Goal: Task Accomplishment & Management: Contribute content

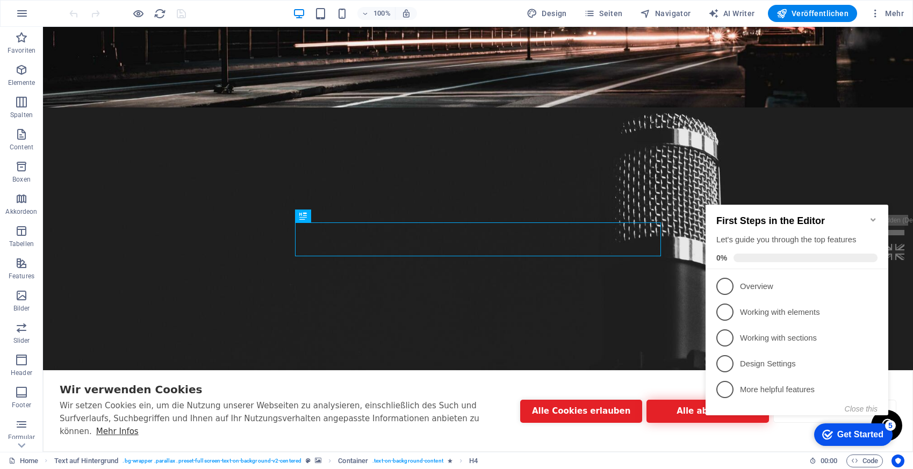
click at [692, 418] on button "Alle ablehnen" at bounding box center [707, 411] width 122 height 23
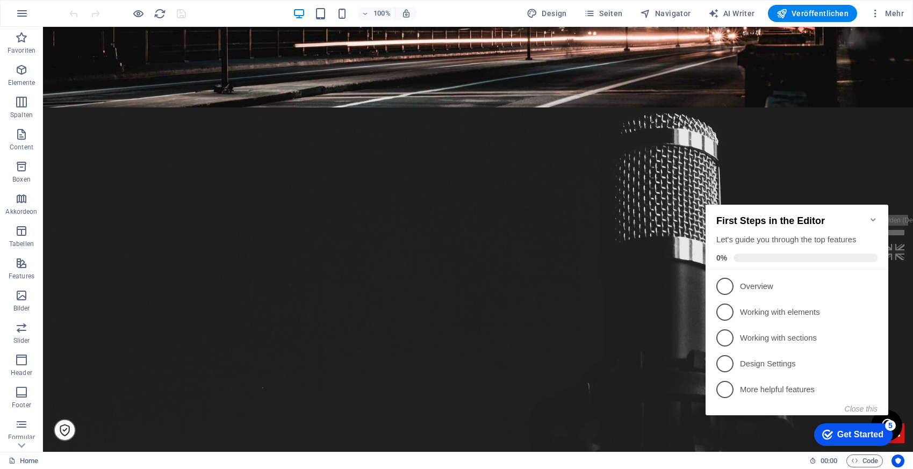
click at [869, 215] on icon "Minimize checklist" at bounding box center [873, 219] width 9 height 9
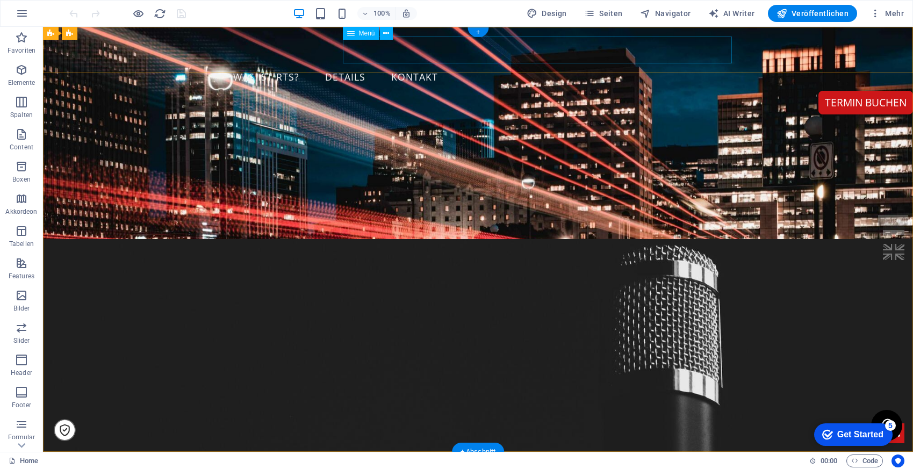
click at [389, 64] on nav "Was ist RTS? details kontakt" at bounding box center [478, 77] width 507 height 27
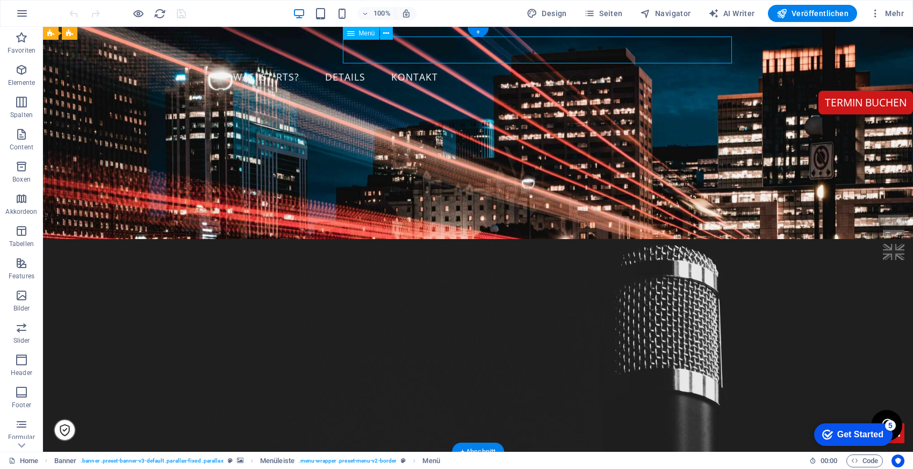
click at [389, 64] on nav "Was ist RTS? details kontakt" at bounding box center [478, 77] width 507 height 27
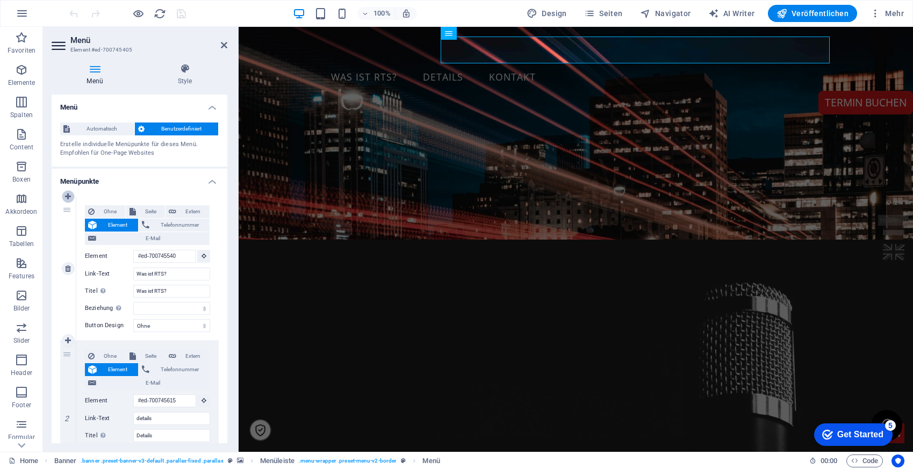
click at [70, 197] on icon at bounding box center [68, 197] width 6 height 8
select select
type input "#ed-700745540"
type input "Was ist RTS?"
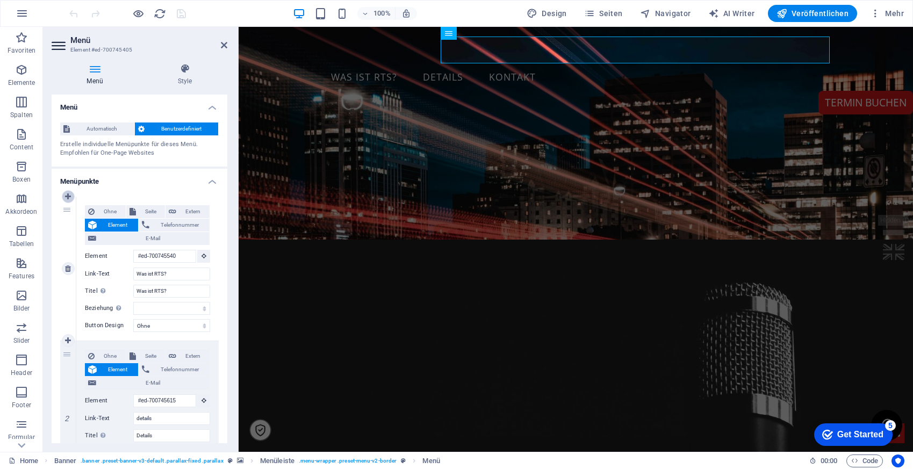
select select
type input "#ed-700745615"
type input "details"
type input "Details"
select select
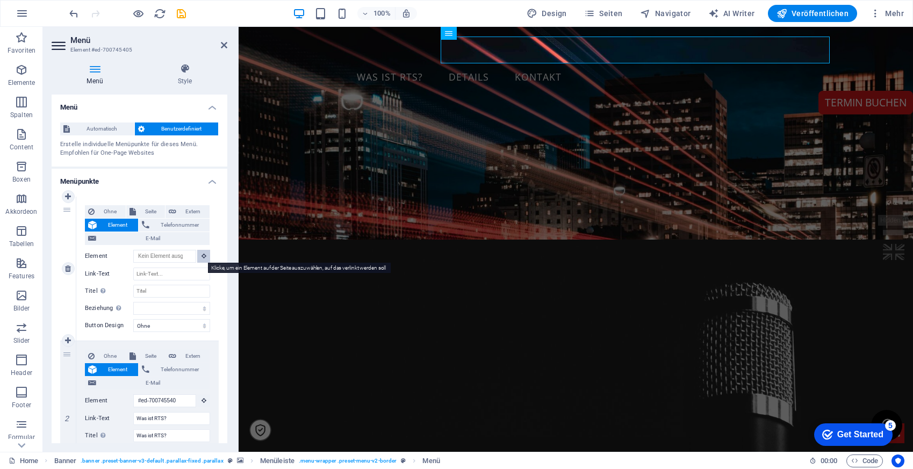
click at [203, 253] on icon at bounding box center [203, 255] width 5 height 5
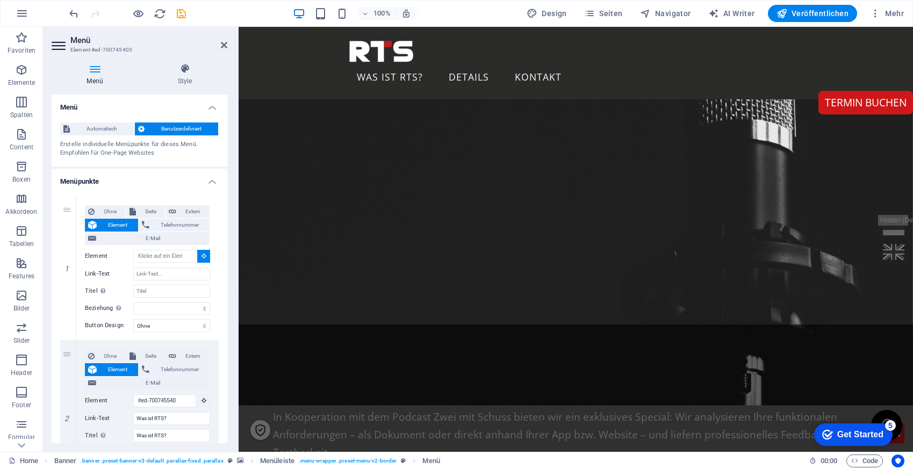
scroll to position [545, 0]
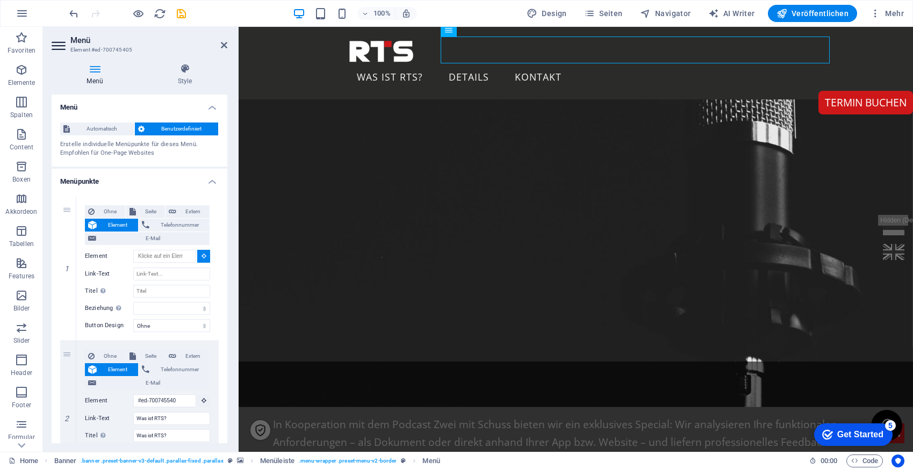
click at [349, 122] on figure at bounding box center [575, 187] width 674 height 440
type input "#ed-895624248"
select select
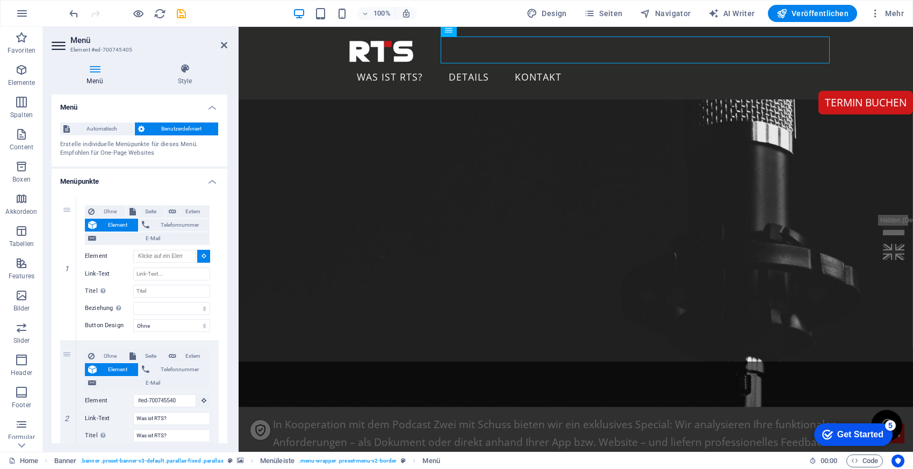
select select
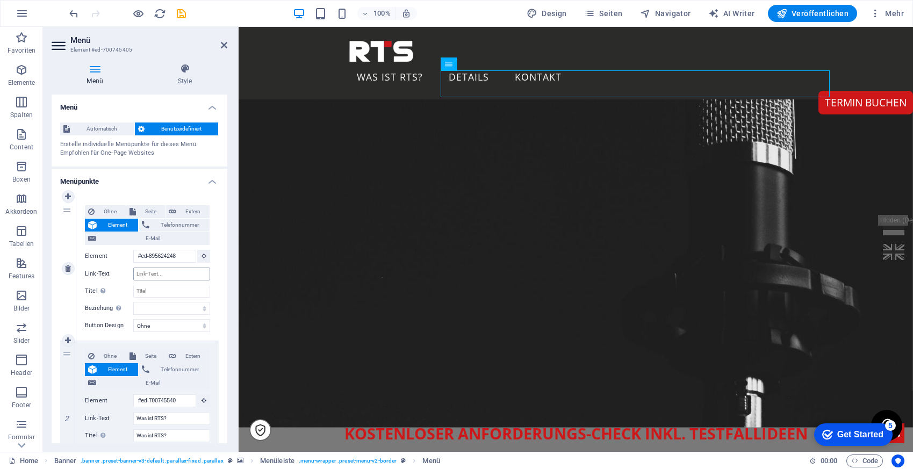
scroll to position [498, 0]
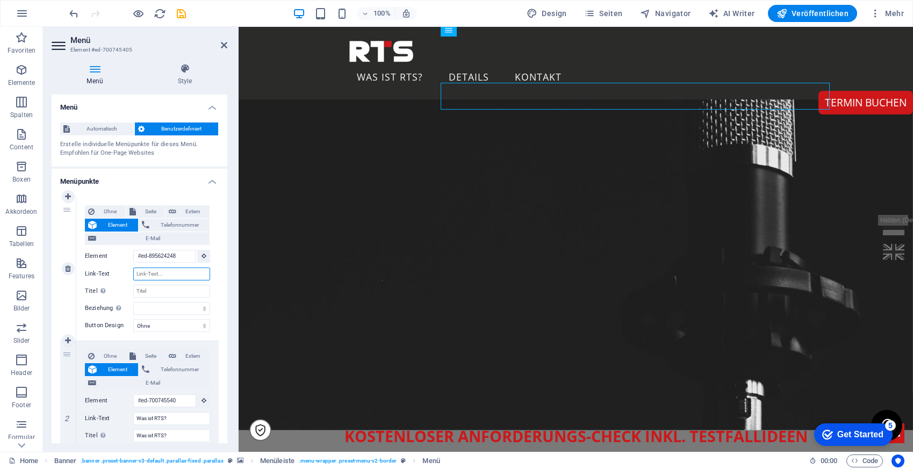
click at [168, 277] on input "Link-Text" at bounding box center [171, 273] width 77 height 13
type input "Aktion"
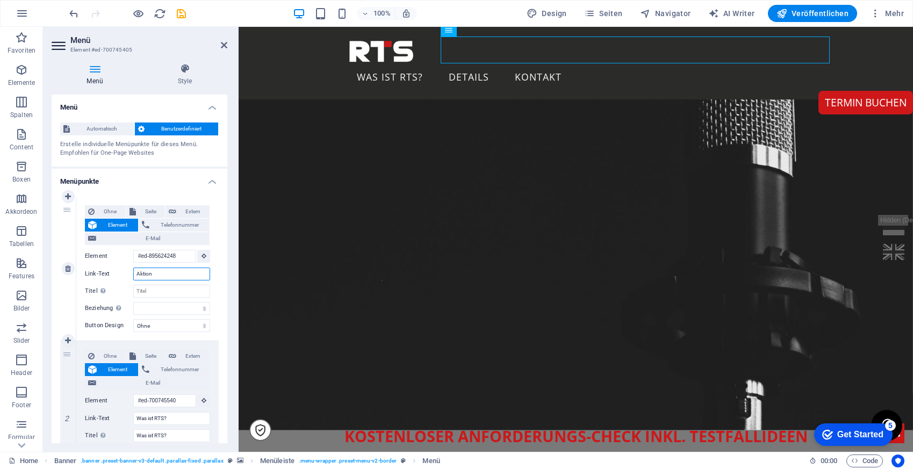
select select
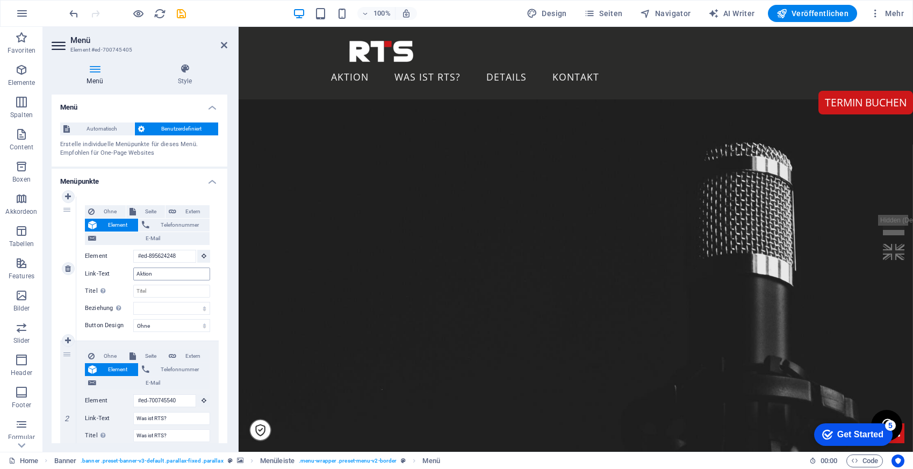
scroll to position [250, 0]
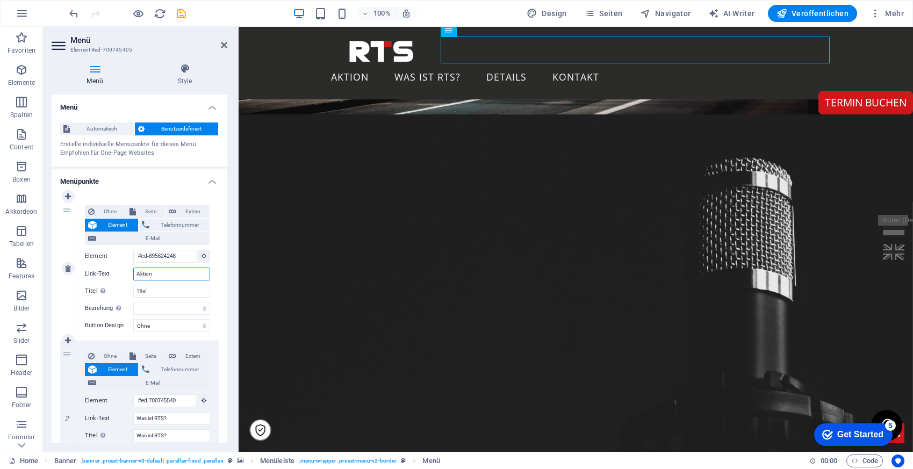
click at [179, 274] on input "Aktion" at bounding box center [171, 273] width 77 height 13
type input "Aktion Zwei mit Schuss"
select select
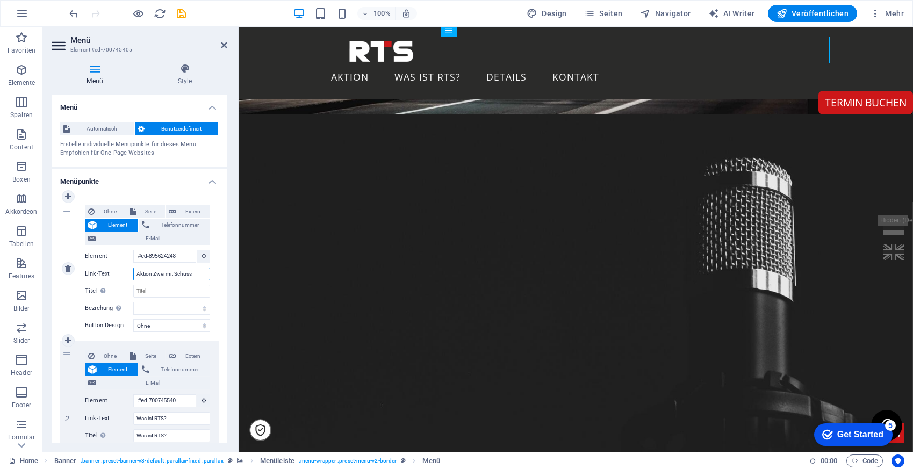
select select
type input "Aktion"
select select
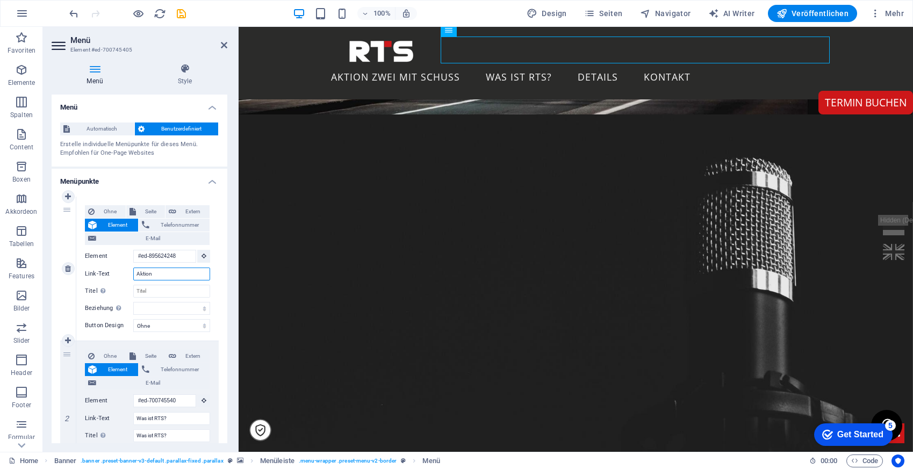
select select
type input "A"
select select
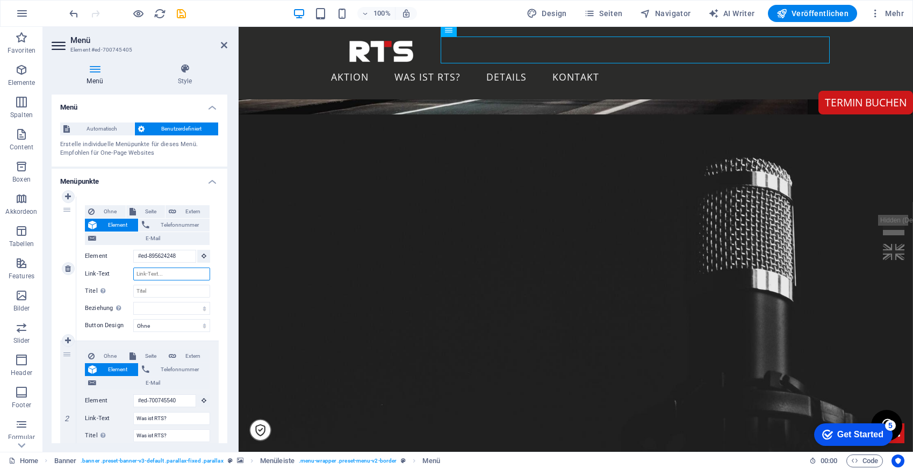
select select
type input "A"
select select
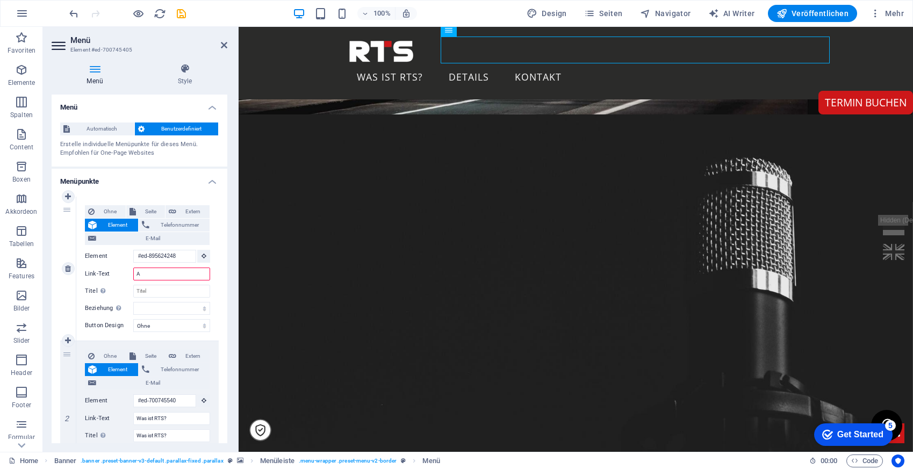
select select
type input "Aktion"
select select
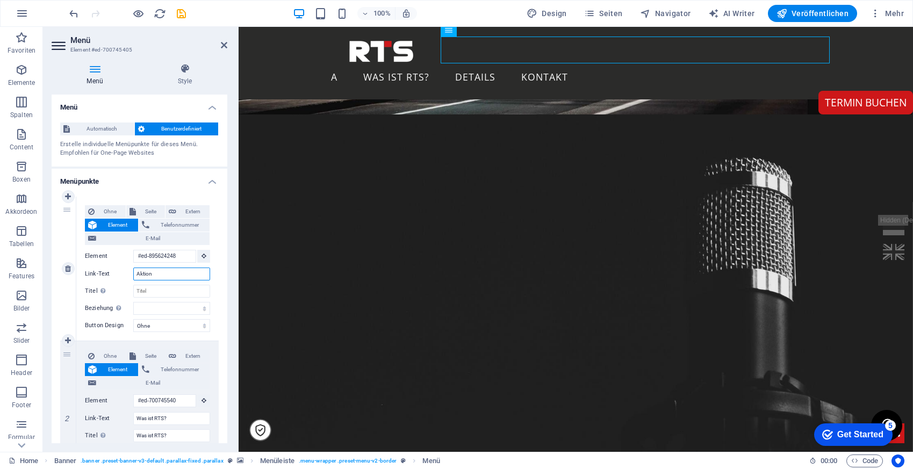
select select
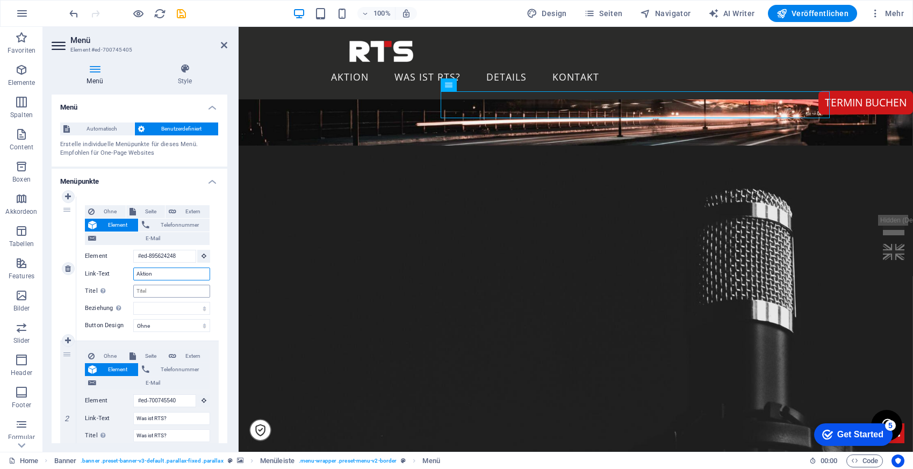
scroll to position [157, 0]
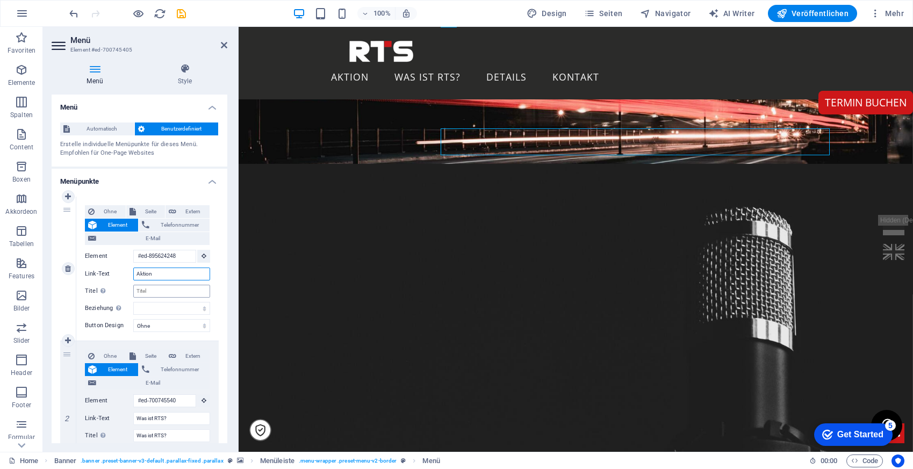
type input "Aktion"
click at [155, 290] on input "Titel Zusätzliche Linkbeschreibung, sollte nicht mit dem Linktext identisch sei…" at bounding box center [171, 291] width 77 height 13
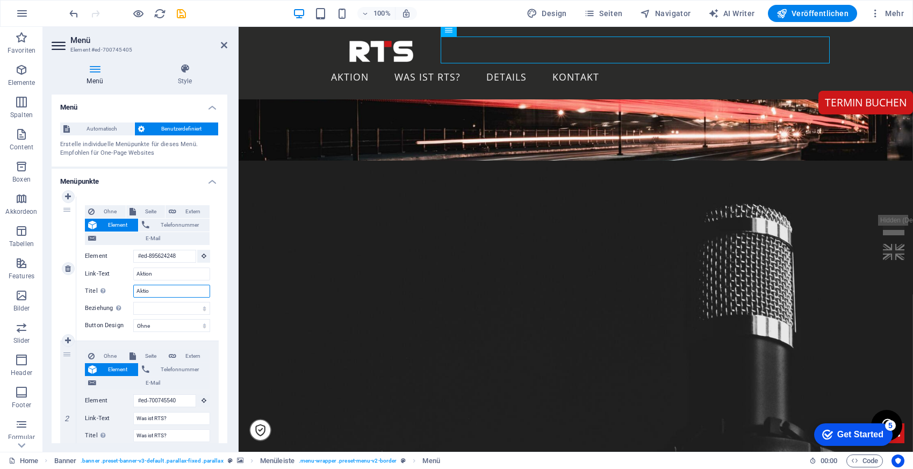
type input "Aktion"
select select
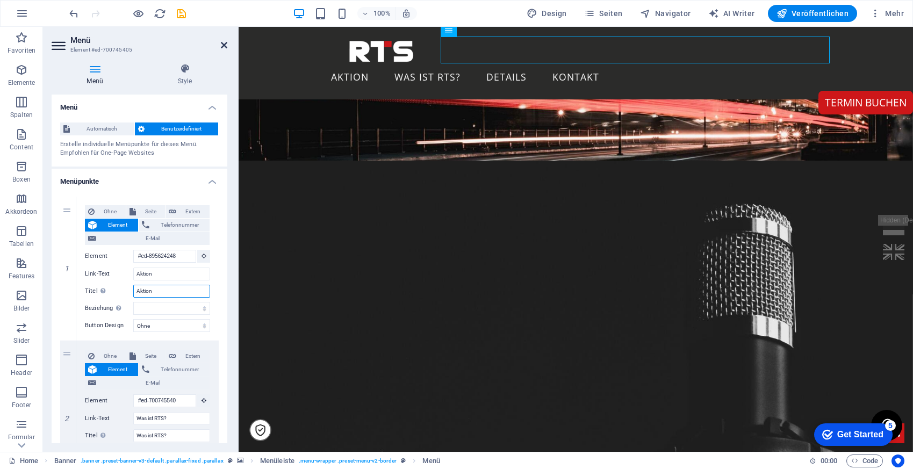
type input "Aktion"
click at [222, 44] on icon at bounding box center [224, 45] width 6 height 9
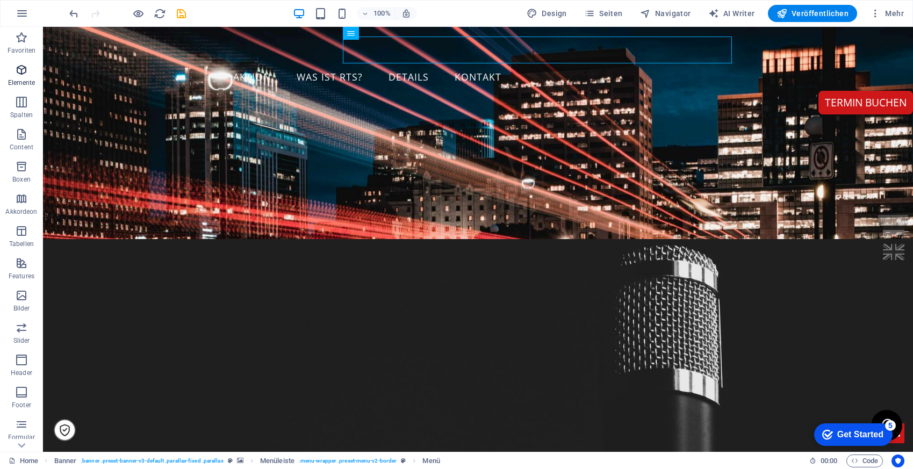
click at [23, 74] on icon "button" at bounding box center [21, 69] width 13 height 13
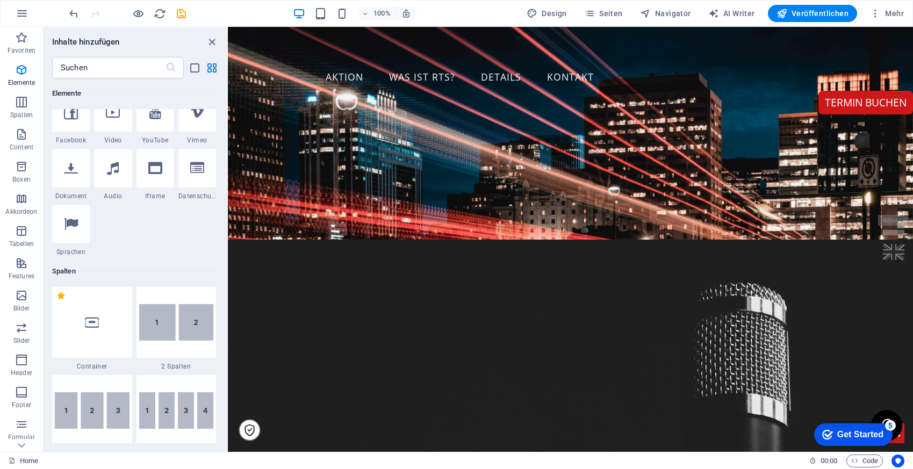
scroll to position [357, 0]
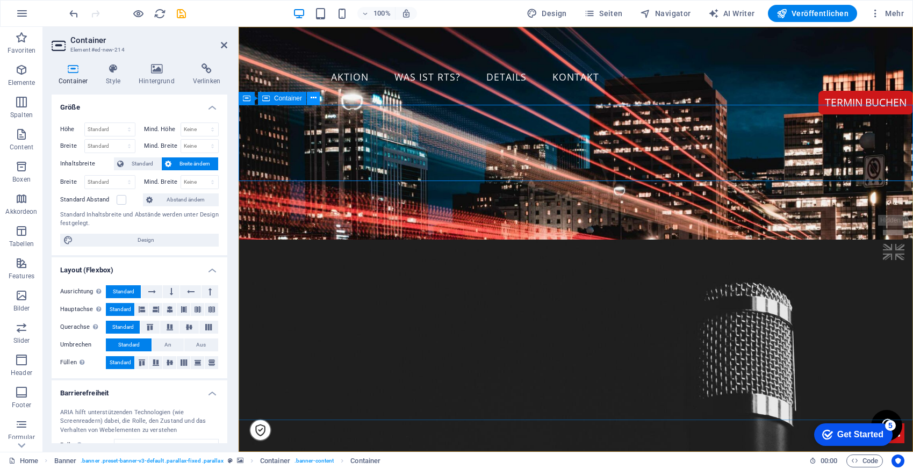
click at [308, 98] on button at bounding box center [313, 98] width 13 height 13
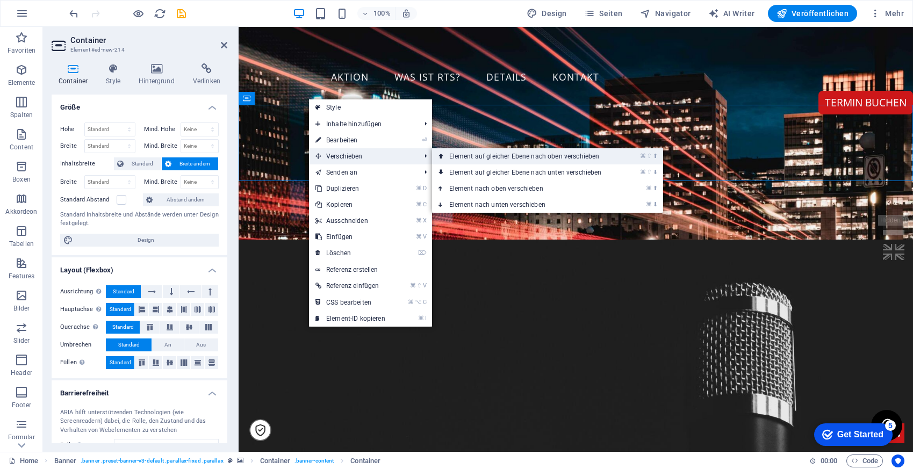
click at [492, 154] on link "⌘ ⇧ ⬆ Element auf gleicher Ebene nach oben verschieben" at bounding box center [527, 156] width 191 height 16
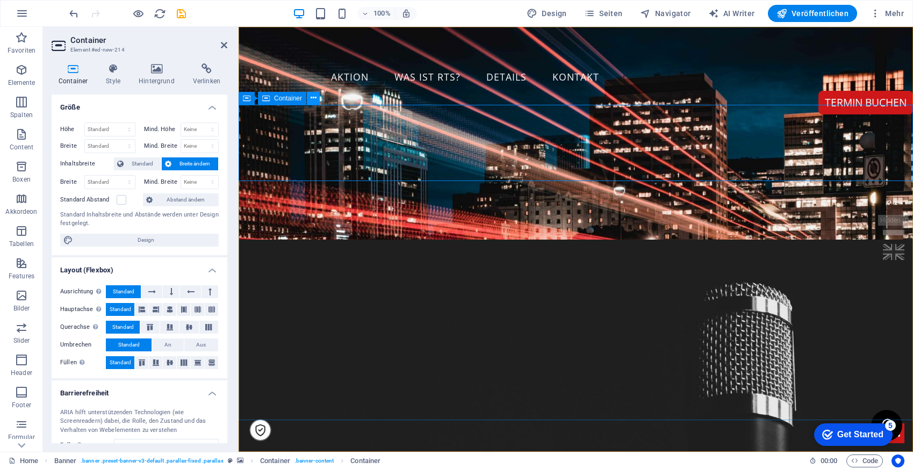
click at [313, 104] on button at bounding box center [313, 98] width 13 height 13
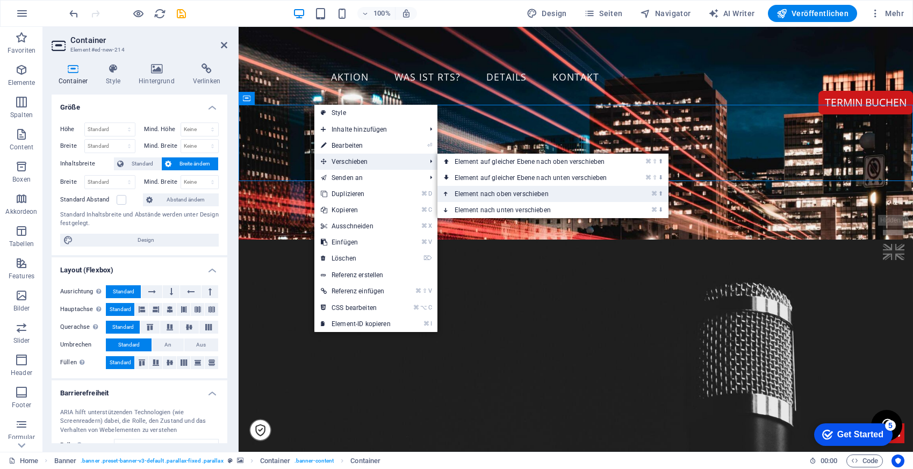
click at [508, 193] on link "⌘ ⬆ Element nach oben verschieben" at bounding box center [532, 194] width 191 height 16
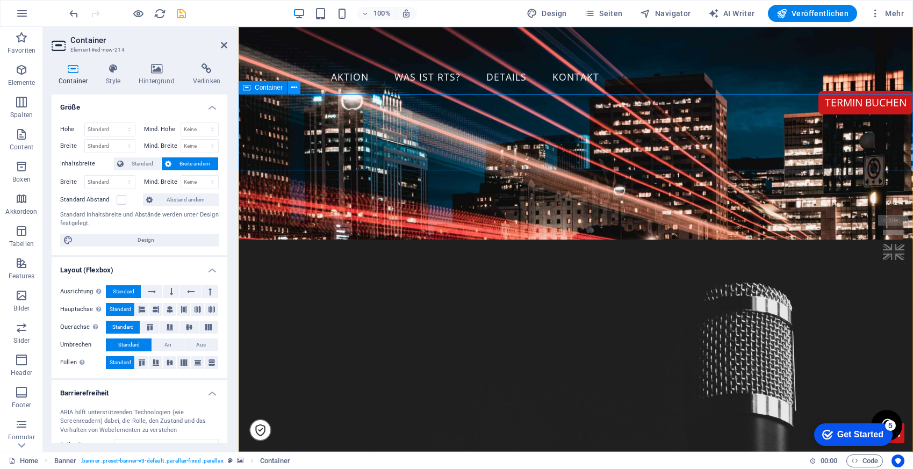
click at [294, 92] on icon at bounding box center [294, 87] width 6 height 11
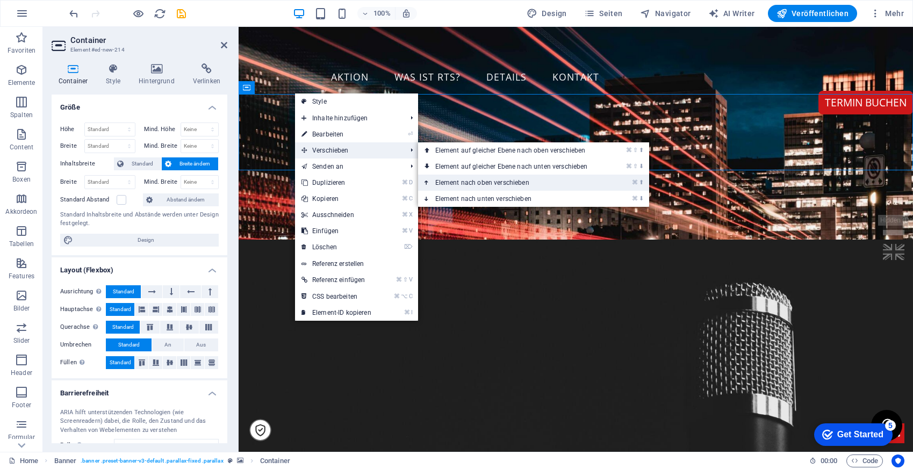
click at [476, 179] on link "⌘ ⬆ Element nach oben verschieben" at bounding box center [513, 183] width 191 height 16
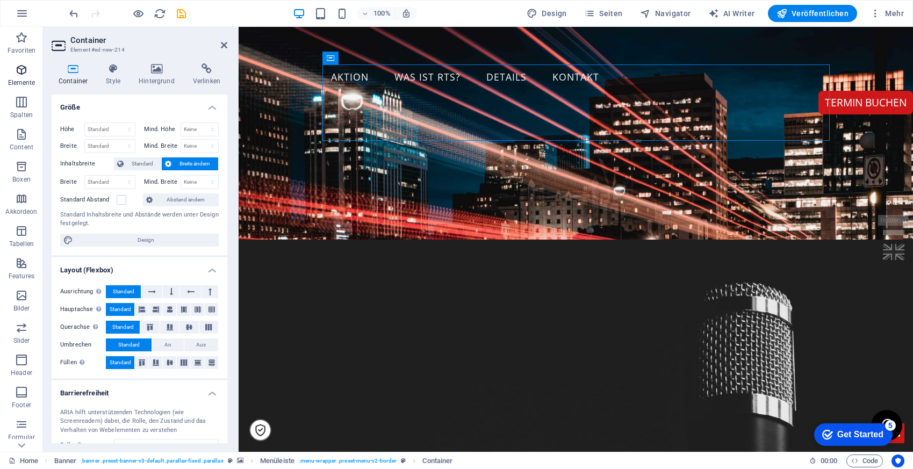
click at [24, 74] on icon "button" at bounding box center [21, 69] width 13 height 13
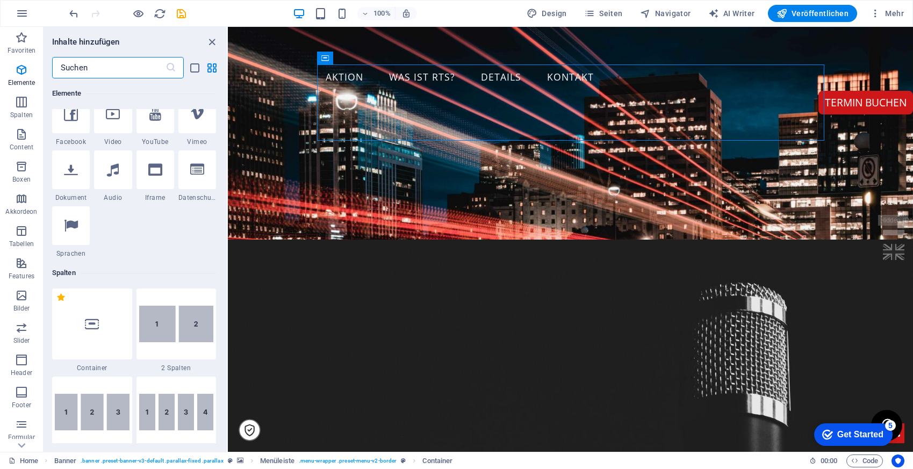
scroll to position [536, 0]
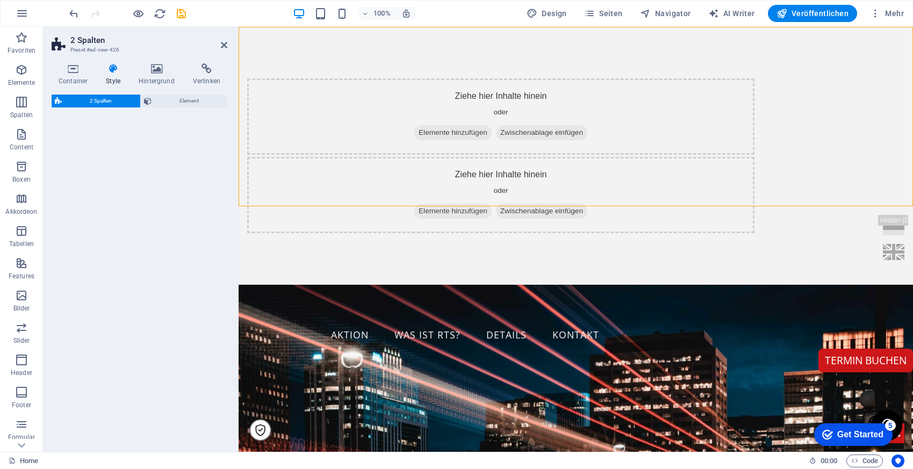
select select "rem"
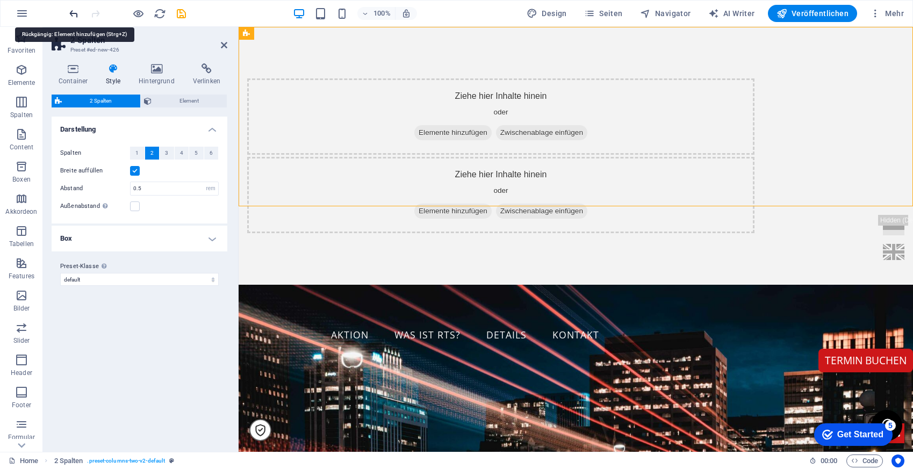
click at [72, 12] on icon "undo" at bounding box center [74, 14] width 12 height 12
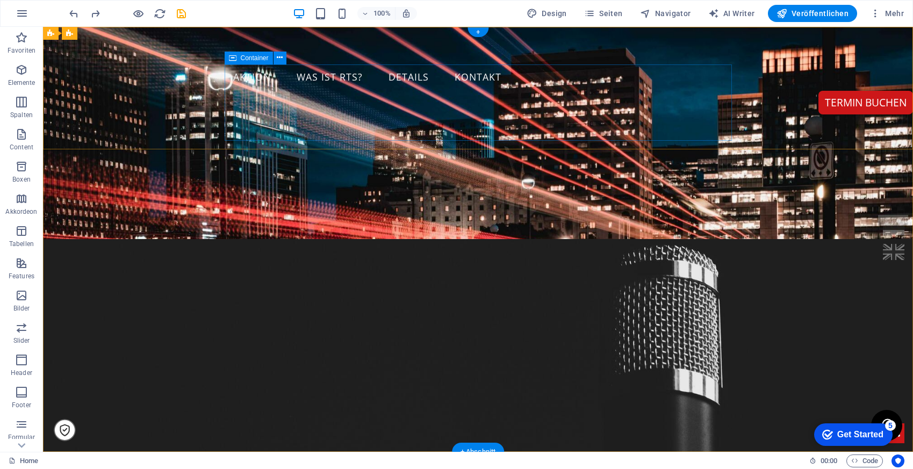
click at [357, 106] on div "Ziehe hier Inhalte hinein oder Elemente hinzufügen Zwischenablage einfügen" at bounding box center [478, 129] width 507 height 76
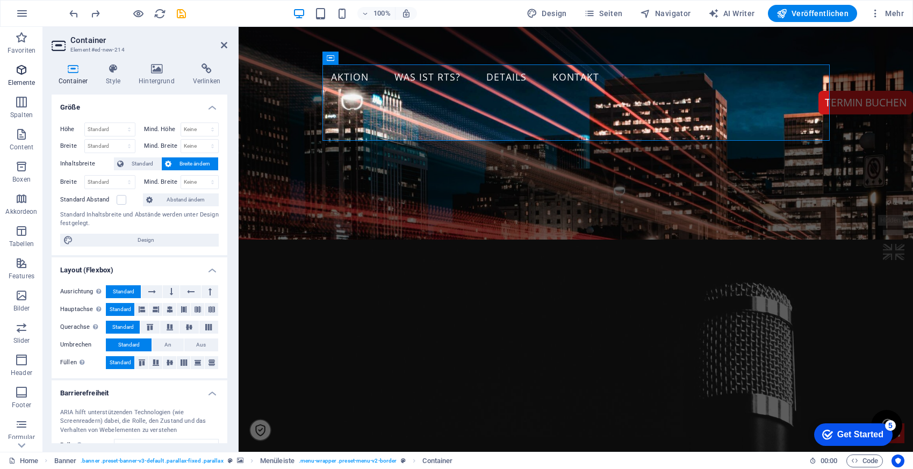
click at [21, 75] on icon "button" at bounding box center [21, 69] width 13 height 13
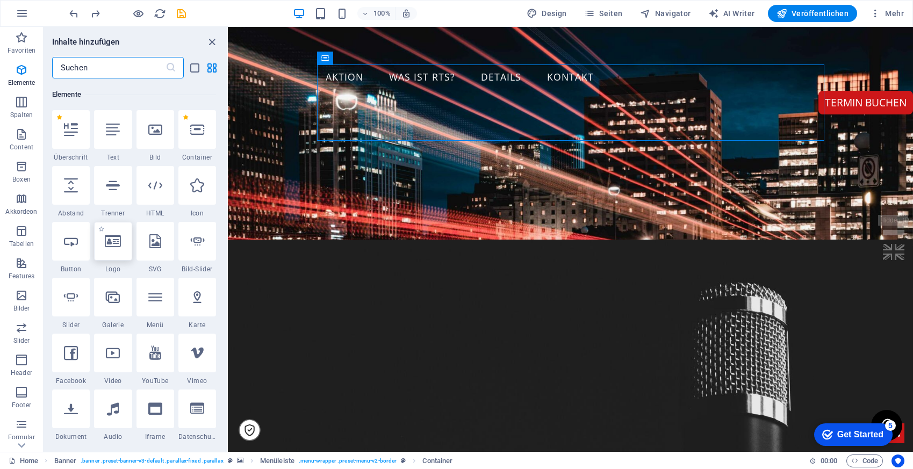
scroll to position [114, 0]
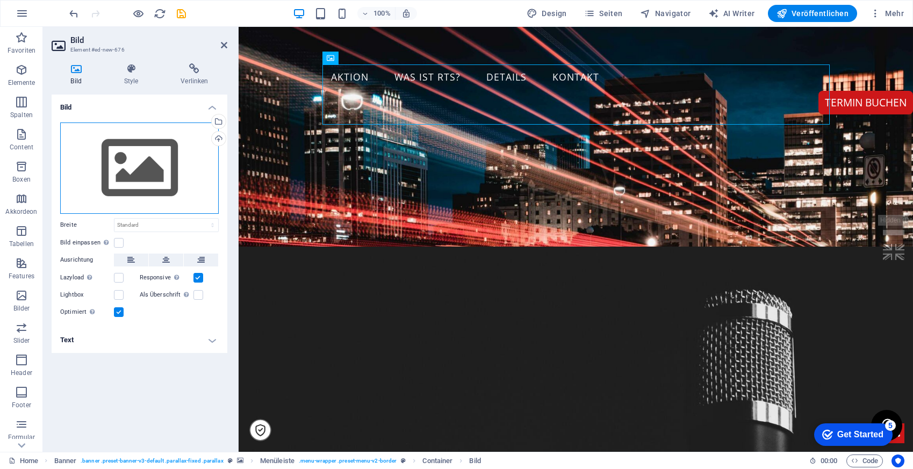
click at [149, 170] on div "Ziehe Dateien zum Hochladen hierher oder klicke hier, um aus Dateien oder koste…" at bounding box center [139, 167] width 158 height 91
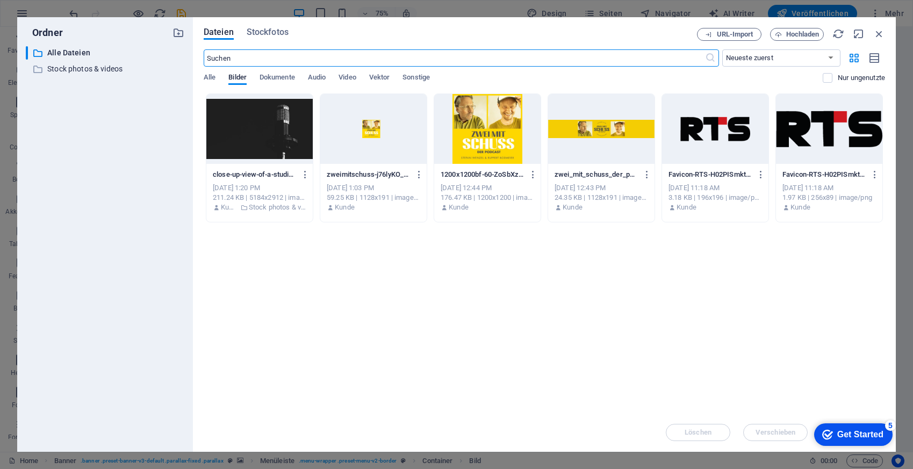
click at [489, 141] on div at bounding box center [487, 129] width 106 height 70
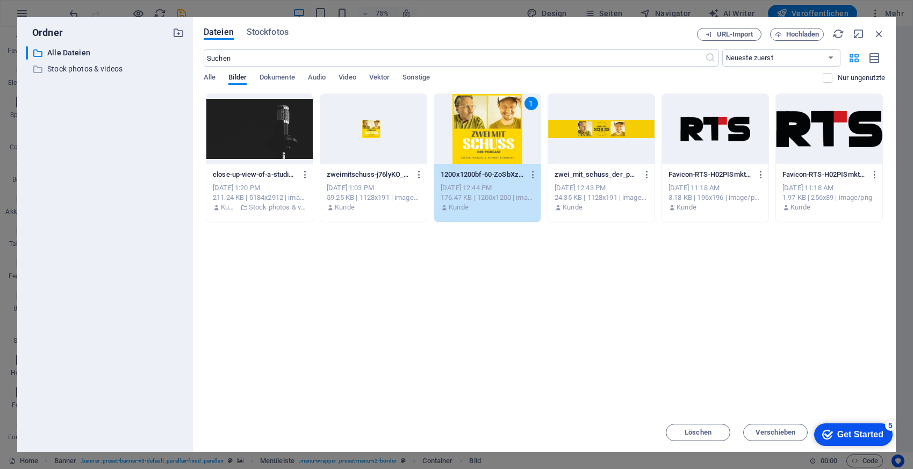
click at [489, 141] on div "1" at bounding box center [487, 129] width 106 height 70
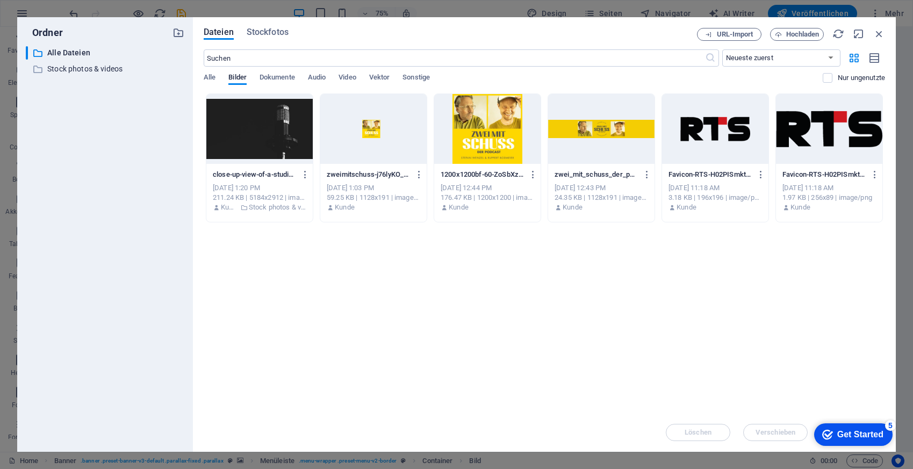
click at [489, 141] on div at bounding box center [487, 129] width 106 height 70
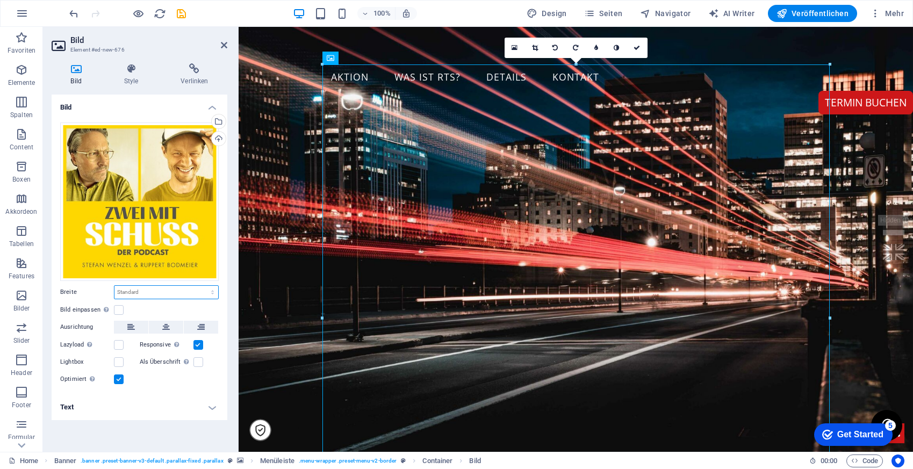
click at [180, 295] on select "Standard auto px rem % em vh vw" at bounding box center [166, 292] width 104 height 13
select select "px"
drag, startPoint x: 124, startPoint y: 290, endPoint x: 95, endPoint y: 290, distance: 29.5
click at [95, 290] on div "Breite 30 Standard auto px rem % em vh vw" at bounding box center [139, 292] width 158 height 14
type input "100"
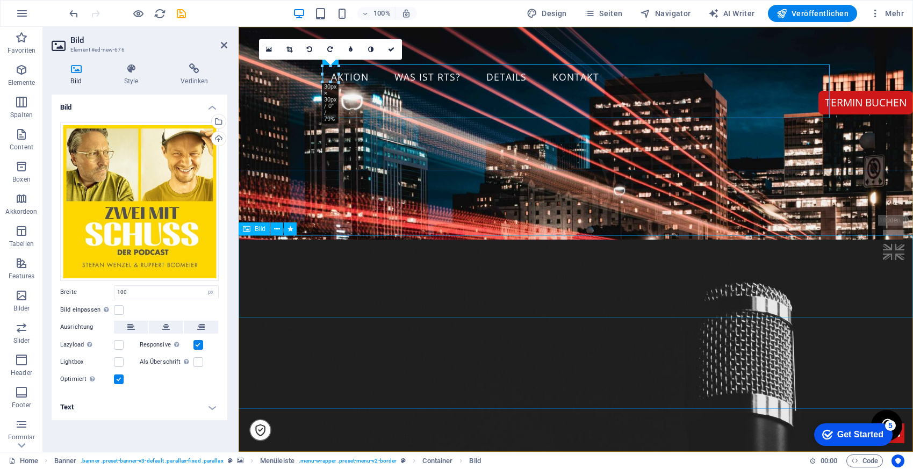
click at [450, 274] on figure at bounding box center [575, 260] width 674 height 82
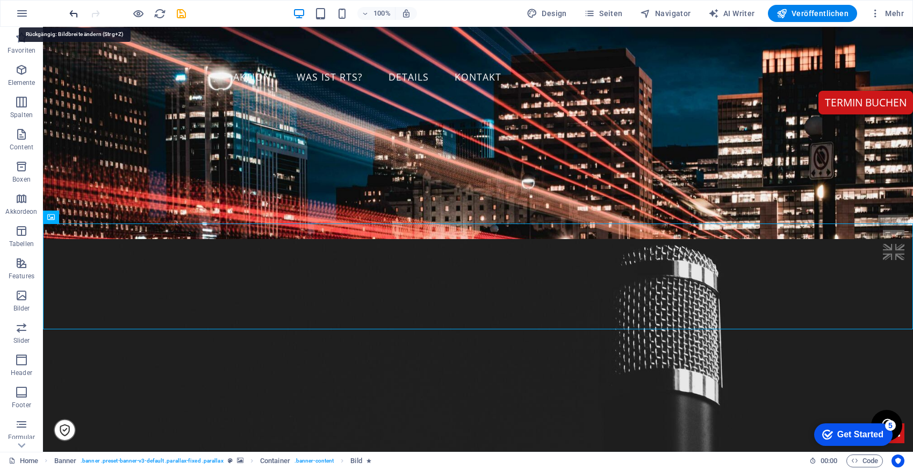
click at [74, 14] on icon "undo" at bounding box center [74, 14] width 12 height 12
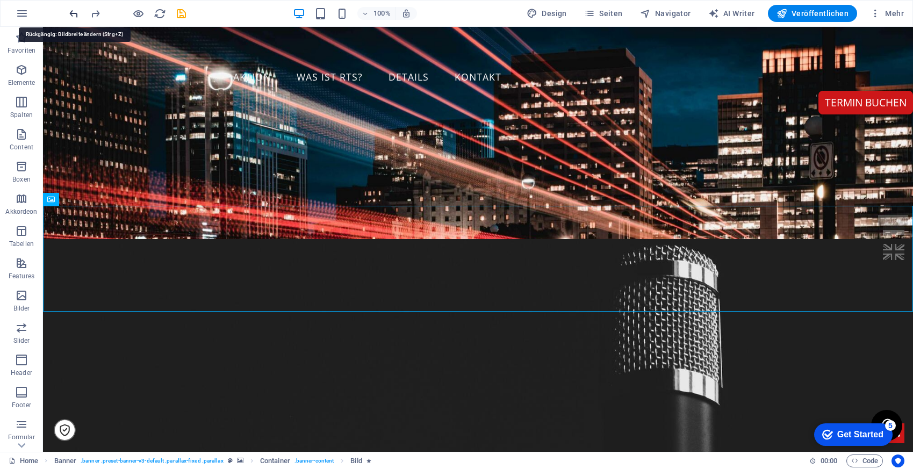
click at [74, 14] on icon "undo" at bounding box center [74, 14] width 12 height 12
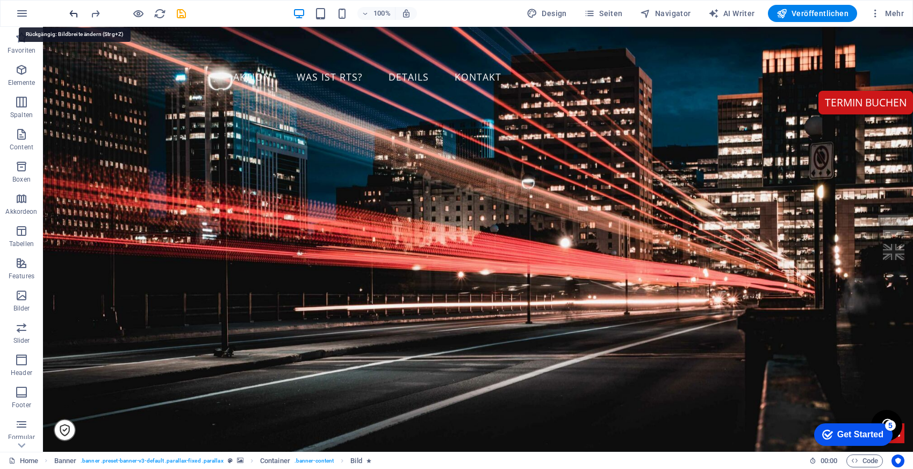
click at [74, 14] on icon "undo" at bounding box center [74, 14] width 12 height 12
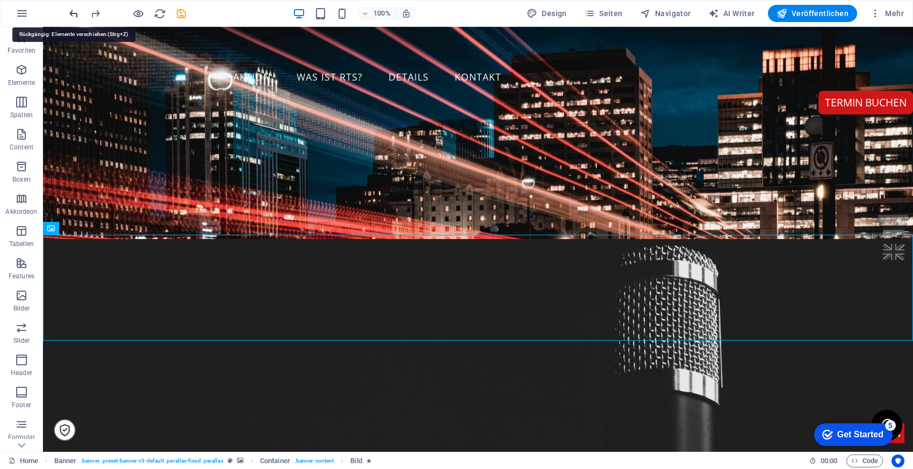
click at [74, 14] on icon "undo" at bounding box center [74, 14] width 12 height 12
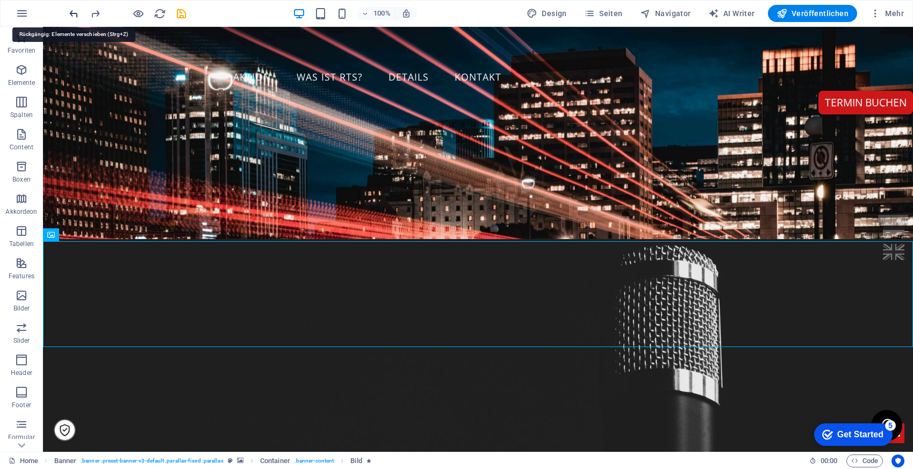
click at [74, 14] on icon "undo" at bounding box center [74, 14] width 12 height 12
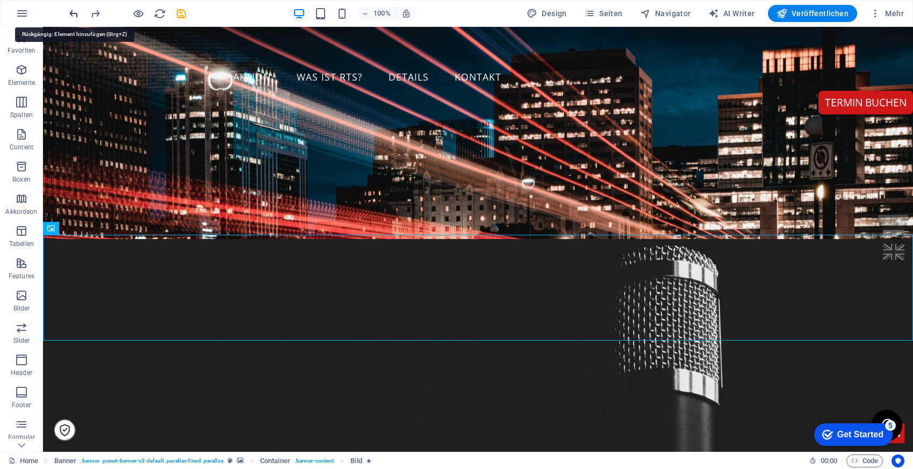
click at [74, 14] on icon "undo" at bounding box center [74, 14] width 12 height 12
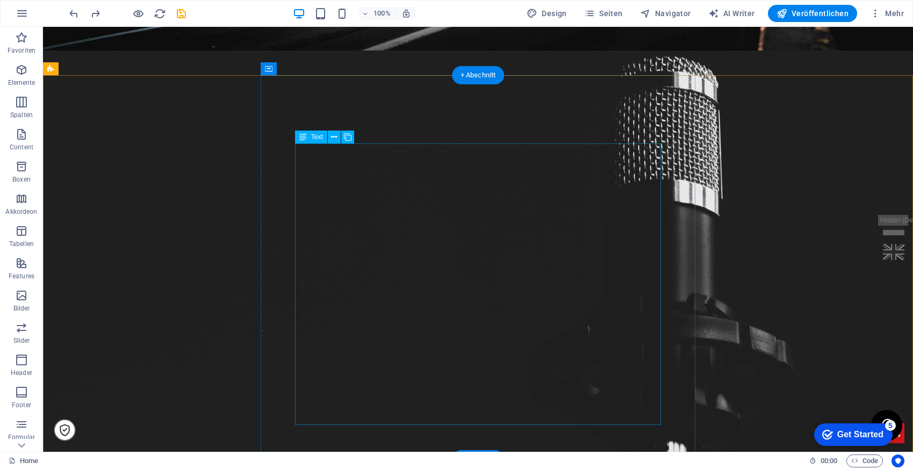
scroll to position [378, 0]
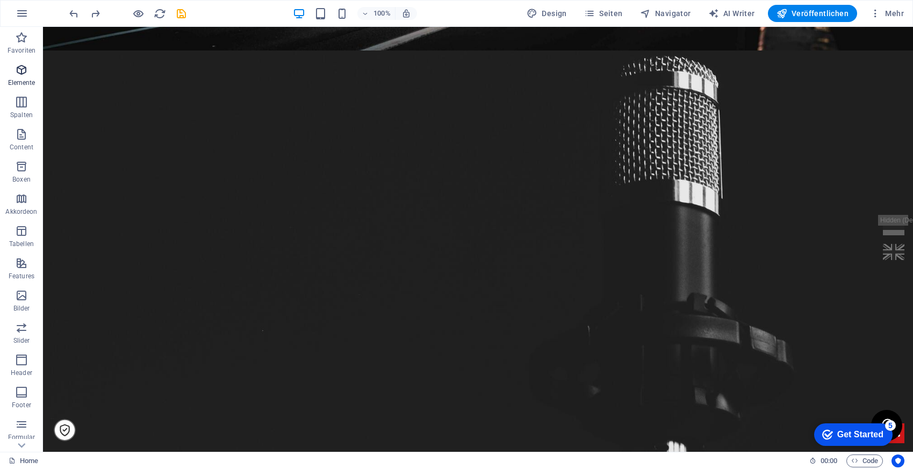
click at [17, 72] on icon "button" at bounding box center [21, 69] width 13 height 13
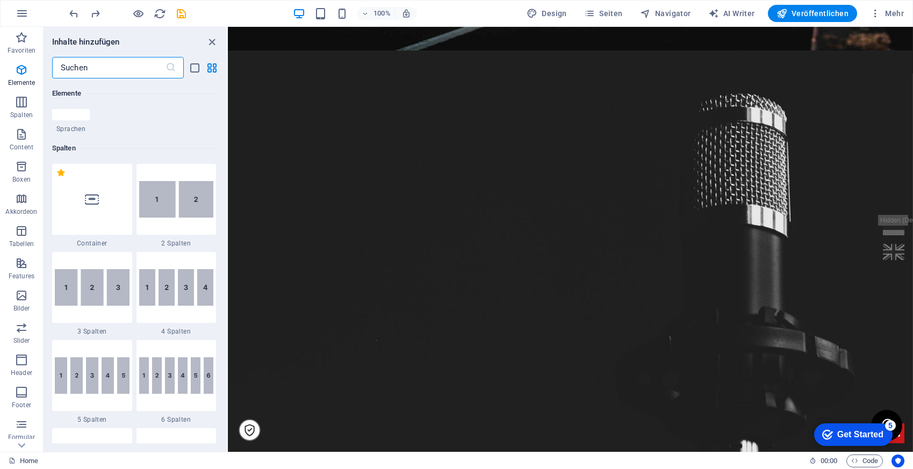
scroll to position [478, 0]
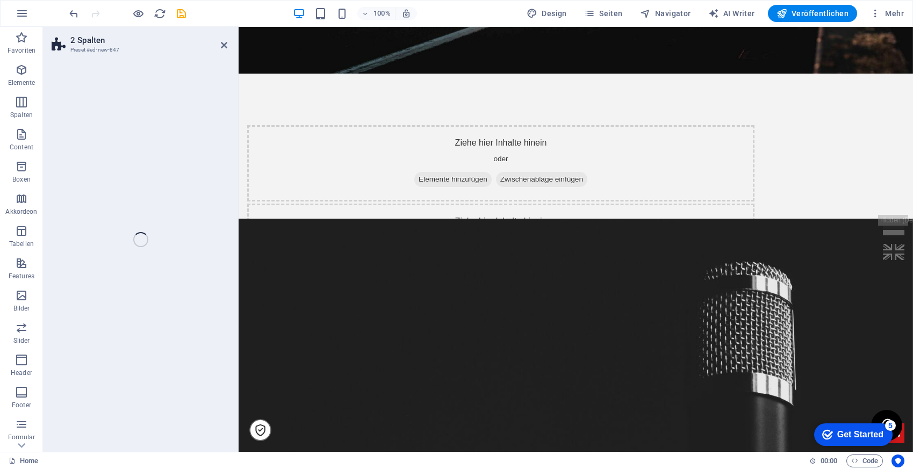
select select "rem"
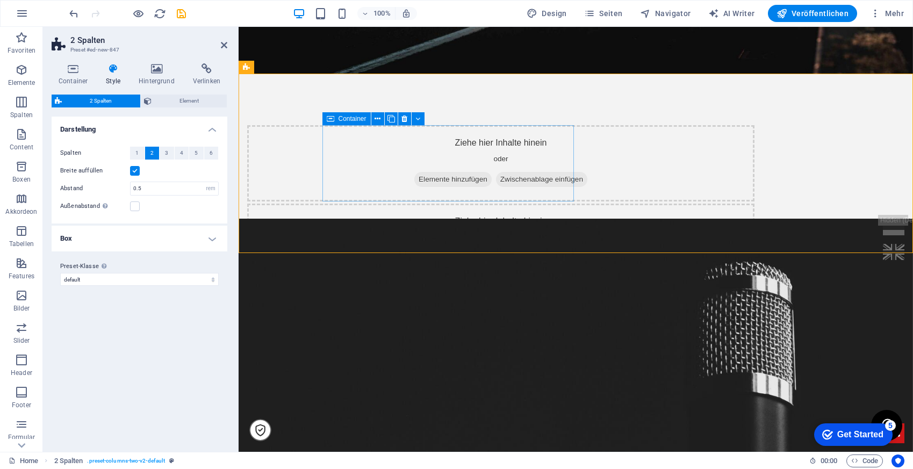
click at [402, 149] on div "Ziehe hier Inhalte hinein oder Elemente hinzufügen Zwischenablage einfügen" at bounding box center [500, 163] width 507 height 76
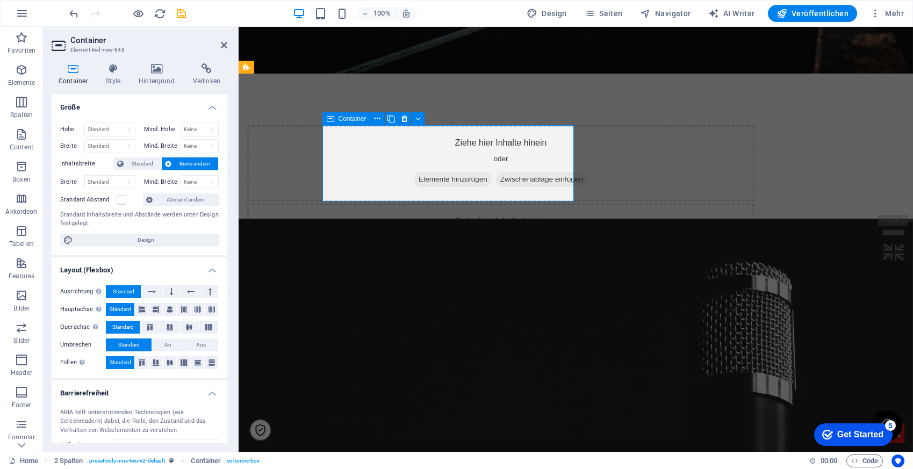
click at [402, 149] on div "Ziehe hier Inhalte hinein oder Elemente hinzufügen Zwischenablage einfügen" at bounding box center [500, 163] width 507 height 76
click at [414, 180] on span "Elemente hinzufügen" at bounding box center [452, 179] width 77 height 15
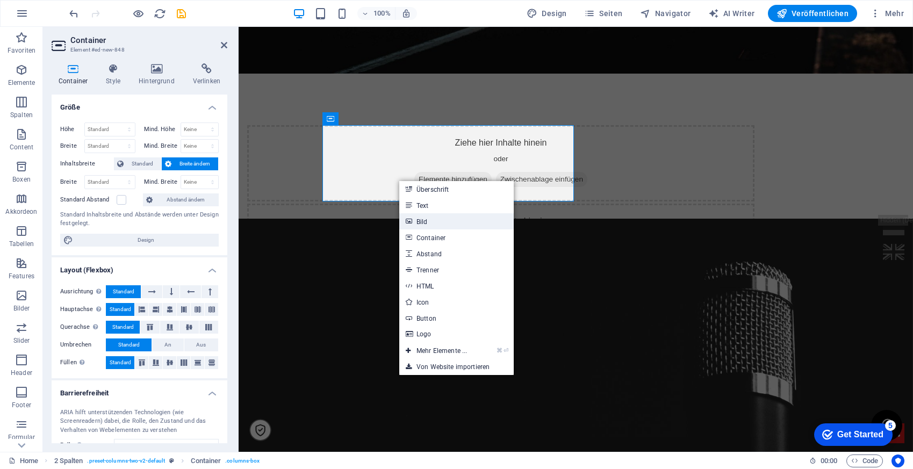
click at [430, 224] on link "Bild" at bounding box center [456, 221] width 114 height 16
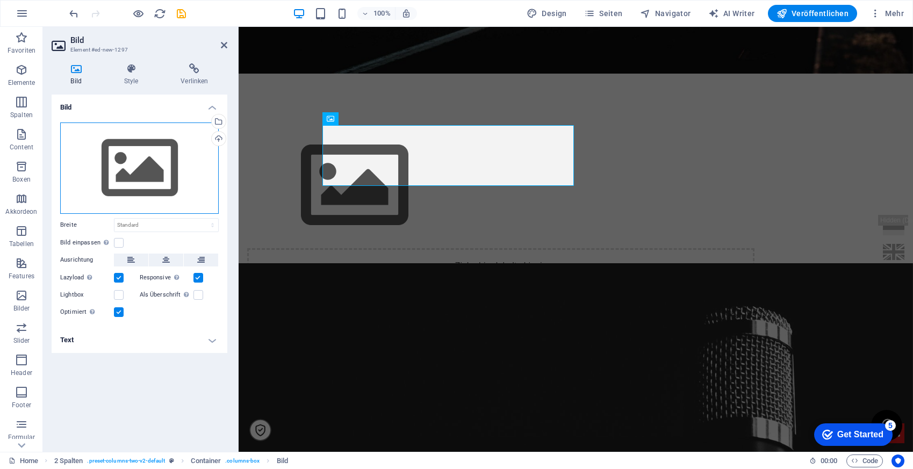
click at [118, 169] on div "Ziehe Dateien zum Hochladen hierher oder klicke hier, um aus Dateien oder koste…" at bounding box center [139, 167] width 158 height 91
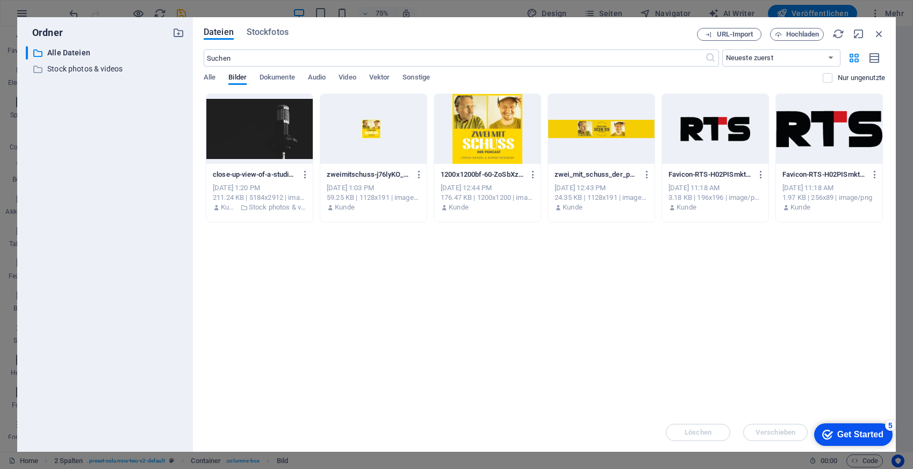
click at [472, 148] on div at bounding box center [487, 129] width 106 height 70
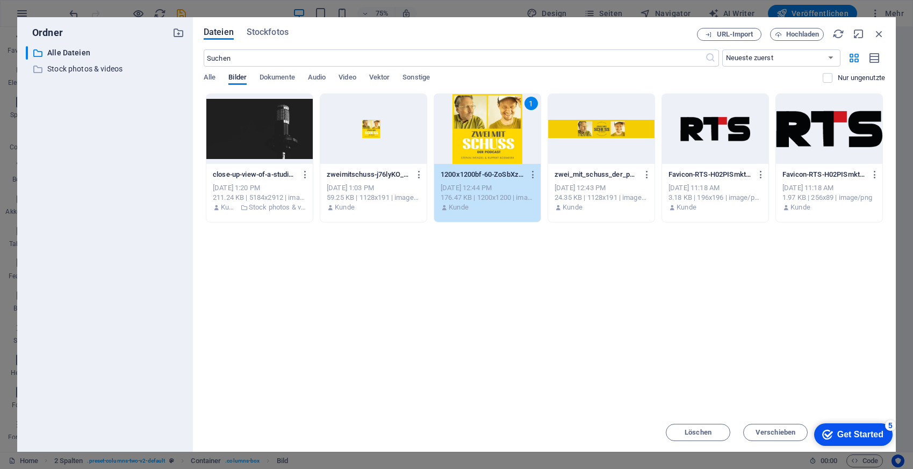
click at [472, 148] on div "1" at bounding box center [487, 129] width 106 height 70
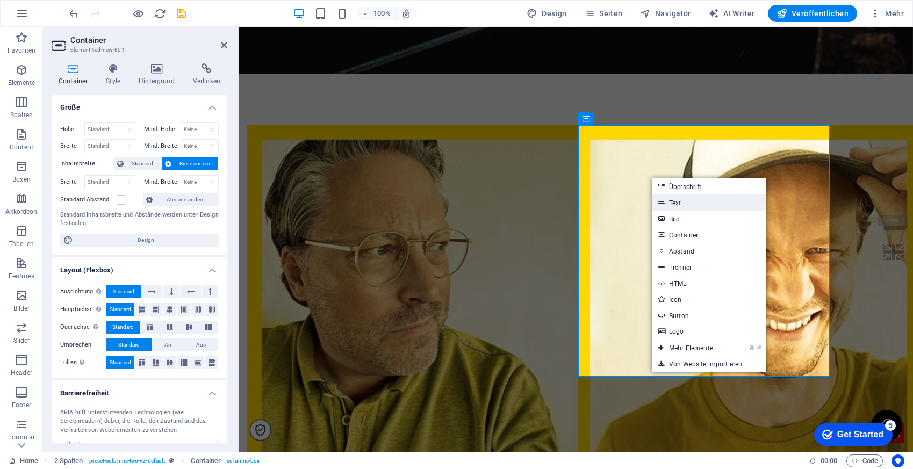
click at [678, 203] on link "Text" at bounding box center [709, 202] width 114 height 16
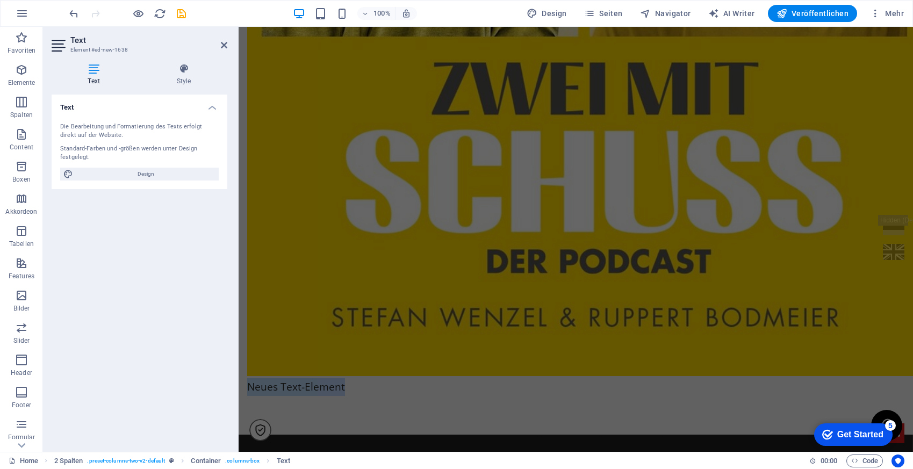
scroll to position [809, 0]
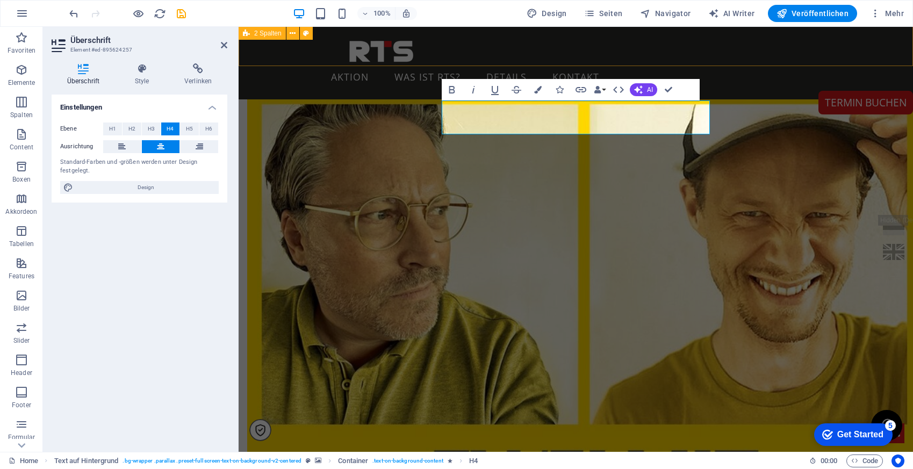
scroll to position [200, 0]
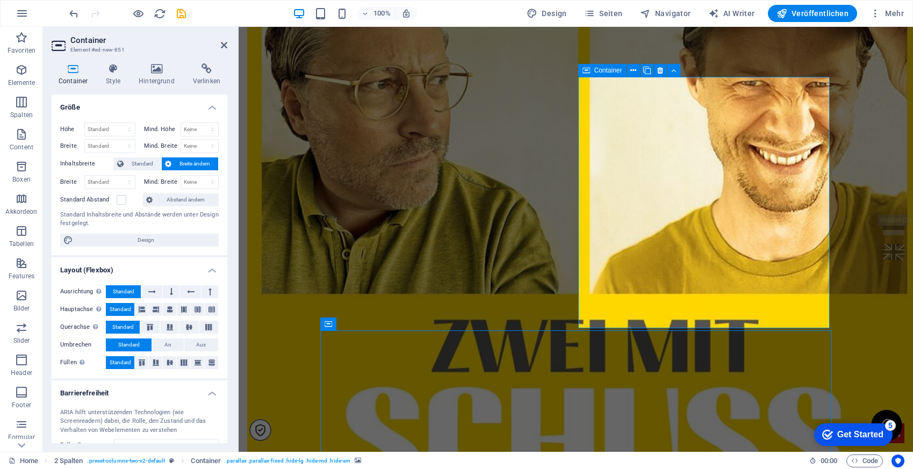
scroll to position [592, 0]
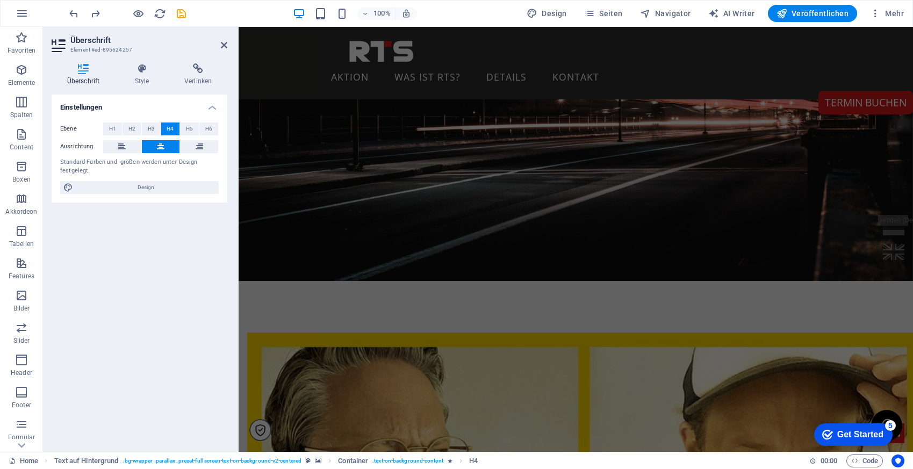
scroll to position [106, 0]
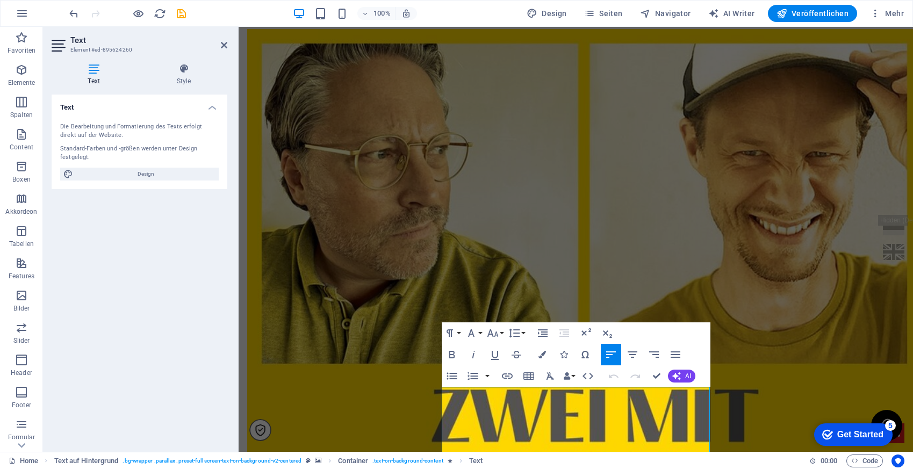
scroll to position [811, 0]
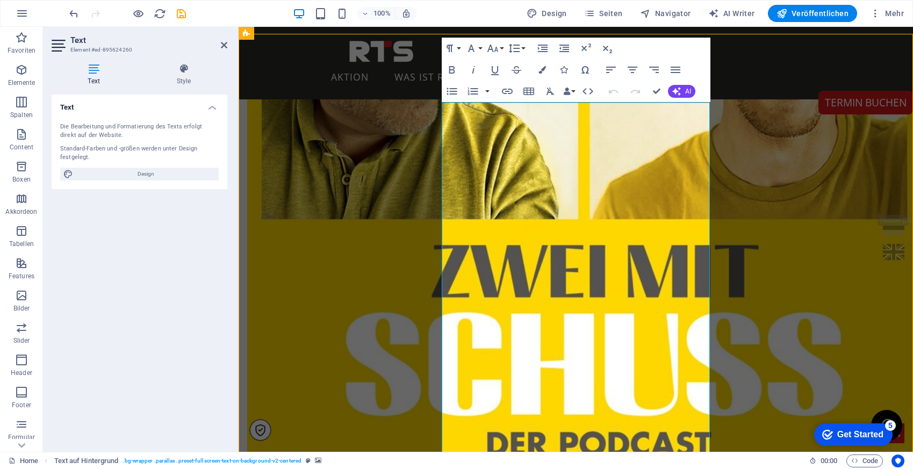
scroll to position [457, 0]
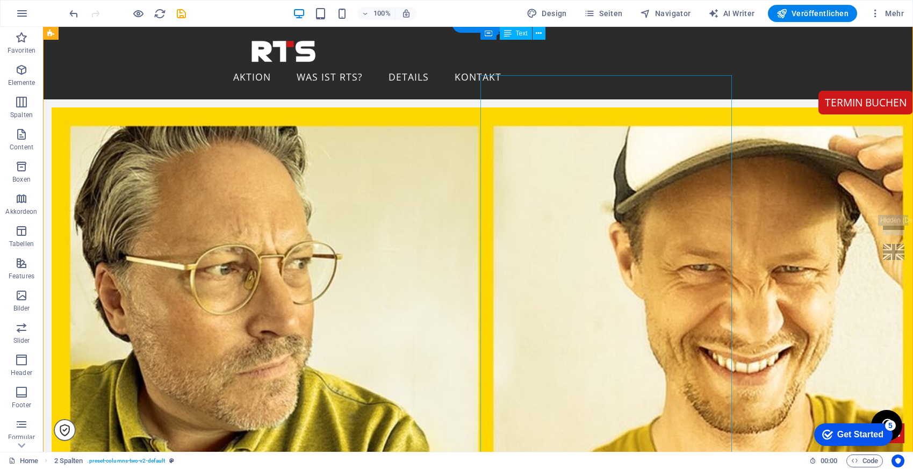
scroll to position [384, 0]
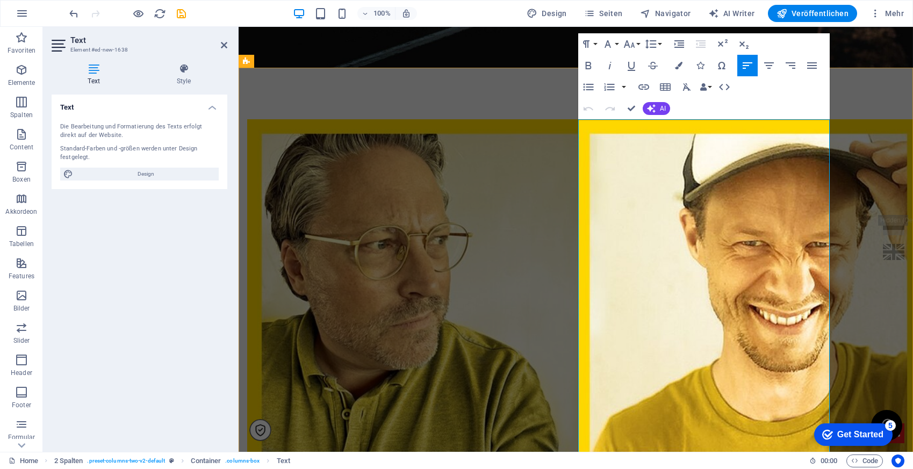
drag, startPoint x: 804, startPoint y: 143, endPoint x: 575, endPoint y: 122, distance: 229.7
drag, startPoint x: 753, startPoint y: 129, endPoint x: 579, endPoint y: 131, distance: 173.5
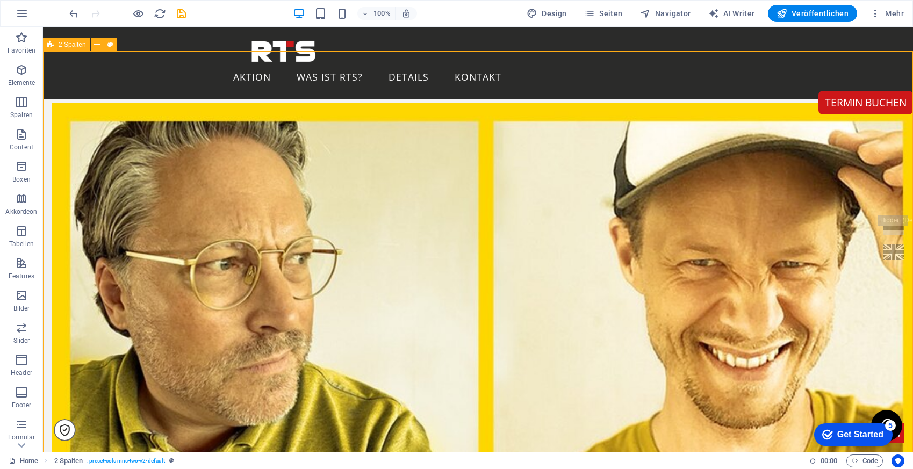
scroll to position [403, 0]
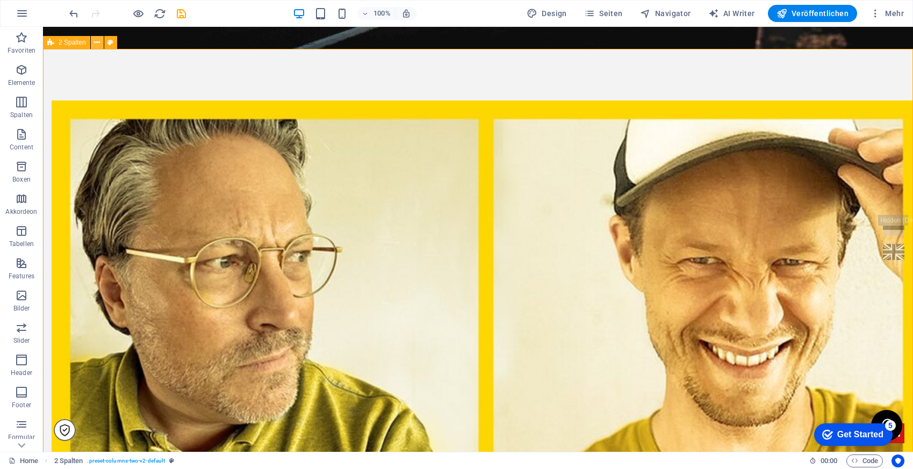
click at [94, 41] on icon at bounding box center [97, 42] width 6 height 11
click at [12, 77] on span "Elemente" at bounding box center [21, 76] width 43 height 26
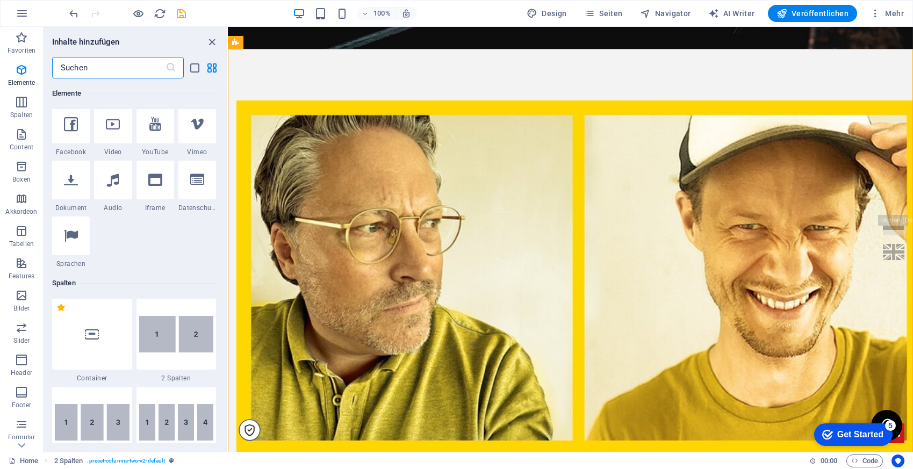
scroll to position [343, 0]
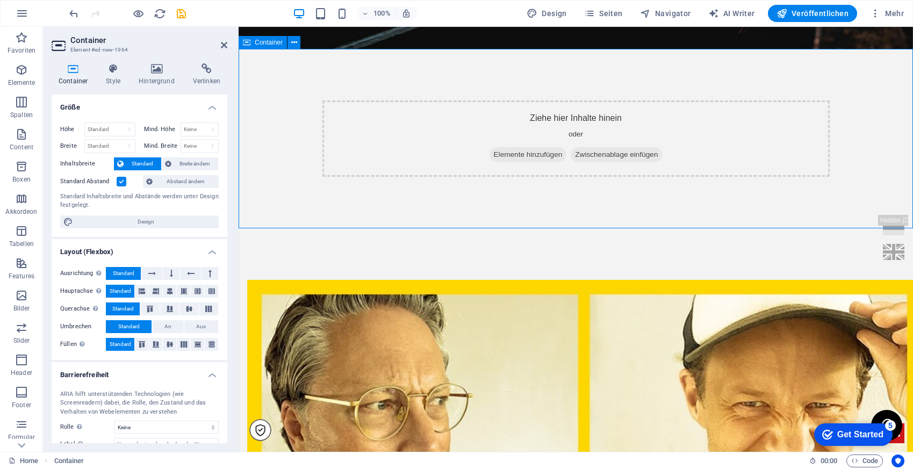
click at [495, 118] on div "Ziehe hier Inhalte hinein oder Elemente hinzufügen Zwischenablage einfügen" at bounding box center [575, 138] width 507 height 76
click at [522, 155] on span "Elemente hinzufügen" at bounding box center [527, 154] width 77 height 15
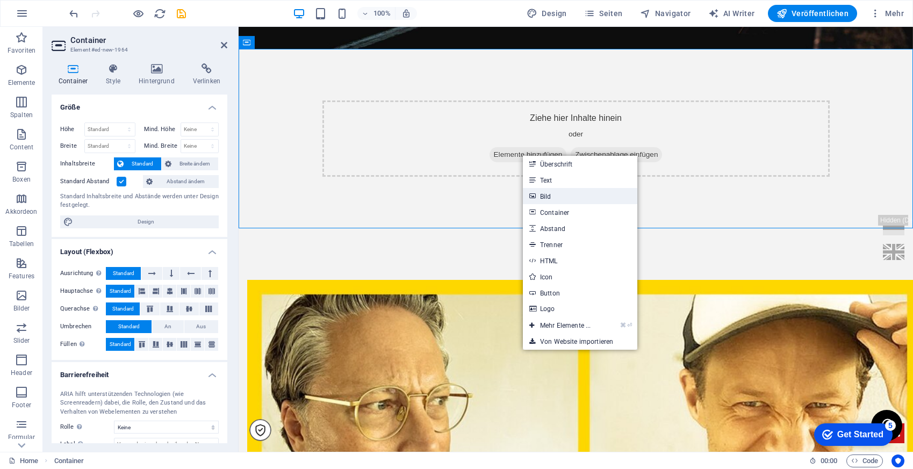
click at [554, 193] on link "Bild" at bounding box center [580, 196] width 114 height 16
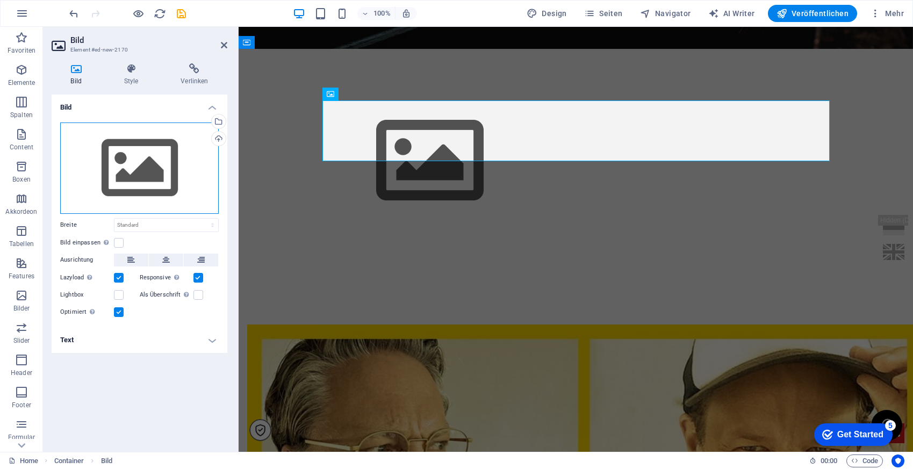
click at [177, 180] on div "Ziehe Dateien zum Hochladen hierher oder klicke hier, um aus Dateien oder koste…" at bounding box center [139, 167] width 158 height 91
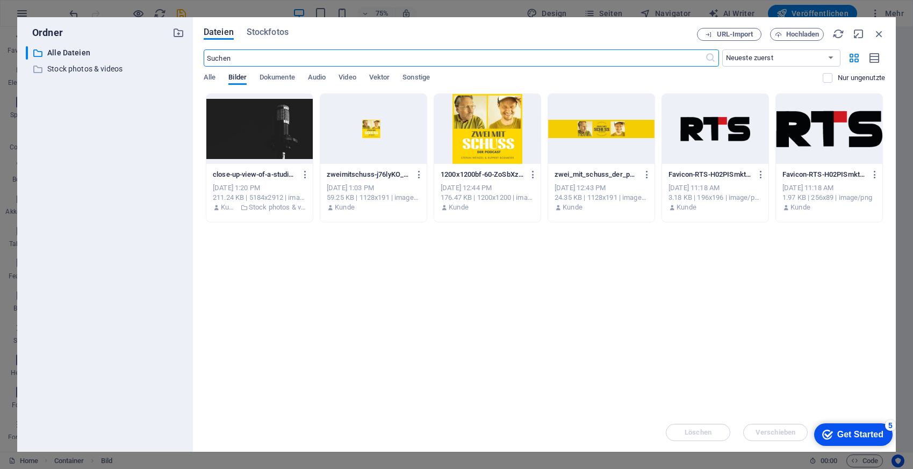
click at [504, 129] on div at bounding box center [487, 129] width 106 height 70
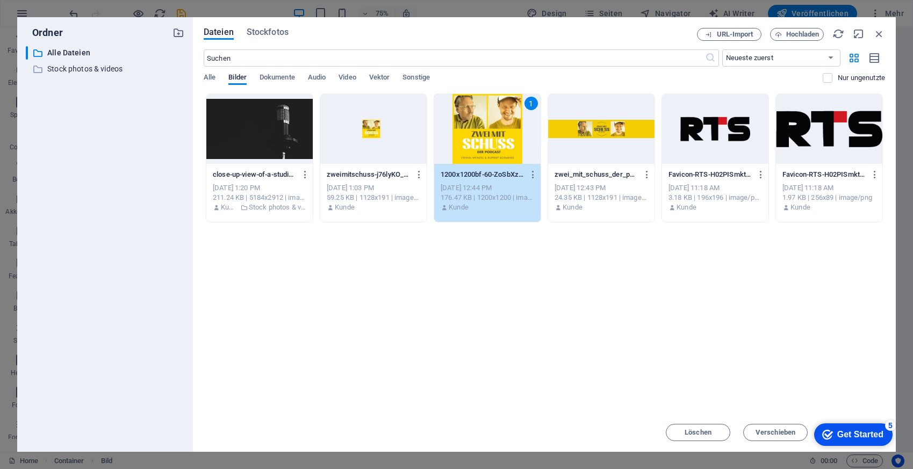
click at [504, 129] on div "1" at bounding box center [487, 129] width 106 height 70
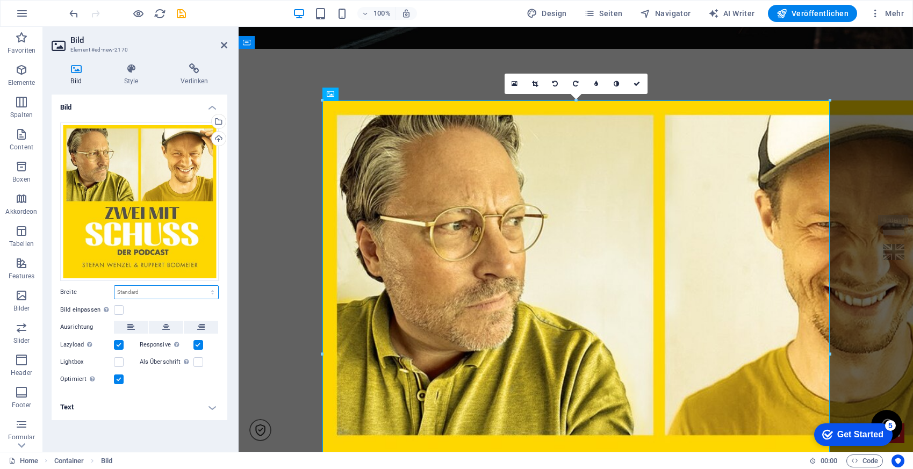
click at [148, 289] on select "Standard auto px rem % em vh vw" at bounding box center [166, 292] width 104 height 13
select select "px"
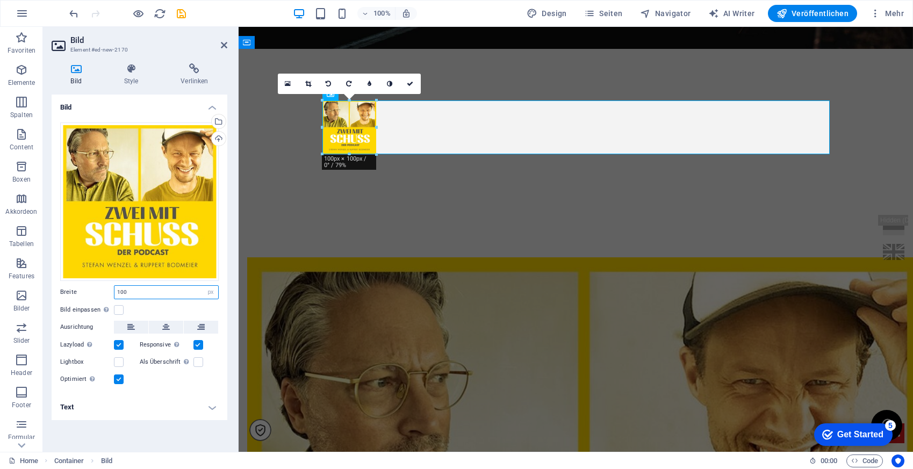
drag, startPoint x: 110, startPoint y: 291, endPoint x: 76, endPoint y: 291, distance: 34.4
click at [76, 291] on div "Breite 100 Standard auto px rem % em vh vw" at bounding box center [139, 292] width 158 height 14
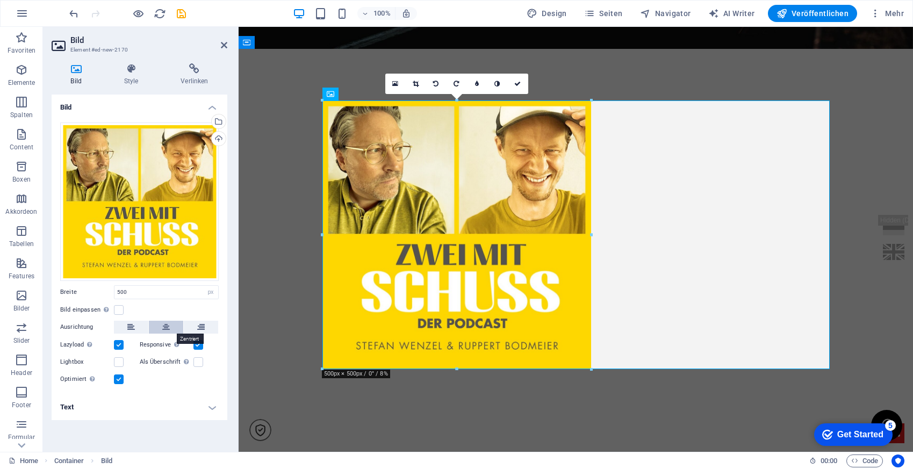
click at [160, 325] on button at bounding box center [166, 327] width 34 height 13
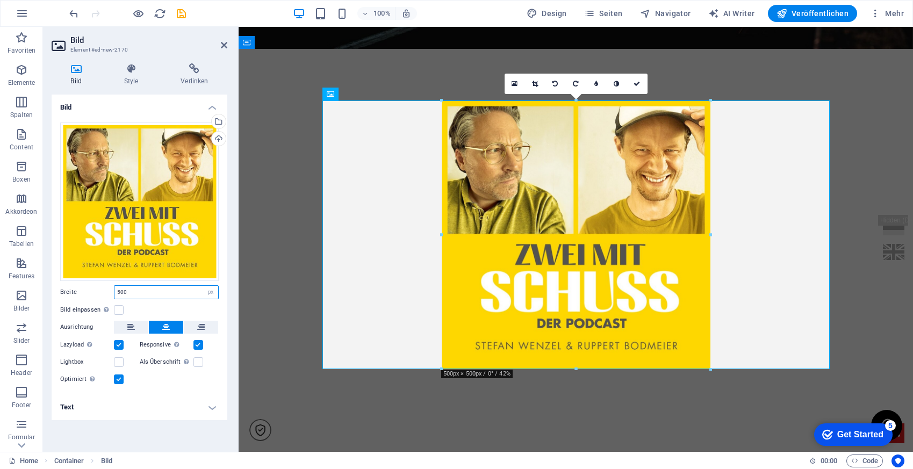
drag, startPoint x: 141, startPoint y: 292, endPoint x: 77, endPoint y: 292, distance: 64.5
click at [77, 292] on div "Breite 500 Standard auto px rem % em vh vw" at bounding box center [139, 292] width 158 height 14
type input "400"
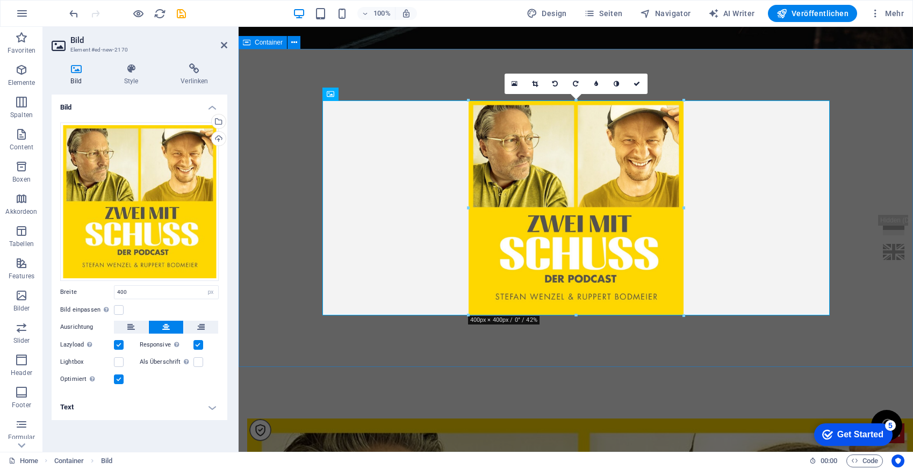
click at [838, 156] on div at bounding box center [575, 208] width 674 height 318
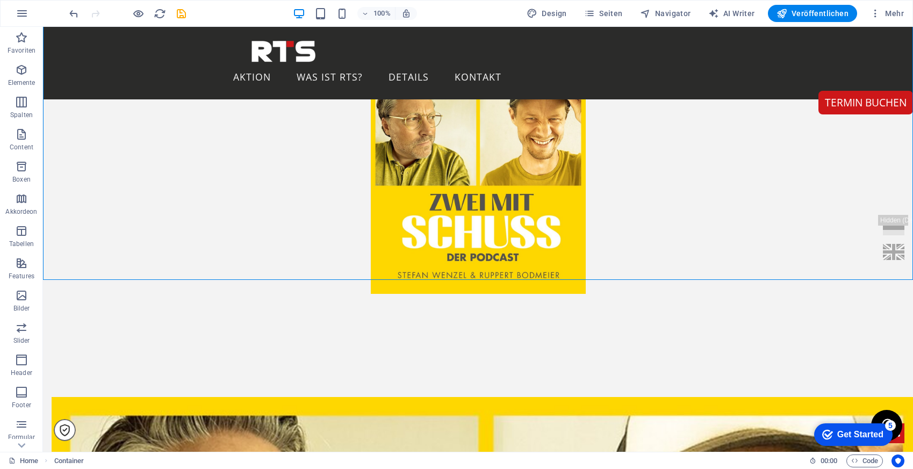
scroll to position [417, 0]
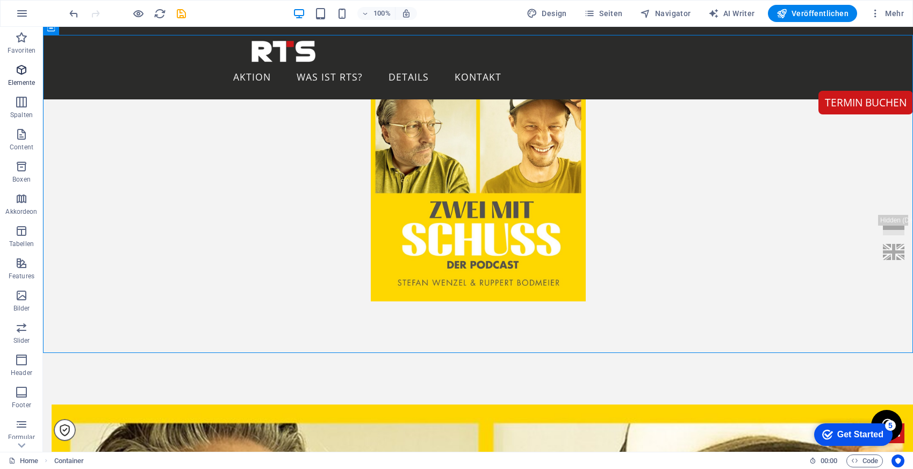
click at [20, 73] on icon "button" at bounding box center [21, 69] width 13 height 13
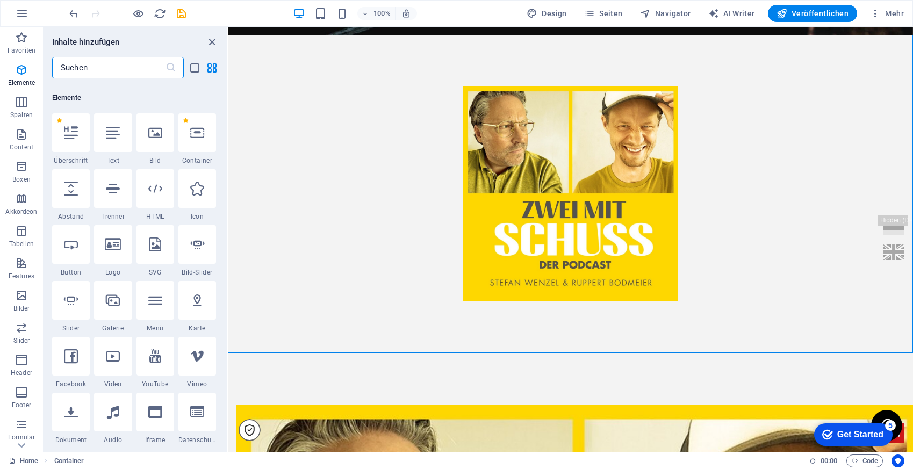
scroll to position [114, 0]
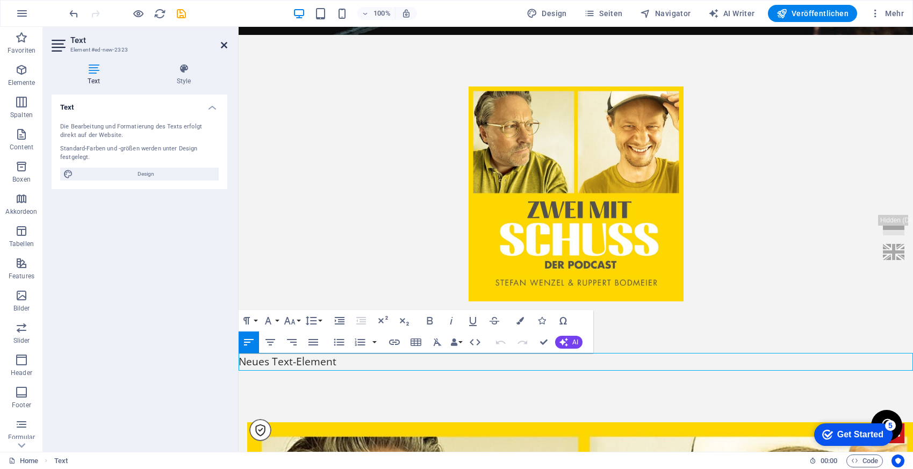
click at [225, 42] on icon at bounding box center [224, 45] width 6 height 9
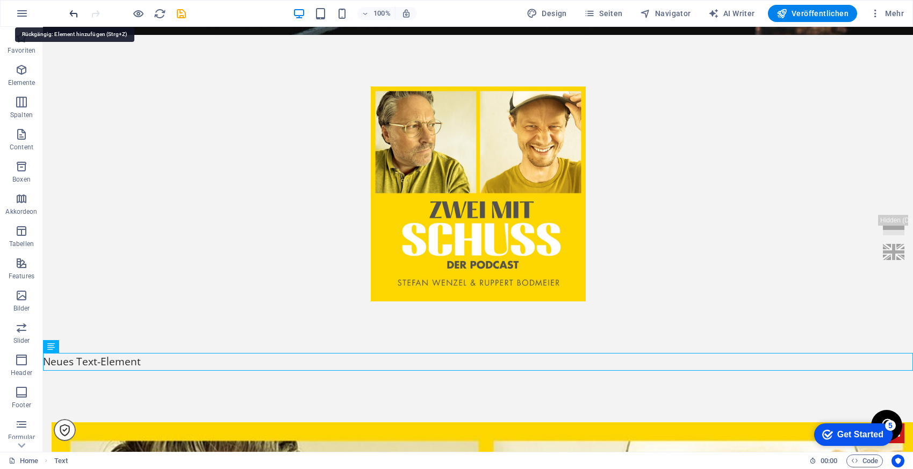
click at [73, 14] on icon "undo" at bounding box center [74, 14] width 12 height 12
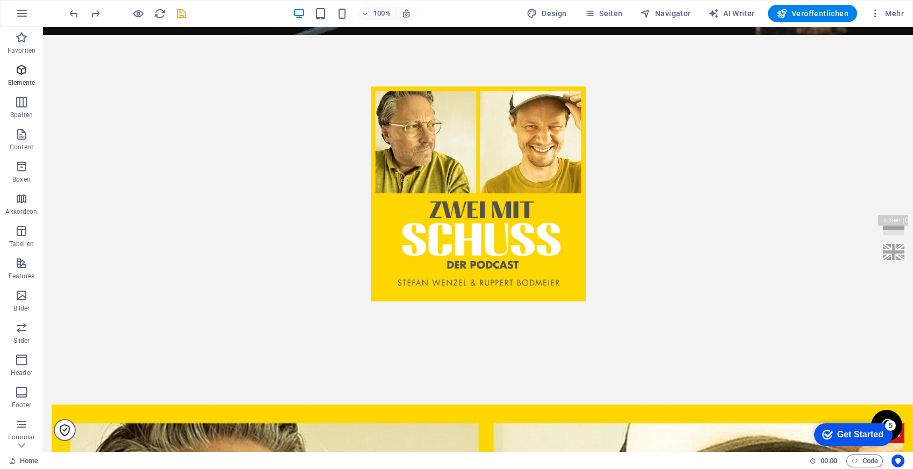
click at [16, 73] on icon "button" at bounding box center [21, 69] width 13 height 13
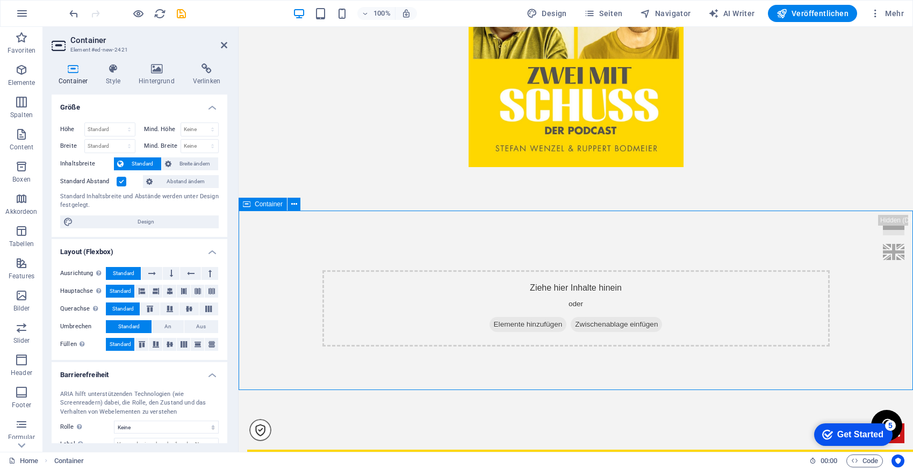
scroll to position [565, 0]
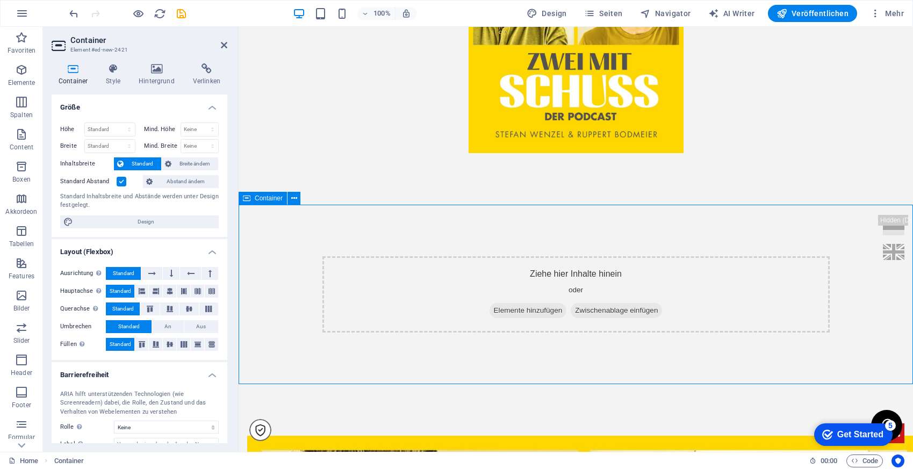
click at [527, 311] on span "Elemente hinzufügen" at bounding box center [527, 310] width 77 height 15
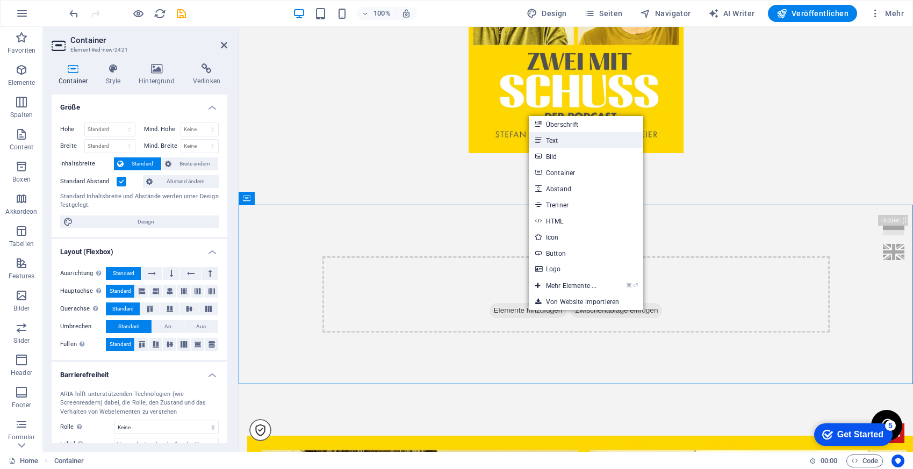
click at [574, 139] on link "Text" at bounding box center [586, 140] width 114 height 16
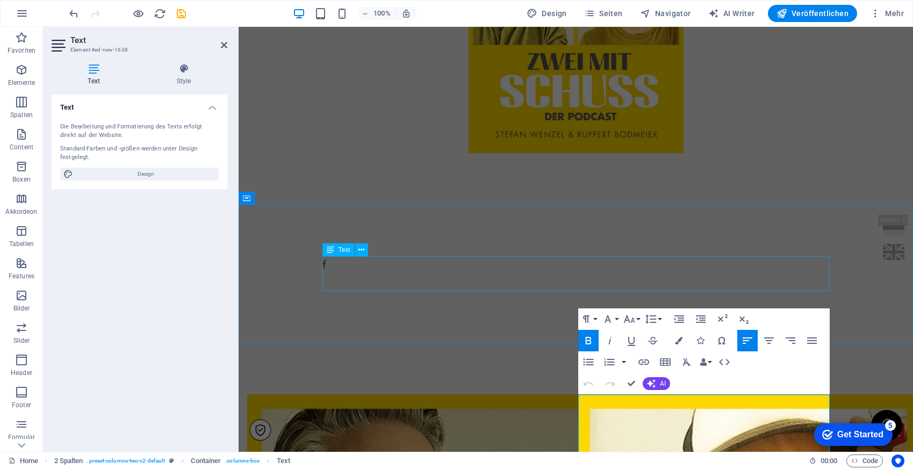
click at [352, 273] on div "f" at bounding box center [575, 273] width 507 height 35
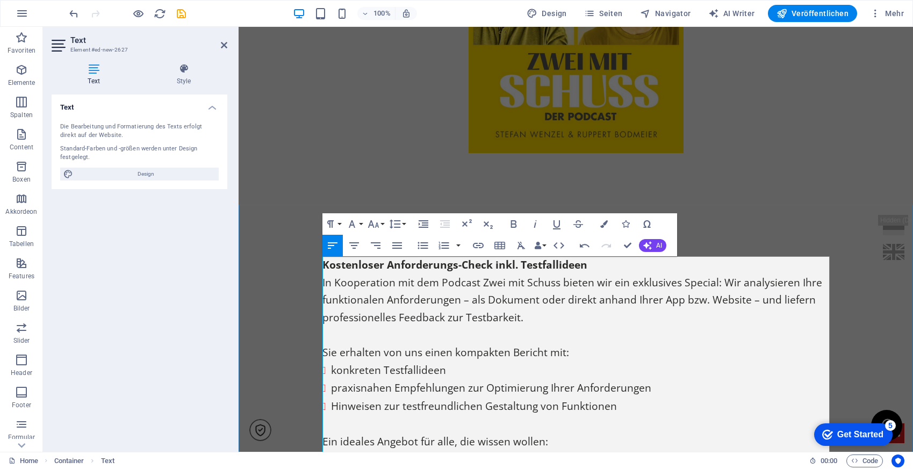
click at [423, 282] on p "In Kooperation mit dem Podcast Zwei mit Schuss bieten wir ein exklusives Specia…" at bounding box center [575, 300] width 507 height 53
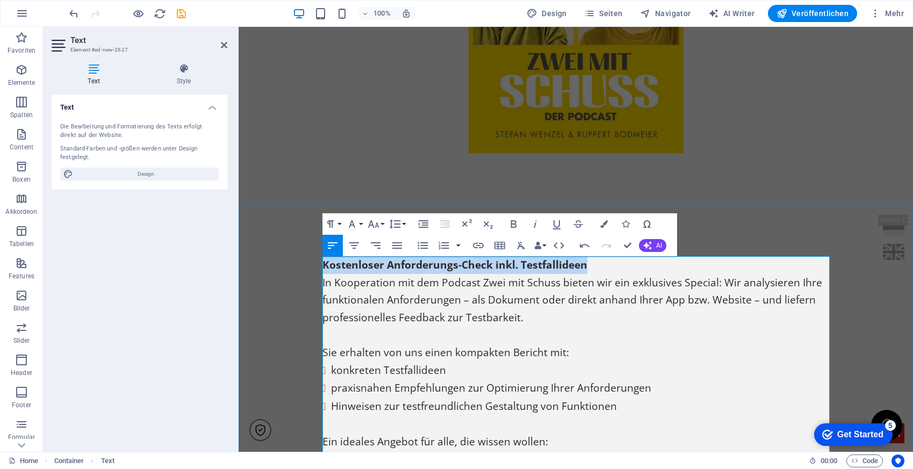
drag, startPoint x: 595, startPoint y: 266, endPoint x: 321, endPoint y: 262, distance: 274.0
click at [321, 262] on div "Kostenloser Anforderungs-Check inkl. Testfallideen In Kooperation mit dem Podca…" at bounding box center [575, 415] width 674 height 421
click at [749, 155] on div at bounding box center [575, 46] width 674 height 318
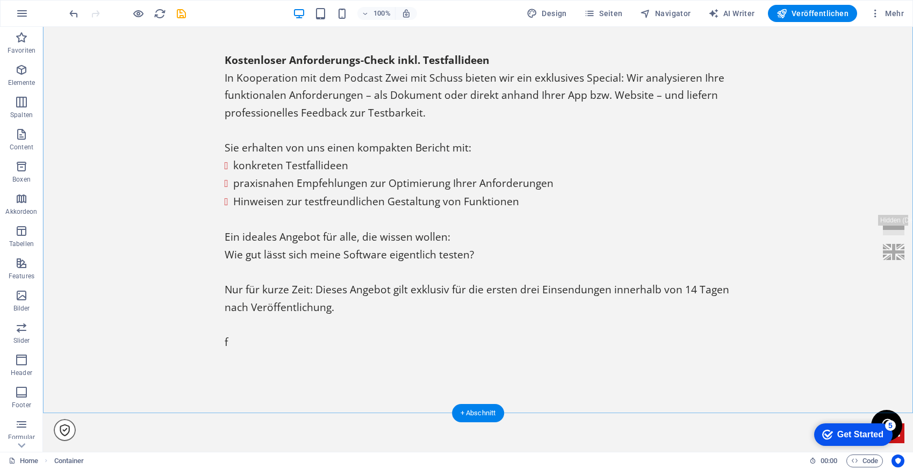
scroll to position [776, 0]
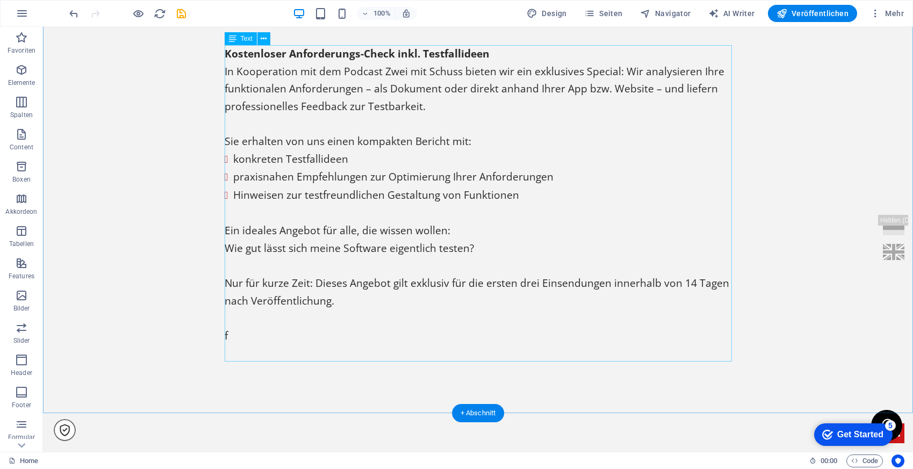
click at [278, 322] on div "Kostenloser Anforderungs-Check inkl. Testfallideen In Kooperation mit dem Podca…" at bounding box center [478, 203] width 507 height 317
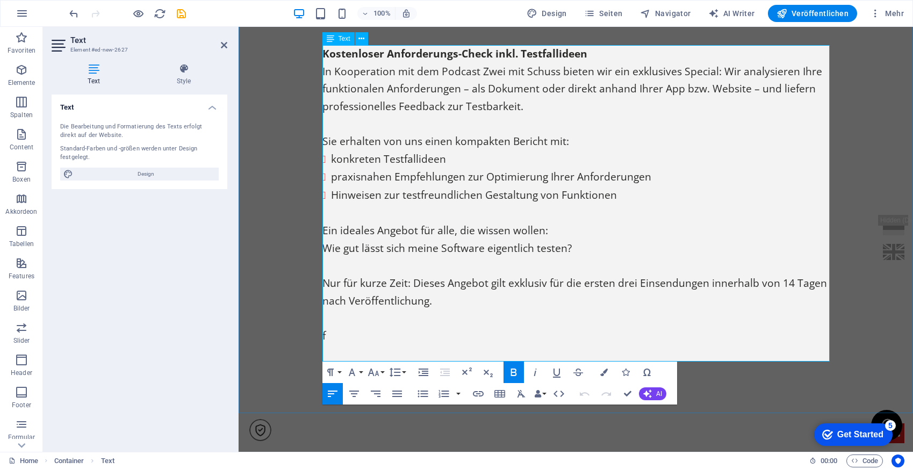
click at [399, 337] on p "f" at bounding box center [575, 336] width 507 height 18
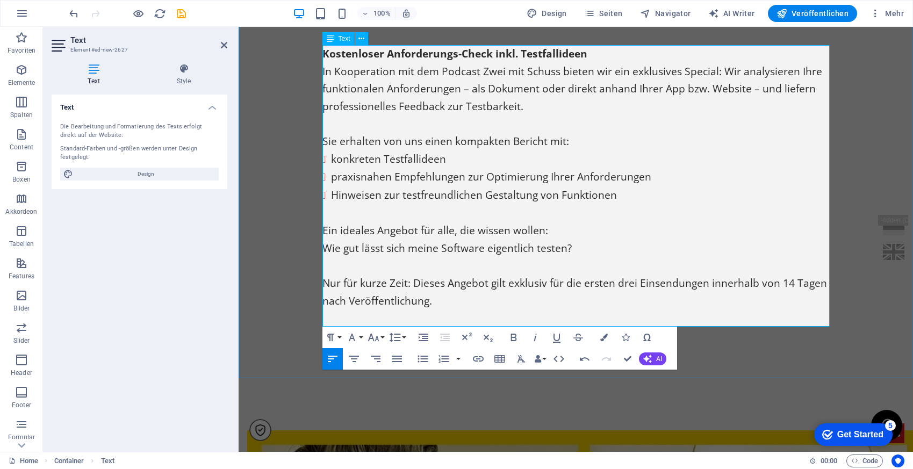
click at [364, 314] on p at bounding box center [575, 319] width 507 height 18
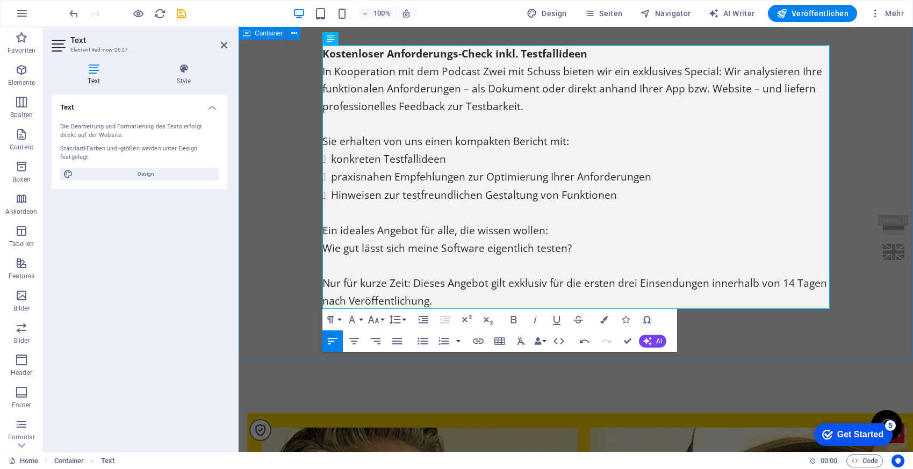
click at [842, 329] on div "Kostenloser Anforderungs-Check inkl. Testfallideen In Kooperation mit dem Podca…" at bounding box center [575, 178] width 674 height 368
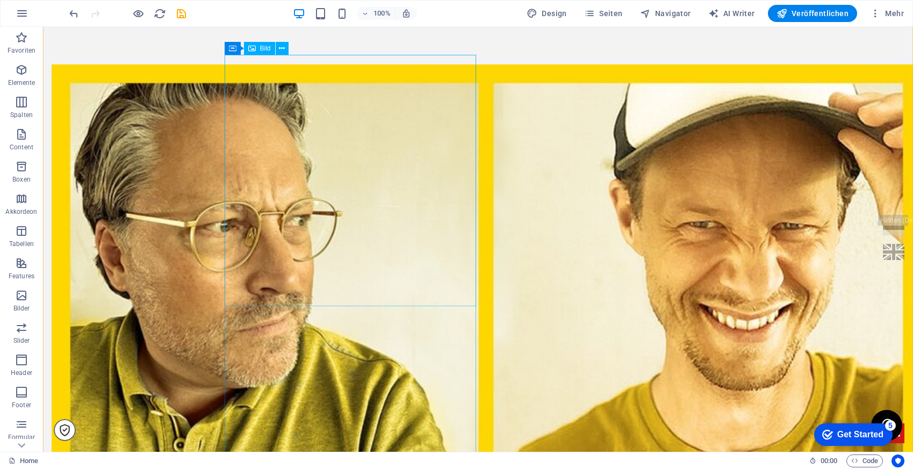
scroll to position [1146, 0]
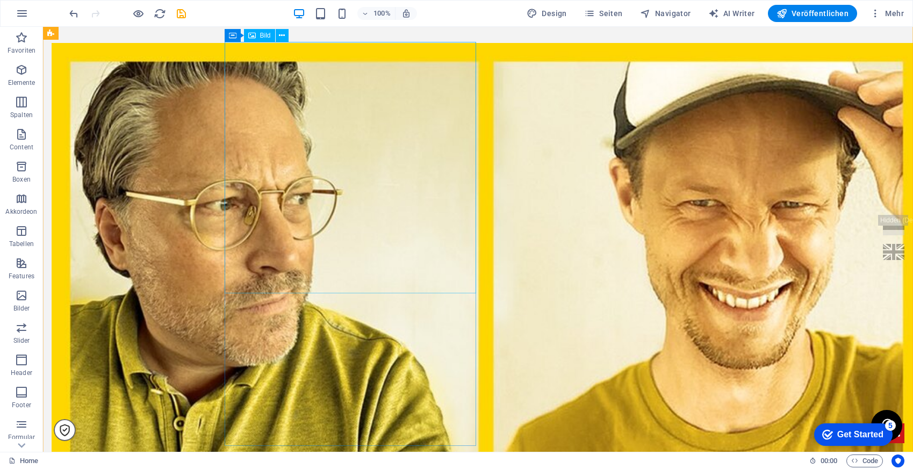
click at [292, 64] on figure at bounding box center [305, 478] width 507 height 870
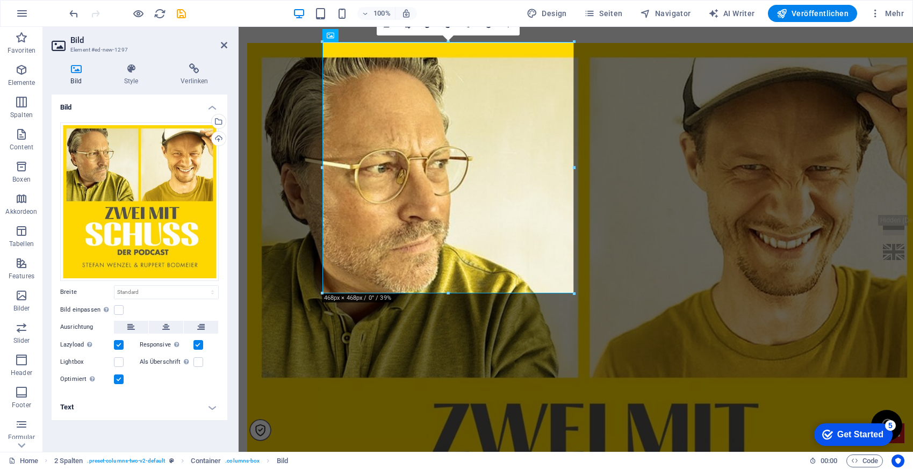
click at [116, 374] on label at bounding box center [119, 379] width 10 height 10
click at [0, 0] on input "Optimiert Bilder werden komprimiert für eine bessere Ladegeschwindigkeit der We…" at bounding box center [0, 0] width 0 height 0
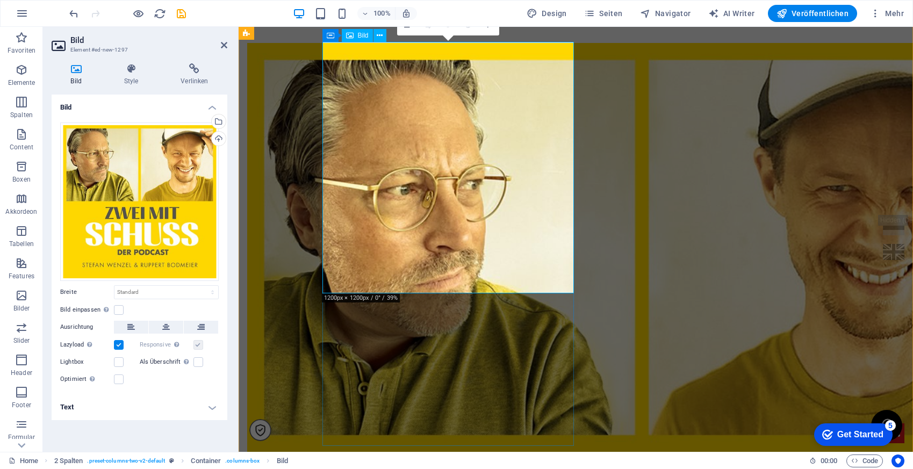
click at [430, 162] on figure at bounding box center [500, 438] width 507 height 790
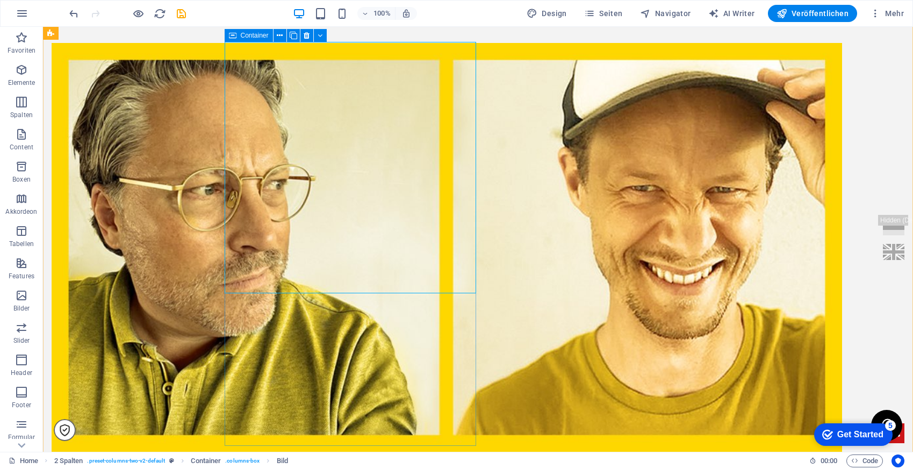
click at [377, 356] on div at bounding box center [305, 438] width 507 height 790
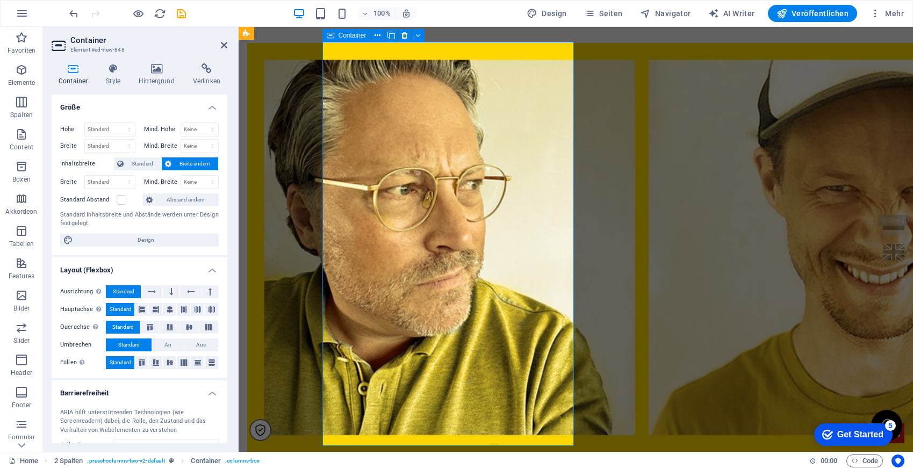
click at [377, 356] on div at bounding box center [500, 438] width 507 height 790
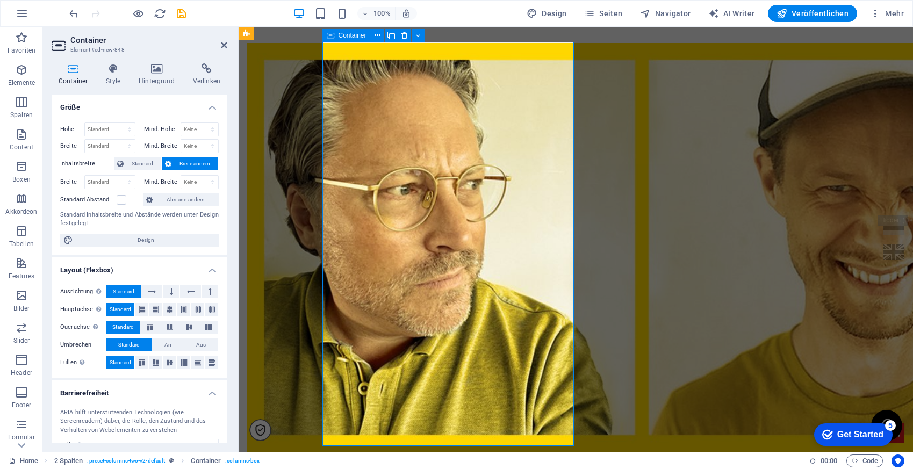
click at [377, 356] on div at bounding box center [500, 438] width 507 height 790
click at [224, 43] on icon at bounding box center [224, 45] width 6 height 9
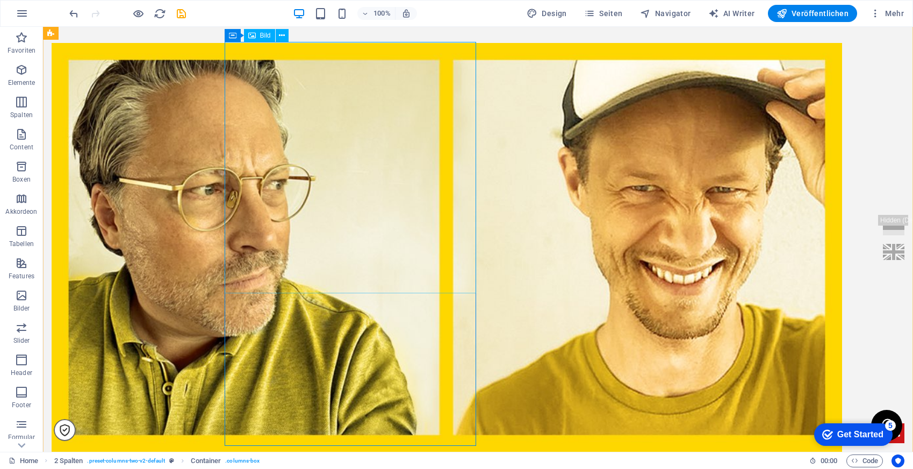
scroll to position [1031, 0]
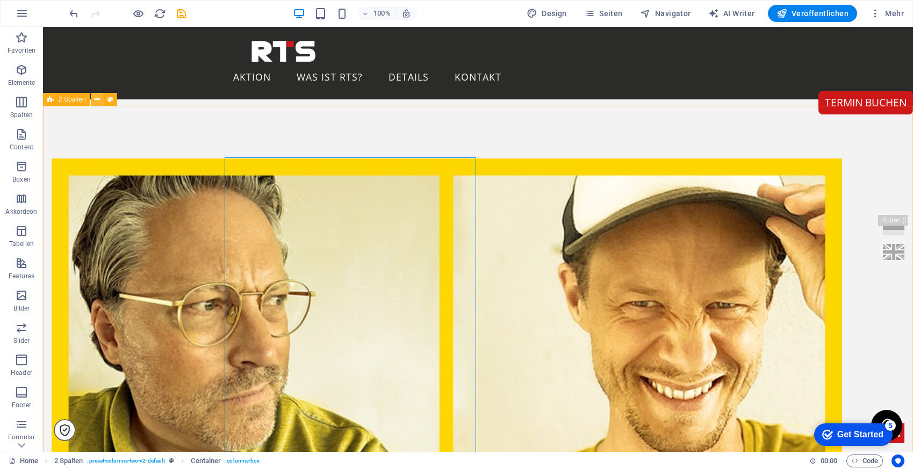
click at [97, 98] on icon at bounding box center [97, 99] width 6 height 11
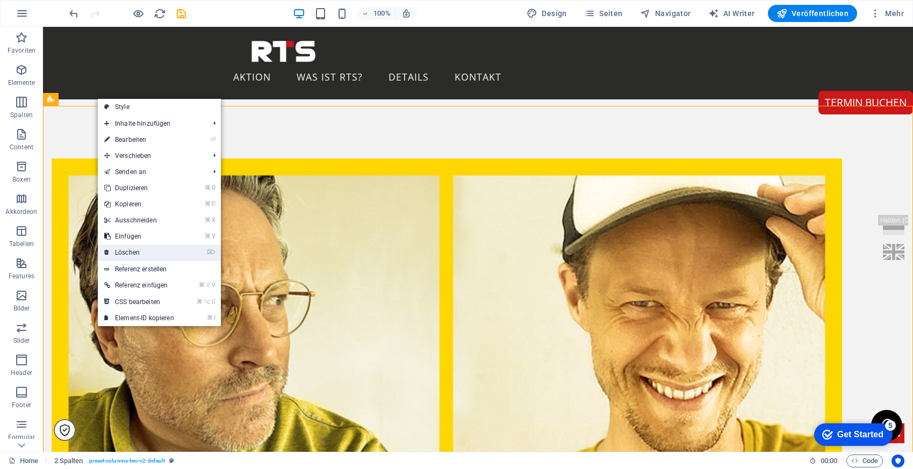
click at [149, 258] on link "⌦ Löschen" at bounding box center [139, 252] width 83 height 16
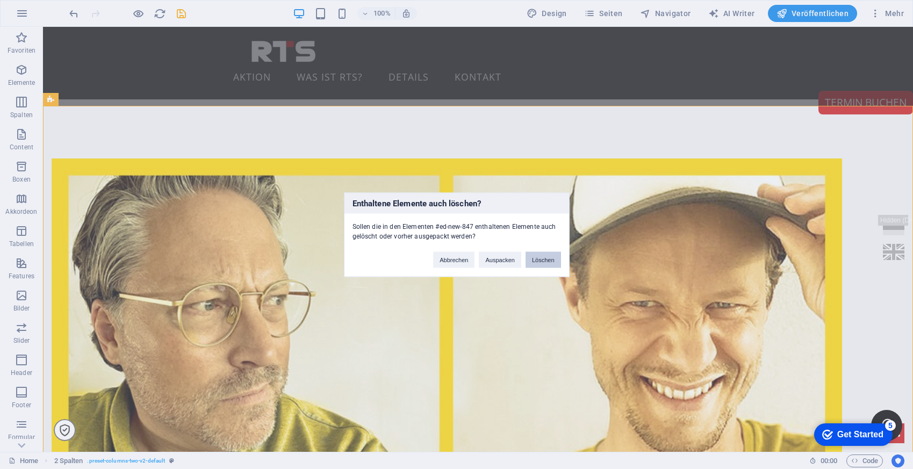
click at [543, 263] on button "Löschen" at bounding box center [542, 259] width 35 height 16
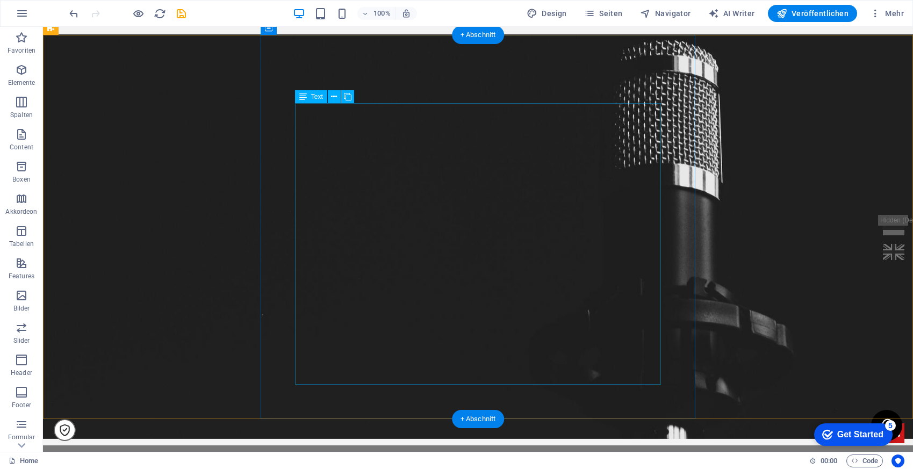
scroll to position [1102, 0]
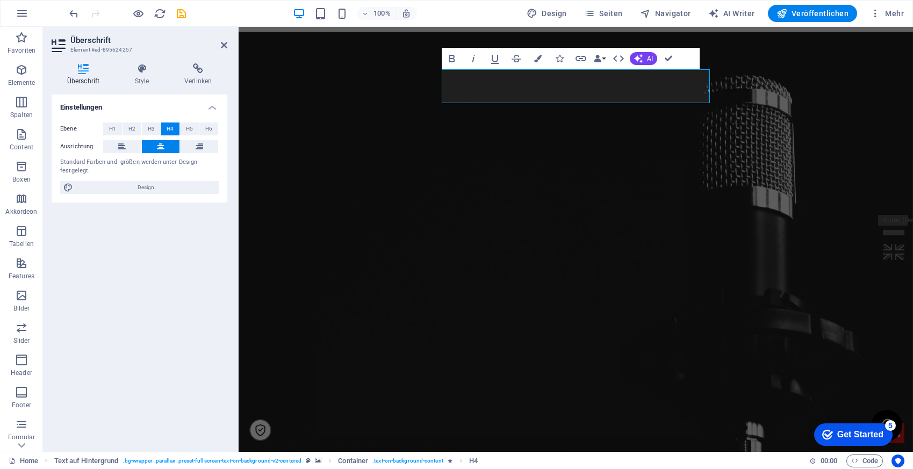
click at [835, 134] on figure at bounding box center [575, 252] width 674 height 440
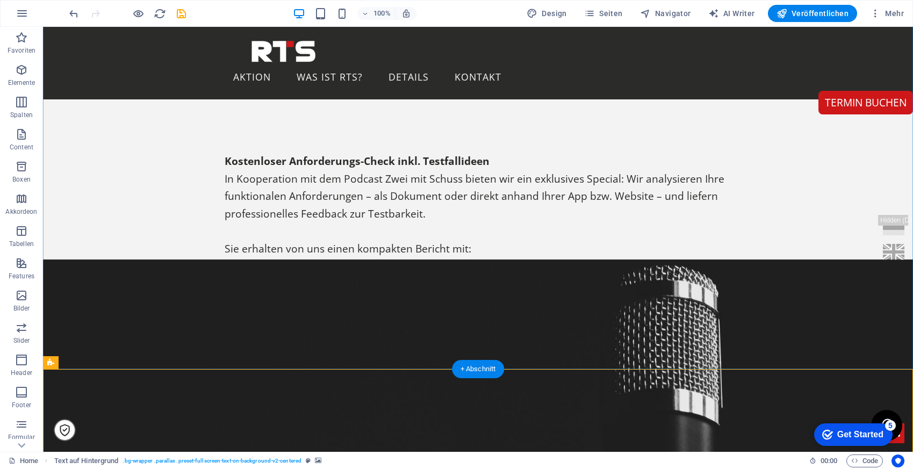
scroll to position [664, 0]
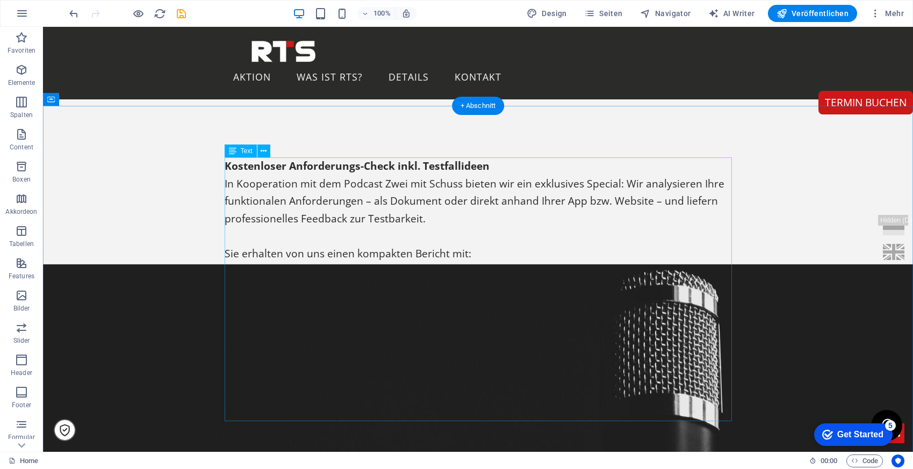
click at [439, 163] on div "Kostenloser Anforderungs-Check inkl. Testfallideen In Kooperation mit dem Podca…" at bounding box center [478, 289] width 507 height 265
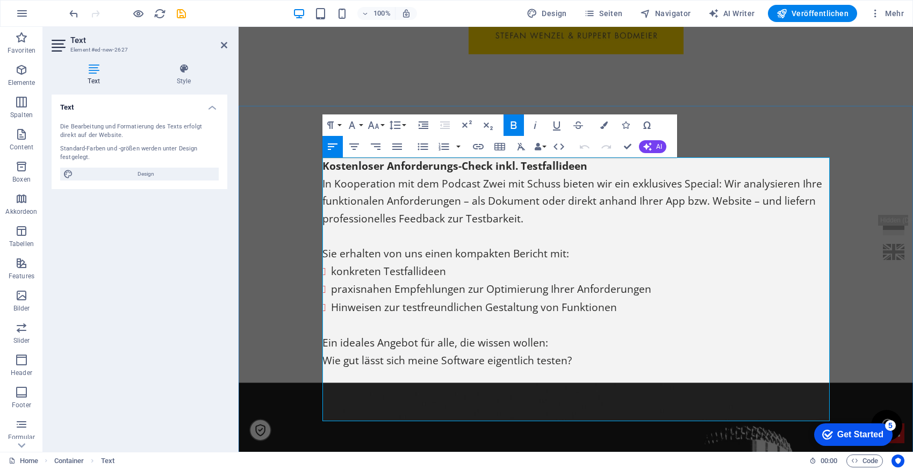
click at [612, 161] on p "Kostenloser Anforderungs-Check inkl. Testfallideen" at bounding box center [575, 166] width 507 height 18
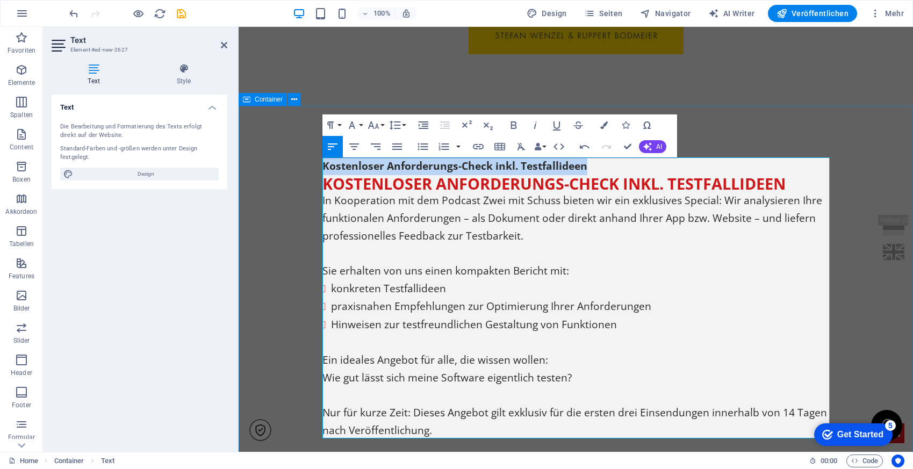
drag, startPoint x: 602, startPoint y: 168, endPoint x: 271, endPoint y: 158, distance: 331.5
click at [271, 158] on div "Kostenloser Anforderungs-Check inkl. Testfallideen Kostenloser Anforderungs-Che…" at bounding box center [575, 298] width 674 height 385
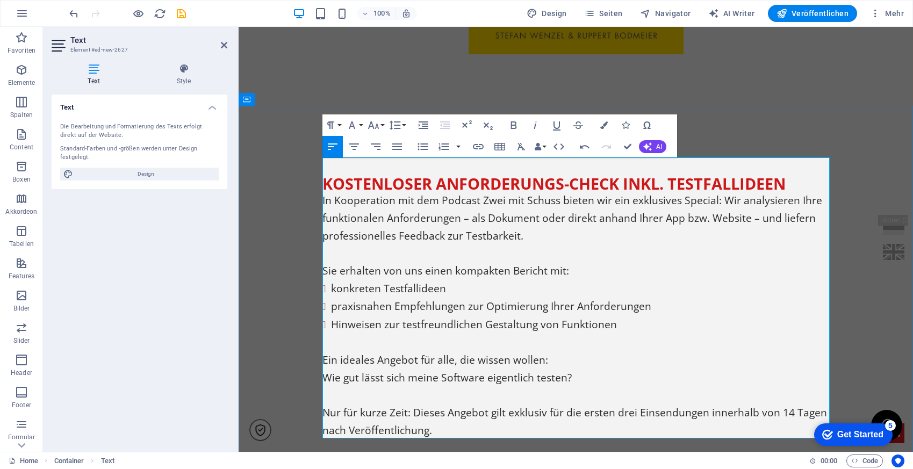
click at [324, 179] on h4 "Kostenloser Anforderungs-Check inkl. Testfallideen" at bounding box center [575, 183] width 507 height 17
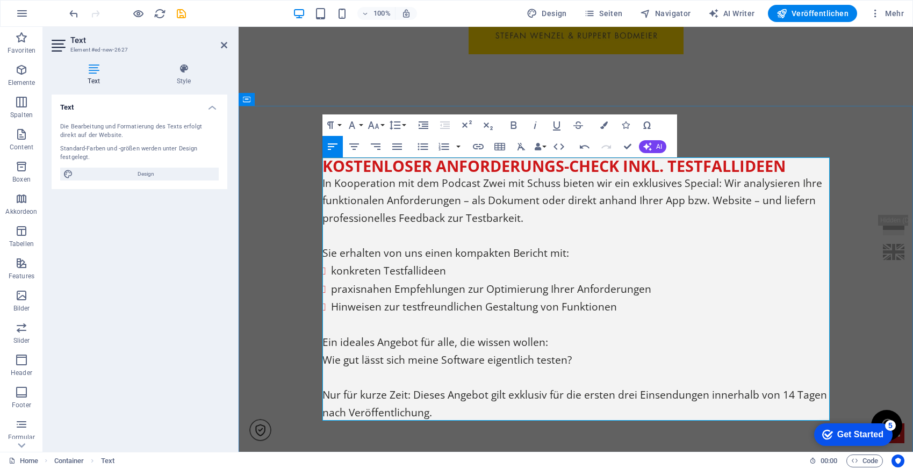
click at [800, 164] on h4 "Kostenloser Anforderungs-Check inkl. Testfallideen" at bounding box center [575, 165] width 507 height 17
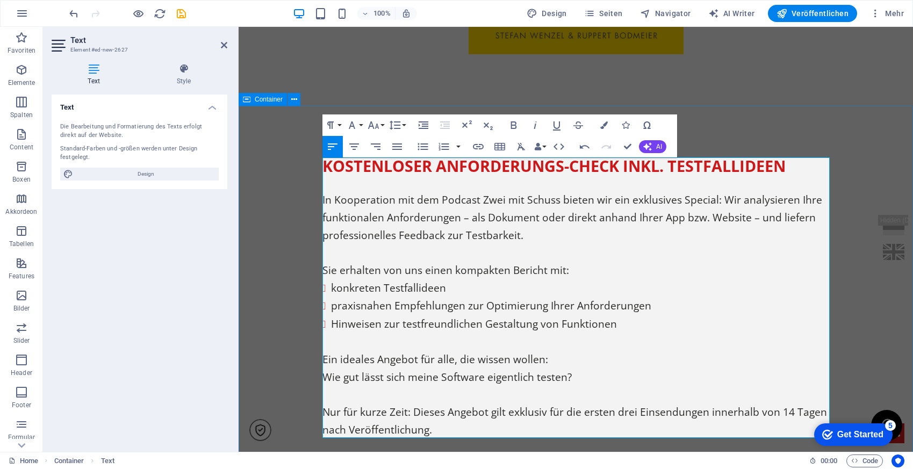
click at [840, 132] on div "Kostenloser Anforderungs-Check inkl. Testfallideen In Kooperation mit dem Podca…" at bounding box center [575, 298] width 674 height 384
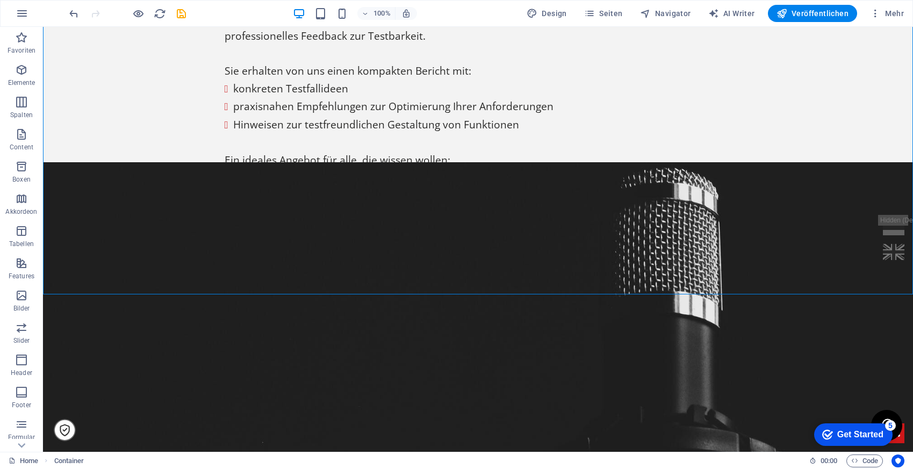
scroll to position [869, 0]
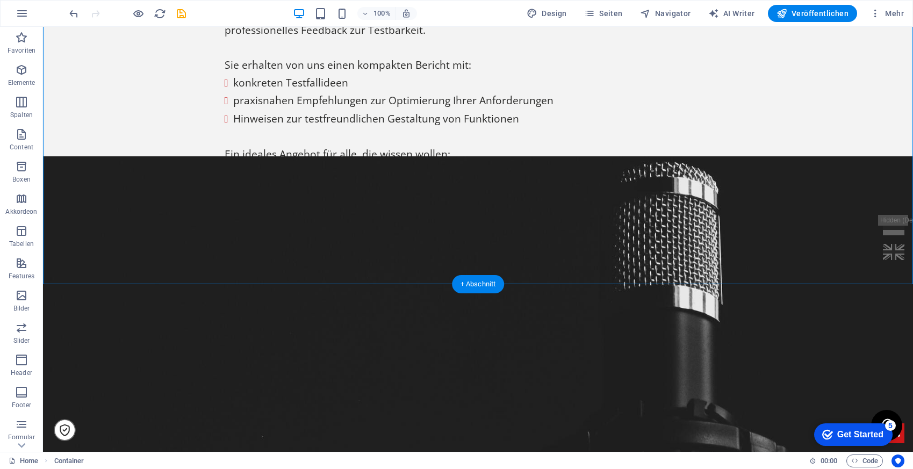
click at [124, 307] on figure at bounding box center [478, 358] width 870 height 404
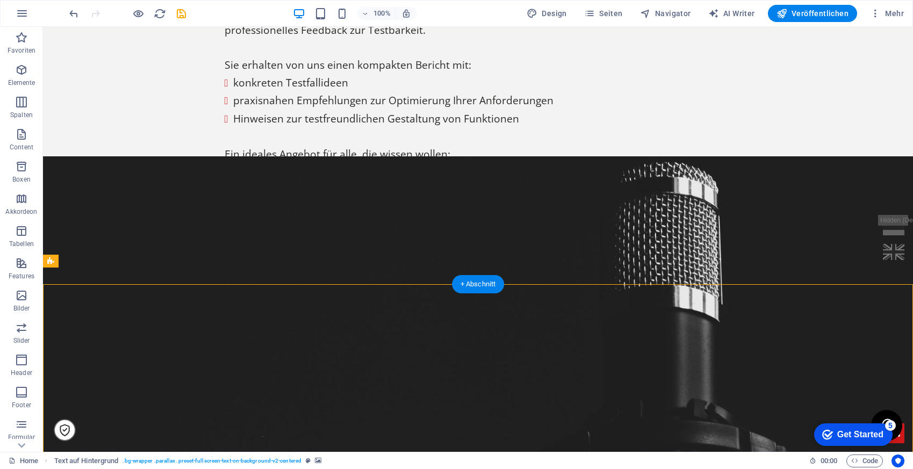
click at [66, 294] on figure at bounding box center [478, 358] width 870 height 404
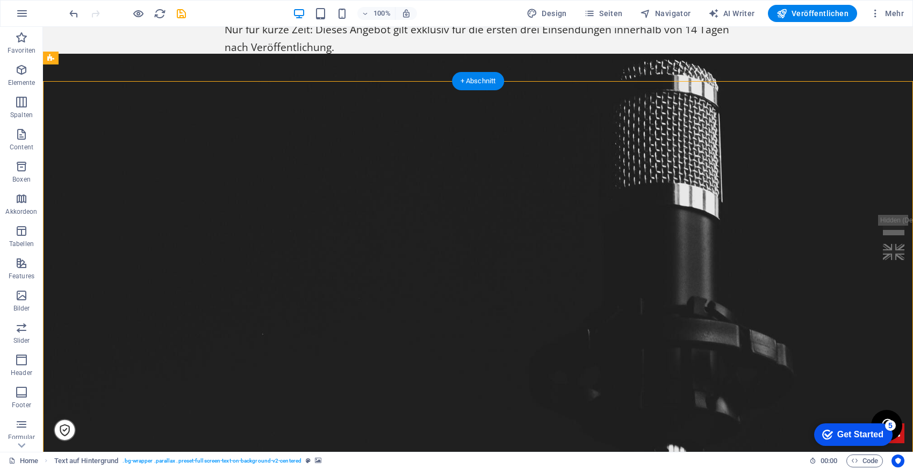
scroll to position [1072, 0]
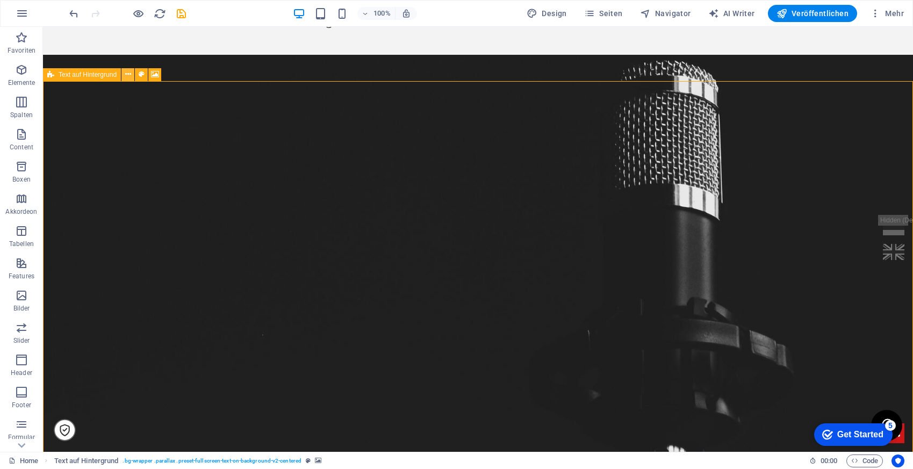
click at [128, 76] on icon at bounding box center [128, 74] width 6 height 11
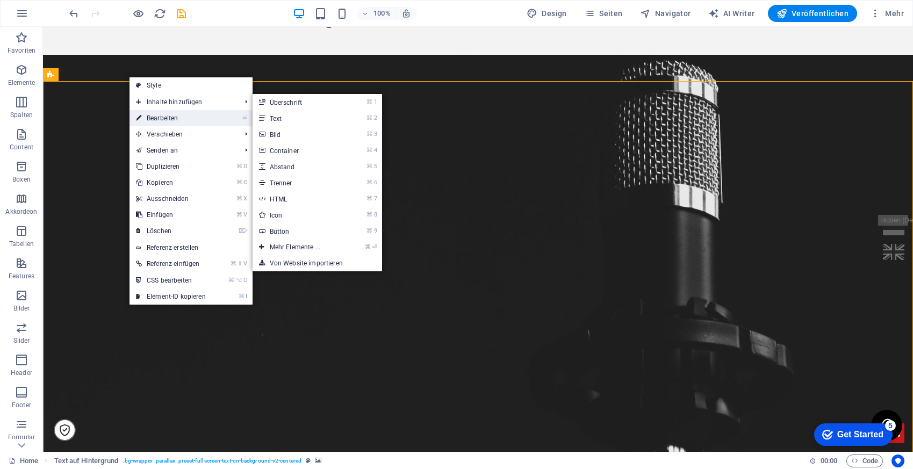
click at [169, 118] on link "⏎ Bearbeiten" at bounding box center [170, 118] width 83 height 16
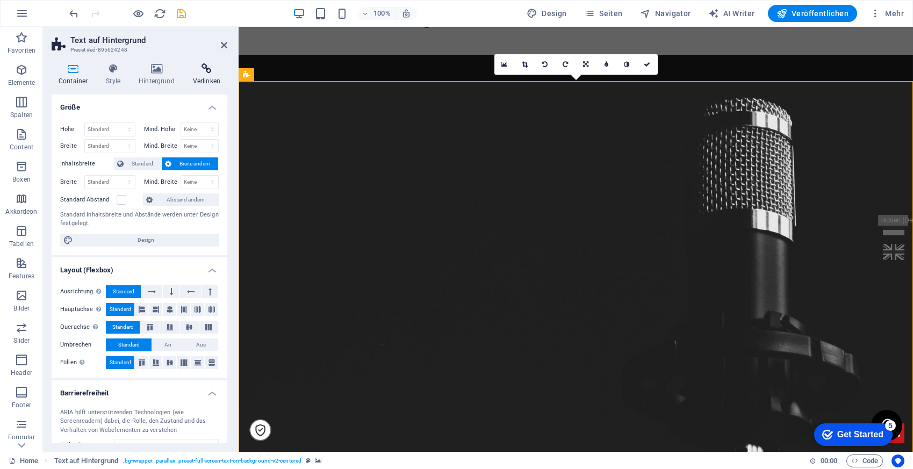
click at [209, 71] on icon at bounding box center [206, 68] width 41 height 11
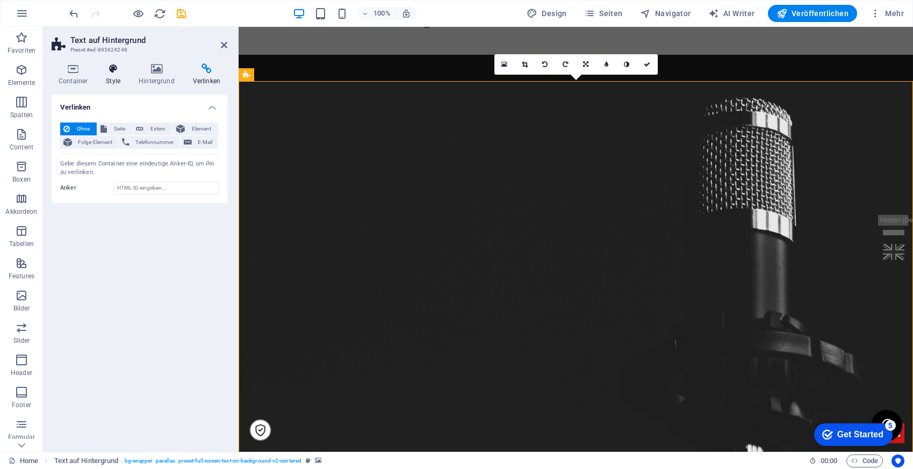
click at [118, 75] on h4 "Style" at bounding box center [115, 74] width 33 height 23
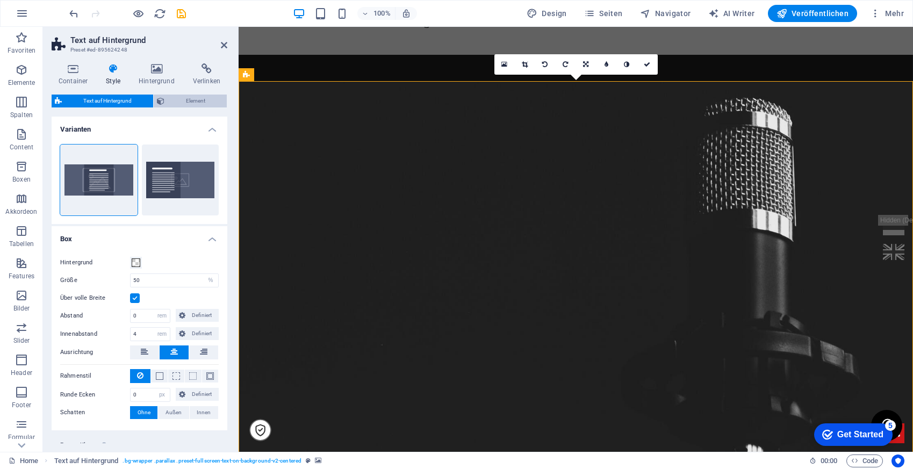
click at [186, 97] on span "Element" at bounding box center [196, 101] width 56 height 13
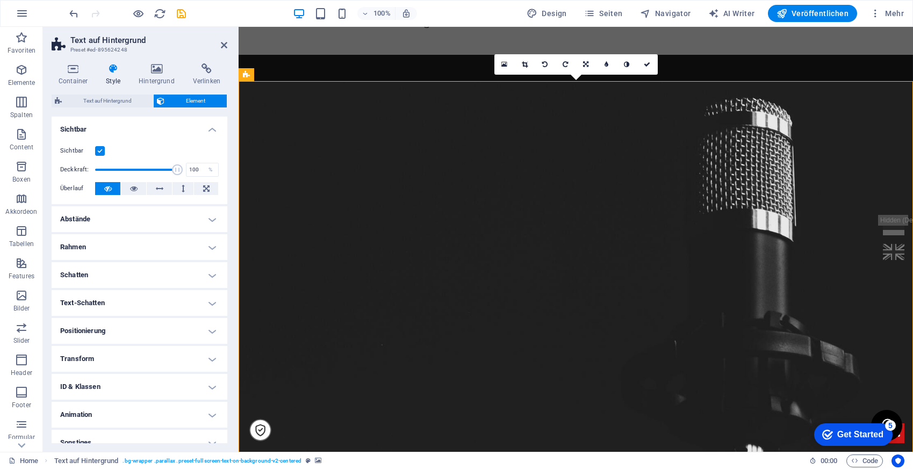
click at [102, 149] on label at bounding box center [100, 151] width 10 height 10
click at [0, 0] on input "Sichtbar" at bounding box center [0, 0] width 0 height 0
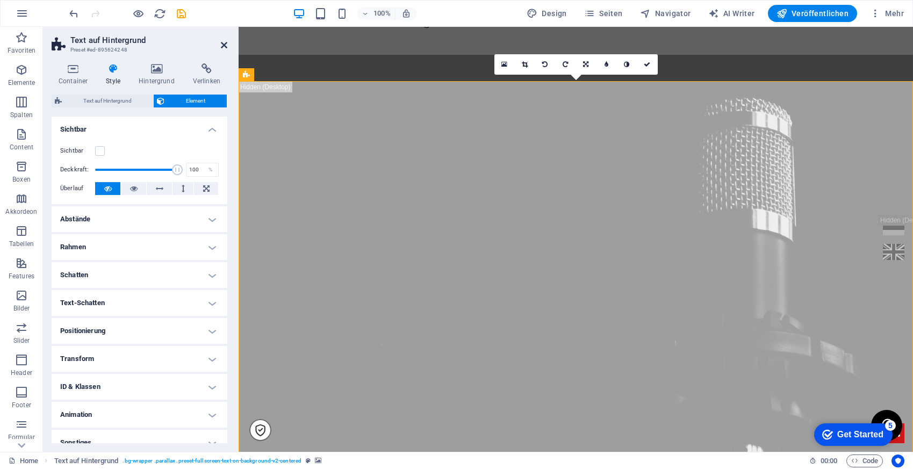
click at [223, 44] on icon at bounding box center [224, 45] width 6 height 9
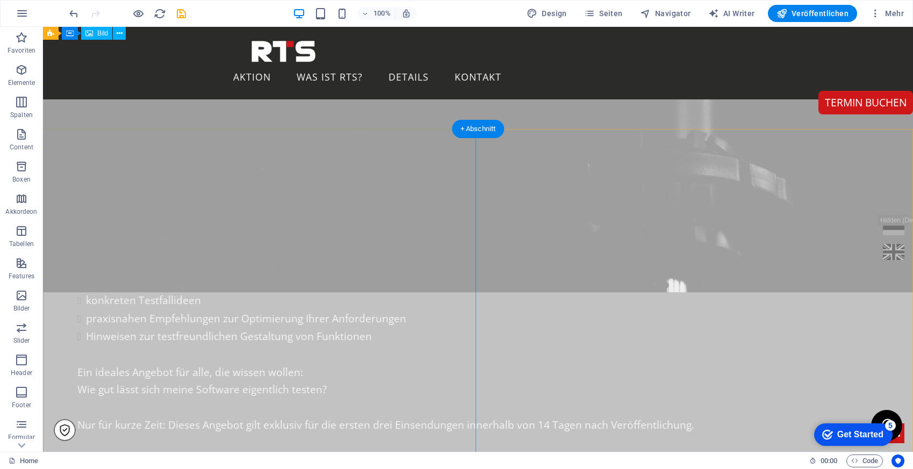
scroll to position [1407, 0]
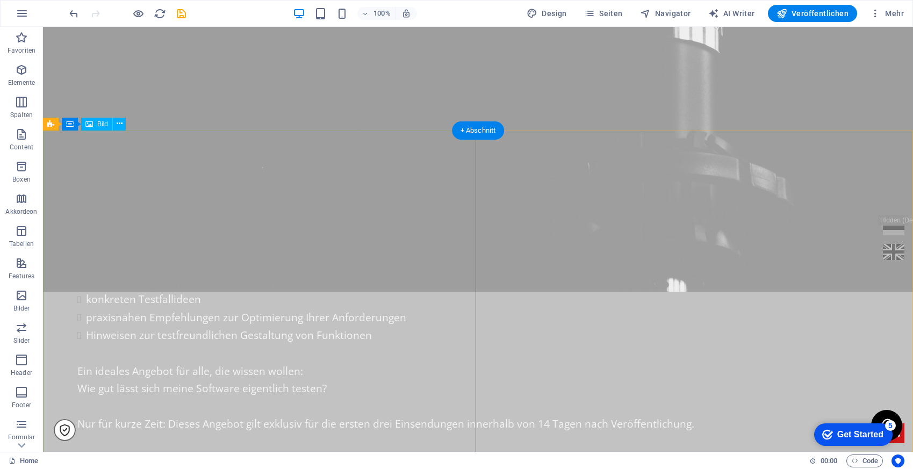
click at [120, 122] on icon at bounding box center [120, 123] width 6 height 11
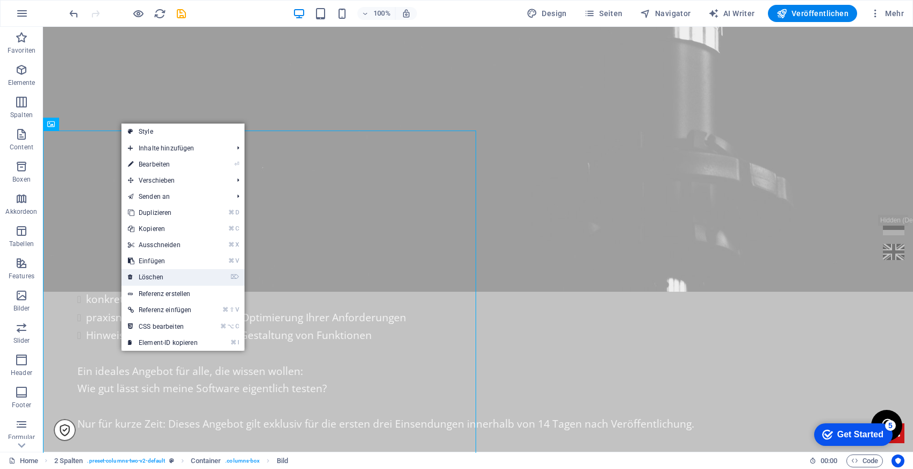
click at [173, 272] on link "⌦ Löschen" at bounding box center [162, 277] width 83 height 16
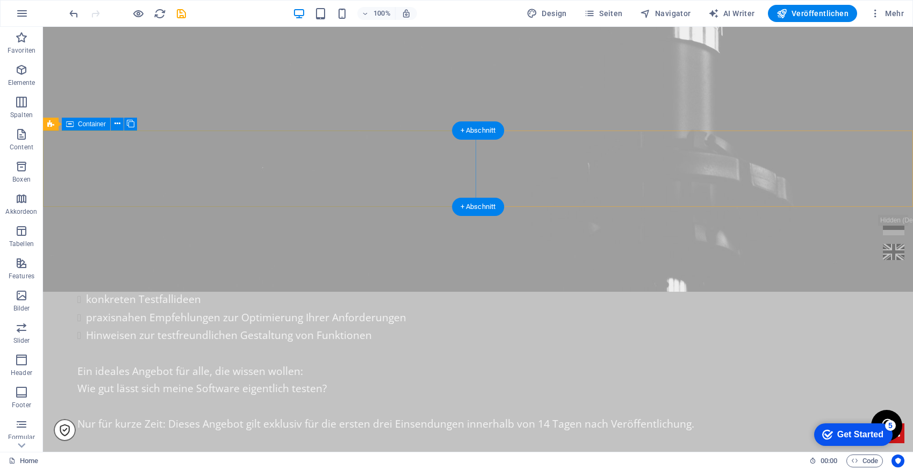
click at [125, 124] on icon at bounding box center [126, 123] width 6 height 11
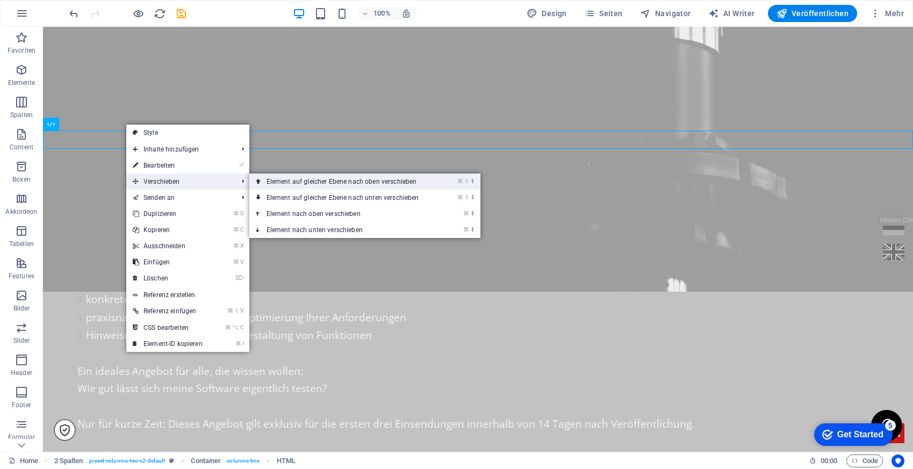
click at [277, 181] on link "⌘ ⇧ ⬆ Element auf gleicher Ebene nach oben verschieben" at bounding box center [344, 181] width 191 height 16
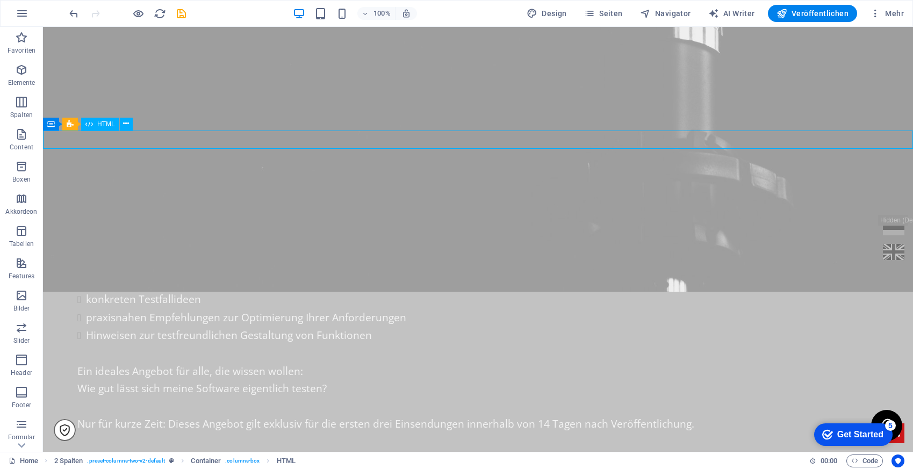
click at [85, 467] on div at bounding box center [478, 476] width 870 height 18
click at [95, 123] on icon at bounding box center [97, 123] width 6 height 11
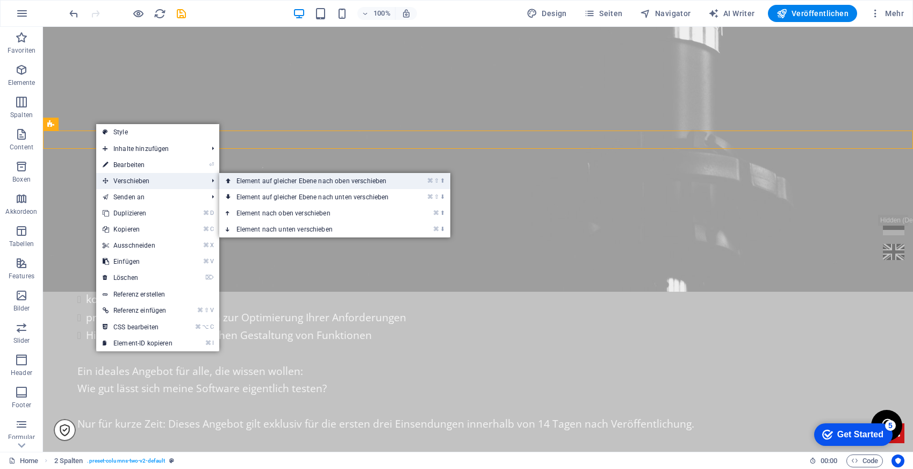
click at [276, 183] on link "⌘ ⇧ ⬆ Element auf gleicher Ebene nach oben verschieben" at bounding box center [314, 181] width 191 height 16
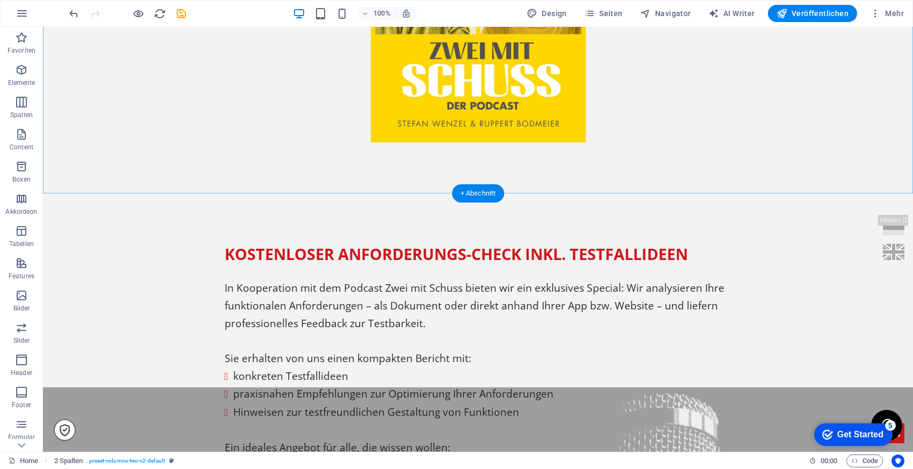
scroll to position [576, 0]
click at [283, 208] on div "Kostenloser Anforderungs-Check inkl. Testfallideen In Kooperation mit dem Podca…" at bounding box center [478, 385] width 870 height 384
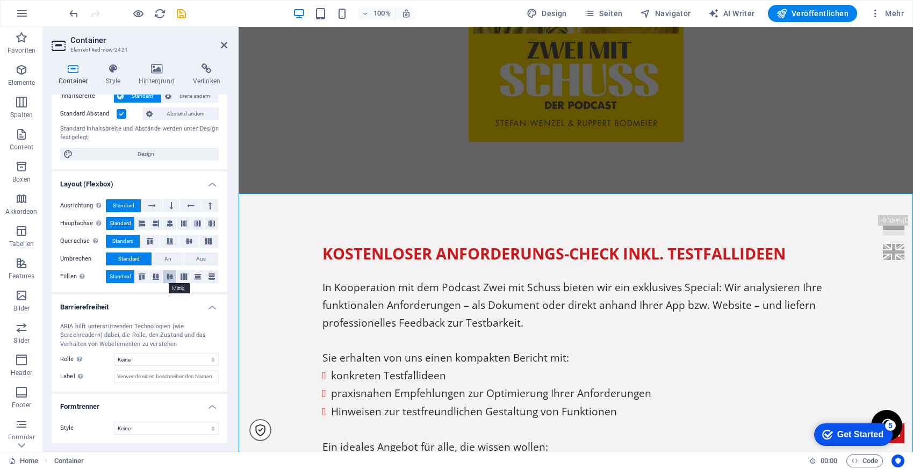
scroll to position [0, 0]
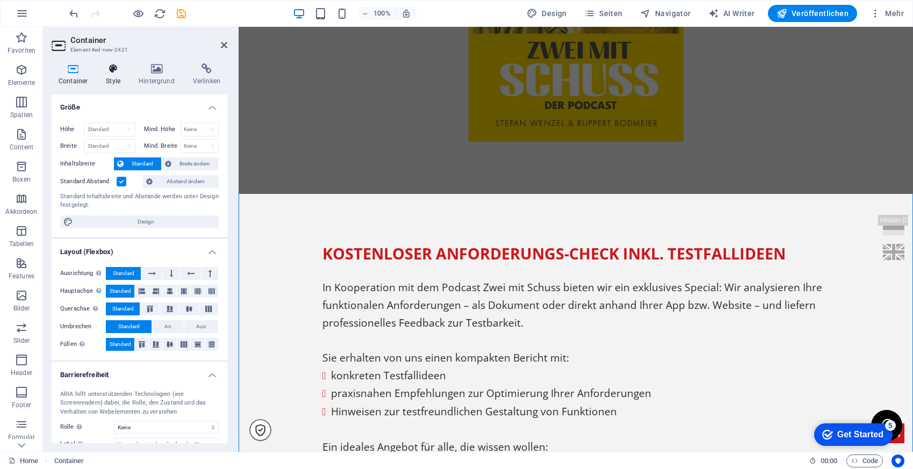
click at [115, 67] on icon at bounding box center [113, 68] width 28 height 11
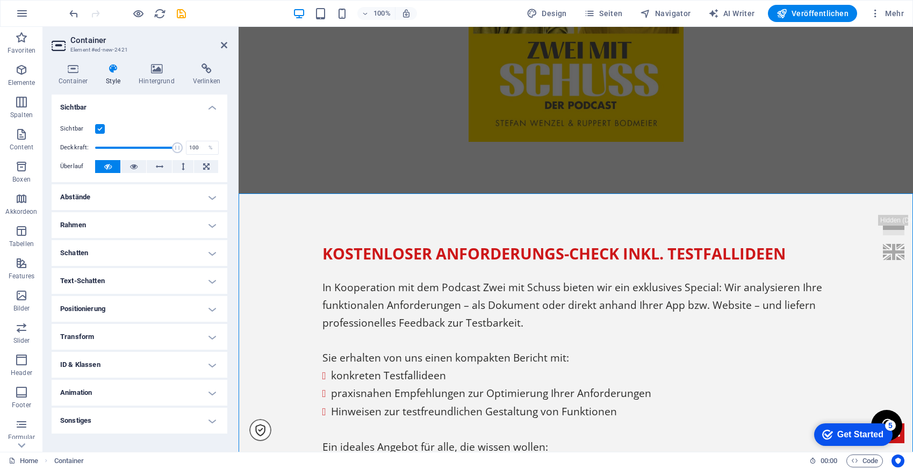
click at [153, 308] on h4 "Positionierung" at bounding box center [140, 309] width 176 height 26
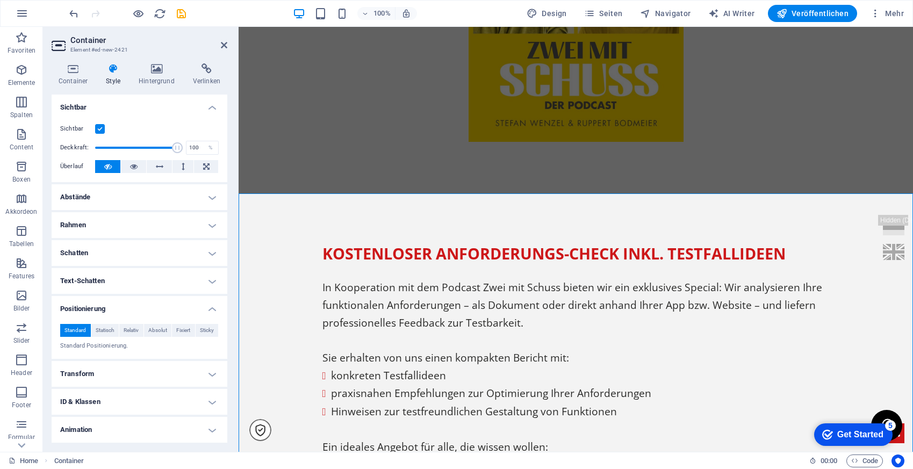
scroll to position [27, 0]
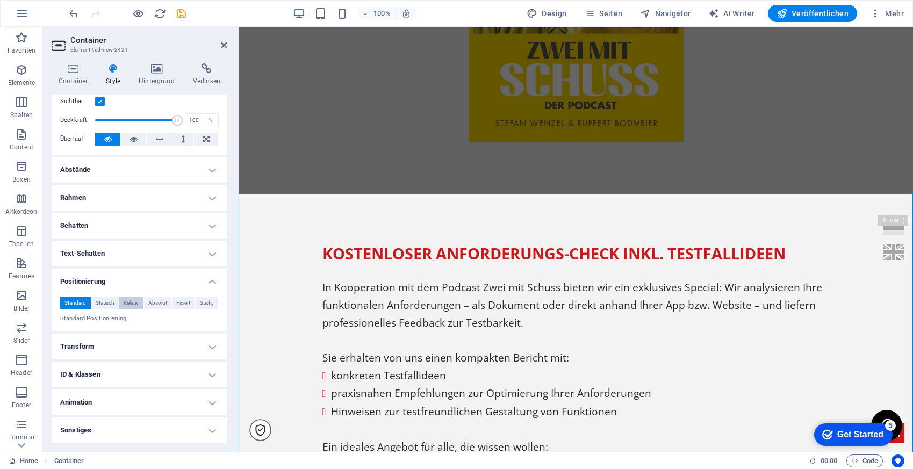
click at [121, 299] on button "Relativ" at bounding box center [131, 303] width 24 height 13
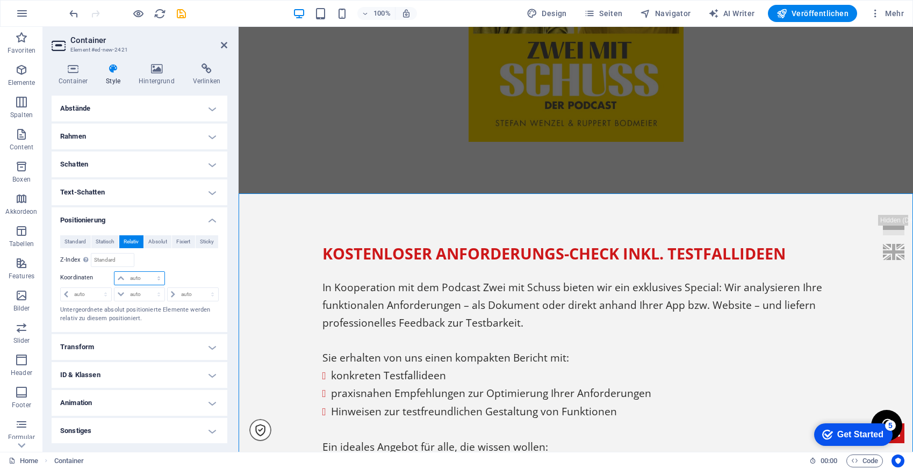
click at [140, 273] on select "auto px rem % em" at bounding box center [138, 278] width 49 height 13
select select "px"
type input "0"
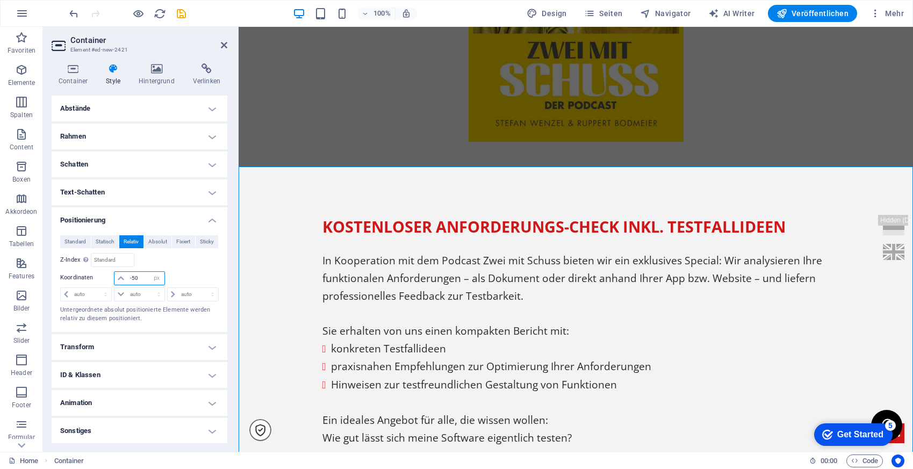
click at [135, 277] on input "-50" at bounding box center [145, 278] width 37 height 13
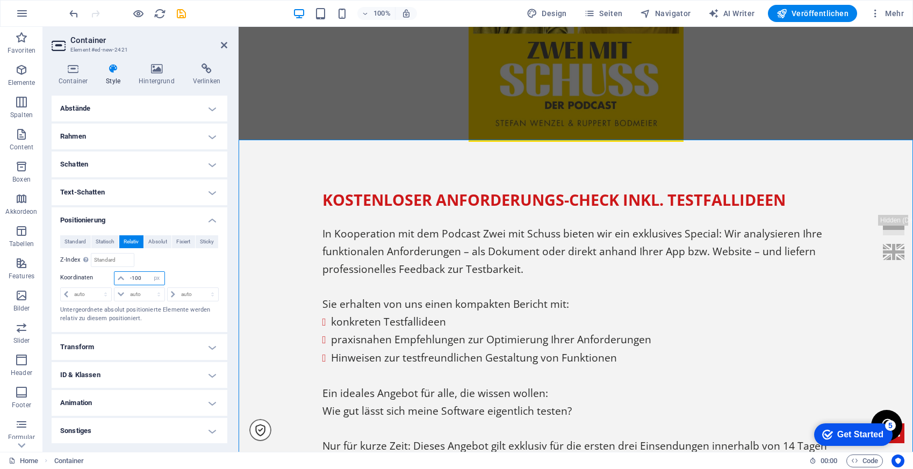
click at [136, 279] on input "-100" at bounding box center [145, 278] width 37 height 13
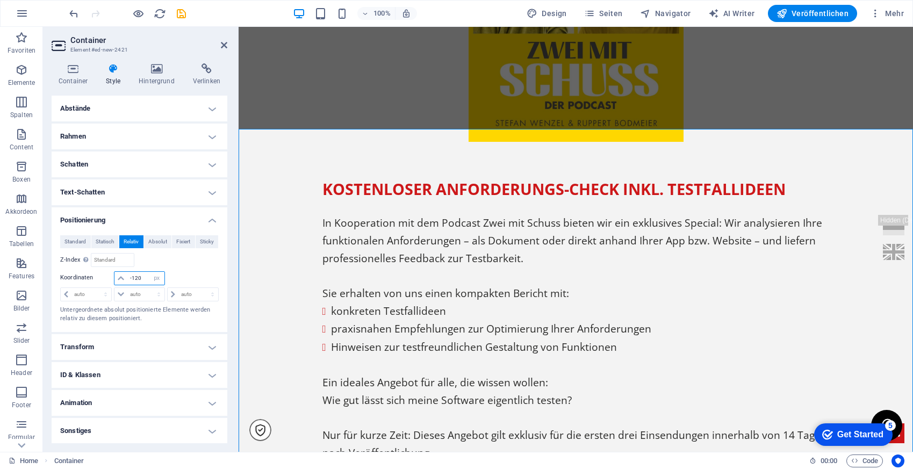
click at [135, 277] on input "-120" at bounding box center [145, 278] width 37 height 13
type input "-130"
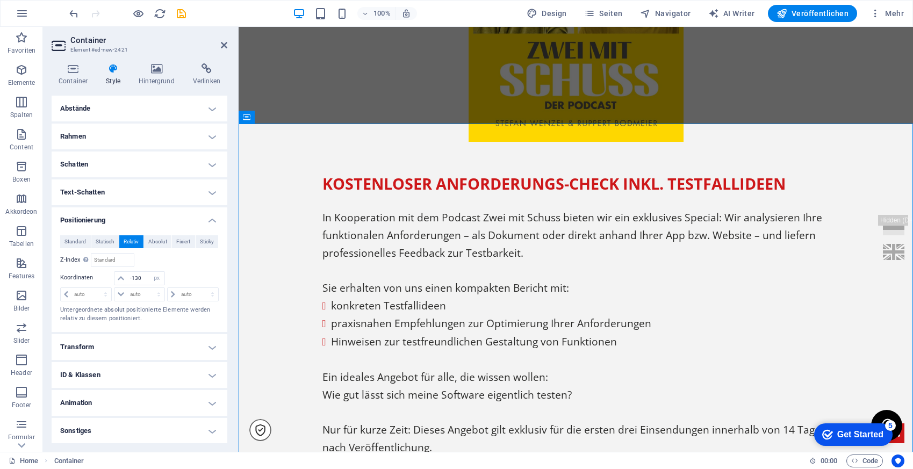
click at [222, 39] on h2 "Container" at bounding box center [148, 40] width 157 height 10
click at [222, 41] on icon at bounding box center [224, 45] width 6 height 9
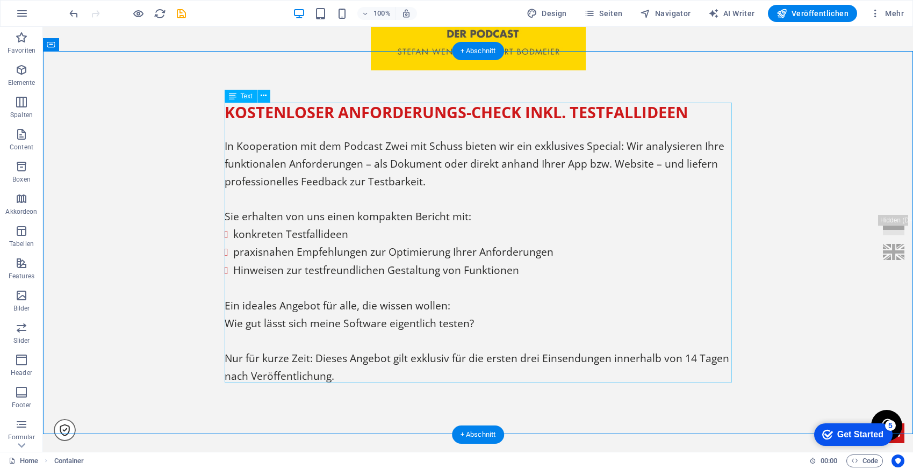
scroll to position [650, 0]
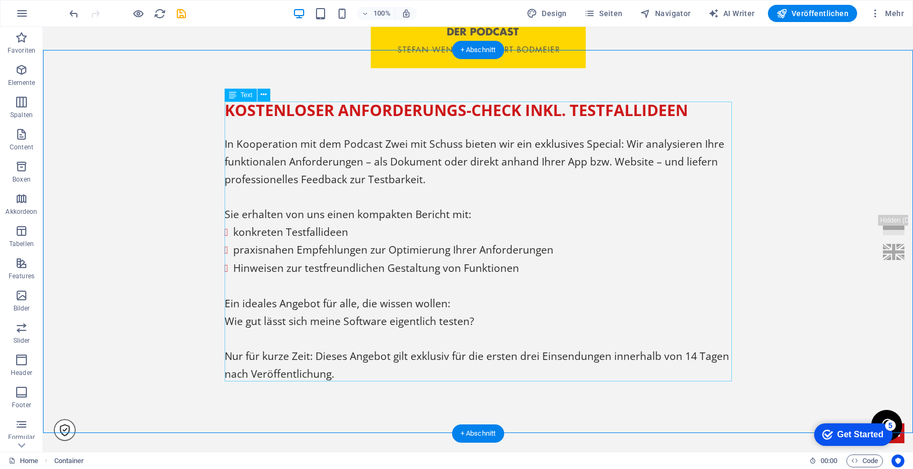
click at [444, 298] on div "Kostenloser Anforderungs-Check inkl. Testfallideen In Kooperation mit dem Podca…" at bounding box center [478, 242] width 507 height 281
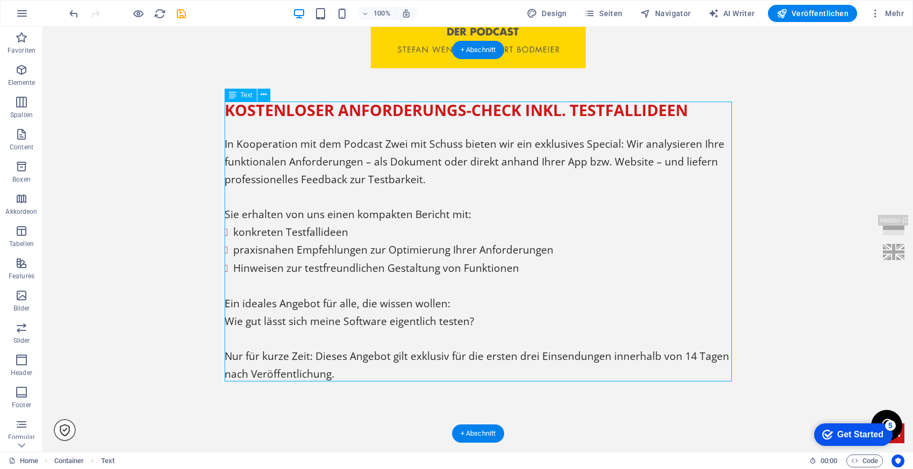
click at [444, 298] on div "Kostenloser Anforderungs-Check inkl. Testfallideen In Kooperation mit dem Podca…" at bounding box center [478, 242] width 507 height 281
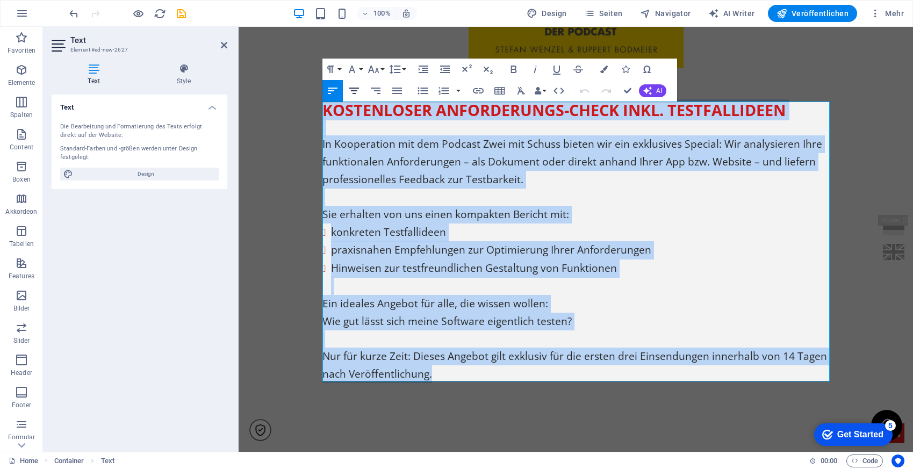
click at [353, 93] on icon "button" at bounding box center [354, 91] width 10 height 6
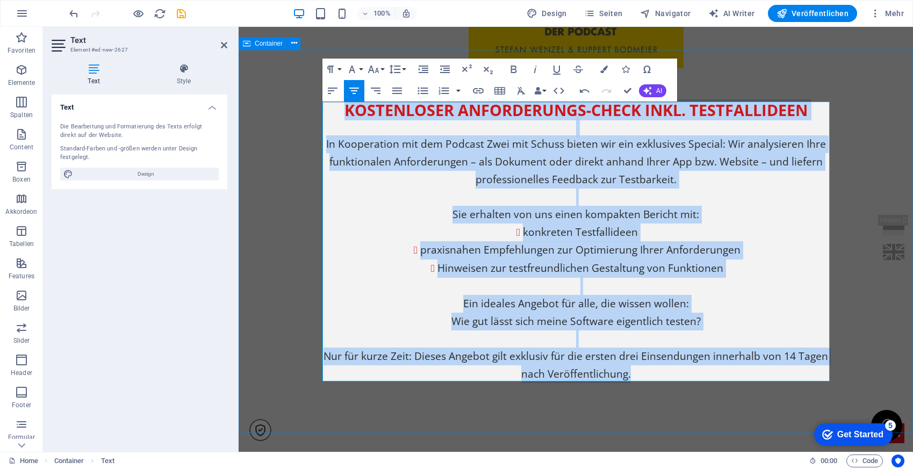
click at [840, 124] on div "Kostenloser Anforderungs-Check inkl. Testfallideen In Kooperation mit dem Podca…" at bounding box center [575, 242] width 674 height 384
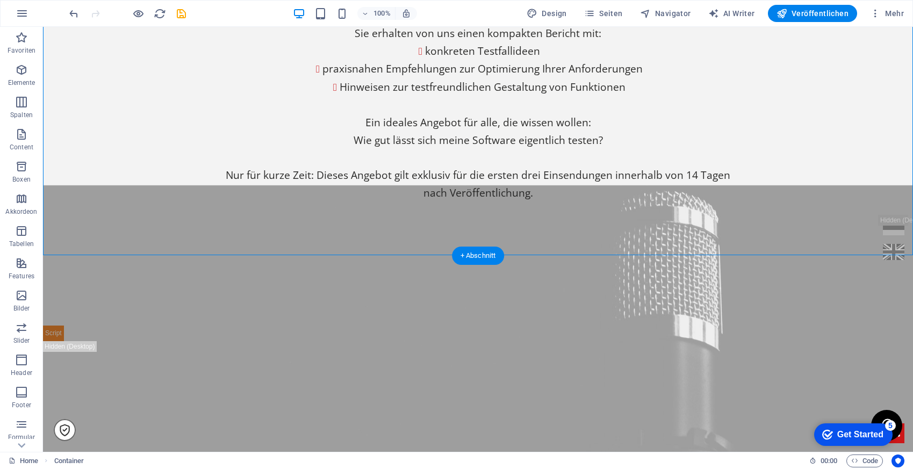
scroll to position [833, 0]
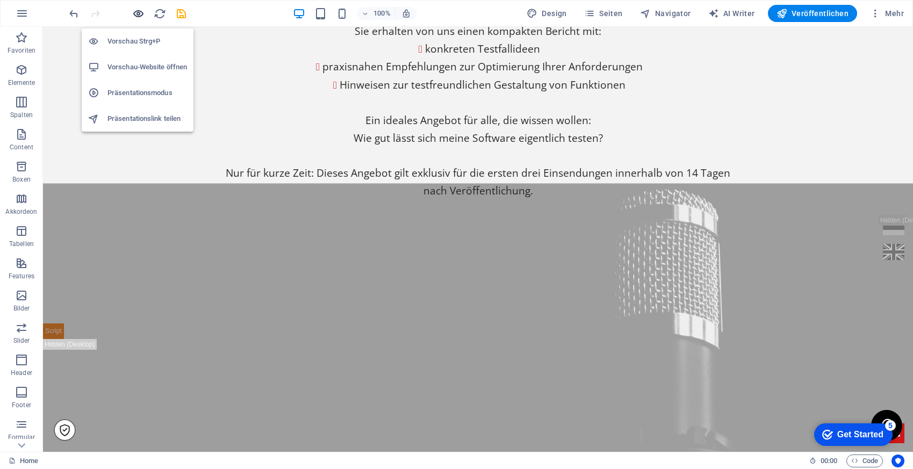
click at [140, 11] on icon "button" at bounding box center [138, 14] width 12 height 12
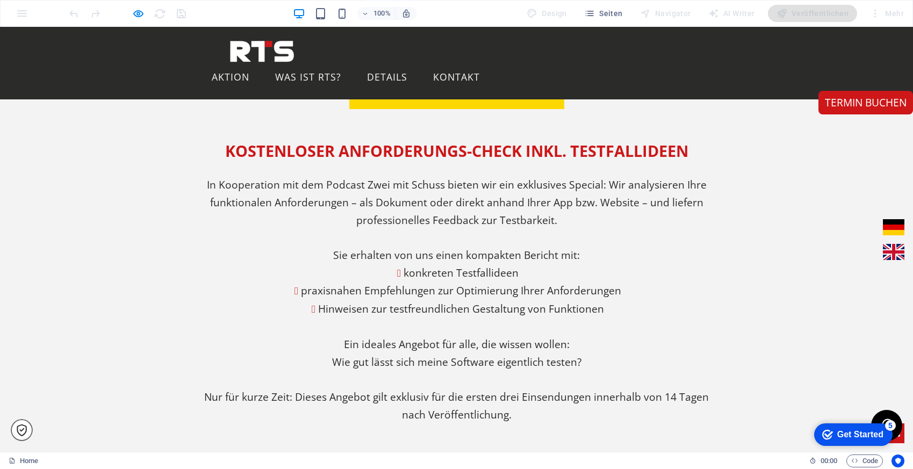
scroll to position [585, 0]
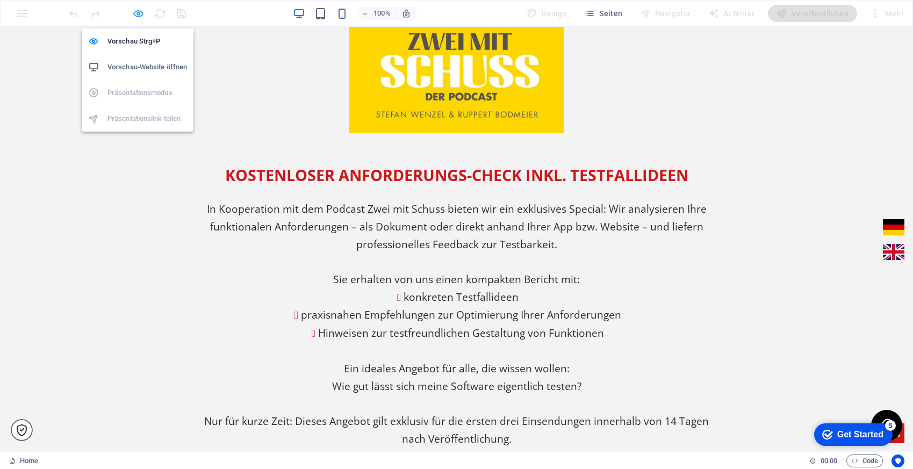
click at [139, 10] on icon "button" at bounding box center [138, 14] width 12 height 12
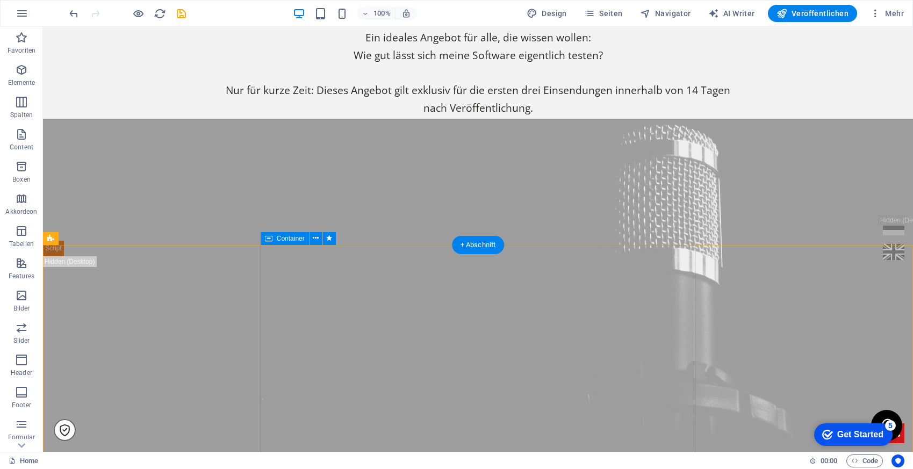
scroll to position [935, 0]
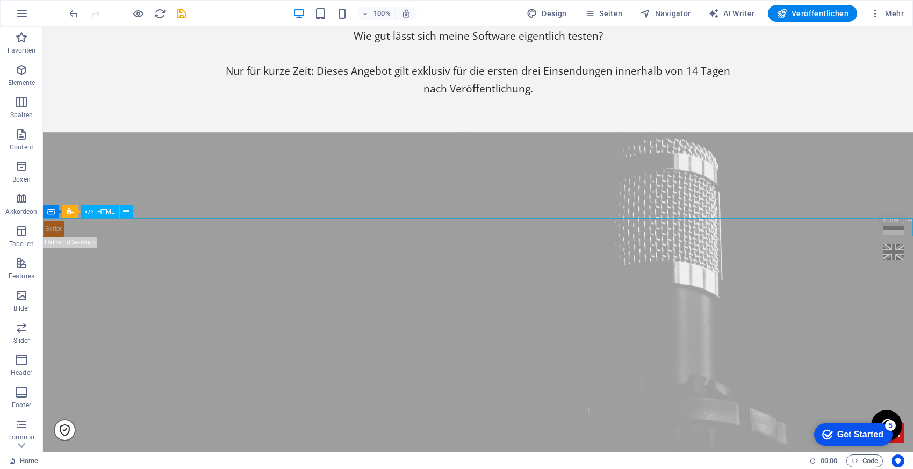
click at [71, 225] on div at bounding box center [478, 228] width 870 height 18
click at [126, 212] on icon at bounding box center [126, 211] width 6 height 11
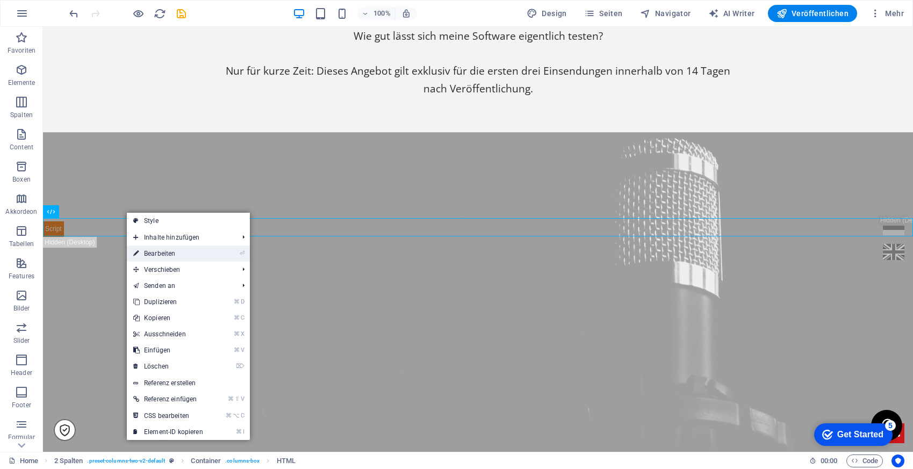
click at [158, 250] on link "⏎ Bearbeiten" at bounding box center [168, 253] width 83 height 16
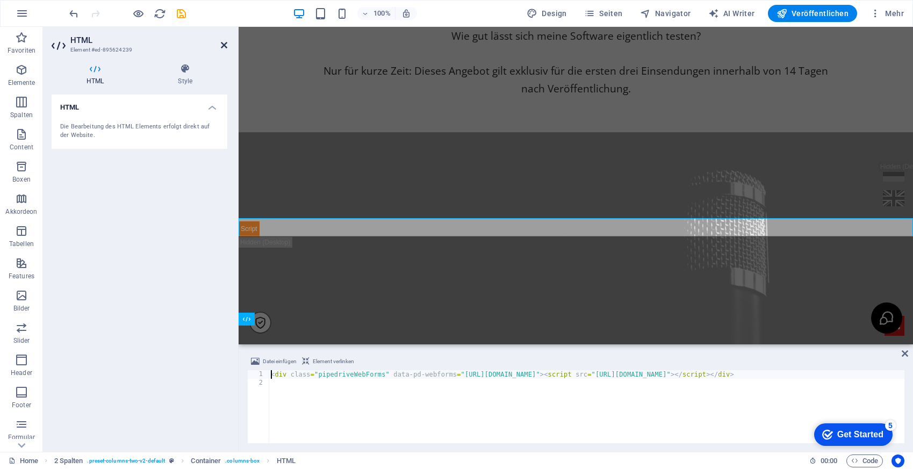
click at [222, 45] on icon at bounding box center [224, 45] width 6 height 9
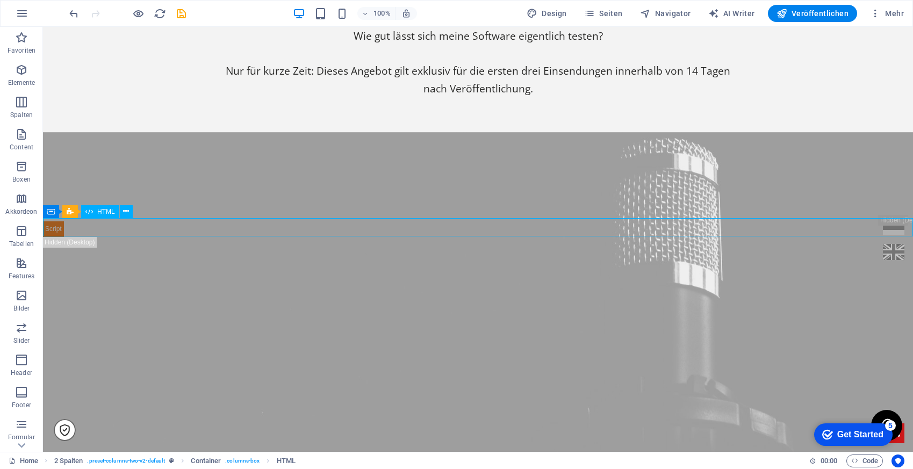
click at [127, 223] on div at bounding box center [478, 228] width 870 height 18
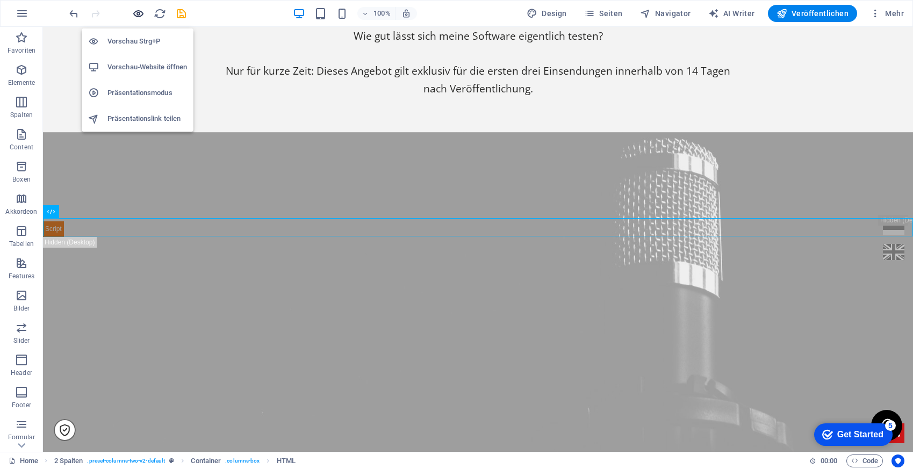
click at [136, 15] on icon "button" at bounding box center [138, 14] width 12 height 12
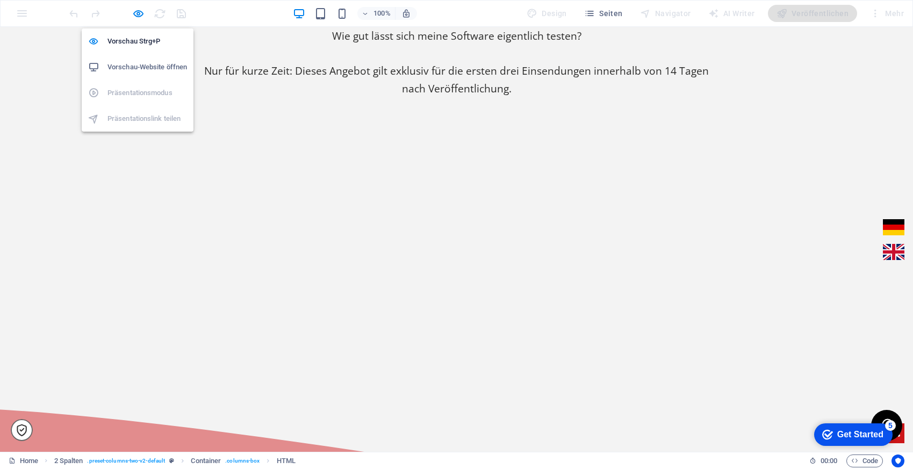
click at [156, 68] on h6 "Vorschau-Website öffnen" at bounding box center [146, 67] width 79 height 13
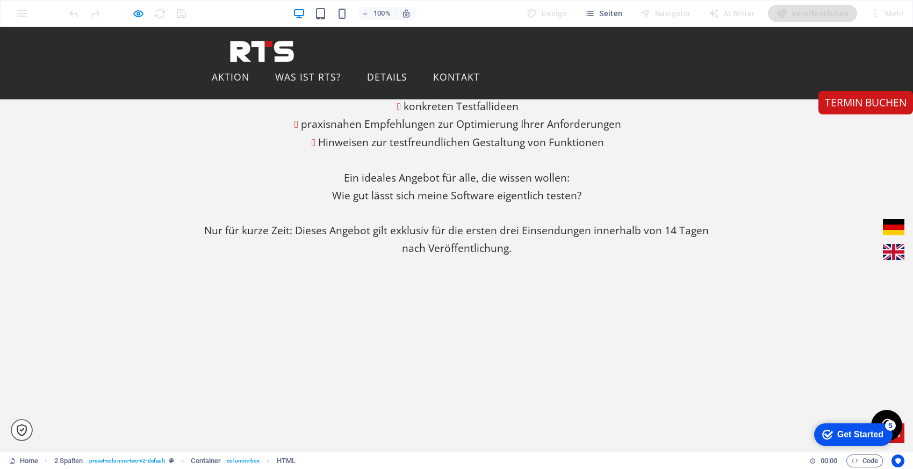
scroll to position [768, 0]
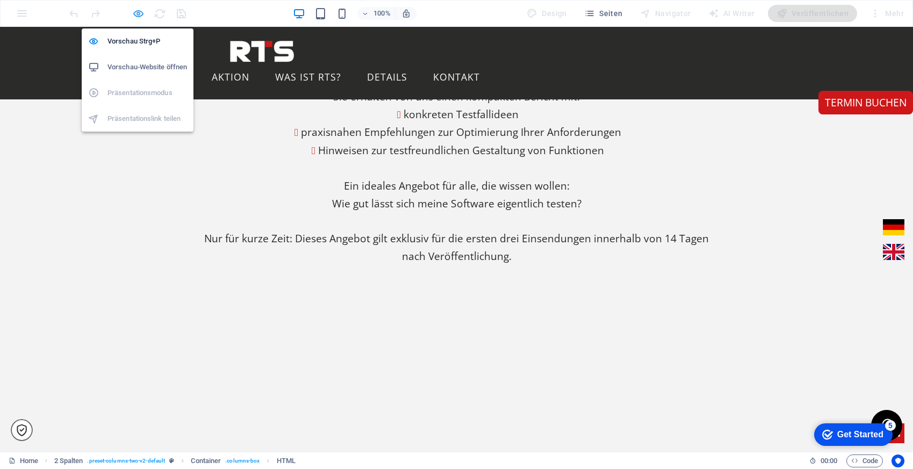
click at [139, 11] on icon "button" at bounding box center [138, 14] width 12 height 12
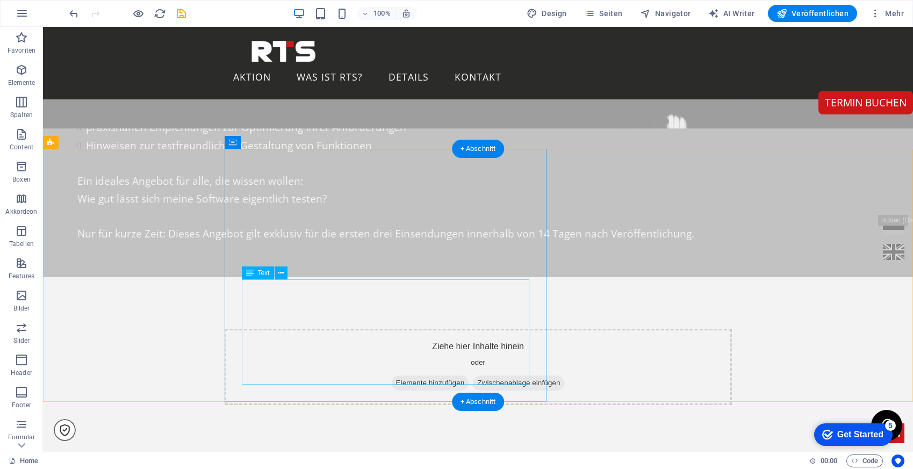
scroll to position [1421, 0]
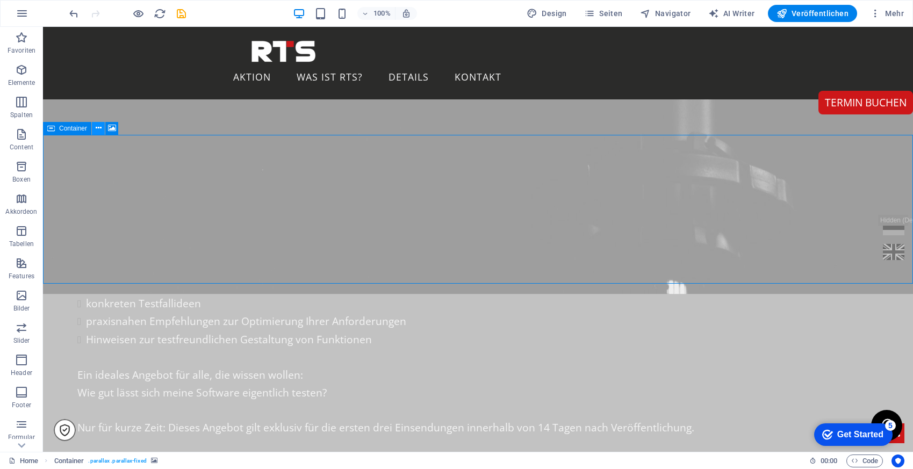
click at [93, 127] on button at bounding box center [98, 128] width 13 height 13
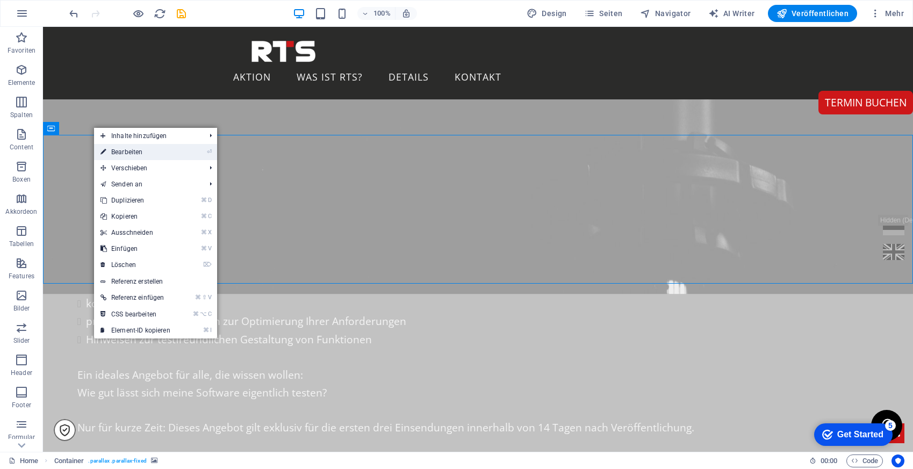
click at [123, 151] on link "⏎ Bearbeiten" at bounding box center [135, 152] width 83 height 16
select select "vh"
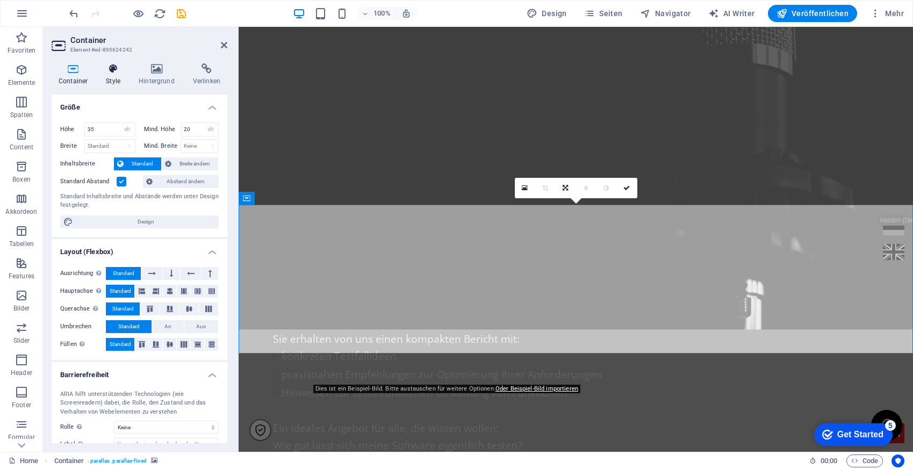
click at [103, 71] on icon at bounding box center [113, 68] width 28 height 11
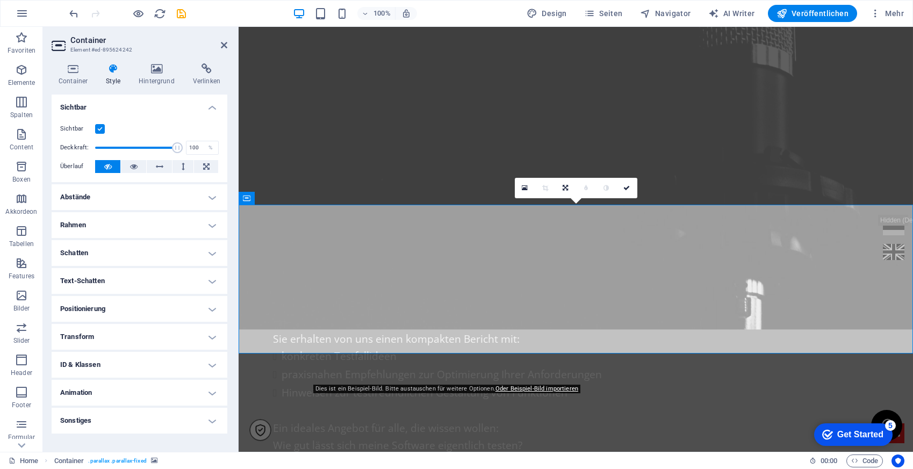
click at [99, 128] on label at bounding box center [100, 129] width 10 height 10
click at [0, 0] on input "Sichtbar" at bounding box center [0, 0] width 0 height 0
click at [228, 44] on aside "Container Element #ed-895624242 Container Style Hintergrund Verlinken Größe Höh…" at bounding box center [141, 239] width 196 height 425
click at [222, 44] on icon at bounding box center [224, 45] width 6 height 9
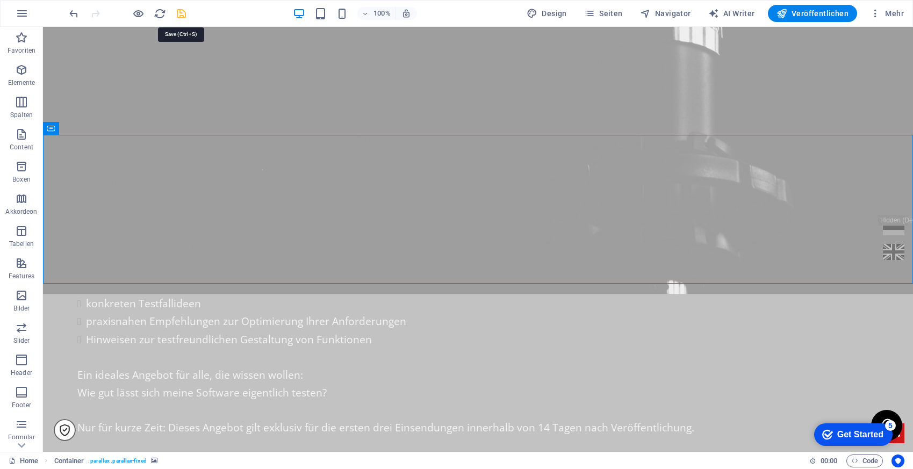
click at [182, 12] on icon "save" at bounding box center [181, 14] width 12 height 12
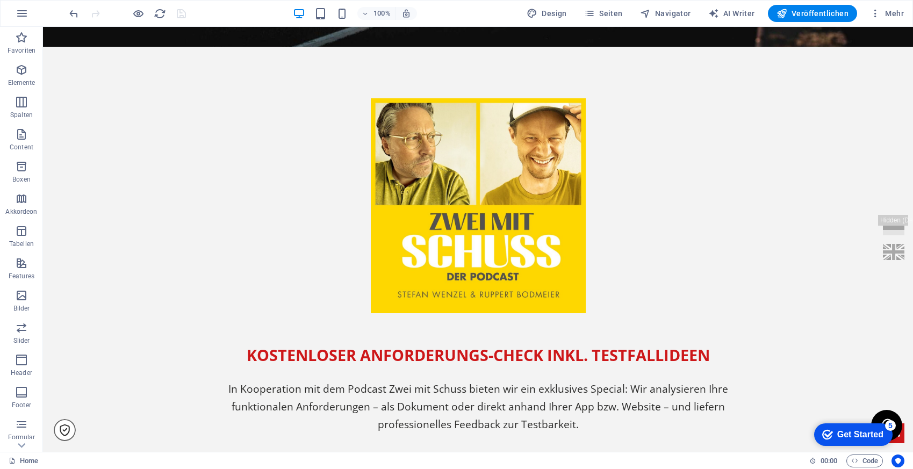
scroll to position [0, 0]
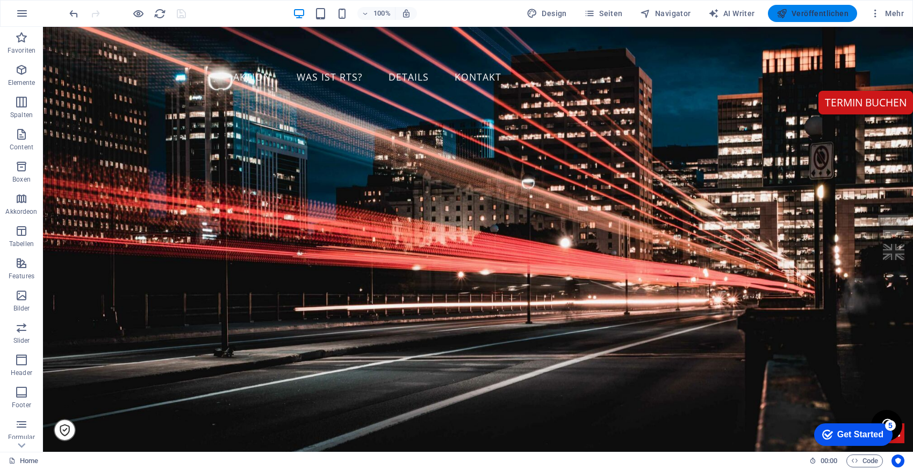
click at [799, 12] on span "Veröffentlichen" at bounding box center [812, 13] width 72 height 11
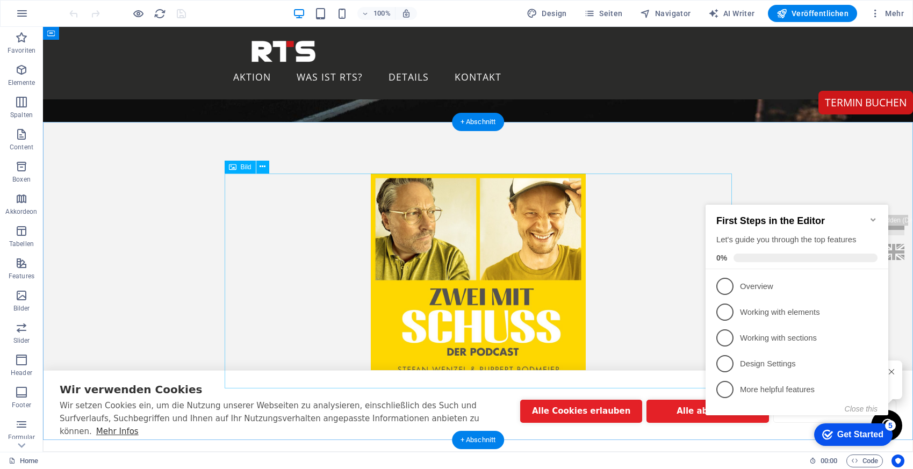
scroll to position [307, 0]
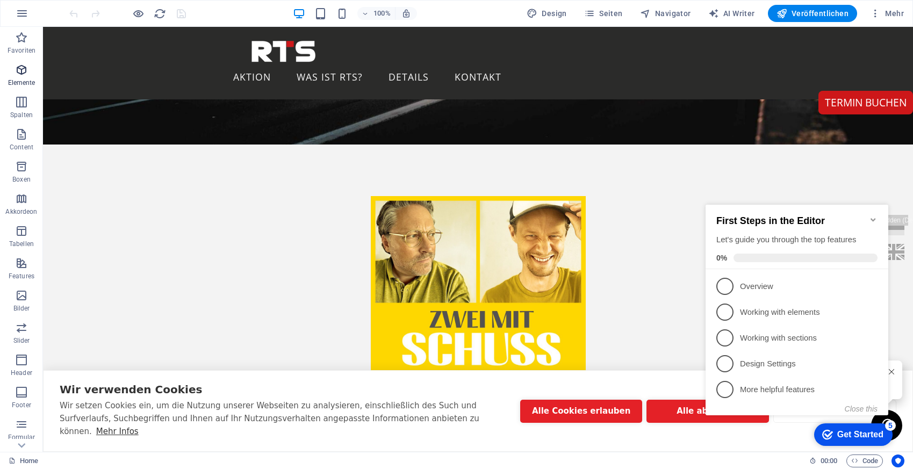
click at [17, 64] on icon "button" at bounding box center [21, 69] width 13 height 13
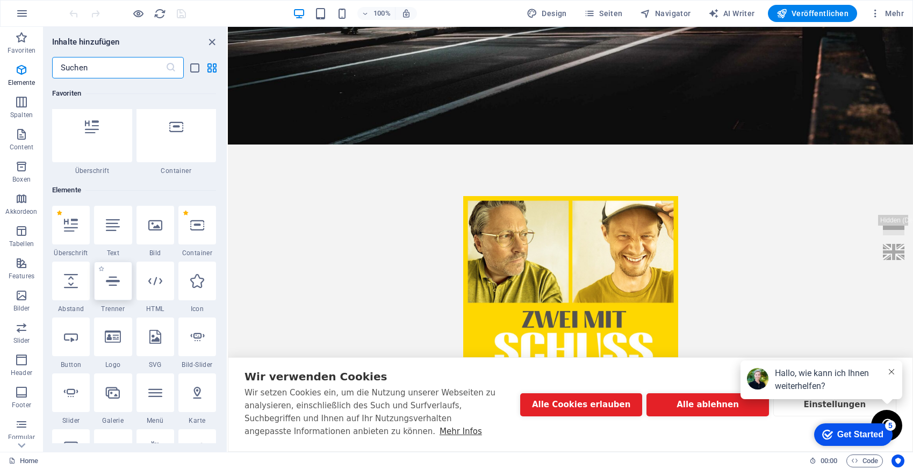
scroll to position [0, 0]
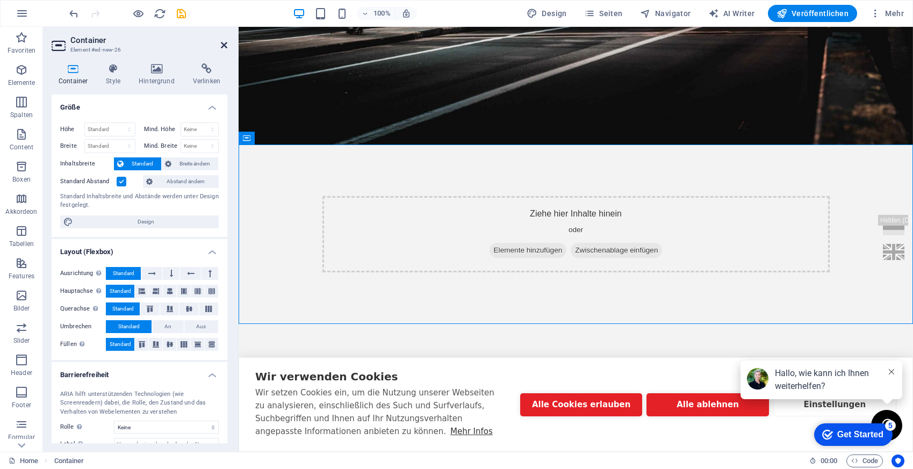
click at [224, 44] on icon at bounding box center [224, 45] width 6 height 9
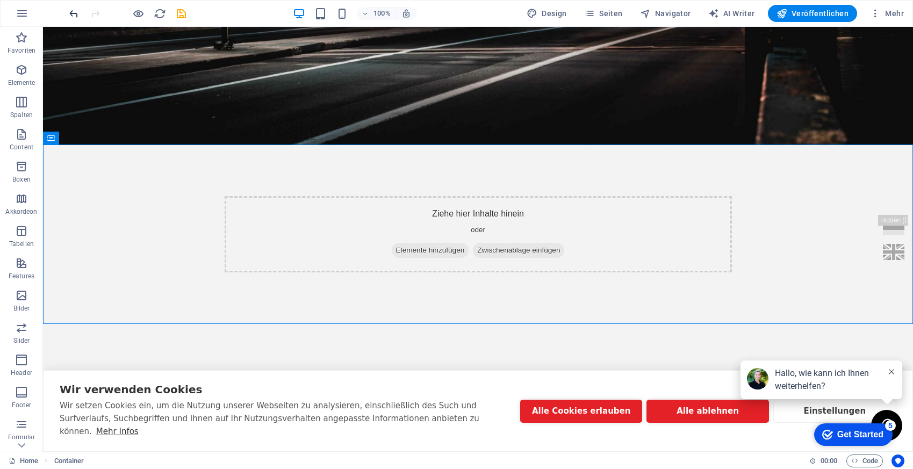
click at [72, 15] on icon "undo" at bounding box center [74, 14] width 12 height 12
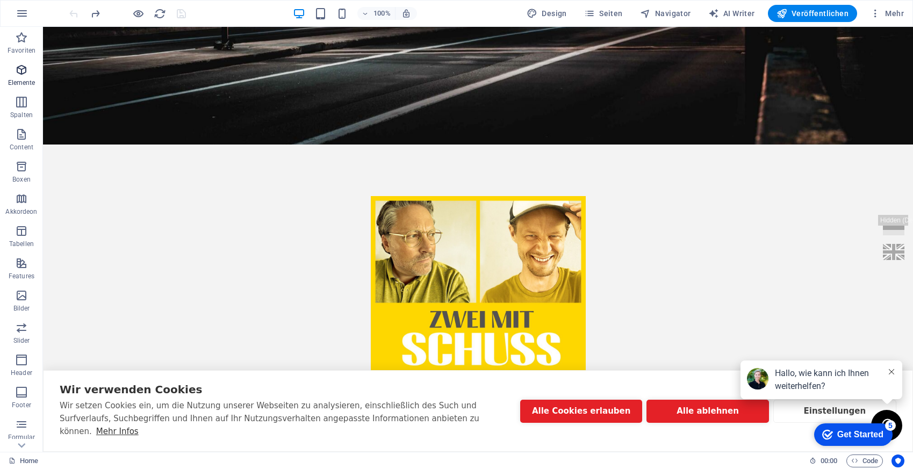
click at [23, 65] on icon "button" at bounding box center [21, 69] width 13 height 13
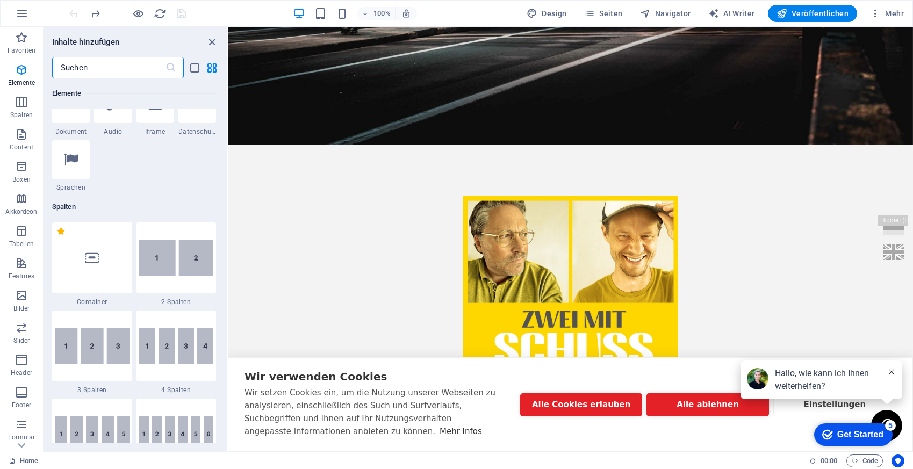
scroll to position [435, 0]
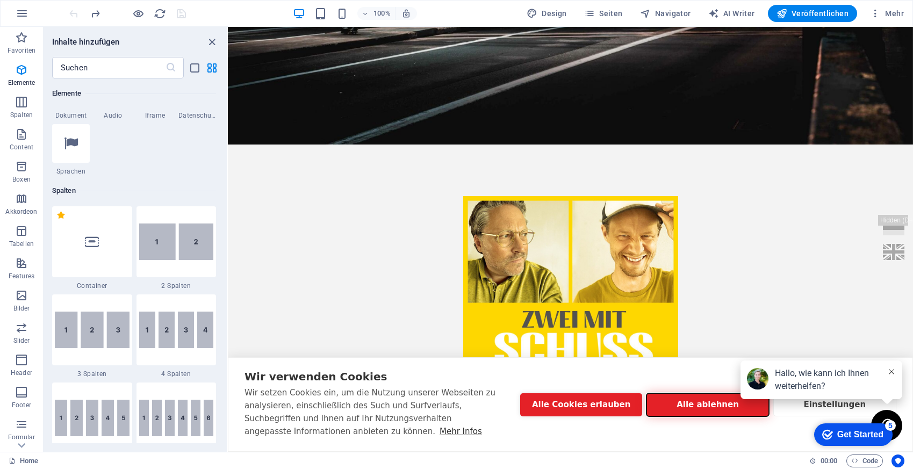
click at [695, 403] on button "Alle ablehnen" at bounding box center [707, 404] width 122 height 23
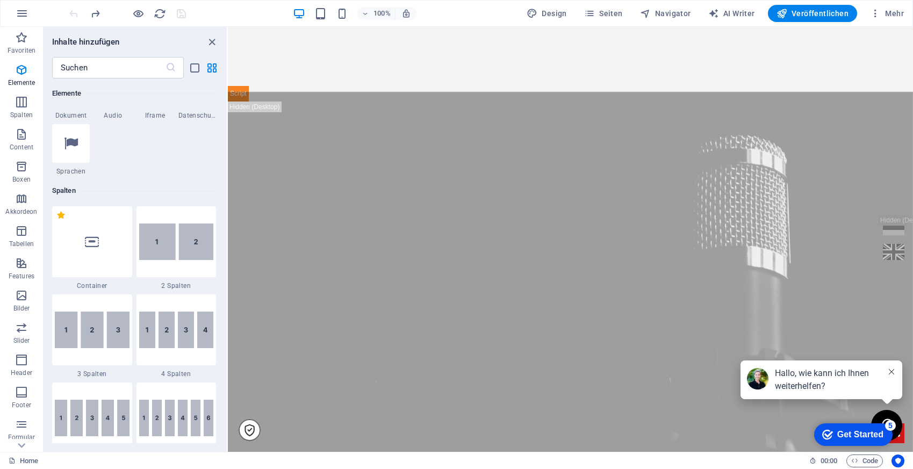
scroll to position [1211, 0]
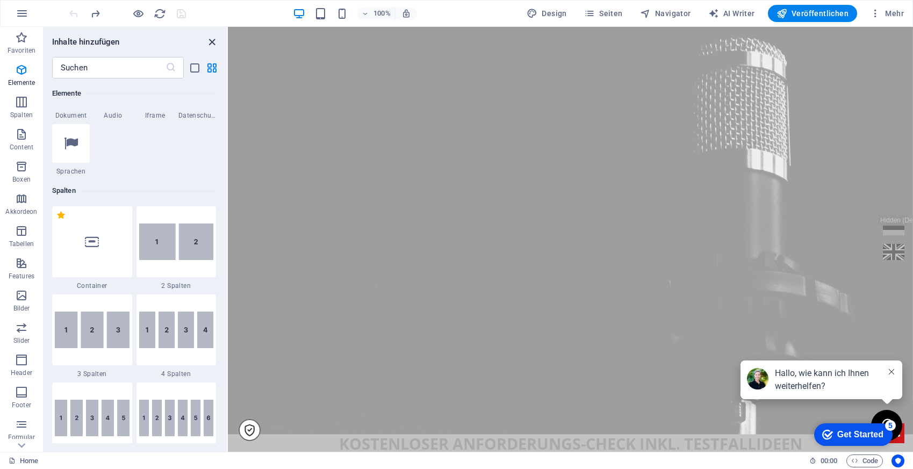
click at [212, 40] on icon "close panel" at bounding box center [212, 42] width 12 height 12
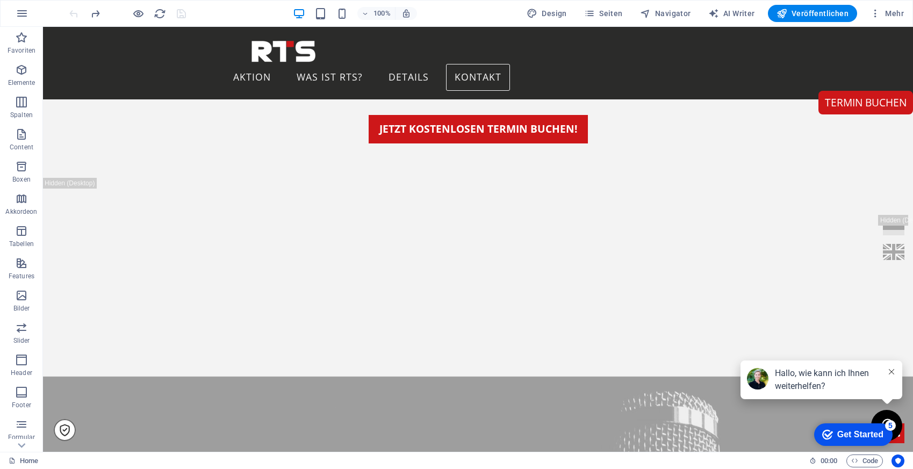
scroll to position [5169, 0]
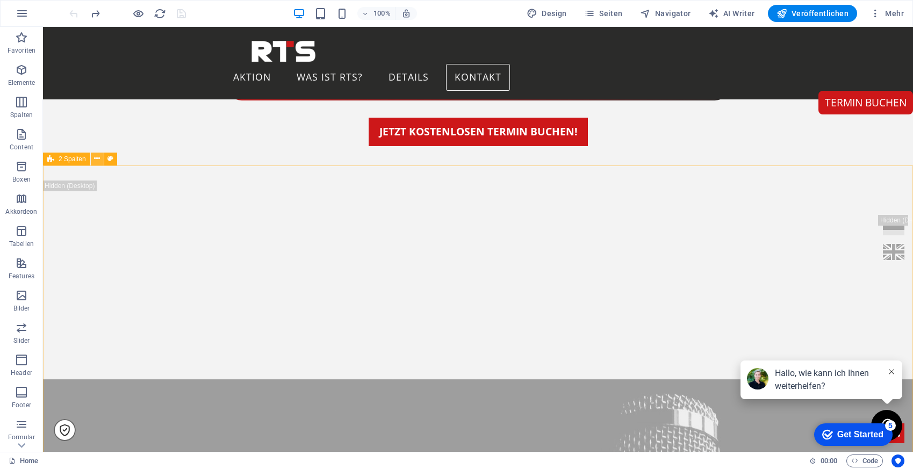
click at [98, 160] on icon at bounding box center [97, 158] width 6 height 11
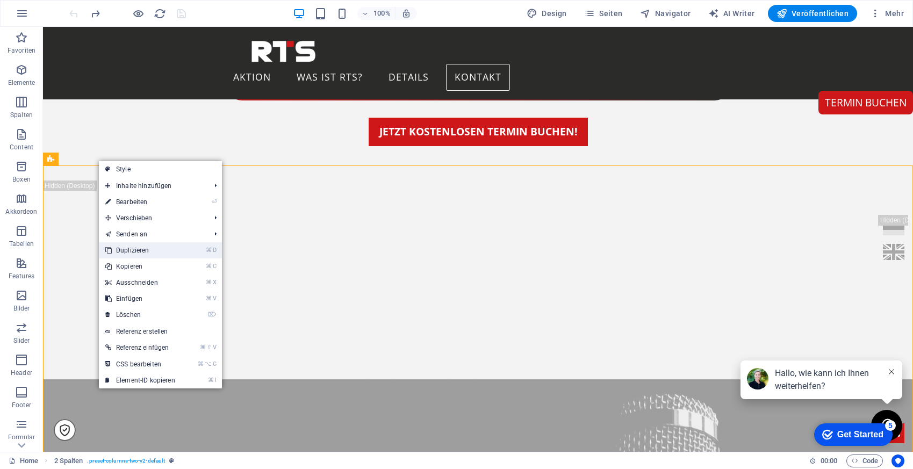
click at [144, 250] on link "⌘ D Duplizieren" at bounding box center [140, 250] width 83 height 16
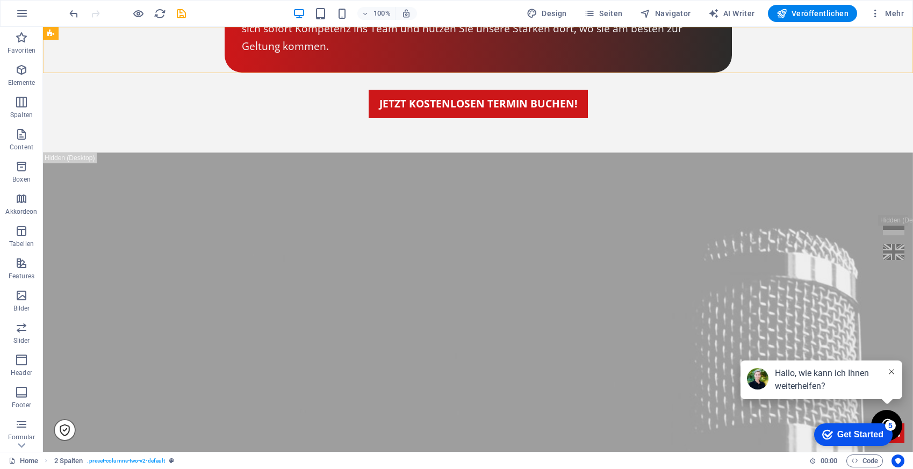
scroll to position [5185, 0]
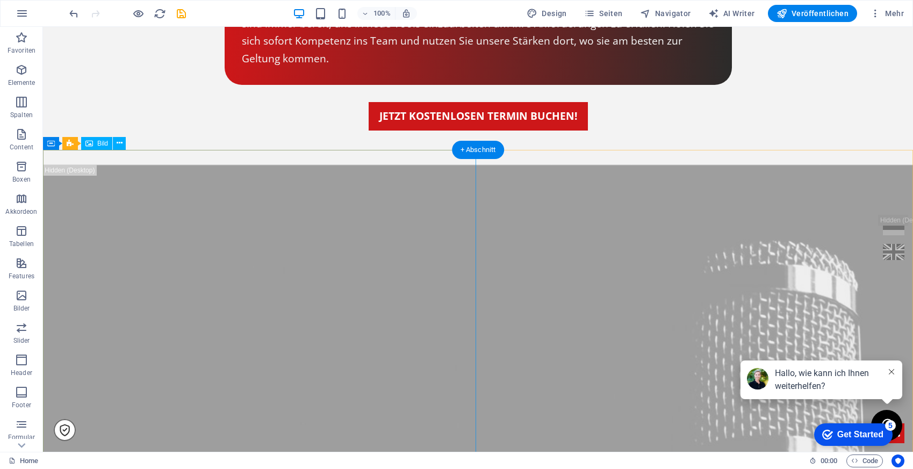
click at [119, 142] on icon at bounding box center [120, 143] width 6 height 11
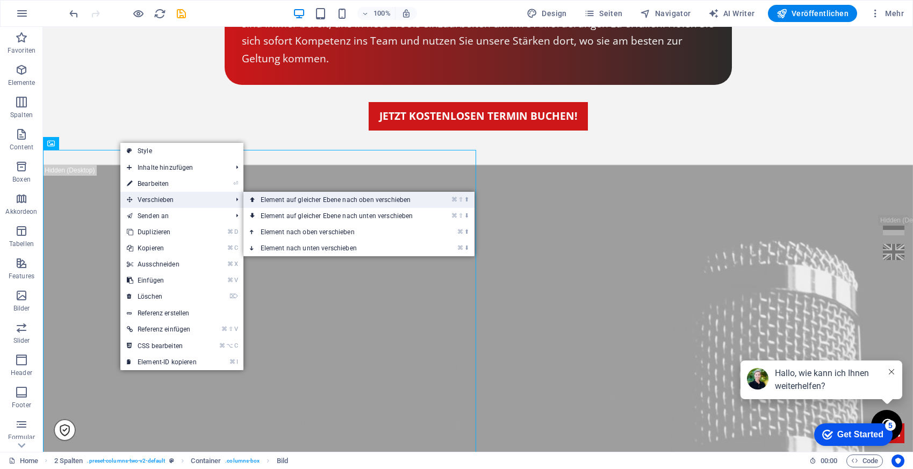
click at [298, 199] on link "⌘ ⇧ ⬆ Element auf gleicher Ebene nach oben verschieben" at bounding box center [338, 200] width 191 height 16
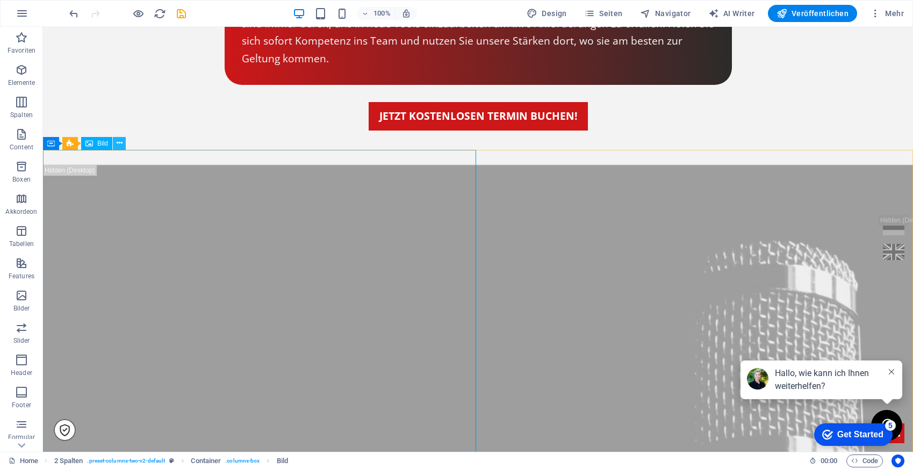
click at [119, 144] on icon at bounding box center [120, 143] width 6 height 11
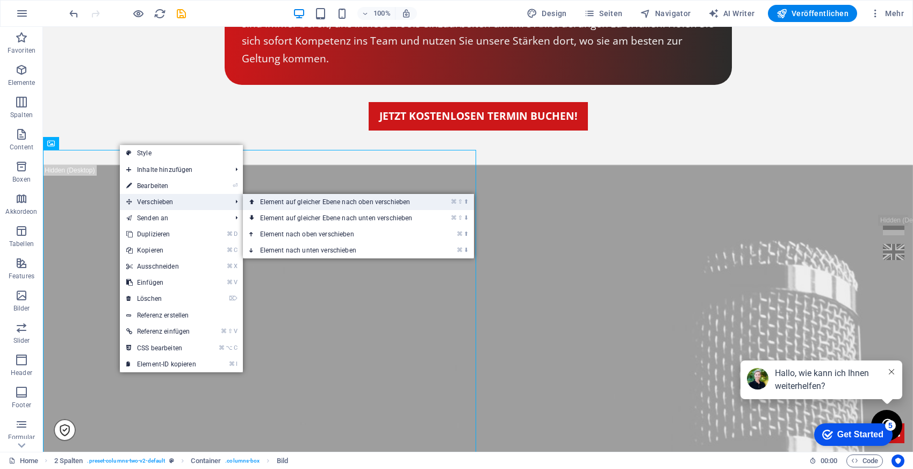
click at [314, 201] on link "⌘ ⇧ ⬆ Element auf gleicher Ebene nach oben verschieben" at bounding box center [338, 202] width 191 height 16
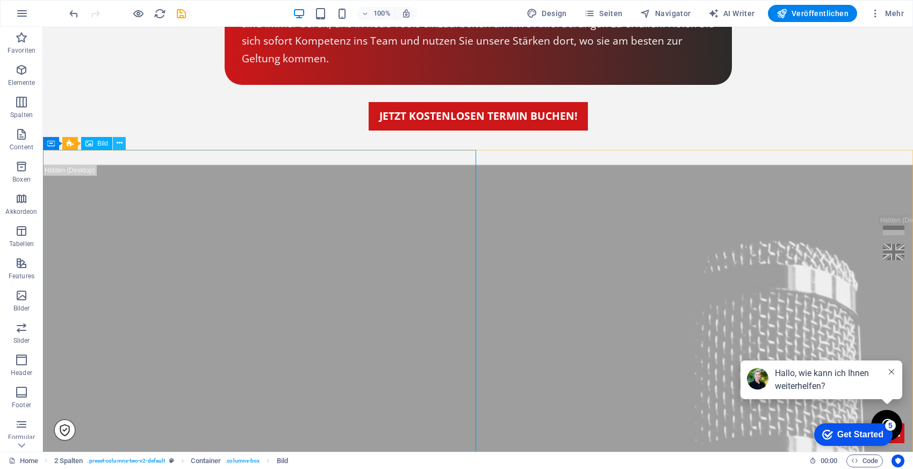
click at [120, 143] on icon at bounding box center [120, 143] width 6 height 11
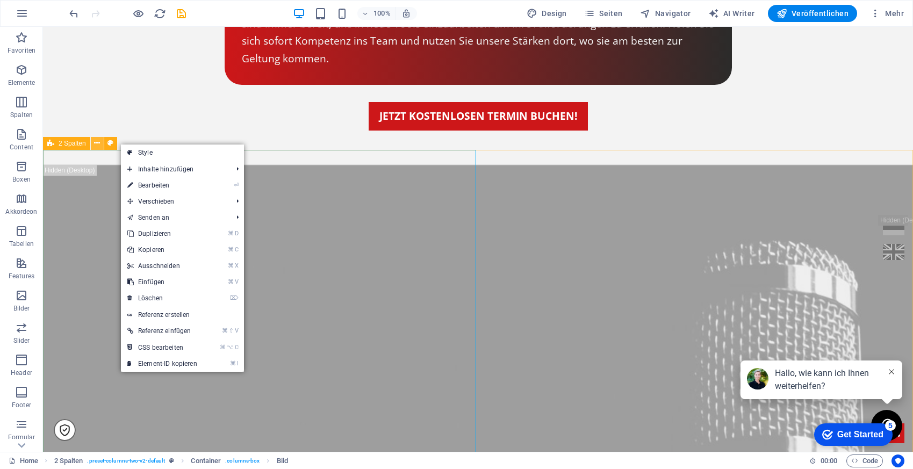
click at [98, 142] on icon at bounding box center [97, 143] width 6 height 11
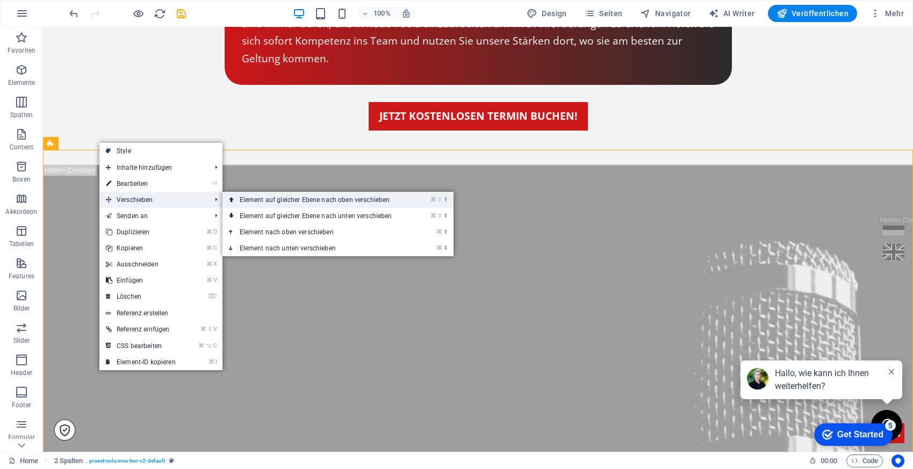
click at [285, 204] on link "⌘ ⇧ ⬆ Element auf gleicher Ebene nach oben verschieben" at bounding box center [317, 200] width 191 height 16
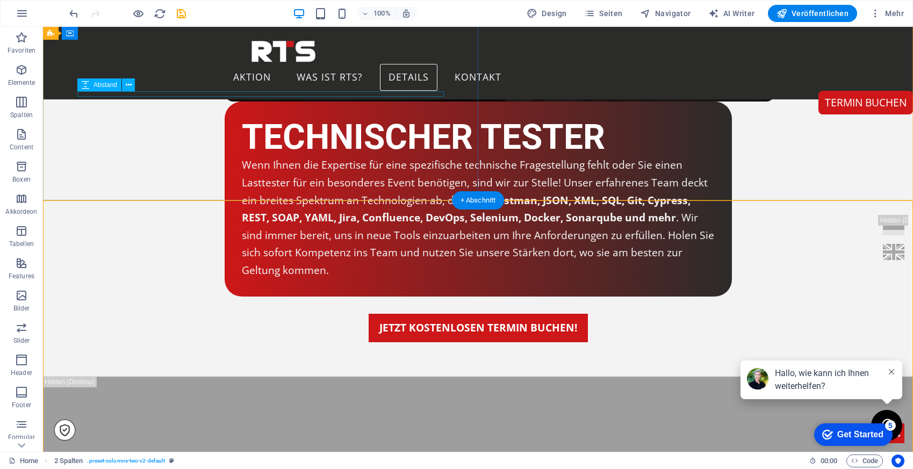
scroll to position [4949, 0]
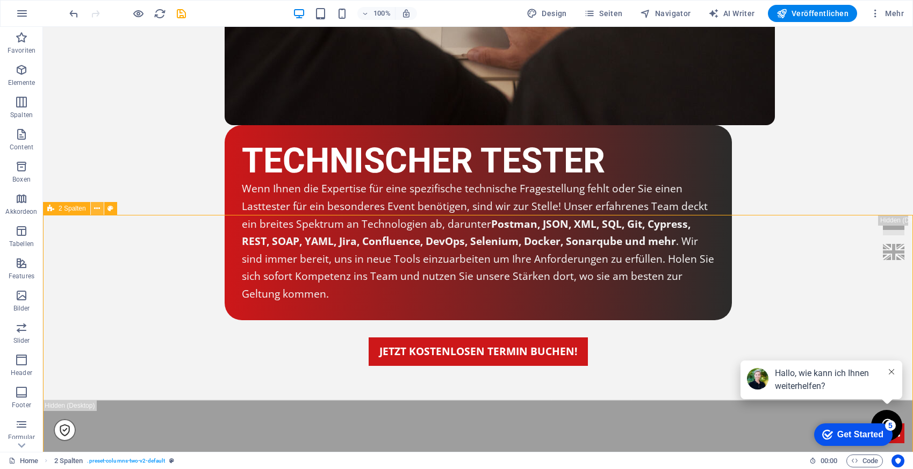
click at [96, 208] on icon at bounding box center [97, 208] width 6 height 11
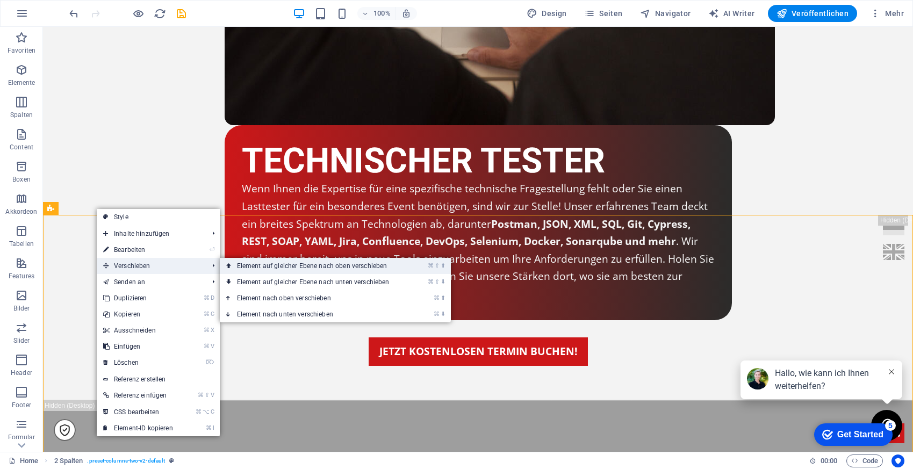
click at [273, 267] on link "⌘ ⇧ ⬆ Element auf gleicher Ebene nach oben verschieben" at bounding box center [315, 266] width 191 height 16
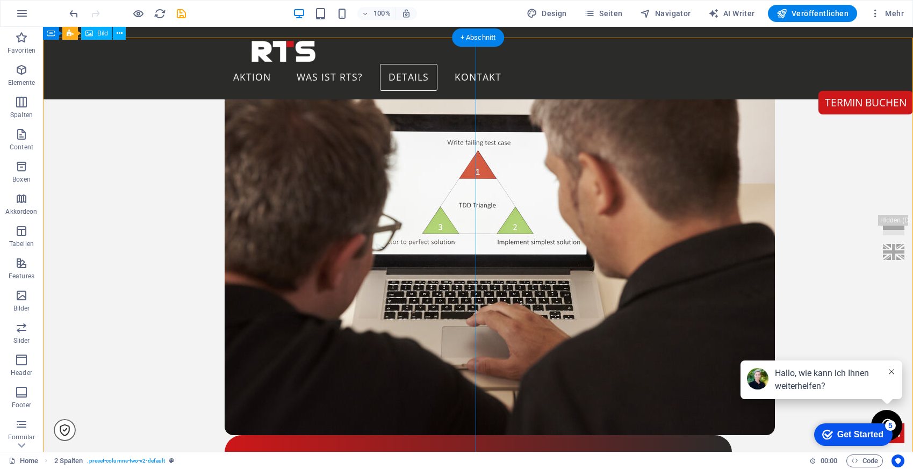
scroll to position [4618, 0]
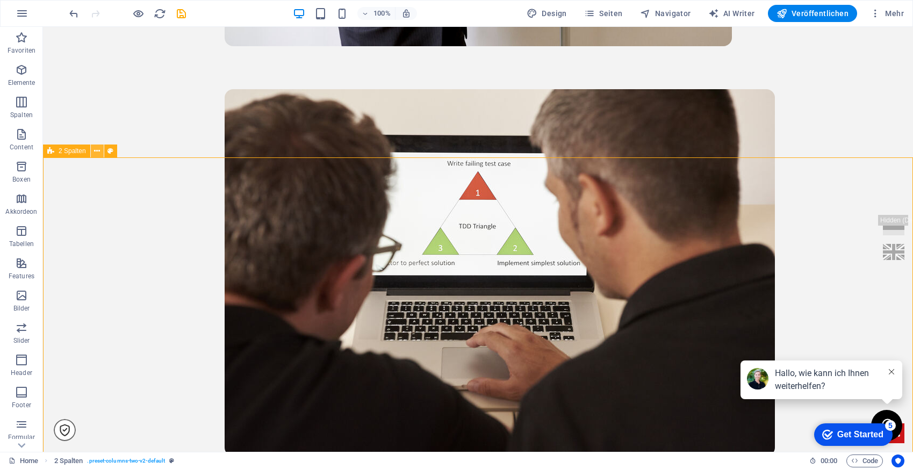
click at [96, 153] on icon at bounding box center [97, 151] width 6 height 11
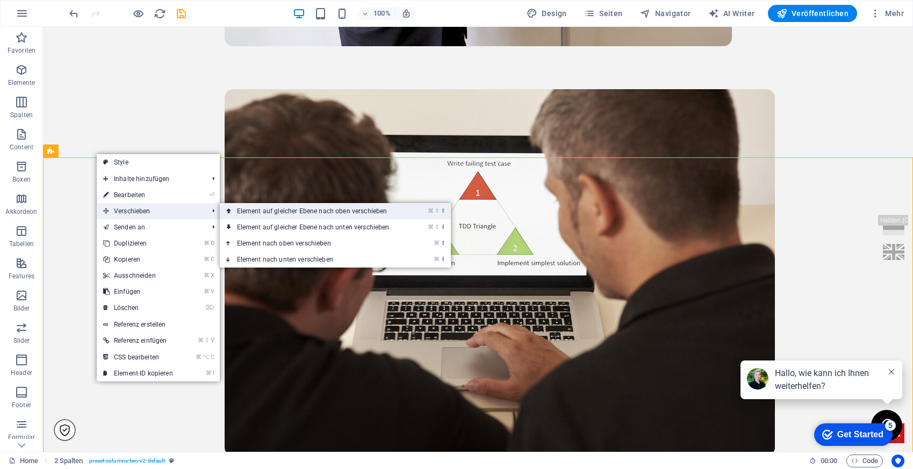
click at [270, 215] on link "⌘ ⇧ ⬆ Element auf gleicher Ebene nach oben verschieben" at bounding box center [315, 211] width 191 height 16
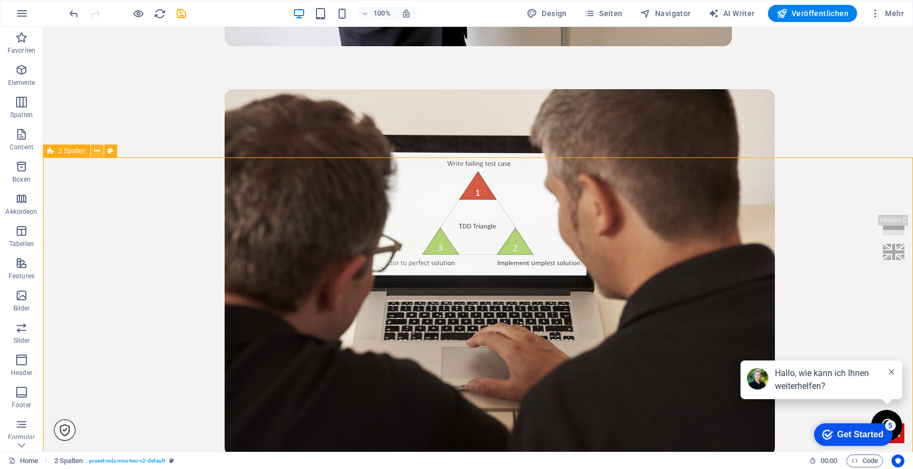
click at [98, 151] on icon at bounding box center [97, 151] width 6 height 11
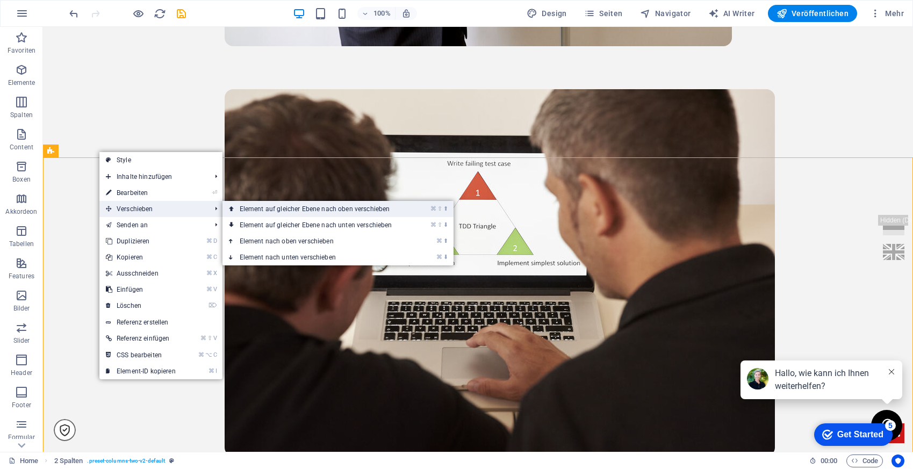
click at [254, 209] on link "⌘ ⇧ ⬆ Element auf gleicher Ebene nach oben verschieben" at bounding box center [317, 209] width 191 height 16
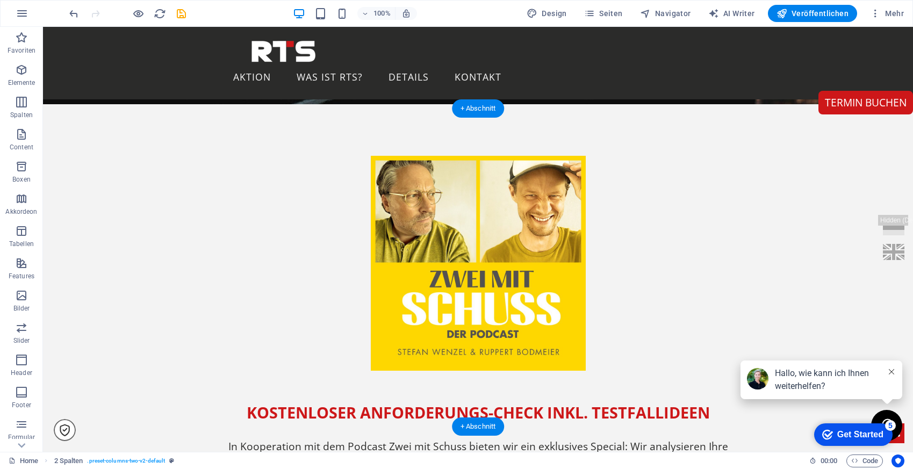
scroll to position [337, 0]
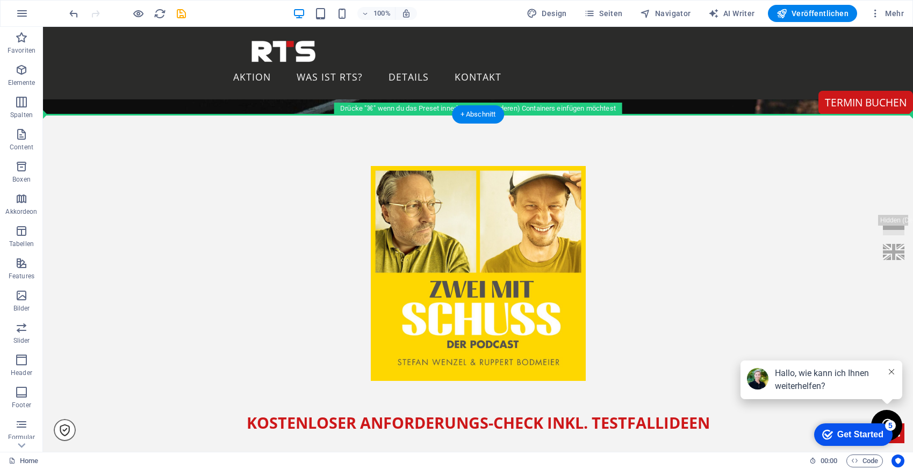
drag, startPoint x: 101, startPoint y: 271, endPoint x: 219, endPoint y: 115, distance: 195.1
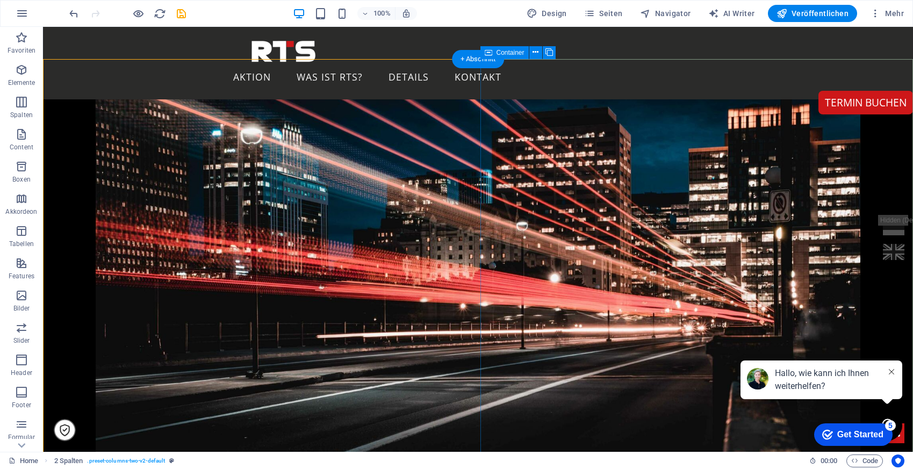
scroll to position [393, 0]
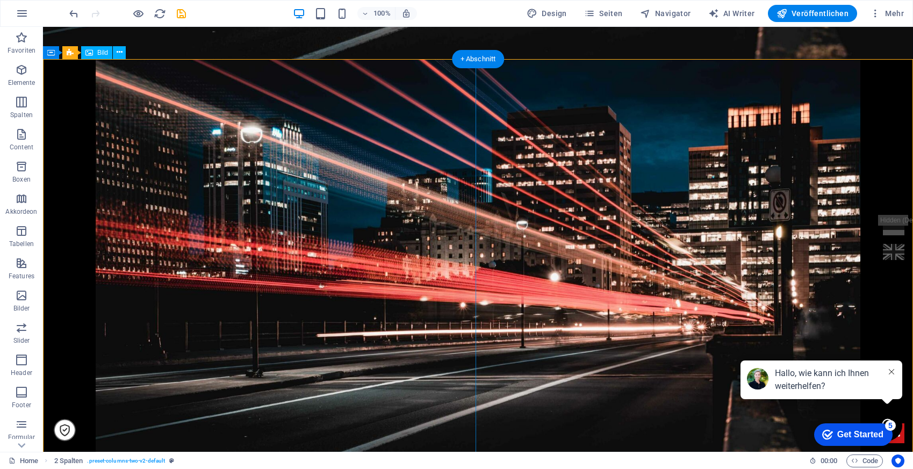
click at [280, 179] on figure at bounding box center [478, 274] width 870 height 430
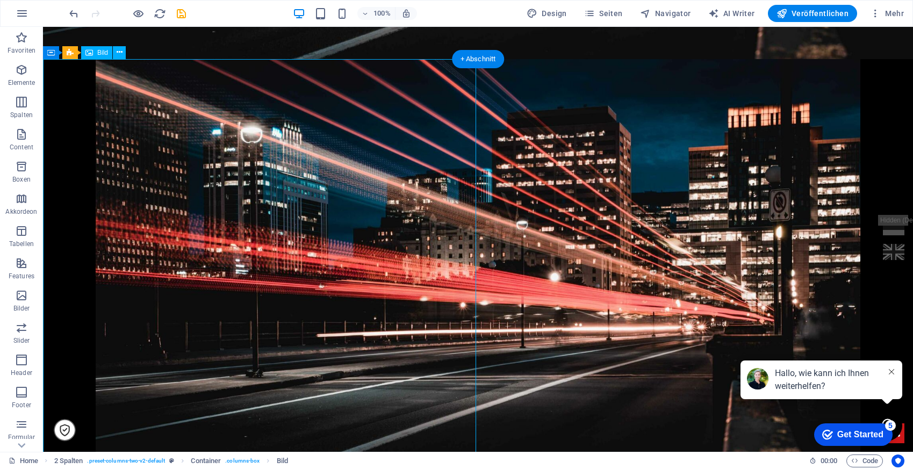
click at [280, 179] on figure at bounding box center [478, 274] width 870 height 430
select select "px"
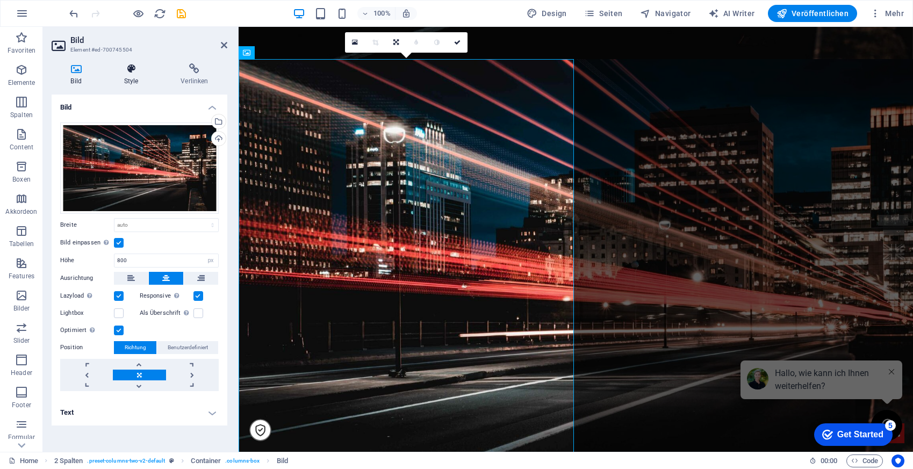
click at [139, 74] on h4 "Style" at bounding box center [133, 74] width 57 height 23
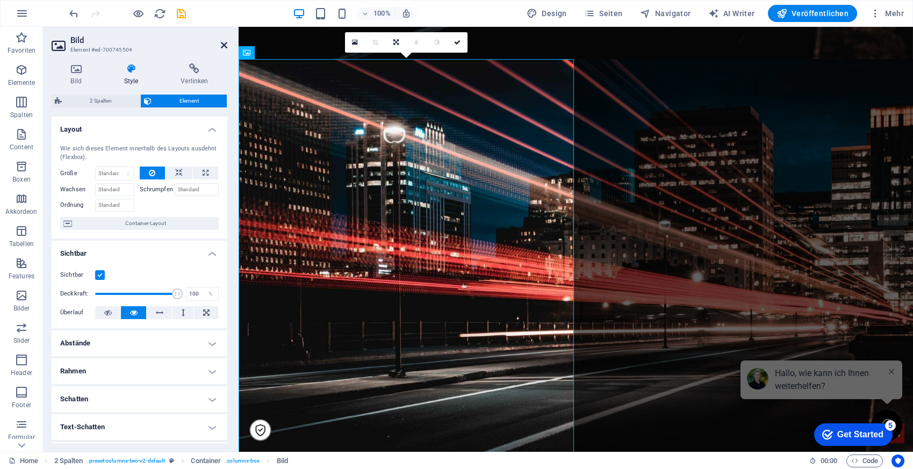
click at [223, 46] on icon at bounding box center [224, 45] width 6 height 9
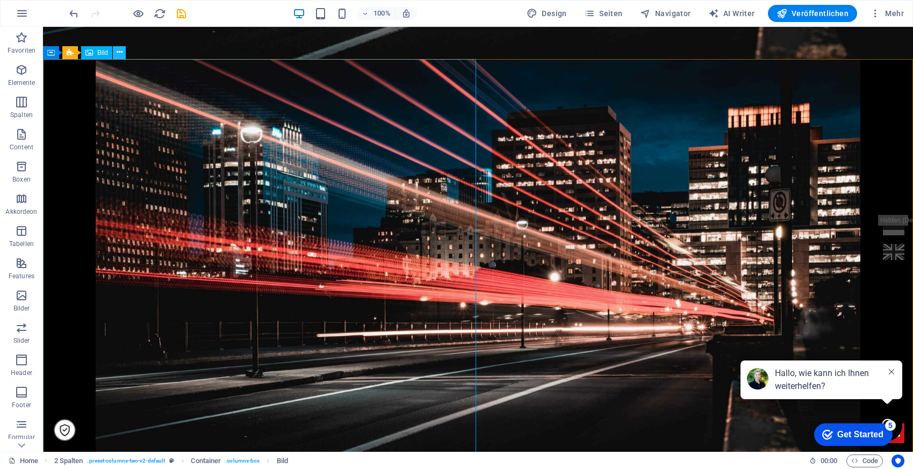
click at [118, 53] on icon at bounding box center [120, 52] width 6 height 11
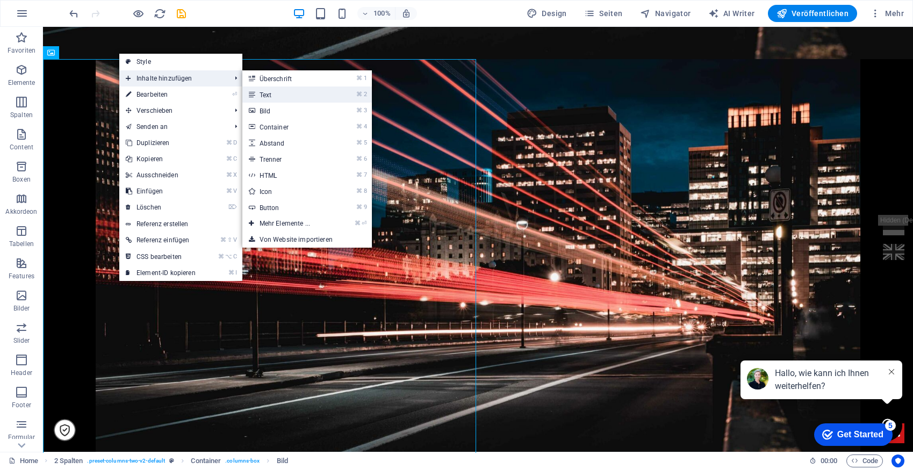
click at [295, 95] on link "⌘ 2 Text" at bounding box center [286, 94] width 89 height 16
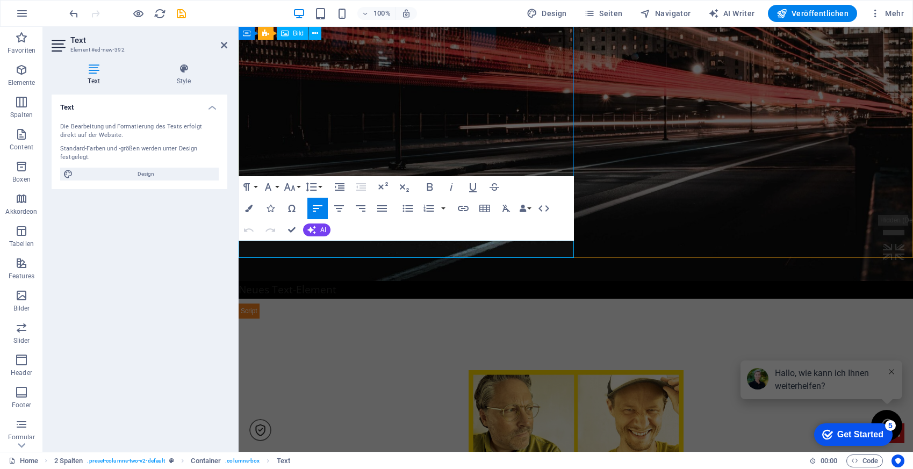
scroll to position [651, 0]
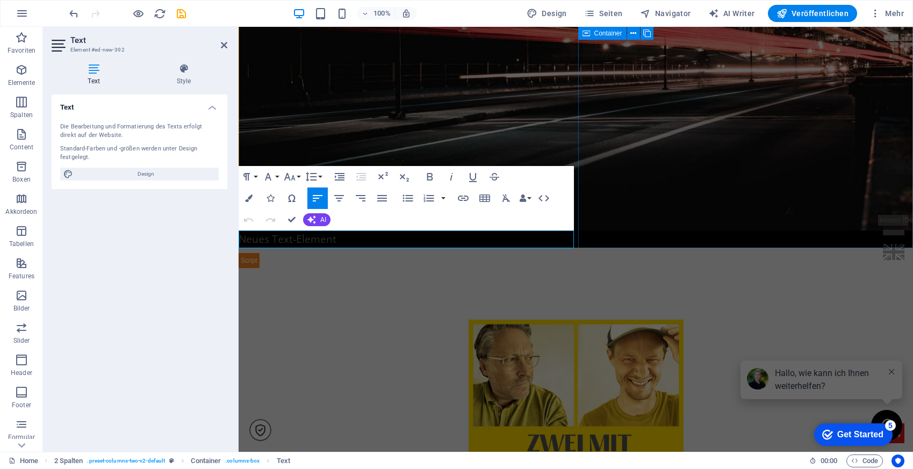
click at [686, 250] on div at bounding box center [575, 259] width 674 height 18
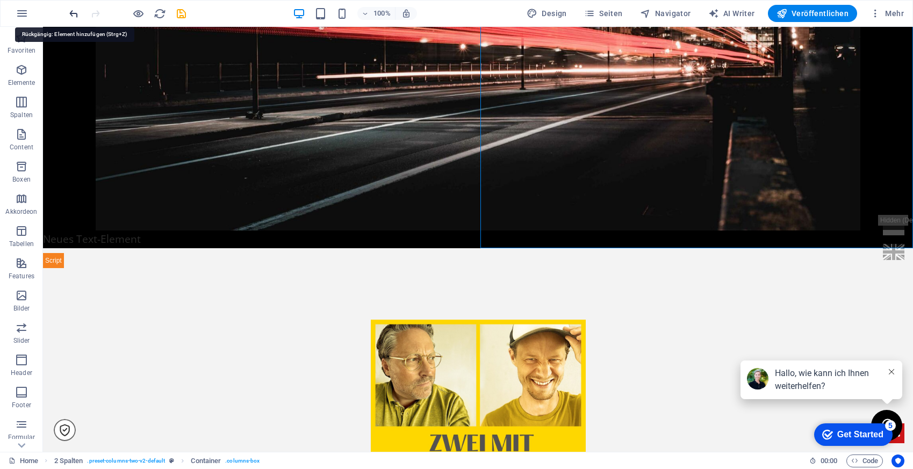
click at [72, 11] on icon "undo" at bounding box center [74, 14] width 12 height 12
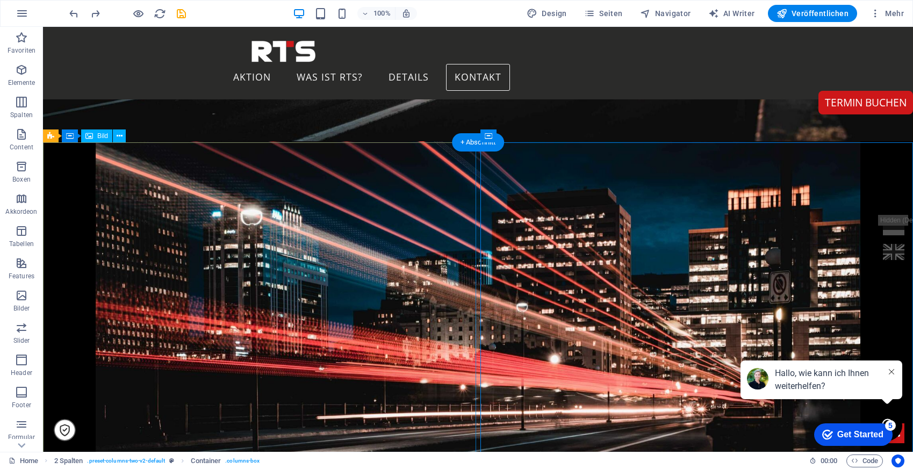
scroll to position [309, 0]
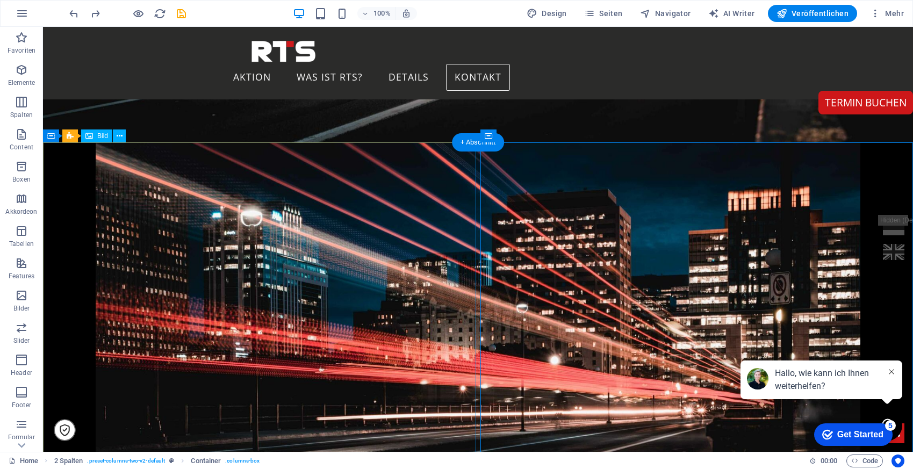
click at [86, 181] on figure at bounding box center [478, 357] width 870 height 430
click at [117, 136] on icon at bounding box center [120, 136] width 6 height 11
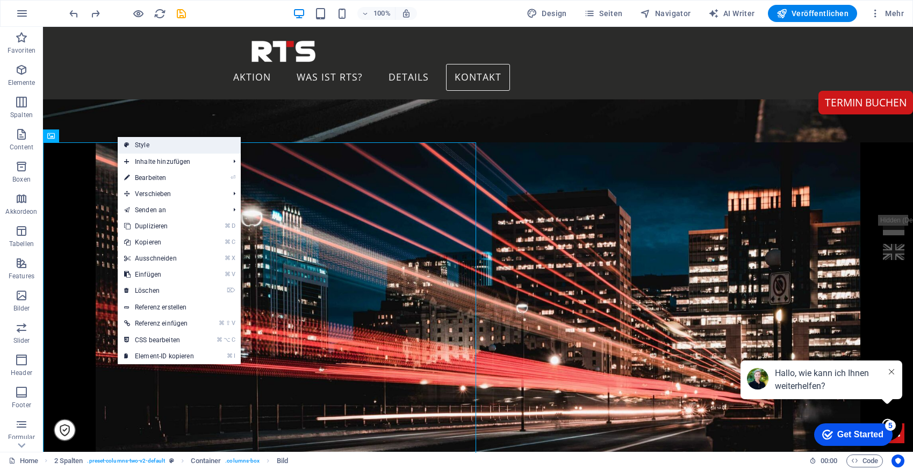
click at [187, 142] on link "Style" at bounding box center [179, 145] width 123 height 16
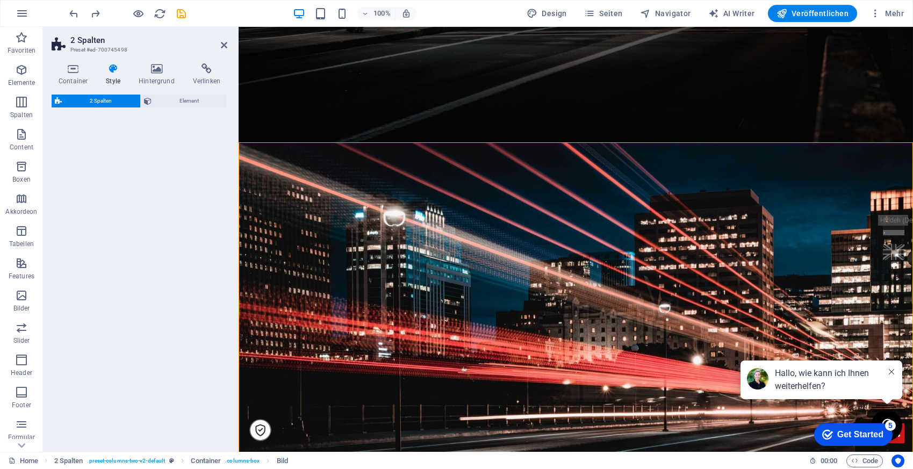
select select "rem"
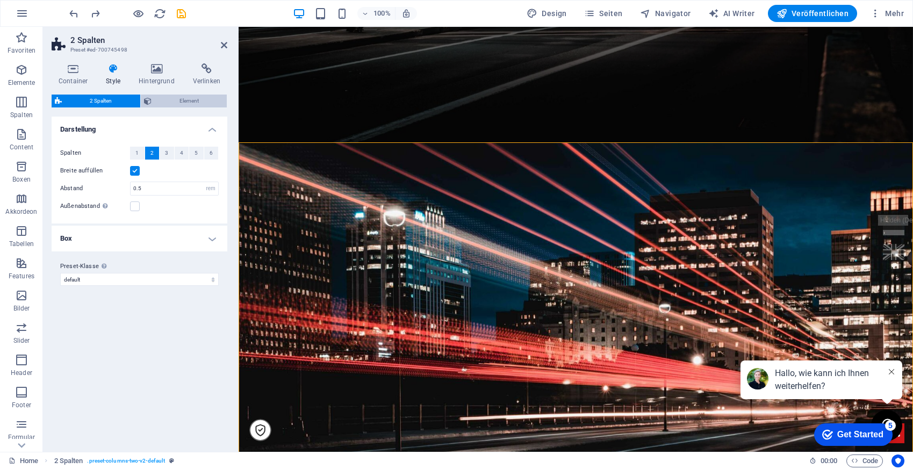
click at [178, 104] on span "Element" at bounding box center [189, 101] width 69 height 13
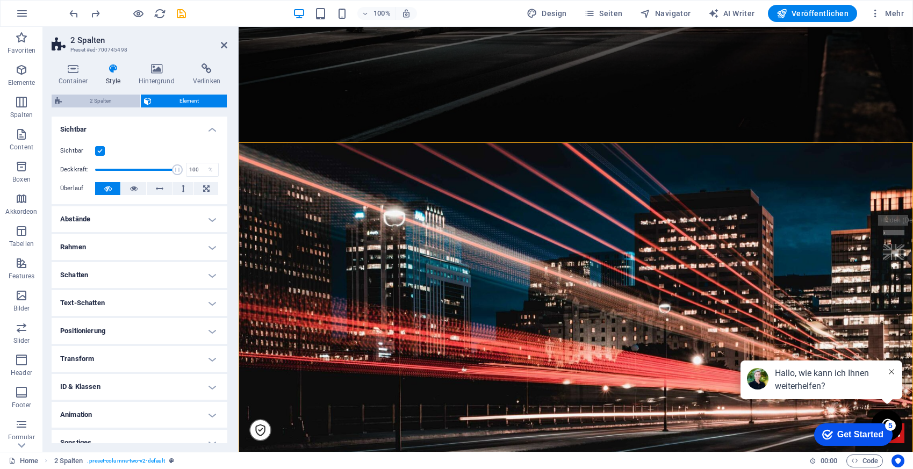
click at [114, 96] on span "2 Spalten" at bounding box center [101, 101] width 72 height 13
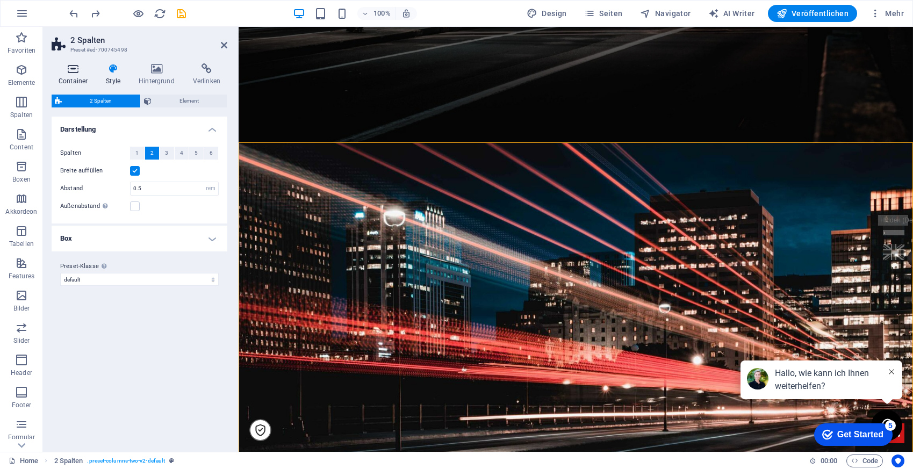
click at [74, 75] on h4 "Container" at bounding box center [75, 74] width 47 height 23
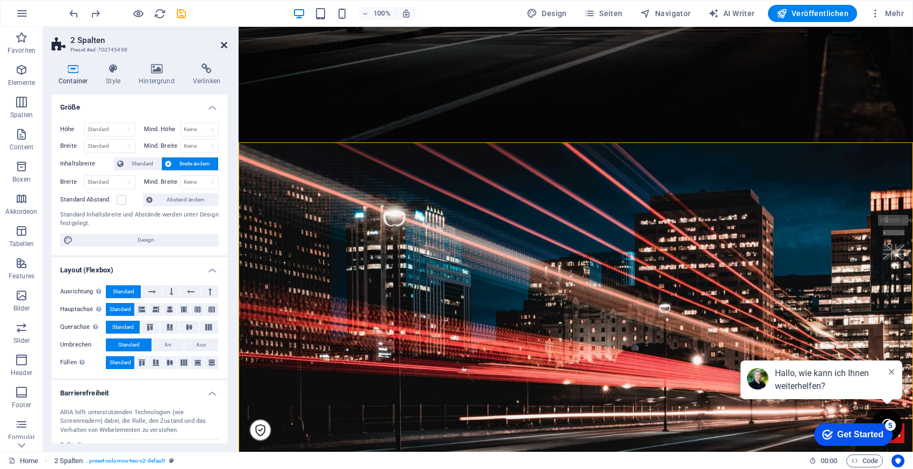
click at [224, 45] on icon at bounding box center [224, 45] width 6 height 9
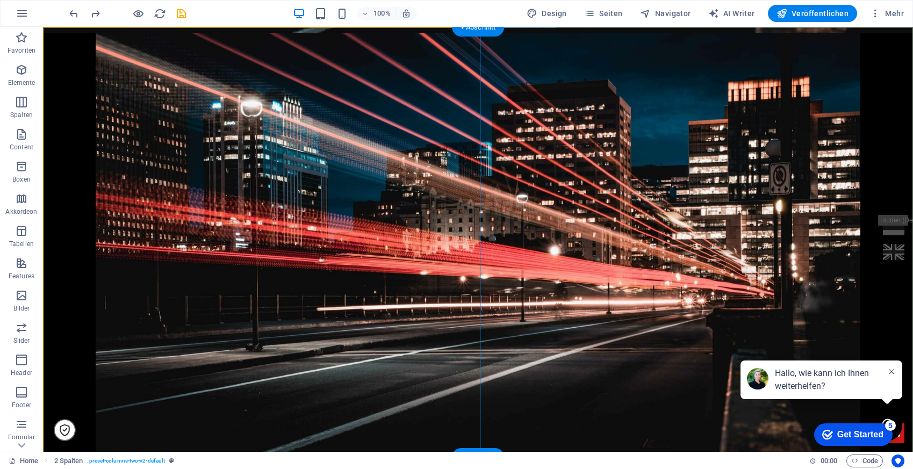
scroll to position [434, 0]
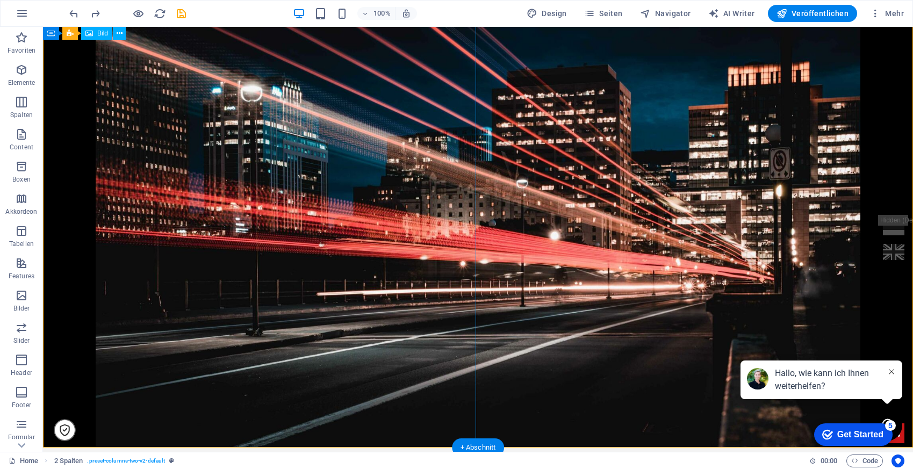
click at [293, 238] on figure at bounding box center [478, 233] width 870 height 430
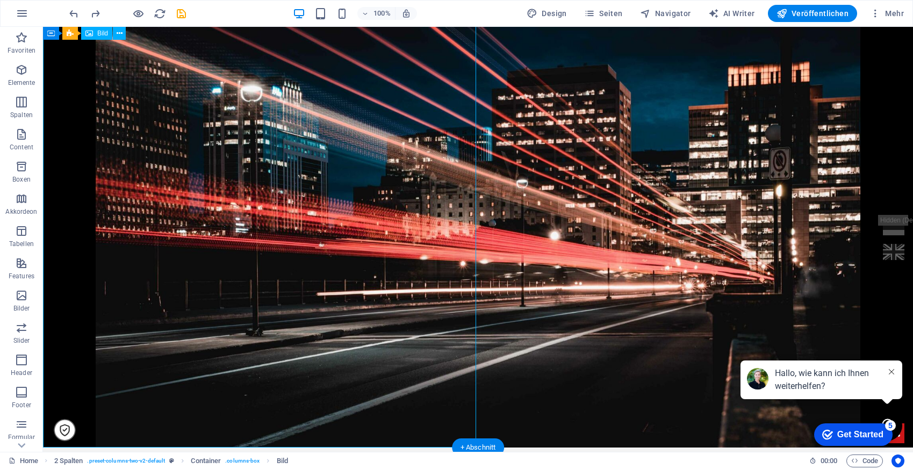
click at [293, 238] on figure at bounding box center [478, 233] width 870 height 430
click at [168, 71] on figure at bounding box center [478, 233] width 870 height 430
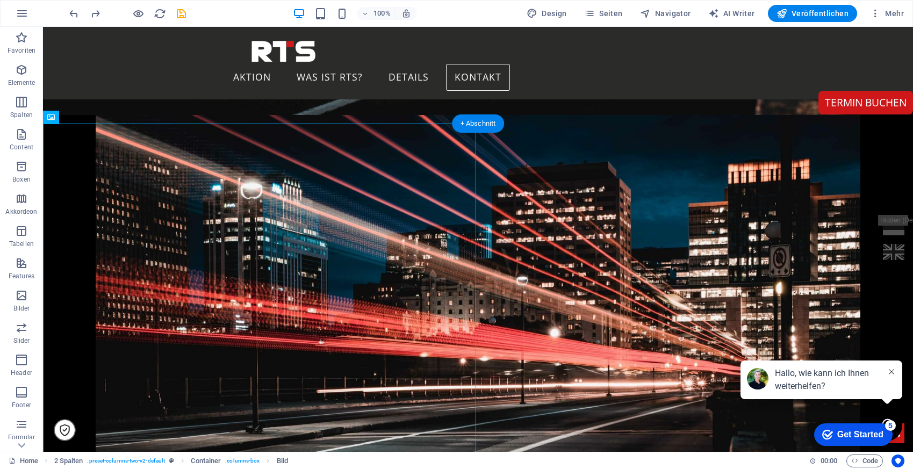
scroll to position [325, 0]
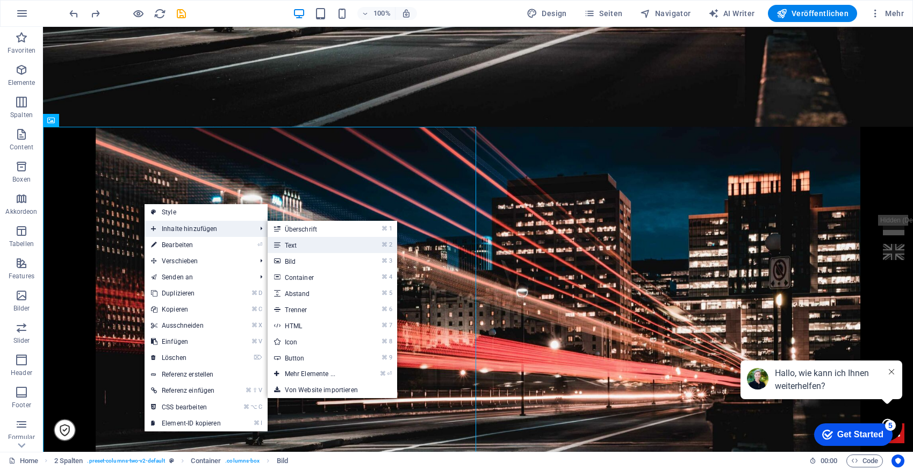
click at [329, 245] on link "⌘ 2 Text" at bounding box center [311, 245] width 89 height 16
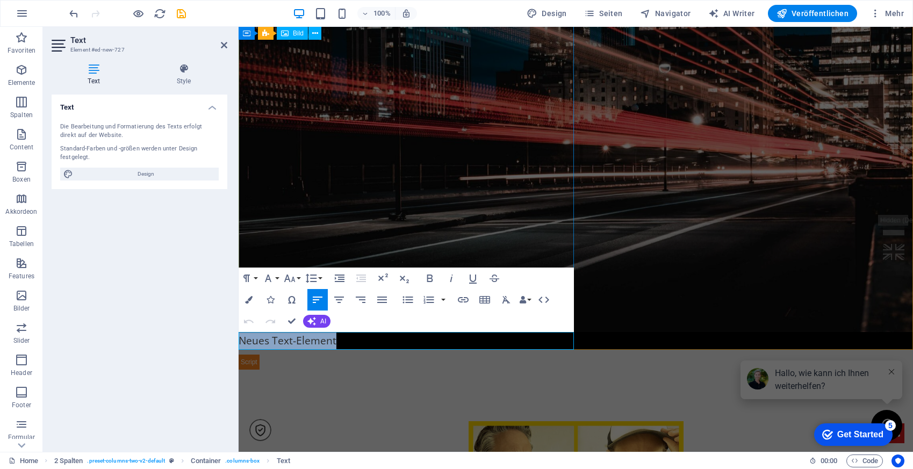
scroll to position [651, 0]
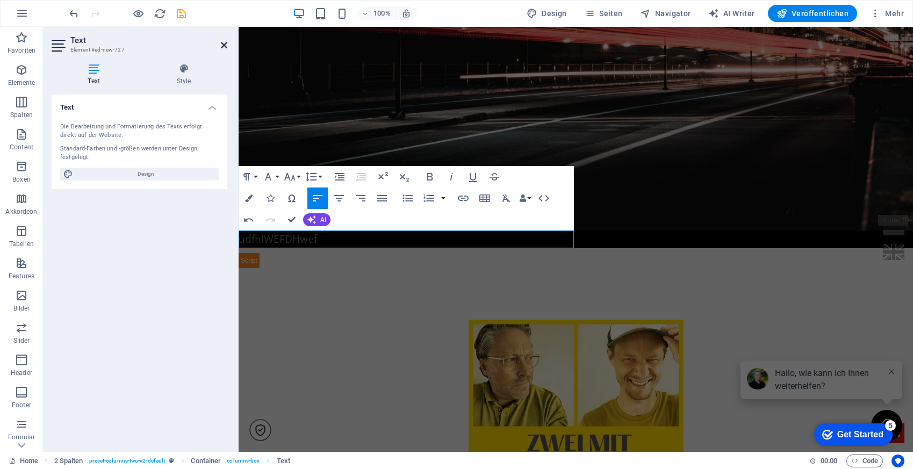
click at [225, 44] on icon at bounding box center [224, 45] width 6 height 9
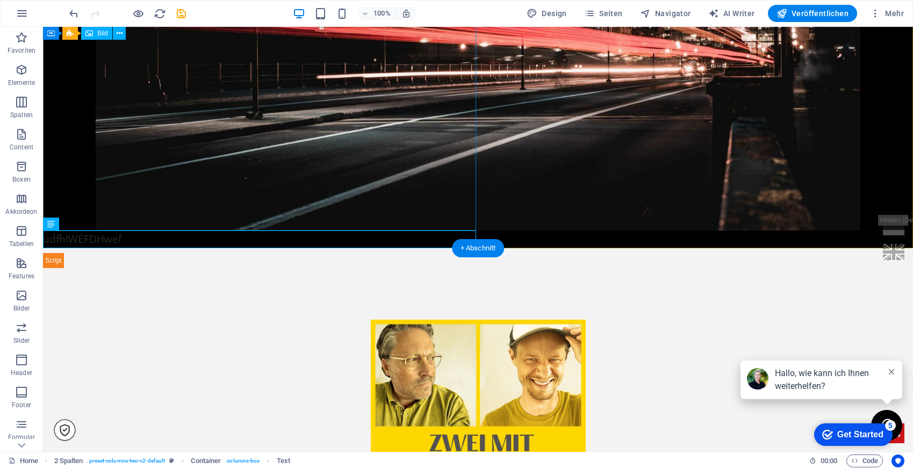
click at [351, 155] on figure at bounding box center [478, 16] width 870 height 430
click at [118, 37] on icon at bounding box center [120, 33] width 6 height 11
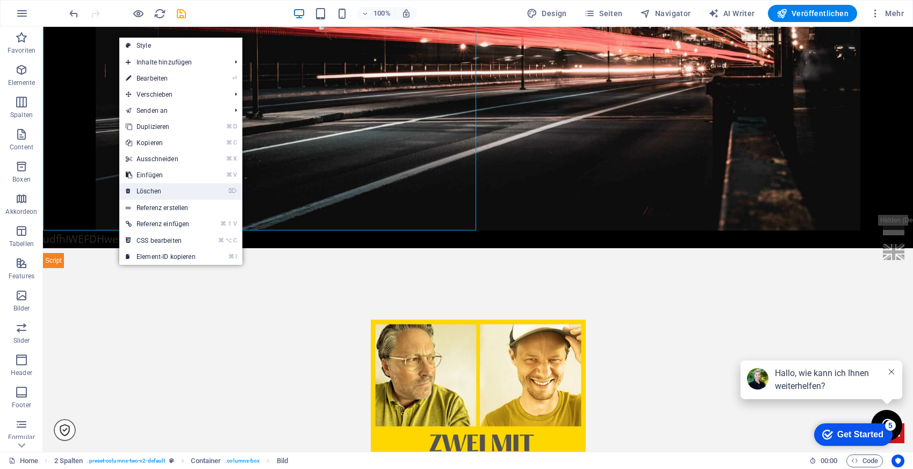
click at [173, 193] on link "⌦ Löschen" at bounding box center [160, 191] width 83 height 16
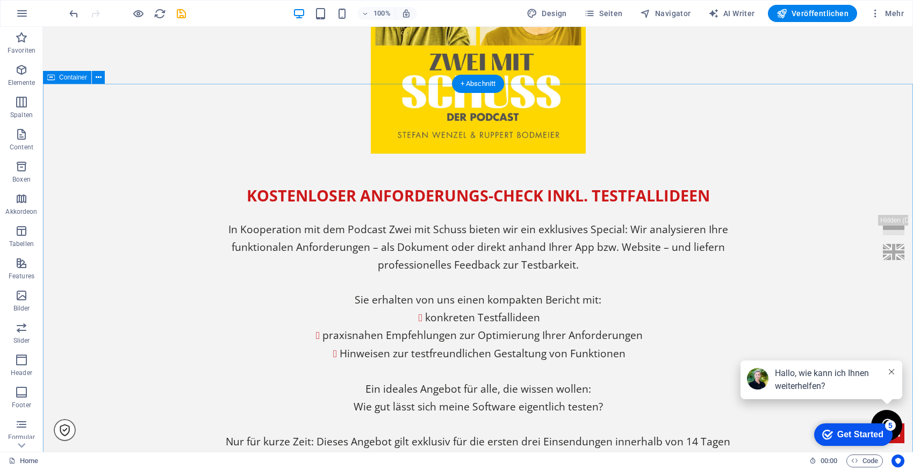
scroll to position [634, 0]
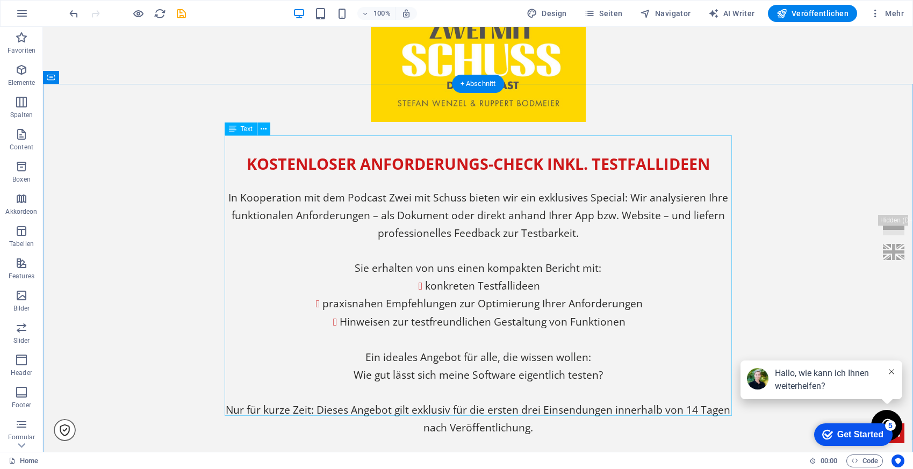
click at [419, 211] on div "Kostenloser Anforderungs-Check inkl. Testfallideen In Kooperation mit dem Podca…" at bounding box center [478, 295] width 507 height 281
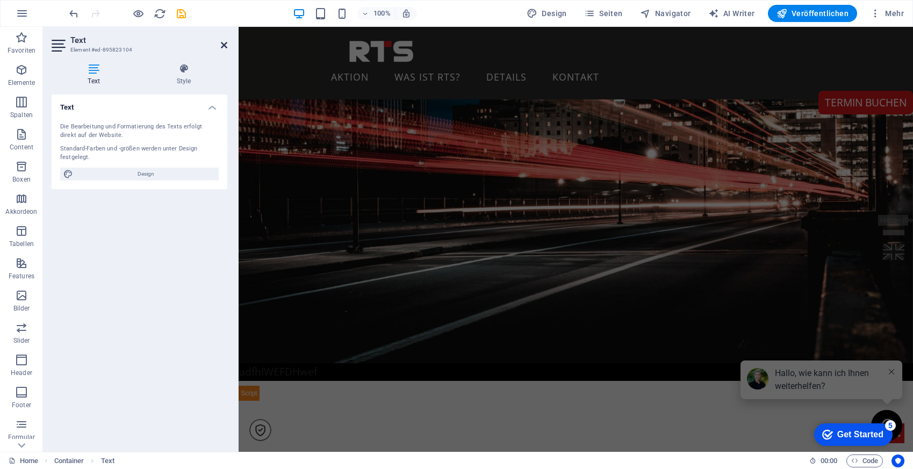
click at [223, 45] on icon at bounding box center [224, 45] width 6 height 9
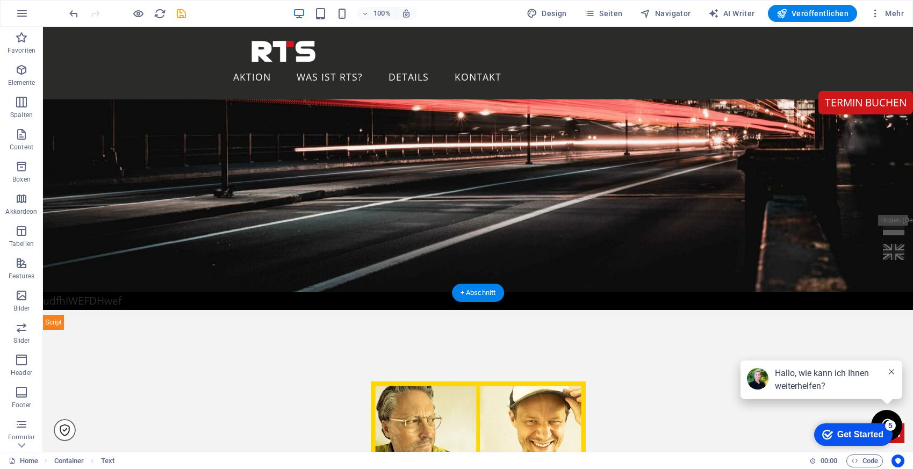
scroll to position [158, 0]
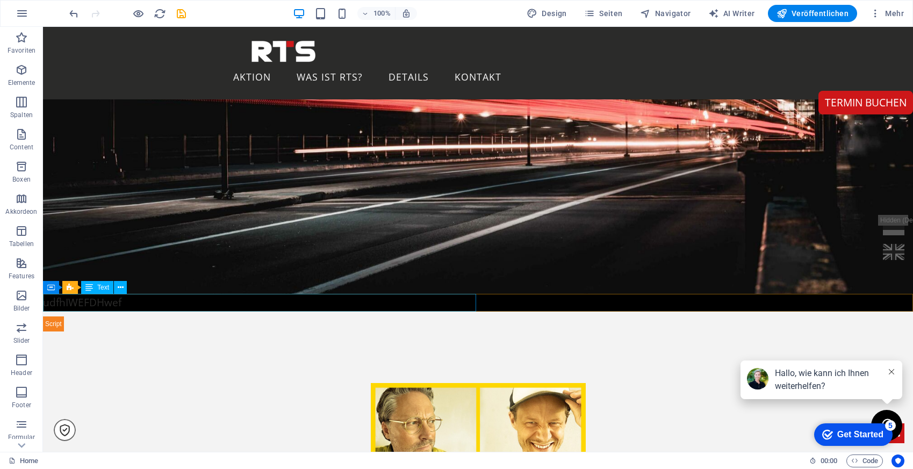
click at [271, 301] on div "udfhIWEFDHwef" at bounding box center [478, 303] width 870 height 18
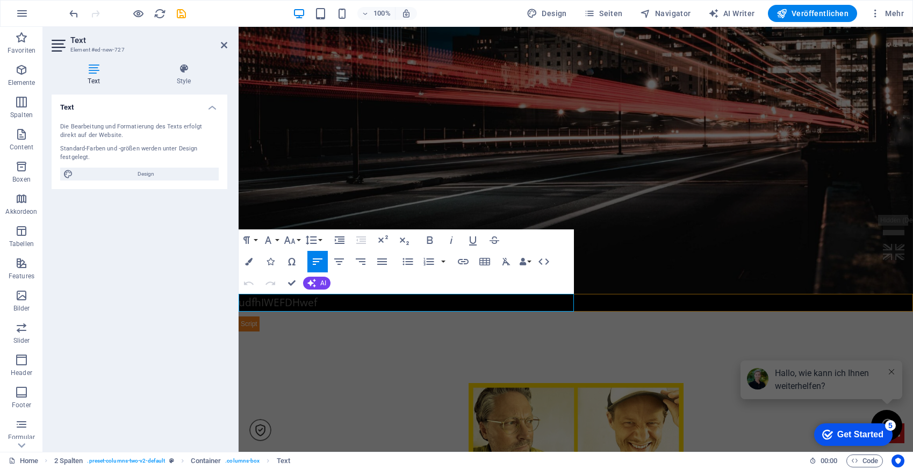
click at [329, 300] on p "udfhIWEFDHwef" at bounding box center [575, 303] width 674 height 18
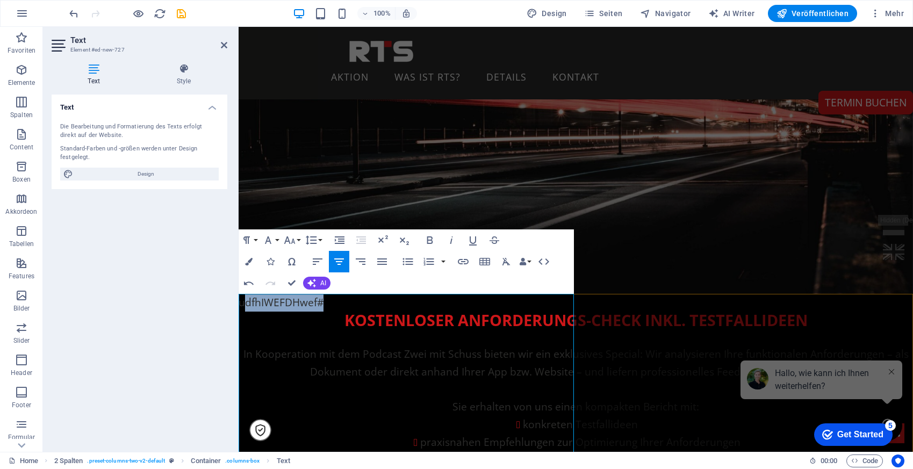
drag, startPoint x: 327, startPoint y: 295, endPoint x: 242, endPoint y: 297, distance: 84.9
click at [242, 297] on p "udfhIWEFDHwef#" at bounding box center [575, 303] width 674 height 18
click at [254, 318] on h4 "Kostenloser Anforderungs-Check inkl. Testfallideen" at bounding box center [575, 329] width 674 height 34
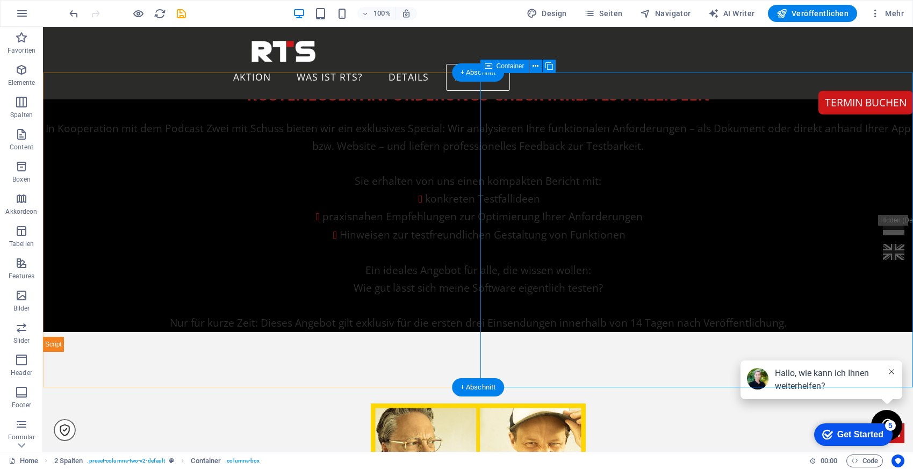
scroll to position [378, 0]
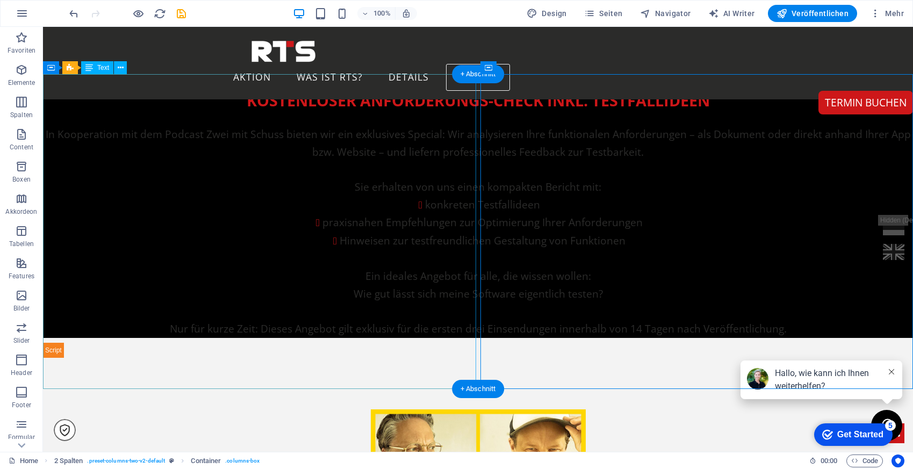
click at [378, 338] on div "Kostenloser Anforderungs-Check inkl. Testfallideen In Kooperation mit dem Podca…" at bounding box center [478, 206] width 870 height 264
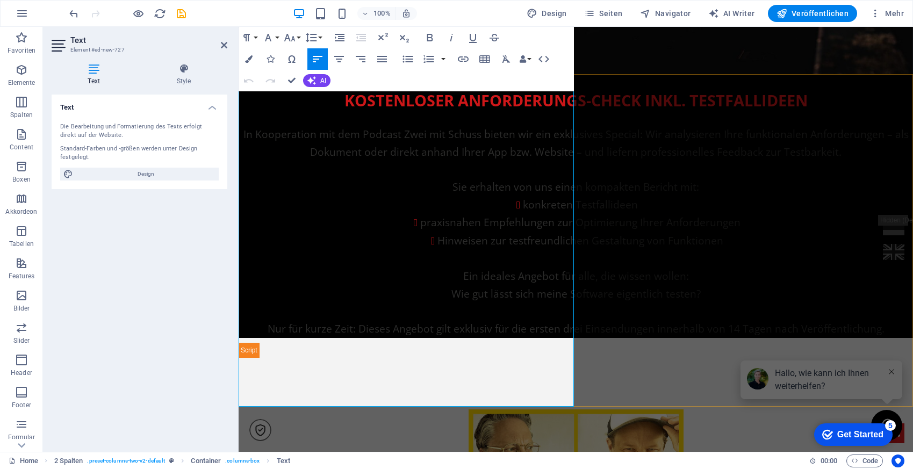
click at [560, 338] on p "Nur für kurze Zeit: Dieses Angebot gilt exklusiv für die ersten drei Einsendung…" at bounding box center [575, 329] width 674 height 18
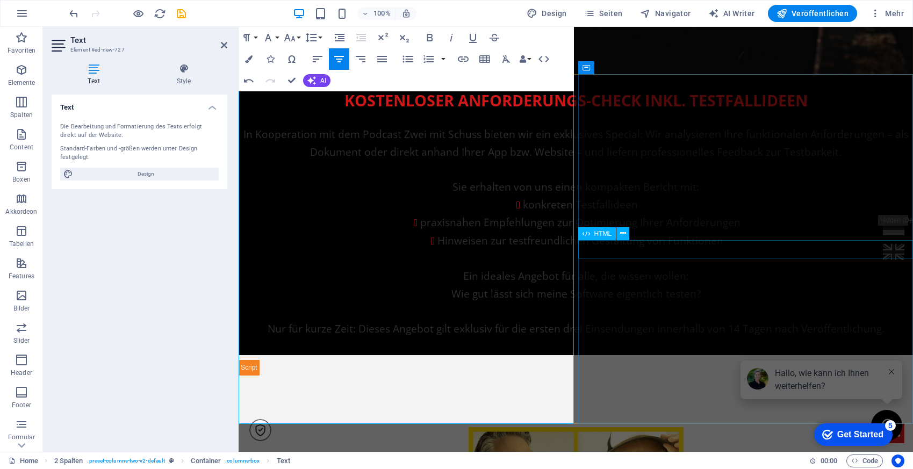
click at [641, 357] on div at bounding box center [575, 366] width 674 height 18
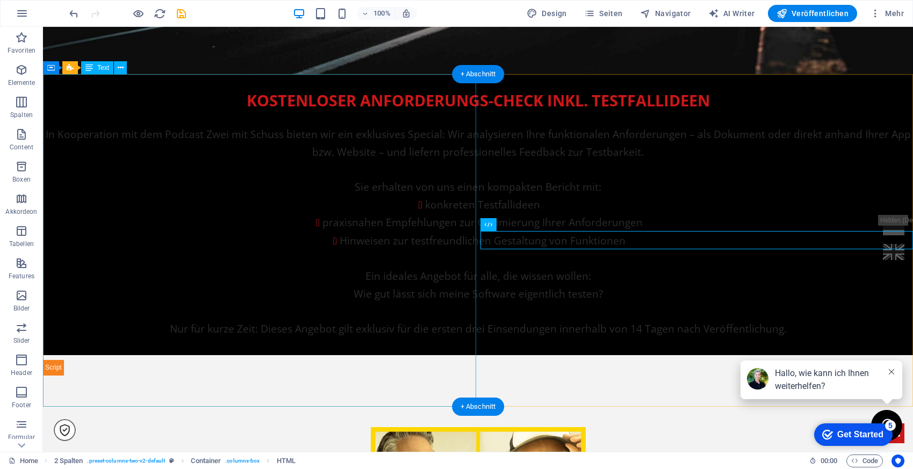
click at [57, 84] on div "Kostenloser Anforderungs-Check inkl. Testfallideen In Kooperation mit dem Podca…" at bounding box center [478, 214] width 870 height 281
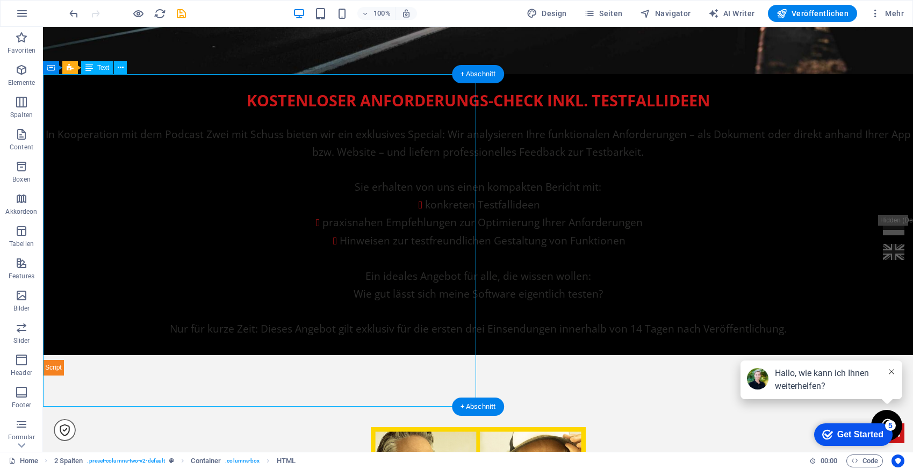
click at [57, 84] on div "Kostenloser Anforderungs-Check inkl. Testfallideen In Kooperation mit dem Podca…" at bounding box center [478, 214] width 870 height 281
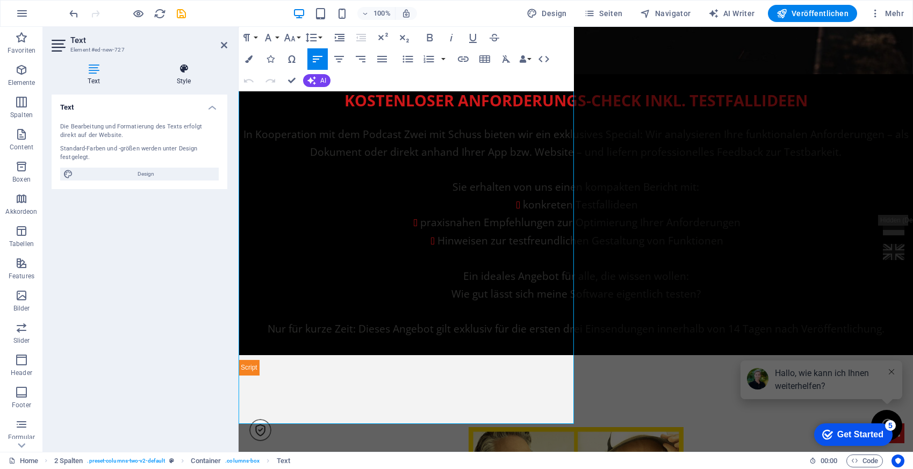
click at [199, 68] on icon at bounding box center [183, 68] width 87 height 11
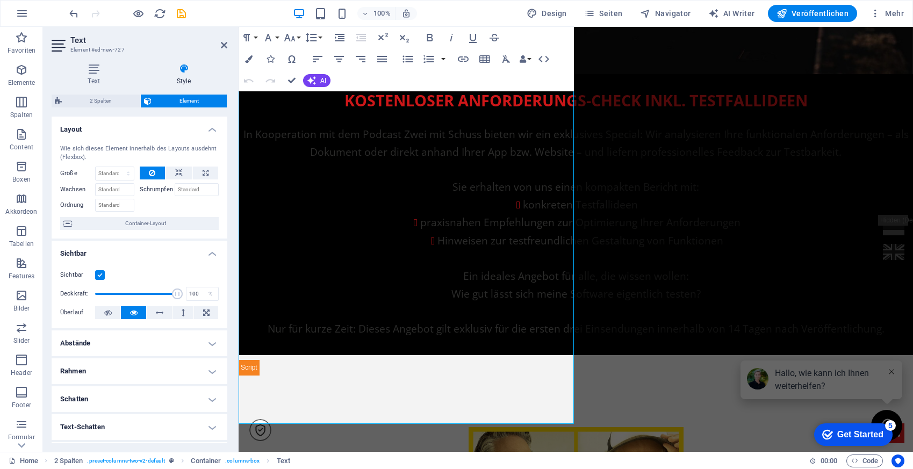
click at [199, 68] on icon at bounding box center [183, 68] width 87 height 11
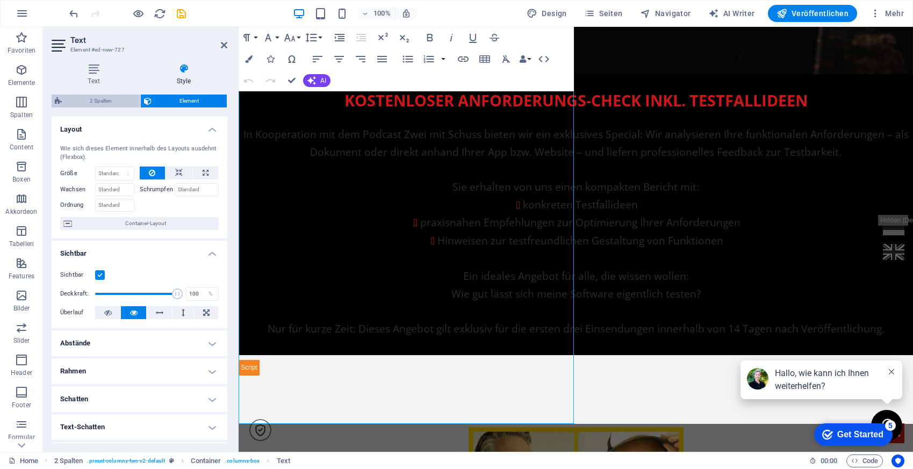
click at [108, 97] on span "2 Spalten" at bounding box center [101, 101] width 72 height 13
select select "rem"
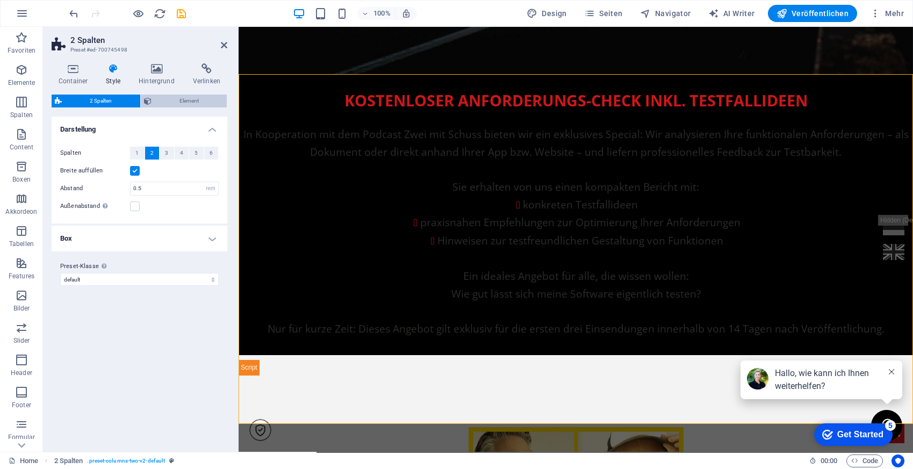
click at [171, 96] on span "Element" at bounding box center [189, 101] width 69 height 13
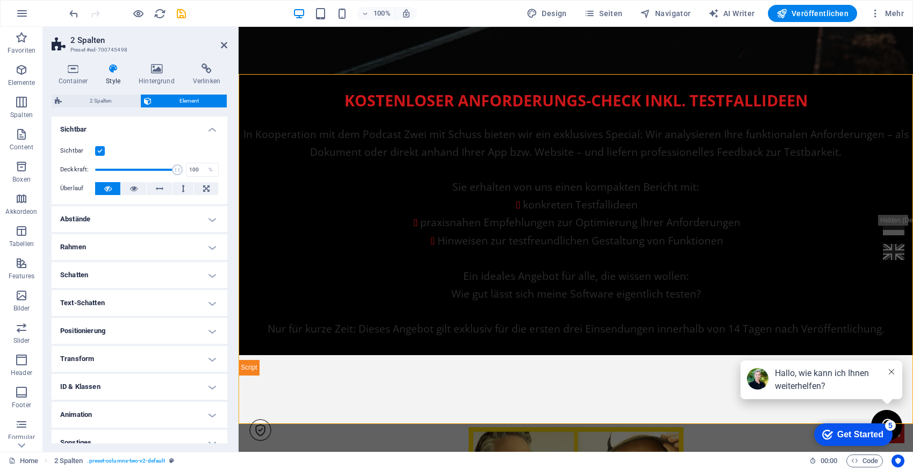
scroll to position [12, 0]
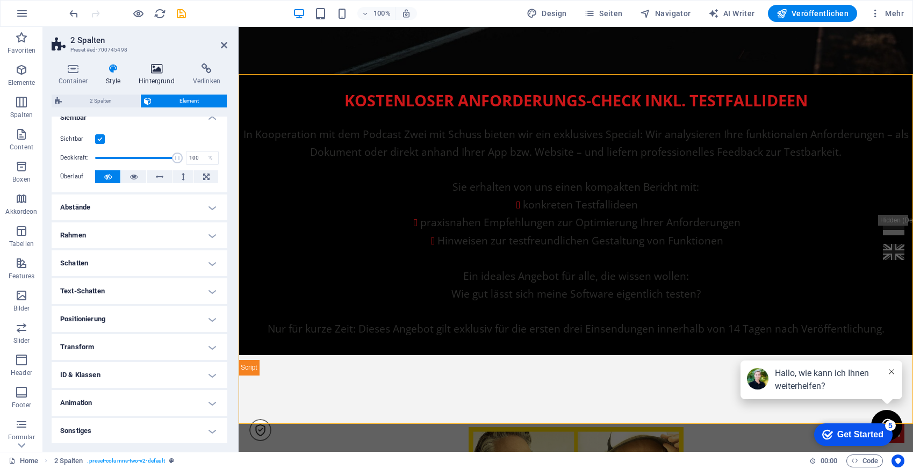
click at [162, 70] on icon at bounding box center [157, 68] width 50 height 11
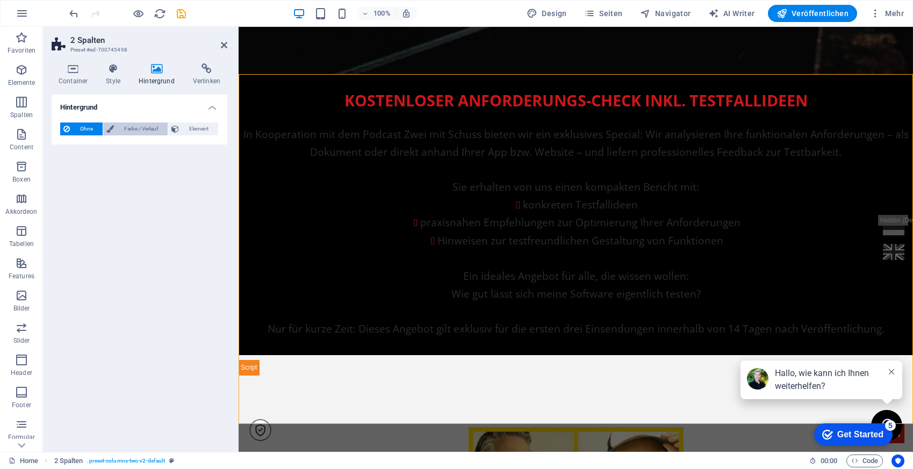
click at [144, 131] on span "Farbe / Verlauf" at bounding box center [140, 128] width 47 height 13
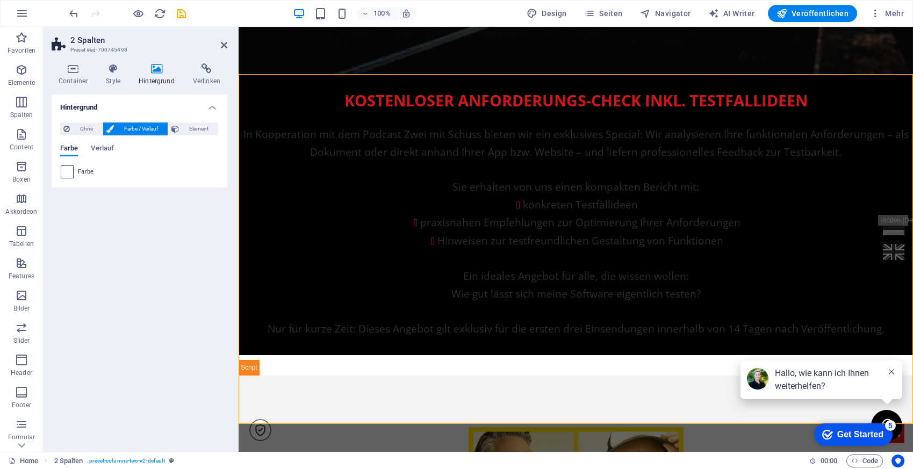
click at [70, 171] on span at bounding box center [67, 172] width 12 height 12
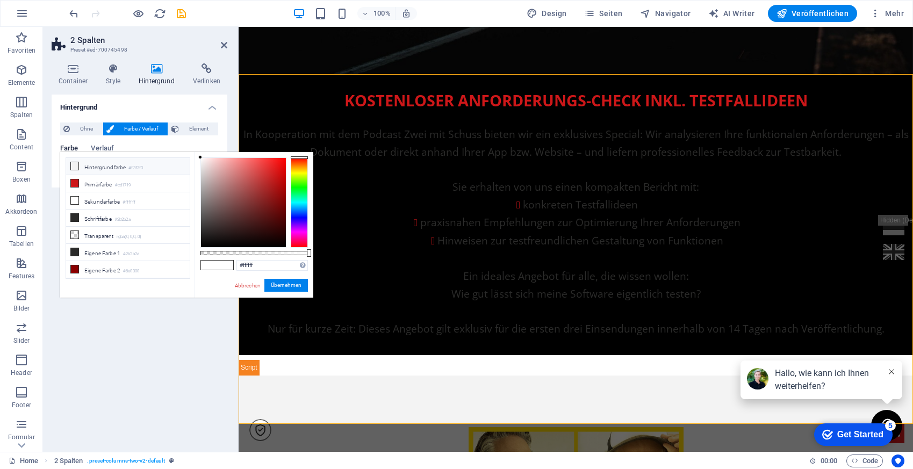
click at [113, 164] on li "Hintergrundfarbe #f3f3f3" at bounding box center [128, 166] width 124 height 17
type input "#f3f3f3"
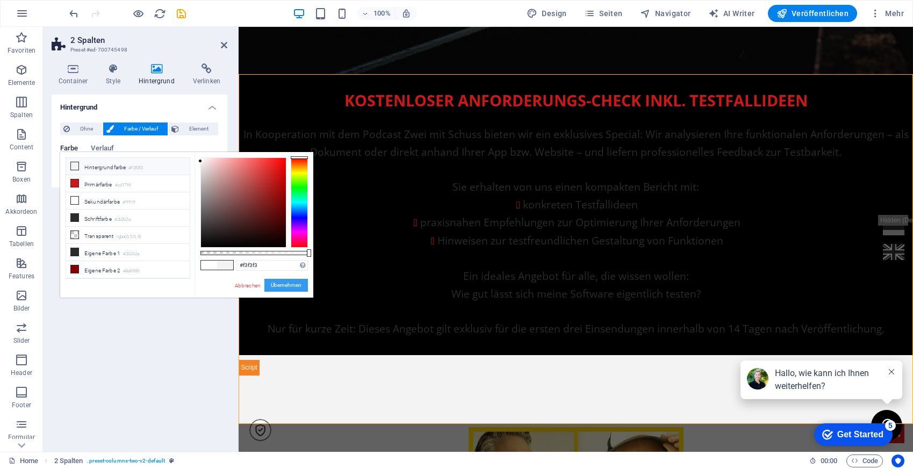
click at [286, 283] on button "Übernehmen" at bounding box center [286, 285] width 44 height 13
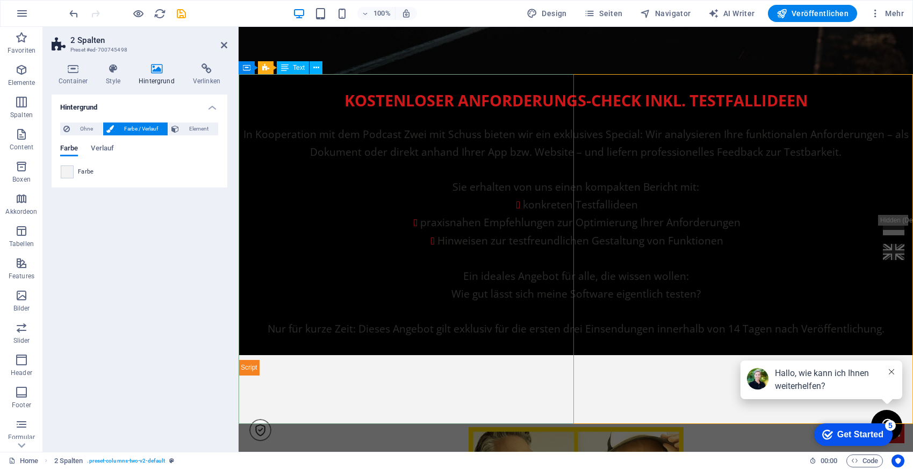
click at [288, 122] on div "Kostenloser Anforderungs-Check inkl. Testfallideen In Kooperation mit dem Podca…" at bounding box center [575, 214] width 674 height 281
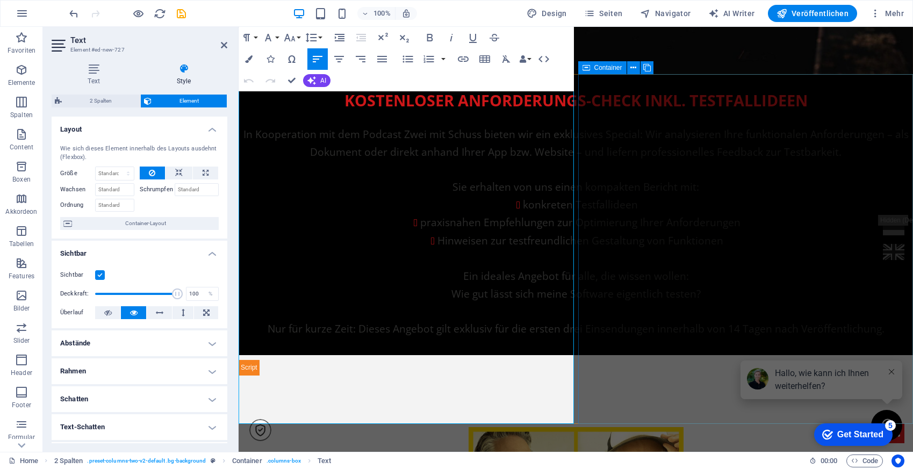
click at [688, 357] on div at bounding box center [575, 366] width 674 height 18
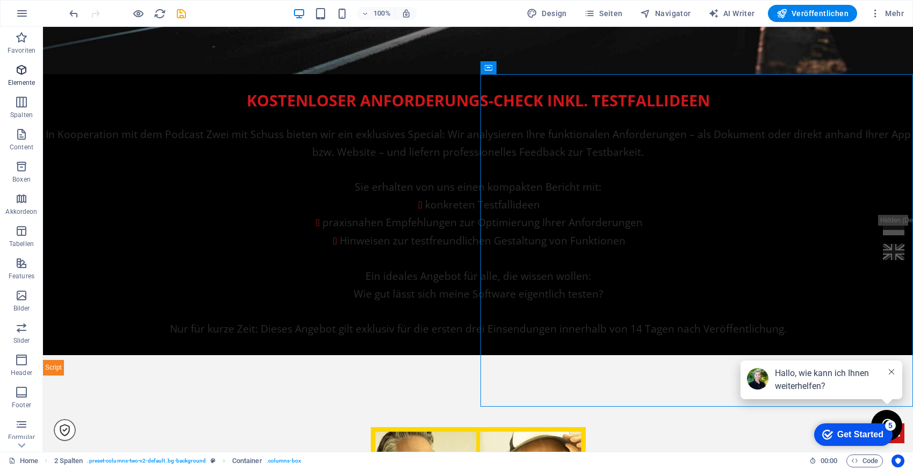
click at [24, 70] on icon "button" at bounding box center [21, 69] width 13 height 13
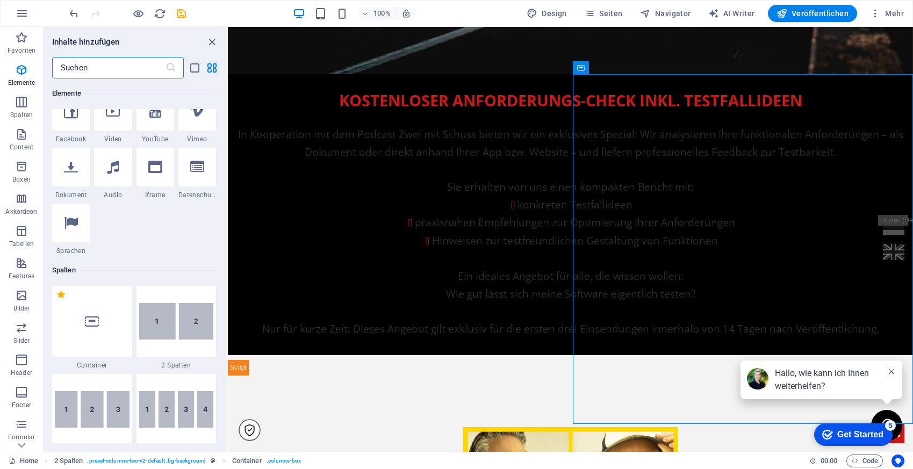
scroll to position [422, 0]
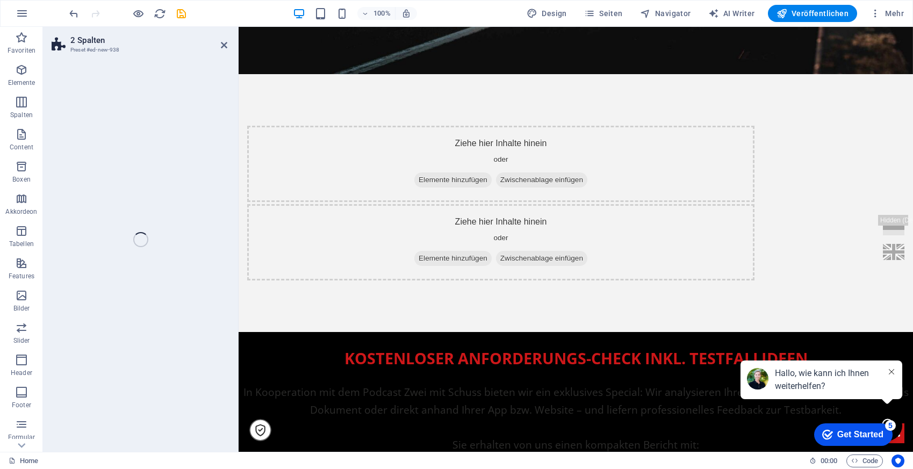
select select "rem"
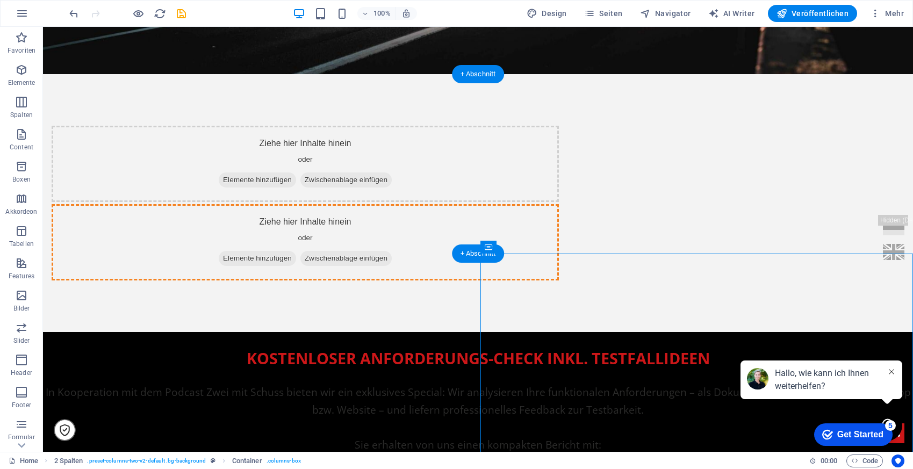
drag, startPoint x: 437, startPoint y: 332, endPoint x: 662, endPoint y: 156, distance: 285.5
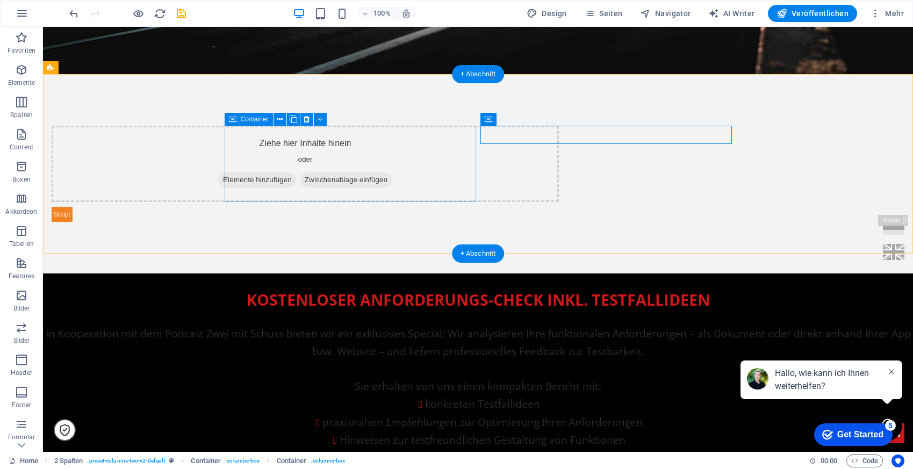
click at [328, 154] on div "Ziehe hier Inhalte hinein oder Elemente hinzufügen Zwischenablage einfügen" at bounding box center [305, 164] width 507 height 76
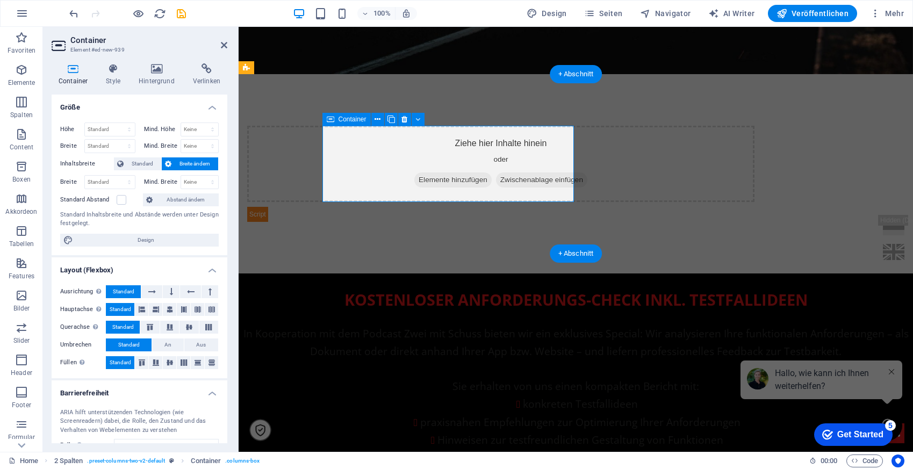
click at [414, 177] on span "Elemente hinzufügen" at bounding box center [452, 179] width 77 height 15
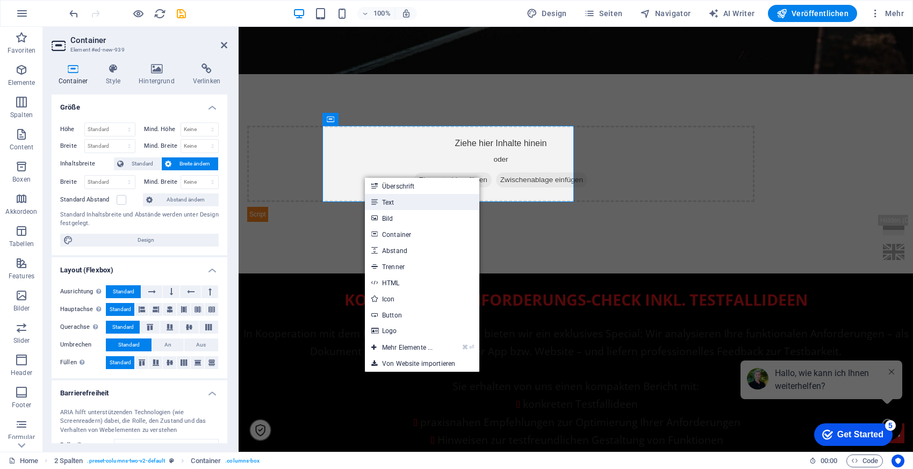
click at [390, 201] on link "Text" at bounding box center [422, 202] width 114 height 16
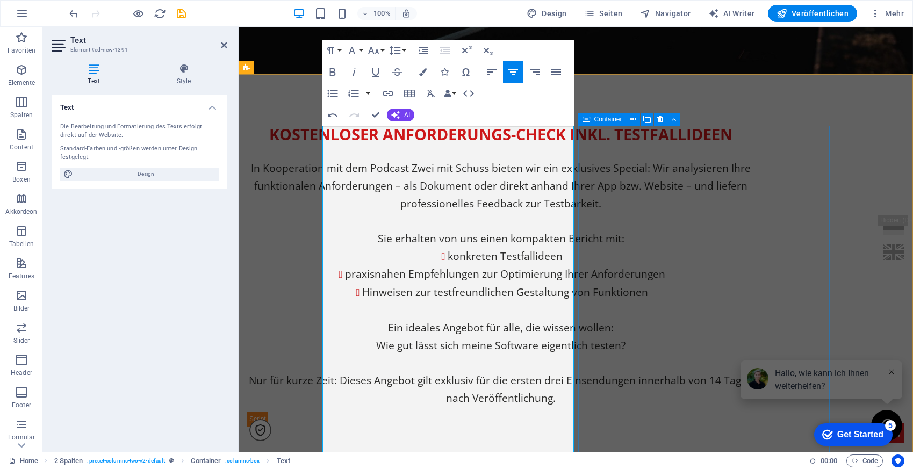
click at [754, 409] on div at bounding box center [500, 418] width 507 height 18
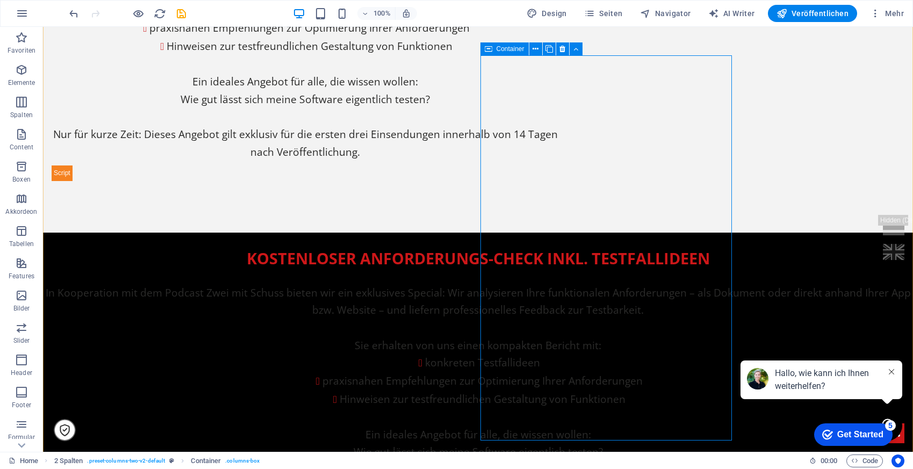
scroll to position [661, 0]
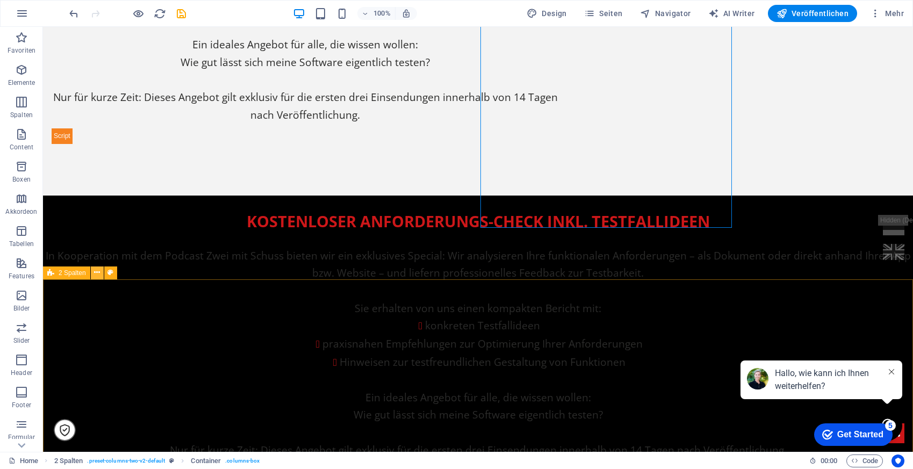
click at [97, 270] on icon at bounding box center [97, 272] width 6 height 11
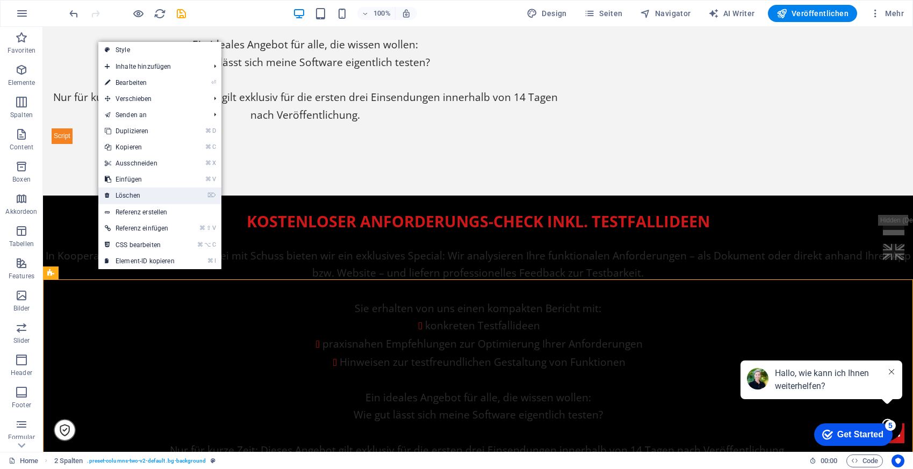
click at [151, 193] on link "⌦ Löschen" at bounding box center [139, 195] width 83 height 16
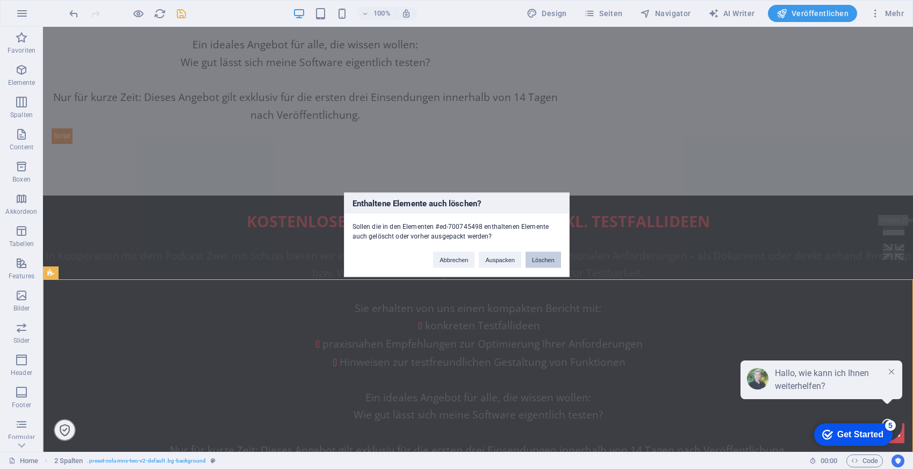
click at [541, 260] on button "Löschen" at bounding box center [542, 259] width 35 height 16
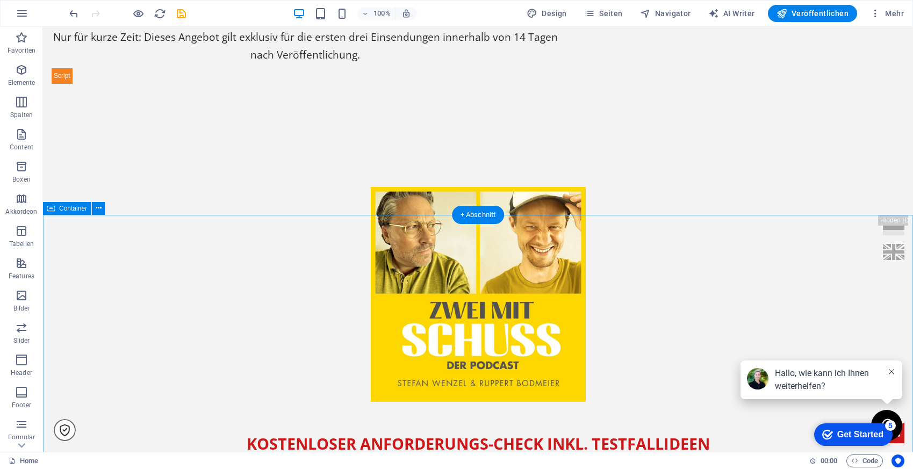
scroll to position [727, 0]
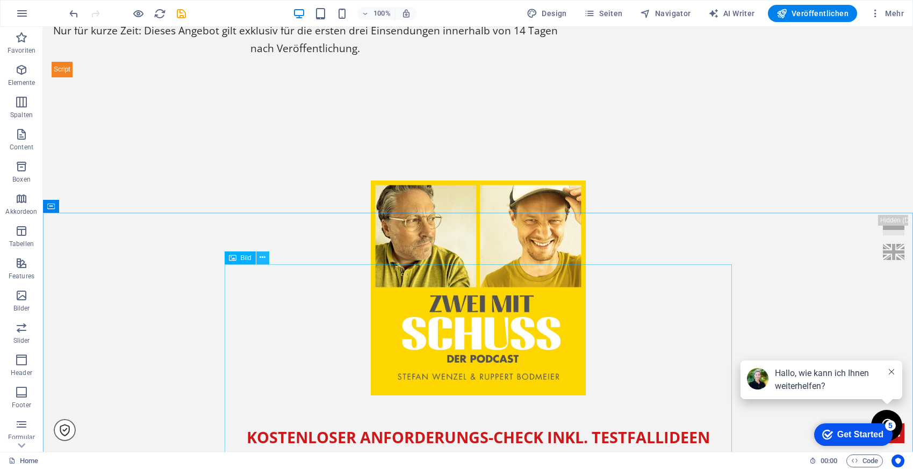
click at [259, 258] on icon at bounding box center [262, 257] width 6 height 11
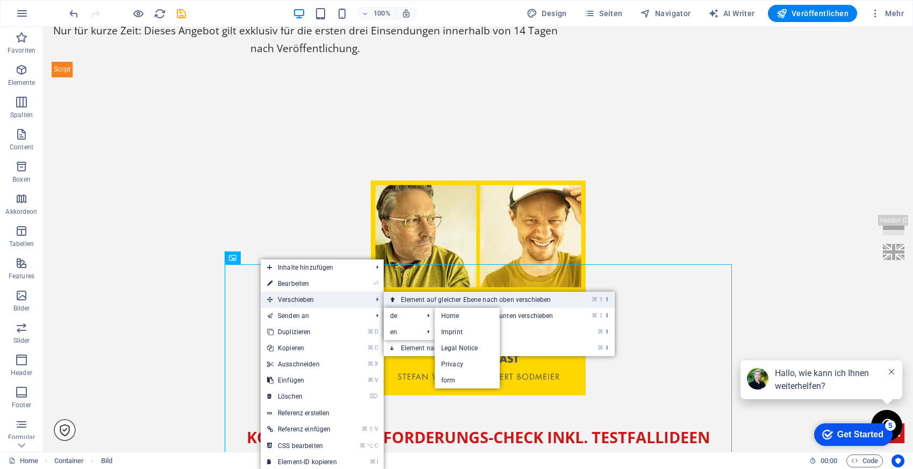
click at [440, 302] on link "⌘ ⇧ ⬆ Element auf gleicher Ebene nach oben verschieben" at bounding box center [479, 300] width 191 height 16
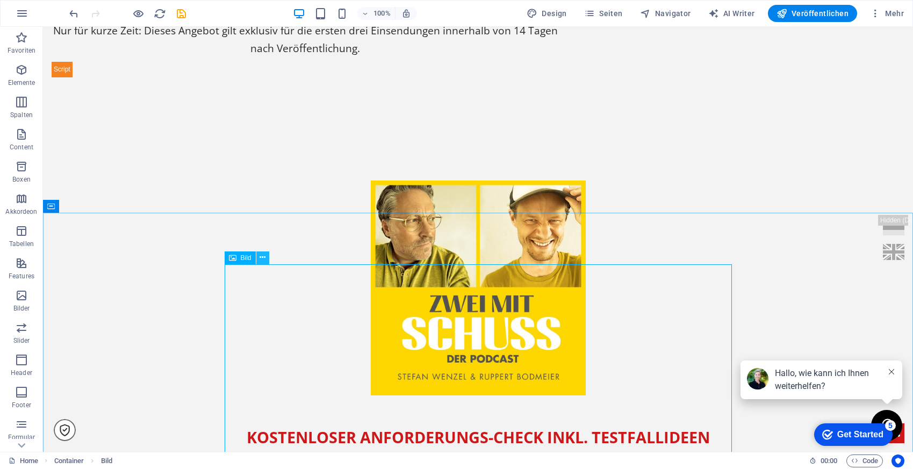
click at [263, 258] on icon at bounding box center [262, 257] width 6 height 11
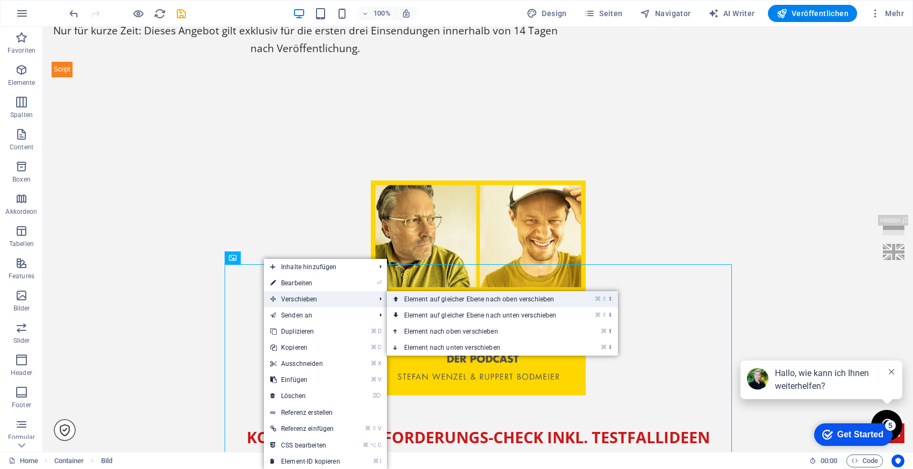
click at [436, 297] on link "⌘ ⇧ ⬆ Element auf gleicher Ebene nach oben verschieben" at bounding box center [482, 299] width 191 height 16
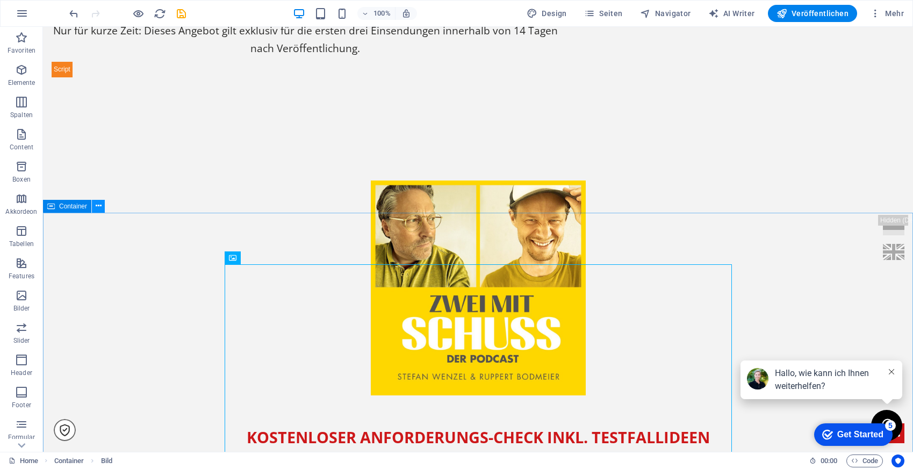
click at [99, 208] on icon at bounding box center [99, 205] width 6 height 11
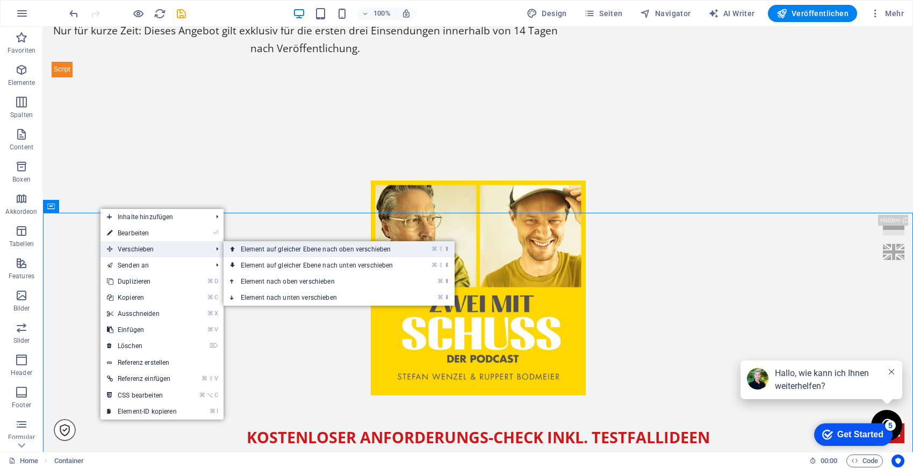
click at [271, 249] on link "⌘ ⇧ ⬆ Element auf gleicher Ebene nach oben verschieben" at bounding box center [318, 249] width 191 height 16
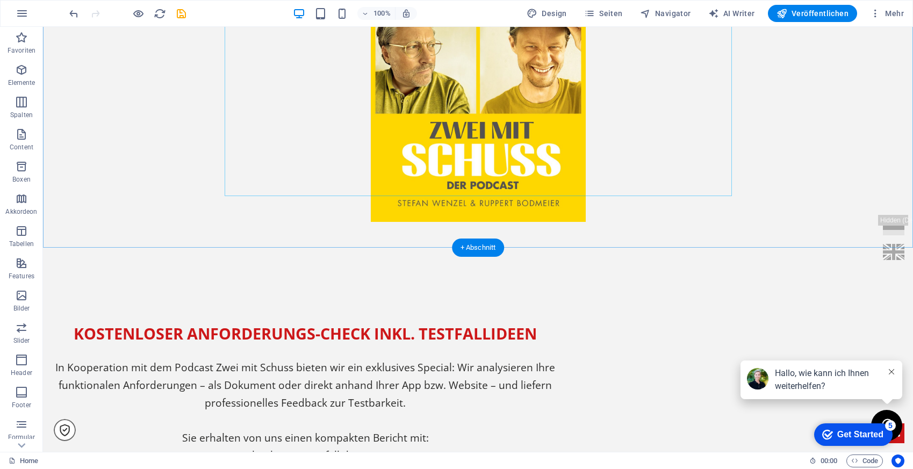
scroll to position [592, 0]
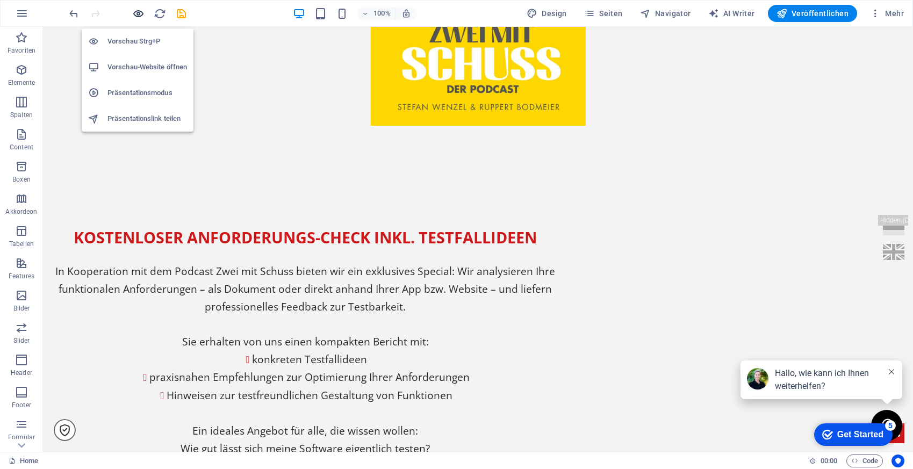
click at [140, 12] on icon "button" at bounding box center [138, 14] width 12 height 12
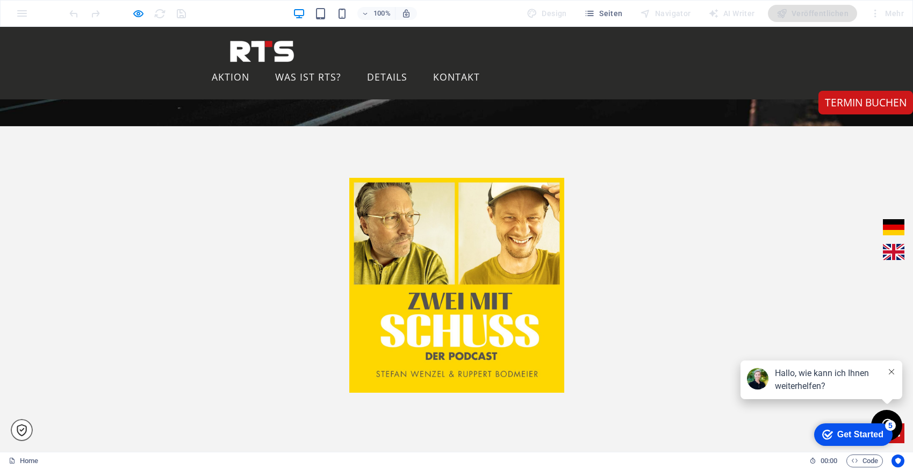
scroll to position [308, 0]
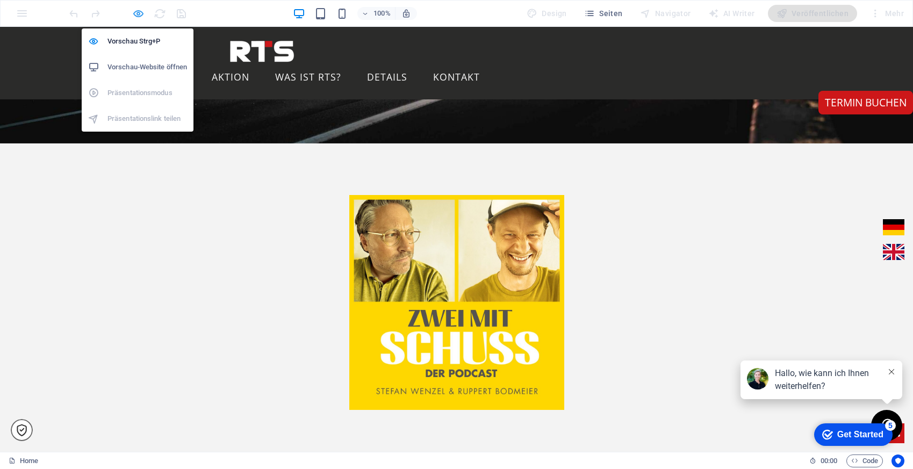
click at [138, 15] on icon "button" at bounding box center [138, 14] width 12 height 12
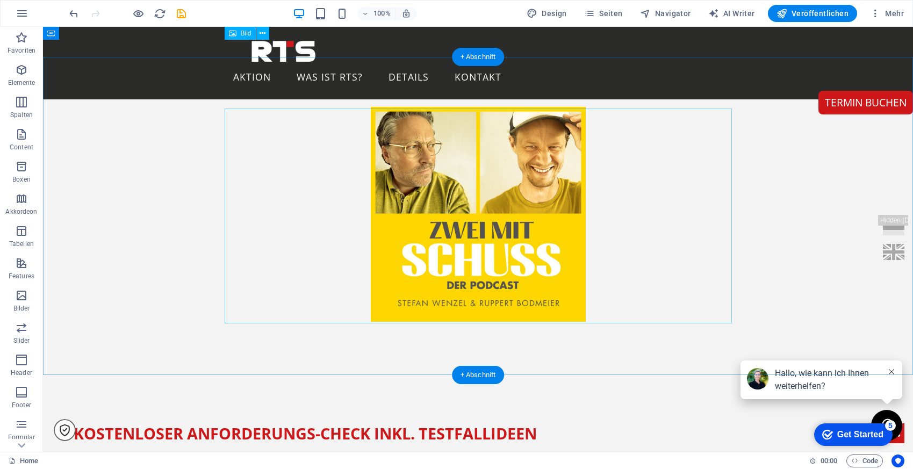
scroll to position [395, 0]
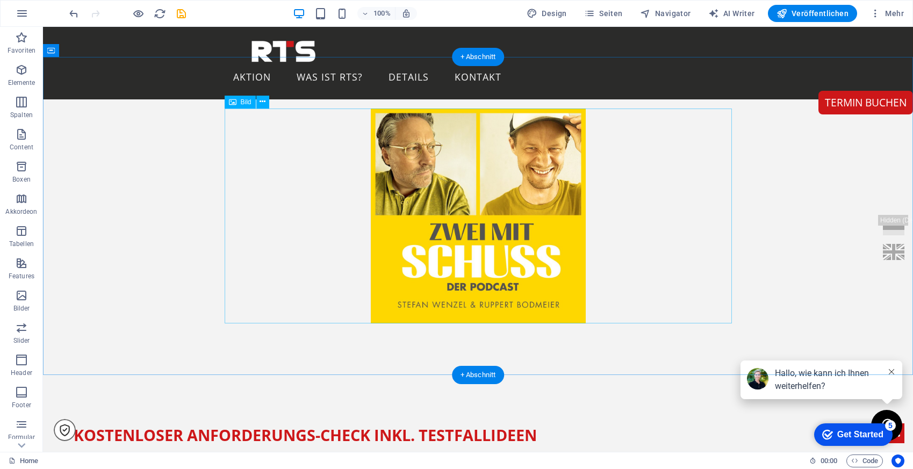
click at [451, 175] on figure at bounding box center [478, 216] width 507 height 215
select select "px"
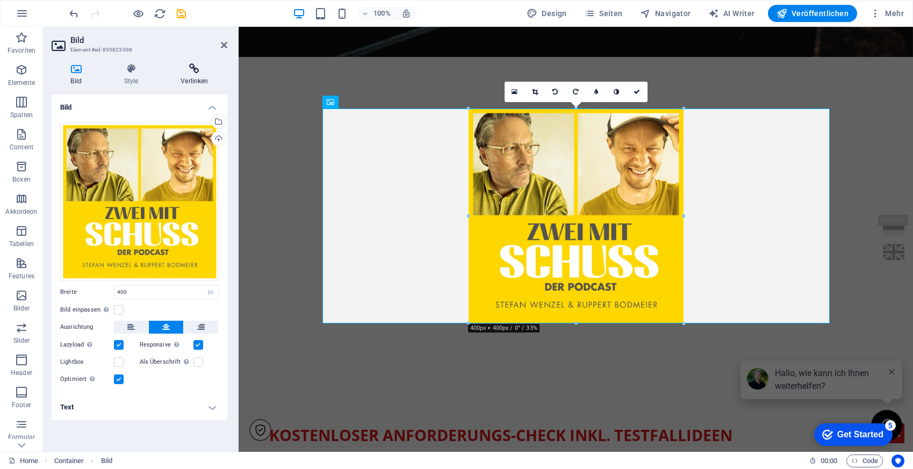
click at [203, 77] on h4 "Verlinken" at bounding box center [195, 74] width 66 height 23
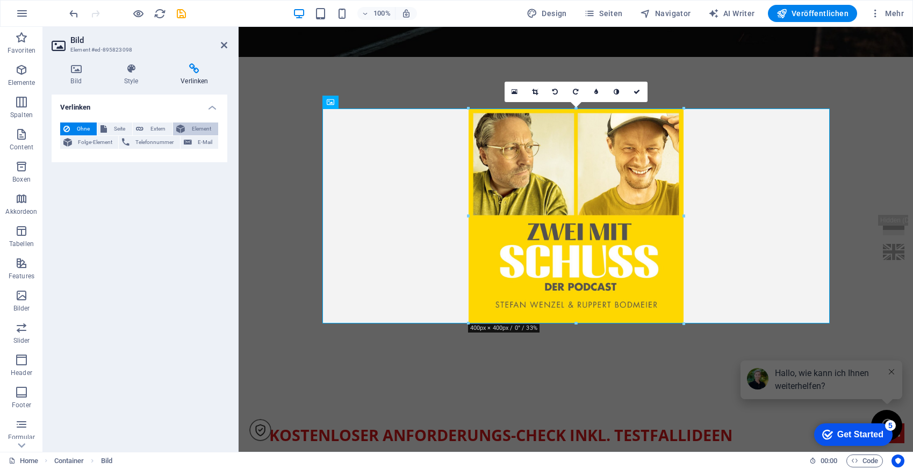
click at [199, 127] on span "Element" at bounding box center [201, 128] width 27 height 13
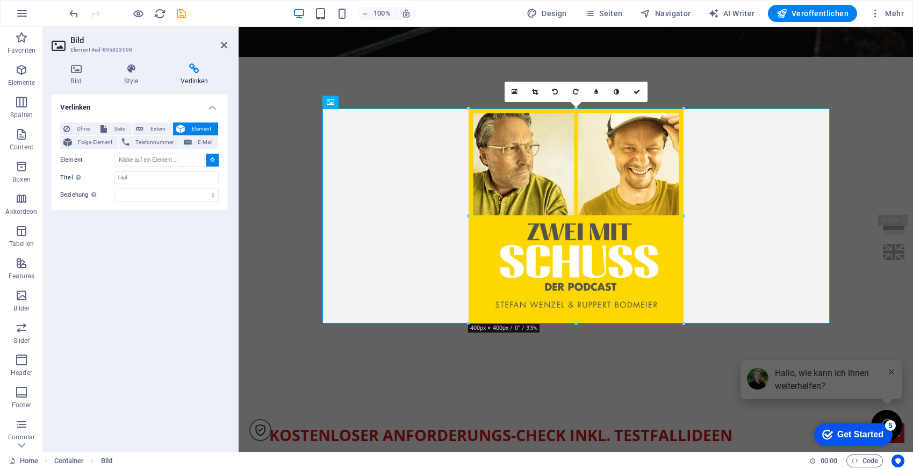
click at [211, 162] on icon at bounding box center [212, 159] width 5 height 5
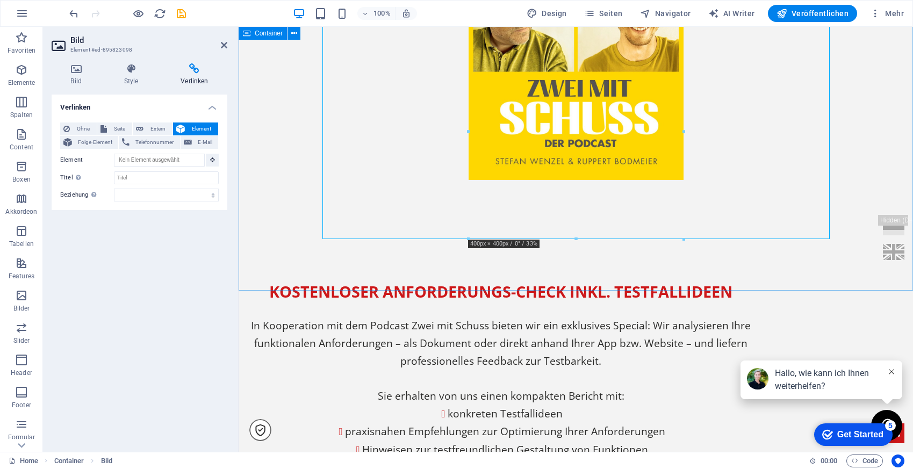
scroll to position [541, 0]
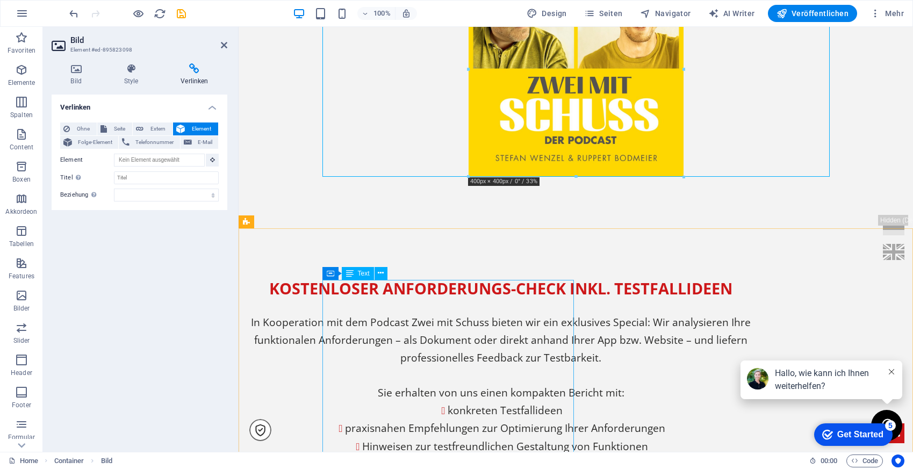
click at [392, 313] on div "Kostenloser Anforderungs-Check inkl. Testfallideen In Kooperation mit dem Podca…" at bounding box center [500, 420] width 507 height 281
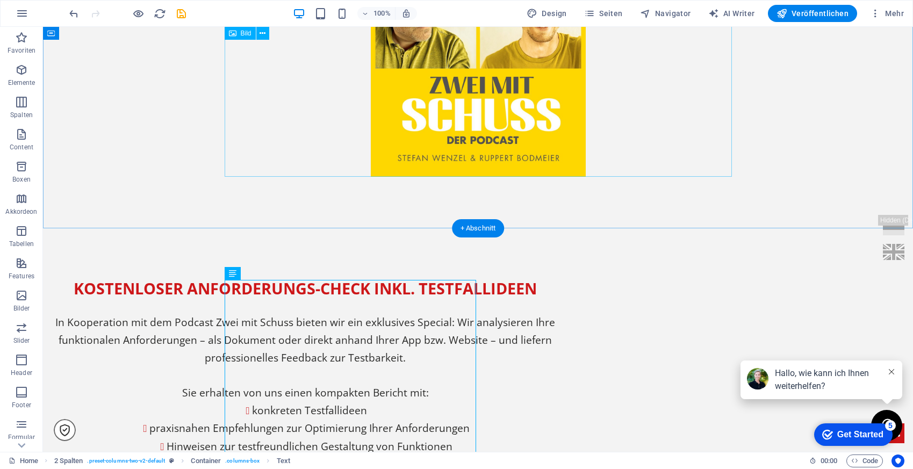
click at [465, 63] on figure at bounding box center [478, 69] width 507 height 215
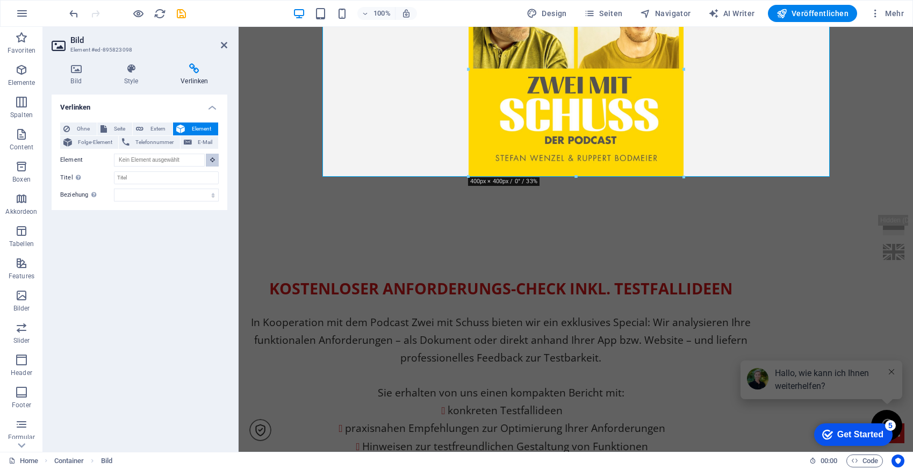
click at [213, 160] on icon at bounding box center [212, 159] width 5 height 5
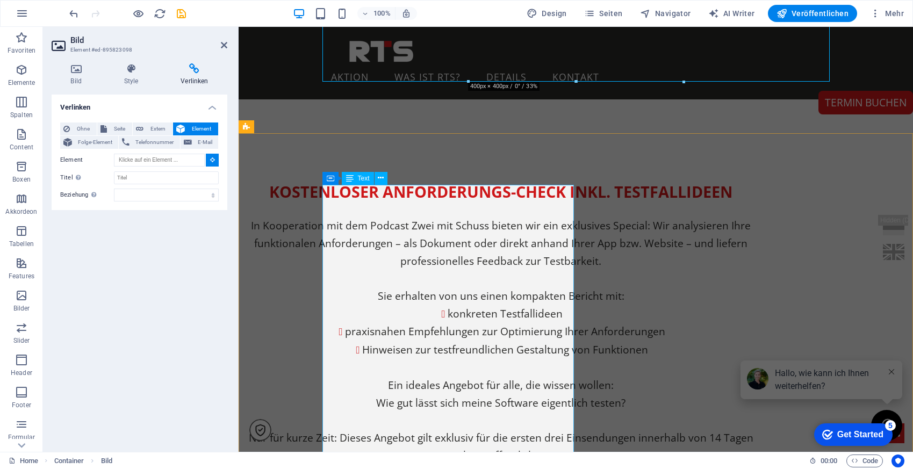
scroll to position [637, 0]
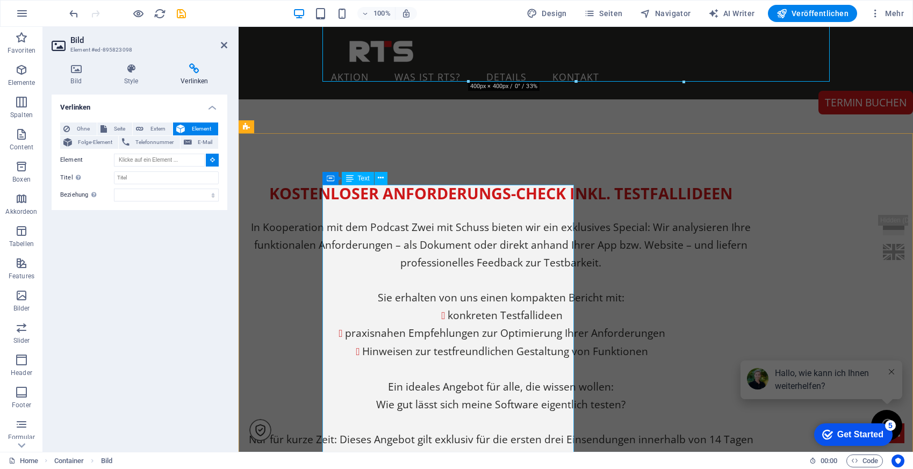
click at [379, 223] on div "Kostenloser Anforderungs-Check inkl. Testfallideen In Kooperation mit dem Podca…" at bounding box center [500, 325] width 507 height 281
type input "#ed-new-1391"
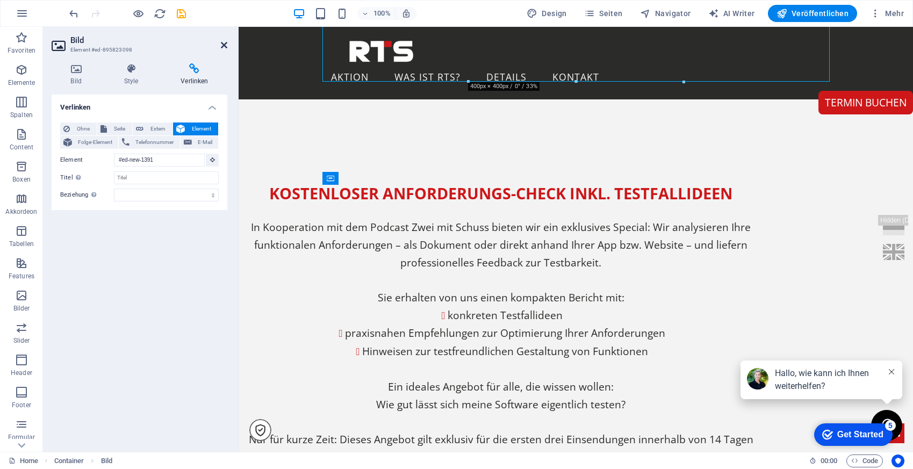
click at [225, 46] on icon at bounding box center [224, 45] width 6 height 9
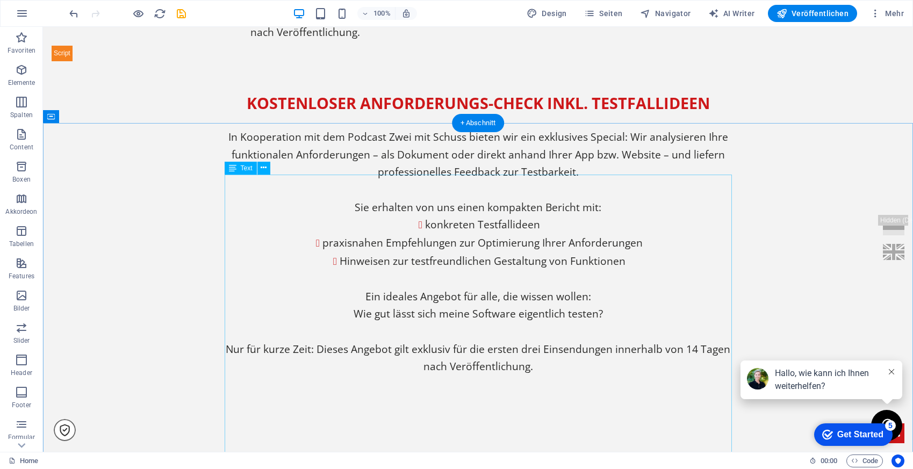
scroll to position [1071, 0]
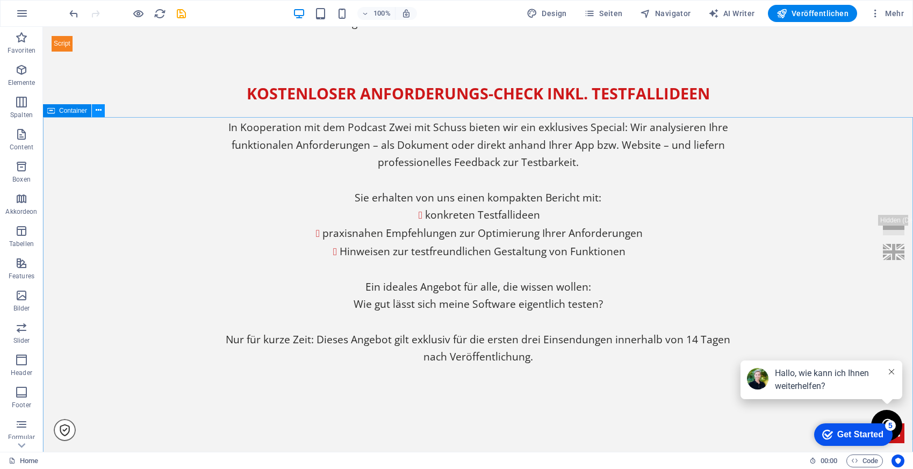
click at [98, 110] on icon at bounding box center [99, 110] width 6 height 11
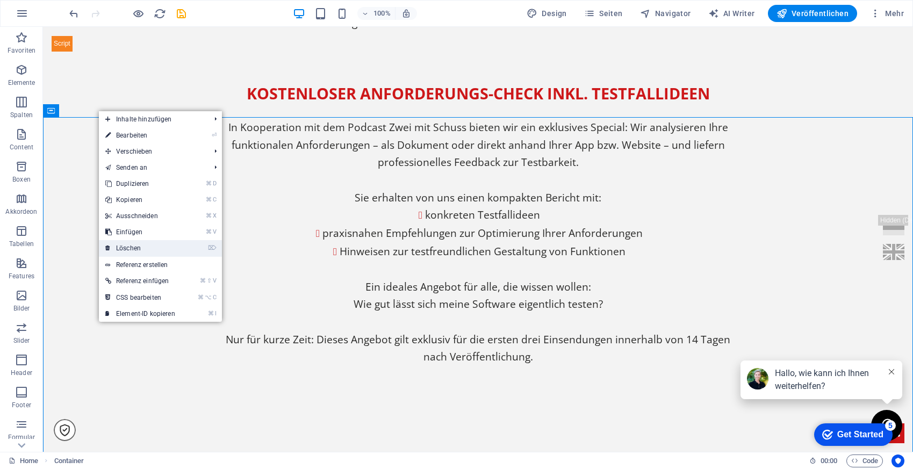
click at [140, 251] on link "⌦ Löschen" at bounding box center [140, 248] width 83 height 16
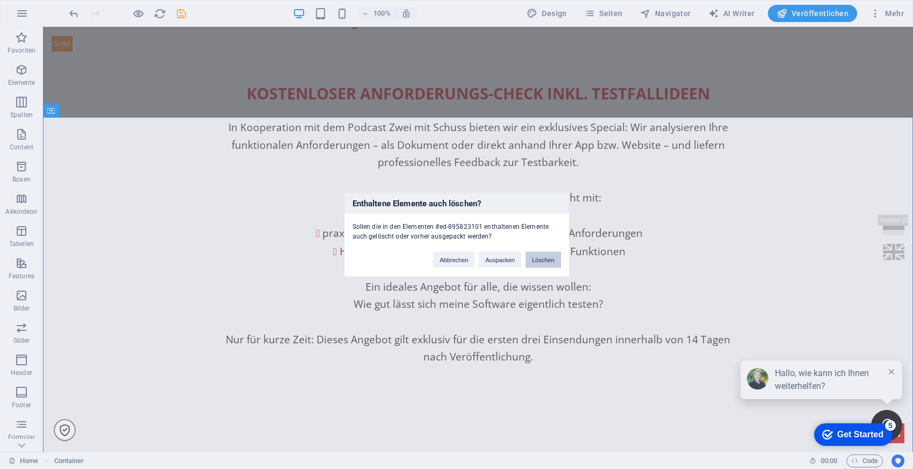
click at [545, 255] on button "Löschen" at bounding box center [542, 259] width 35 height 16
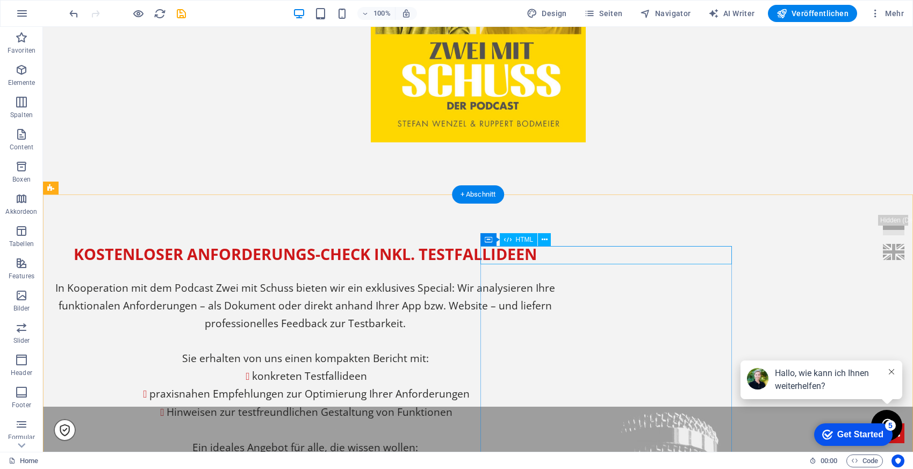
scroll to position [576, 0]
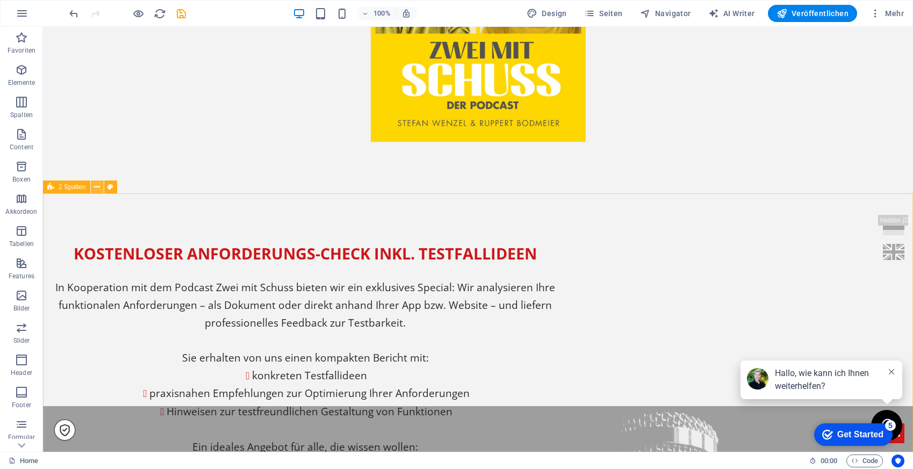
click at [97, 186] on icon at bounding box center [97, 187] width 6 height 11
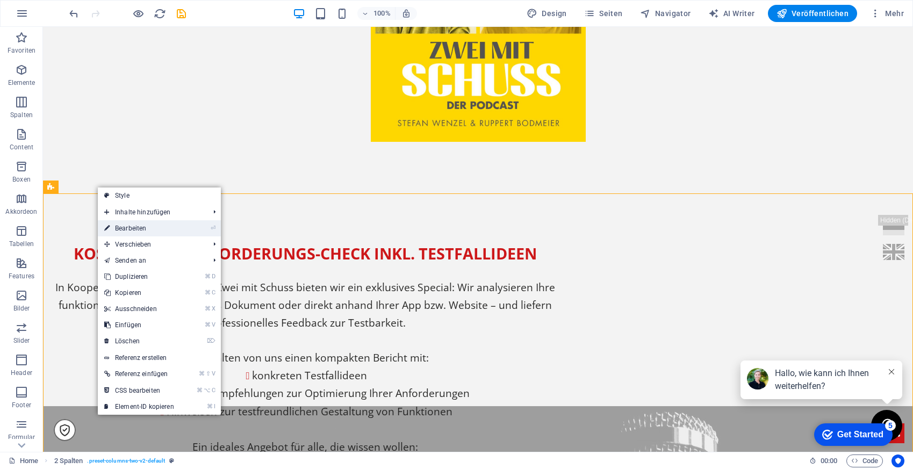
click at [132, 232] on link "⏎ Bearbeiten" at bounding box center [139, 228] width 83 height 16
select select "rem"
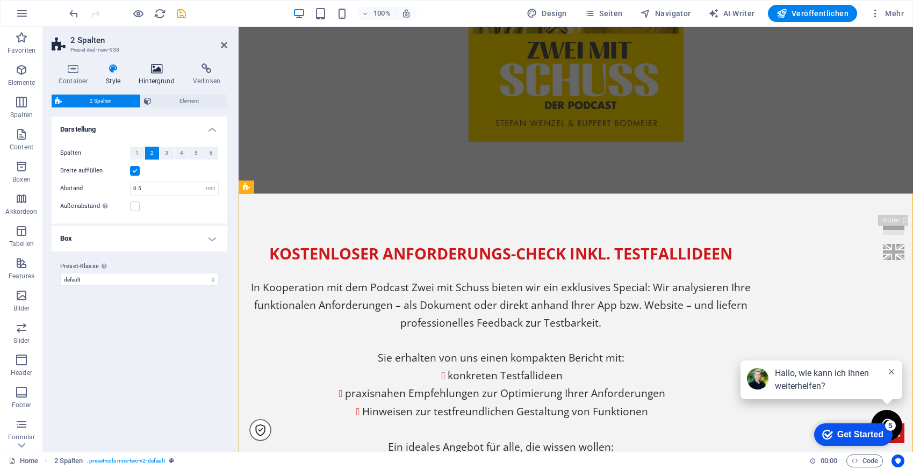
click at [153, 66] on icon at bounding box center [157, 68] width 50 height 11
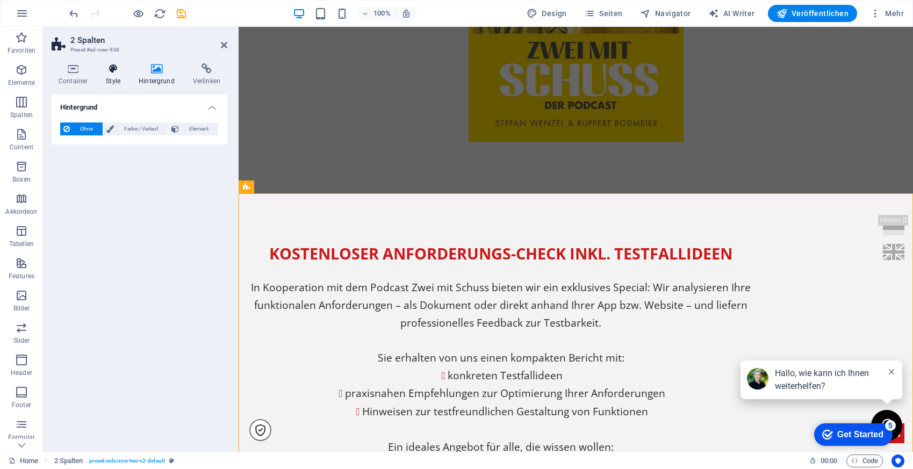
click at [119, 68] on icon at bounding box center [113, 68] width 28 height 11
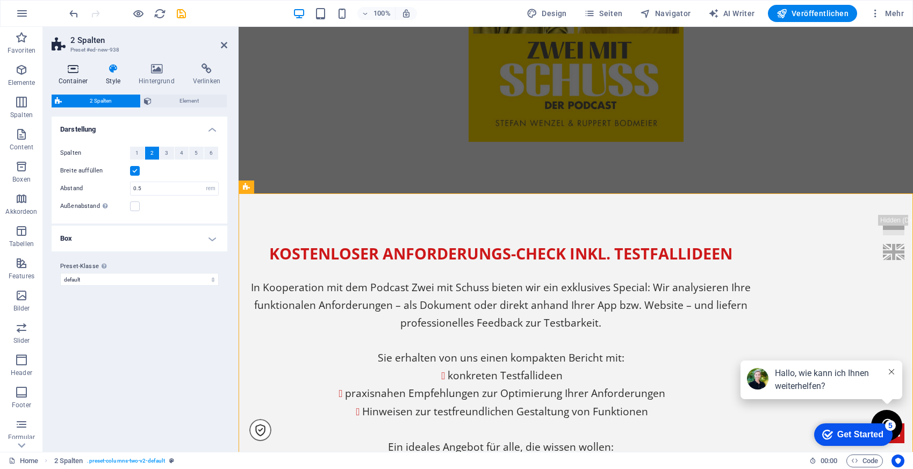
click at [75, 69] on icon at bounding box center [73, 68] width 43 height 11
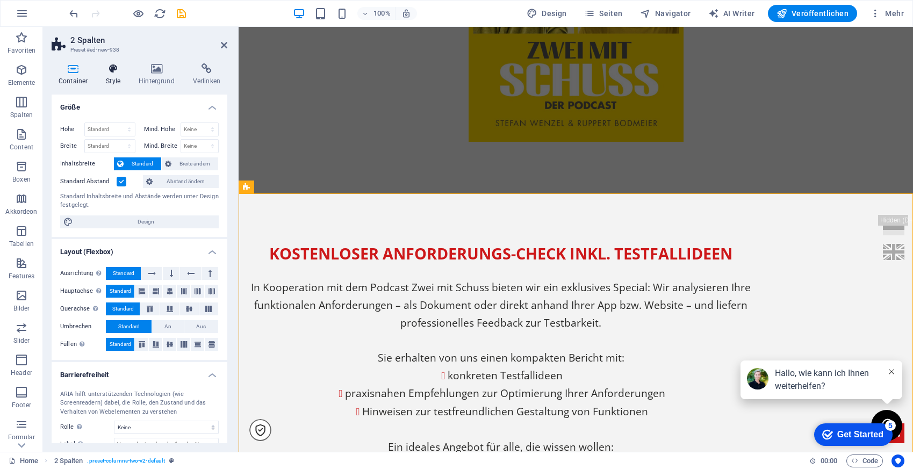
click at [110, 75] on h4 "Style" at bounding box center [115, 74] width 33 height 23
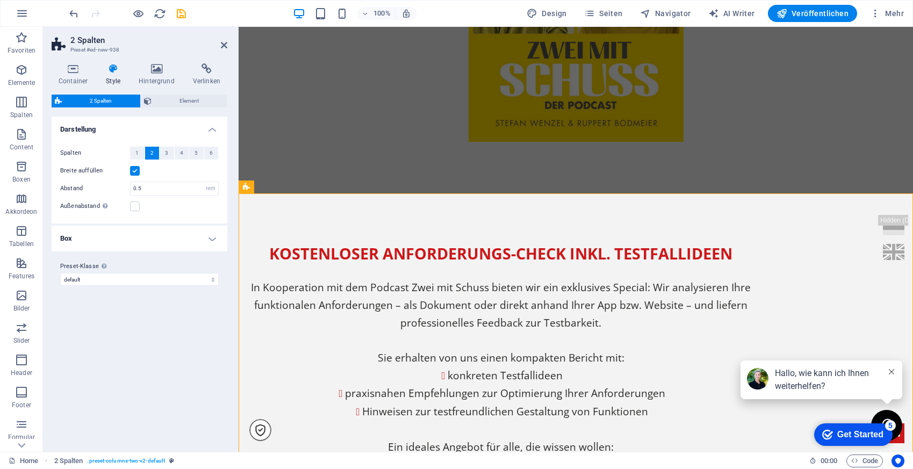
click at [149, 232] on h4 "Box" at bounding box center [140, 239] width 176 height 26
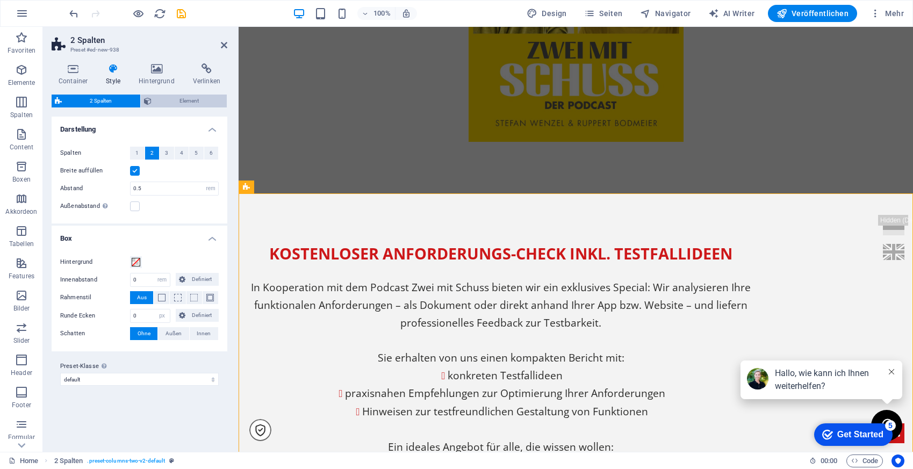
click at [191, 98] on span "Element" at bounding box center [189, 101] width 69 height 13
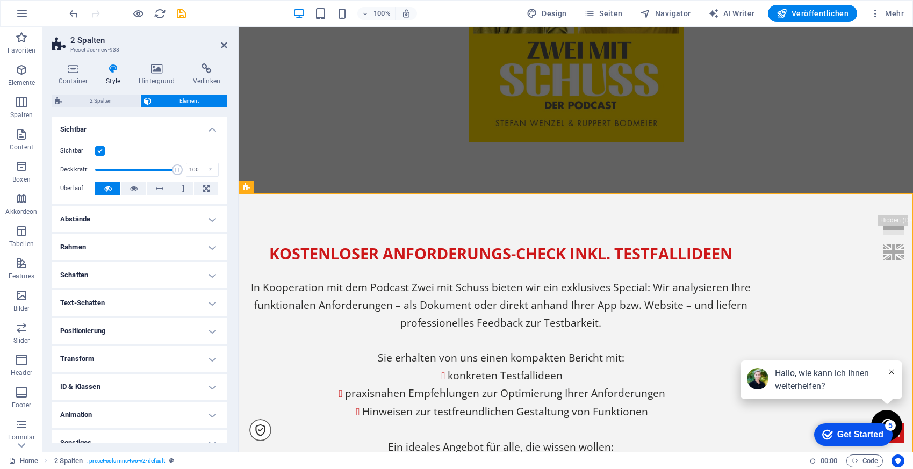
scroll to position [12, 0]
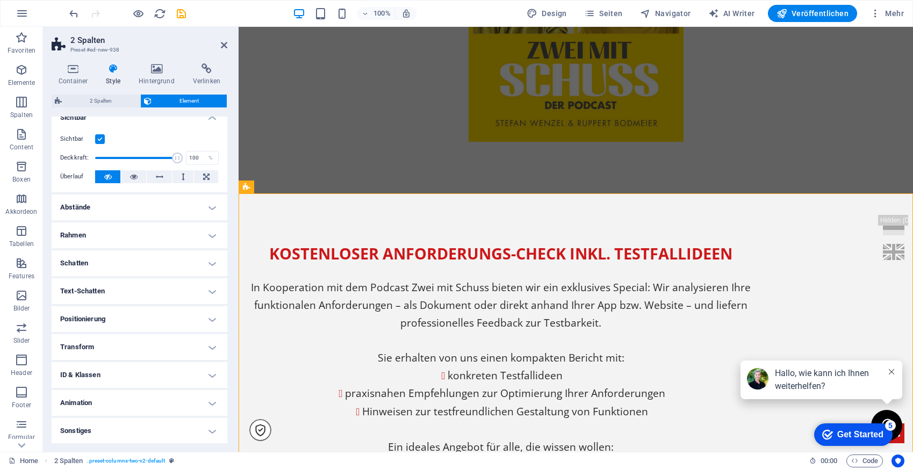
click at [146, 317] on h4 "Positionierung" at bounding box center [140, 319] width 176 height 26
click at [138, 342] on button "Relativ" at bounding box center [131, 340] width 24 height 13
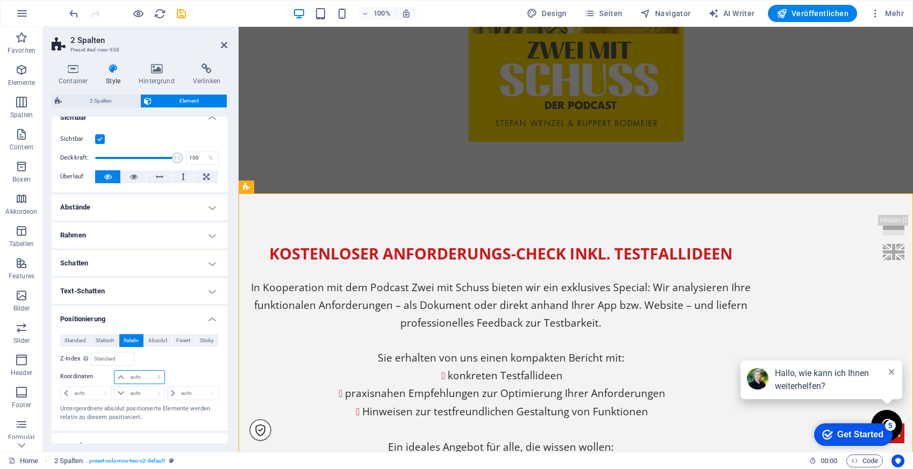
click at [148, 378] on select "auto px rem % em" at bounding box center [138, 377] width 49 height 13
select select "px"
type input "0"
type input "-100"
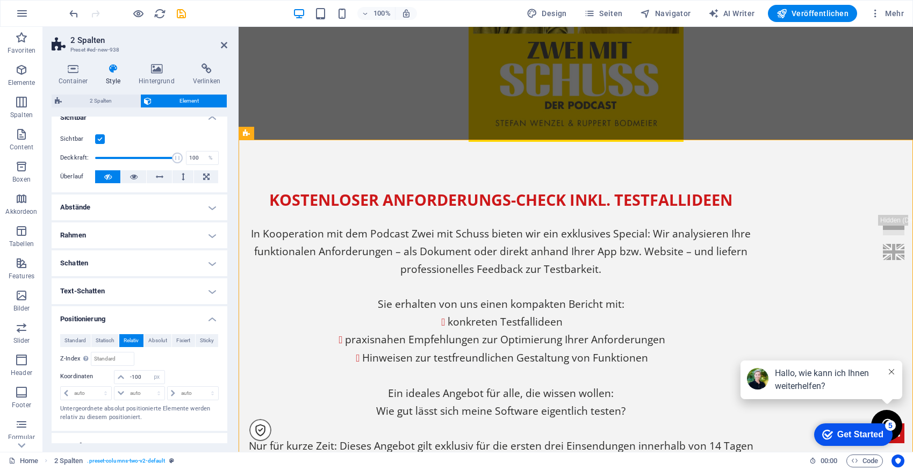
click at [220, 45] on header "2 Spalten Preset #ed-new-938" at bounding box center [140, 41] width 176 height 28
click at [230, 43] on aside "2 Spalten Preset #ed-new-938 Container Style Hintergrund Verlinken Größe Höhe S…" at bounding box center [141, 239] width 196 height 425
click at [222, 43] on icon at bounding box center [224, 45] width 6 height 9
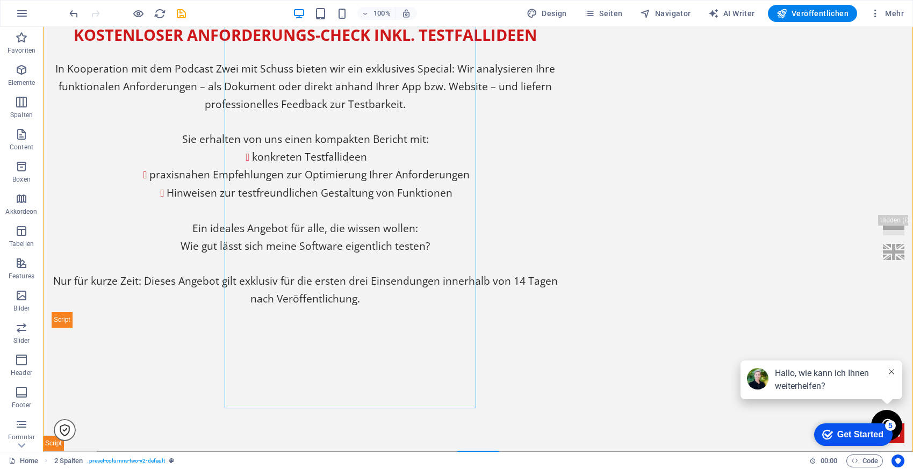
scroll to position [760, 0]
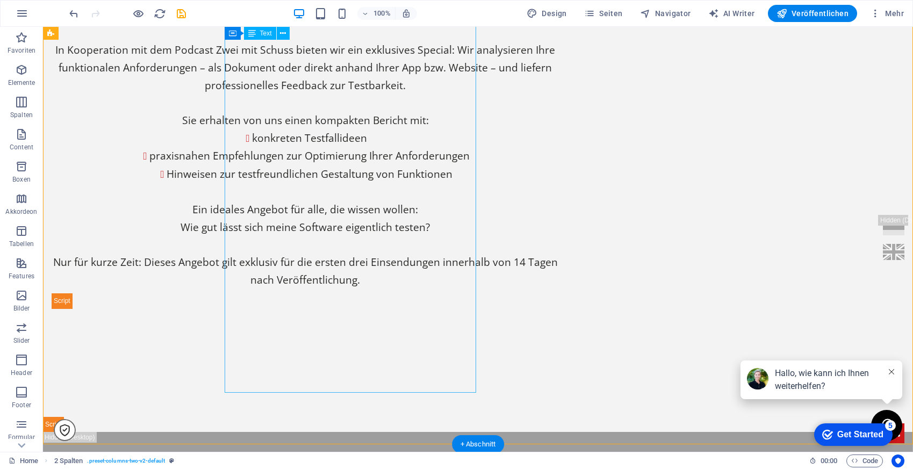
click at [355, 288] on div "Kostenloser Anforderungs-Check inkl. Testfallideen In Kooperation mit dem Podca…" at bounding box center [305, 148] width 507 height 281
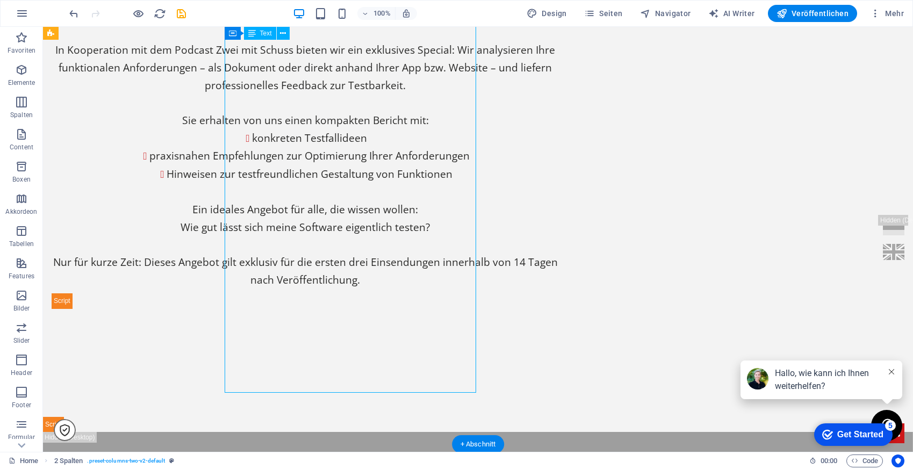
click at [355, 288] on div "Kostenloser Anforderungs-Check inkl. Testfallideen In Kooperation mit dem Podca…" at bounding box center [305, 148] width 507 height 281
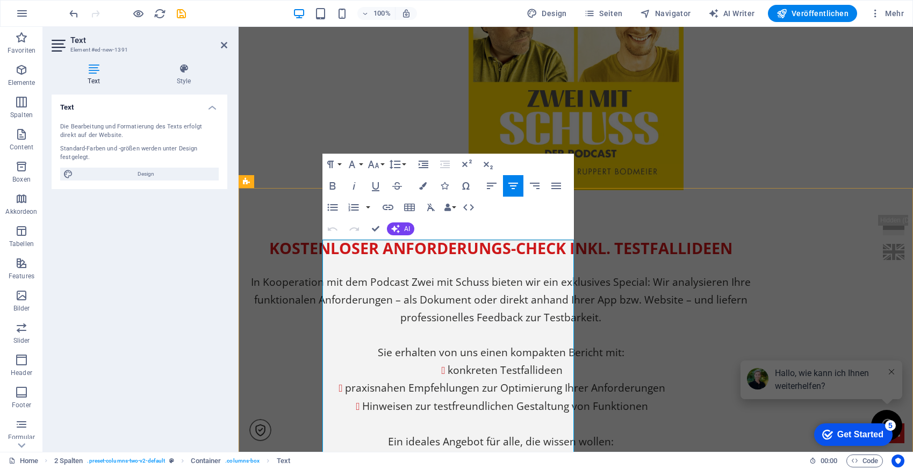
click at [405, 292] on p "In Kooperation mit dem Podcast Zwei mit Schuss bieten wir ein exklusives Specia…" at bounding box center [500, 299] width 507 height 53
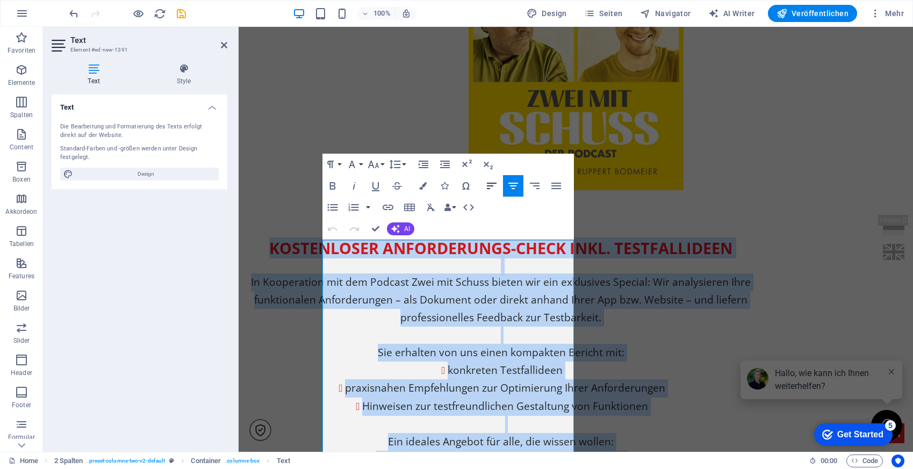
click at [493, 184] on icon "button" at bounding box center [491, 185] width 13 height 13
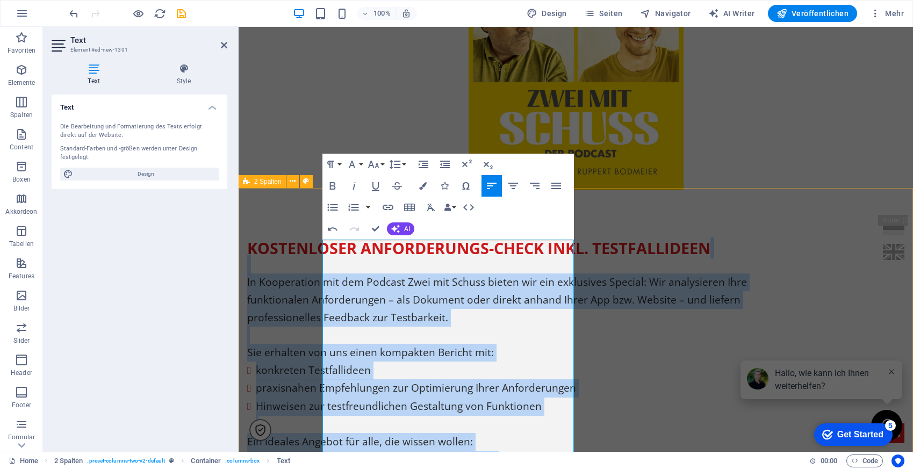
click at [721, 234] on div "Kostenloser Anforderungs-Check inkl. Testfallideen In Kooperation mit dem Podca…" at bounding box center [575, 390] width 674 height 404
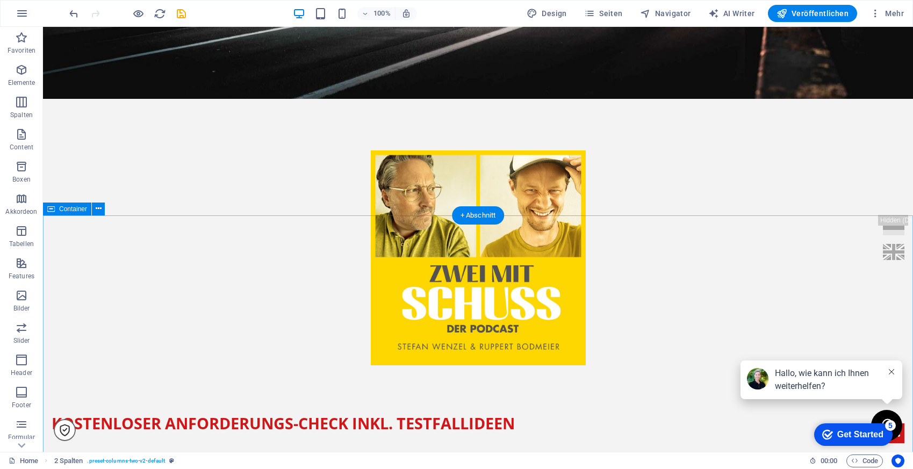
scroll to position [0, 0]
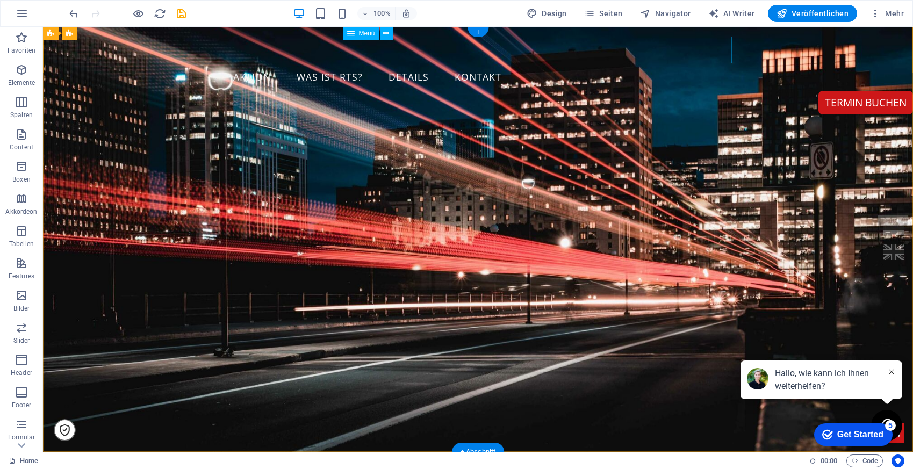
click at [365, 64] on nav "Aktion Was ist RTS? details kontakt" at bounding box center [478, 77] width 507 height 27
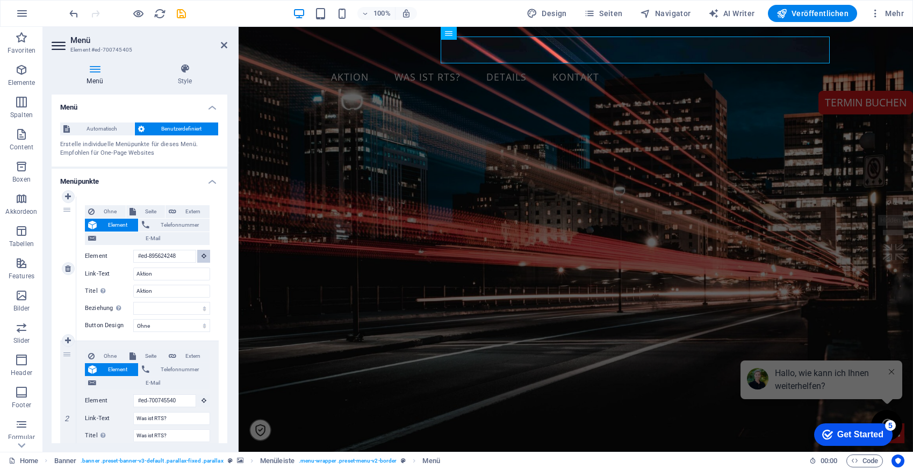
click at [201, 256] on icon at bounding box center [203, 255] width 5 height 5
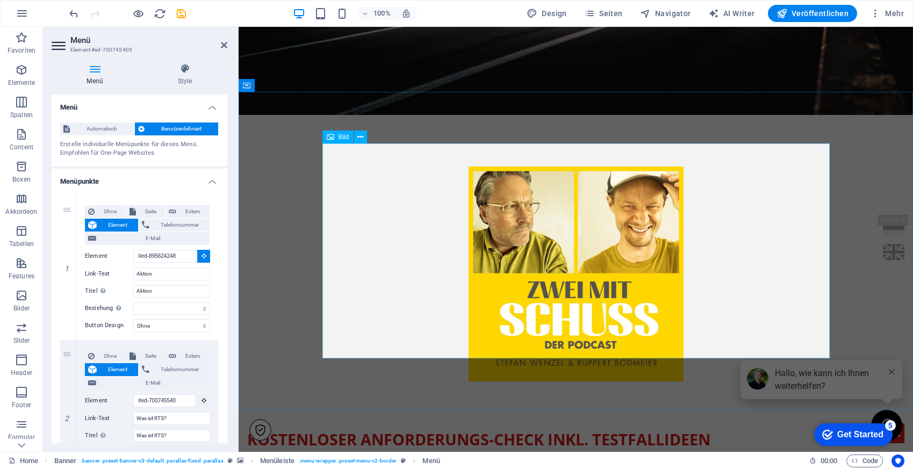
scroll to position [407, 0]
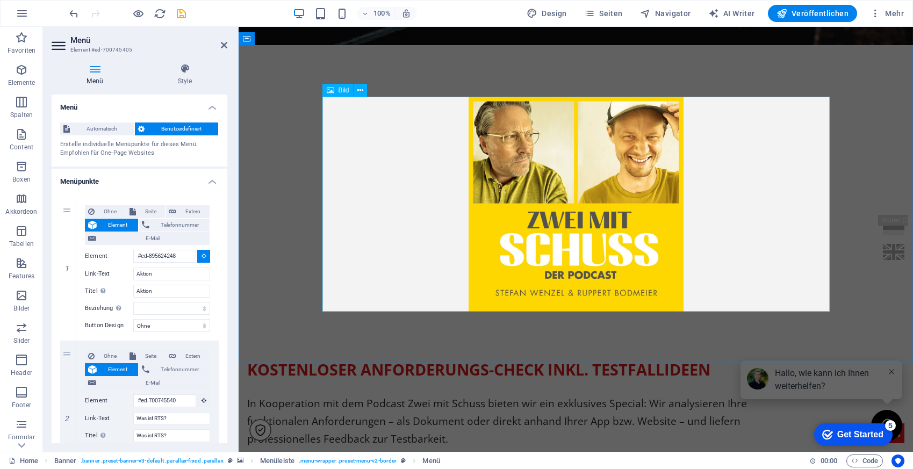
click at [417, 168] on figure at bounding box center [575, 204] width 507 height 215
type input "#ed-895823098"
select select
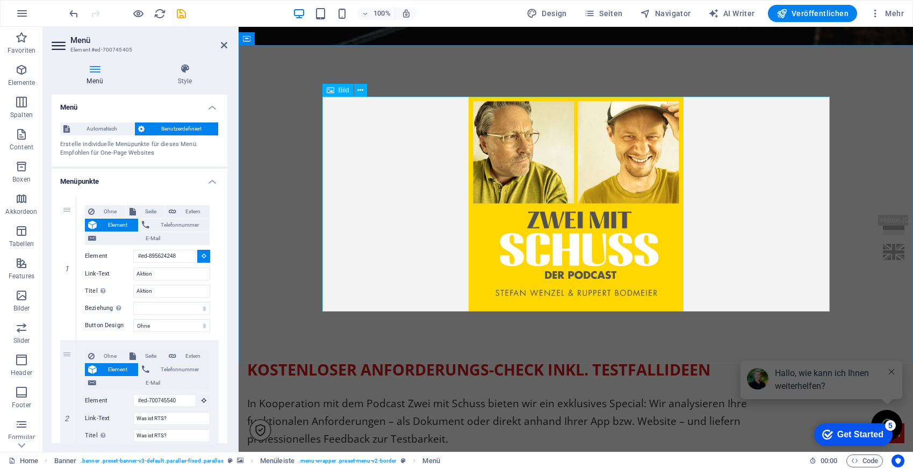
select select
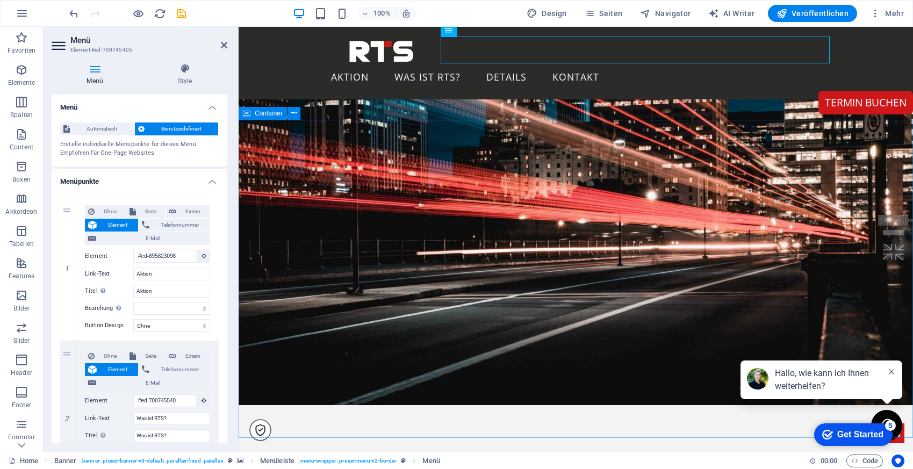
scroll to position [0, 0]
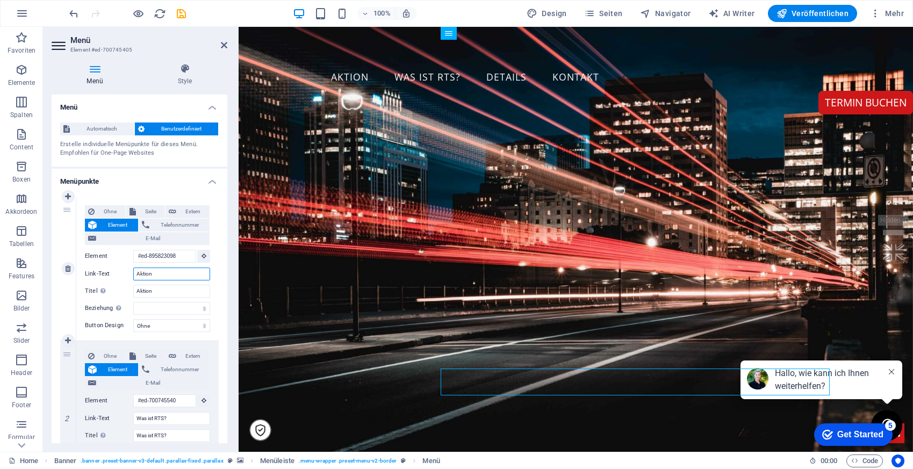
click at [155, 274] on input "Aktion" at bounding box center [171, 273] width 77 height 13
type input "Zwei mit Schuss"
select select
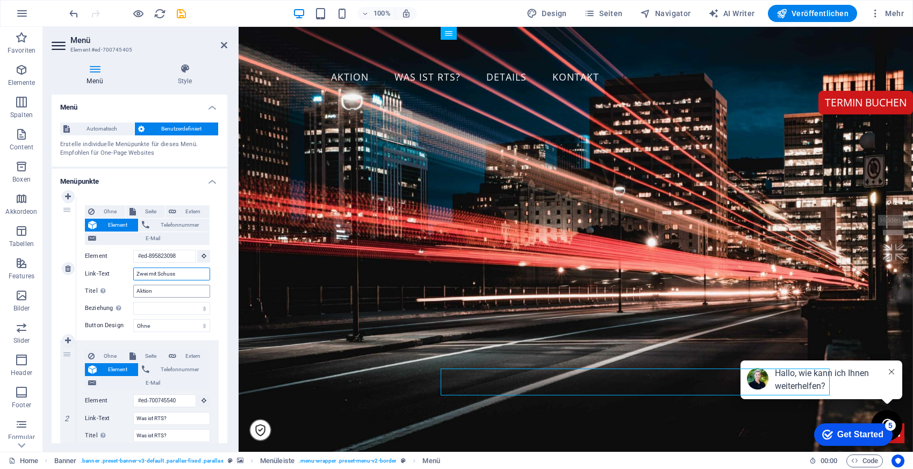
select select
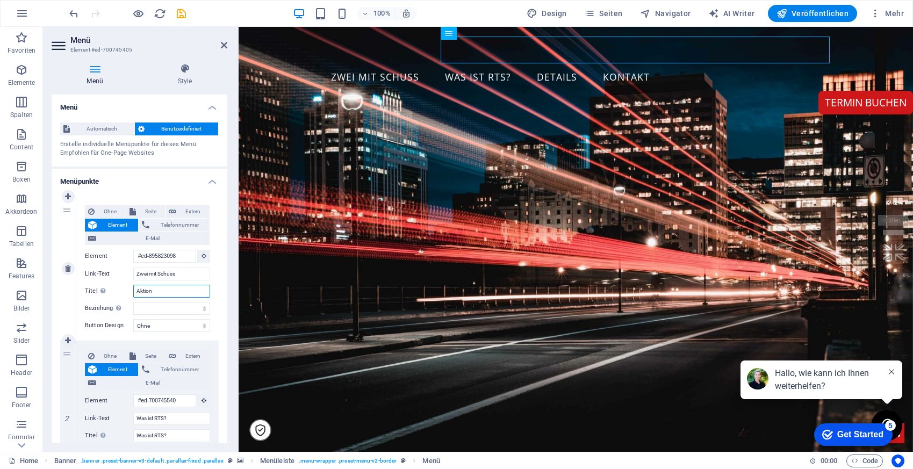
click at [148, 291] on input "Aktion" at bounding box center [171, 291] width 77 height 13
click at [151, 275] on input "Zwei mit Schuss" at bounding box center [171, 273] width 77 height 13
type input "A"
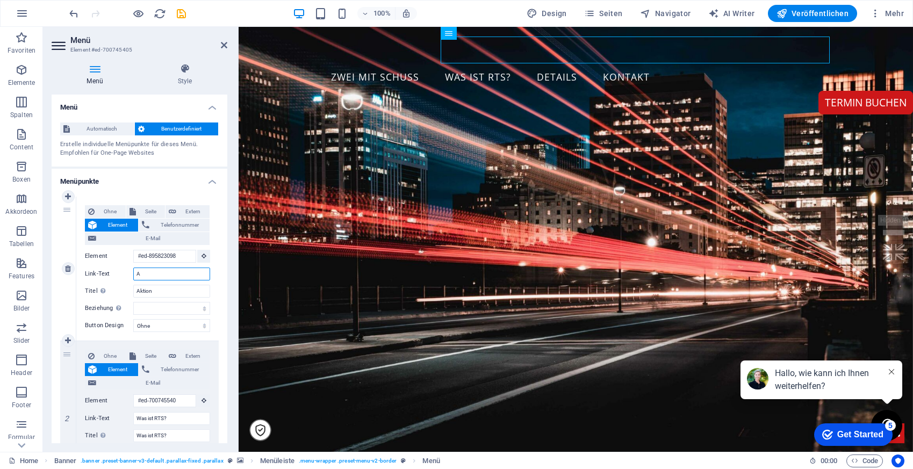
select select
type input "Aktion"
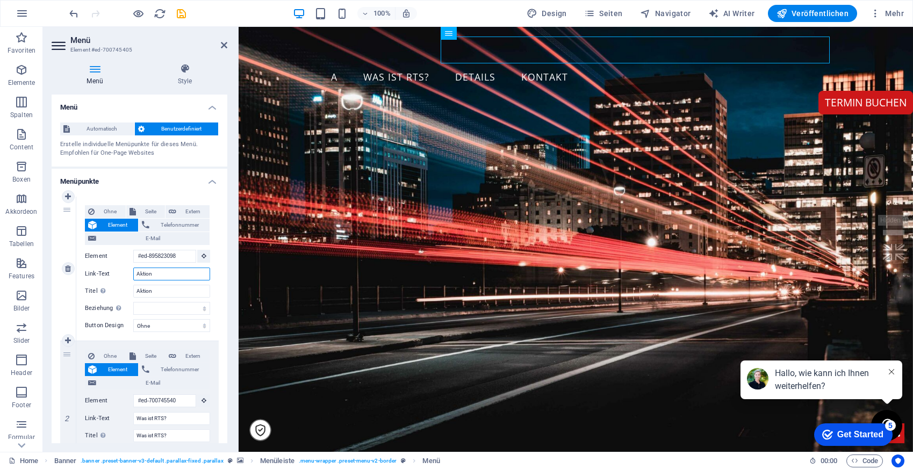
select select
click at [144, 271] on input "Aktion" at bounding box center [171, 273] width 77 height 13
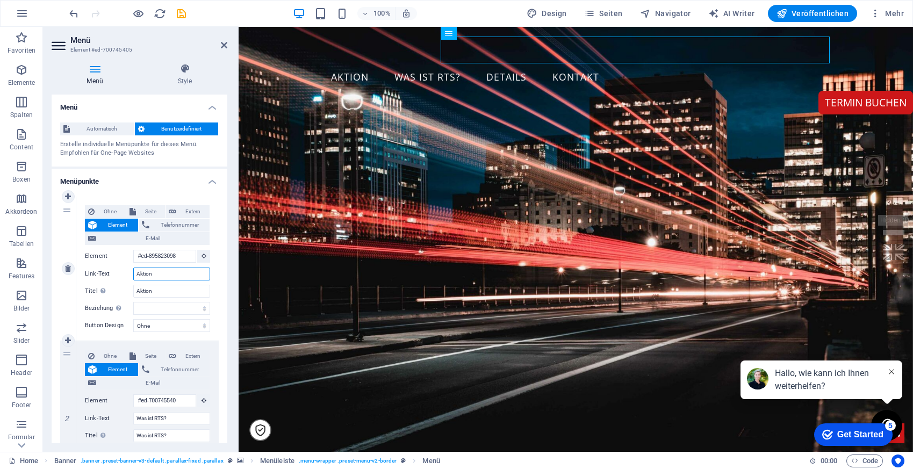
click at [144, 271] on input "Aktion" at bounding box center [171, 273] width 77 height 13
type input "Zwei mit Schuss"
select select
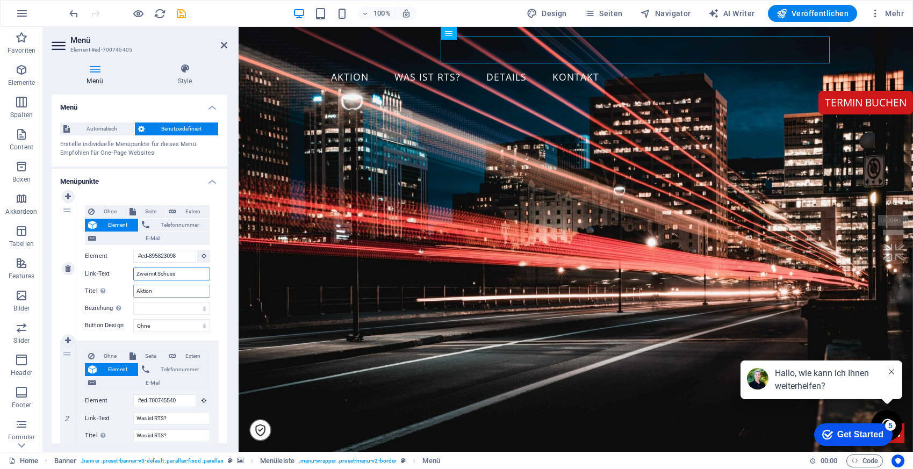
select select
click at [144, 290] on input "Aktion" at bounding box center [171, 291] width 77 height 13
type input "Zwei mit Schuss"
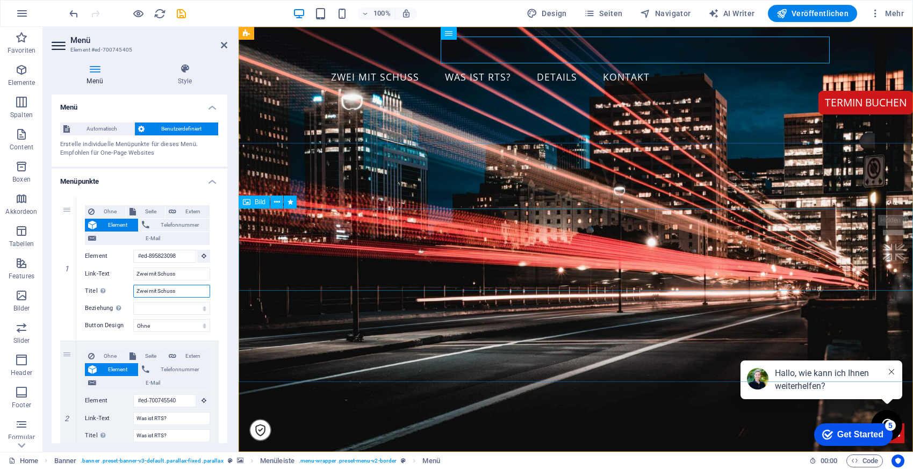
select select
type input "Zwei mit Schuss"
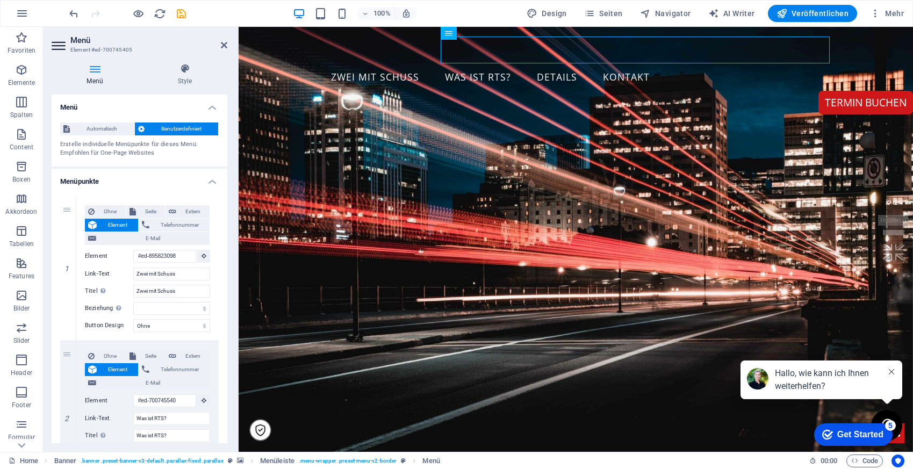
click at [222, 40] on h2 "Menü" at bounding box center [148, 40] width 157 height 10
click at [222, 44] on icon at bounding box center [224, 45] width 6 height 9
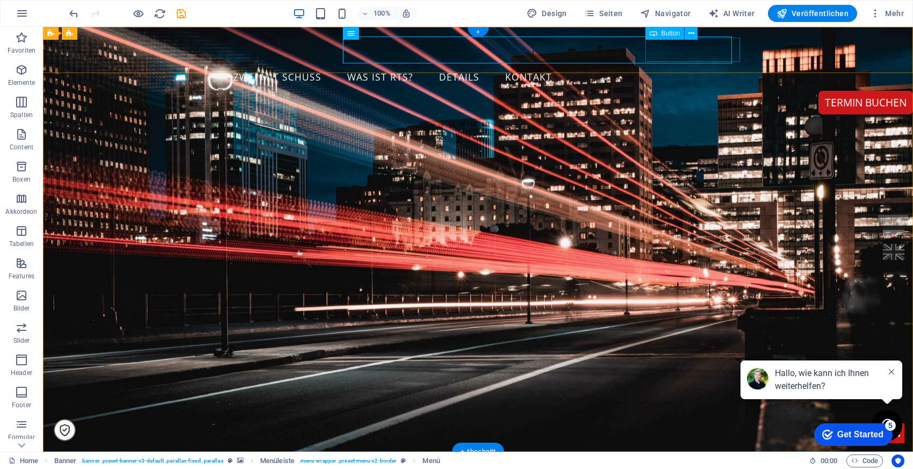
click at [818, 91] on div "TERMIN buchen" at bounding box center [865, 103] width 95 height 24
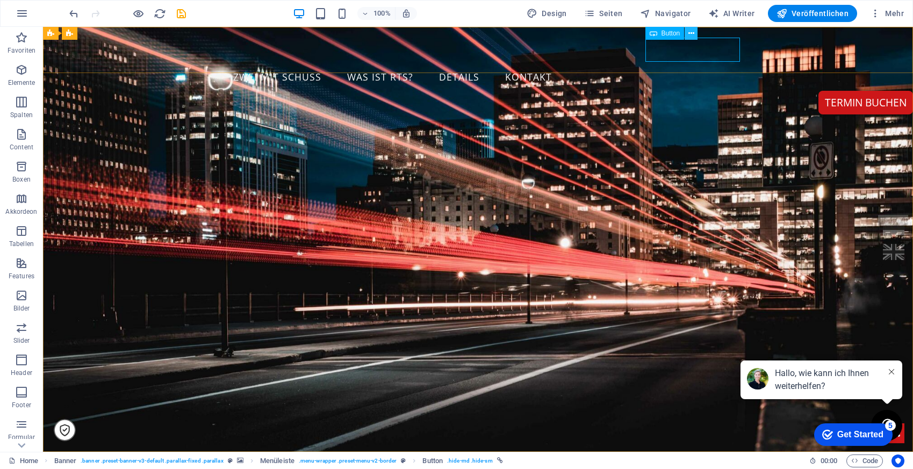
click at [690, 33] on icon at bounding box center [691, 33] width 6 height 11
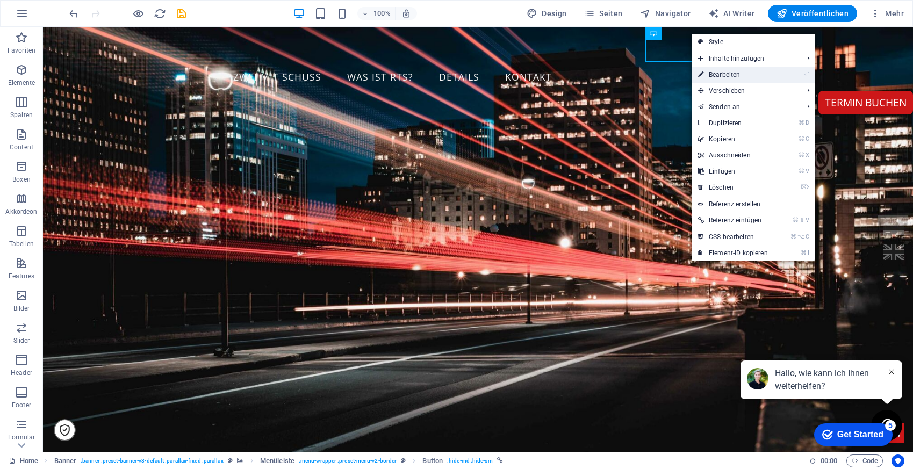
click at [743, 72] on link "⏎ Bearbeiten" at bounding box center [732, 75] width 83 height 16
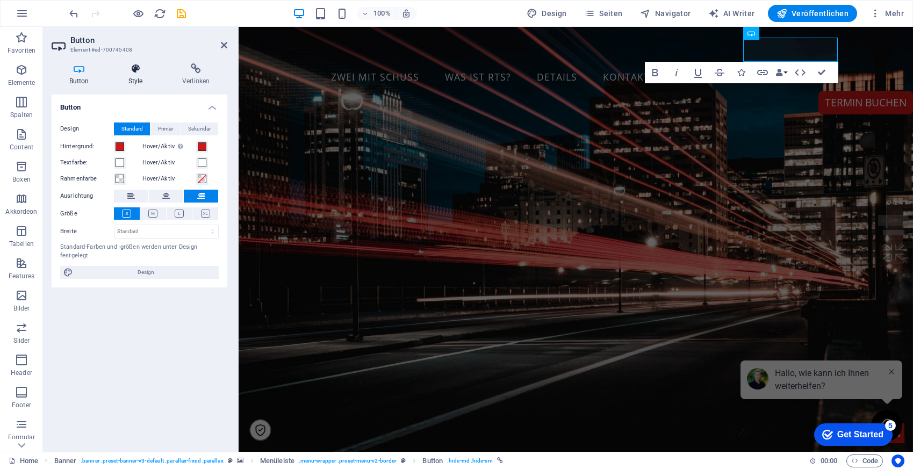
click at [137, 70] on icon at bounding box center [135, 68] width 49 height 11
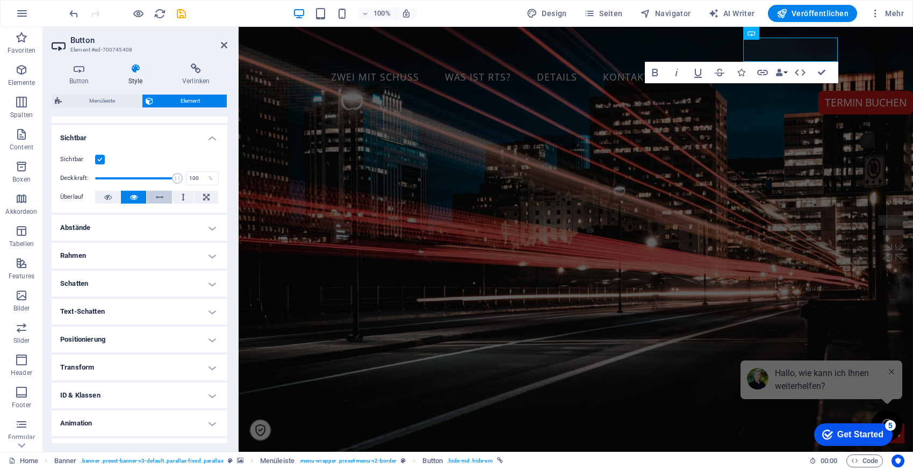
scroll to position [136, 0]
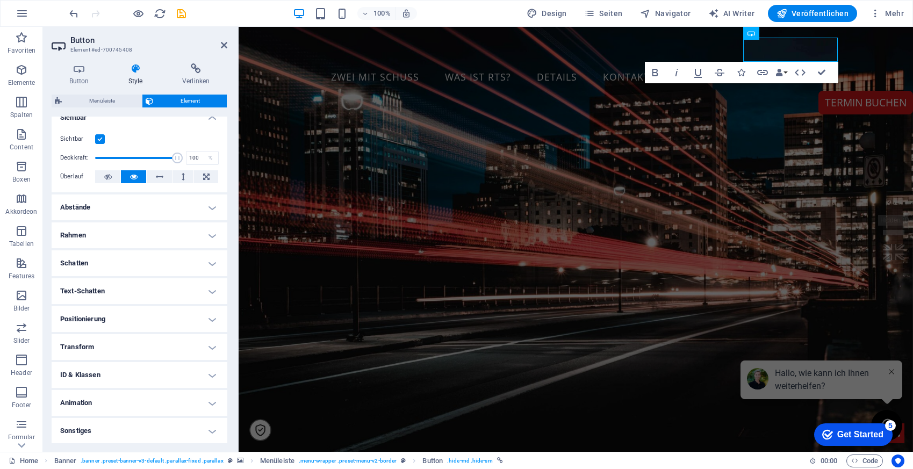
click at [144, 315] on h4 "Positionierung" at bounding box center [140, 319] width 176 height 26
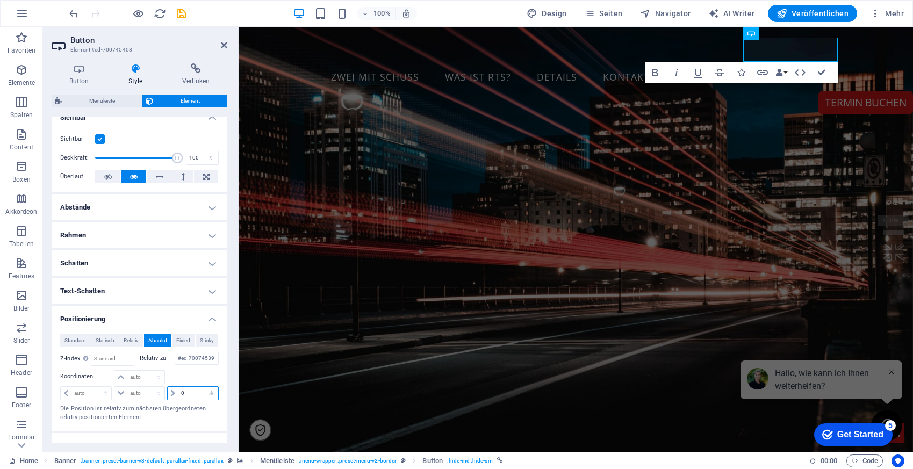
click at [190, 395] on input "0" at bounding box center [198, 393] width 40 height 13
click at [209, 392] on select "auto px rem % em" at bounding box center [210, 393] width 15 height 13
select select "px"
type input "49"
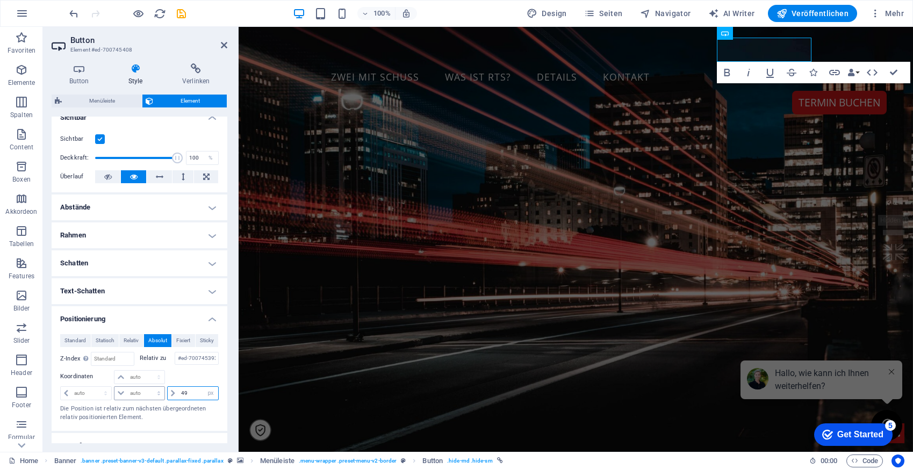
drag, startPoint x: 191, startPoint y: 392, endPoint x: 160, endPoint y: 392, distance: 31.2
click at [160, 392] on div "auto px rem % em auto px rem % em 49 auto px rem % em" at bounding box center [139, 392] width 158 height 15
type input "-100"
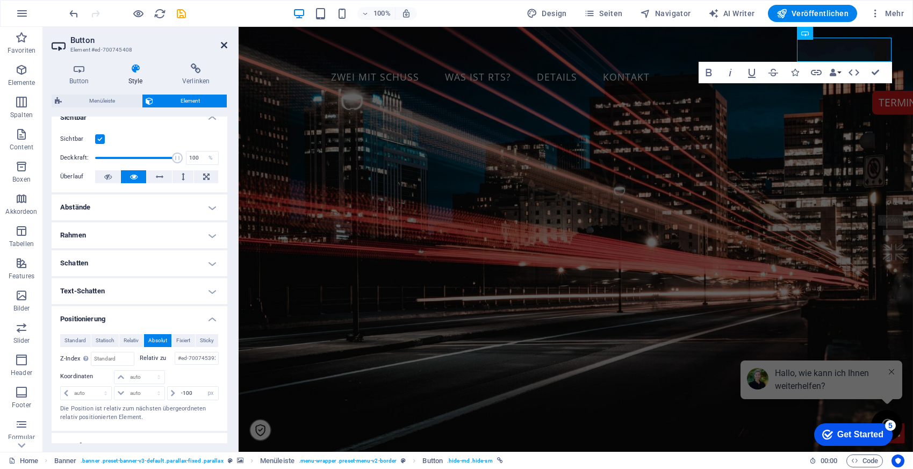
click at [225, 44] on icon at bounding box center [224, 45] width 6 height 9
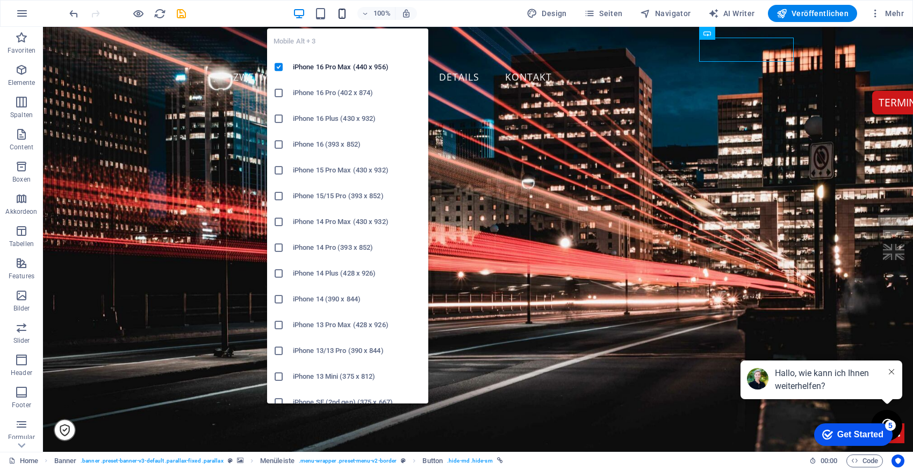
click at [342, 12] on icon "button" at bounding box center [342, 14] width 12 height 12
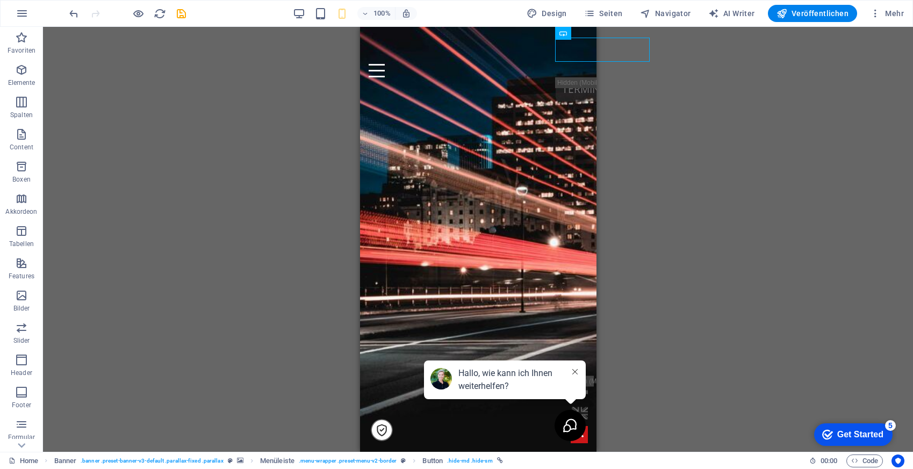
click at [708, 140] on div "H4 Text auf Hintergrund Container Text Container Text Bild Container Container …" at bounding box center [478, 239] width 870 height 425
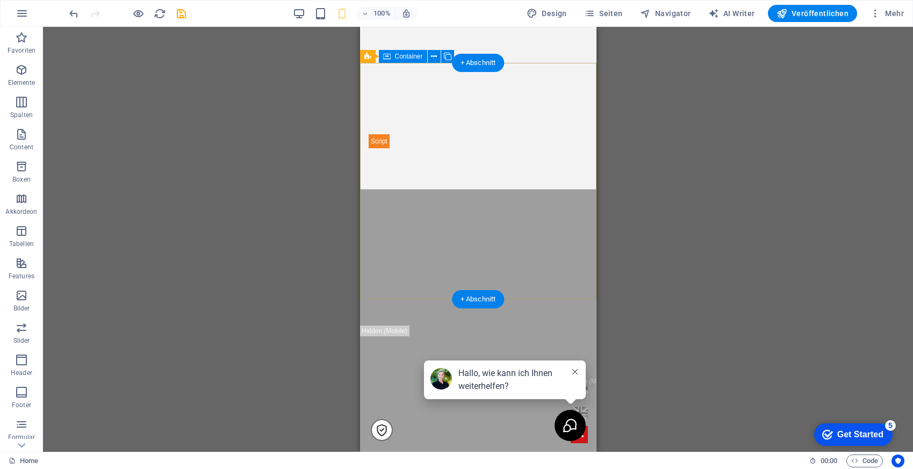
scroll to position [1347, 0]
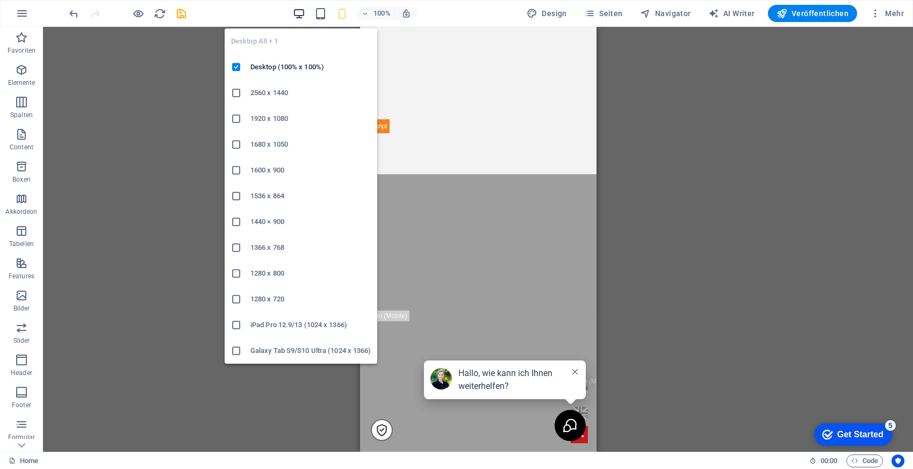
click at [305, 10] on icon "button" at bounding box center [299, 14] width 12 height 12
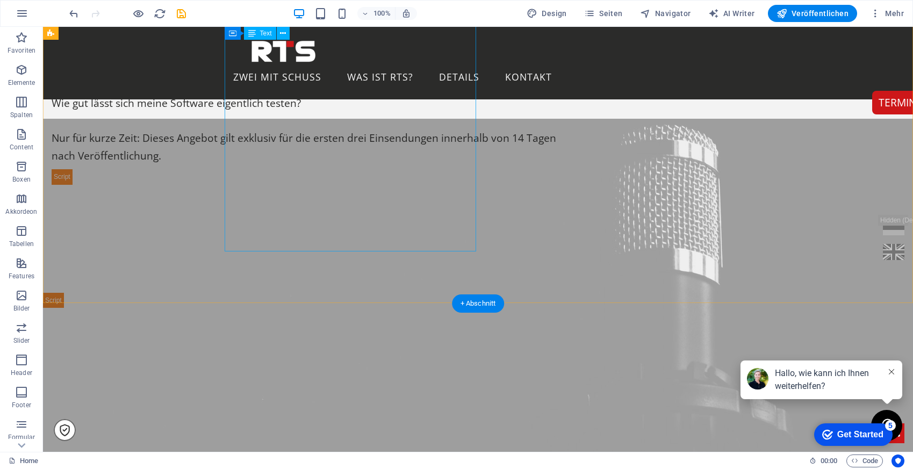
scroll to position [865, 0]
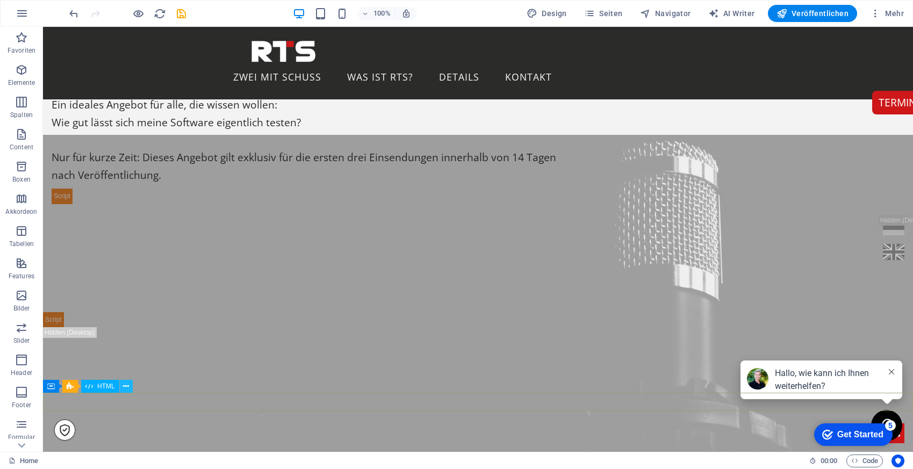
click at [127, 385] on icon at bounding box center [126, 386] width 6 height 11
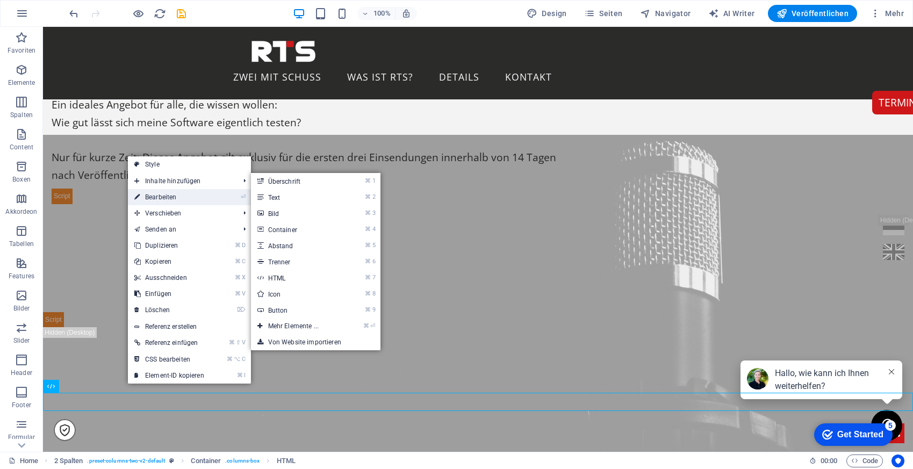
click at [185, 197] on link "⏎ Bearbeiten" at bounding box center [169, 197] width 83 height 16
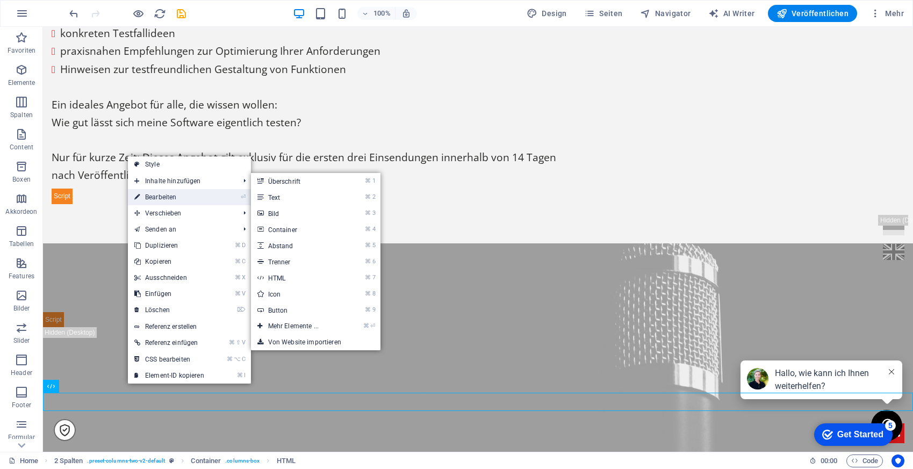
scroll to position [974, 0]
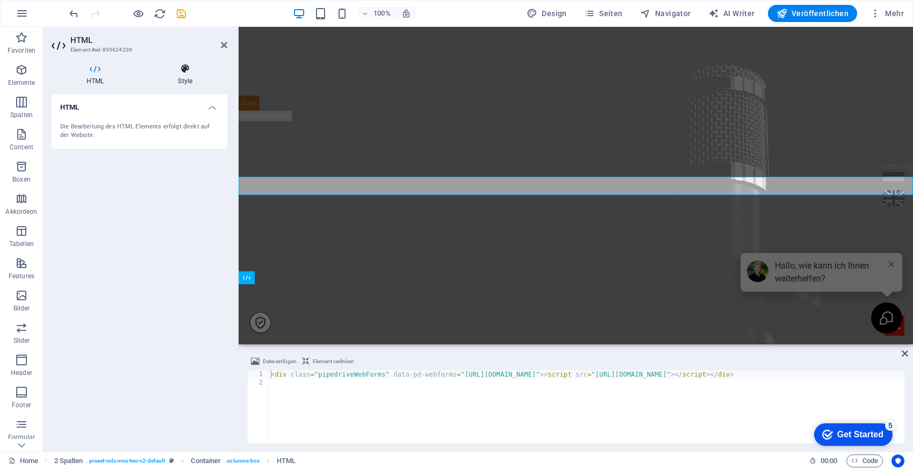
click at [193, 67] on icon at bounding box center [185, 68] width 84 height 11
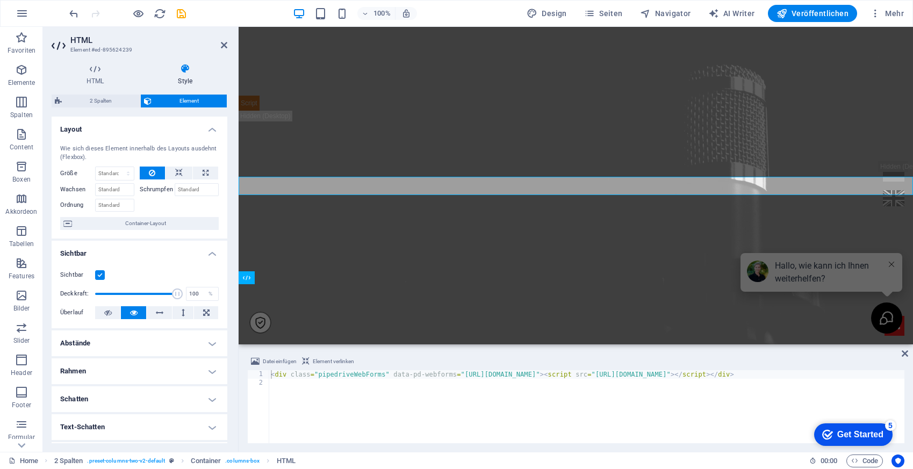
click at [168, 100] on span "Element" at bounding box center [189, 101] width 69 height 13
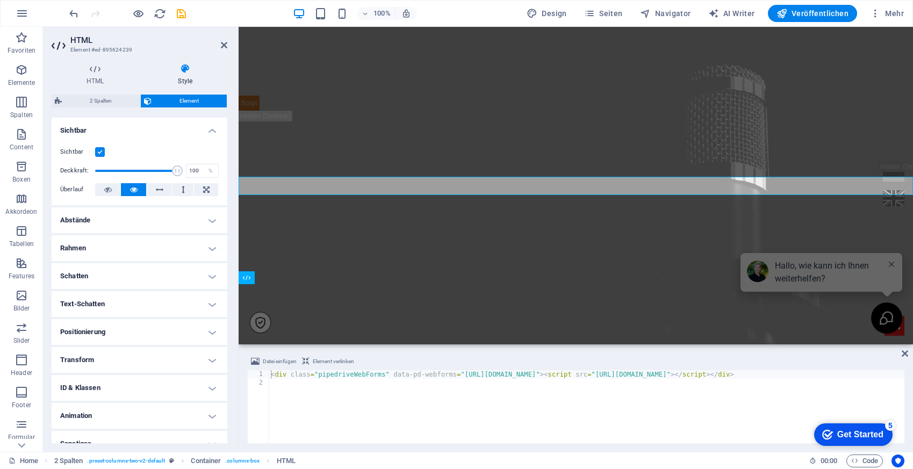
scroll to position [136, 0]
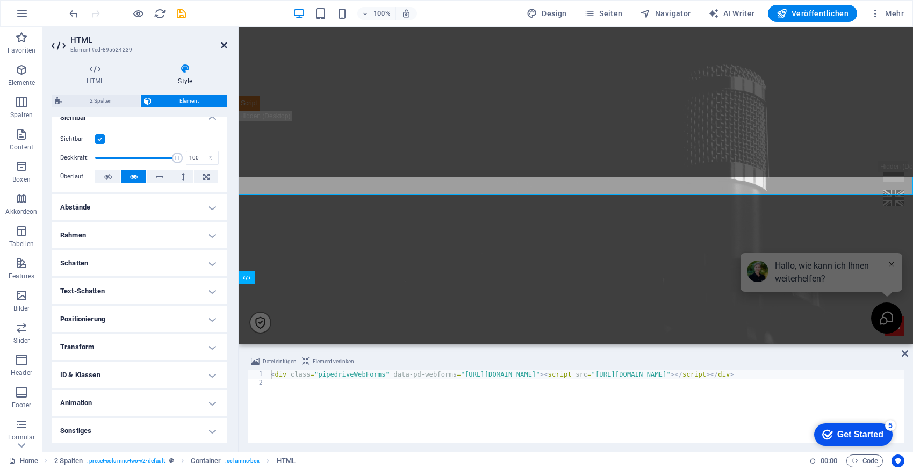
click at [222, 46] on icon at bounding box center [224, 45] width 6 height 9
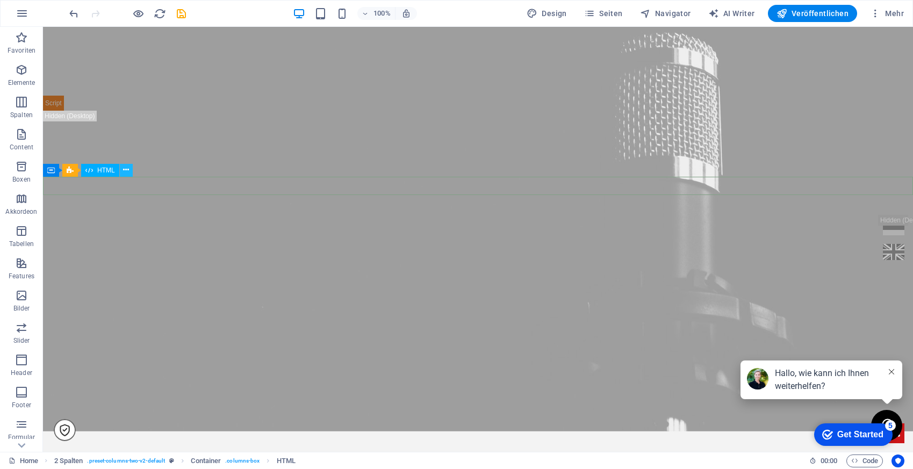
click at [126, 172] on icon at bounding box center [126, 169] width 6 height 11
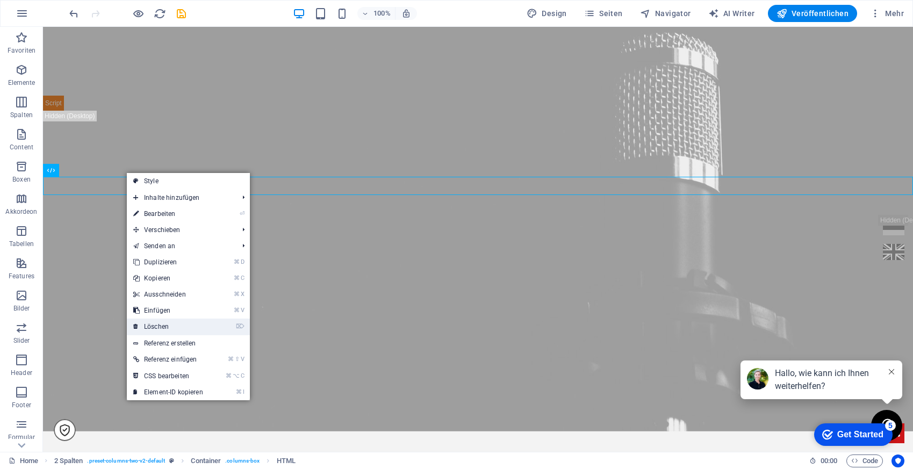
click at [161, 328] on link "⌦ Löschen" at bounding box center [168, 327] width 83 height 16
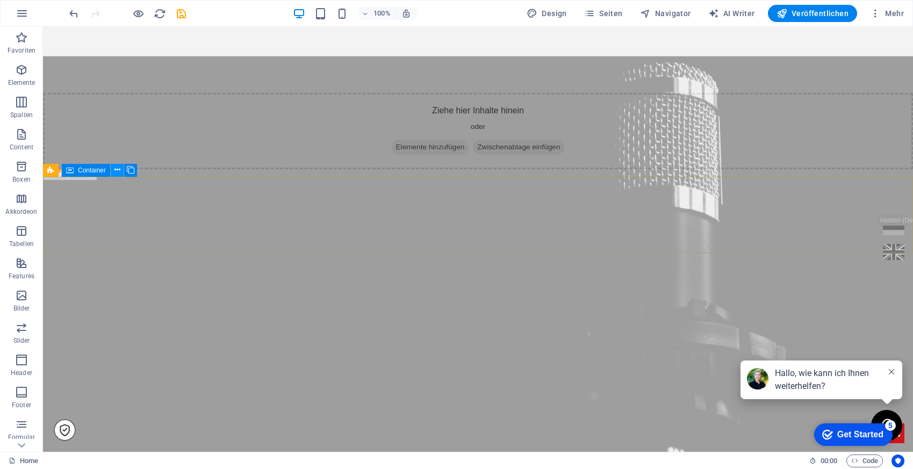
click at [113, 170] on button at bounding box center [117, 170] width 13 height 13
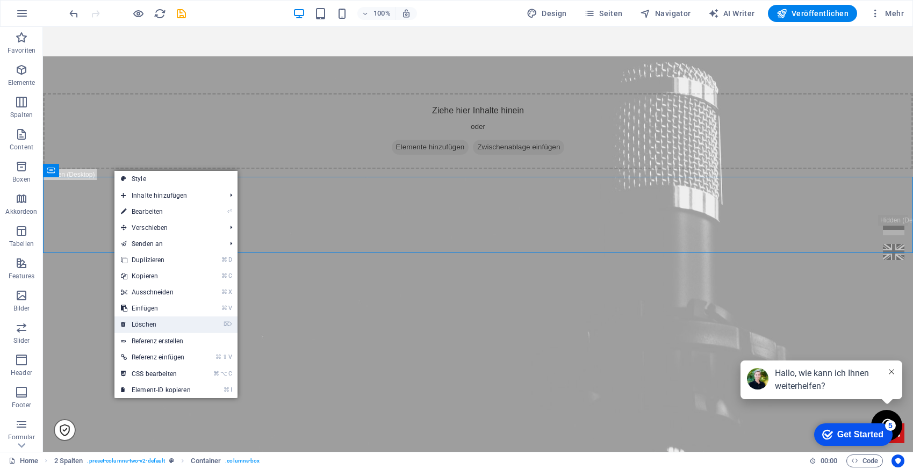
click at [156, 325] on link "⌦ Löschen" at bounding box center [155, 324] width 83 height 16
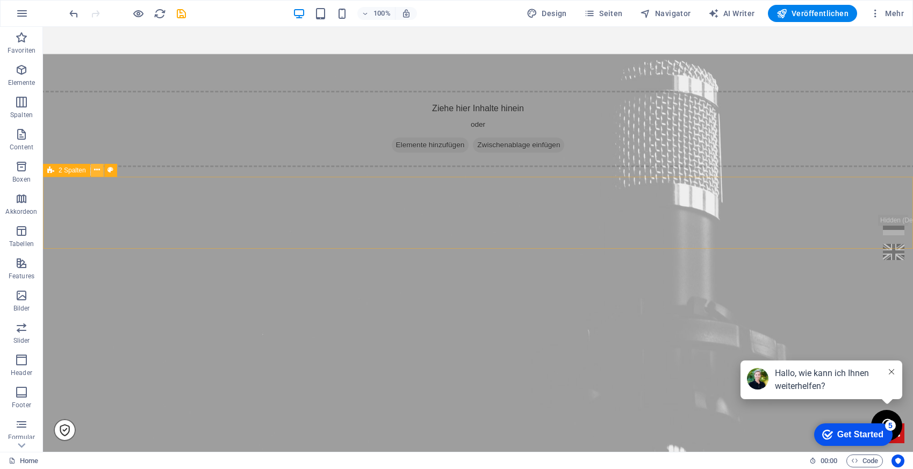
click at [97, 169] on icon at bounding box center [97, 169] width 6 height 11
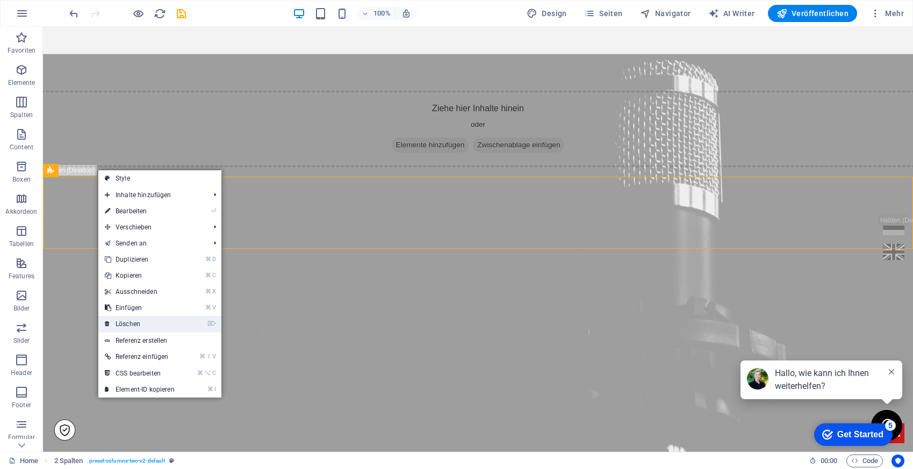
click at [136, 324] on link "⌦ Löschen" at bounding box center [139, 324] width 83 height 16
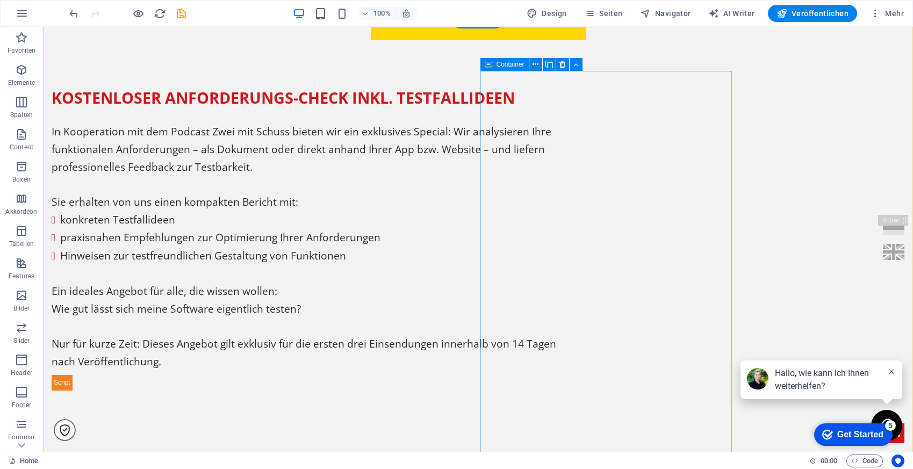
scroll to position [700, 0]
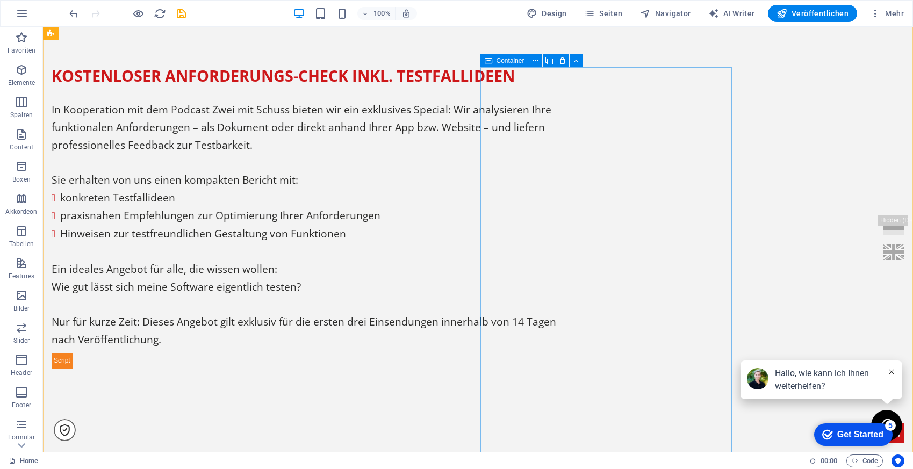
click at [557, 350] on div at bounding box center [305, 359] width 507 height 18
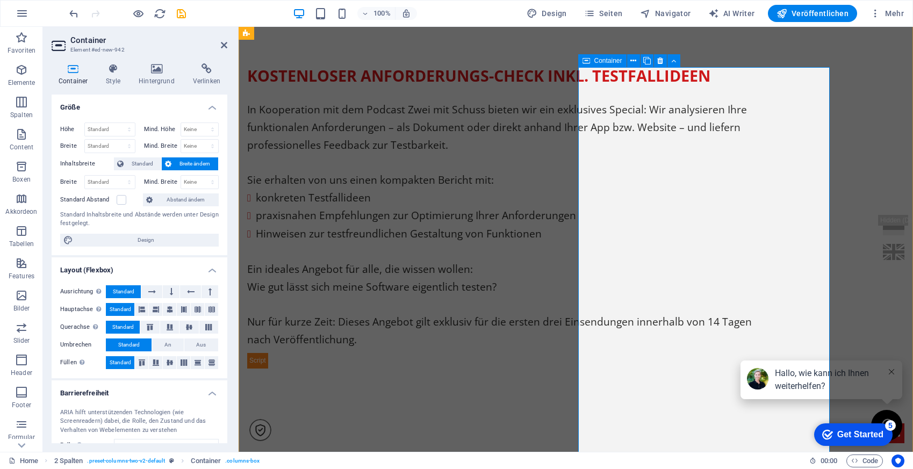
click at [667, 350] on div at bounding box center [500, 359] width 507 height 18
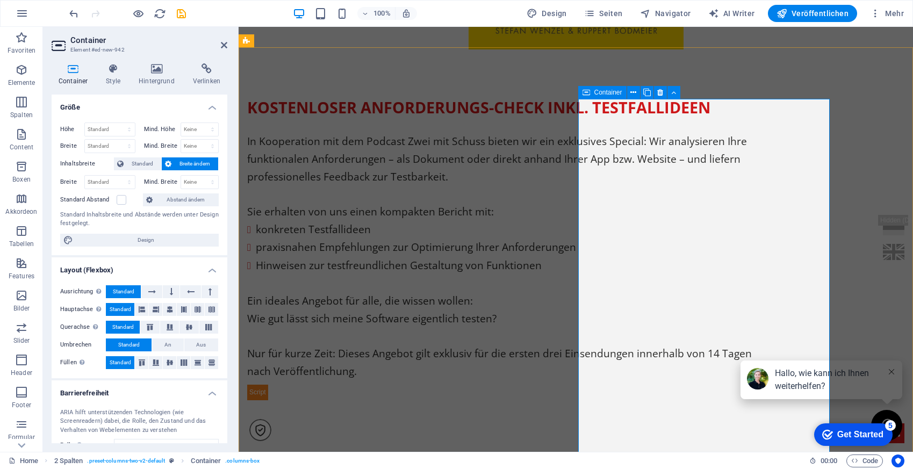
scroll to position [670, 0]
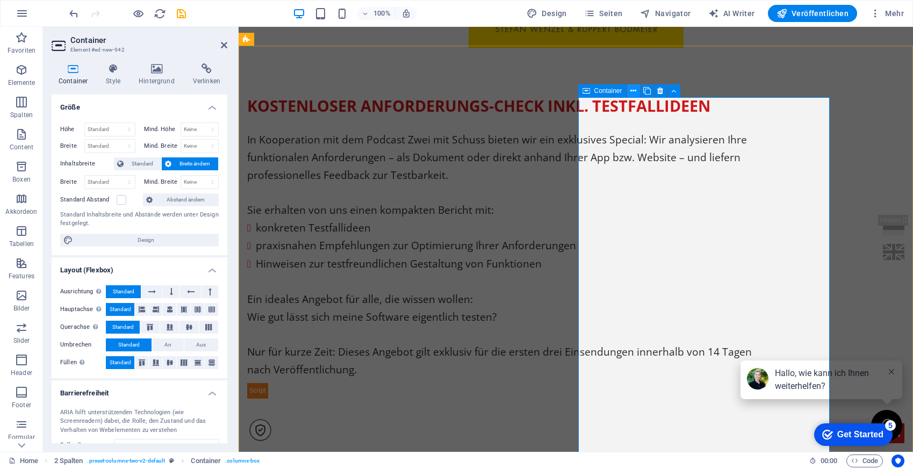
click at [634, 90] on icon at bounding box center [633, 90] width 6 height 11
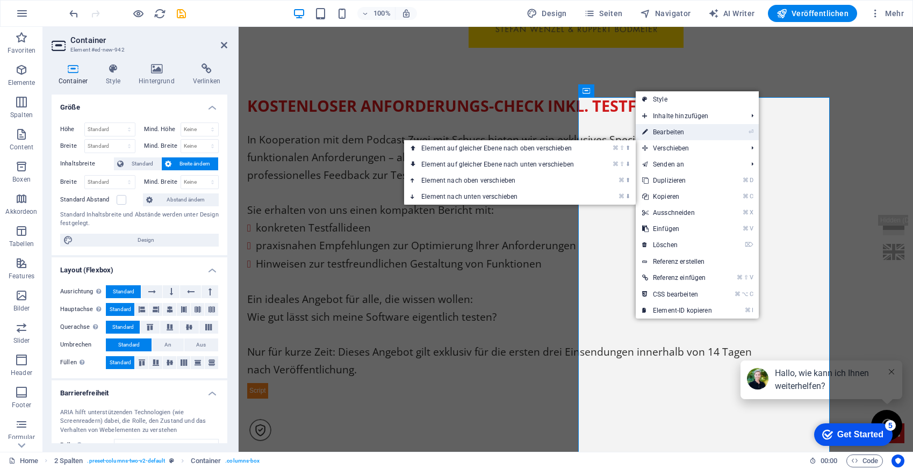
click at [675, 135] on link "⏎ Bearbeiten" at bounding box center [676, 132] width 83 height 16
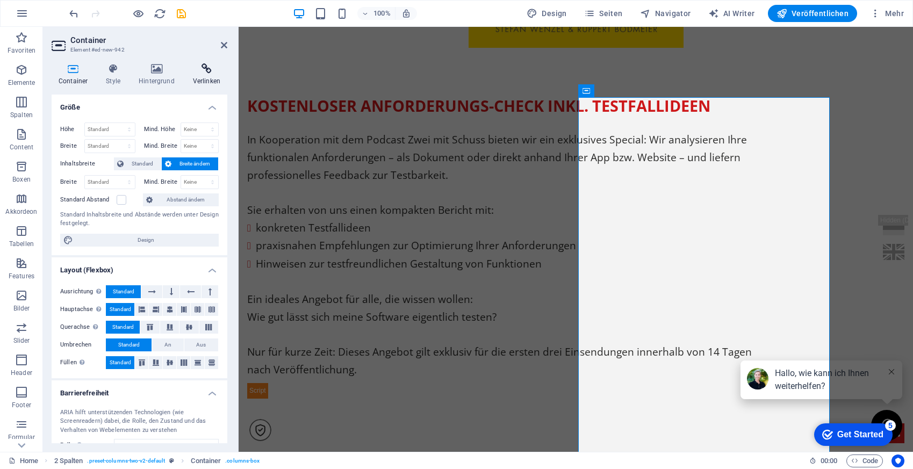
click at [205, 68] on icon at bounding box center [206, 68] width 41 height 11
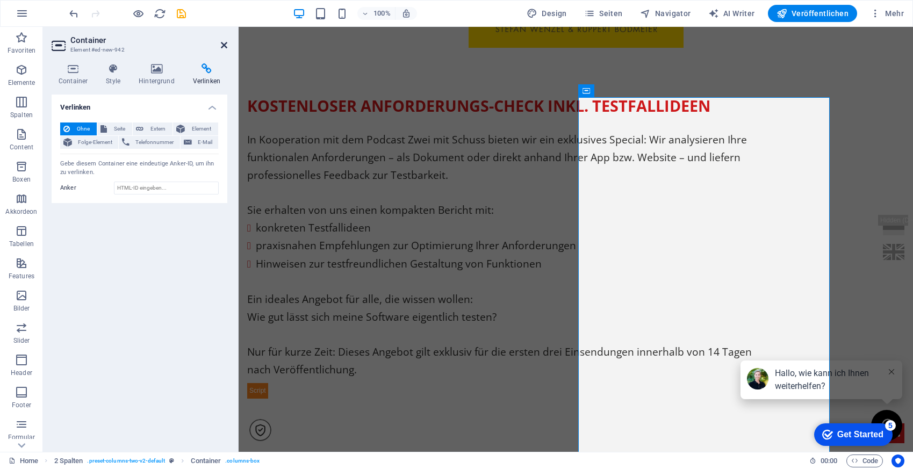
click at [223, 45] on icon at bounding box center [224, 45] width 6 height 9
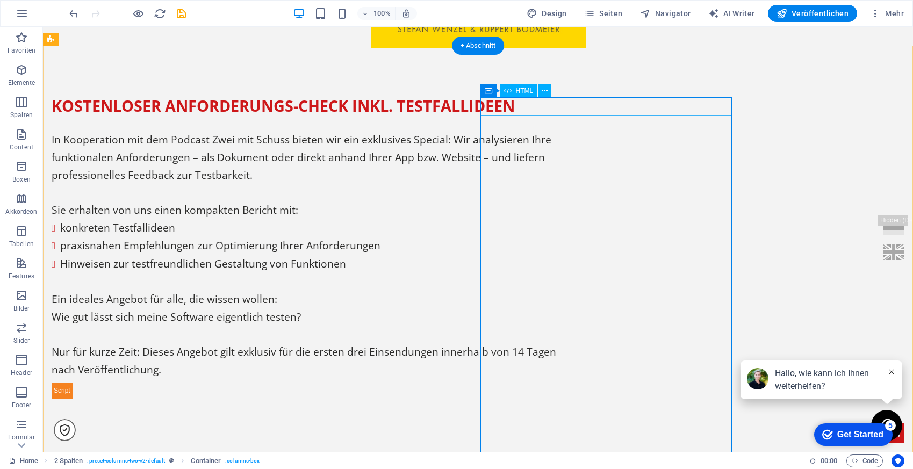
click at [492, 380] on div at bounding box center [305, 389] width 507 height 18
click at [545, 92] on icon at bounding box center [544, 90] width 6 height 11
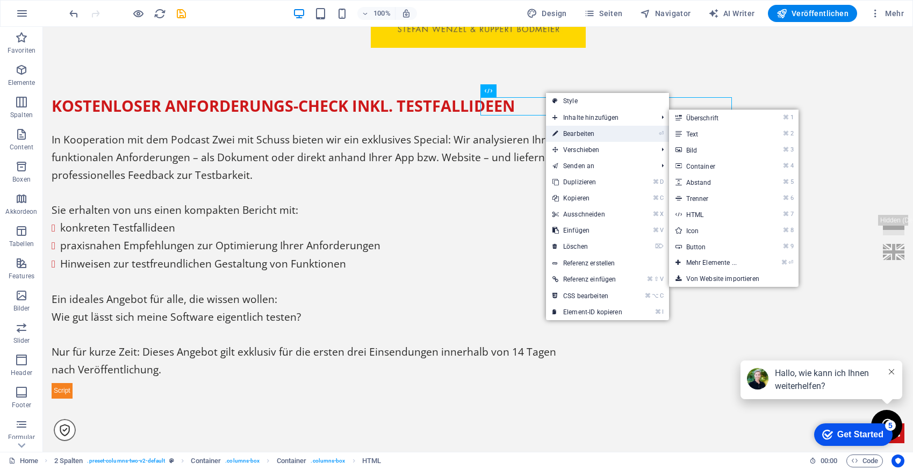
click at [574, 132] on link "⏎ Bearbeiten" at bounding box center [587, 134] width 83 height 16
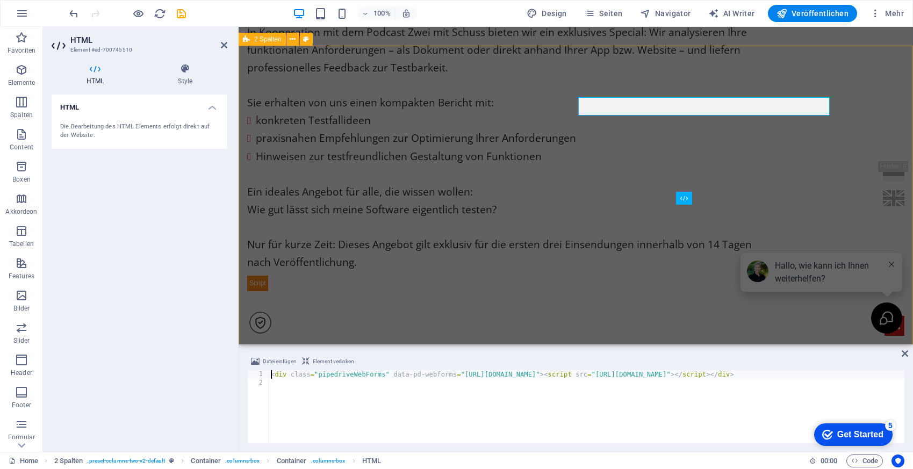
scroll to position [563, 0]
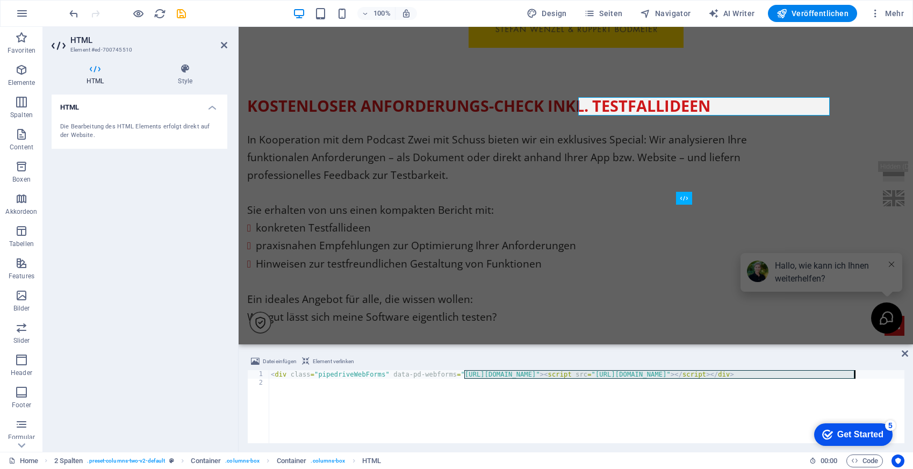
drag, startPoint x: 465, startPoint y: 374, endPoint x: 855, endPoint y: 374, distance: 390.5
click at [855, 374] on div "< div class = "pipedriveWebForms" data-pd-webforms = "[URL][DOMAIN_NAME]" > < s…" at bounding box center [702, 414] width 867 height 88
type textarea "<div class="pipedriveWebForms" data-pd-webforms="[URL][DOMAIN_NAME]"><script sr…"
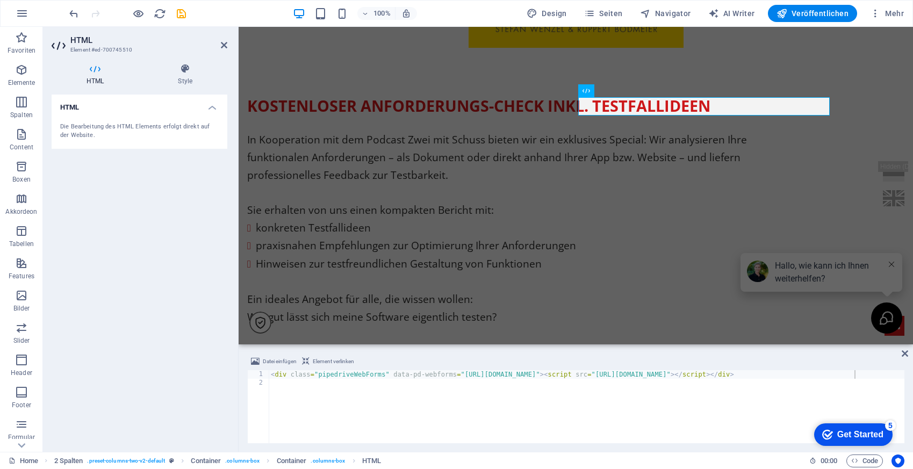
click at [219, 42] on h2 "HTML" at bounding box center [148, 40] width 157 height 10
click at [905, 352] on icon at bounding box center [904, 353] width 6 height 9
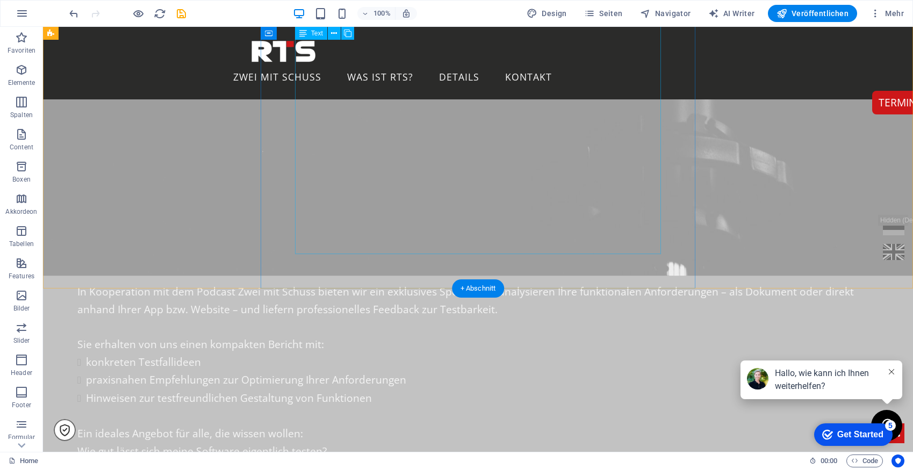
scroll to position [1354, 0]
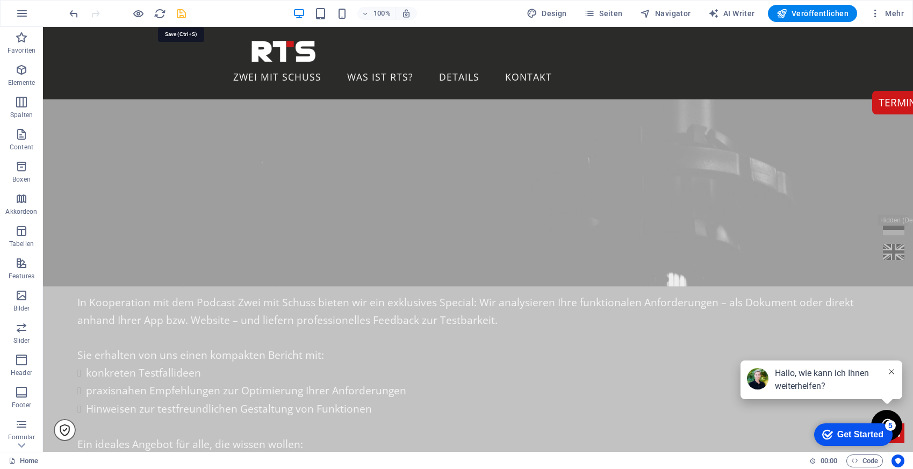
click at [179, 16] on icon "save" at bounding box center [181, 14] width 12 height 12
click at [828, 11] on span "Veröffentlichen" at bounding box center [812, 13] width 72 height 11
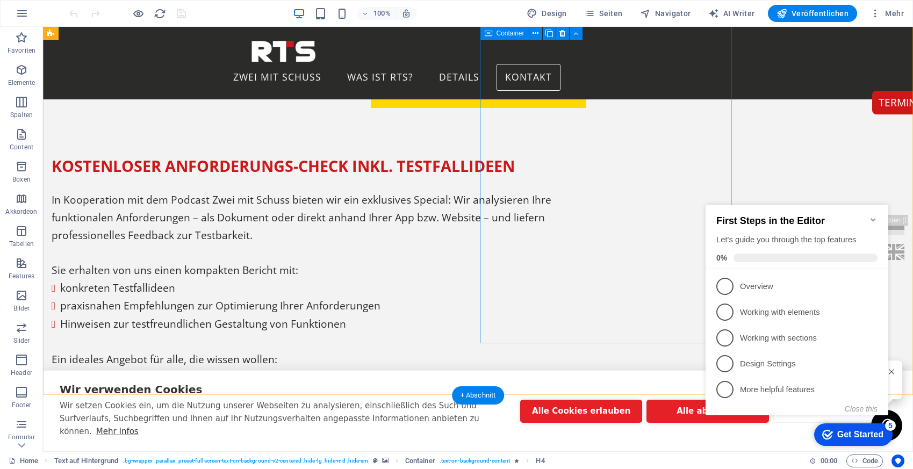
scroll to position [523, 0]
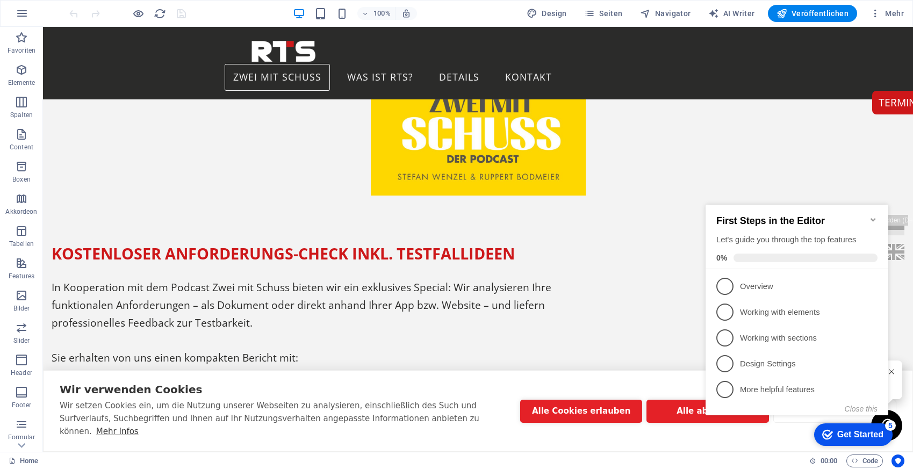
click at [872, 215] on icon "Minimize checklist" at bounding box center [873, 219] width 9 height 9
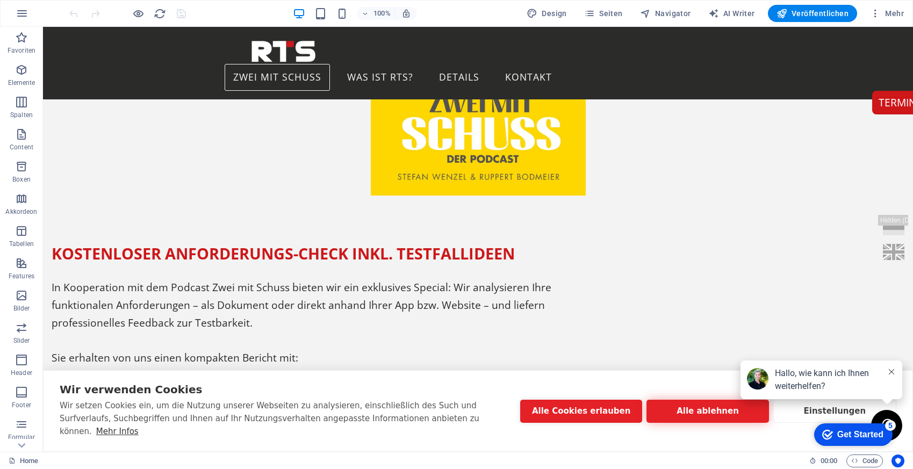
click at [692, 418] on button "Alle ablehnen" at bounding box center [707, 411] width 122 height 23
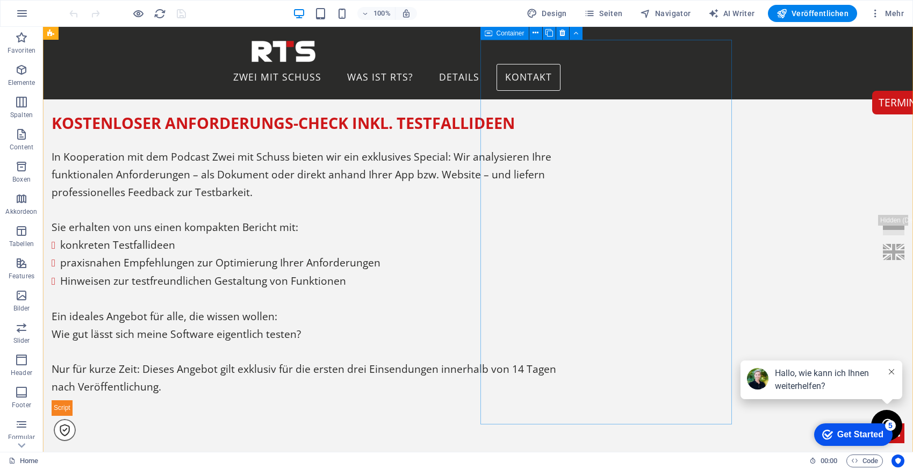
scroll to position [651, 0]
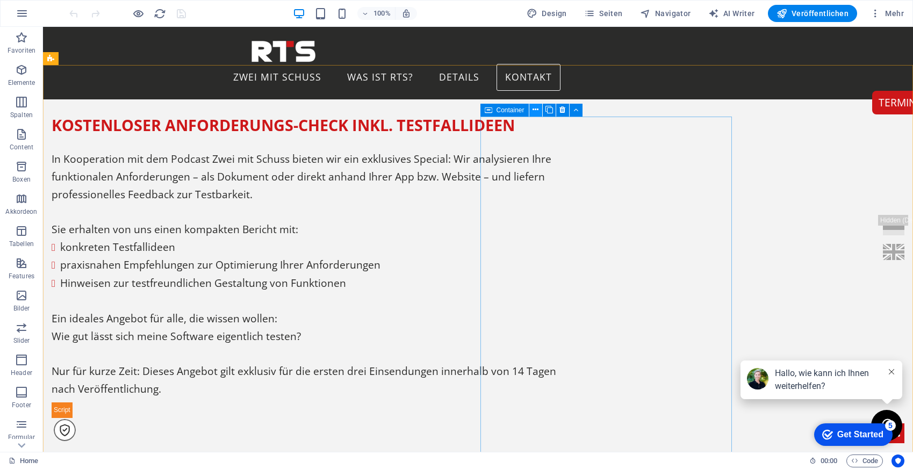
click at [534, 108] on icon at bounding box center [535, 109] width 6 height 11
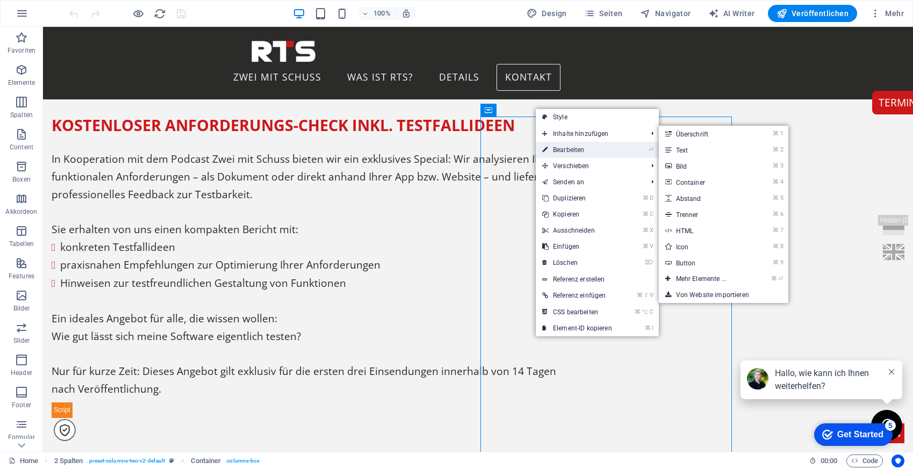
click at [571, 150] on link "⏎ Bearbeiten" at bounding box center [577, 150] width 83 height 16
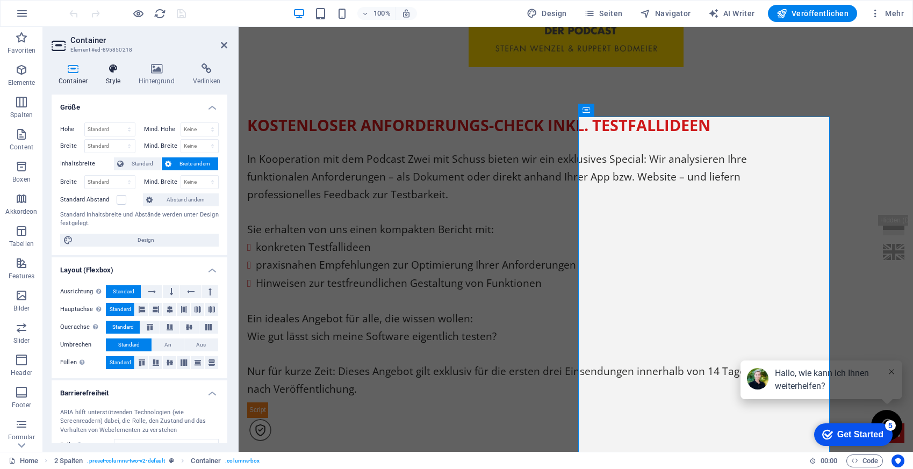
click at [113, 70] on icon at bounding box center [113, 68] width 28 height 11
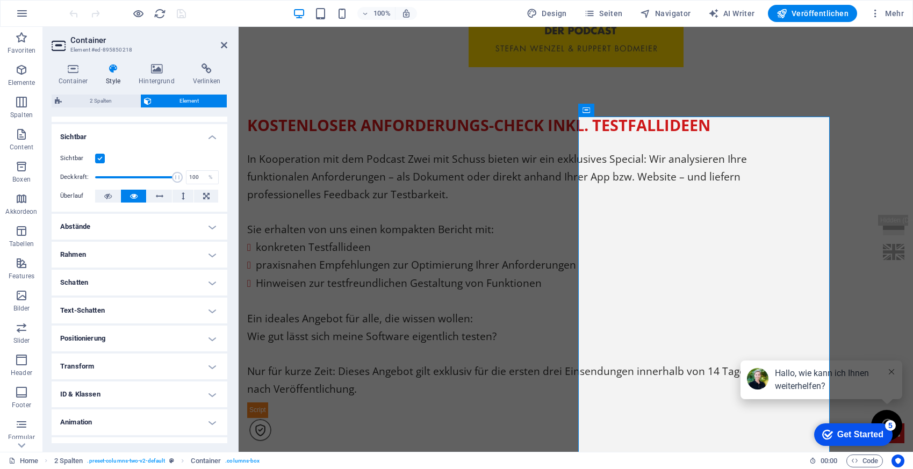
scroll to position [136, 0]
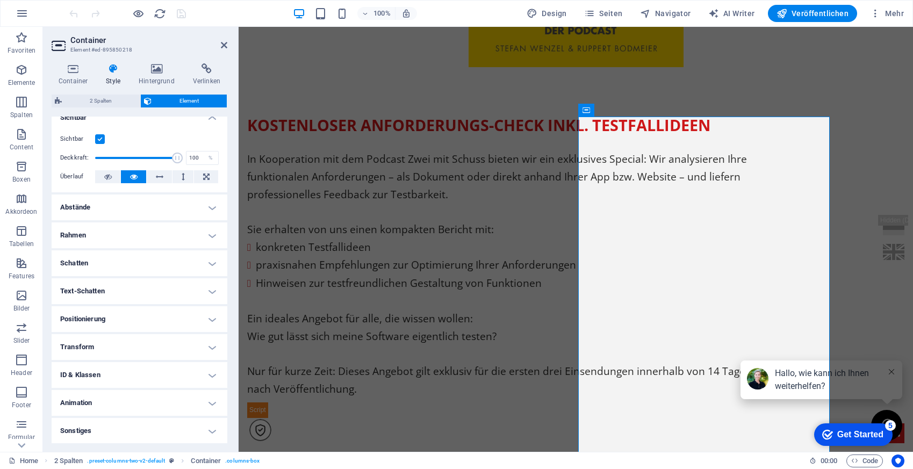
click at [161, 317] on h4 "Positionierung" at bounding box center [140, 319] width 176 height 26
click at [126, 339] on span "Relativ" at bounding box center [131, 340] width 15 height 13
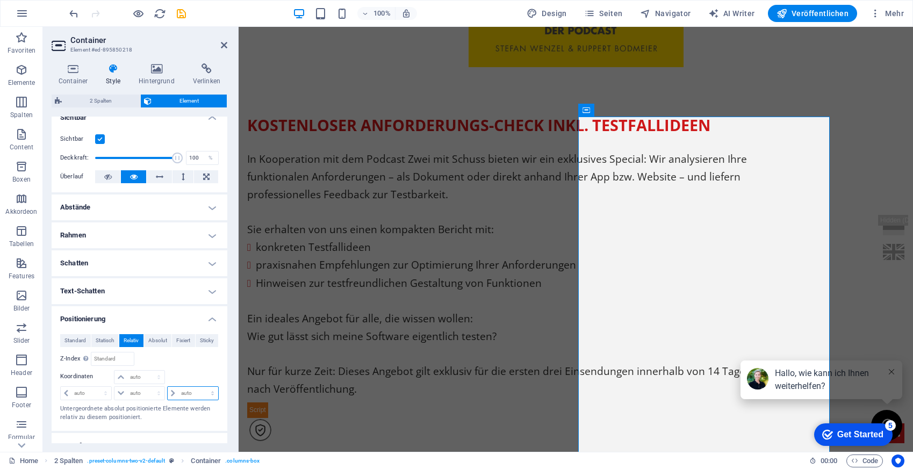
click at [183, 391] on select "auto px rem % em" at bounding box center [193, 393] width 50 height 13
select select "px"
type input "20"
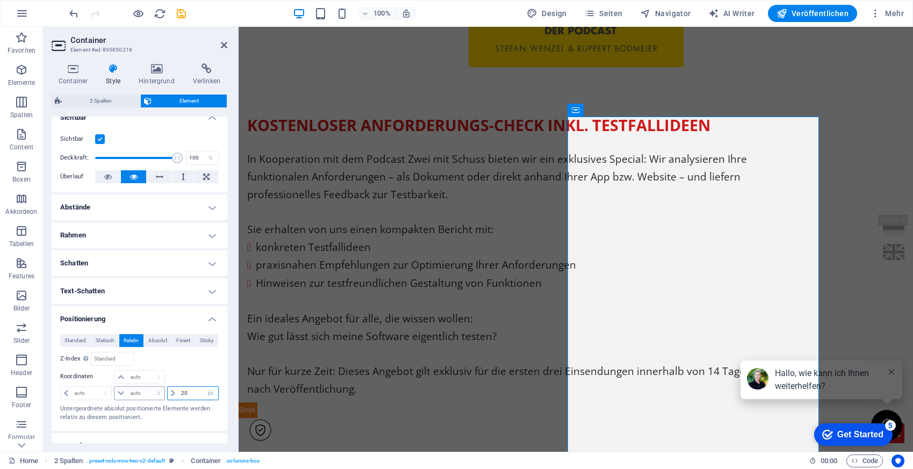
drag, startPoint x: 191, startPoint y: 391, endPoint x: 158, endPoint y: 391, distance: 32.8
click at [158, 391] on div "auto px rem % em auto px rem % em 20 auto px rem % em" at bounding box center [139, 392] width 158 height 15
type input "-100"
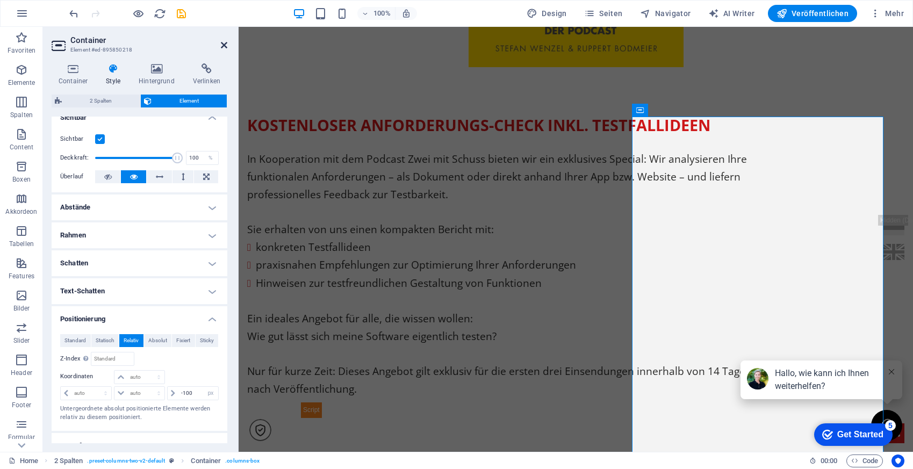
click at [222, 43] on icon at bounding box center [224, 45] width 6 height 9
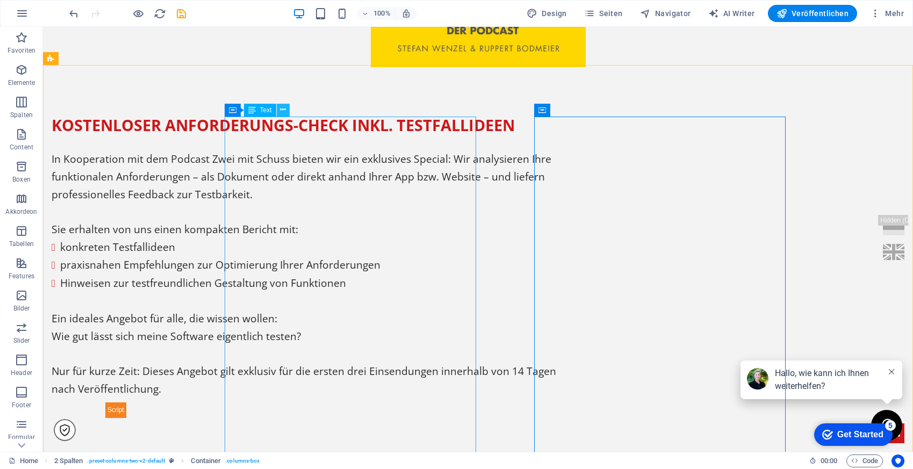
click at [284, 111] on icon at bounding box center [283, 109] width 6 height 11
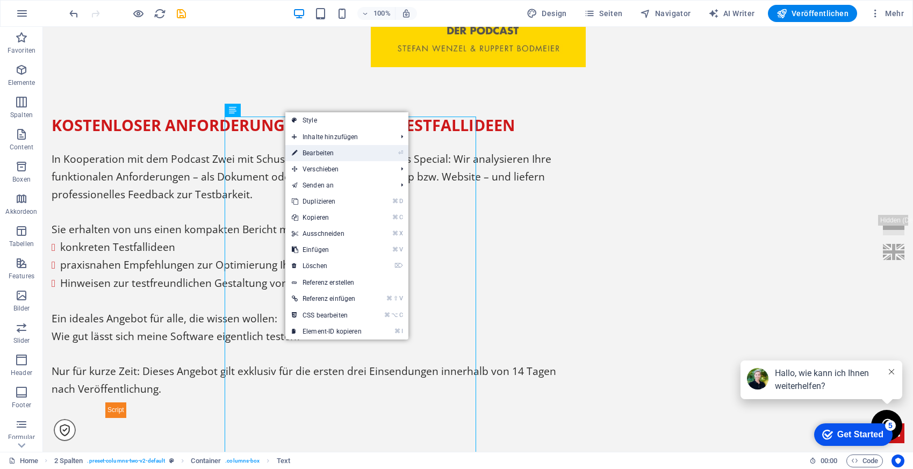
click at [349, 153] on link "⏎ Bearbeiten" at bounding box center [326, 153] width 83 height 16
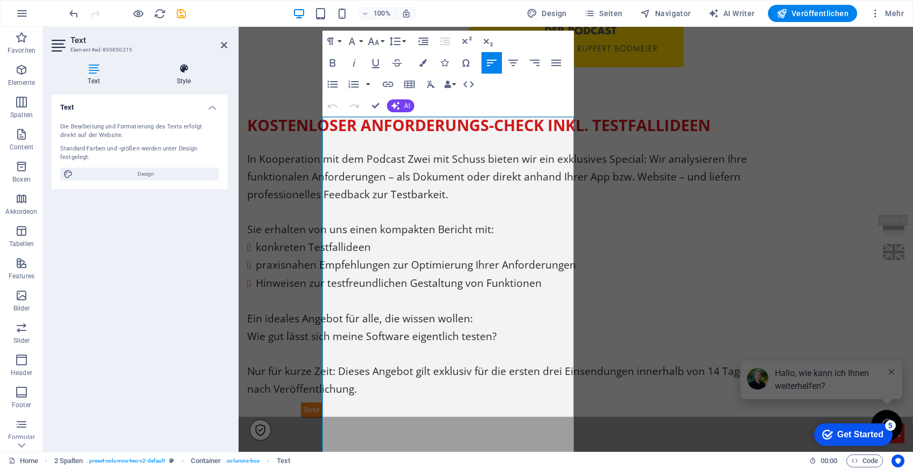
click at [182, 75] on h4 "Style" at bounding box center [183, 74] width 87 height 23
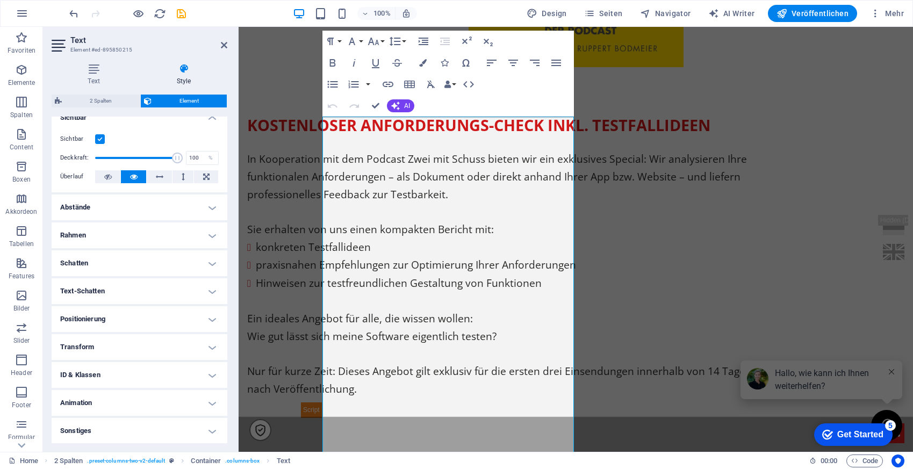
click at [145, 317] on h4 "Positionierung" at bounding box center [140, 319] width 176 height 26
click at [135, 342] on span "Relativ" at bounding box center [131, 340] width 15 height 13
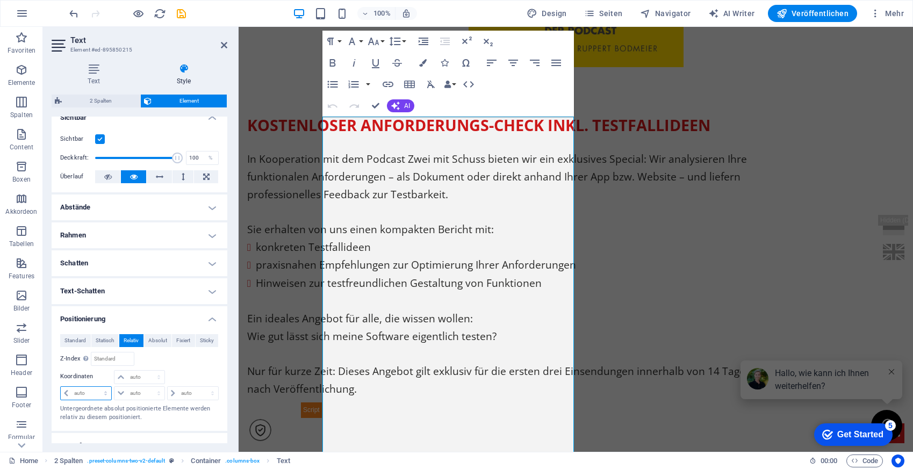
click at [93, 392] on select "auto px rem % em" at bounding box center [86, 393] width 50 height 13
select select "px"
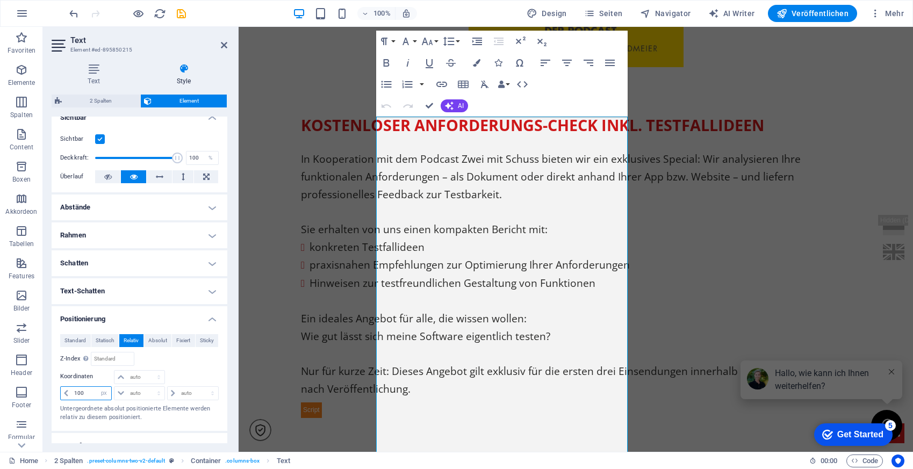
click at [74, 392] on input "100" at bounding box center [91, 393] width 40 height 13
type input "-100"
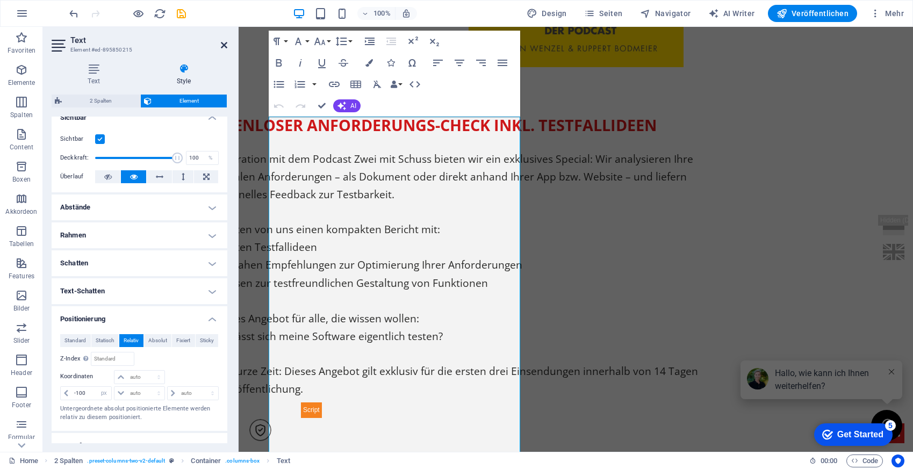
click at [223, 45] on icon at bounding box center [224, 45] width 6 height 9
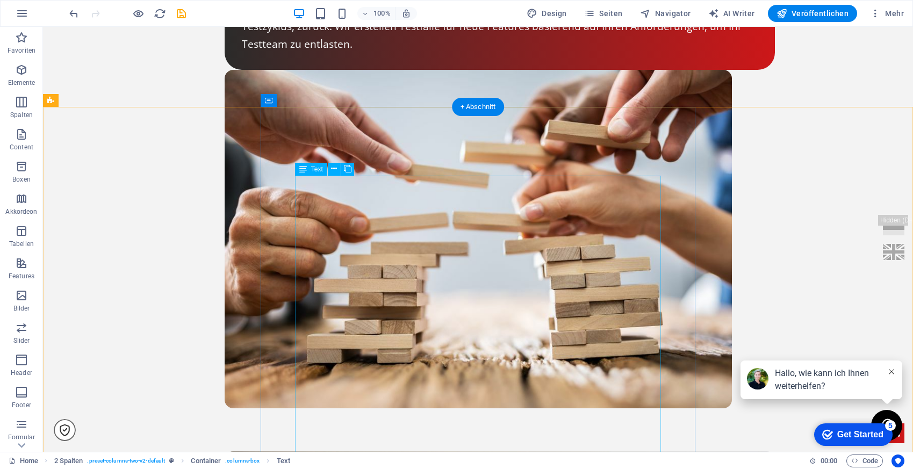
scroll to position [3172, 0]
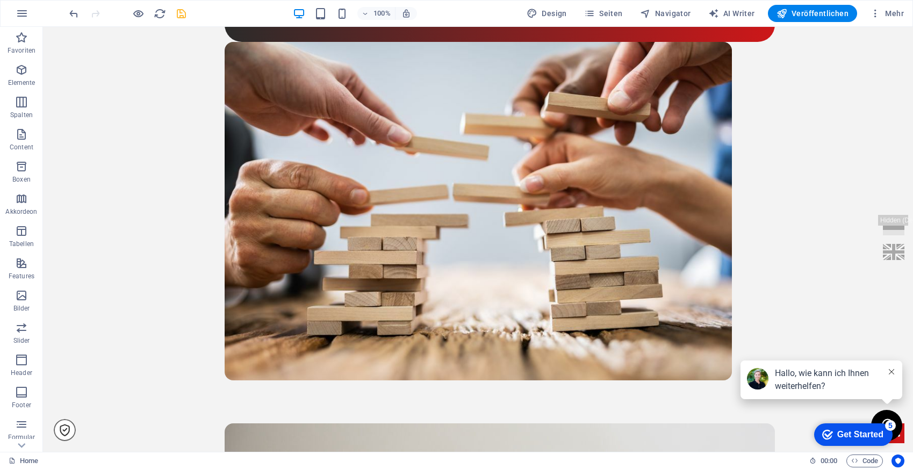
click at [176, 16] on icon "save" at bounding box center [181, 14] width 12 height 12
click at [829, 10] on span "Veröffentlichen" at bounding box center [812, 13] width 72 height 11
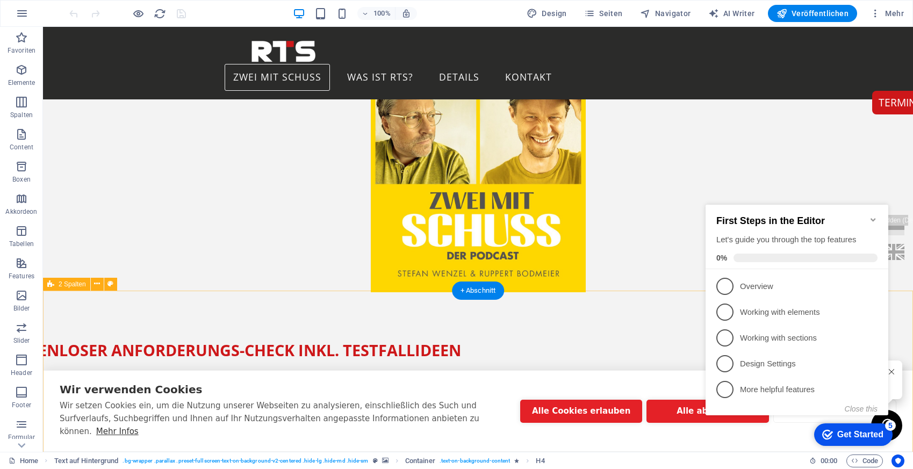
scroll to position [425, 0]
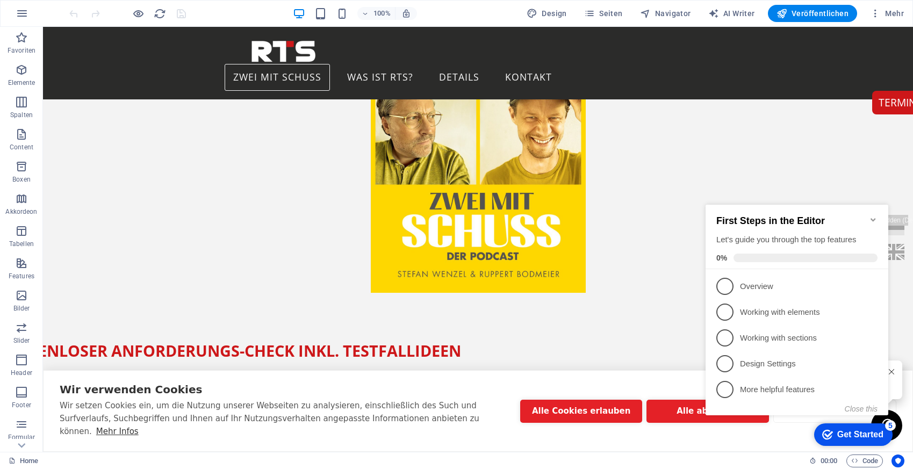
click at [874, 215] on icon "Minimize checklist" at bounding box center [873, 219] width 9 height 9
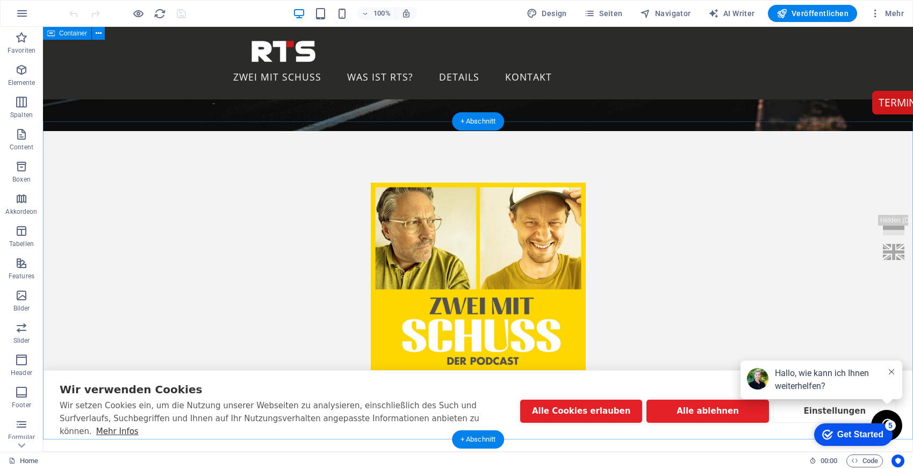
scroll to position [319, 0]
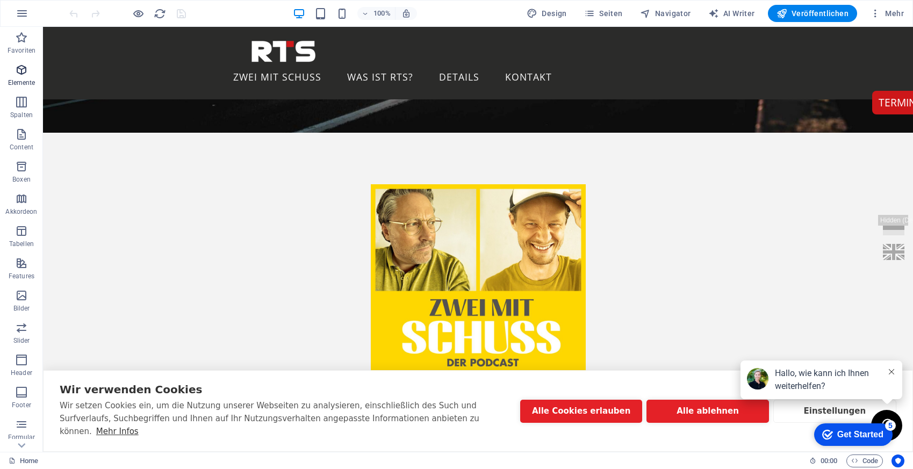
click at [11, 74] on span "Elemente" at bounding box center [21, 76] width 43 height 26
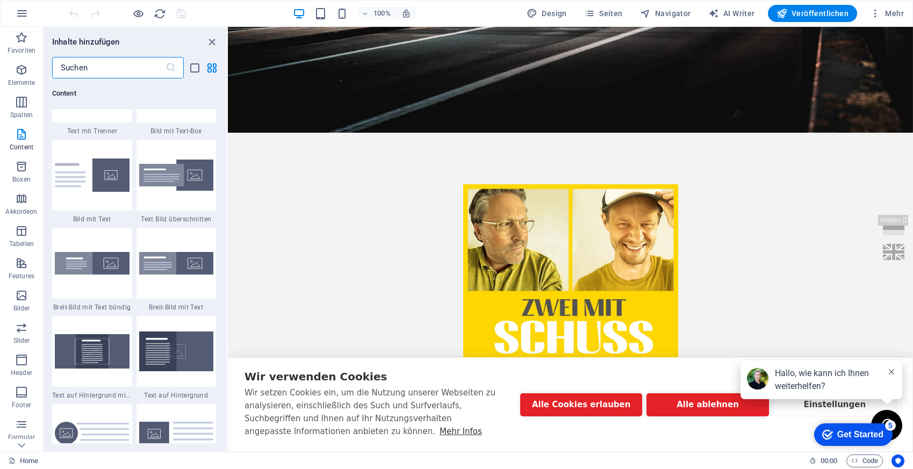
scroll to position [2026, 0]
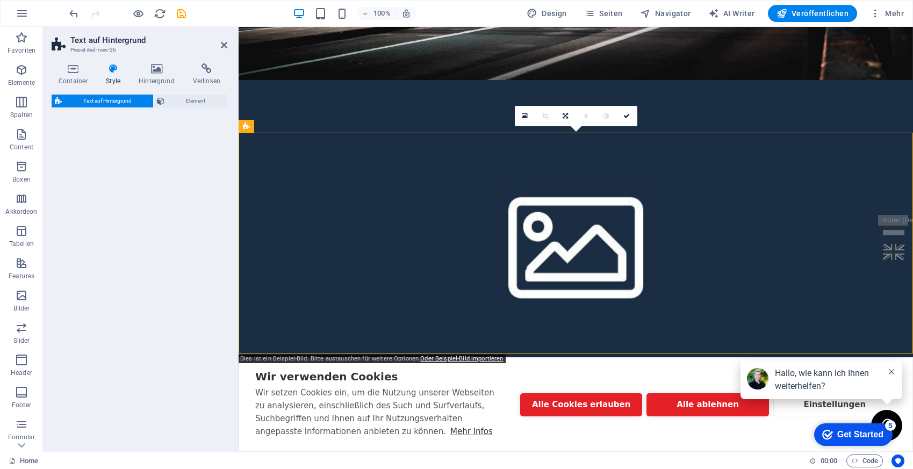
select select "%"
select select "rem"
select select "px"
select select "preset-fullscreen-text-on-background-v2-default"
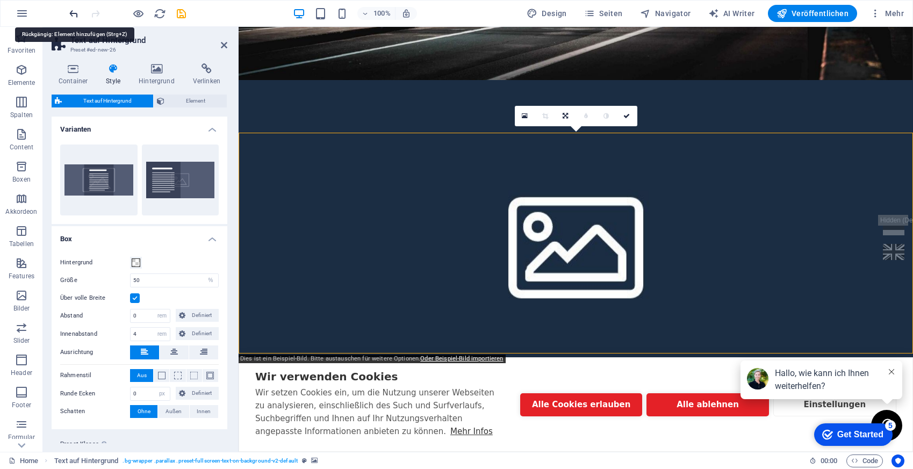
click at [76, 12] on icon "undo" at bounding box center [74, 14] width 12 height 12
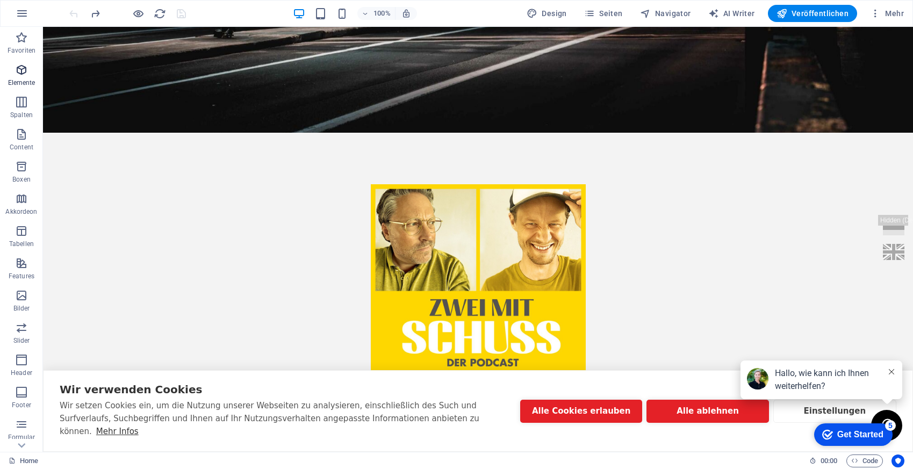
click at [19, 66] on icon "button" at bounding box center [21, 69] width 13 height 13
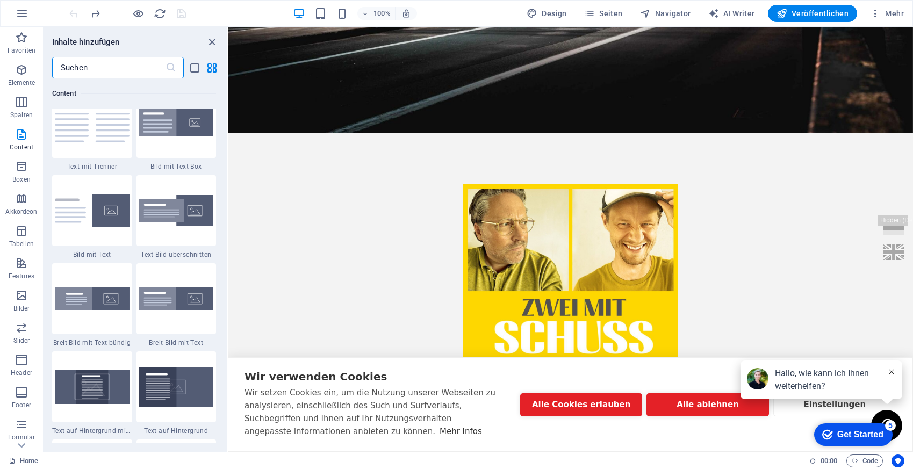
scroll to position [1981, 0]
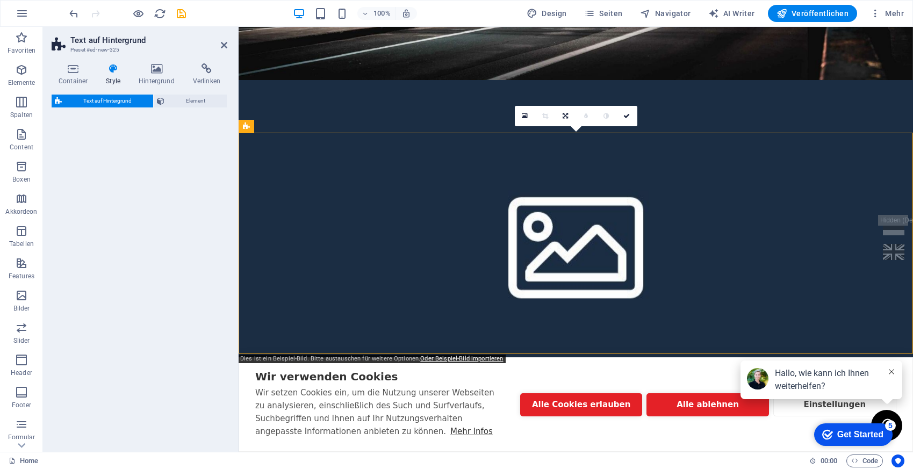
select select "%"
select select "rem"
select select "px"
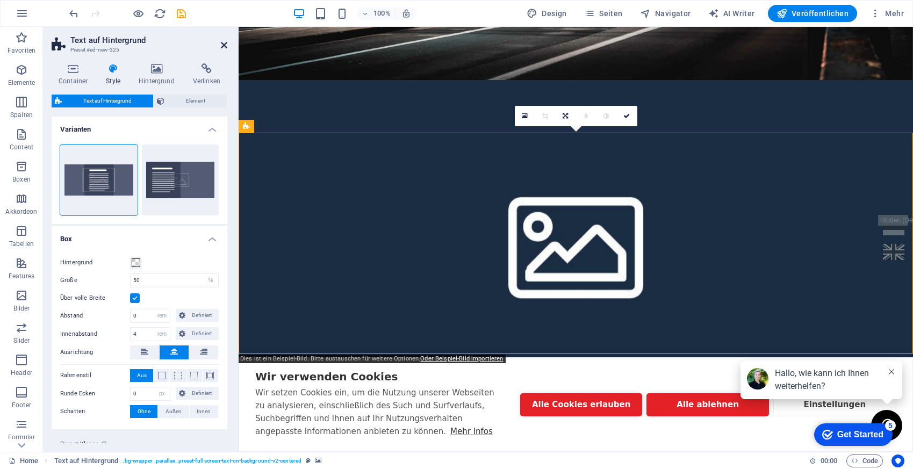
click at [222, 42] on icon at bounding box center [224, 45] width 6 height 9
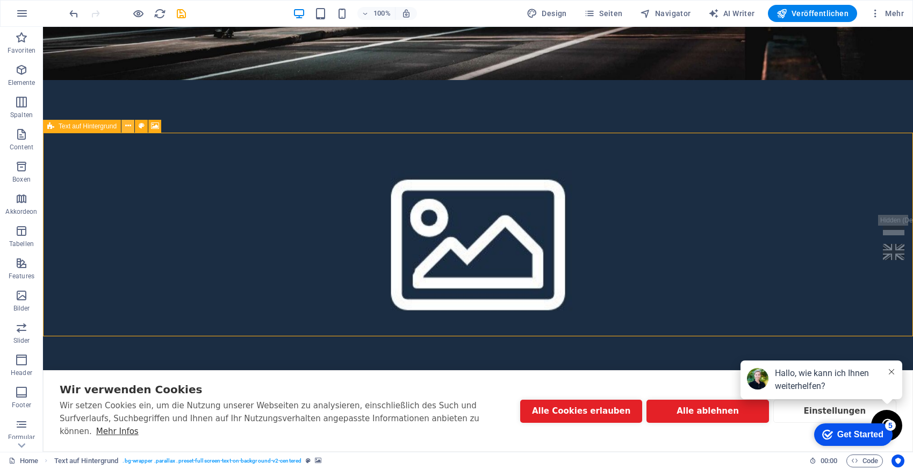
click at [126, 126] on icon at bounding box center [128, 125] width 6 height 11
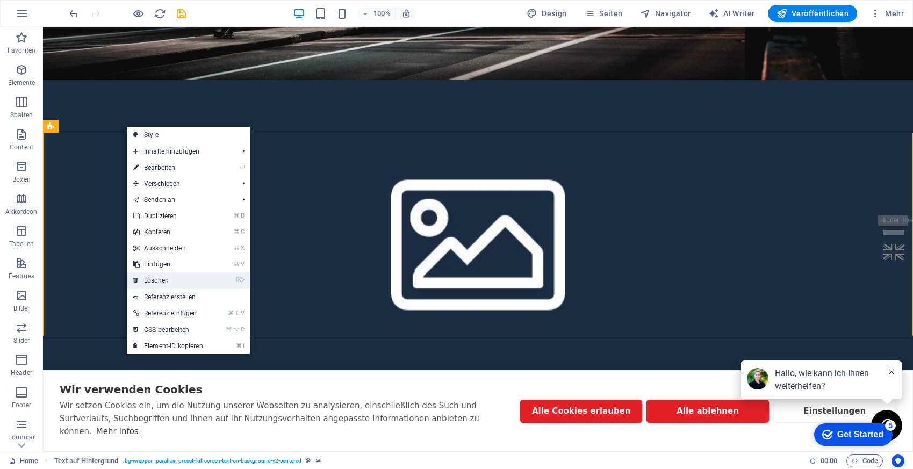
click at [182, 278] on link "⌦ Löschen" at bounding box center [168, 280] width 83 height 16
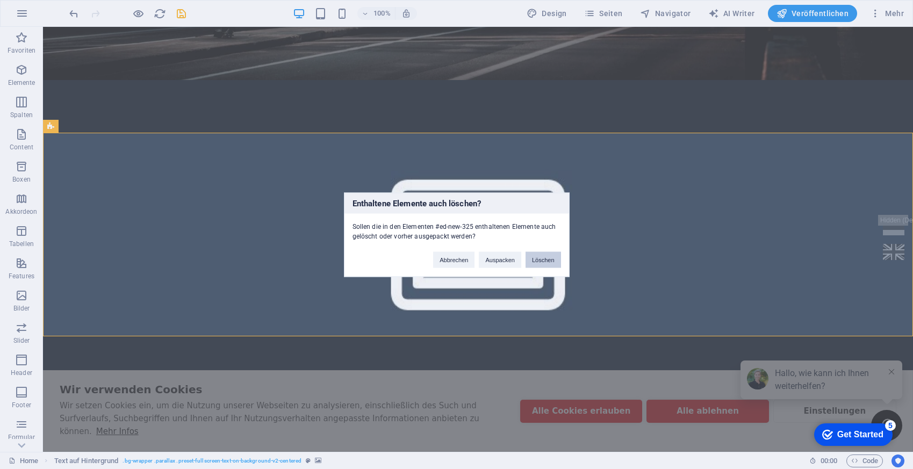
click at [539, 262] on button "Löschen" at bounding box center [542, 259] width 35 height 16
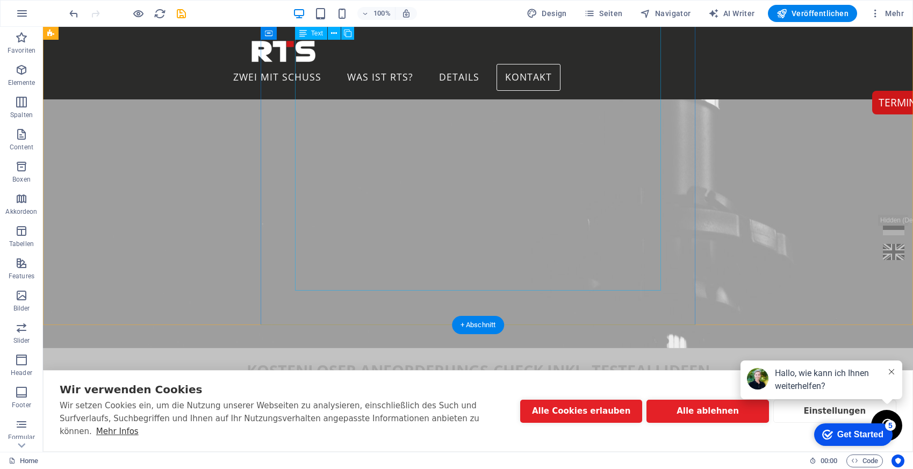
scroll to position [1180, 0]
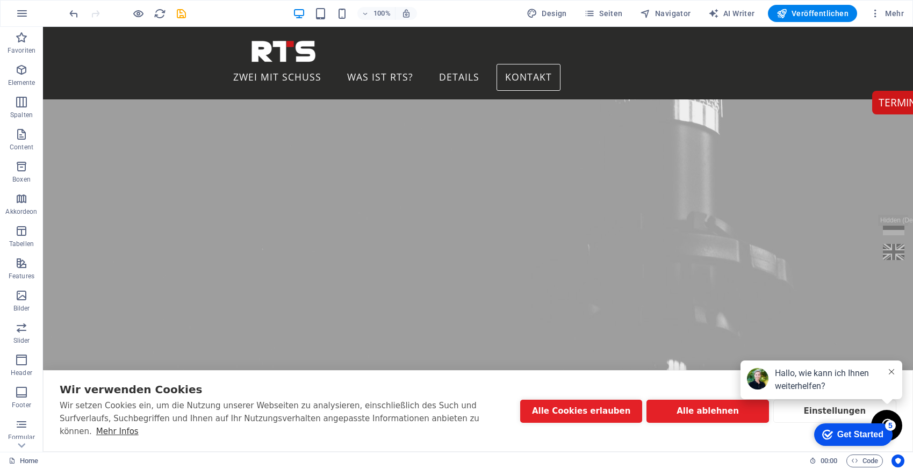
click at [751, 416] on div "Hallo, wie kann ich Ihnen weiterhelfen? SEQIS Chat" at bounding box center [821, 400] width 162 height 81
click at [733, 423] on button "Alle ablehnen" at bounding box center [707, 411] width 122 height 23
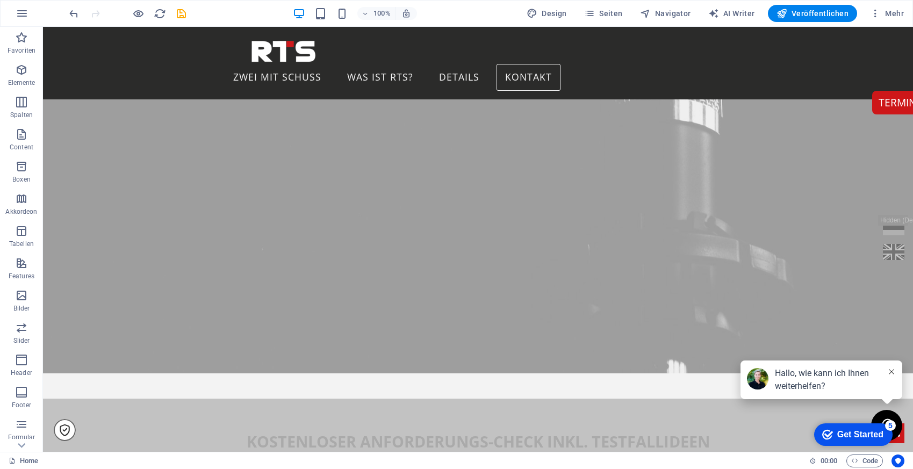
click at [892, 370] on icon at bounding box center [890, 371] width 5 height 5
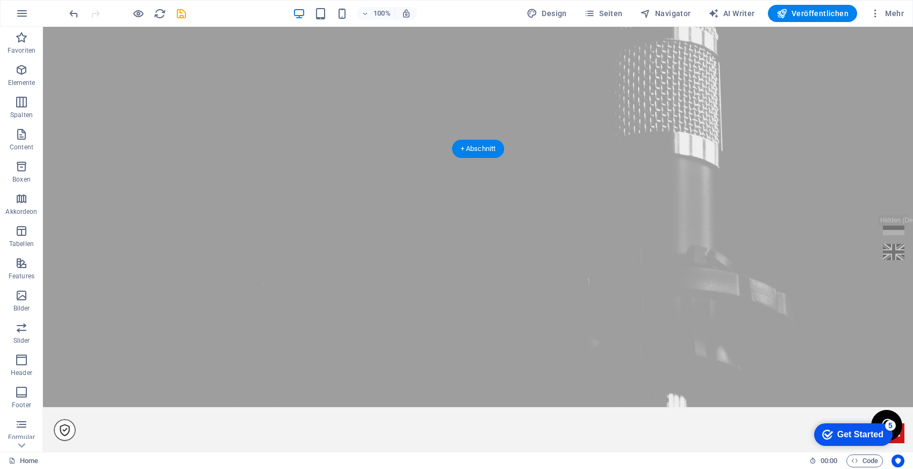
scroll to position [1112, 0]
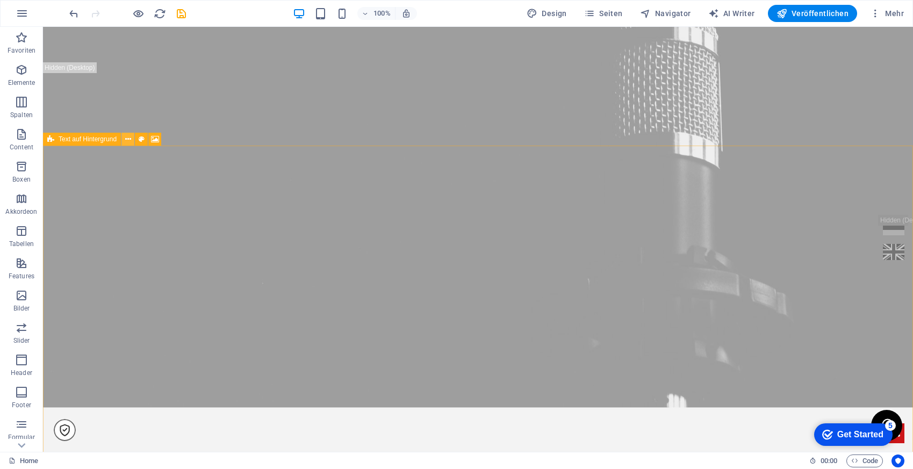
click at [129, 139] on icon at bounding box center [128, 139] width 6 height 11
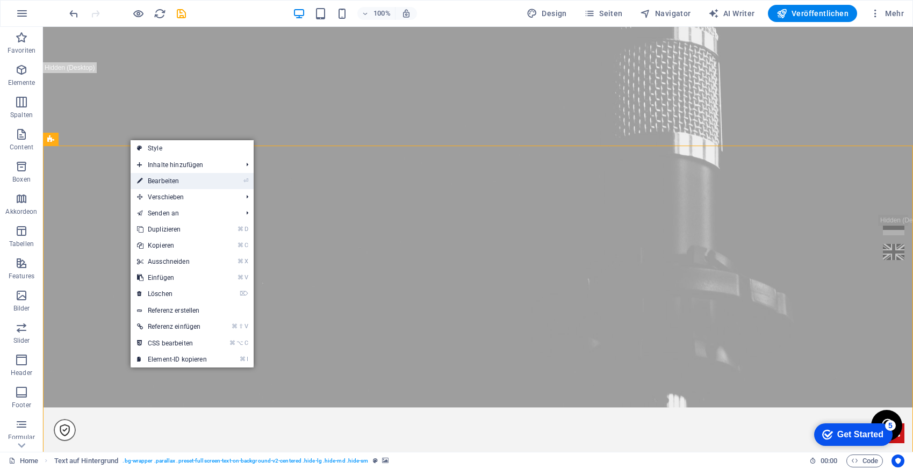
click at [193, 179] on link "⏎ Bearbeiten" at bounding box center [172, 181] width 83 height 16
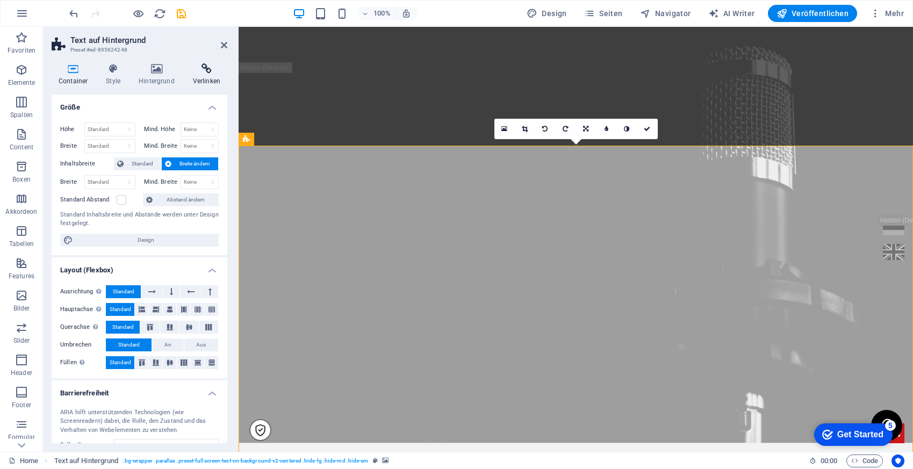
click at [216, 75] on h4 "Verlinken" at bounding box center [206, 74] width 41 height 23
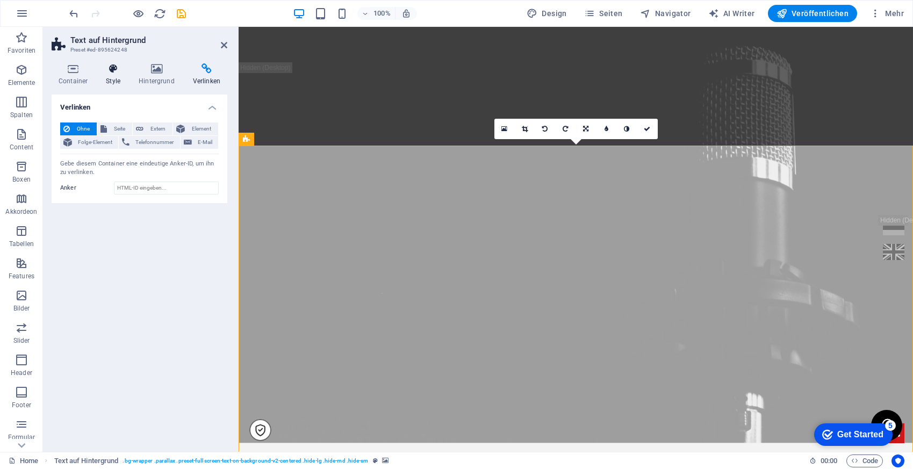
click at [112, 76] on h4 "Style" at bounding box center [115, 74] width 33 height 23
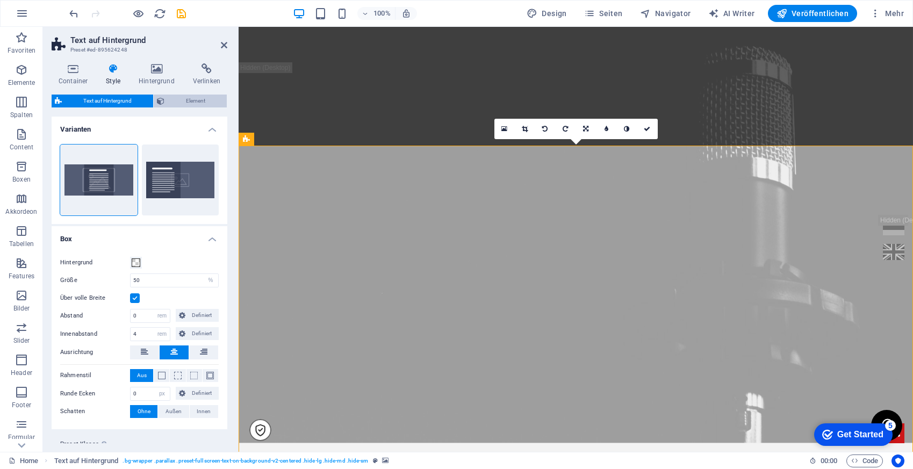
click at [172, 102] on span "Element" at bounding box center [196, 101] width 56 height 13
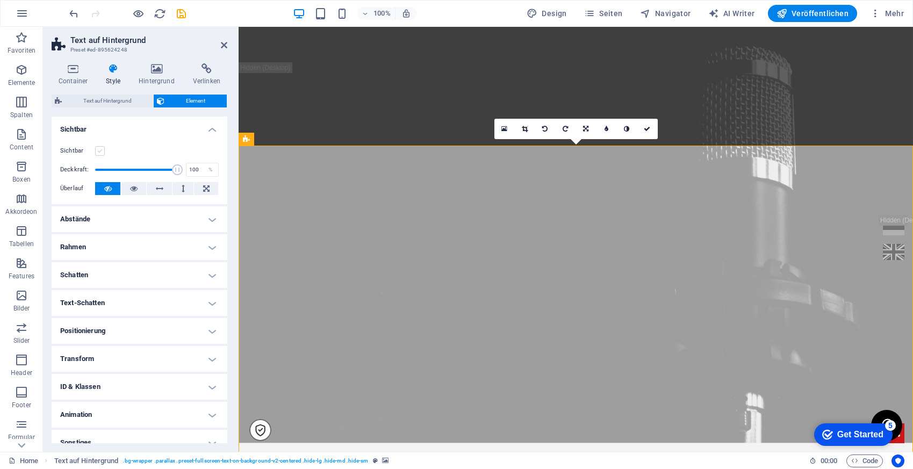
click at [102, 150] on label at bounding box center [100, 151] width 10 height 10
click at [0, 0] on input "Sichtbar" at bounding box center [0, 0] width 0 height 0
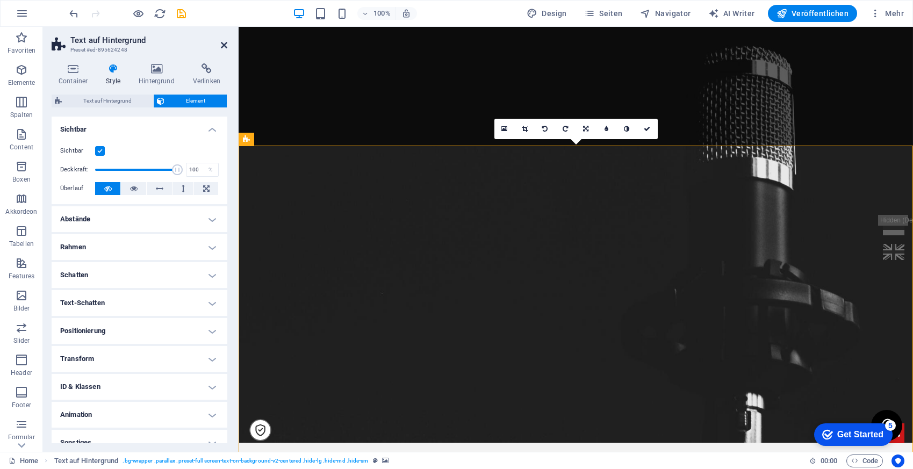
click at [222, 44] on icon at bounding box center [224, 45] width 6 height 9
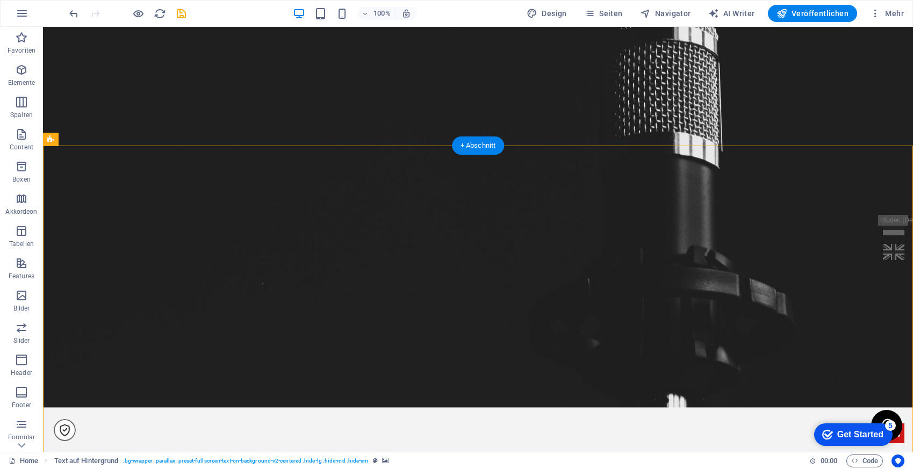
click at [150, 256] on figure at bounding box center [478, 205] width 870 height 404
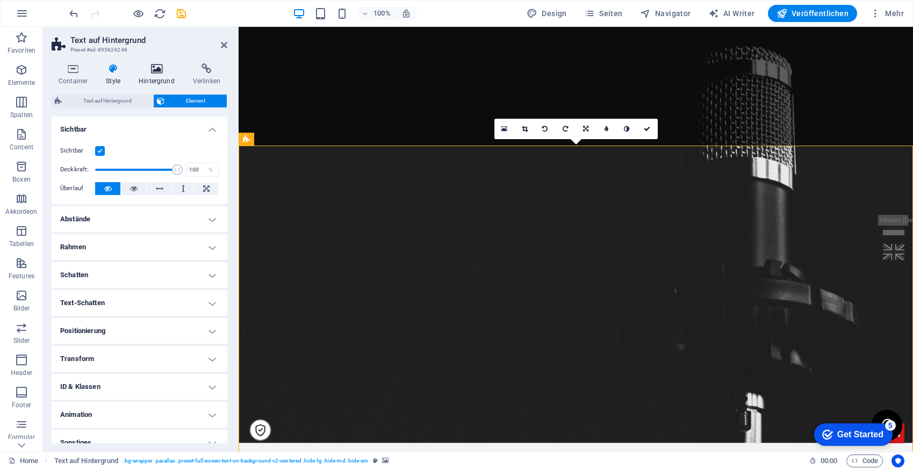
click at [150, 70] on icon at bounding box center [157, 68] width 50 height 11
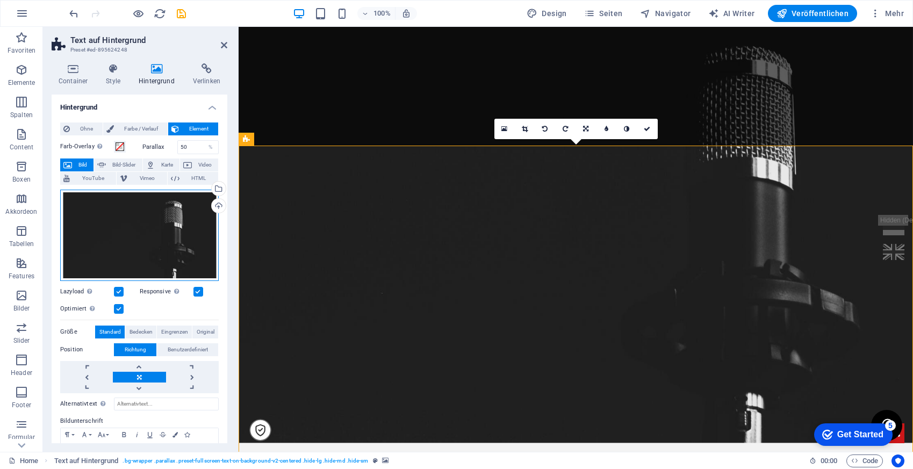
click at [138, 223] on div "Ziehe Dateien zum Hochladen hierher oder klicke hier, um aus Dateien oder koste…" at bounding box center [139, 235] width 158 height 91
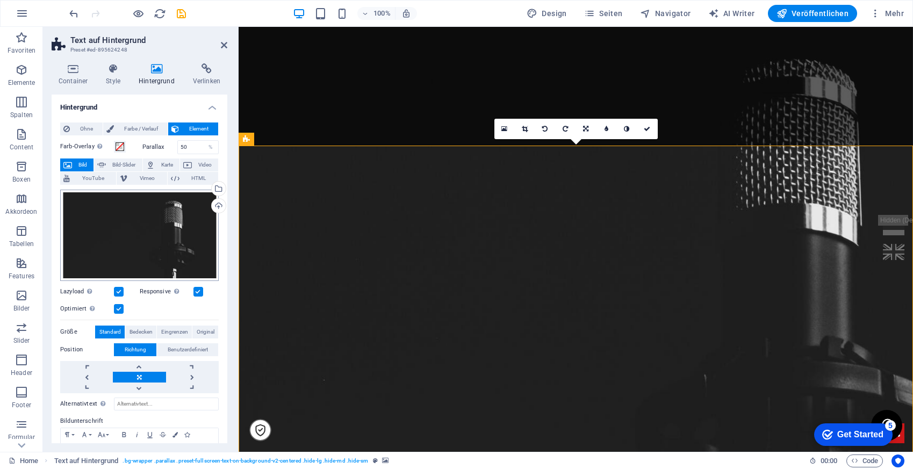
scroll to position [1254, 0]
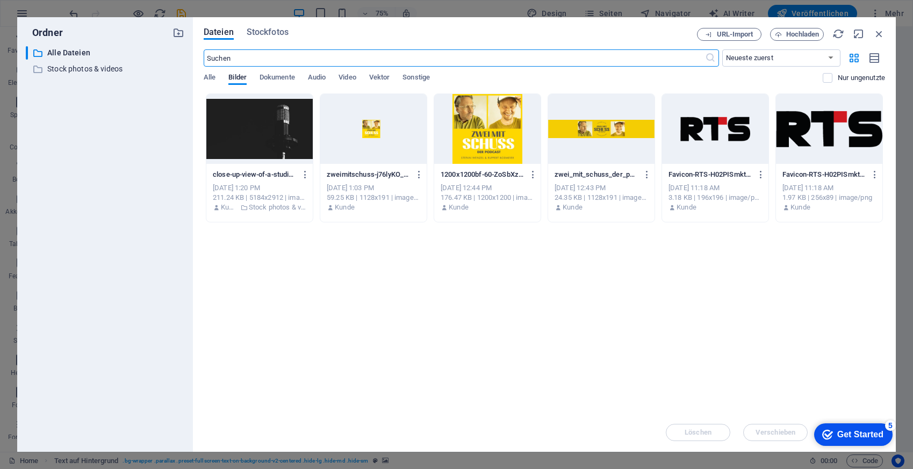
click at [474, 136] on div at bounding box center [487, 129] width 106 height 70
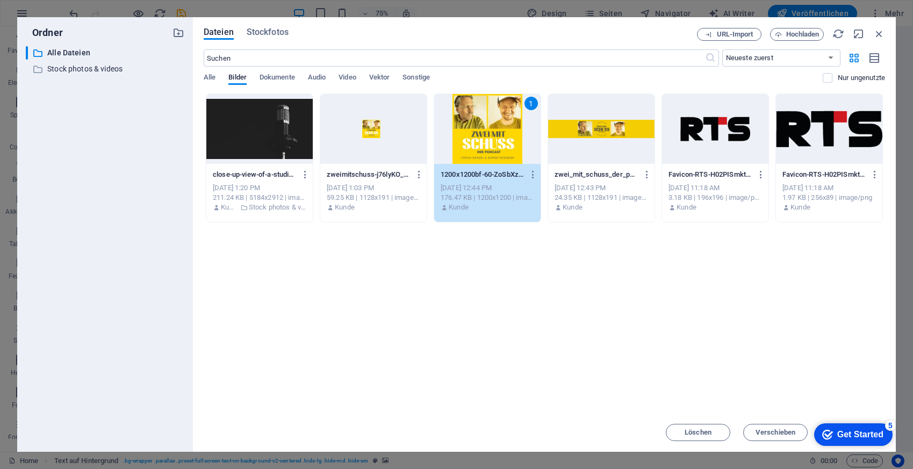
click at [524, 139] on div "1" at bounding box center [487, 129] width 106 height 70
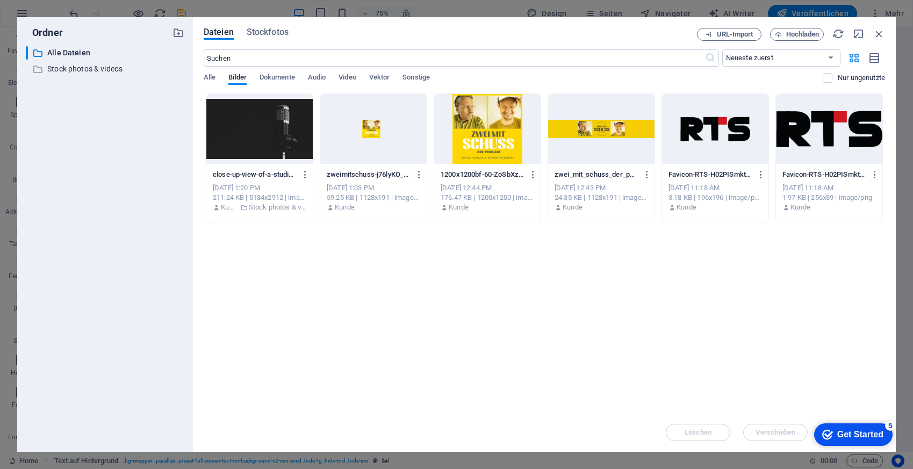
click at [524, 139] on div at bounding box center [487, 129] width 106 height 70
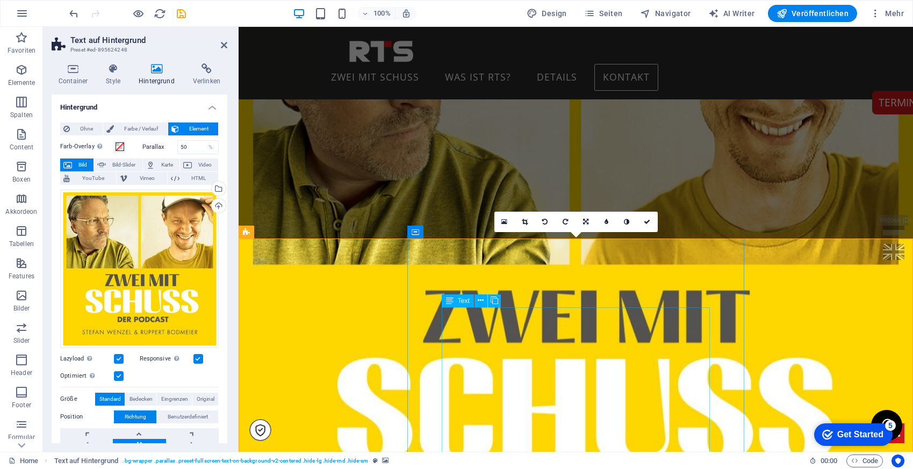
scroll to position [998, 0]
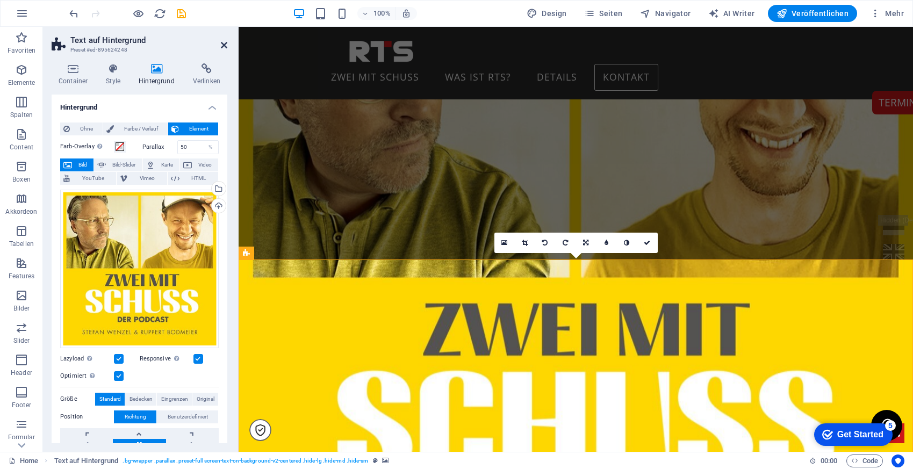
click at [225, 45] on icon at bounding box center [224, 45] width 6 height 9
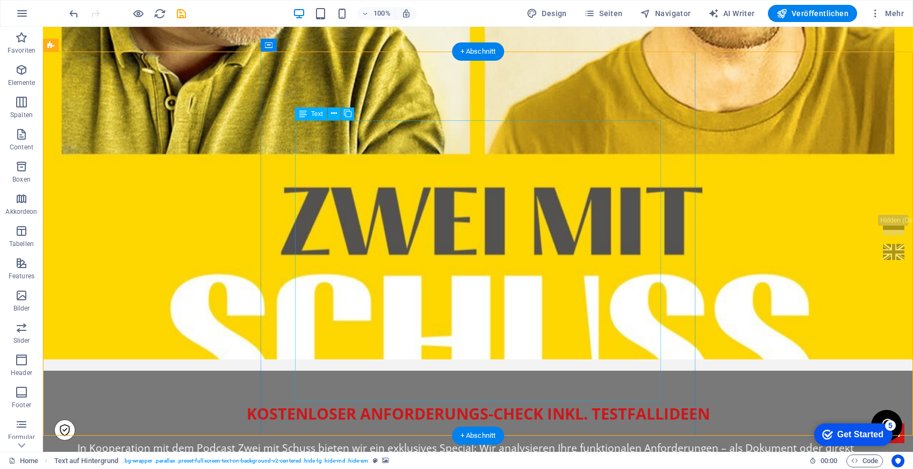
scroll to position [1209, 0]
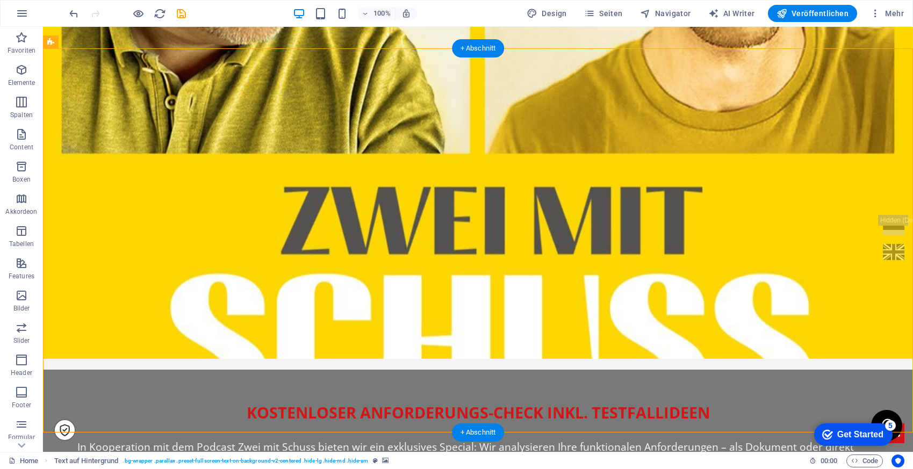
click at [132, 168] on figure at bounding box center [478, 156] width 870 height 404
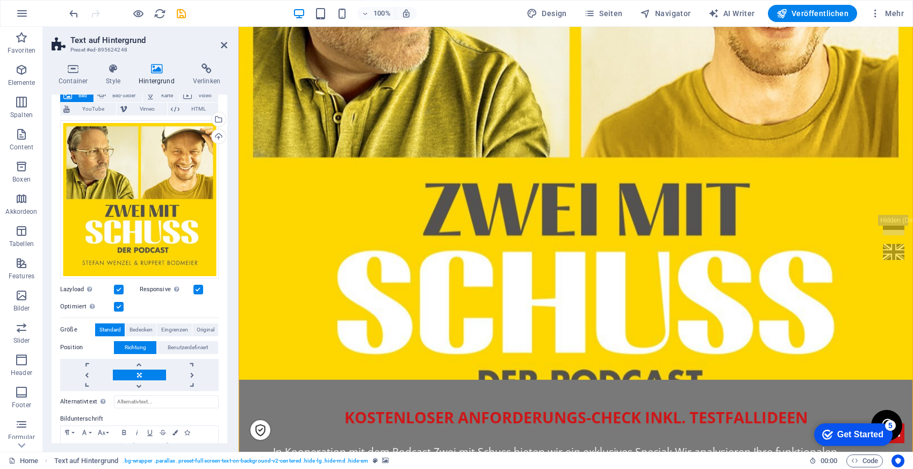
scroll to position [1245, 0]
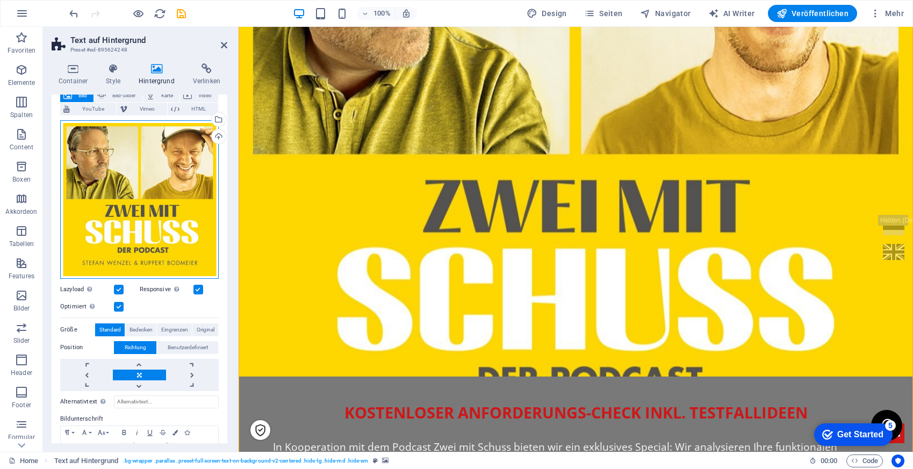
click at [117, 182] on div "Ziehe Dateien zum Hochladen hierher oder klicke hier, um aus Dateien oder koste…" at bounding box center [139, 199] width 158 height 158
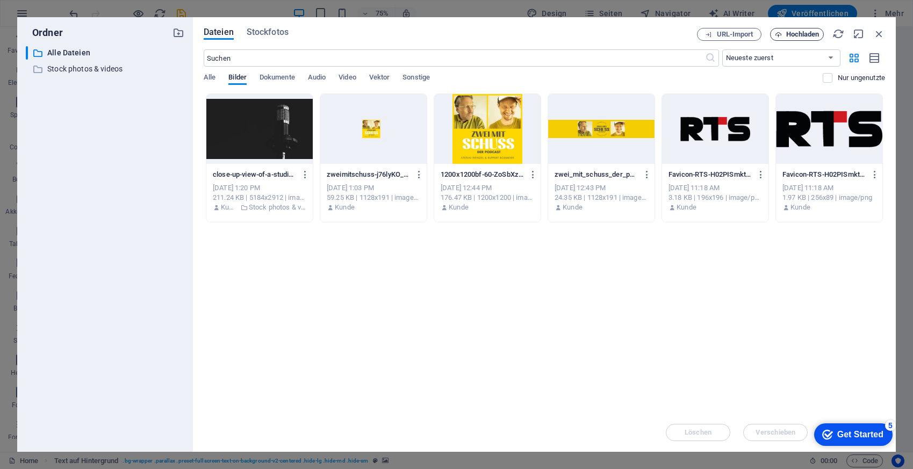
click at [809, 34] on span "Hochladen" at bounding box center [802, 34] width 33 height 6
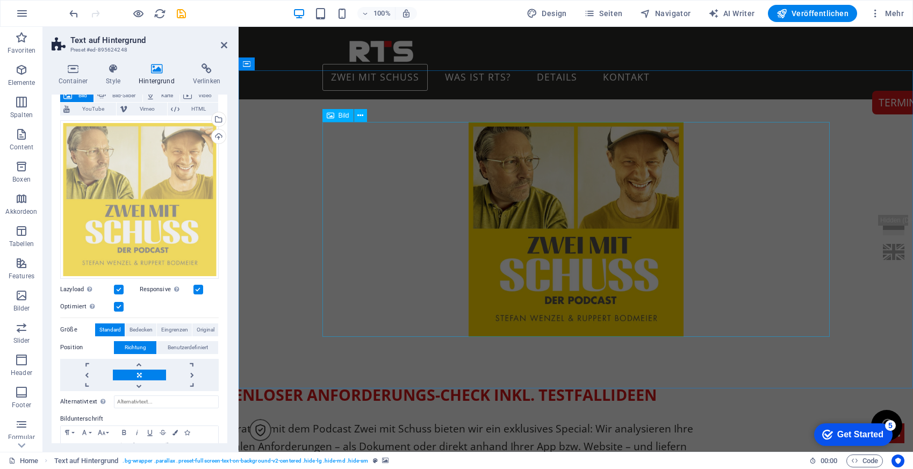
scroll to position [381, 0]
click at [275, 115] on div at bounding box center [575, 230] width 674 height 318
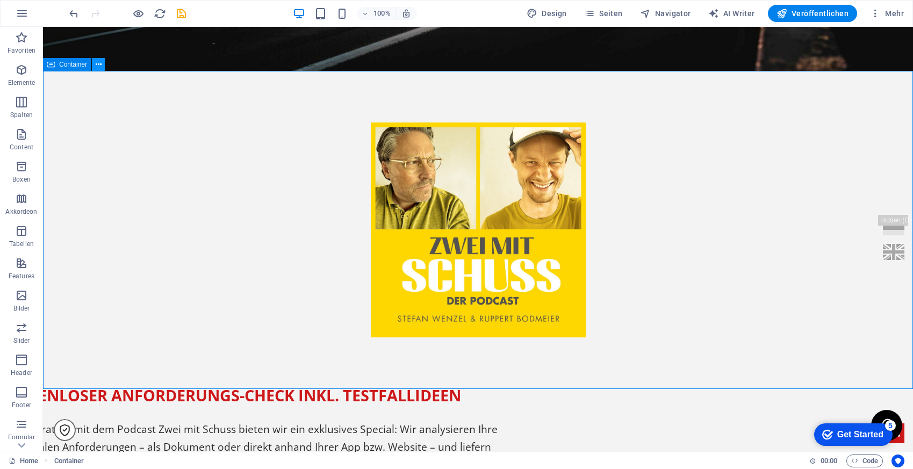
click at [97, 66] on icon at bounding box center [99, 64] width 6 height 11
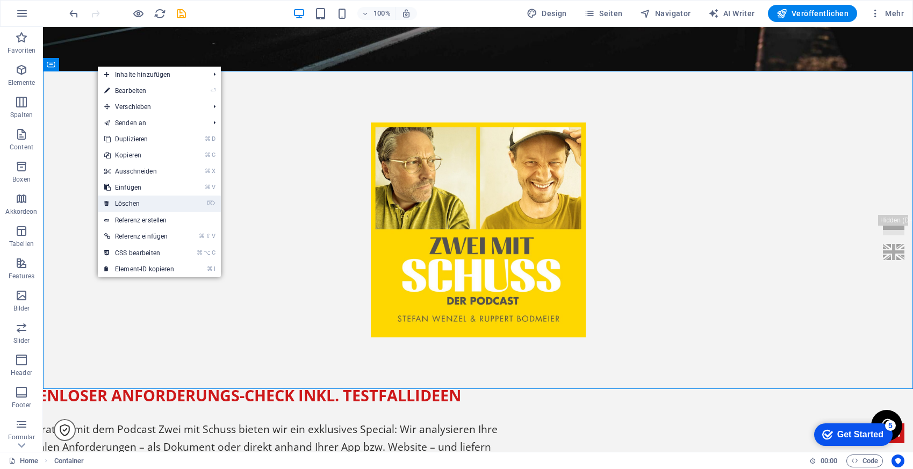
click at [143, 206] on link "⌦ Löschen" at bounding box center [139, 204] width 83 height 16
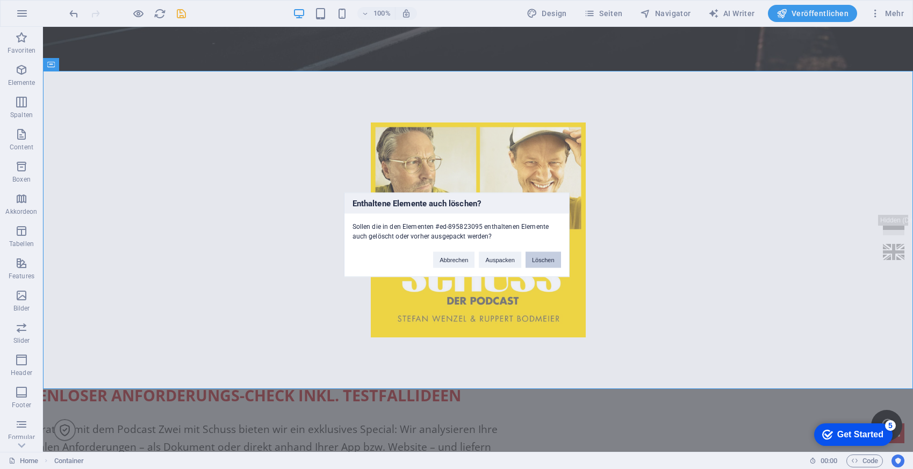
click at [548, 263] on button "Löschen" at bounding box center [542, 259] width 35 height 16
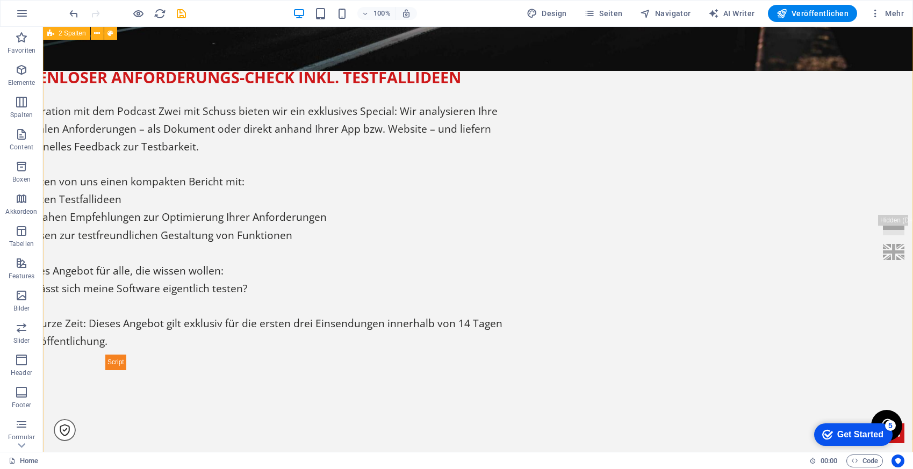
click at [67, 81] on div "Kostenloser Anforderungs-Check inkl. Testfallideen In Kooperation mit dem Podca…" at bounding box center [478, 219] width 870 height 404
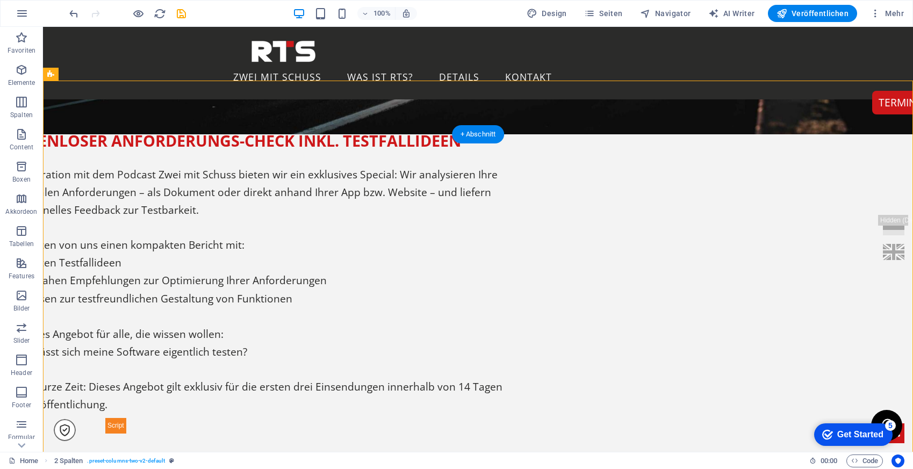
scroll to position [319, 0]
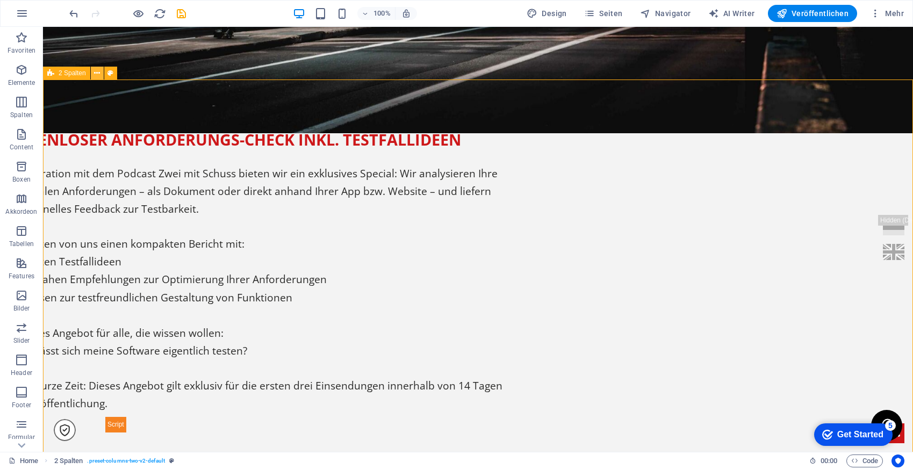
click at [95, 75] on icon at bounding box center [97, 73] width 6 height 11
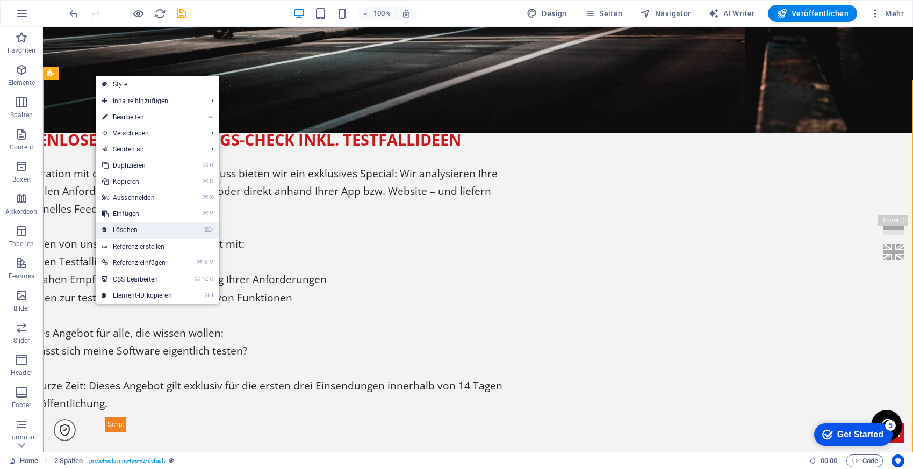
click at [140, 233] on link "⌦ Löschen" at bounding box center [137, 230] width 83 height 16
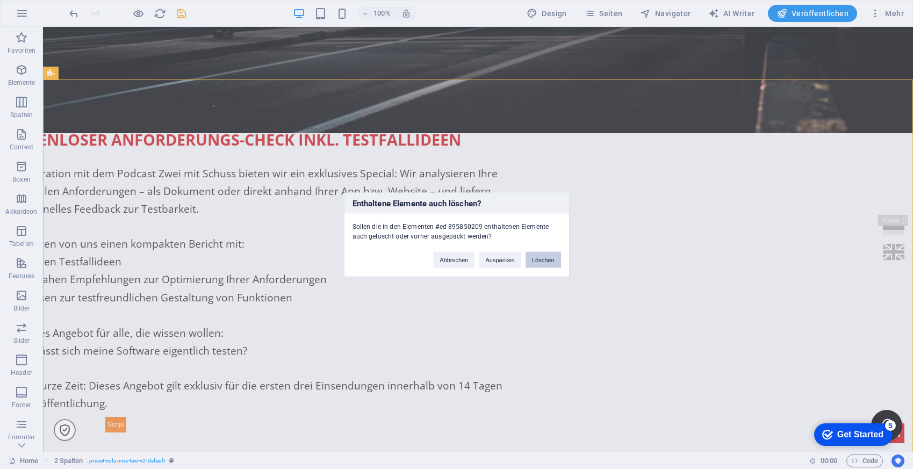
click at [539, 263] on button "Löschen" at bounding box center [542, 259] width 35 height 16
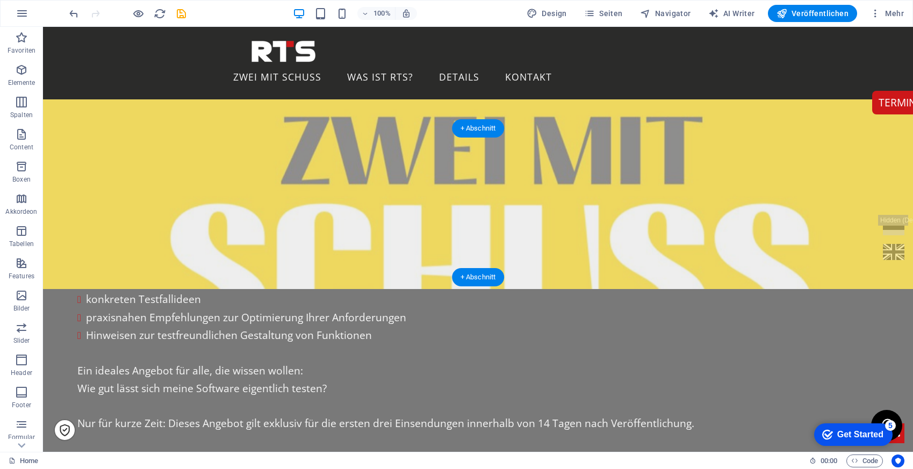
scroll to position [699, 0]
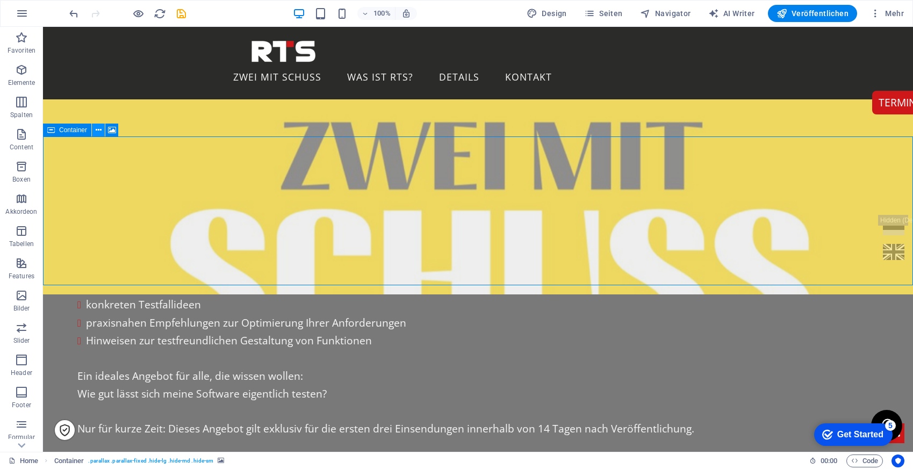
click at [96, 131] on icon at bounding box center [99, 130] width 6 height 11
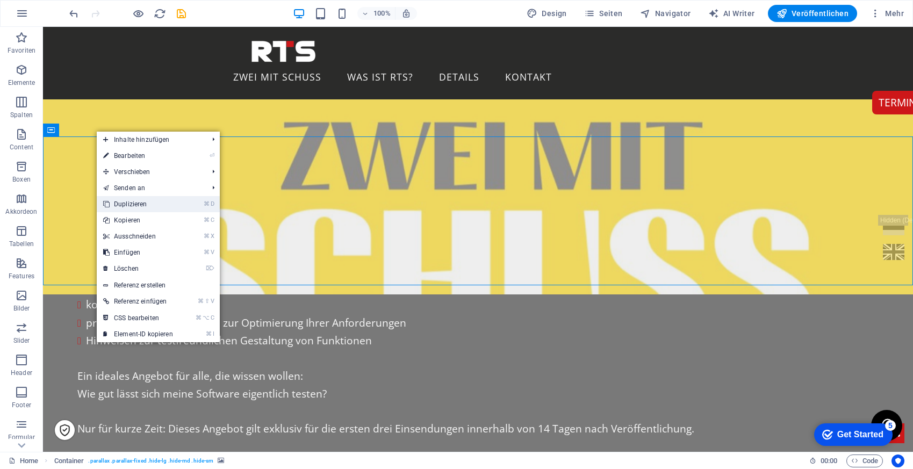
click at [127, 206] on link "⌘ D Duplizieren" at bounding box center [138, 204] width 83 height 16
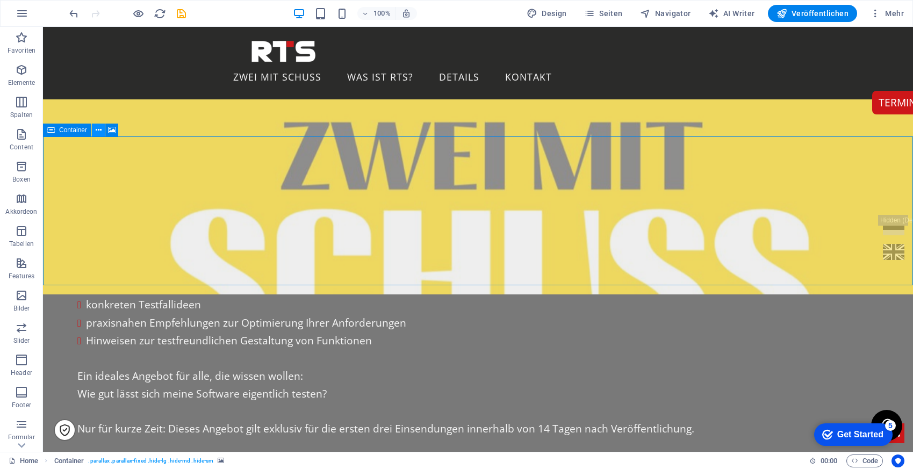
click at [98, 130] on icon at bounding box center [99, 130] width 6 height 11
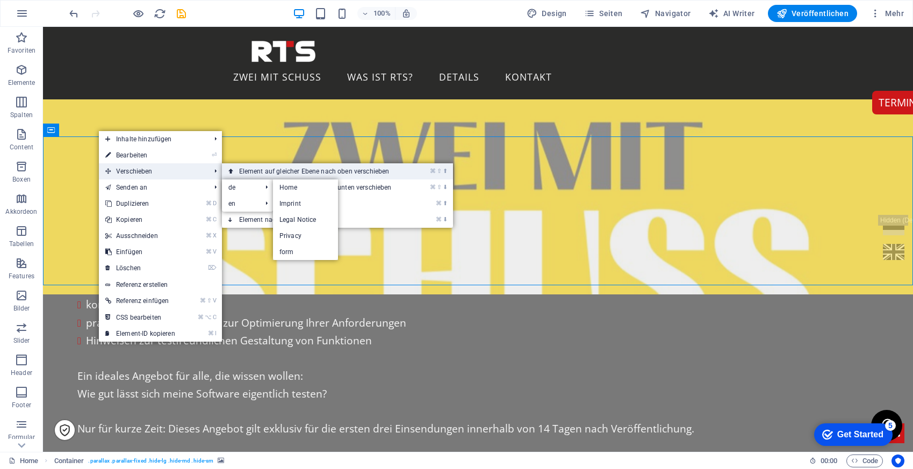
click at [280, 169] on link "⌘ ⇧ ⬆ Element auf gleicher Ebene nach oben verschieben" at bounding box center [317, 171] width 191 height 16
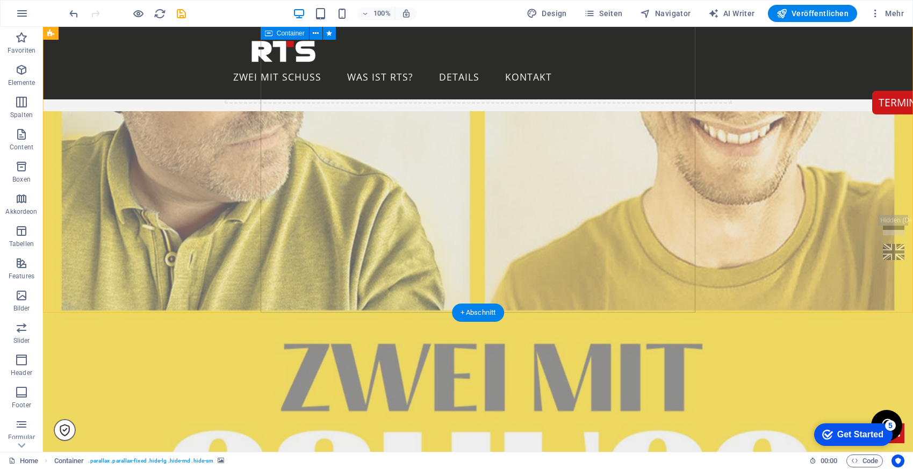
scroll to position [287, 0]
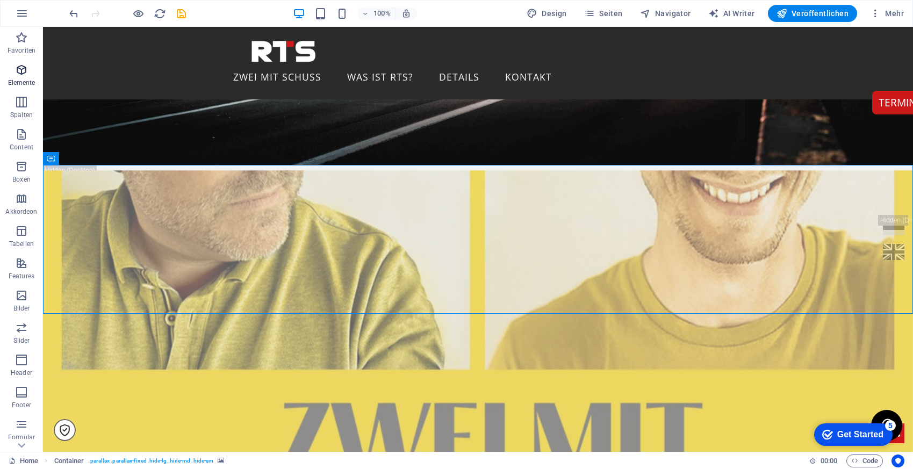
click at [16, 70] on icon "button" at bounding box center [21, 69] width 13 height 13
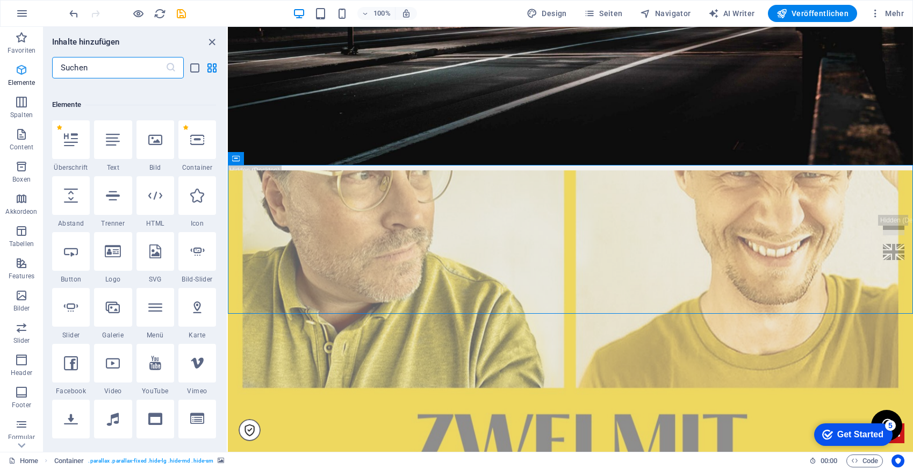
scroll to position [114, 0]
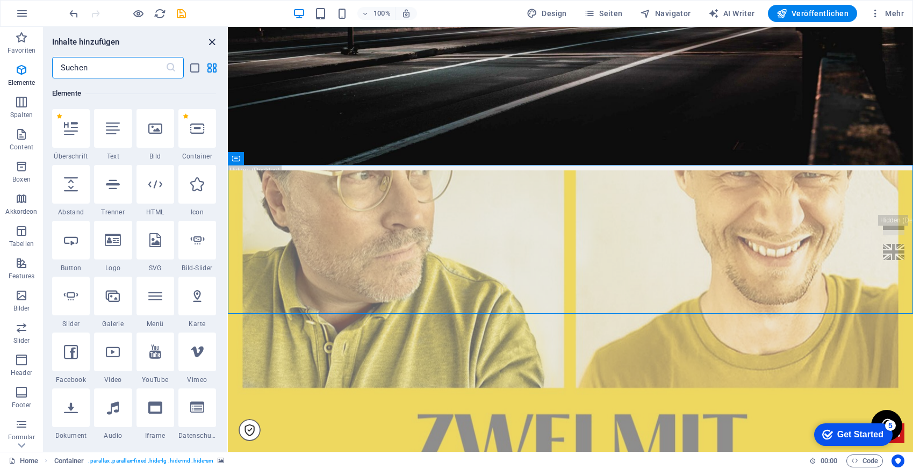
click at [206, 43] on icon "close panel" at bounding box center [212, 42] width 12 height 12
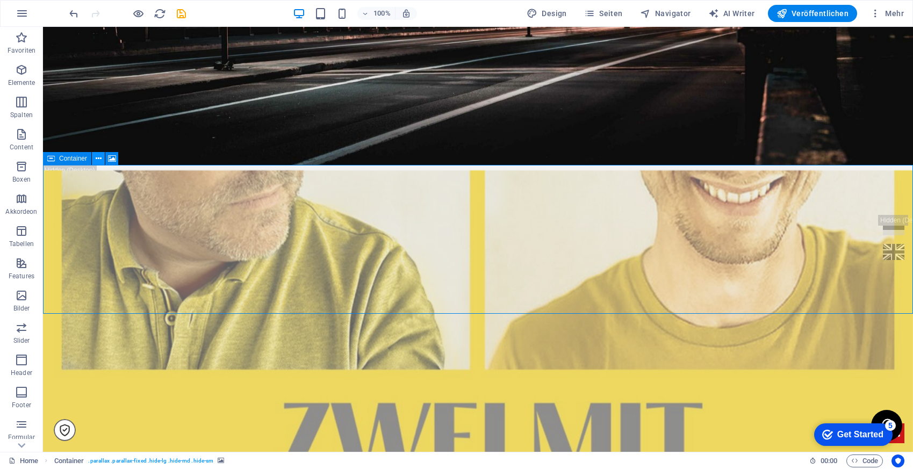
click at [96, 158] on icon at bounding box center [99, 158] width 6 height 11
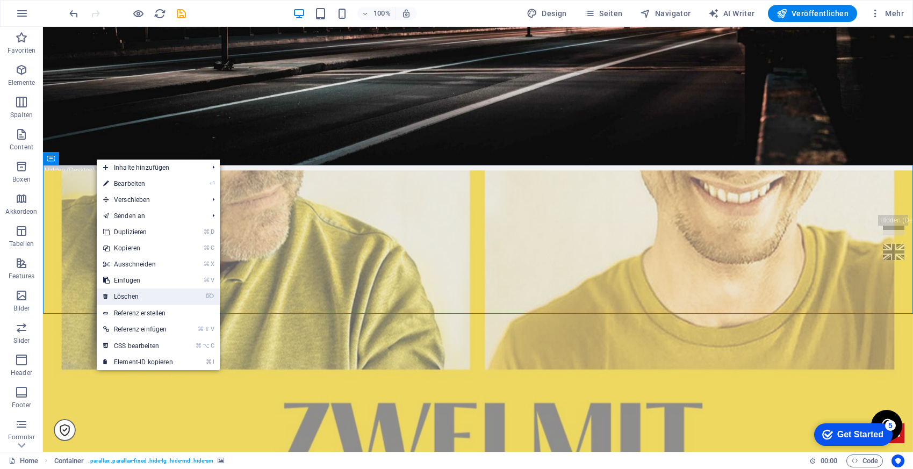
click at [138, 295] on link "⌦ Löschen" at bounding box center [138, 296] width 83 height 16
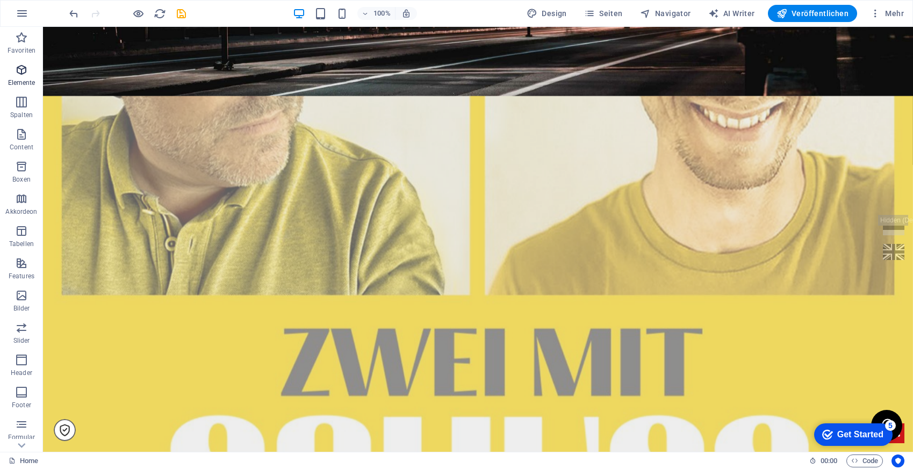
click at [17, 71] on icon "button" at bounding box center [21, 69] width 13 height 13
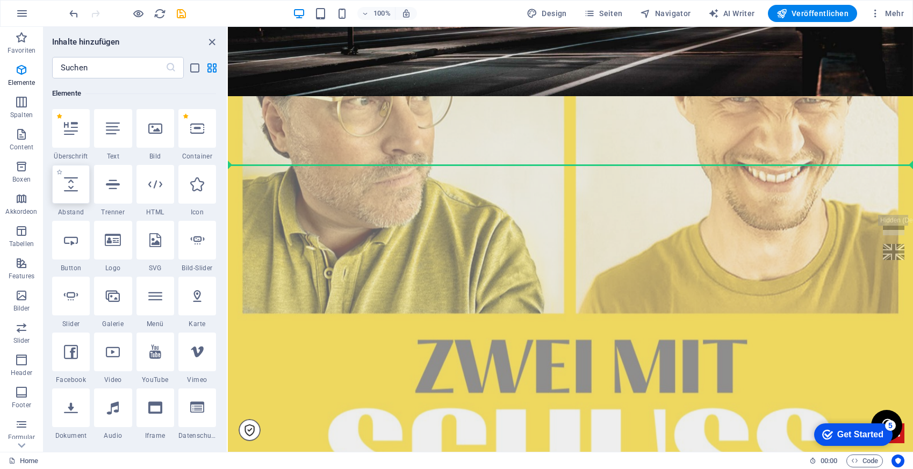
select select "px"
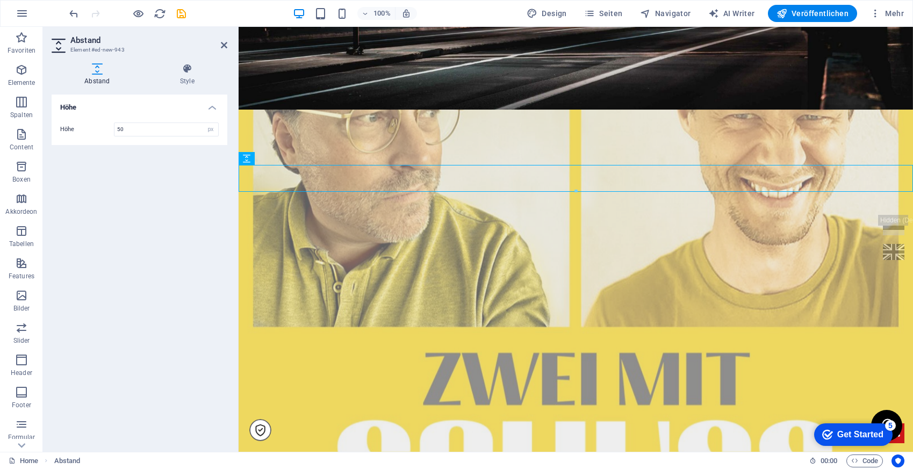
click at [219, 46] on header "Abstand Element #ed-new-943" at bounding box center [140, 41] width 176 height 28
click at [225, 47] on icon at bounding box center [224, 45] width 6 height 9
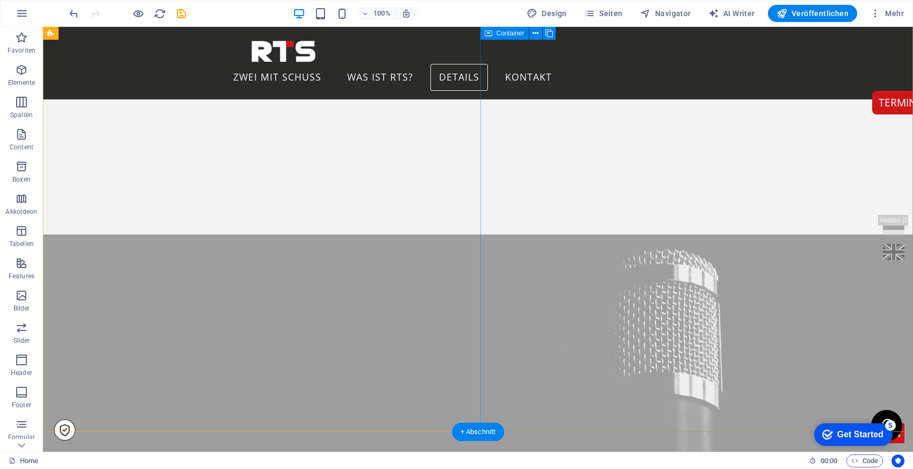
scroll to position [4542, 0]
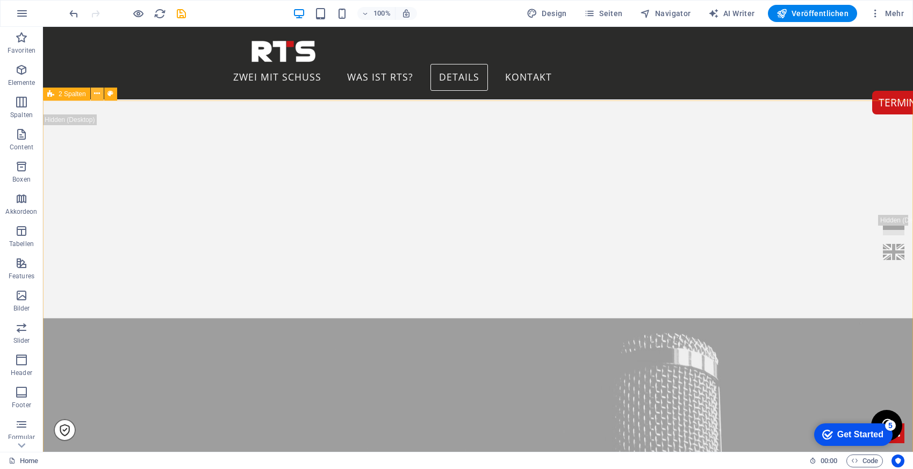
click at [98, 91] on icon at bounding box center [97, 93] width 6 height 11
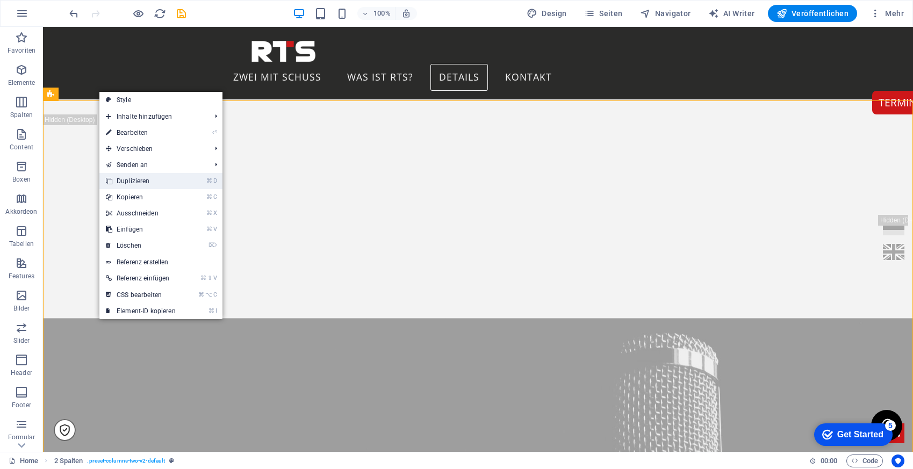
click at [128, 180] on link "⌘ D Duplizieren" at bounding box center [140, 181] width 83 height 16
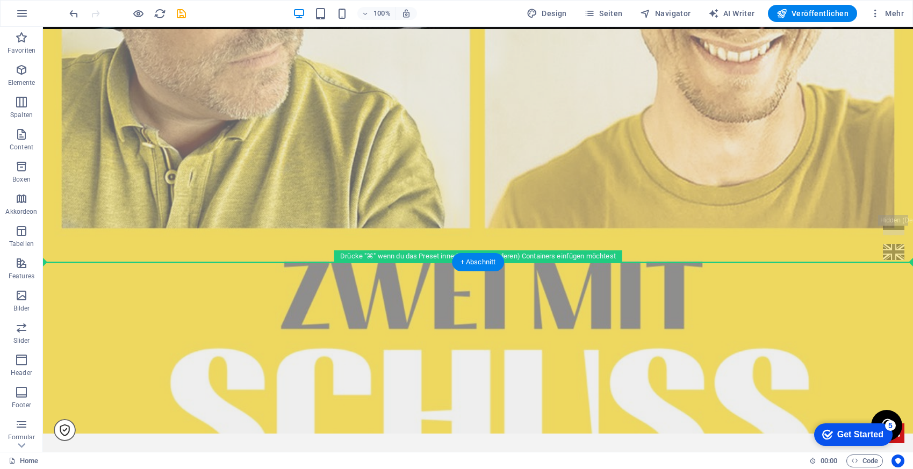
scroll to position [525, 0]
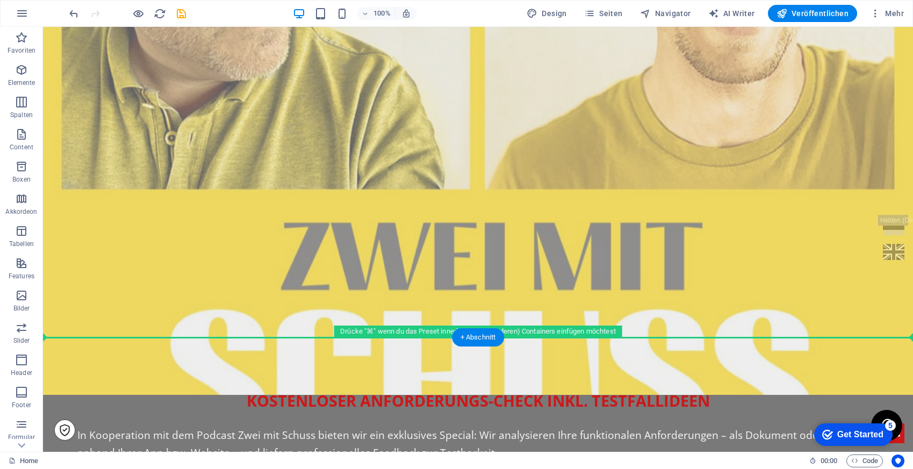
drag, startPoint x: 104, startPoint y: 215, endPoint x: 222, endPoint y: 342, distance: 173.3
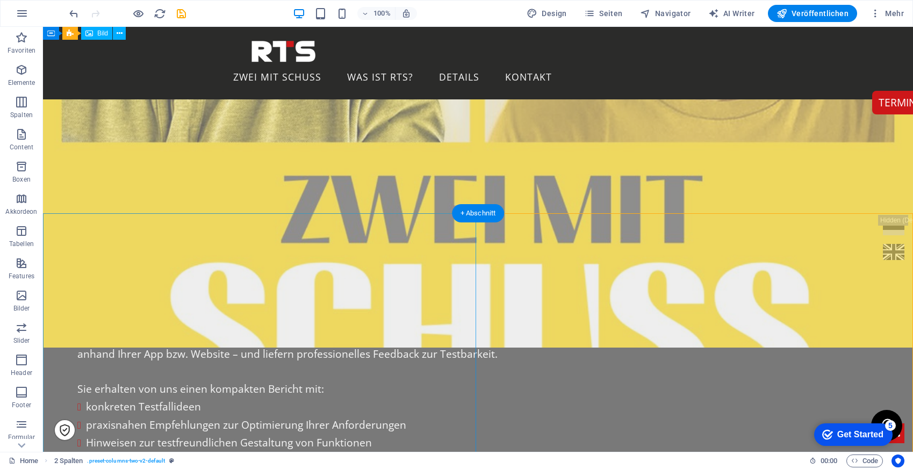
scroll to position [612, 0]
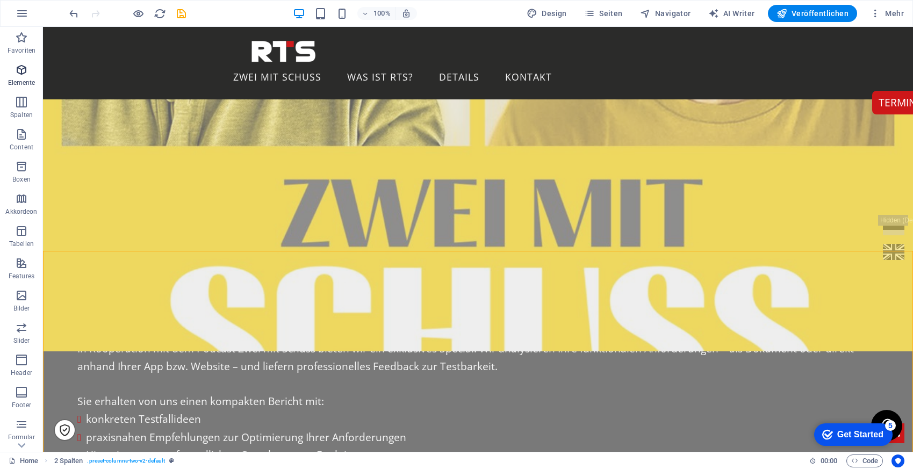
click at [22, 73] on icon "button" at bounding box center [21, 69] width 13 height 13
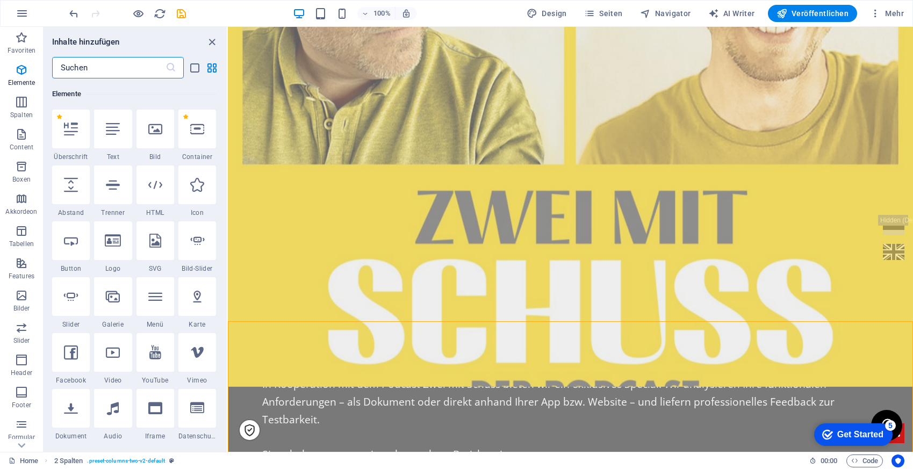
scroll to position [114, 0]
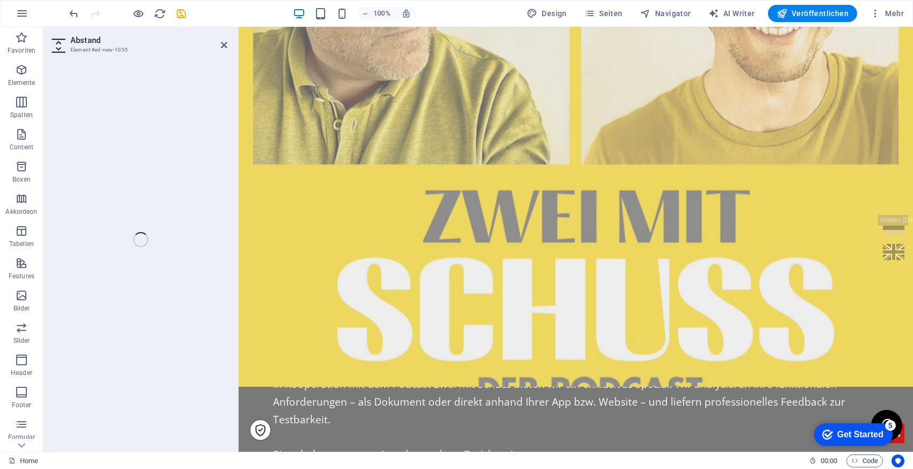
select select "px"
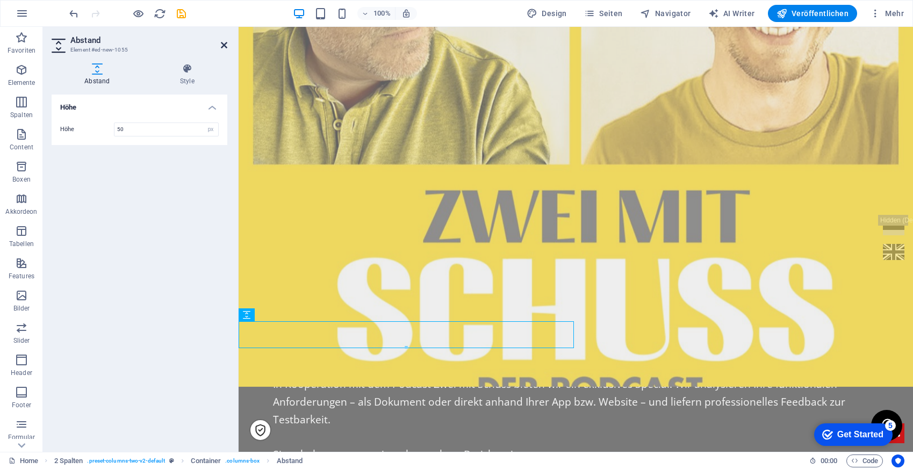
click at [223, 45] on icon at bounding box center [224, 45] width 6 height 9
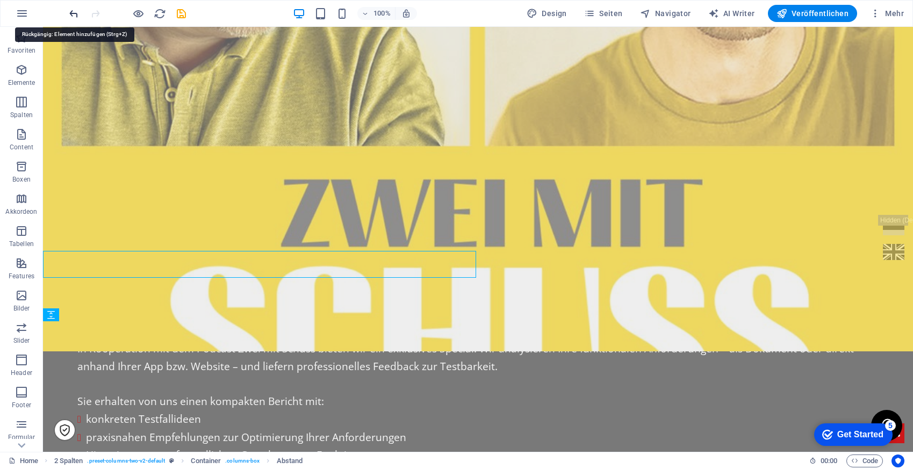
click at [74, 11] on icon "undo" at bounding box center [74, 14] width 12 height 12
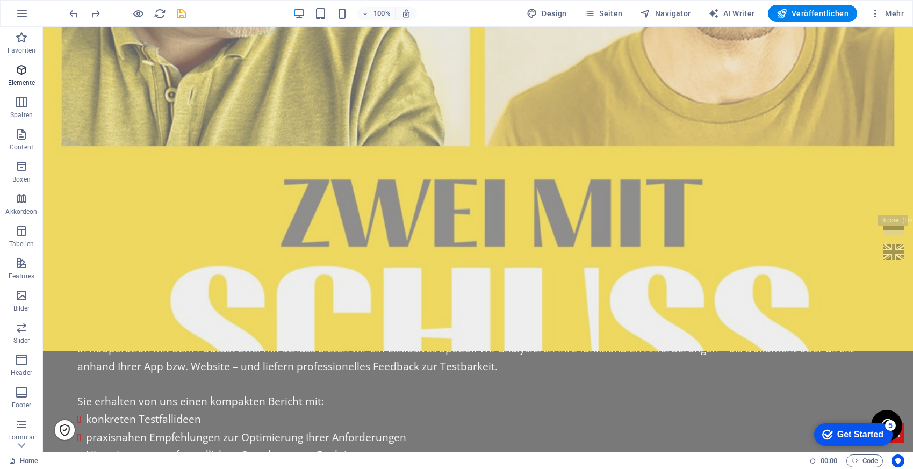
click at [14, 72] on span "Elemente" at bounding box center [21, 76] width 43 height 26
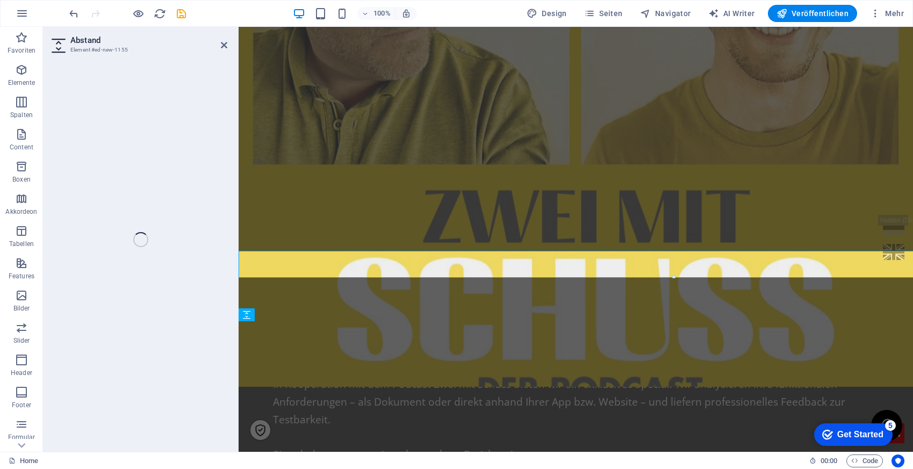
select select "px"
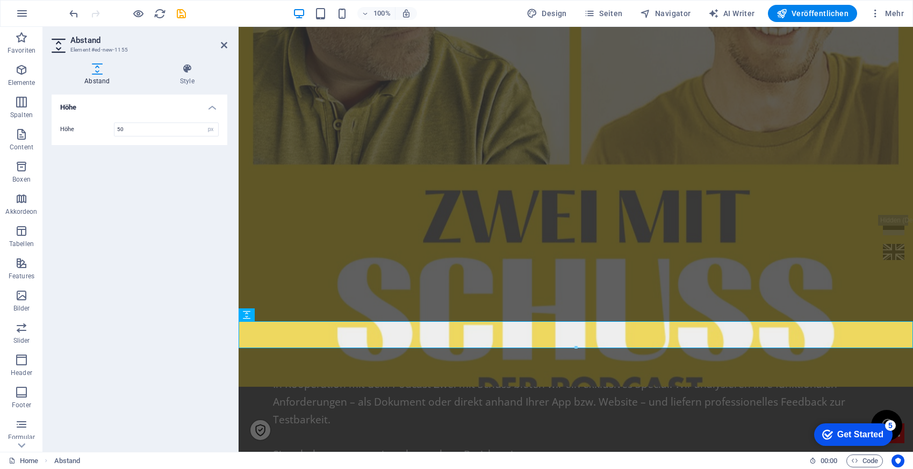
click at [366, 209] on figure at bounding box center [575, 167] width 674 height 440
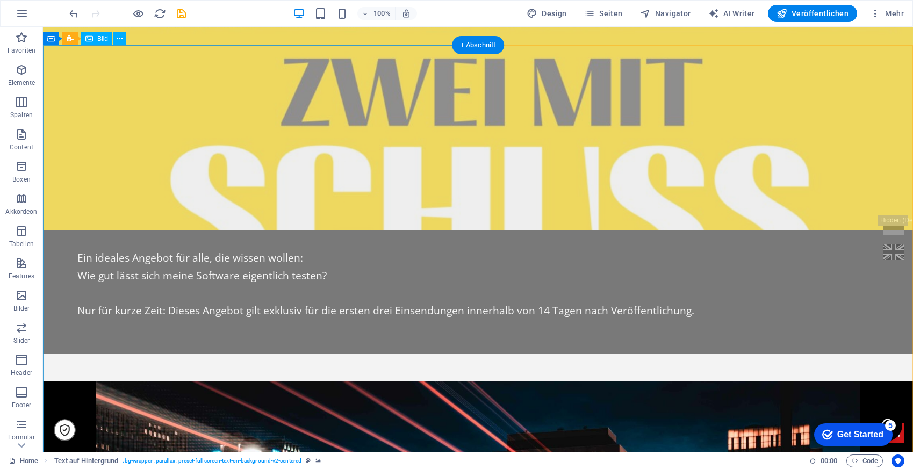
scroll to position [865, 0]
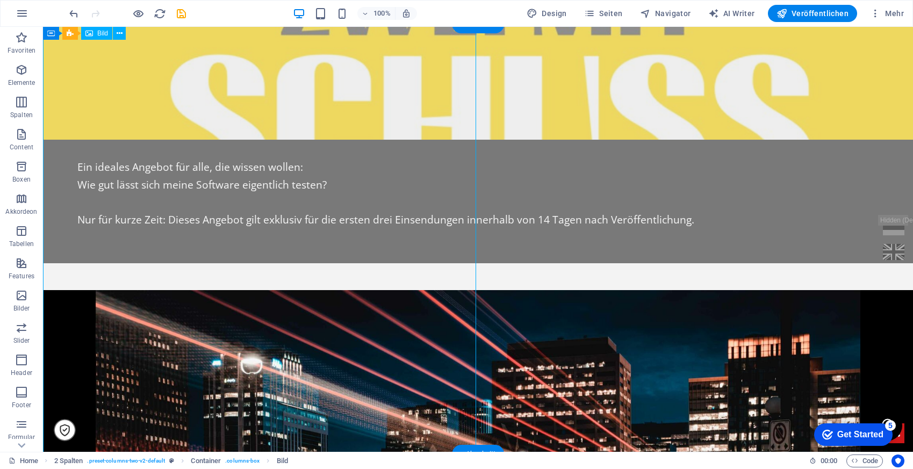
select select "px"
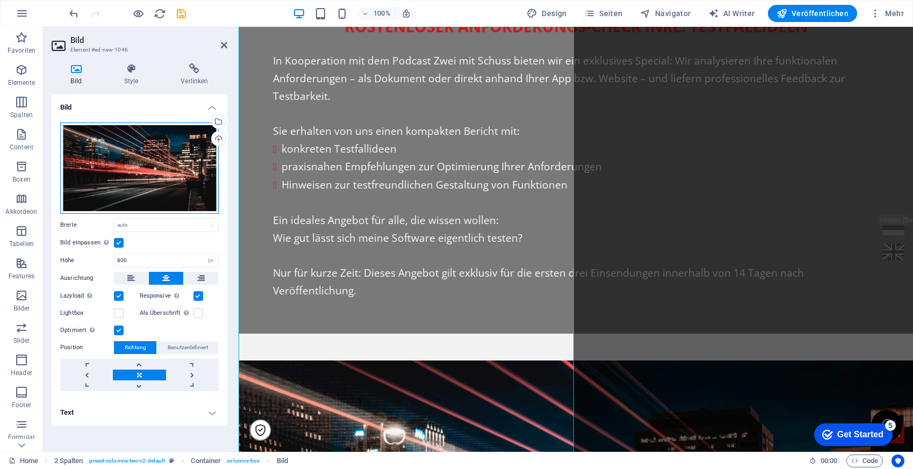
click at [93, 145] on div "Ziehe Dateien zum Hochladen hierher oder klicke hier, um aus Dateien oder koste…" at bounding box center [139, 167] width 158 height 91
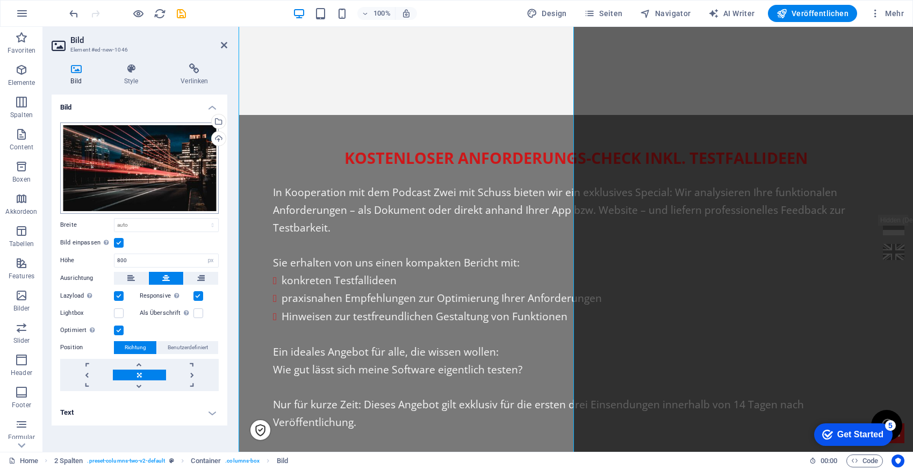
scroll to position [1199, 0]
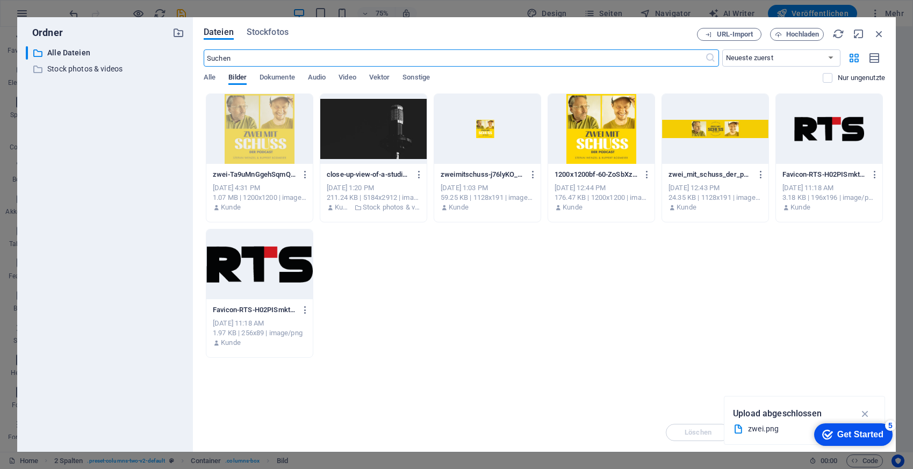
click at [613, 140] on div at bounding box center [601, 129] width 106 height 70
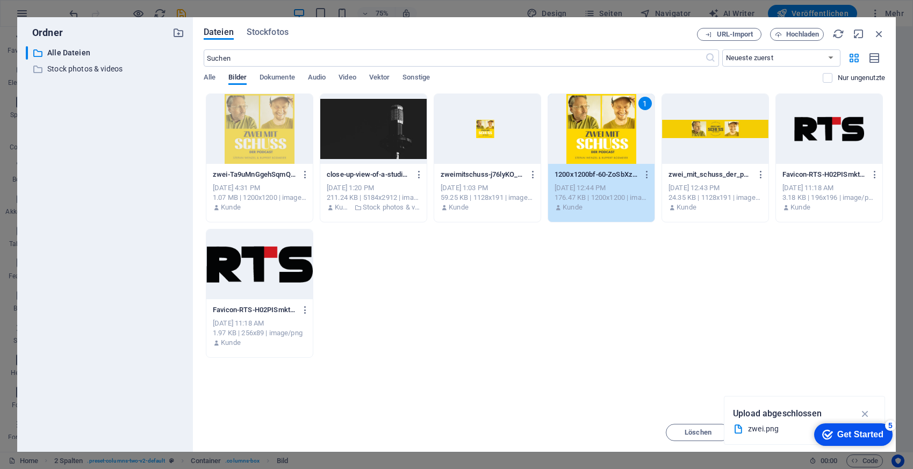
click at [613, 140] on div "1" at bounding box center [601, 129] width 106 height 70
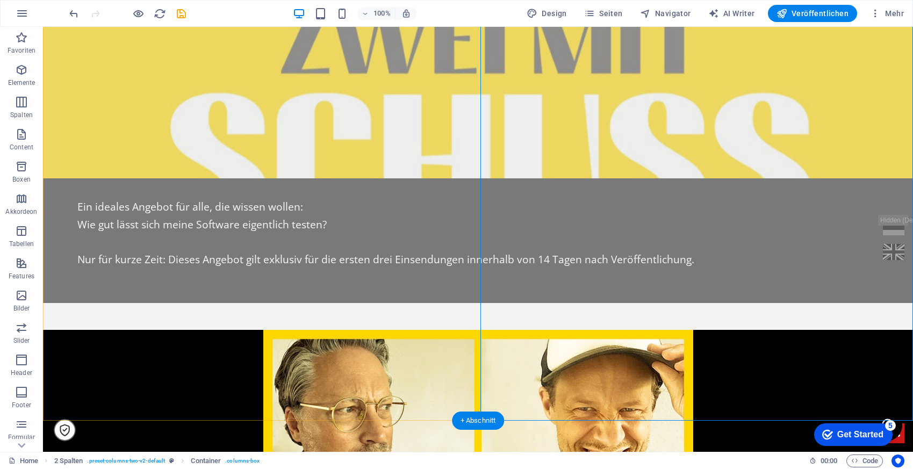
scroll to position [899, 0]
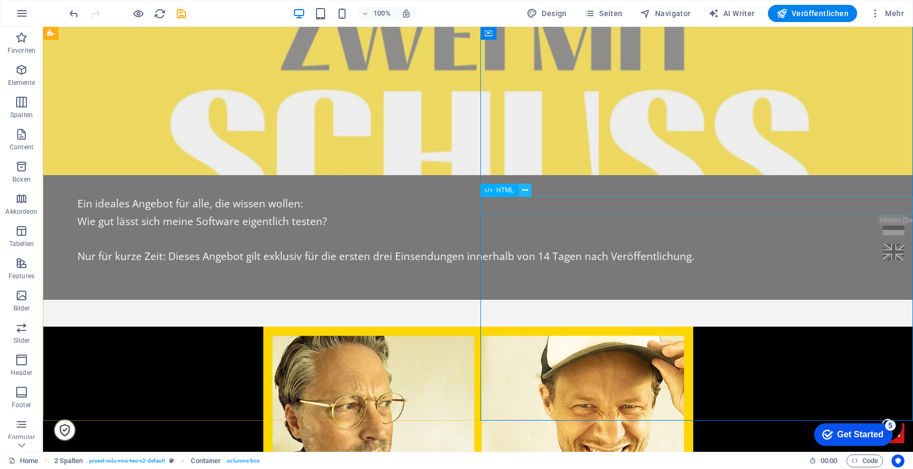
click at [524, 189] on icon at bounding box center [525, 190] width 6 height 11
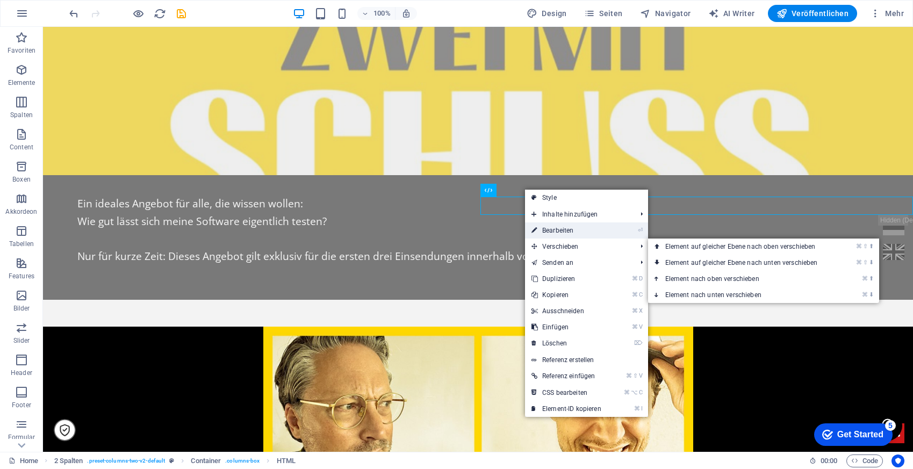
click at [558, 231] on link "⏎ Bearbeiten" at bounding box center [566, 230] width 83 height 16
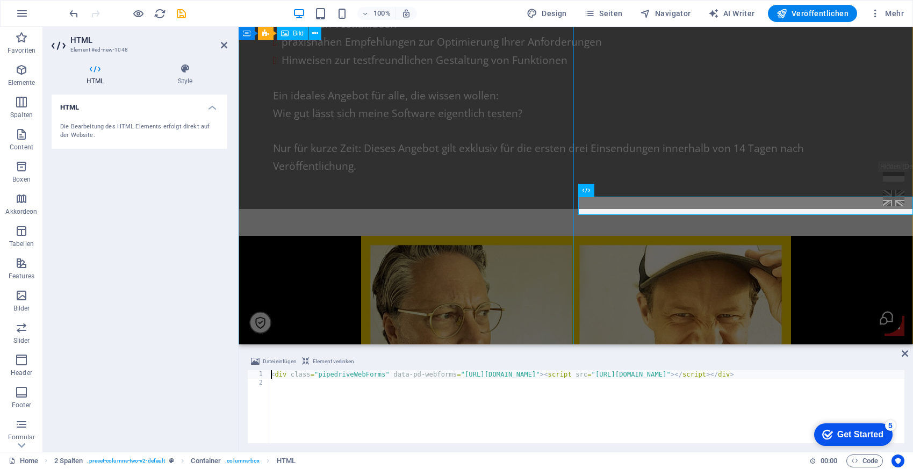
scroll to position [861, 0]
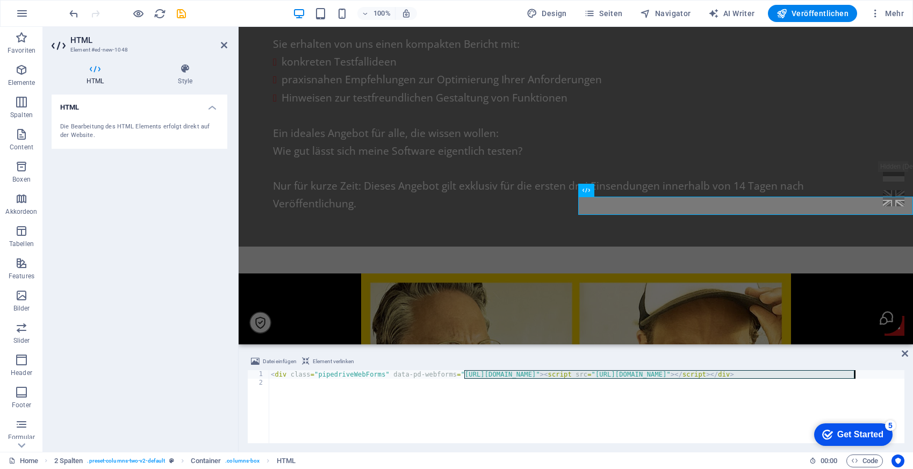
drag, startPoint x: 464, startPoint y: 375, endPoint x: 855, endPoint y: 377, distance: 390.5
click at [855, 377] on div "< div class = "pipedriveWebForms" data-pd-webforms = "[URL][DOMAIN_NAME]" > < s…" at bounding box center [702, 414] width 867 height 88
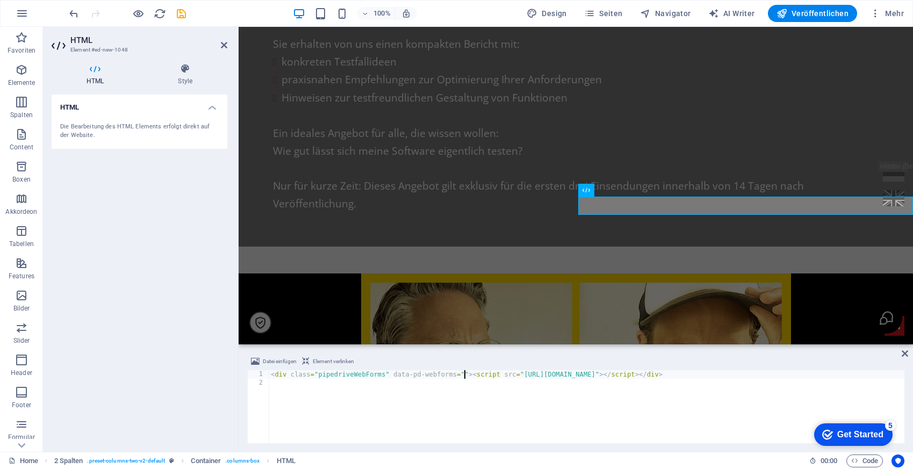
type textarea "<div class="pipedriveWebForms" data-pd-webforms="[URL][DOMAIN_NAME]"><script sr…"
click at [903, 351] on icon at bounding box center [904, 353] width 6 height 9
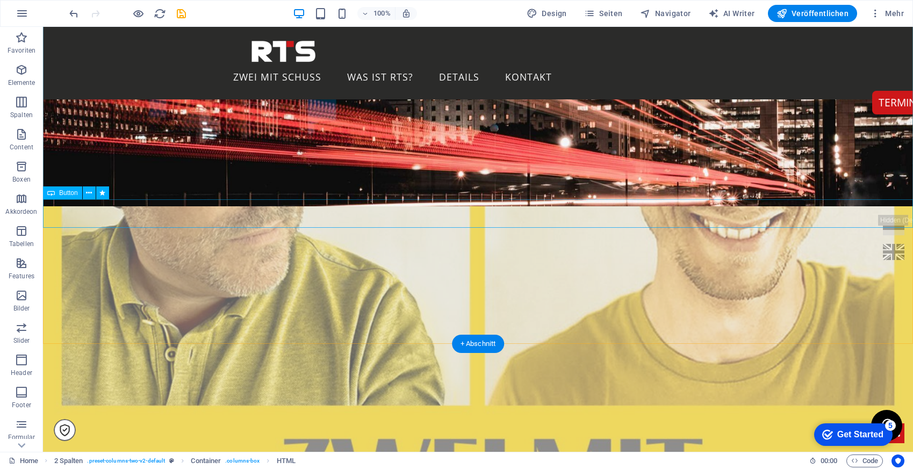
scroll to position [0, 0]
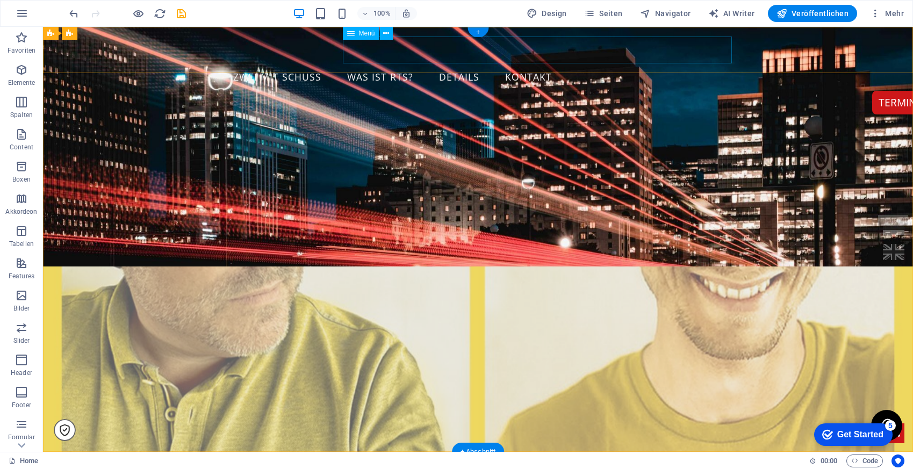
click at [401, 64] on nav "Zwei mit Schuss Was ist RTS? details kontakt" at bounding box center [478, 77] width 507 height 27
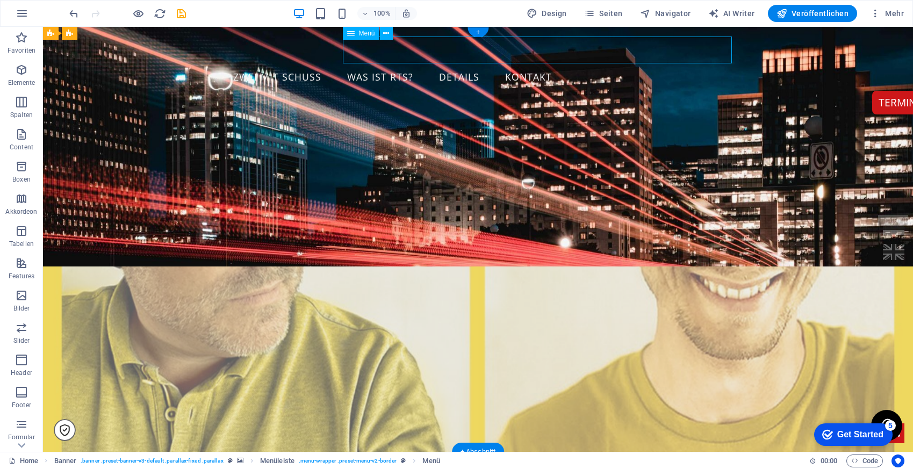
click at [401, 64] on nav "Zwei mit Schuss Was ist RTS? details kontakt" at bounding box center [478, 77] width 507 height 27
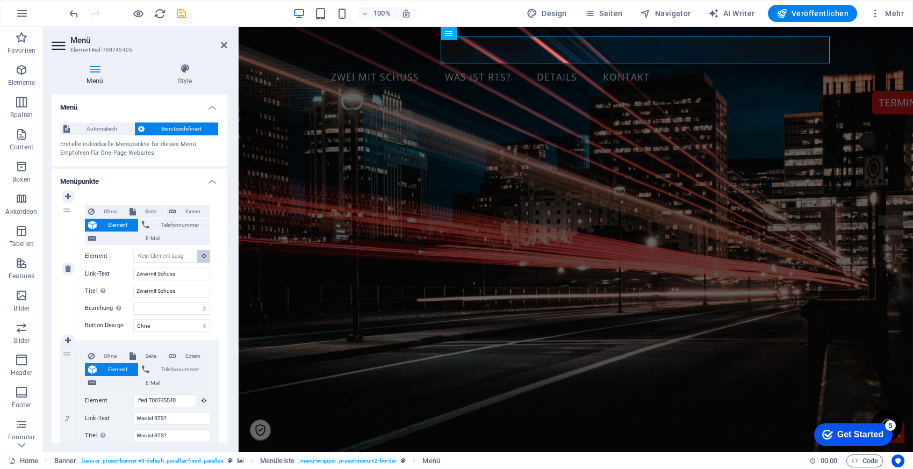
click at [202, 258] on icon at bounding box center [203, 255] width 5 height 5
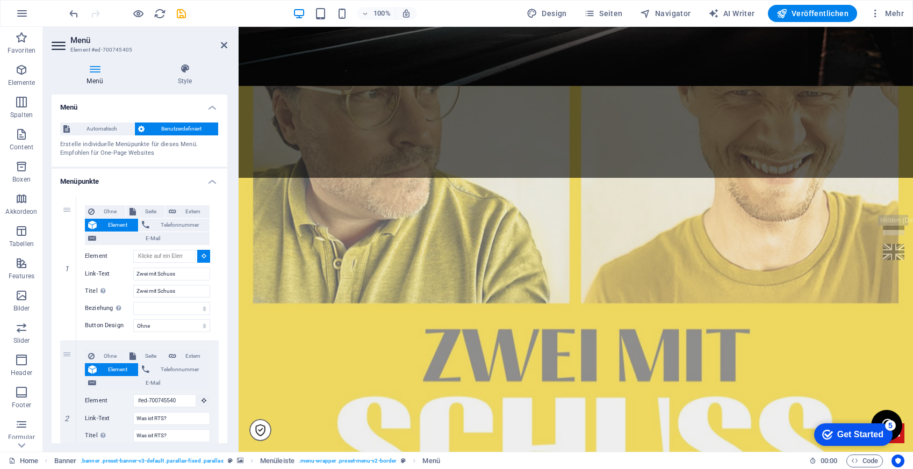
scroll to position [347, 0]
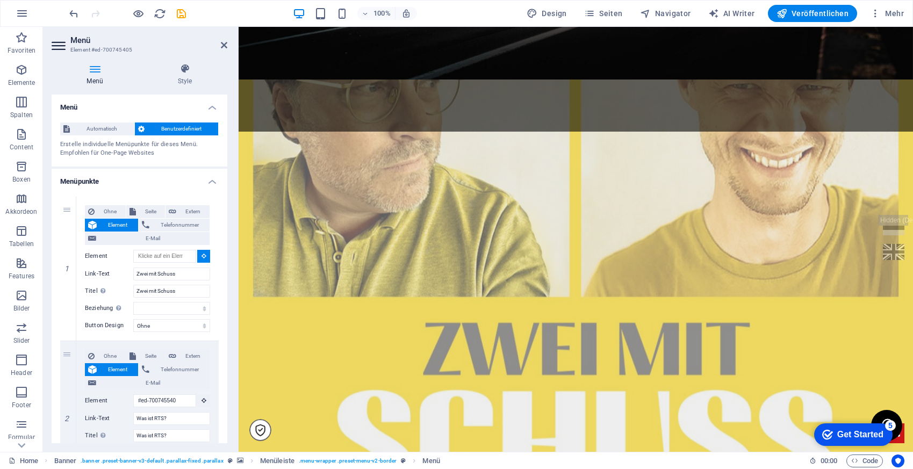
click at [353, 228] on figure at bounding box center [575, 299] width 674 height 440
type input "#ed-895624248"
select select
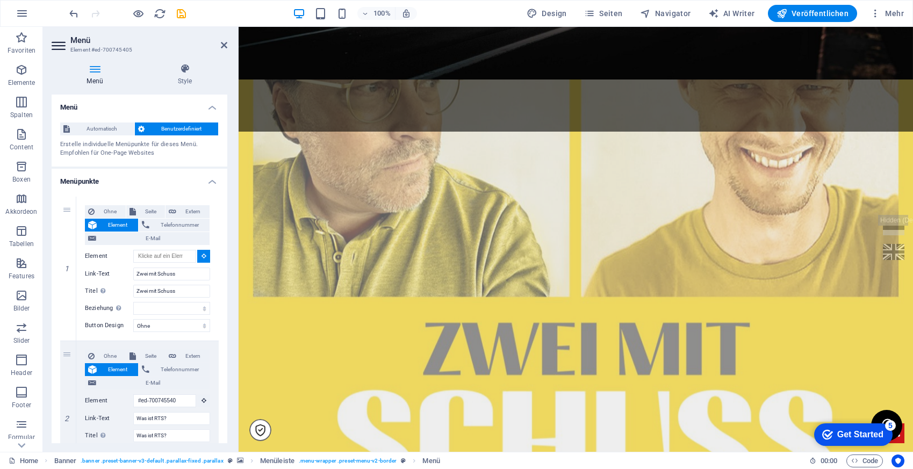
select select
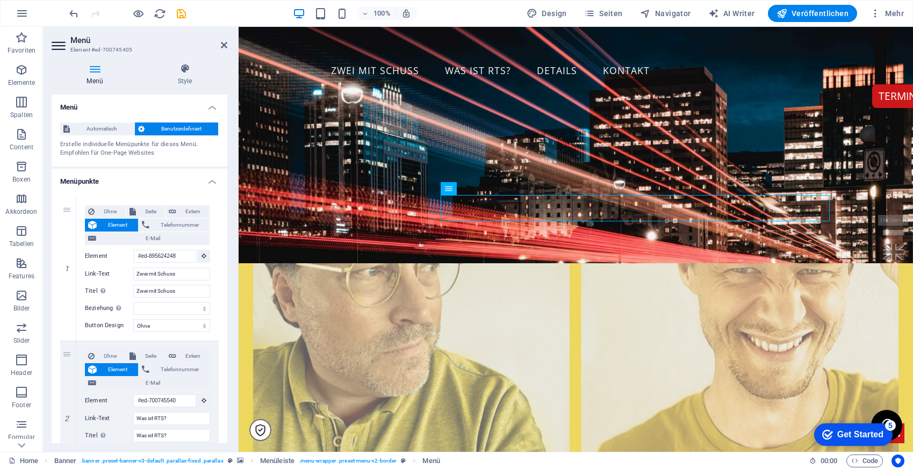
scroll to position [0, 0]
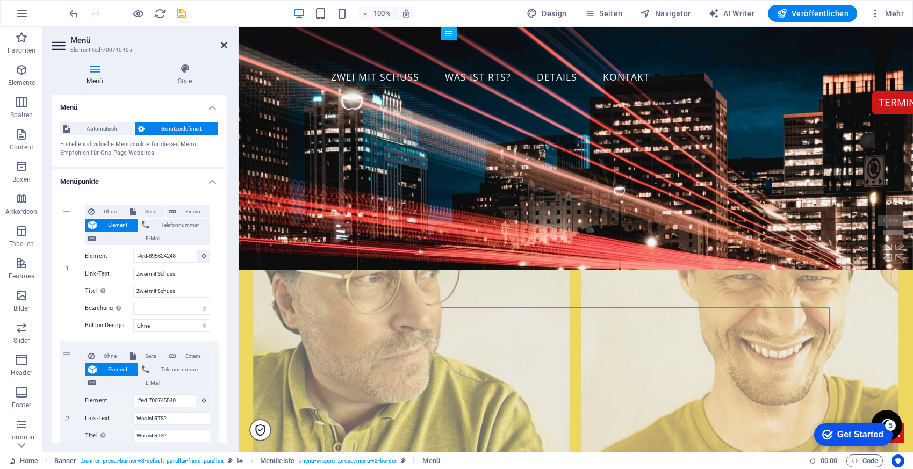
click at [223, 45] on icon at bounding box center [224, 45] width 6 height 9
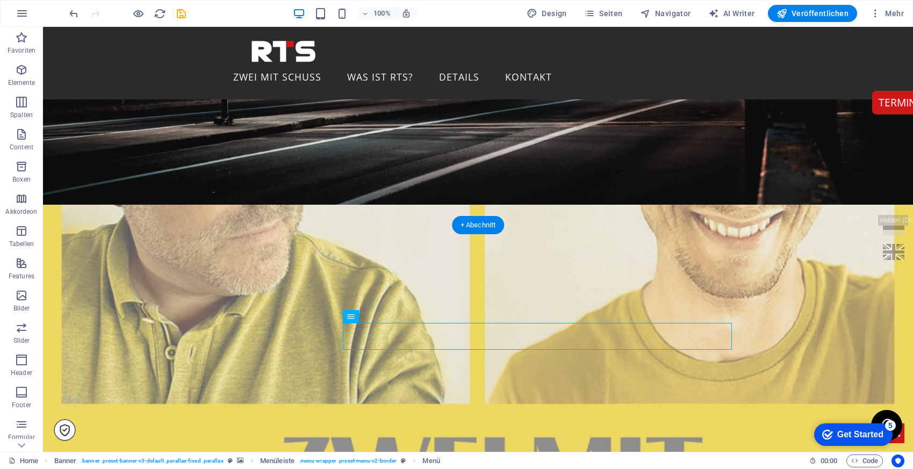
scroll to position [217, 0]
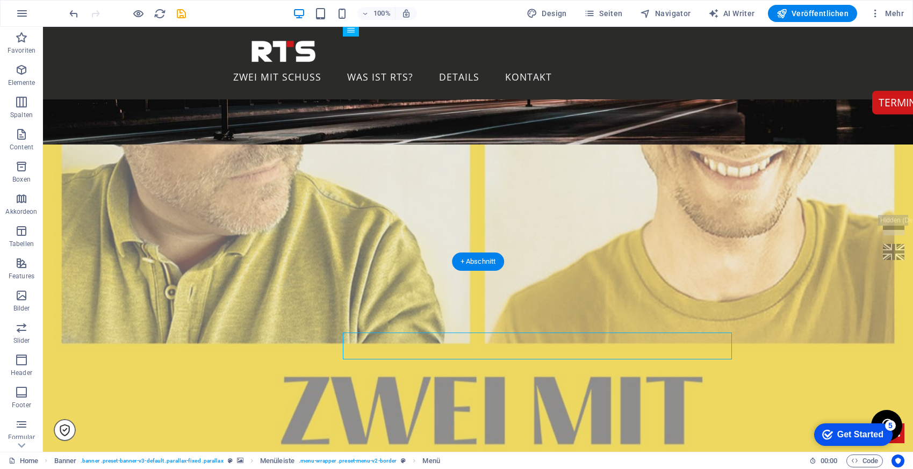
click at [62, 274] on figure at bounding box center [478, 346] width 870 height 404
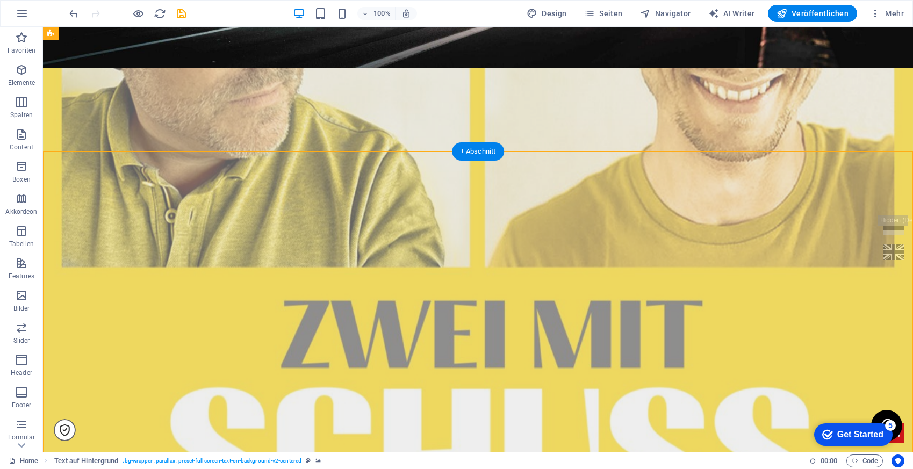
scroll to position [378, 0]
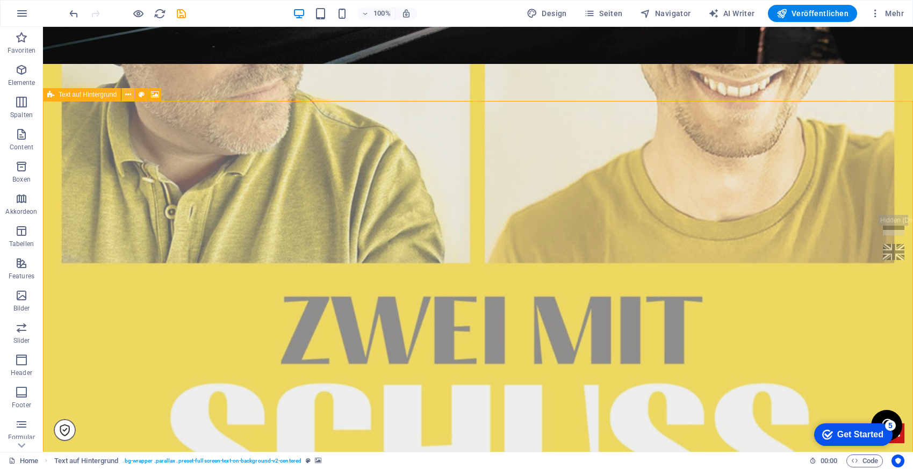
click at [126, 93] on icon at bounding box center [128, 94] width 6 height 11
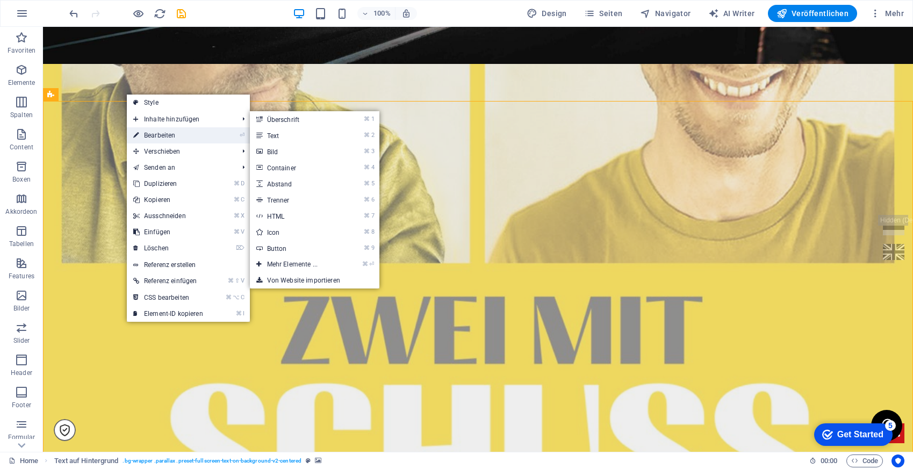
click at [165, 136] on link "⏎ Bearbeiten" at bounding box center [168, 135] width 83 height 16
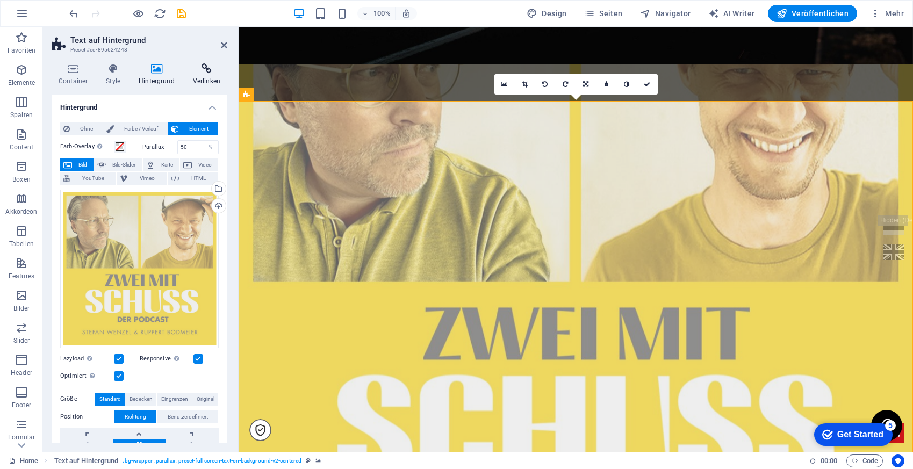
click at [207, 72] on icon at bounding box center [206, 68] width 41 height 11
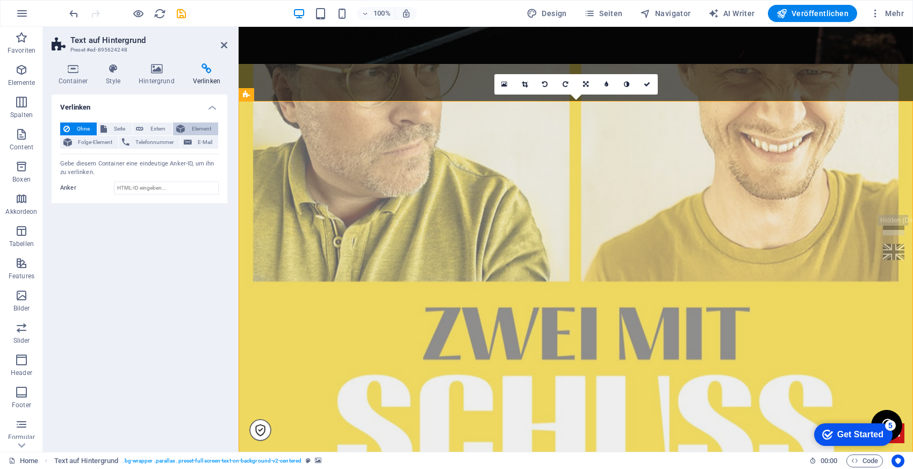
click at [203, 131] on span "Element" at bounding box center [201, 128] width 27 height 13
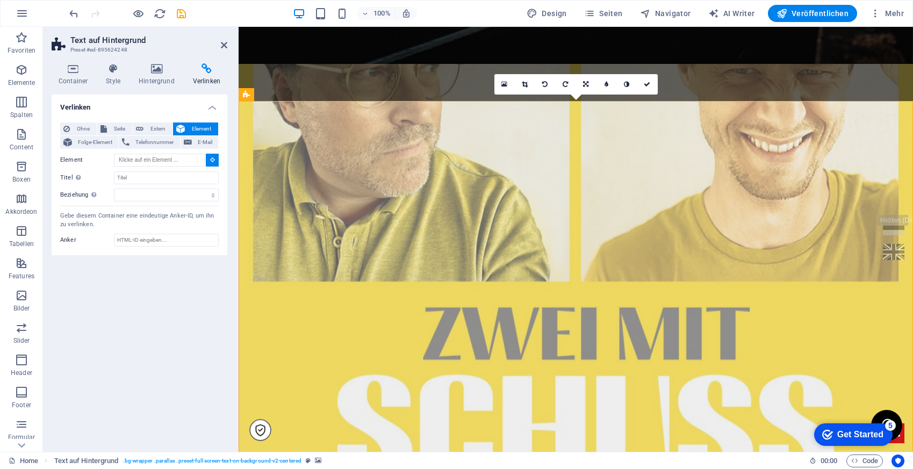
click at [213, 161] on icon at bounding box center [212, 159] width 5 height 5
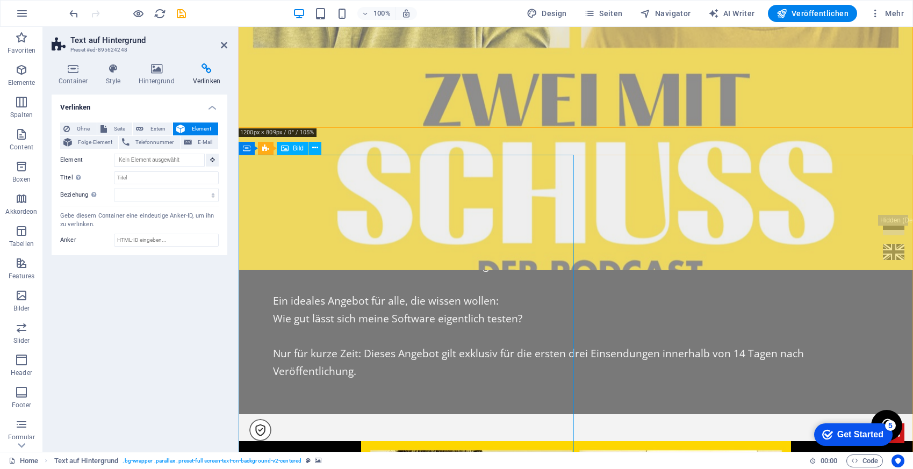
scroll to position [893, 0]
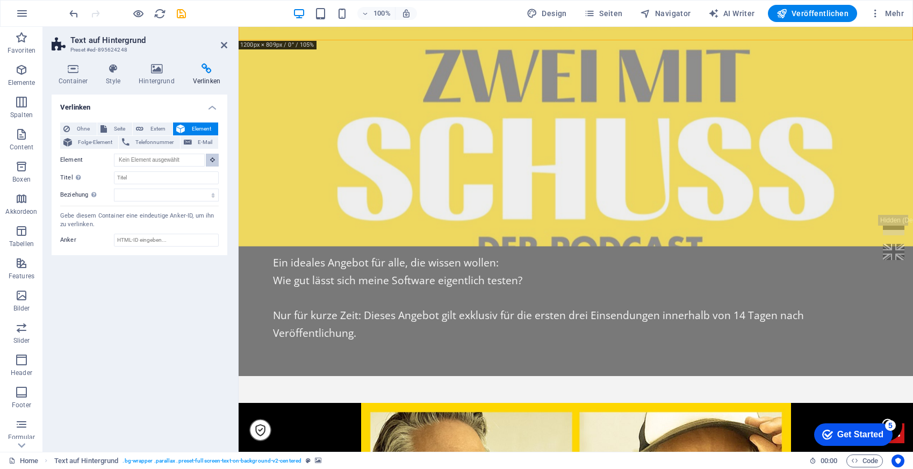
click at [213, 162] on icon at bounding box center [212, 159] width 5 height 5
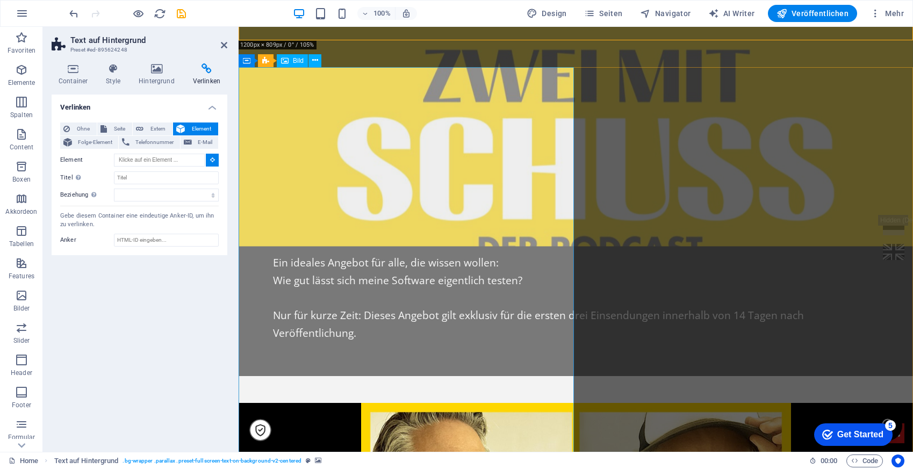
type input "#ed-new-1046"
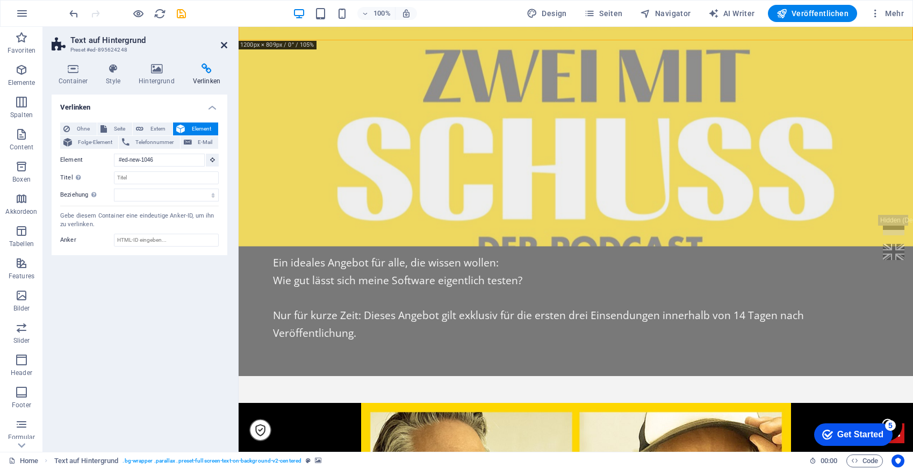
click at [224, 43] on icon at bounding box center [224, 45] width 6 height 9
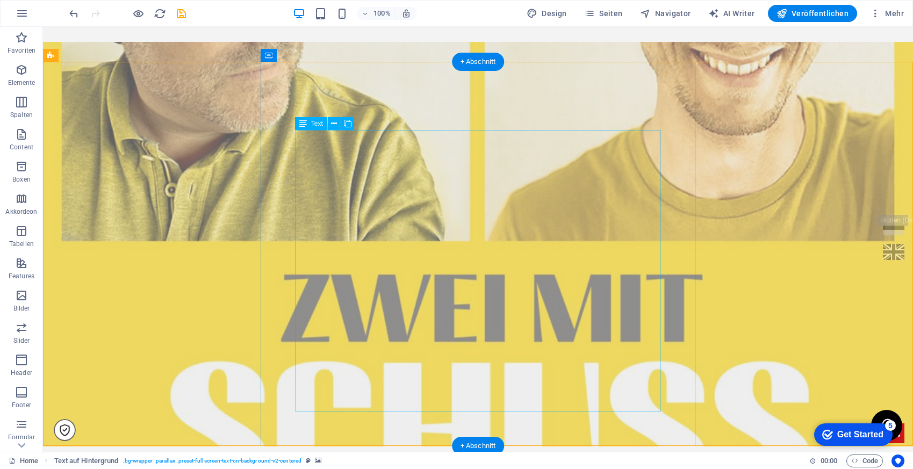
scroll to position [440, 0]
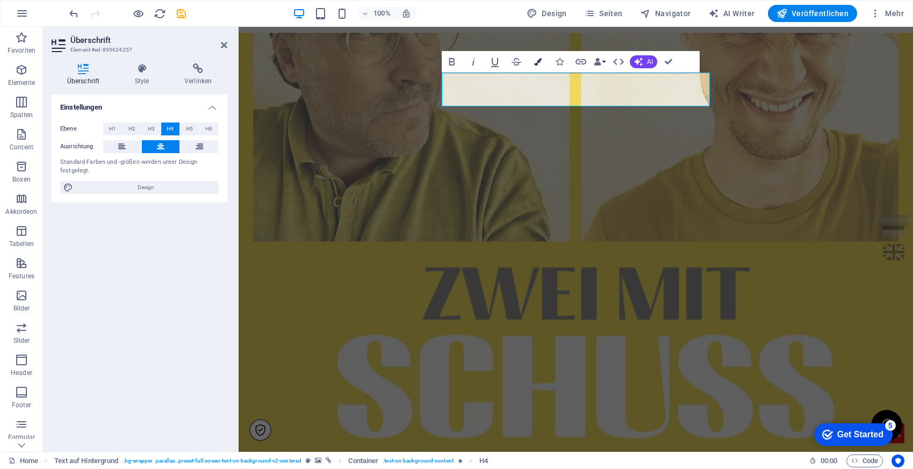
click at [536, 56] on button "Colors" at bounding box center [537, 61] width 20 height 21
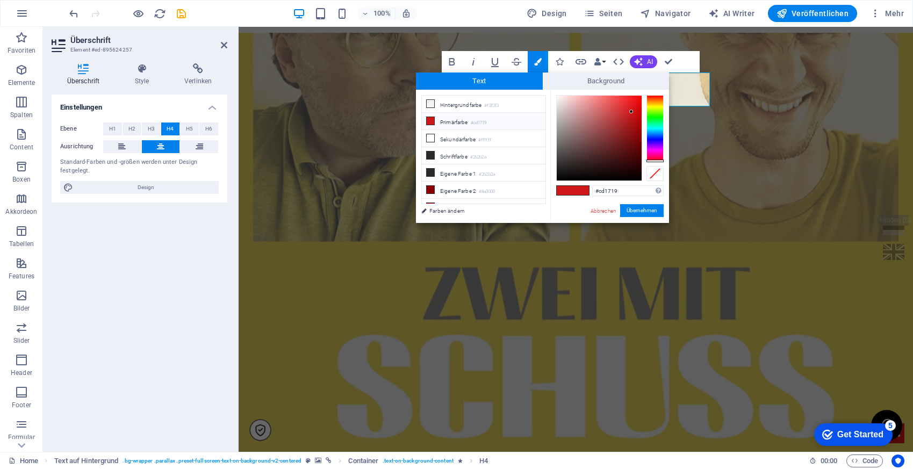
drag, startPoint x: 627, startPoint y: 186, endPoint x: 633, endPoint y: 197, distance: 12.5
click at [633, 197] on div "#cd1719 Unterstützte Formate: #0852ed rgb(8, 82, 237) rgba(8, 82, 237, 90%) hsv…" at bounding box center [609, 234] width 119 height 289
type input "000000"
click at [640, 210] on button "Übernehmen" at bounding box center [642, 210] width 44 height 13
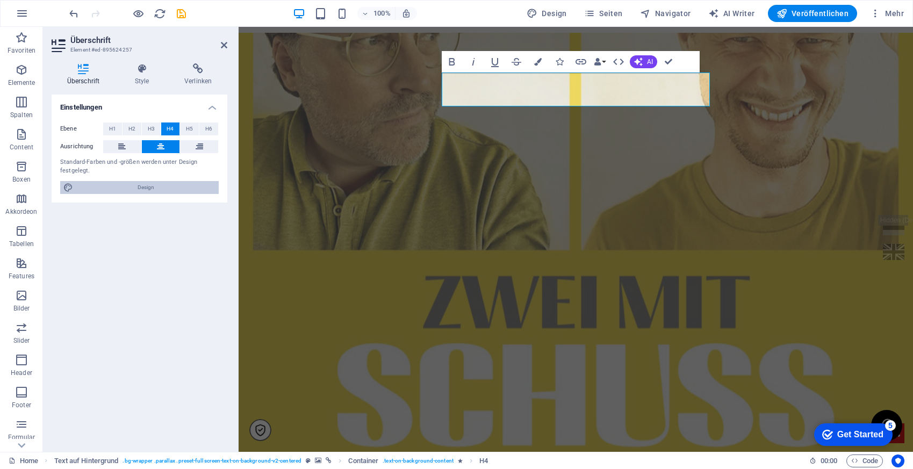
click at [173, 186] on span "Design" at bounding box center [145, 187] width 139 height 13
select select "rem"
select select "400"
select select "px"
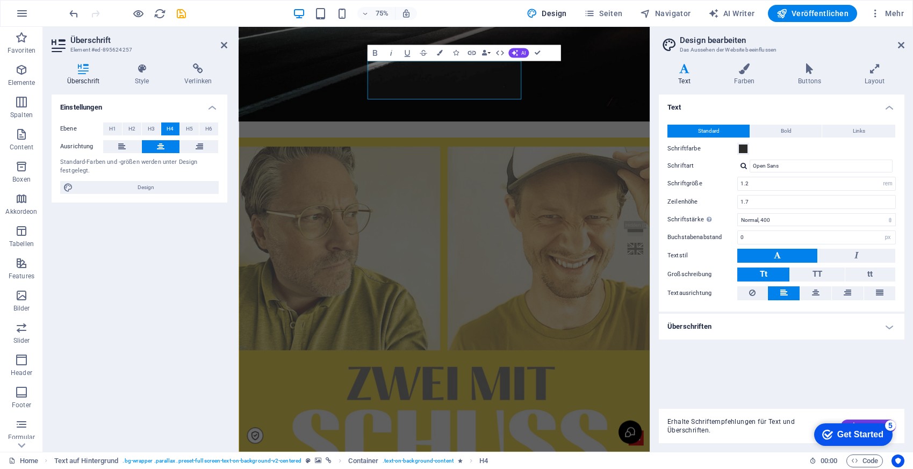
scroll to position [582, 0]
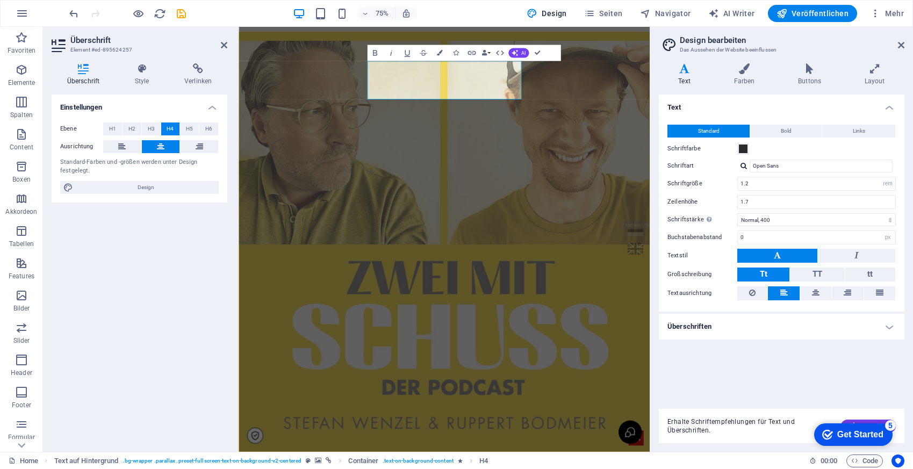
click at [755, 322] on h4 "Überschriften" at bounding box center [781, 327] width 245 height 26
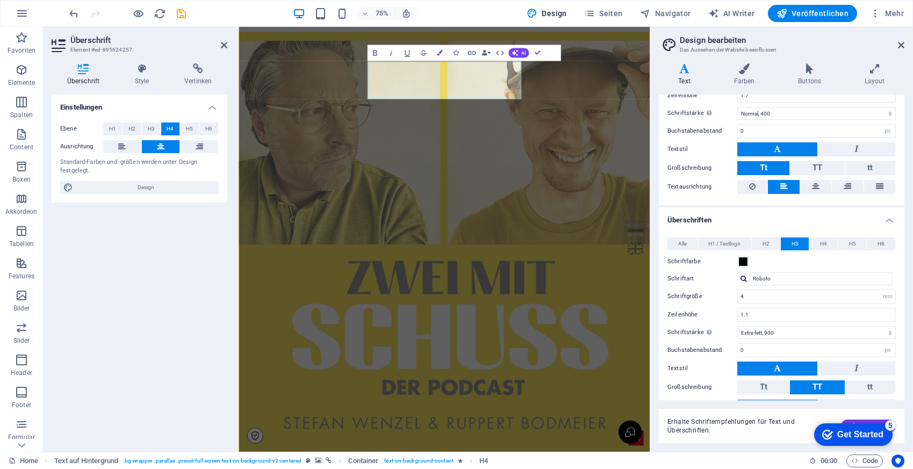
scroll to position [109, 0]
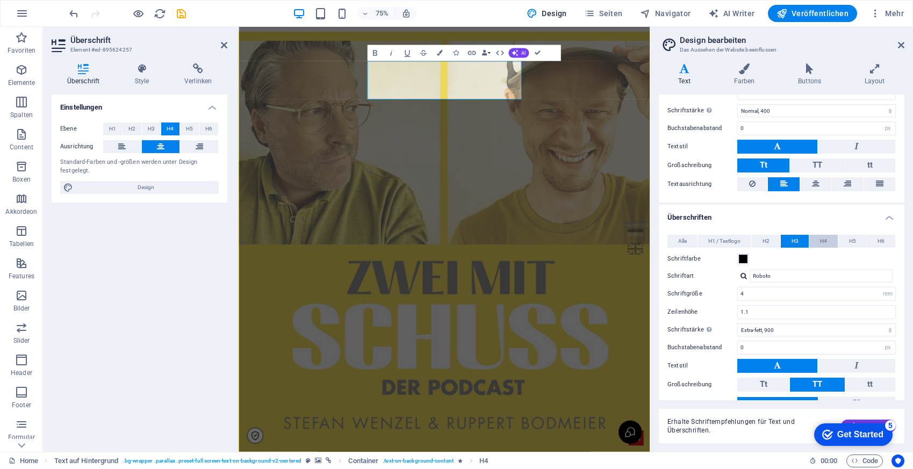
click at [821, 241] on span "H4" at bounding box center [823, 241] width 7 height 13
click at [746, 258] on span at bounding box center [743, 259] width 9 height 9
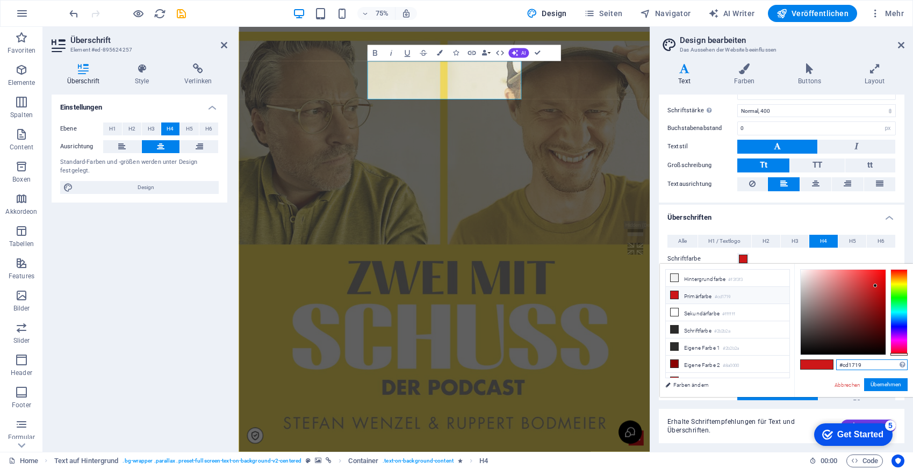
drag, startPoint x: 868, startPoint y: 364, endPoint x: 809, endPoint y: 364, distance: 59.1
click at [809, 364] on div "#cd1719 Unterstützte Formate: #0852ed rgb(8, 82, 237) rgba(8, 82, 237, 90%) hsv…" at bounding box center [853, 408] width 119 height 289
type input "#000000"
click at [884, 385] on button "Übernehmen" at bounding box center [886, 384] width 44 height 13
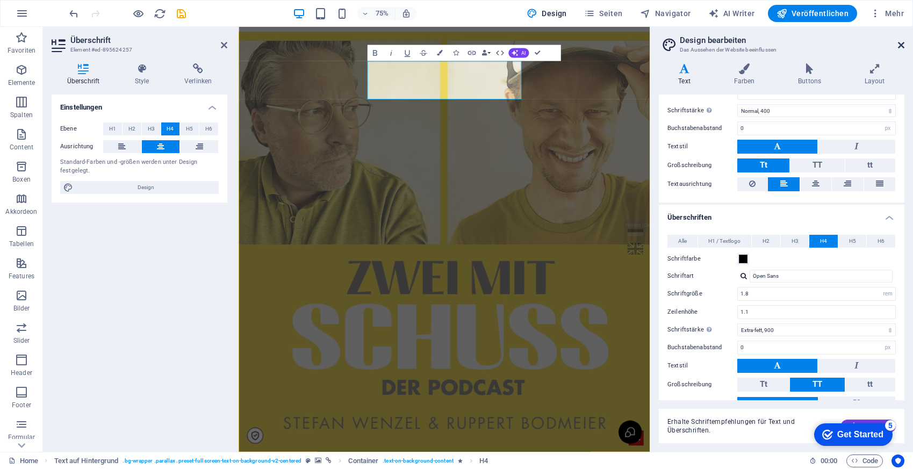
click at [901, 42] on icon at bounding box center [901, 45] width 6 height 9
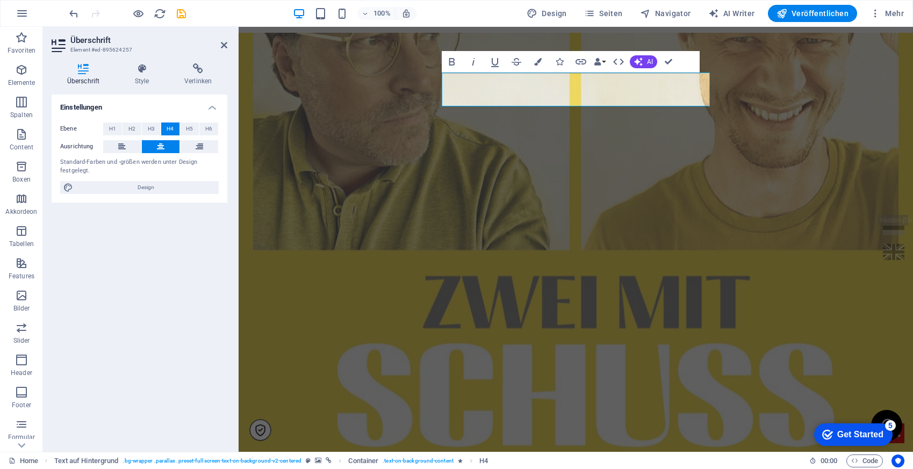
click at [771, 153] on figure at bounding box center [575, 253] width 674 height 440
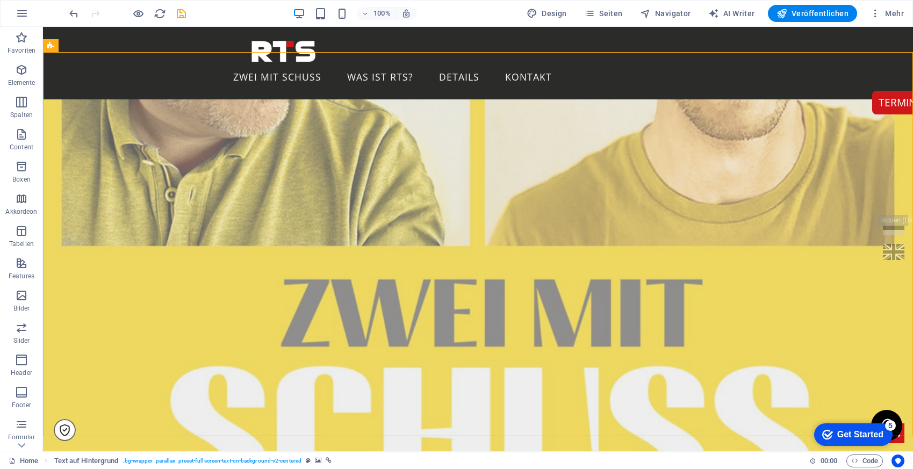
scroll to position [409, 0]
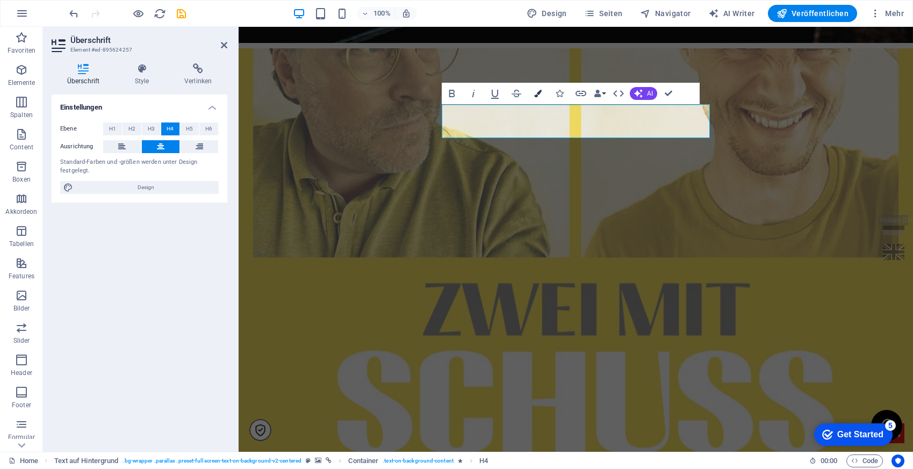
click at [538, 90] on icon "button" at bounding box center [538, 94] width 8 height 8
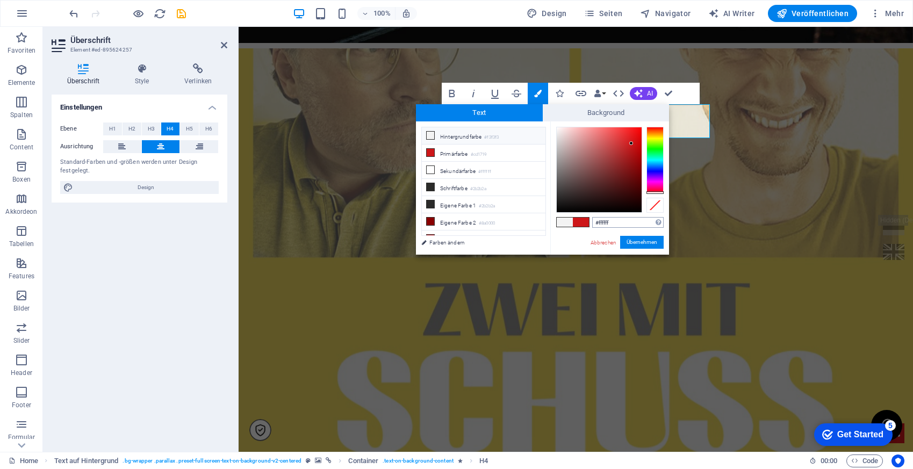
type input "#ffffff"
click at [650, 243] on button "Übernehmen" at bounding box center [642, 242] width 44 height 13
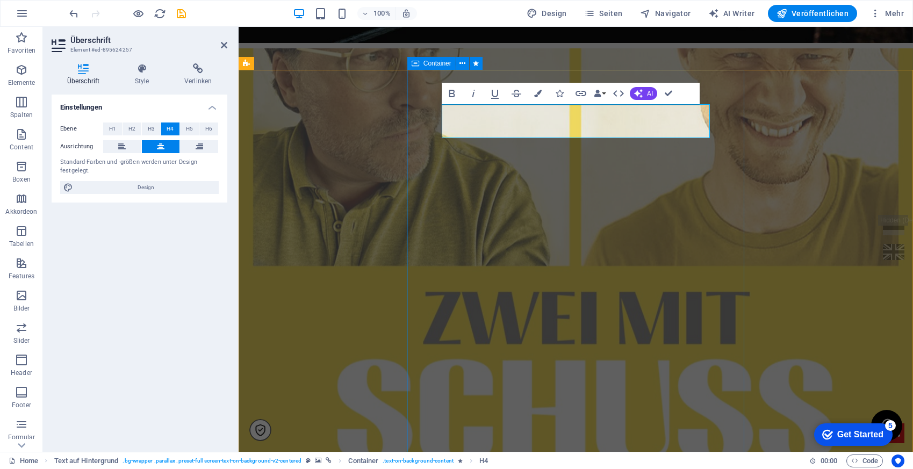
click at [774, 203] on figure at bounding box center [575, 268] width 674 height 440
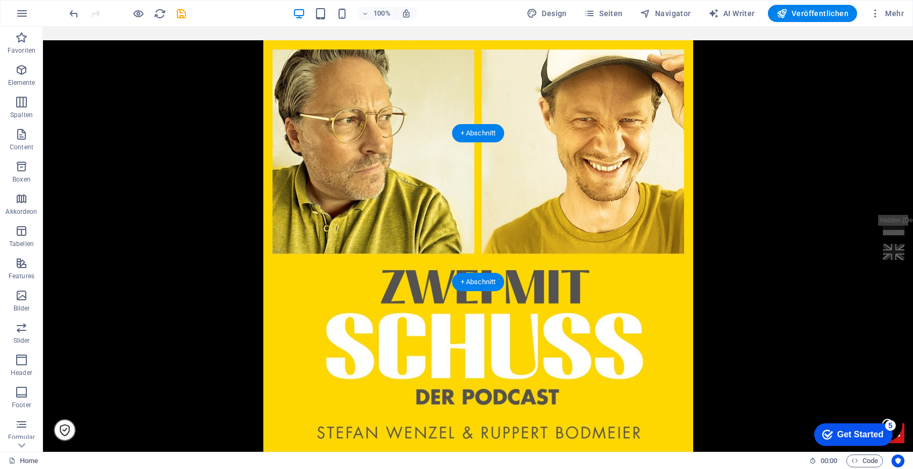
scroll to position [1187, 0]
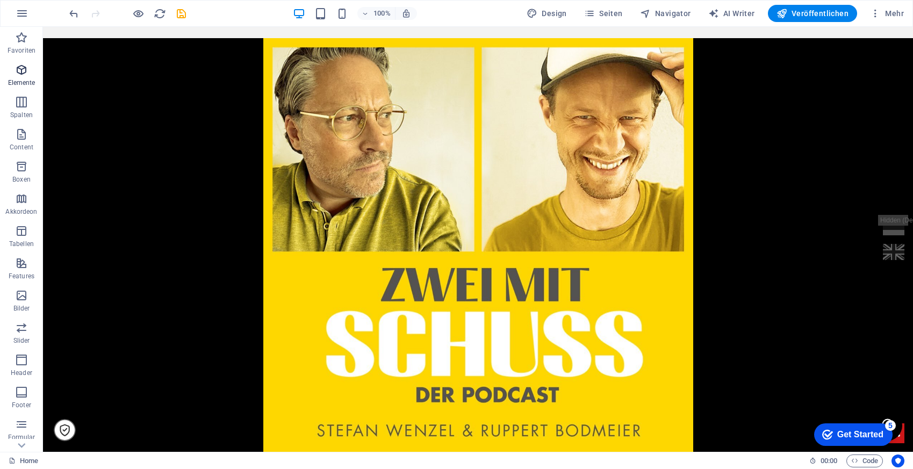
click at [21, 78] on p "Elemente" at bounding box center [21, 82] width 27 height 9
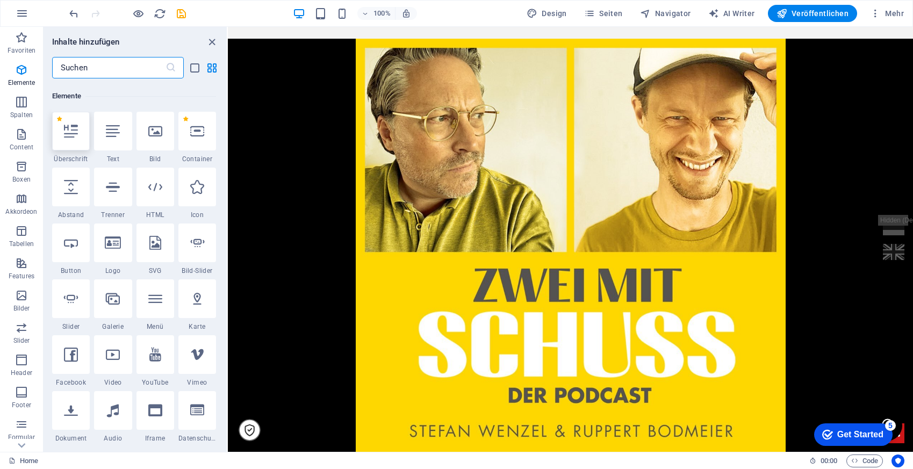
scroll to position [114, 0]
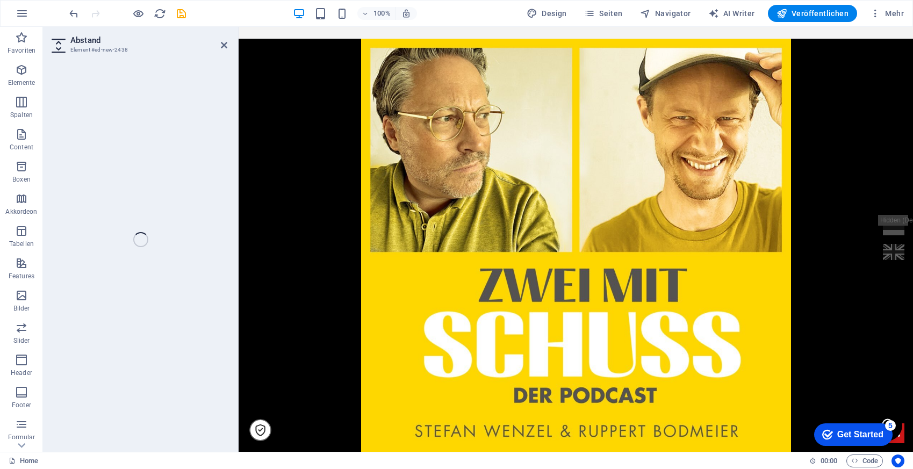
select select "px"
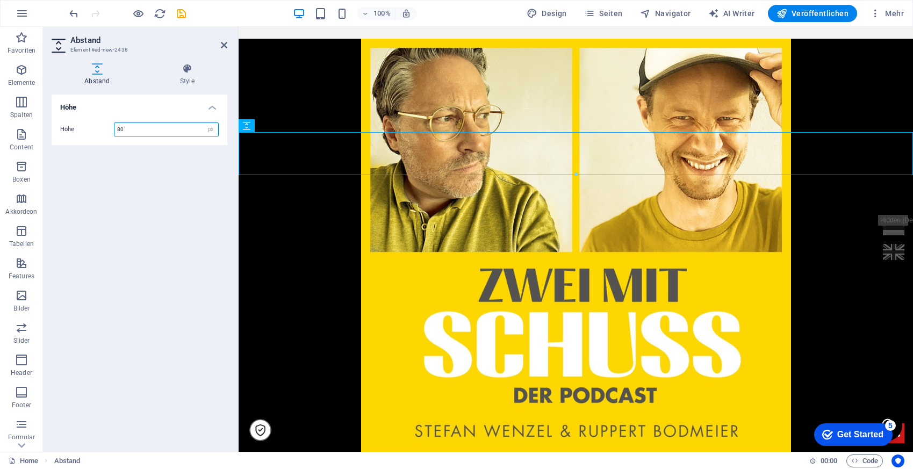
drag, startPoint x: 136, startPoint y: 128, endPoint x: 92, endPoint y: 128, distance: 44.0
click at [92, 128] on div "Höhe 80 px rem vh vw" at bounding box center [139, 129] width 158 height 14
type input "100"
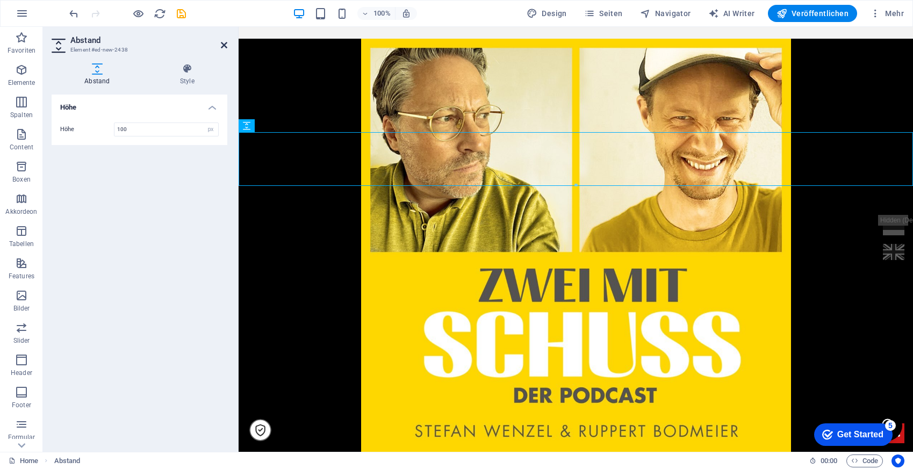
click at [225, 48] on icon at bounding box center [224, 45] width 6 height 9
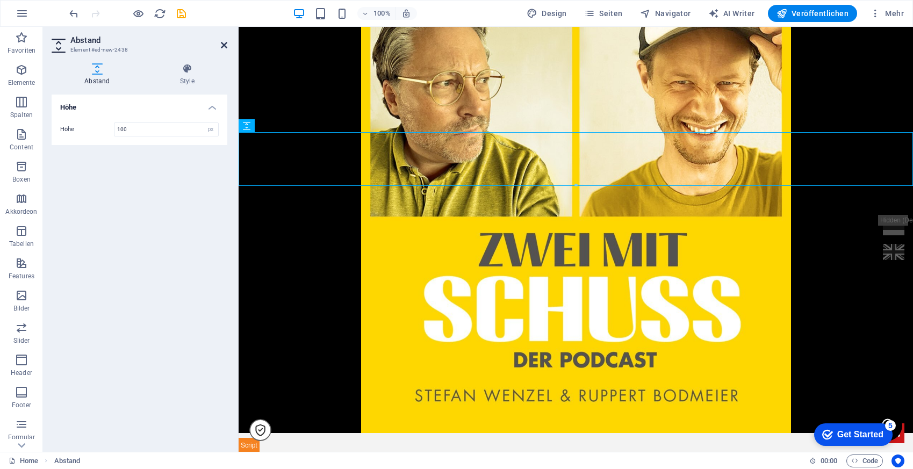
scroll to position [1187, 0]
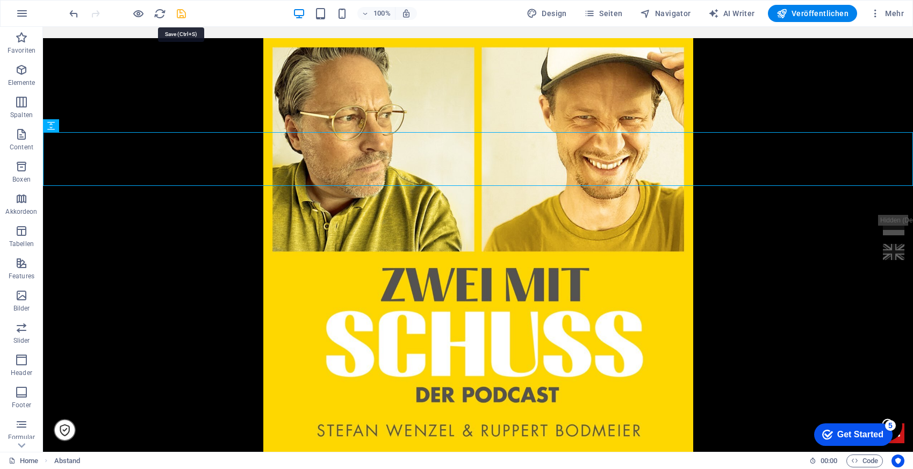
click at [182, 15] on icon "save" at bounding box center [181, 14] width 12 height 12
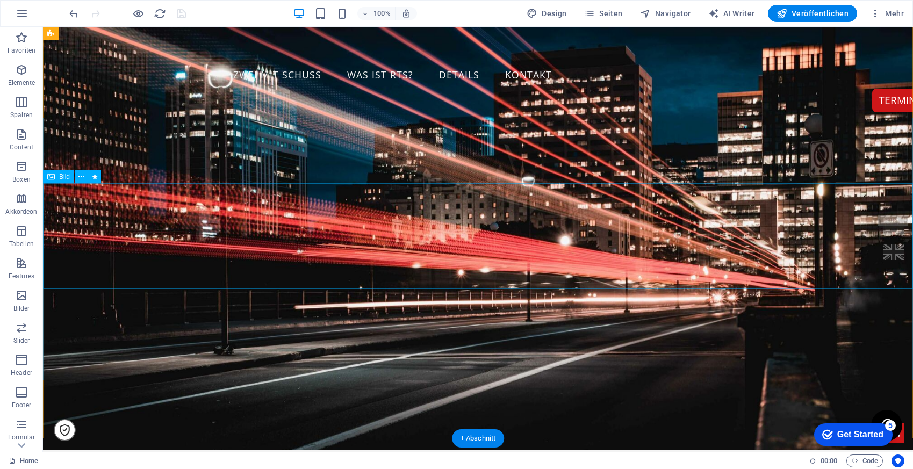
scroll to position [0, 0]
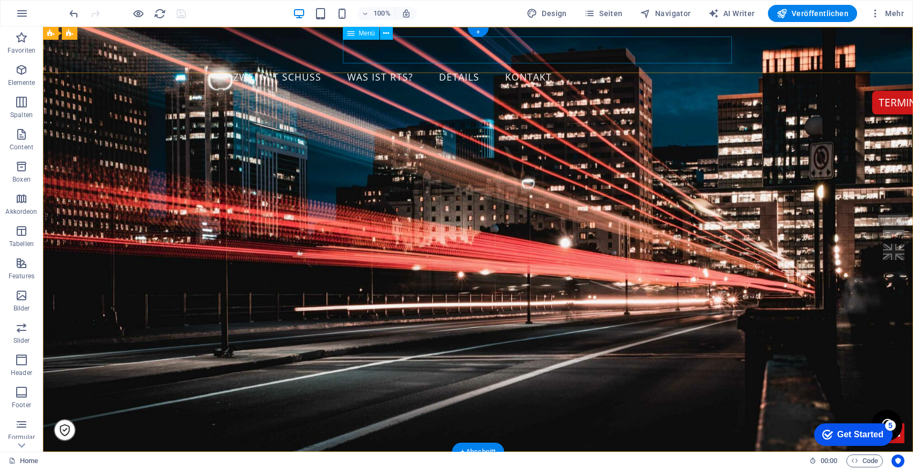
click at [402, 64] on nav "Zwei mit Schuss Was ist RTS? details kontakt" at bounding box center [478, 77] width 507 height 27
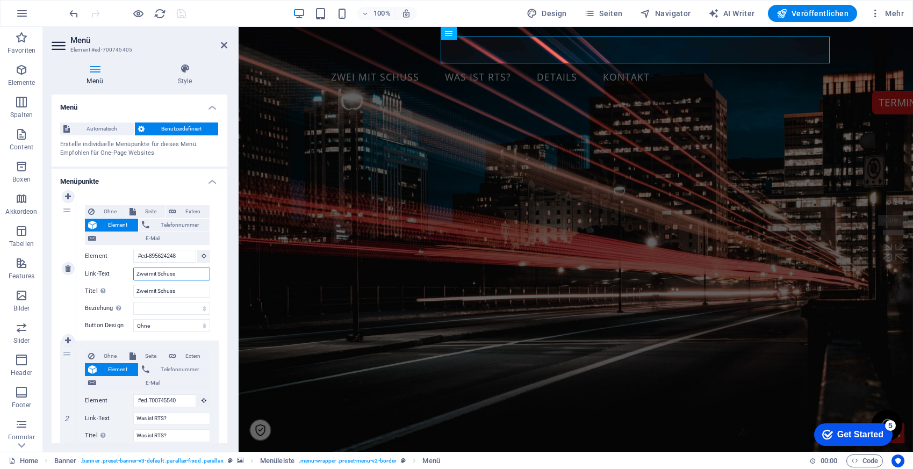
click at [136, 272] on input "Zwei mit Schuss" at bounding box center [171, 273] width 77 height 13
type input "Aktion: Zwei mit Schuss"
select select
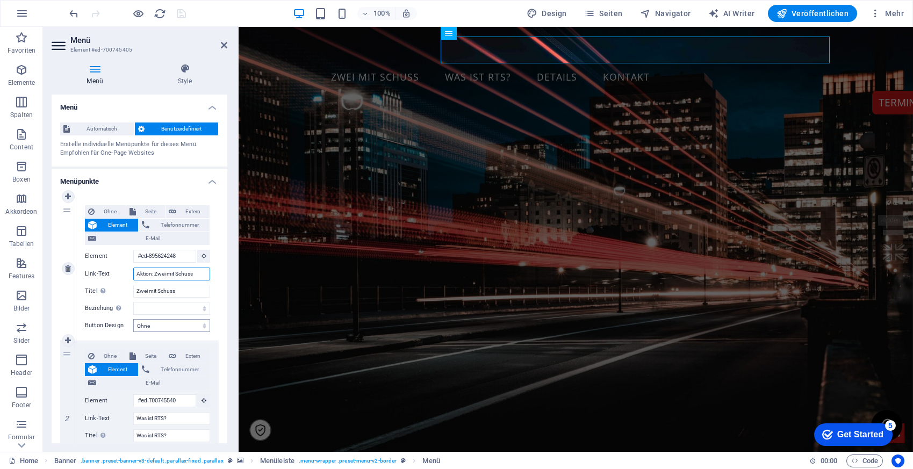
select select
type input "Zwei mit Schuss"
select select
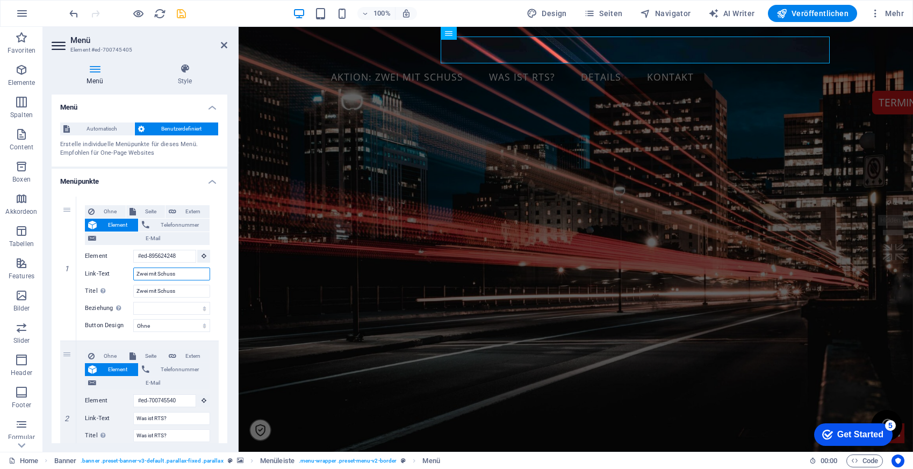
select select
click at [222, 48] on icon at bounding box center [224, 45] width 6 height 9
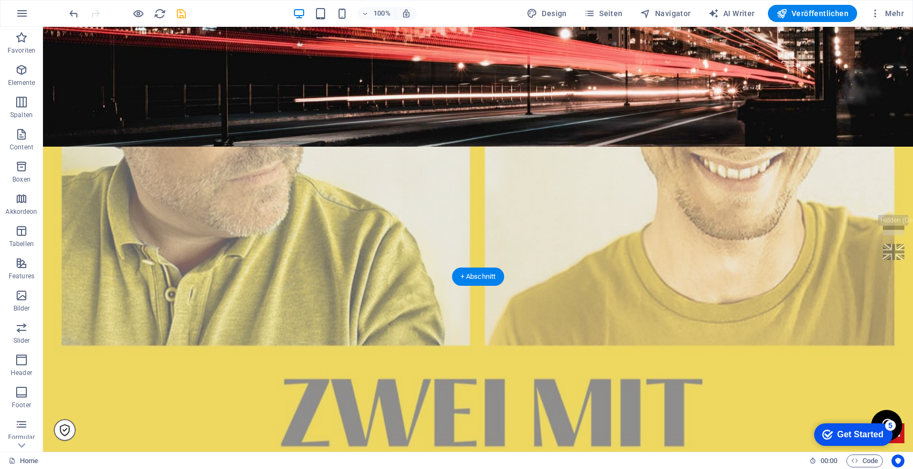
scroll to position [258, 0]
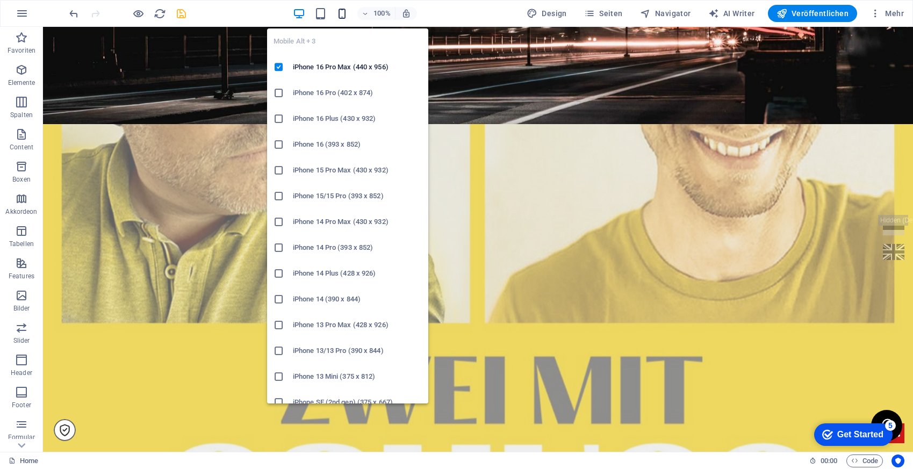
click at [342, 16] on icon "button" at bounding box center [342, 14] width 12 height 12
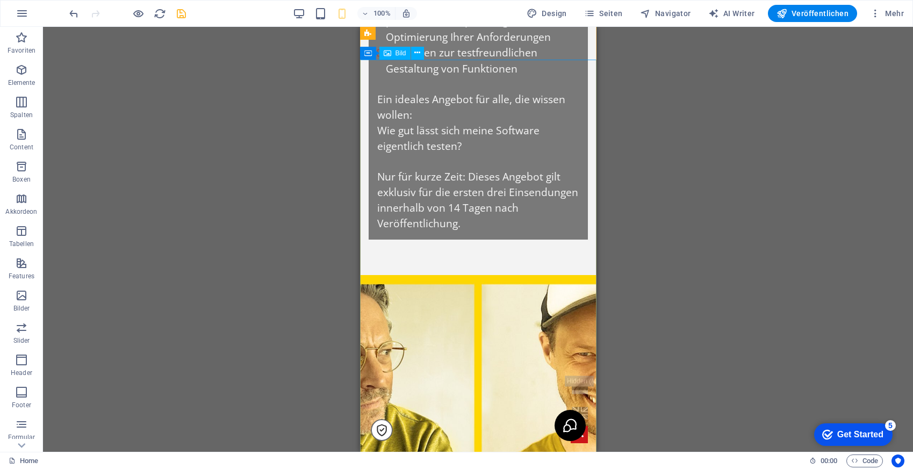
scroll to position [1104, 0]
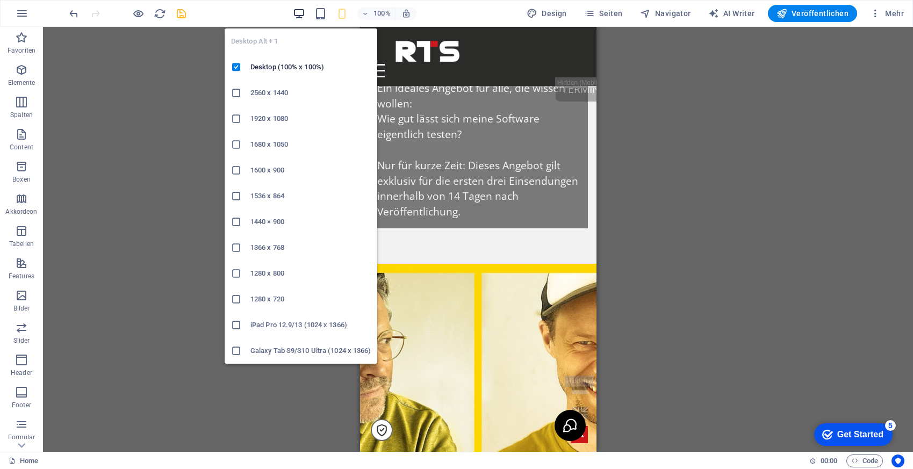
click at [298, 14] on icon "button" at bounding box center [299, 14] width 12 height 12
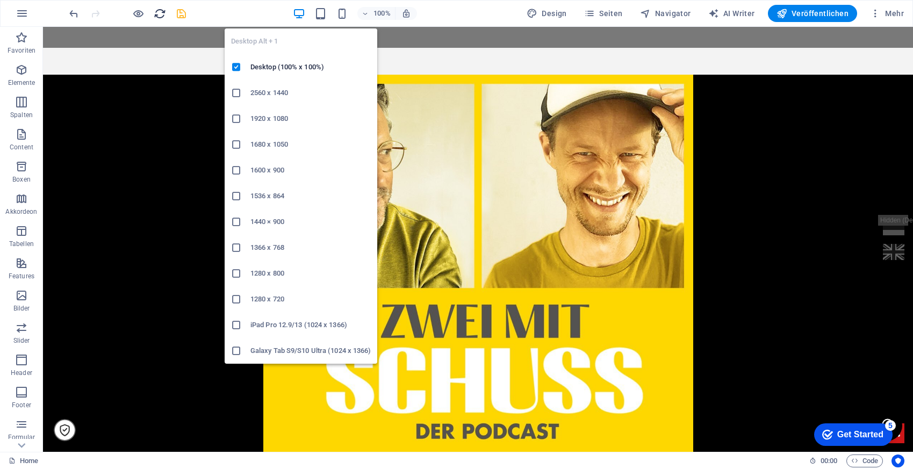
scroll to position [1137, 0]
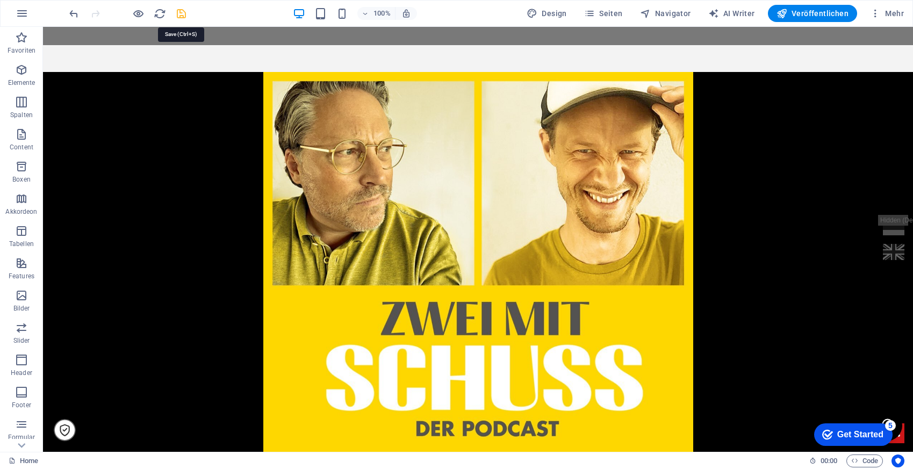
click at [181, 12] on icon "save" at bounding box center [181, 14] width 12 height 12
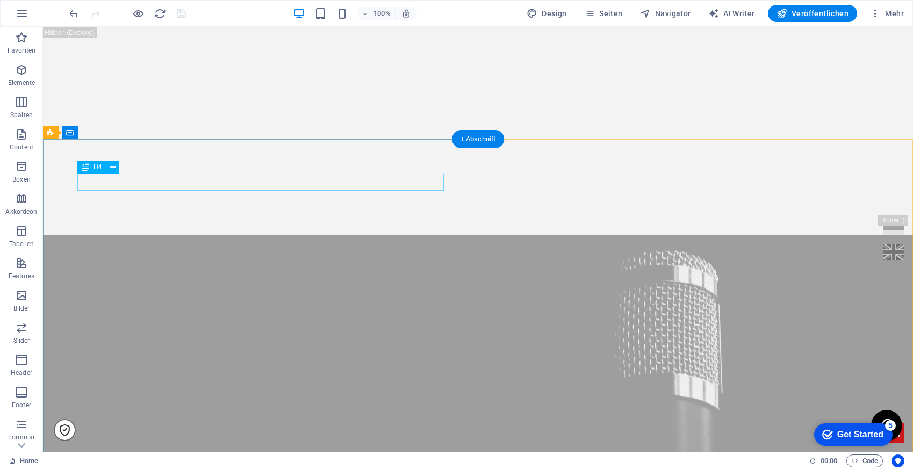
scroll to position [5338, 0]
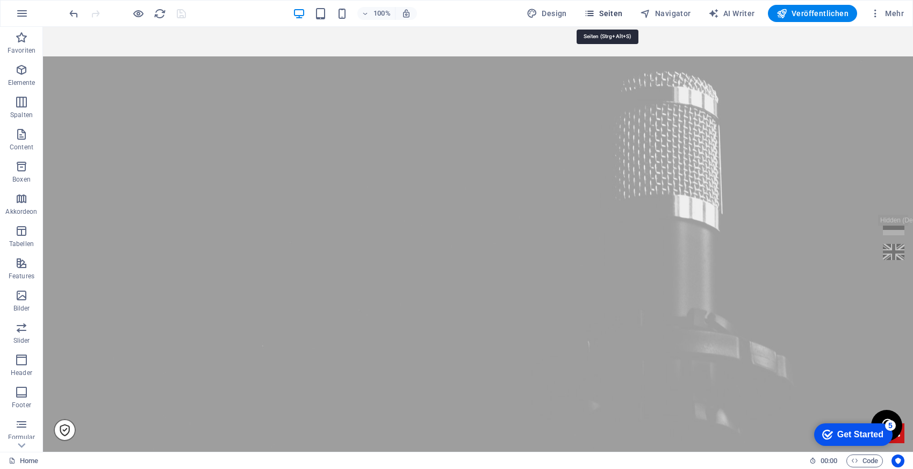
click at [615, 12] on span "Seiten" at bounding box center [603, 13] width 39 height 11
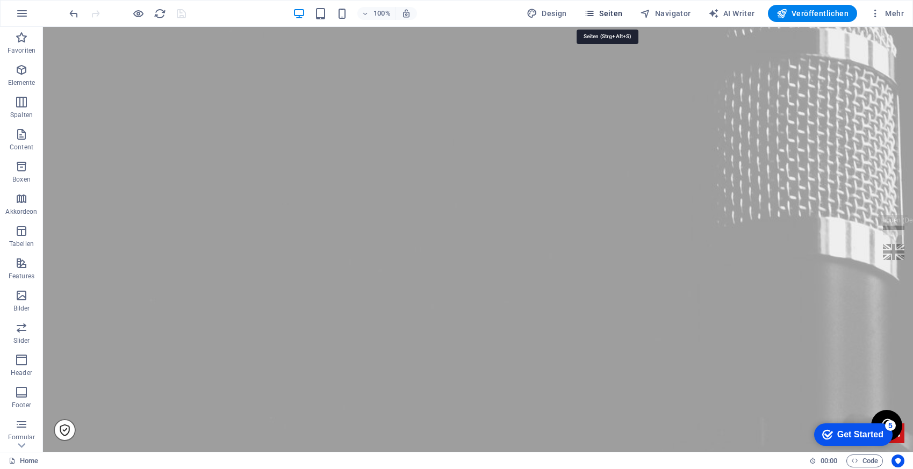
scroll to position [5438, 0]
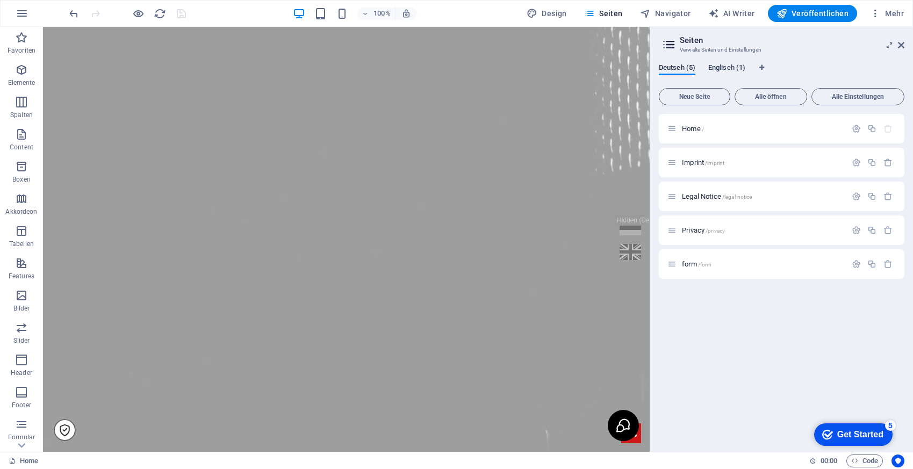
click at [718, 63] on span "Englisch (1)" at bounding box center [726, 68] width 37 height 15
click at [785, 125] on p "Home /" at bounding box center [762, 128] width 161 height 7
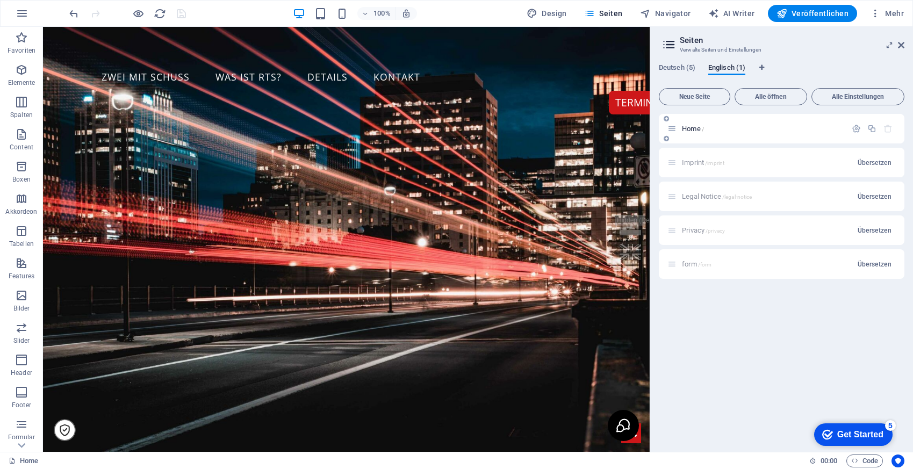
click at [785, 125] on div "Home /" at bounding box center [781, 129] width 245 height 30
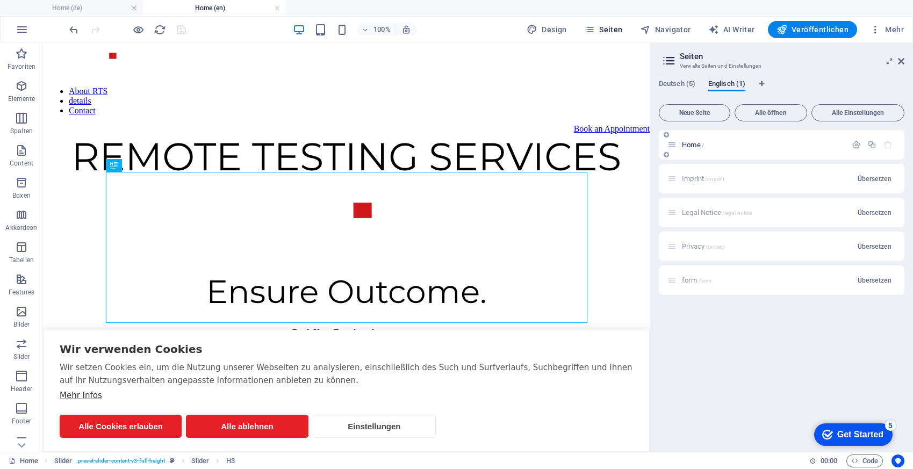
scroll to position [331, 0]
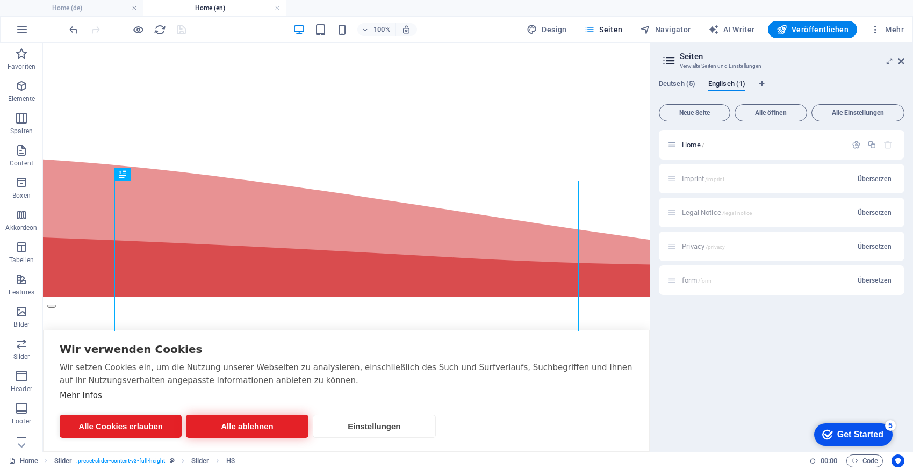
click at [280, 422] on button "Alle ablehnen" at bounding box center [247, 426] width 122 height 23
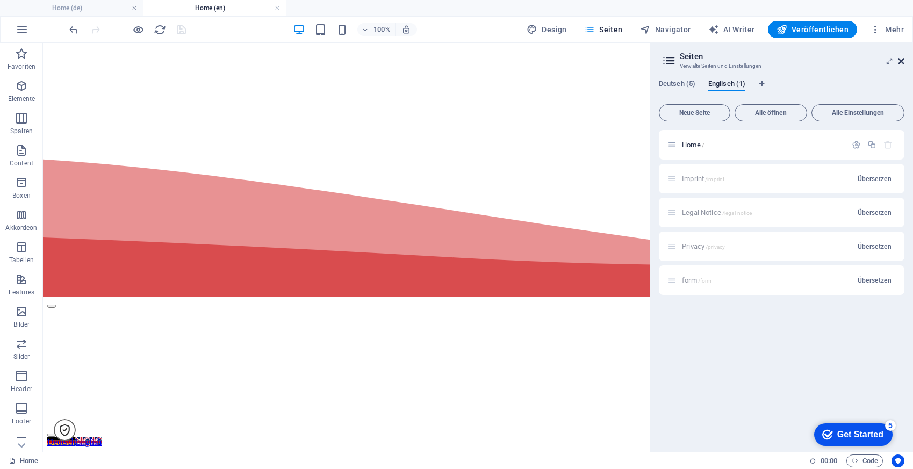
click at [899, 61] on icon at bounding box center [901, 61] width 6 height 9
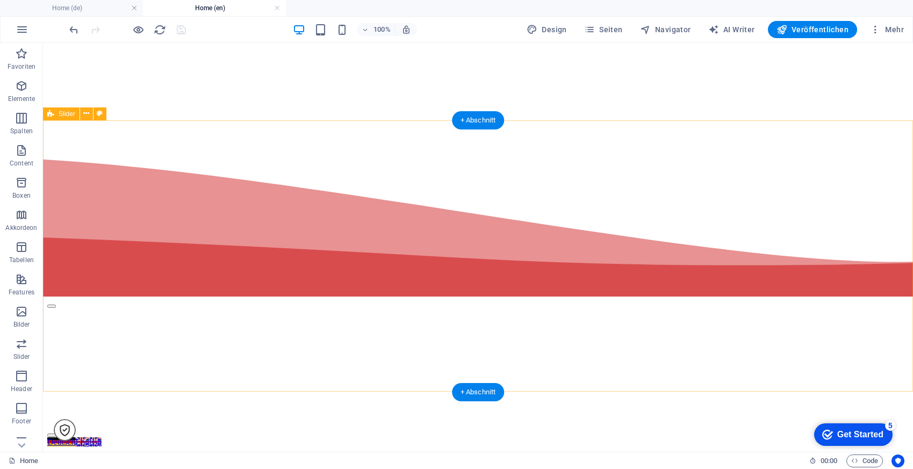
scroll to position [0, 0]
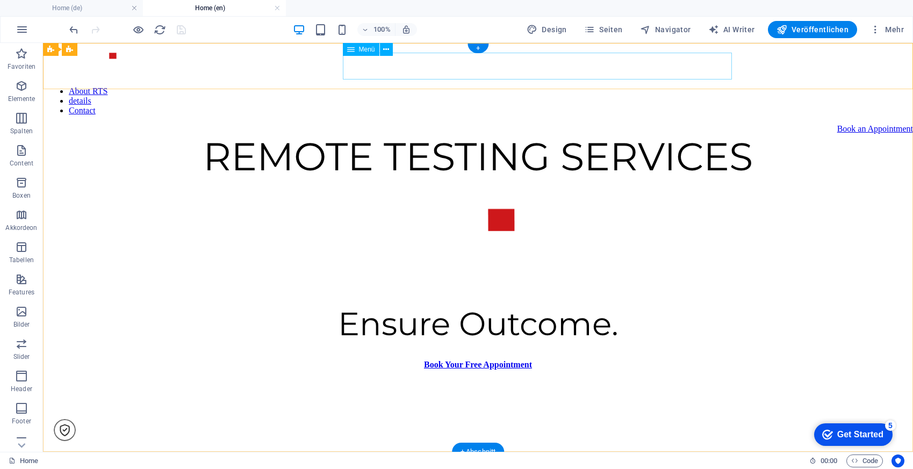
click at [371, 86] on nav "About RTS details Contact" at bounding box center [477, 100] width 861 height 29
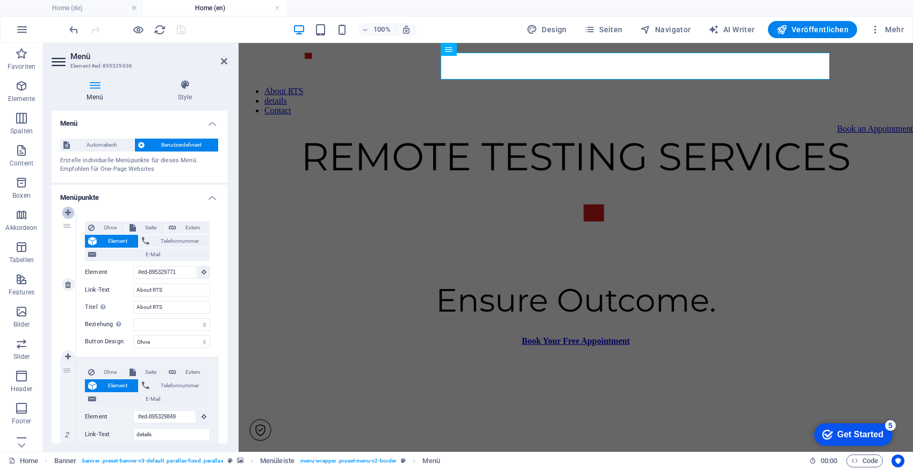
click at [68, 211] on icon at bounding box center [68, 213] width 6 height 8
select select
type input "#ed-895329771"
type input "About RTS"
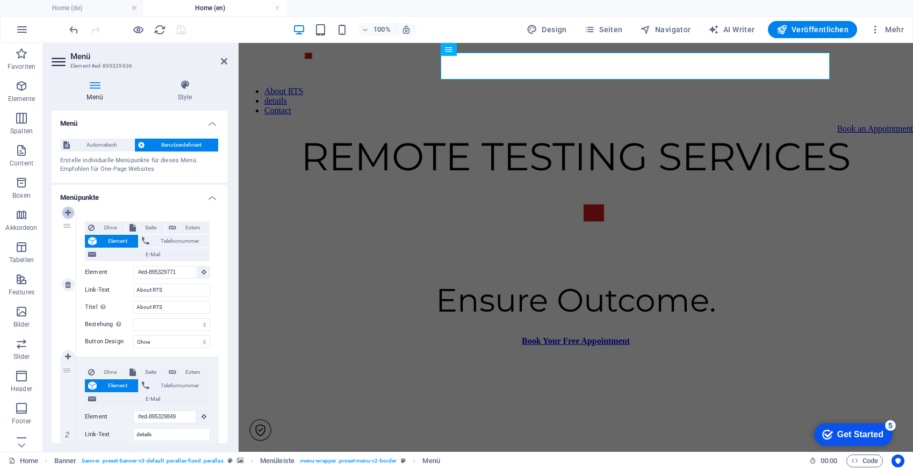
select select
type input "#ed-895329849"
type input "details"
type input "Details"
select select
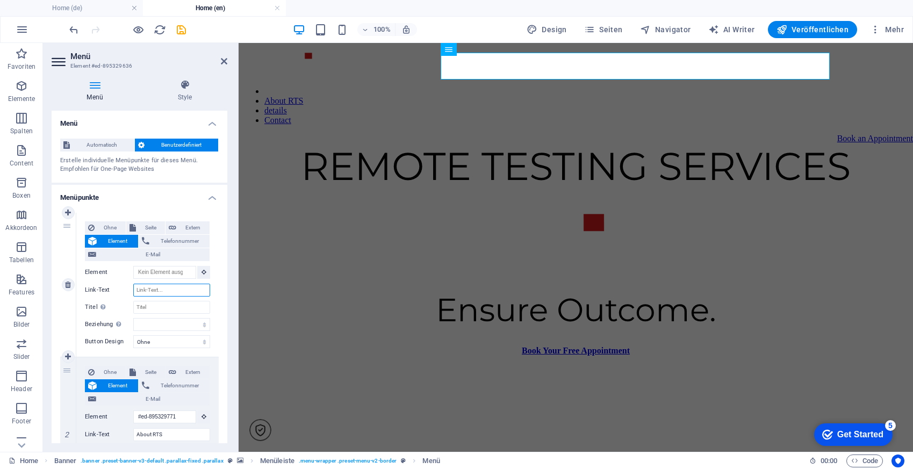
click at [155, 292] on input "Link-Text" at bounding box center [171, 290] width 77 height 13
type input "Zwei mit Schuss"
select select
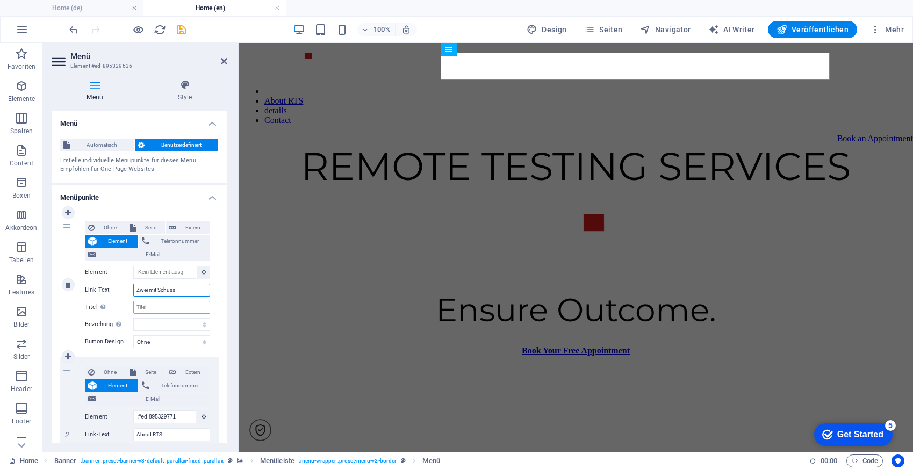
select select
drag, startPoint x: 181, startPoint y: 290, endPoint x: 121, endPoint y: 290, distance: 60.2
click at [121, 290] on div "Link-Text Zwei mit Schuss" at bounding box center [147, 290] width 125 height 13
type input "Aktio"
select select
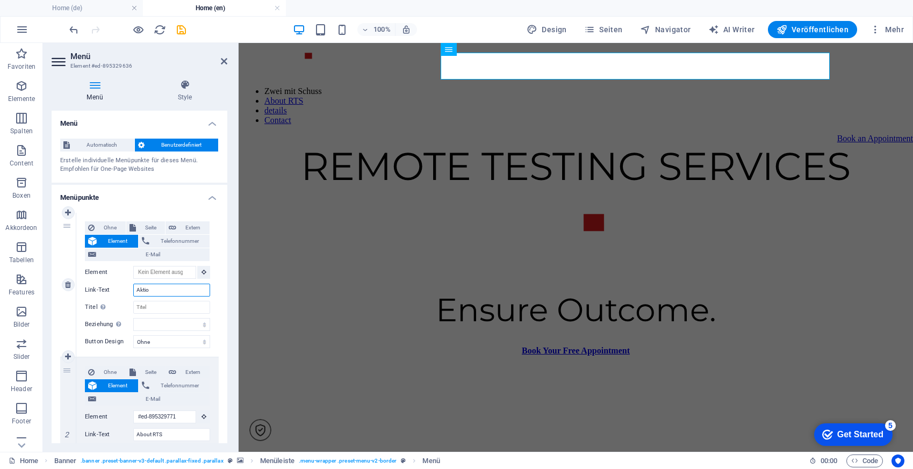
select select
type input "A"
select select
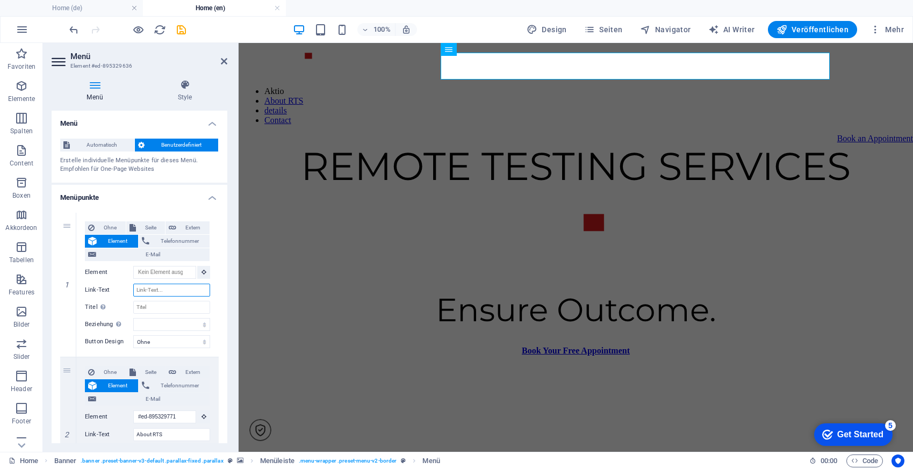
select select
paste input "Special offer"
type input "Special offer"
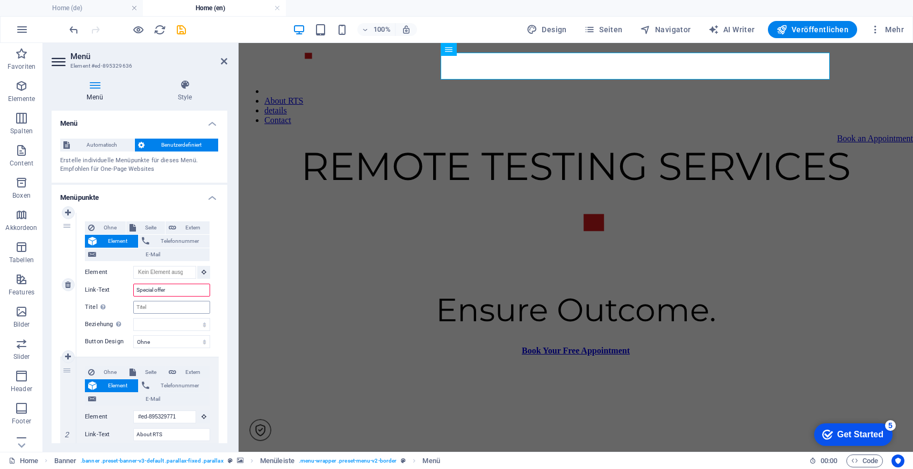
select select
type input "Special offer"
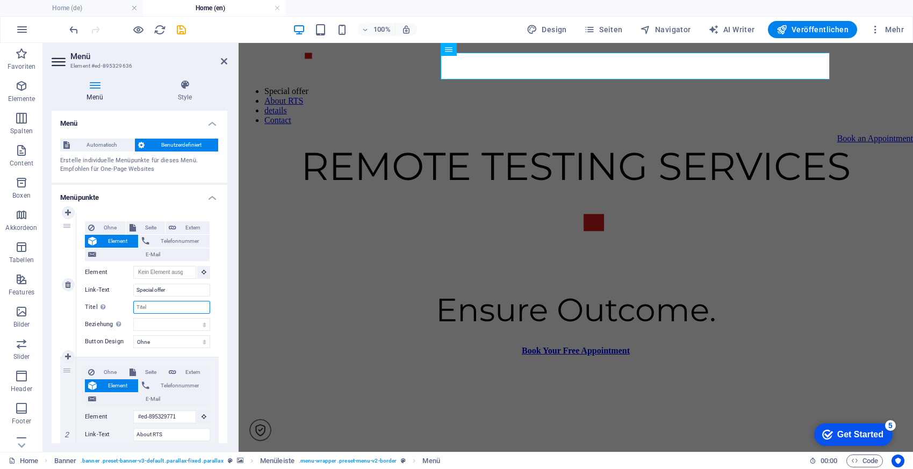
click at [166, 304] on input "Titel Zusätzliche Linkbeschreibung, sollte nicht mit dem Linktext identisch sei…" at bounding box center [171, 307] width 77 height 13
paste input "Special offer"
type input "Special offer"
select select
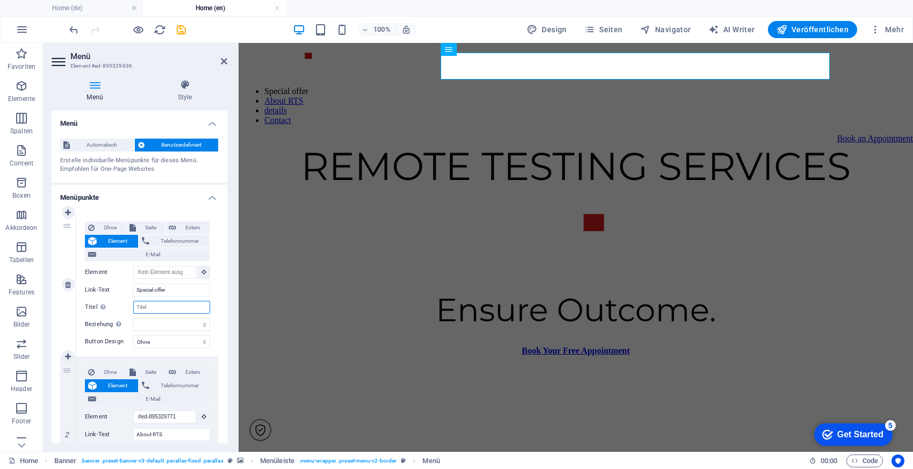
select select
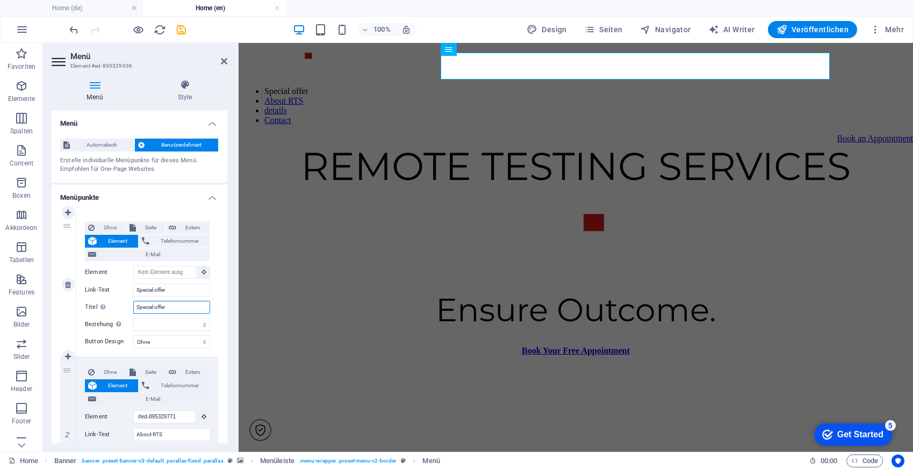
select select
type input "Special offer"
click at [221, 60] on icon at bounding box center [224, 61] width 6 height 9
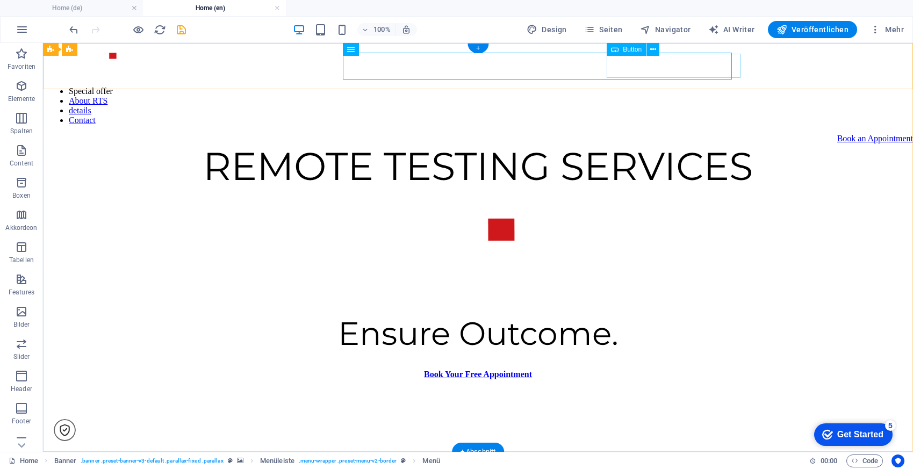
click at [837, 134] on div "Book an Appointment" at bounding box center [875, 139] width 76 height 10
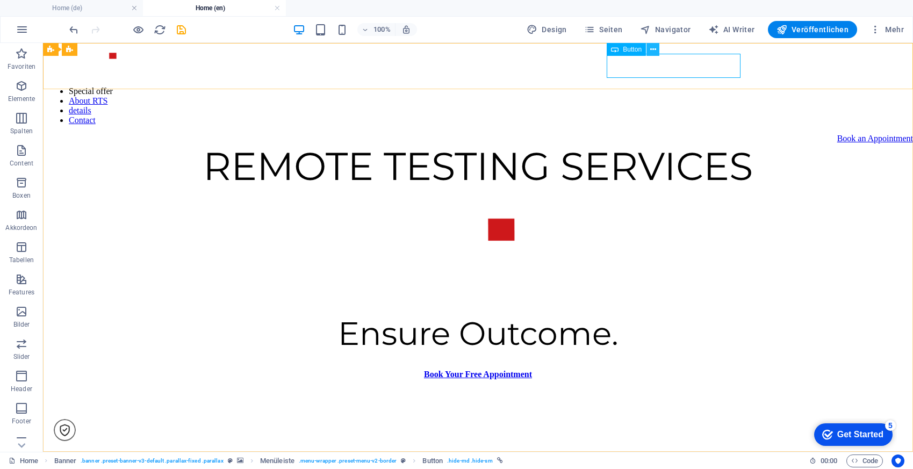
click at [653, 48] on icon at bounding box center [653, 49] width 6 height 11
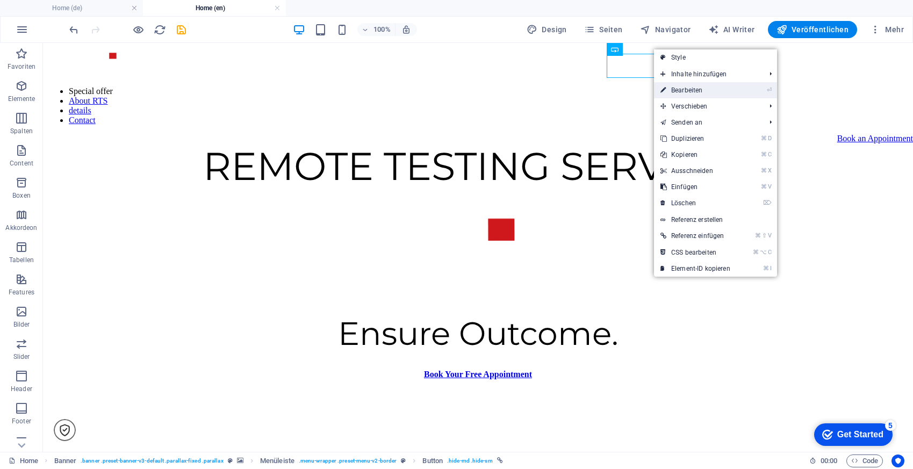
click at [697, 90] on link "⏎ Bearbeiten" at bounding box center [695, 90] width 83 height 16
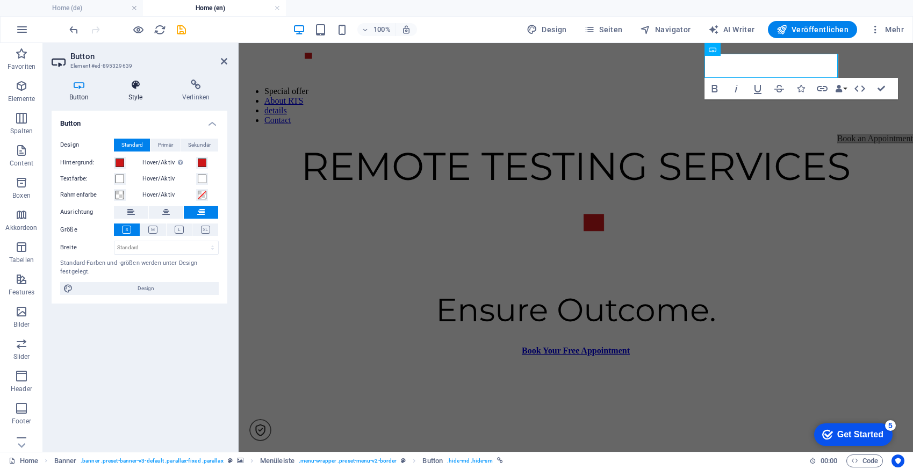
click at [130, 85] on icon at bounding box center [135, 84] width 49 height 11
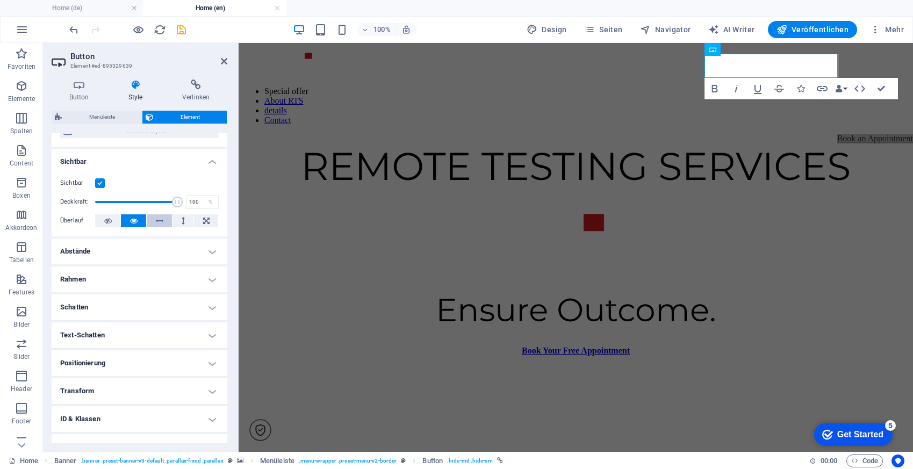
scroll to position [152, 0]
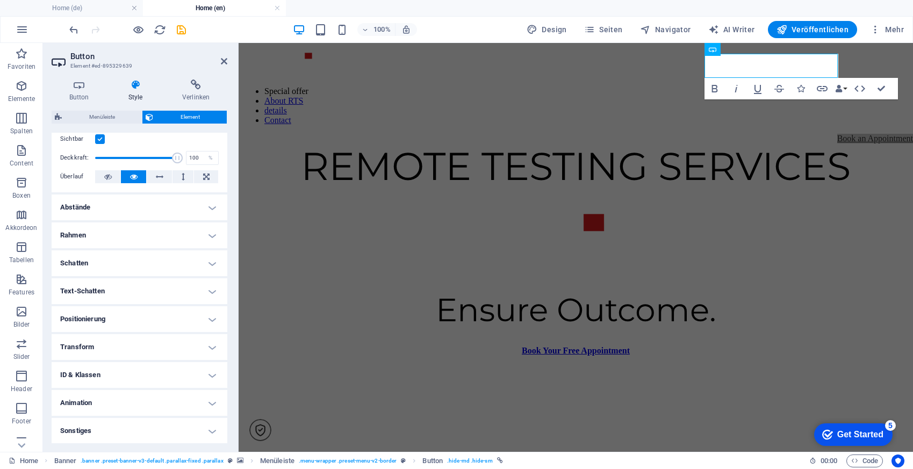
click at [132, 316] on h4 "Positionierung" at bounding box center [140, 319] width 176 height 26
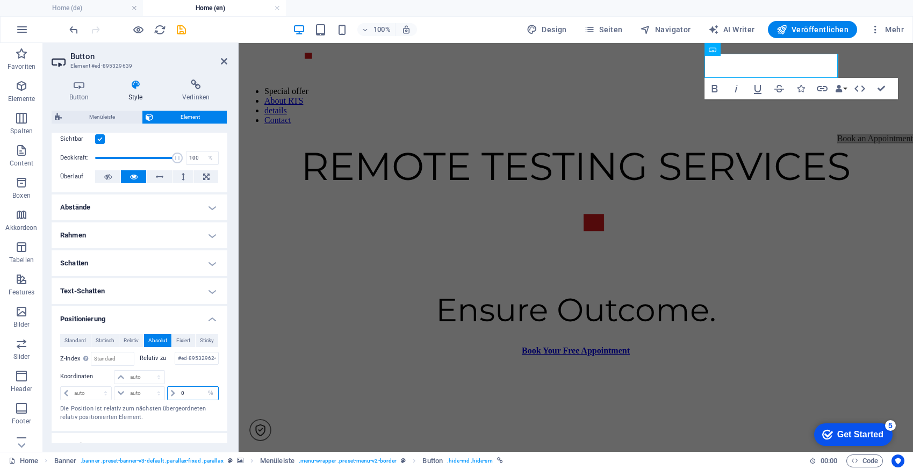
click at [195, 395] on input "0" at bounding box center [198, 393] width 40 height 13
type input "50"
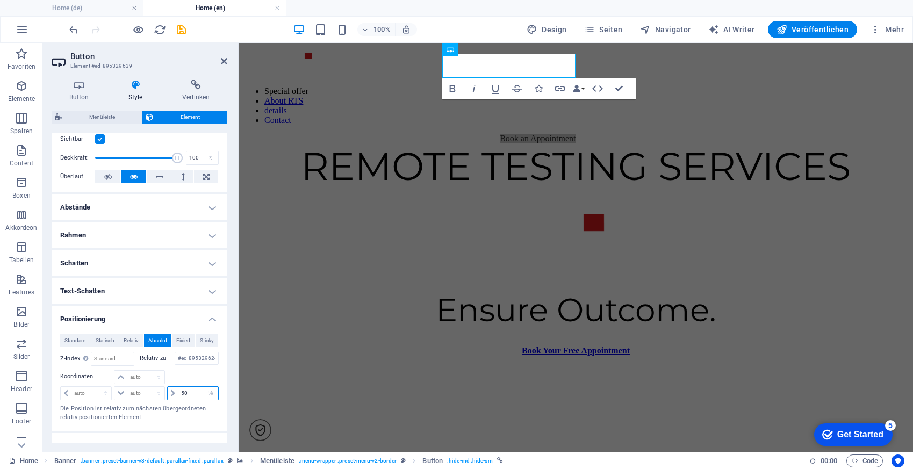
drag, startPoint x: 196, startPoint y: 393, endPoint x: 167, endPoint y: 394, distance: 28.5
click at [167, 394] on div "50 auto px rem % em" at bounding box center [193, 393] width 52 height 14
type input "-100"
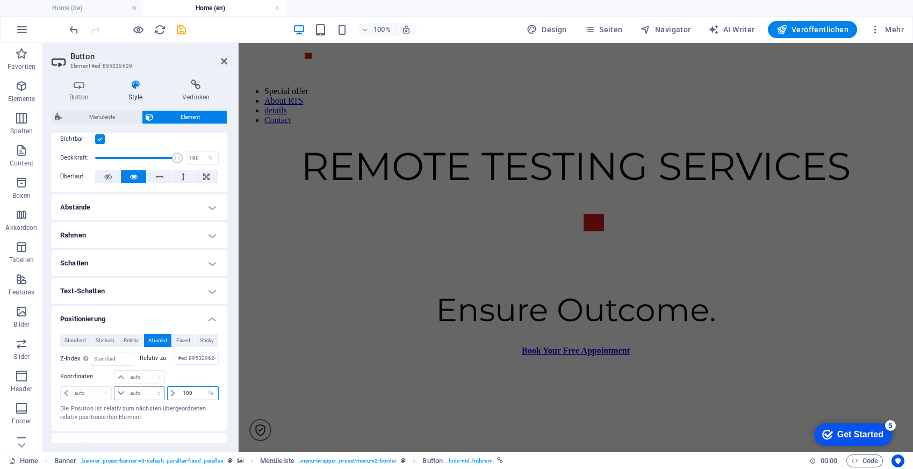
drag, startPoint x: 190, startPoint y: 389, endPoint x: 160, endPoint y: 389, distance: 30.1
click at [160, 389] on div "auto px rem % em auto px rem % em -100 auto px rem % em" at bounding box center [139, 392] width 158 height 15
type input "-50"
drag, startPoint x: 194, startPoint y: 393, endPoint x: 157, endPoint y: 393, distance: 36.5
click at [157, 393] on div "auto px rem % em auto px rem % em -50 auto px rem % em" at bounding box center [139, 392] width 158 height 15
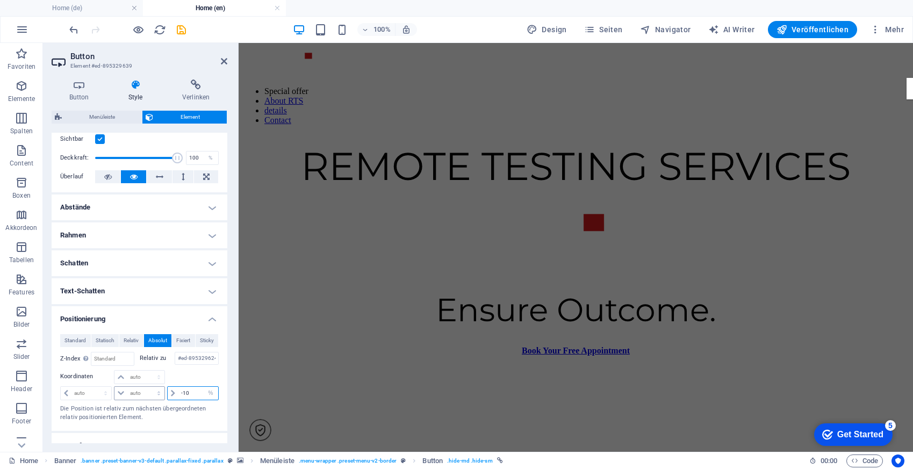
type input "-10"
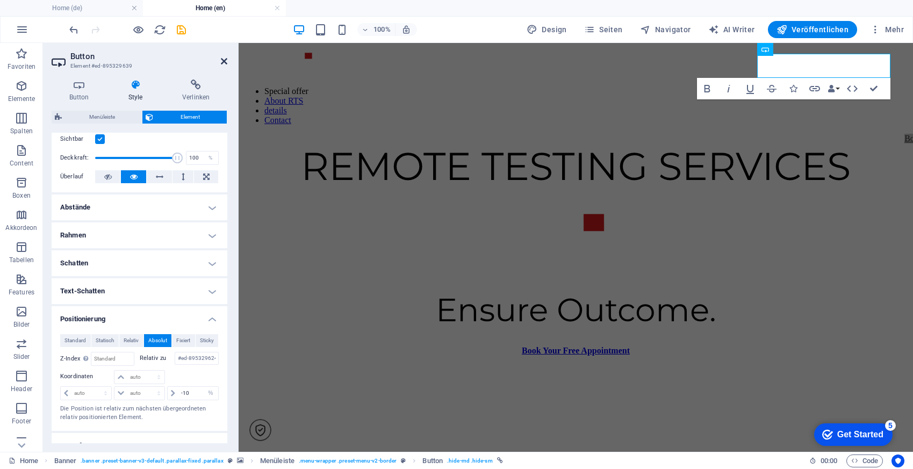
click at [227, 61] on icon at bounding box center [224, 61] width 6 height 9
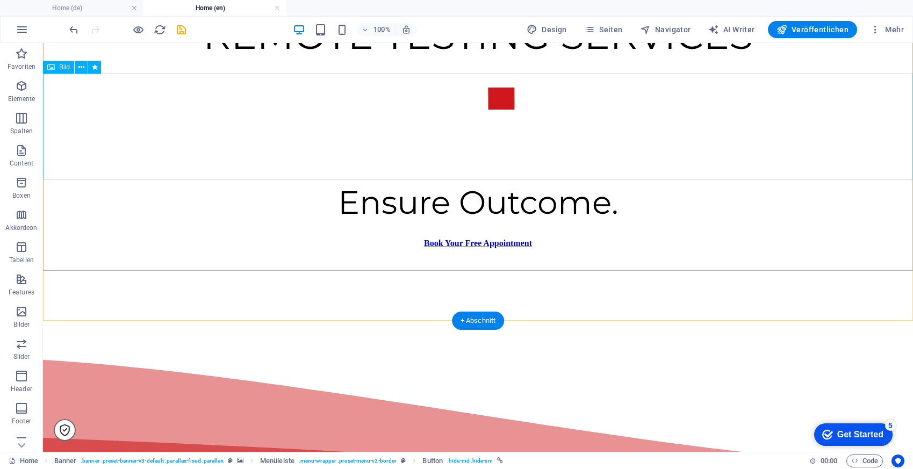
scroll to position [132, 0]
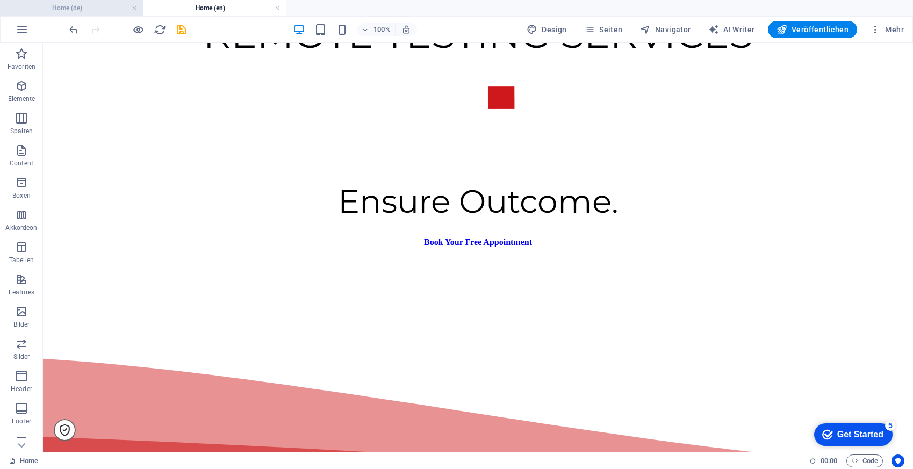
click at [94, 9] on h4 "Home (de)" at bounding box center [71, 8] width 143 height 12
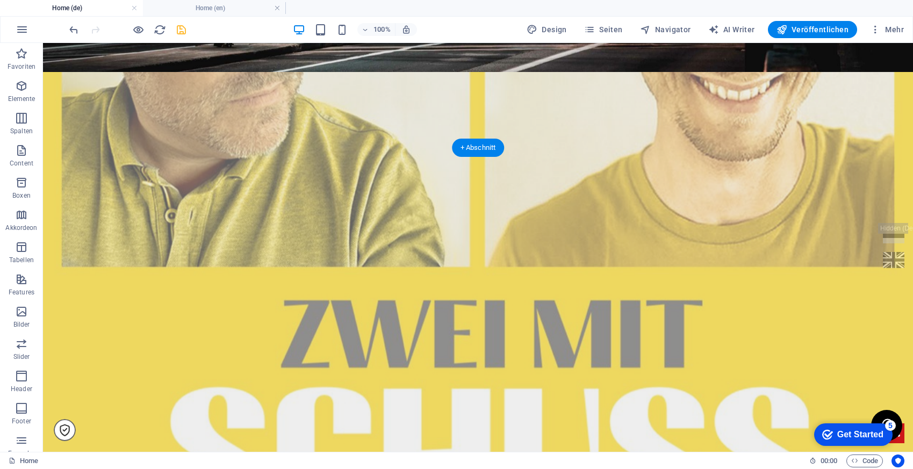
scroll to position [331, 0]
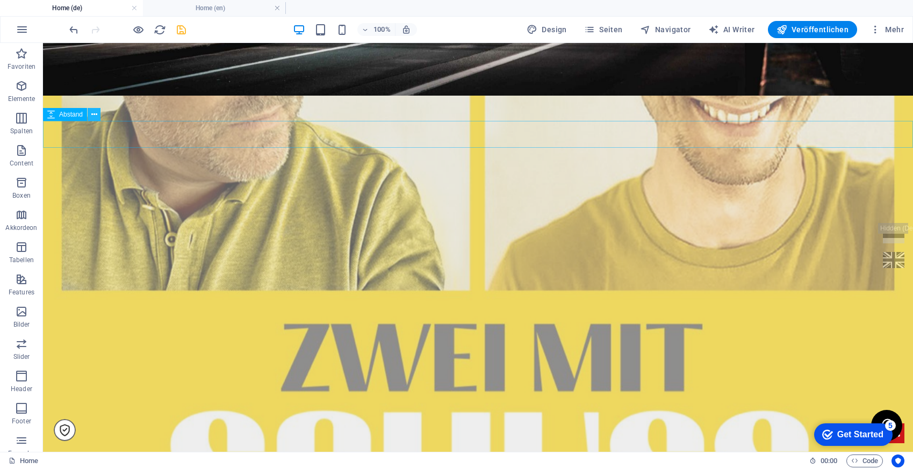
click at [95, 115] on icon at bounding box center [94, 114] width 6 height 11
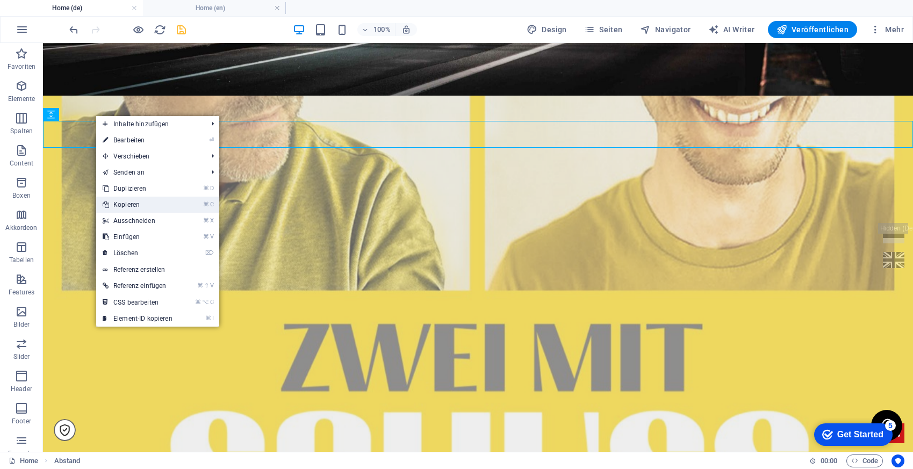
click at [144, 203] on link "⌘ C Kopieren" at bounding box center [137, 205] width 83 height 16
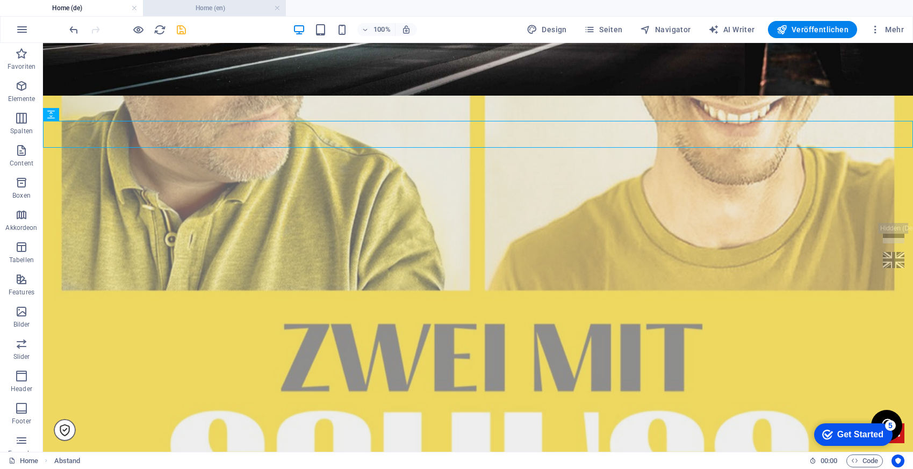
click at [220, 10] on h4 "Home (en)" at bounding box center [214, 8] width 143 height 12
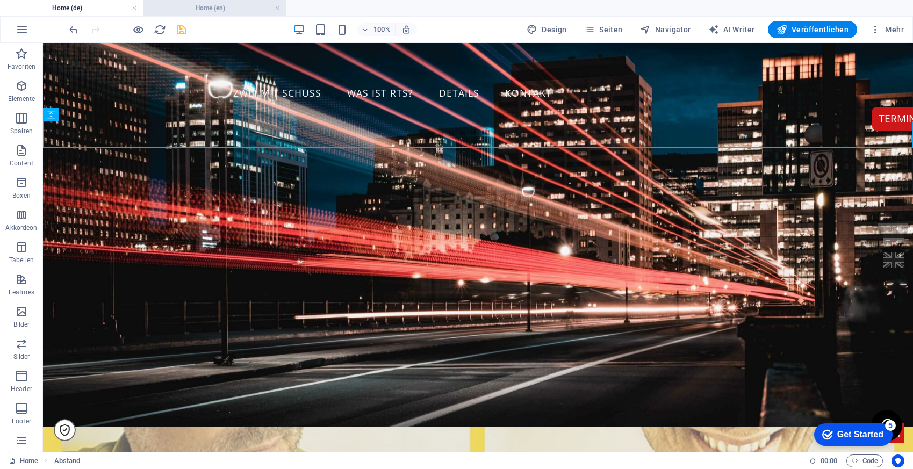
scroll to position [132, 0]
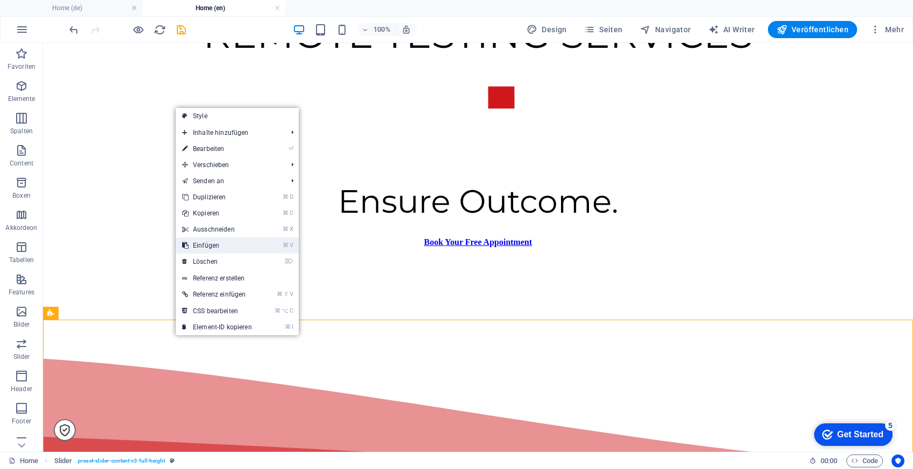
click at [223, 240] on link "⌘ V Einfügen" at bounding box center [217, 245] width 83 height 16
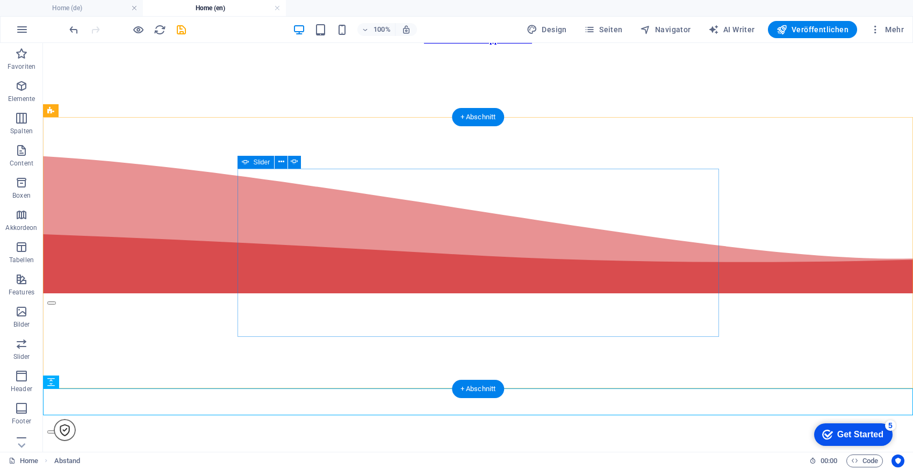
scroll to position [489, 0]
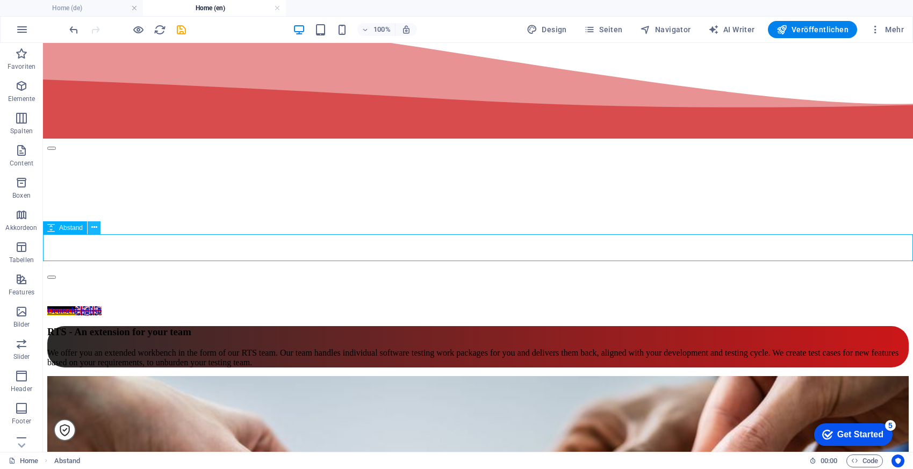
click at [93, 227] on icon at bounding box center [94, 227] width 6 height 11
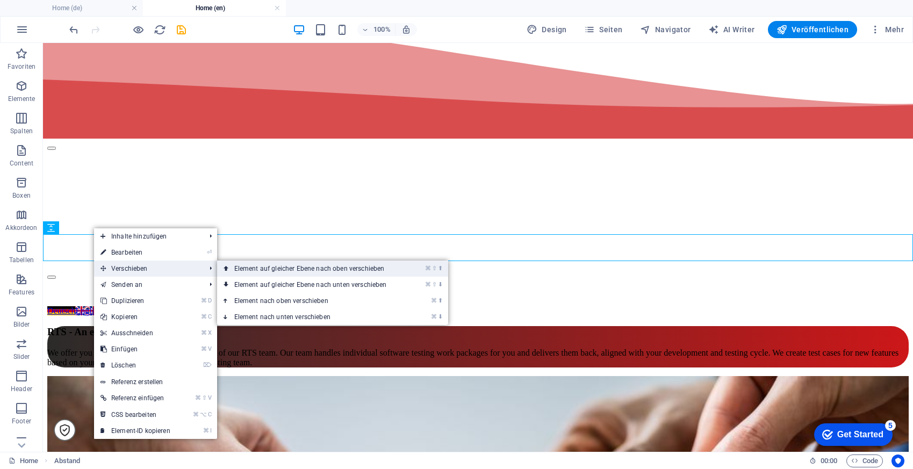
click at [287, 263] on link "⌘ ⇧ ⬆ Element auf gleicher Ebene nach oben verschieben" at bounding box center [312, 269] width 191 height 16
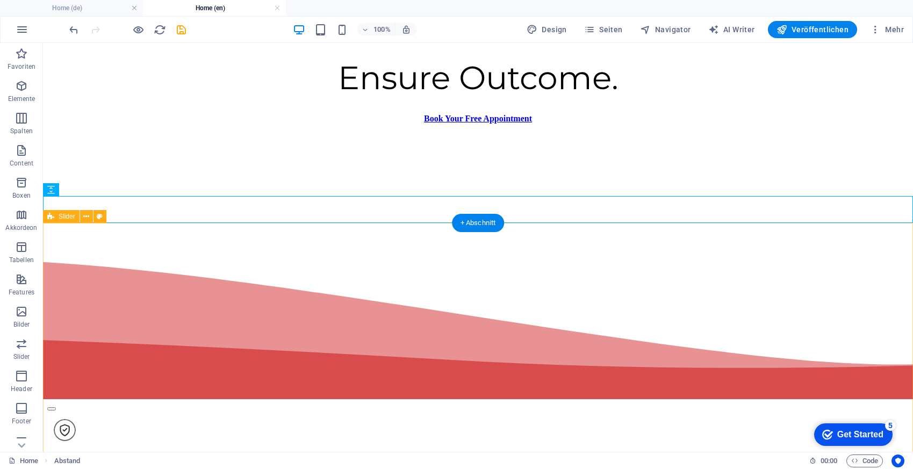
scroll to position [218, 0]
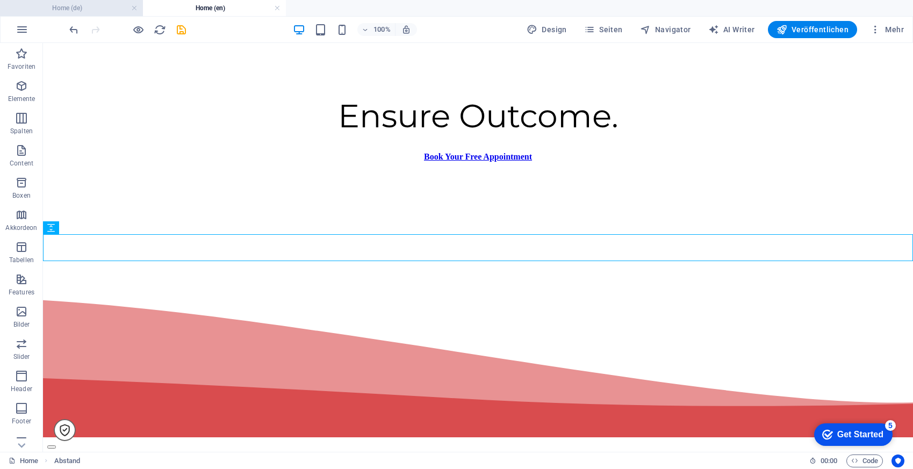
click at [93, 11] on h4 "Home (de)" at bounding box center [71, 8] width 143 height 12
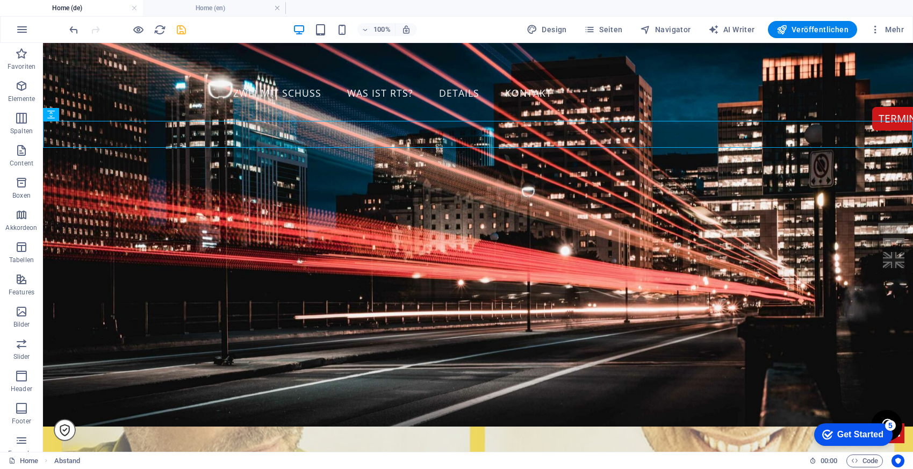
scroll to position [331, 0]
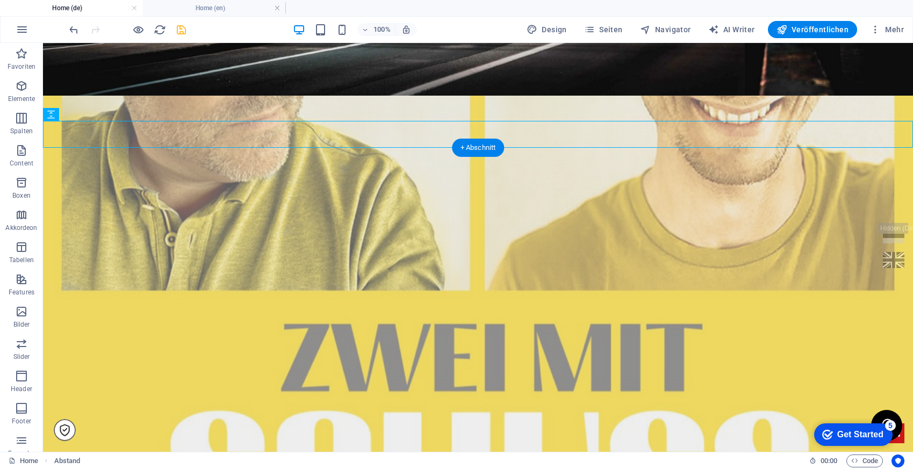
click at [54, 183] on figure at bounding box center [478, 294] width 870 height 396
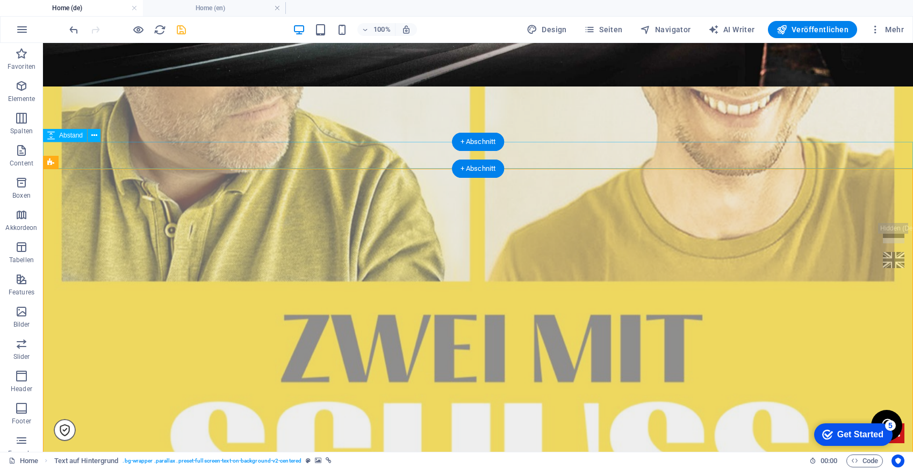
scroll to position [393, 0]
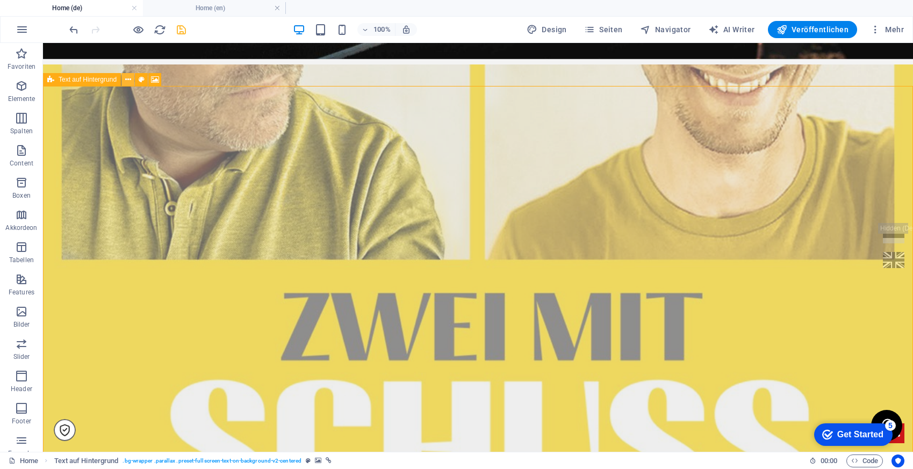
click at [128, 81] on icon at bounding box center [128, 79] width 6 height 11
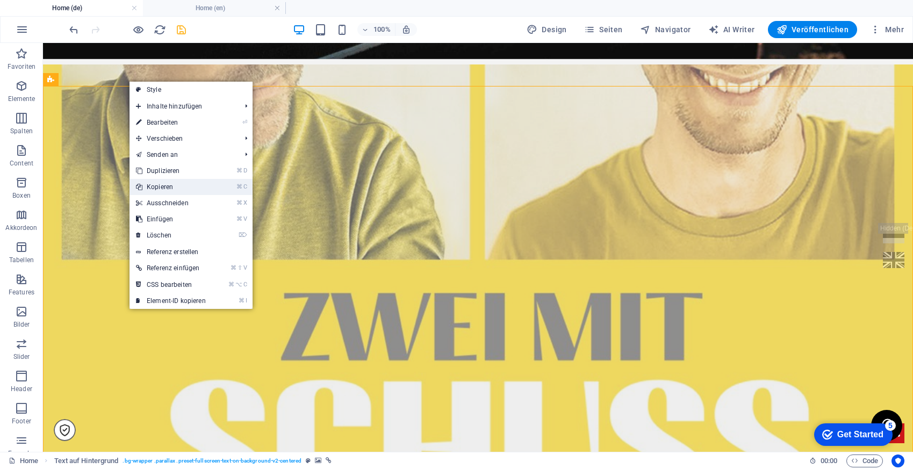
click at [163, 191] on link "⌘ C Kopieren" at bounding box center [170, 187] width 83 height 16
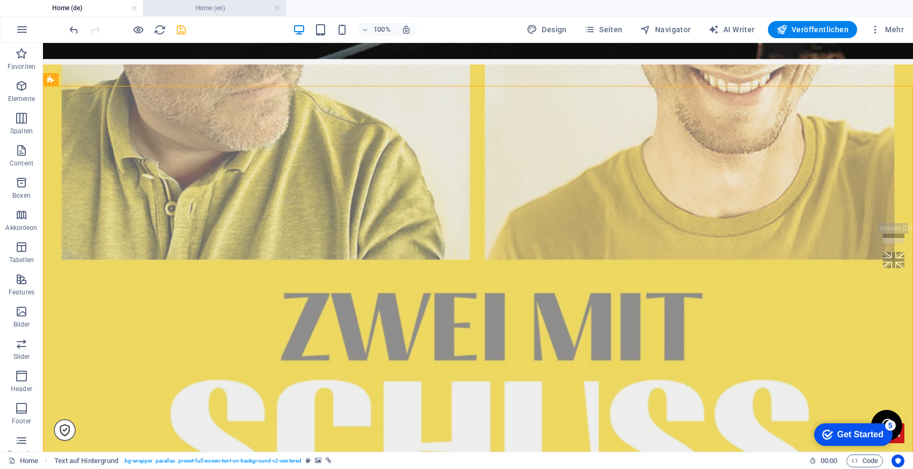
click at [234, 11] on h4 "Home (en)" at bounding box center [214, 8] width 143 height 12
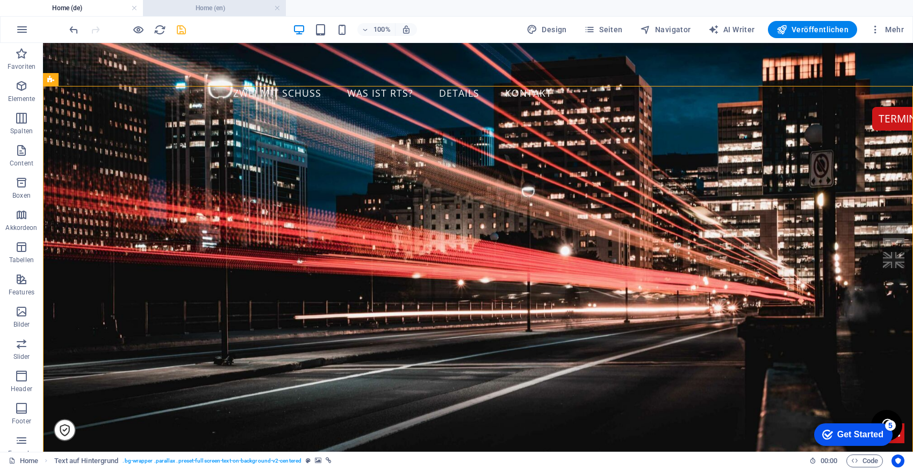
scroll to position [218, 0]
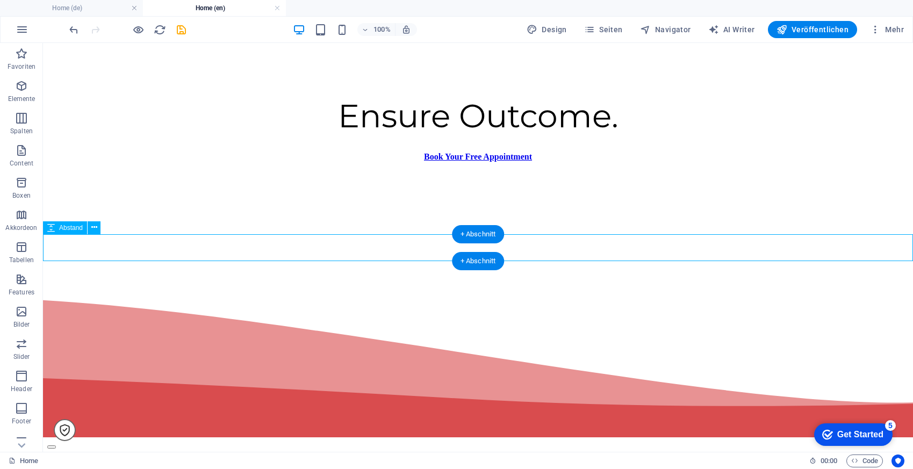
click at [173, 242] on div at bounding box center [477, 251] width 861 height 27
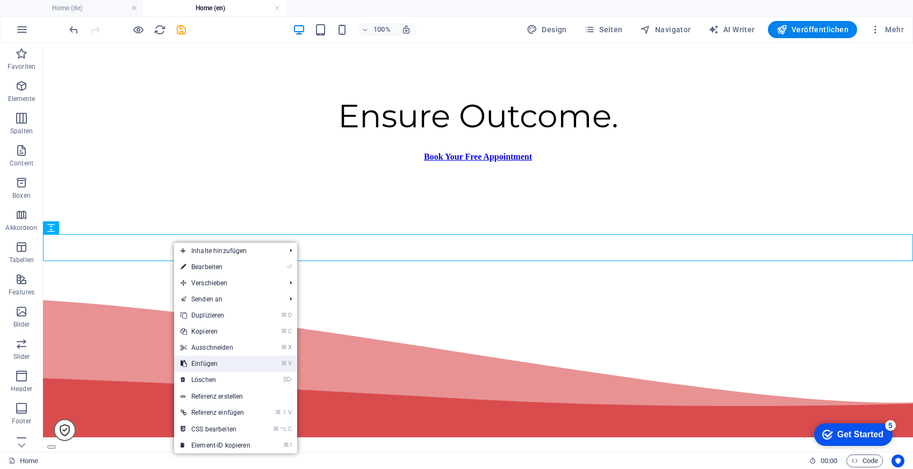
click at [214, 364] on link "⌘ V Einfügen" at bounding box center [215, 364] width 83 height 16
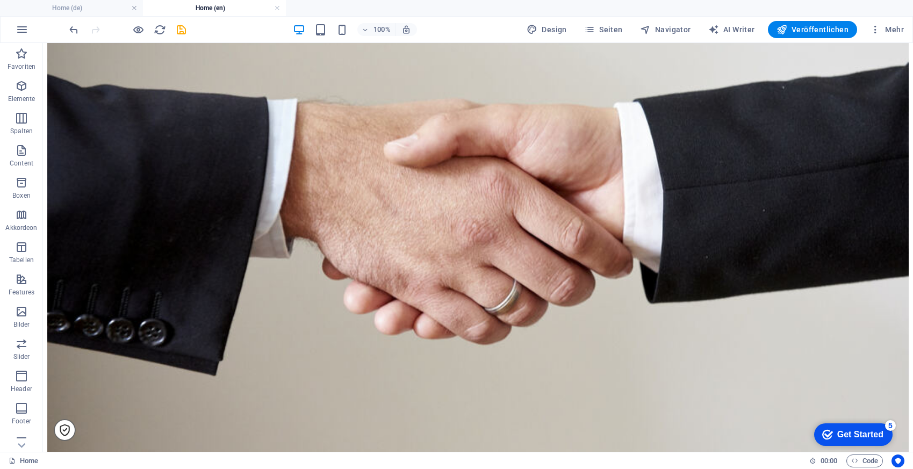
scroll to position [2199, 0]
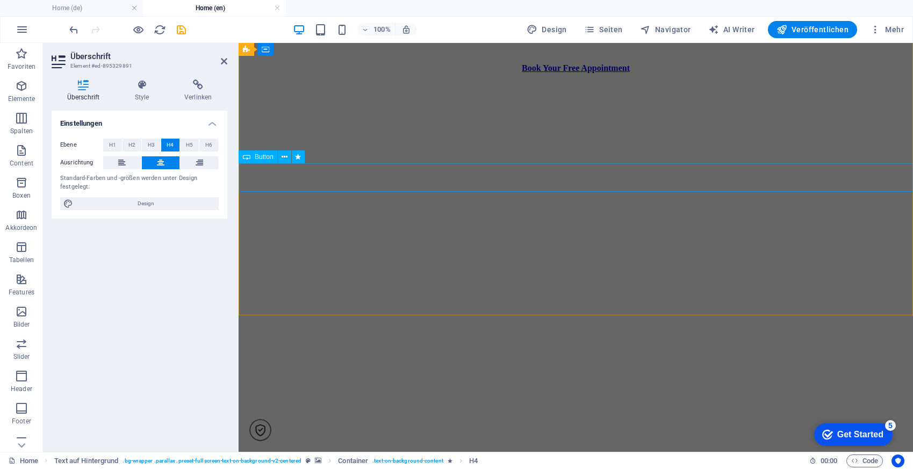
scroll to position [413, 0]
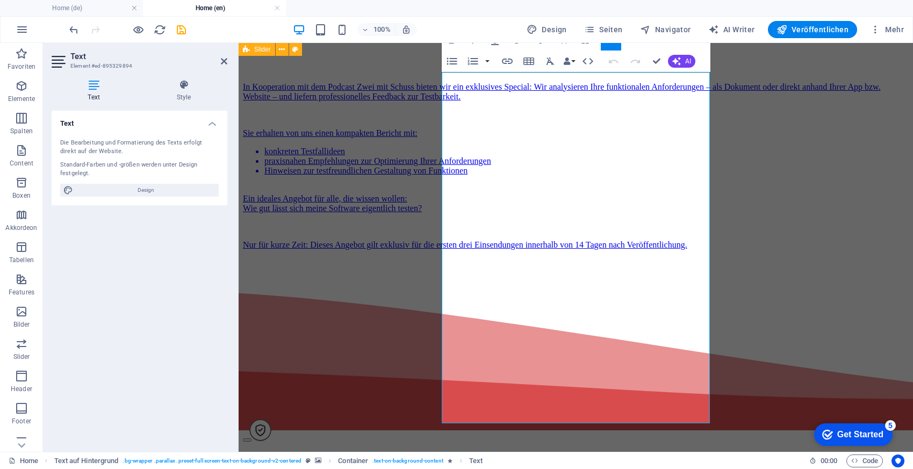
scroll to position [2399, 0]
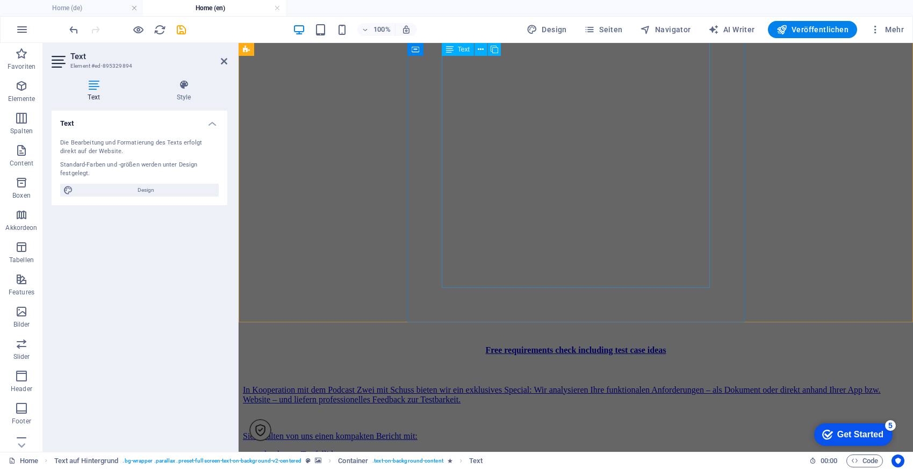
click at [627, 367] on div "In Kooperation mit dem Podcast Zwei mit Schuss bieten wir ein exklusives Specia…" at bounding box center [576, 460] width 666 height 186
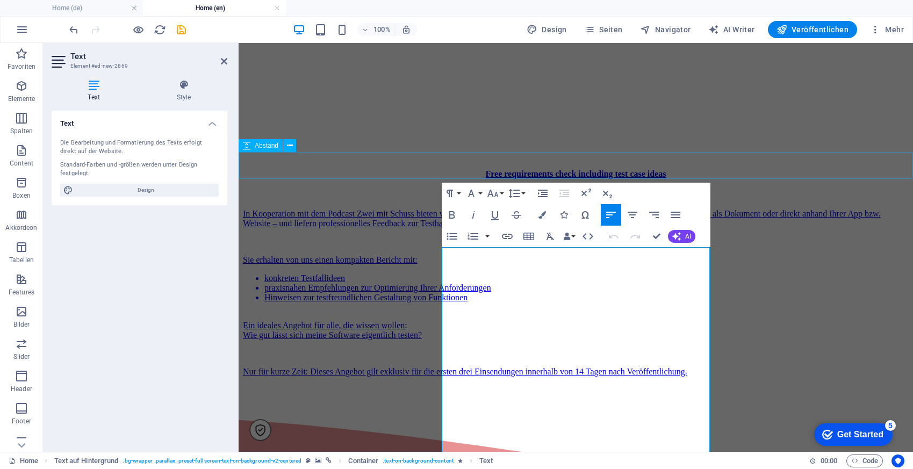
scroll to position [300, 0]
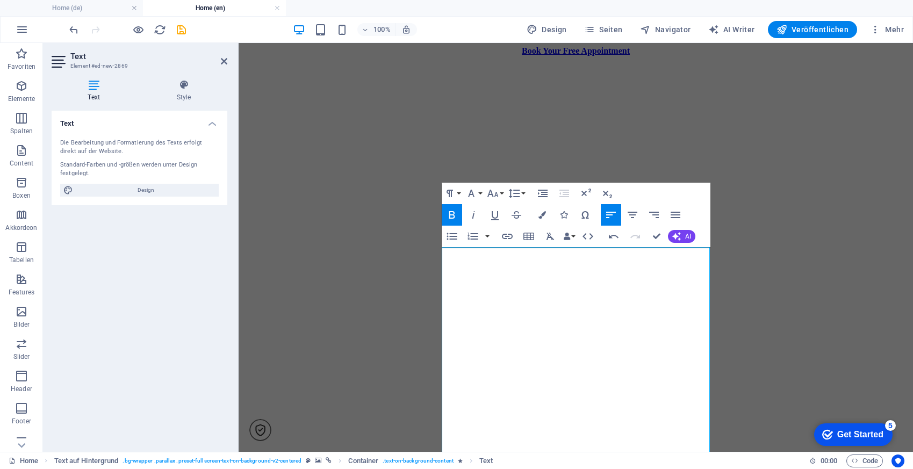
click at [782, 115] on figure at bounding box center [576, 115] width 666 height 0
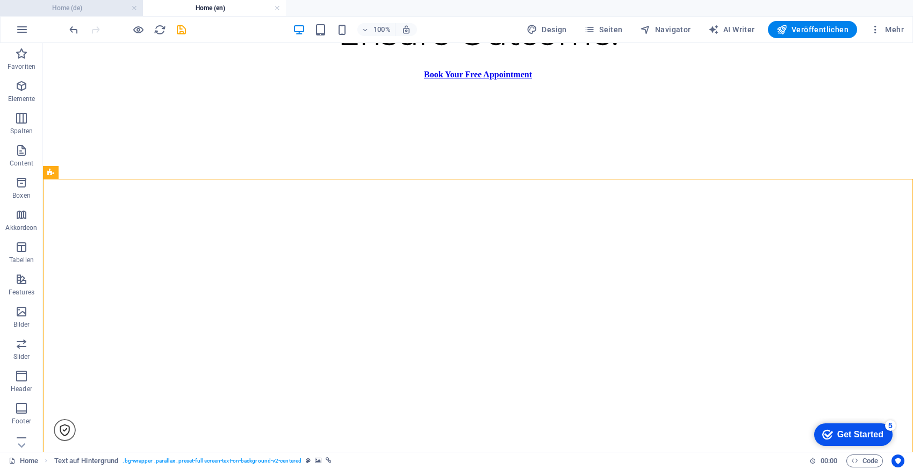
click at [102, 7] on h4 "Home (de)" at bounding box center [71, 8] width 143 height 12
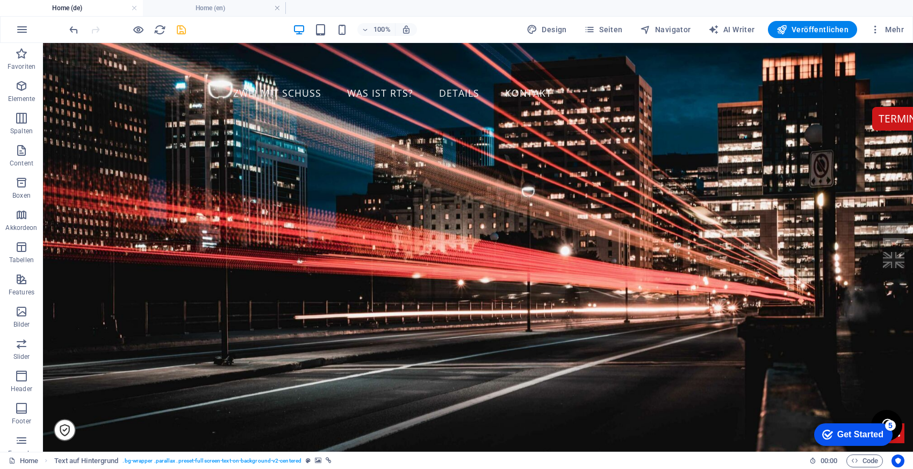
scroll to position [393, 0]
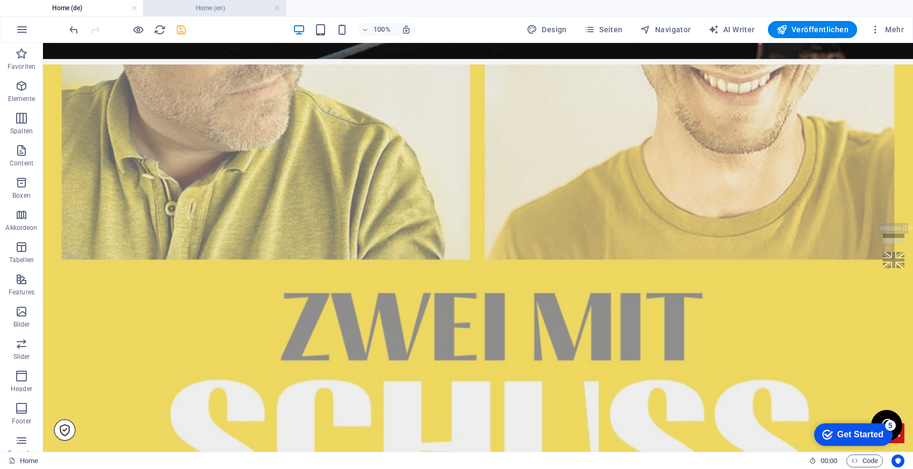
click at [192, 10] on h4 "Home (en)" at bounding box center [214, 8] width 143 height 12
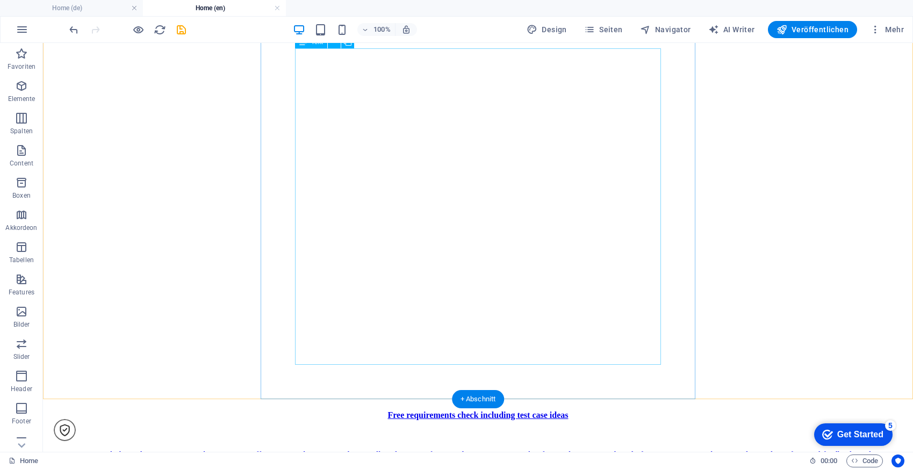
scroll to position [547, 0]
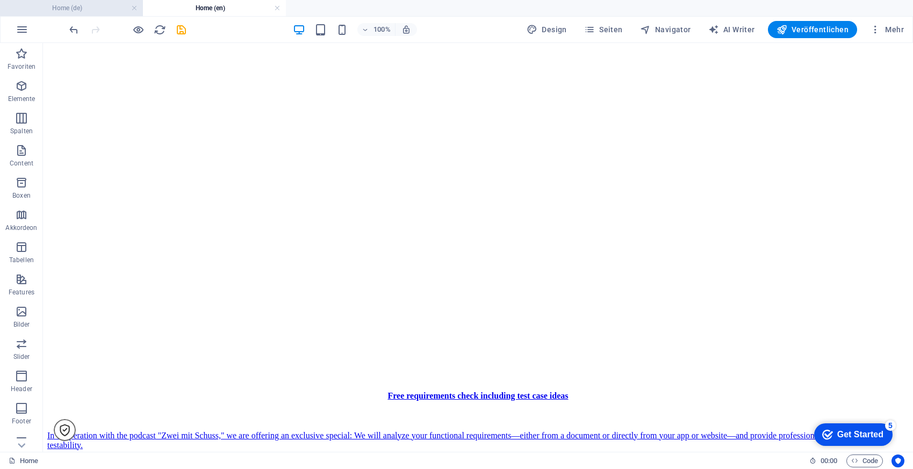
click at [85, 6] on h4 "Home (de)" at bounding box center [71, 8] width 143 height 12
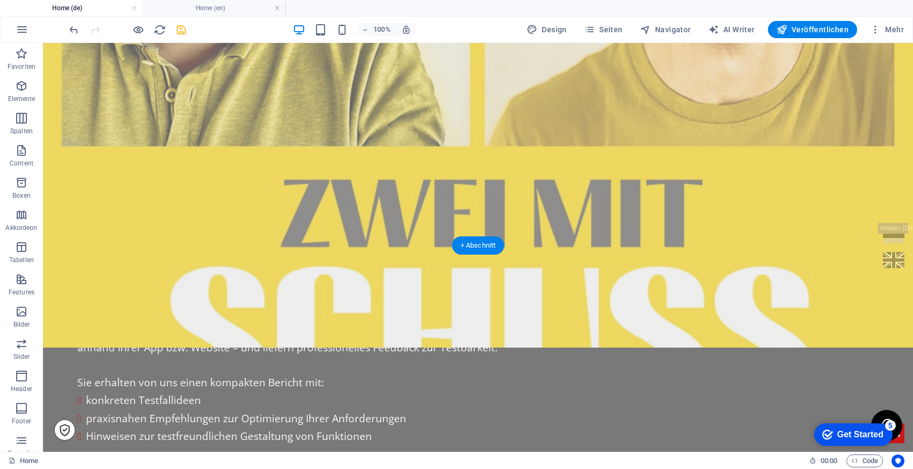
scroll to position [626, 0]
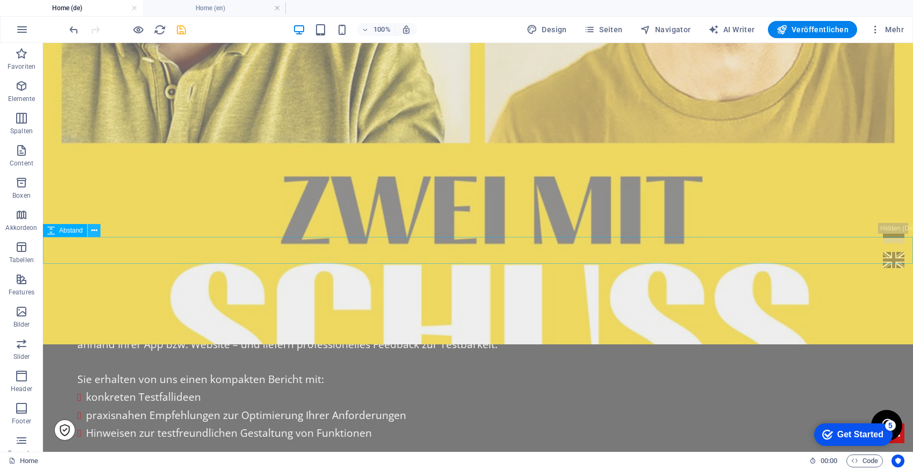
click at [96, 233] on icon at bounding box center [94, 230] width 6 height 11
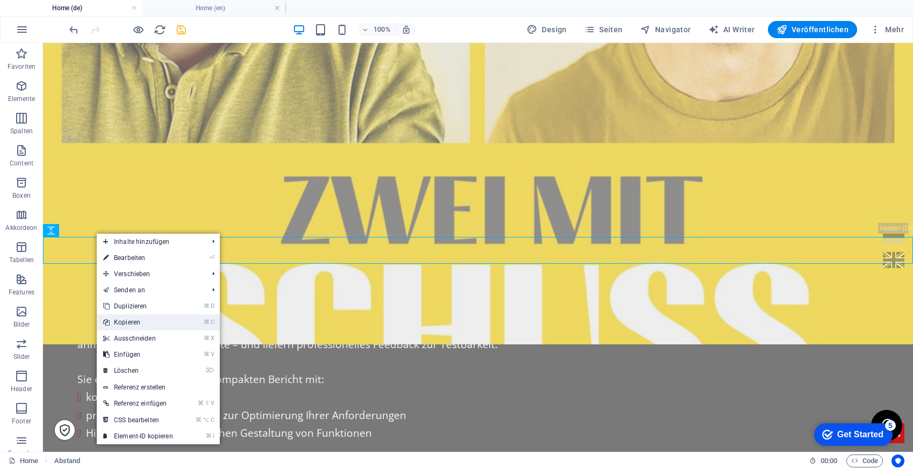
click at [126, 322] on link "⌘ C Kopieren" at bounding box center [138, 322] width 83 height 16
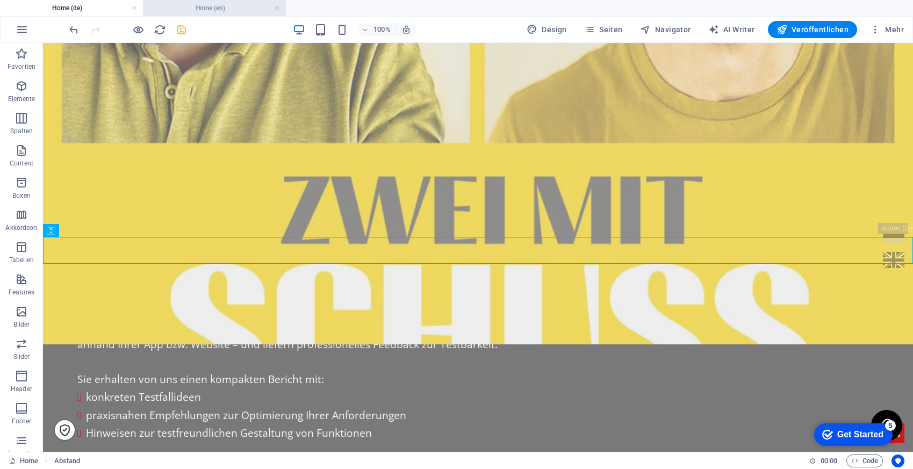
click at [199, 5] on h4 "Home (en)" at bounding box center [214, 8] width 143 height 12
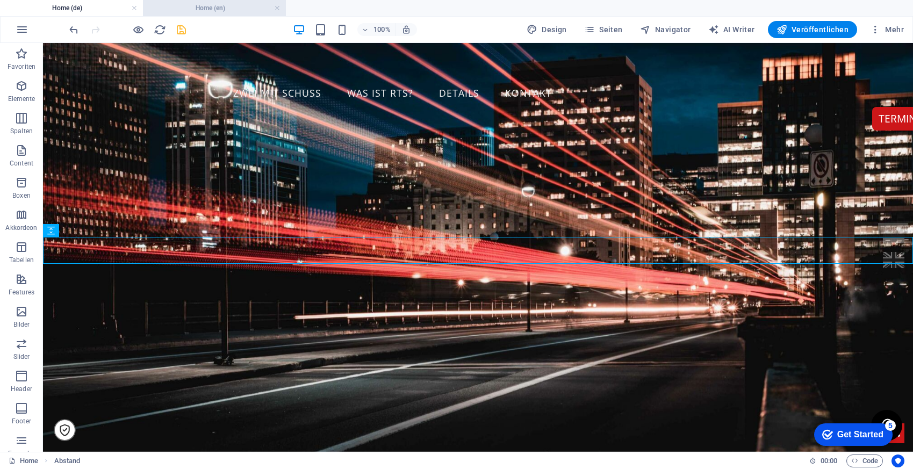
scroll to position [547, 0]
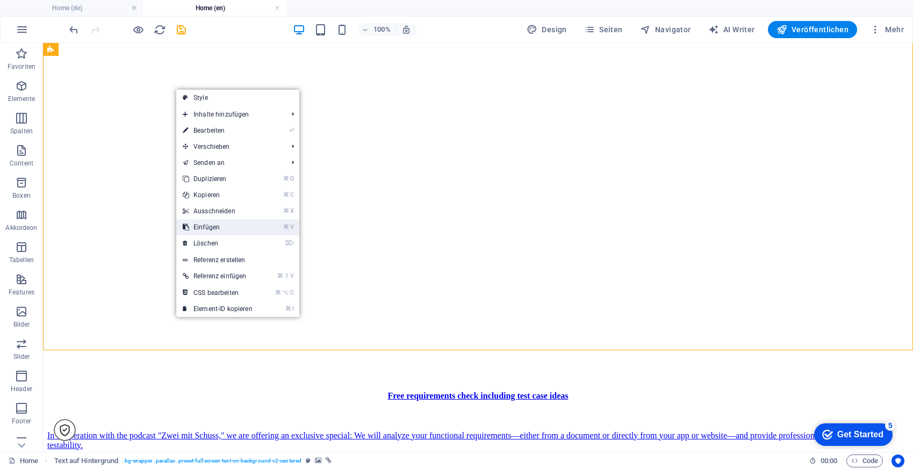
click at [212, 232] on link "⌘ V Einfügen" at bounding box center [217, 227] width 83 height 16
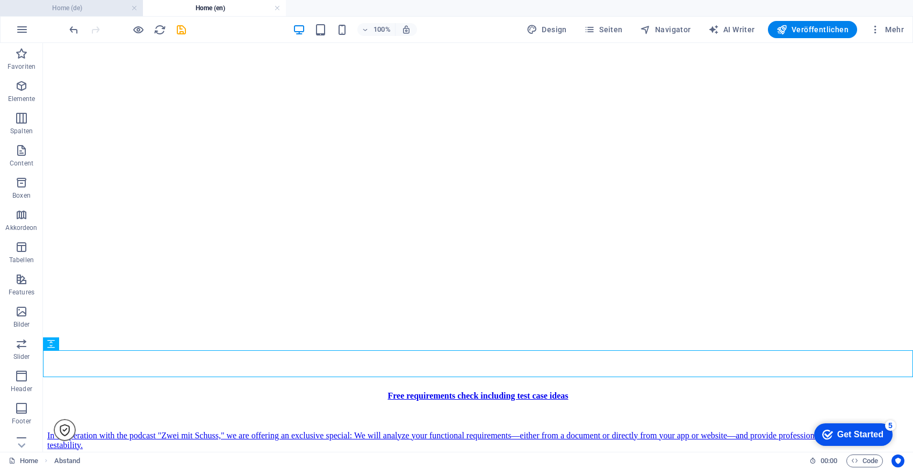
click at [91, 8] on h4 "Home (de)" at bounding box center [71, 8] width 143 height 12
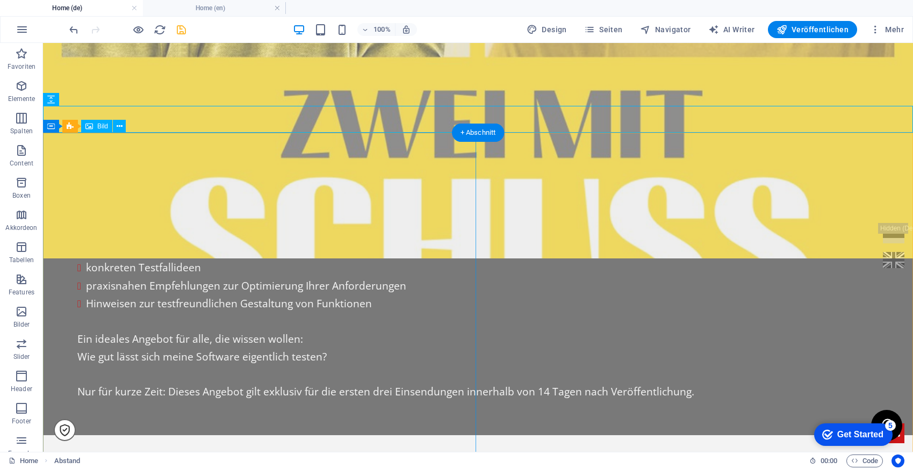
scroll to position [757, 0]
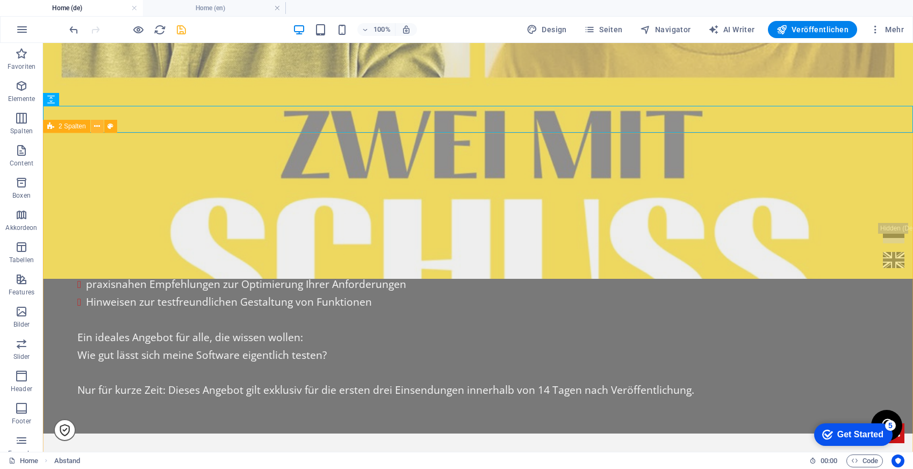
click at [98, 125] on icon at bounding box center [97, 126] width 6 height 11
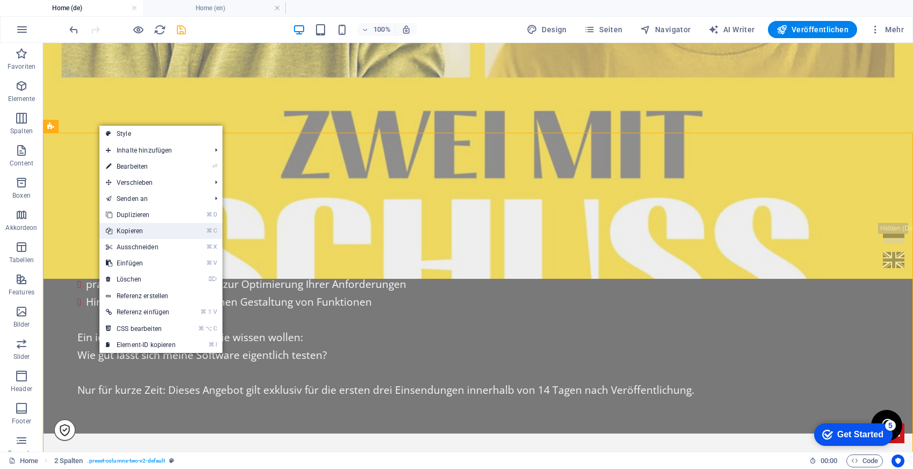
click at [137, 228] on link "⌘ C Kopieren" at bounding box center [140, 231] width 83 height 16
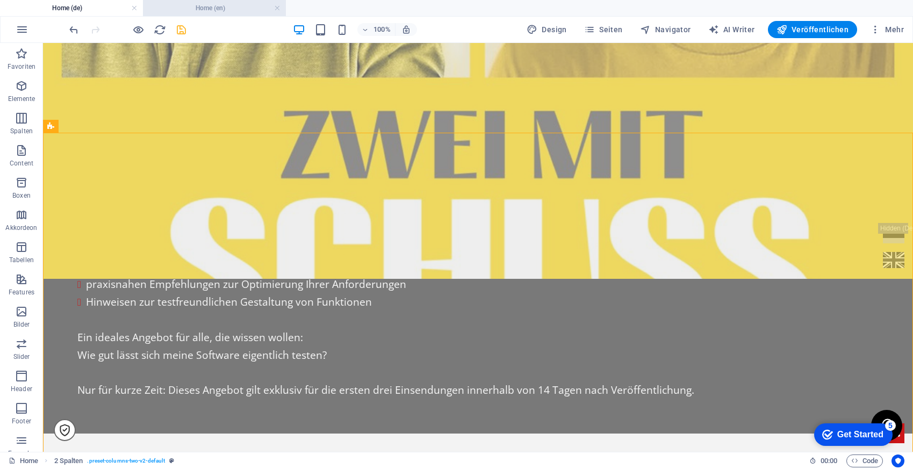
click at [234, 6] on h4 "Home (en)" at bounding box center [214, 8] width 143 height 12
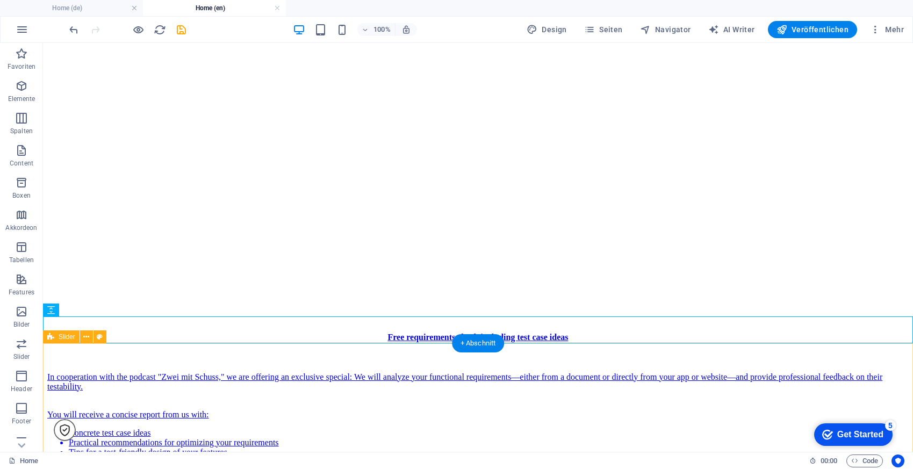
scroll to position [608, 0]
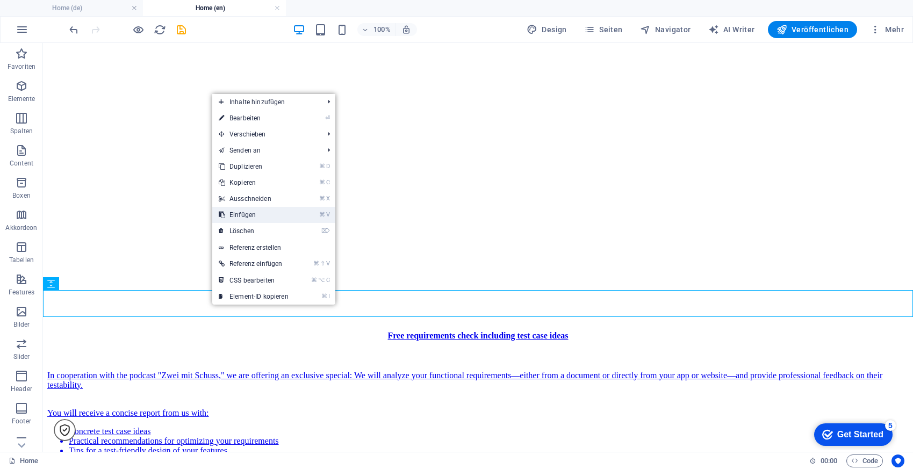
click at [266, 217] on link "⌘ V Einfügen" at bounding box center [253, 215] width 83 height 16
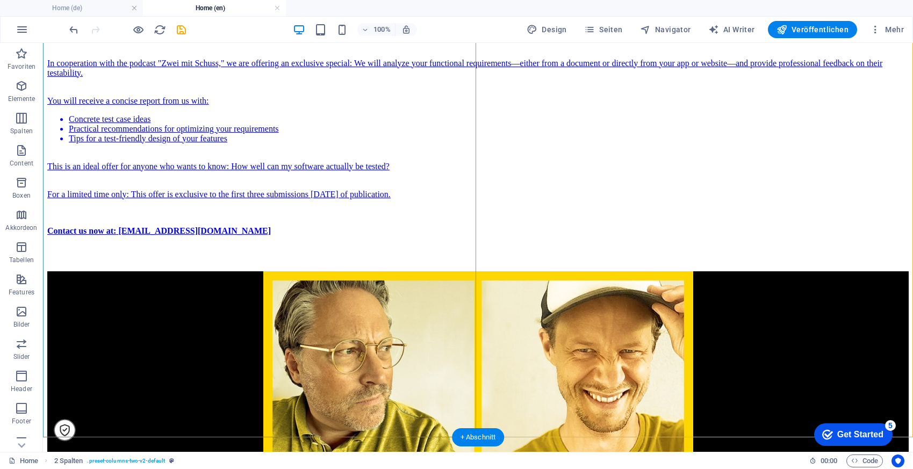
scroll to position [920, 0]
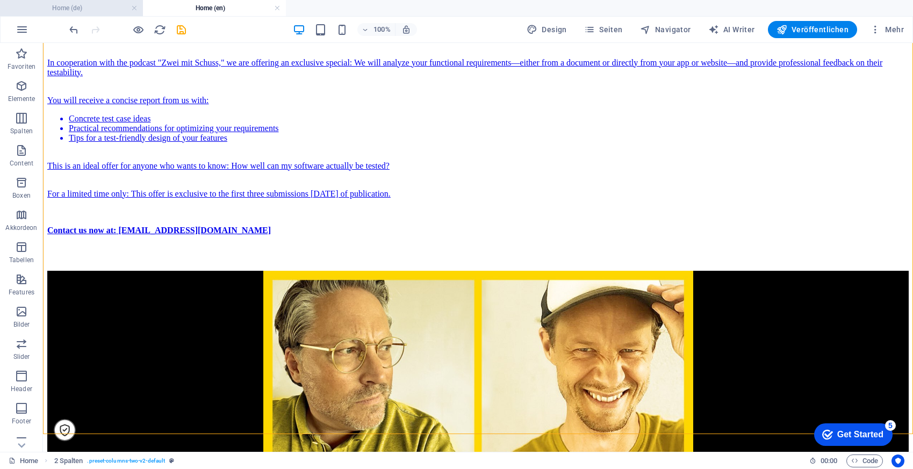
click at [93, 11] on h4 "Home (de)" at bounding box center [71, 8] width 143 height 12
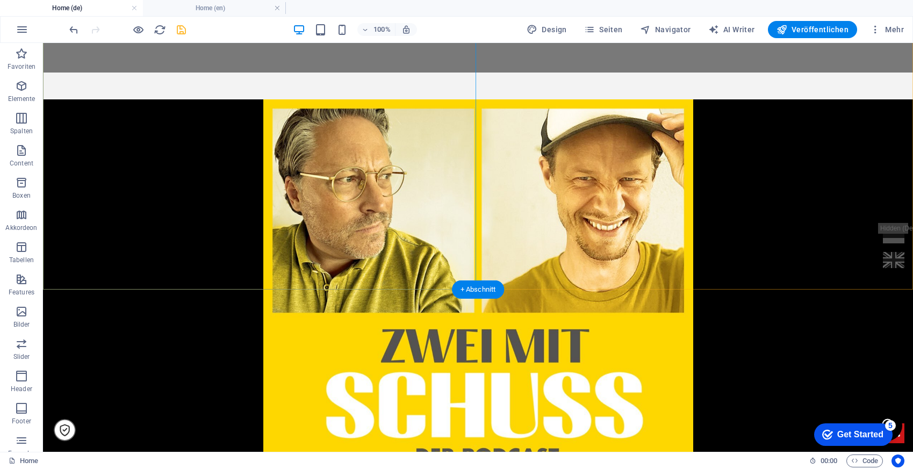
scroll to position [1150, 0]
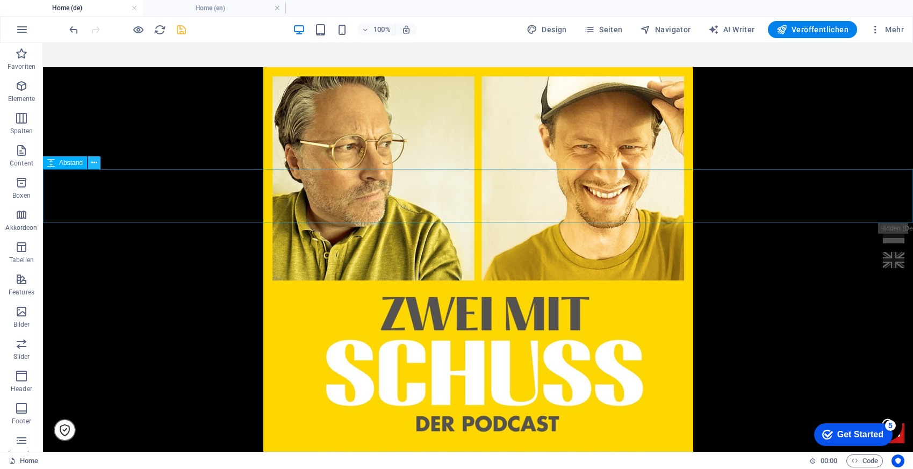
click at [93, 163] on icon at bounding box center [94, 162] width 6 height 11
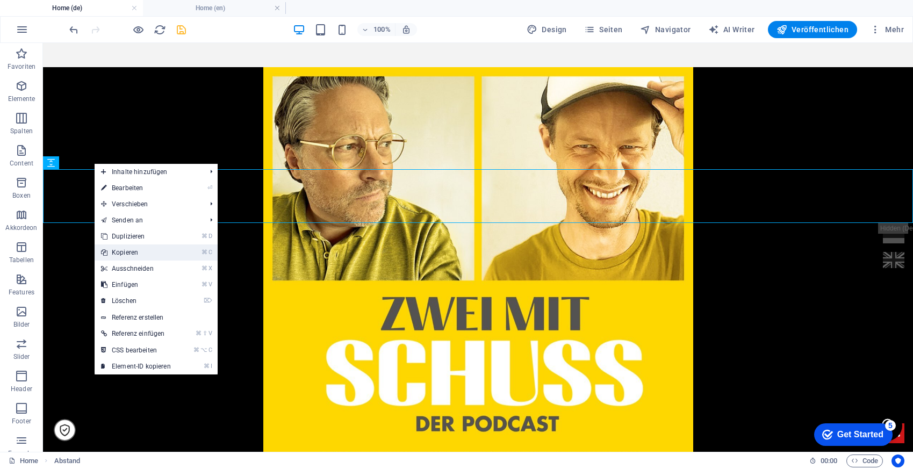
click at [129, 254] on link "⌘ C Kopieren" at bounding box center [136, 252] width 83 height 16
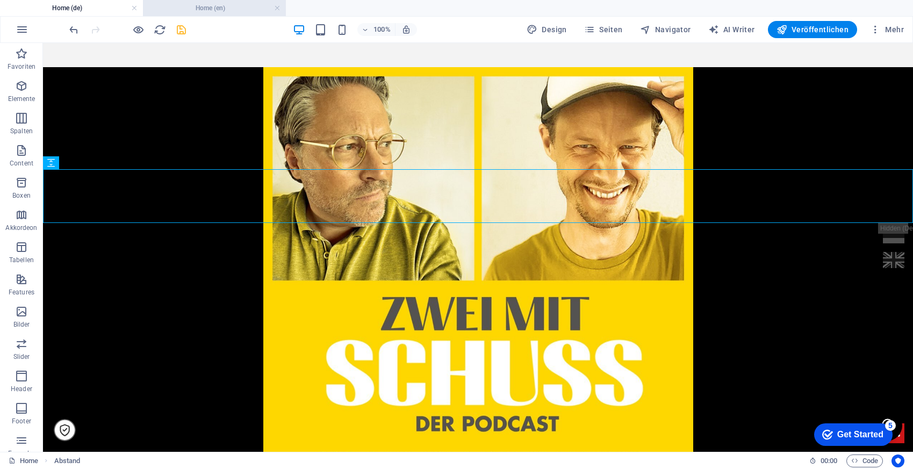
click at [180, 7] on h4 "Home (en)" at bounding box center [214, 8] width 143 height 12
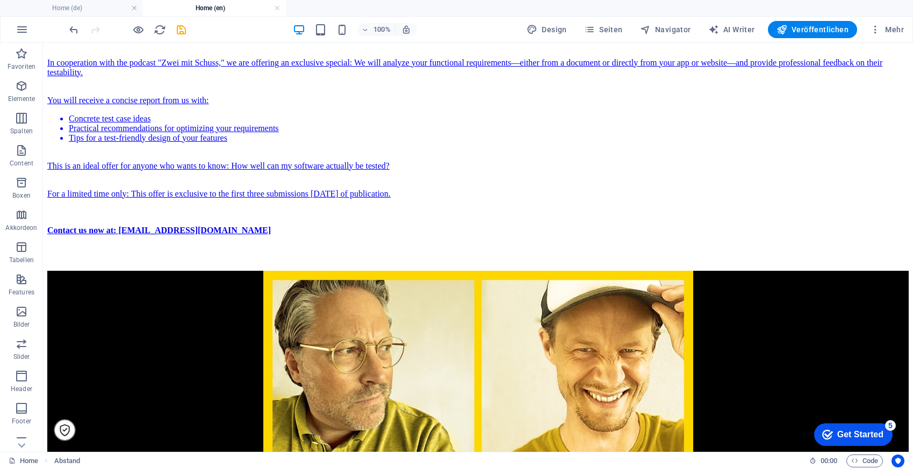
scroll to position [0, 0]
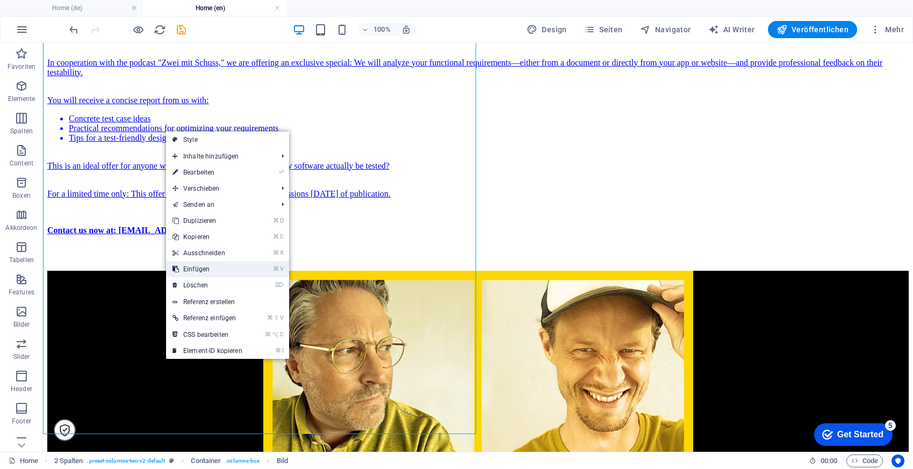
click at [216, 266] on link "⌘ V Einfügen" at bounding box center [207, 269] width 83 height 16
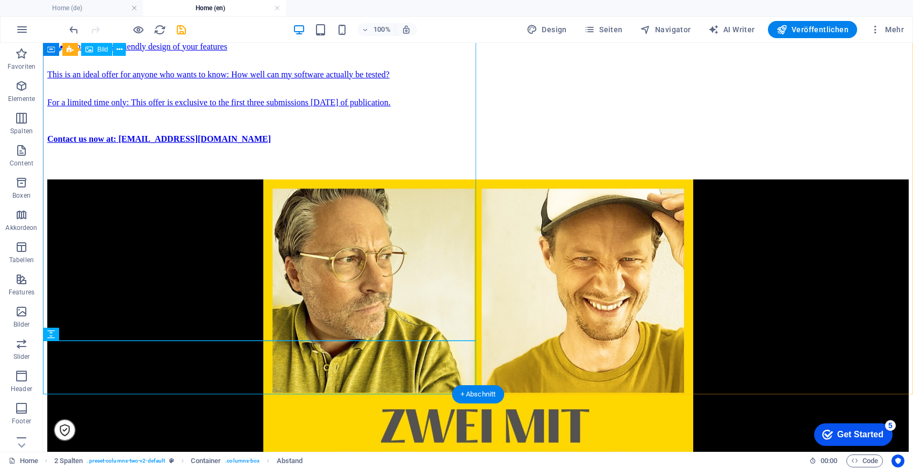
scroll to position [1030, 0]
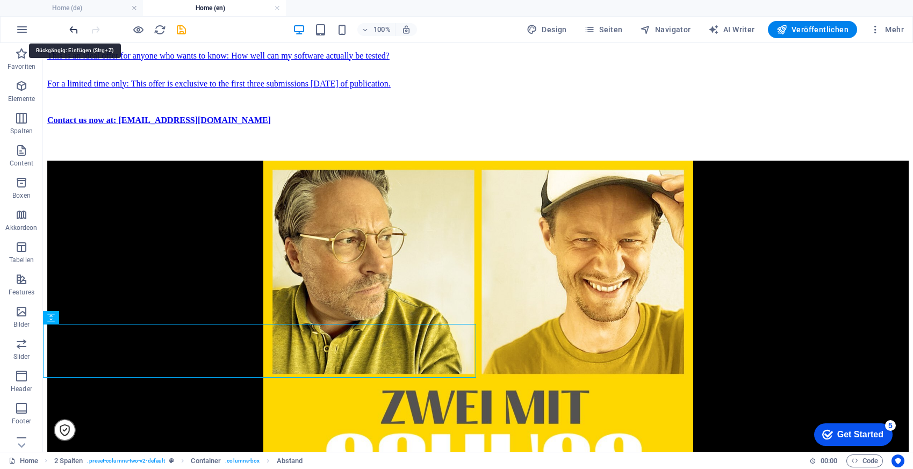
click at [68, 27] on icon "undo" at bounding box center [74, 30] width 12 height 12
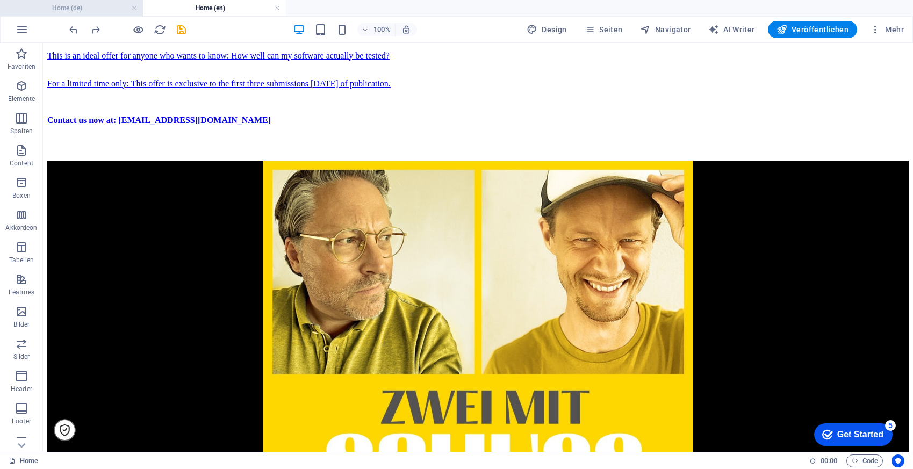
click at [102, 2] on li "Home (de)" at bounding box center [71, 8] width 143 height 16
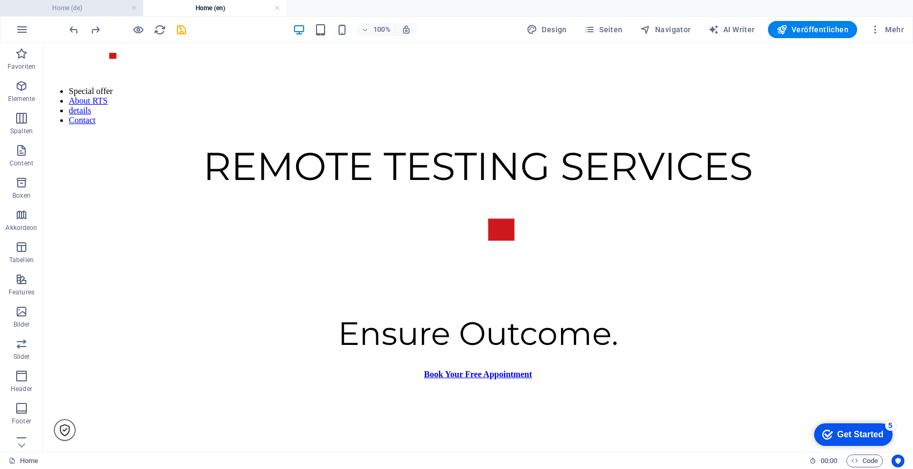
scroll to position [1150, 0]
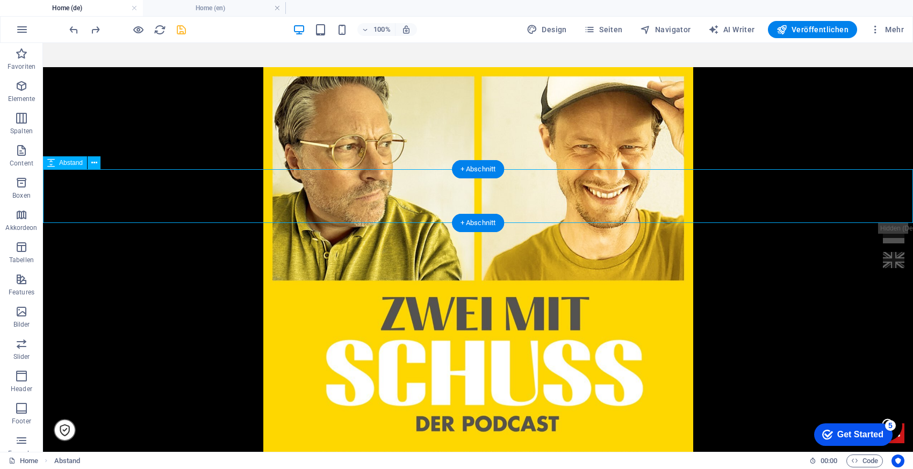
select select "px"
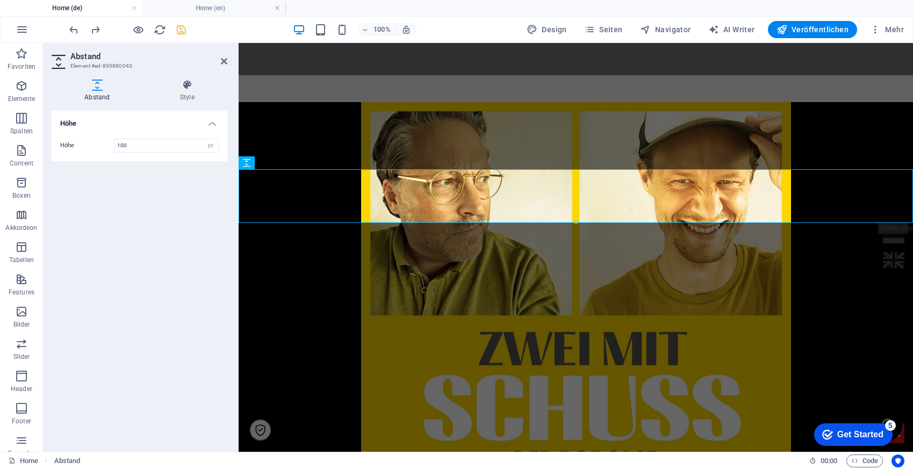
scroll to position [1220, 0]
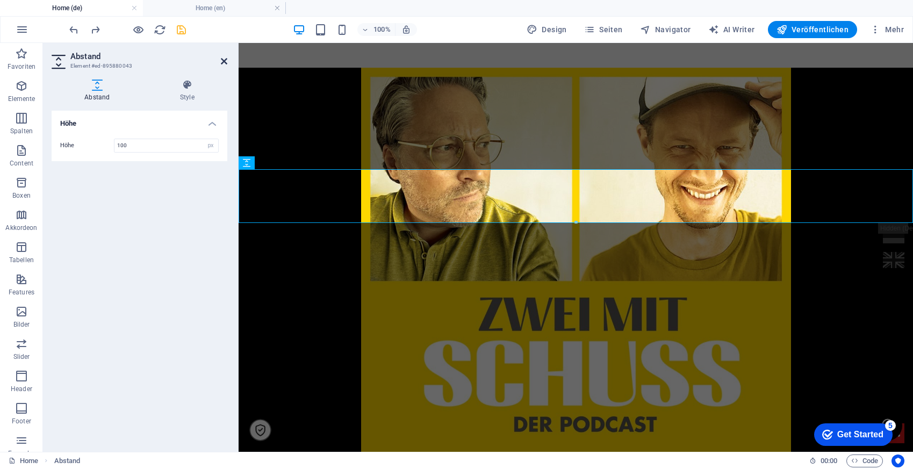
click at [226, 59] on icon at bounding box center [224, 61] width 6 height 9
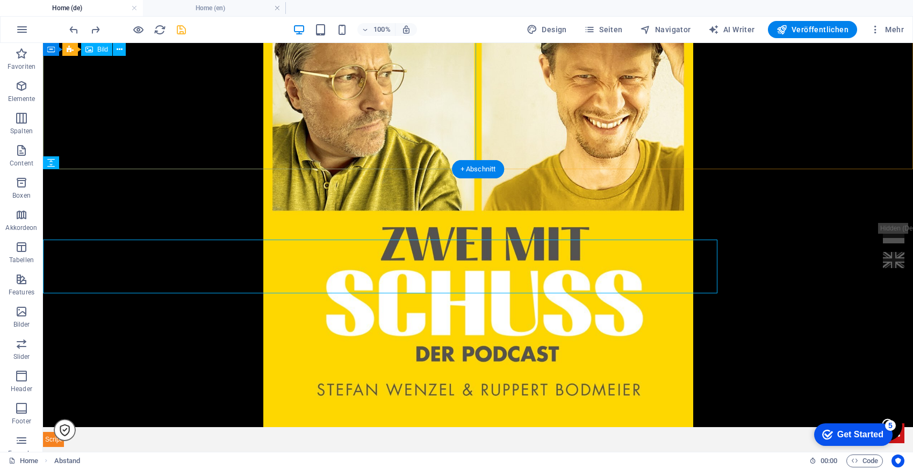
scroll to position [1150, 0]
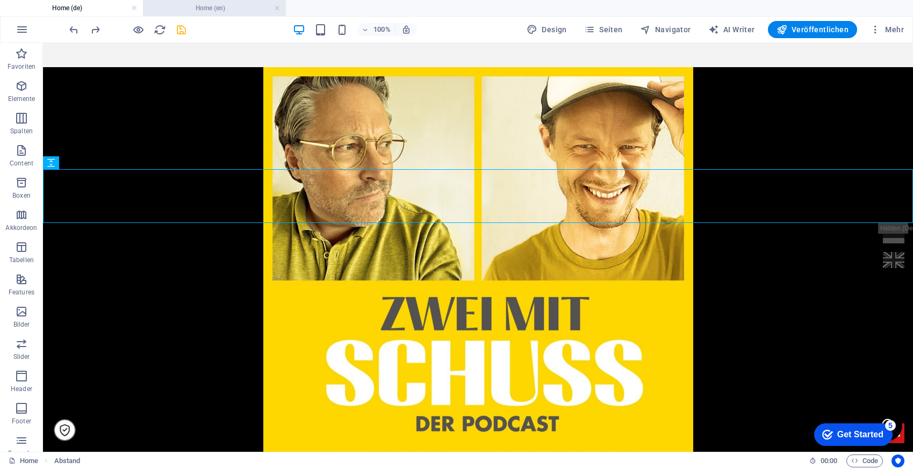
click at [174, 3] on h4 "Home (en)" at bounding box center [214, 8] width 143 height 12
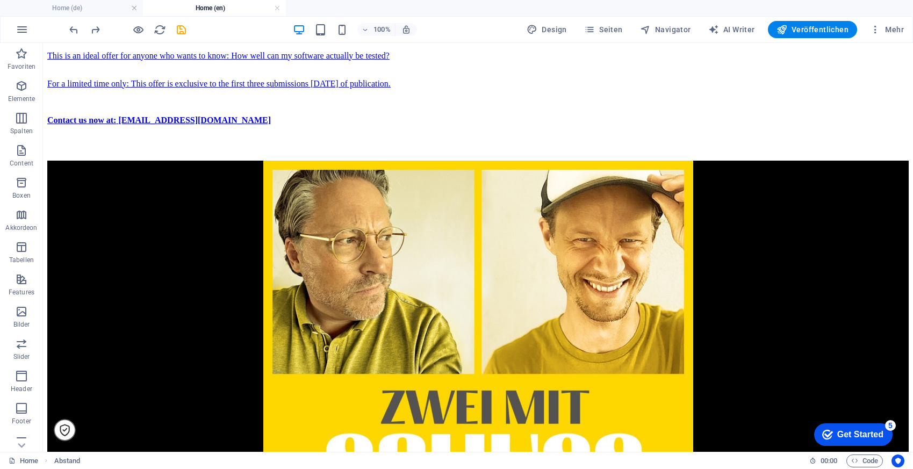
scroll to position [0, 0]
click at [24, 97] on p "Elemente" at bounding box center [21, 99] width 27 height 9
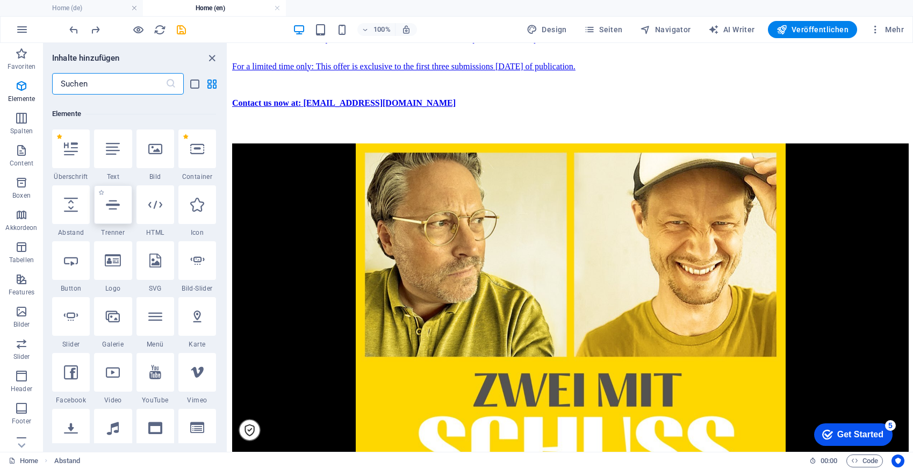
scroll to position [114, 0]
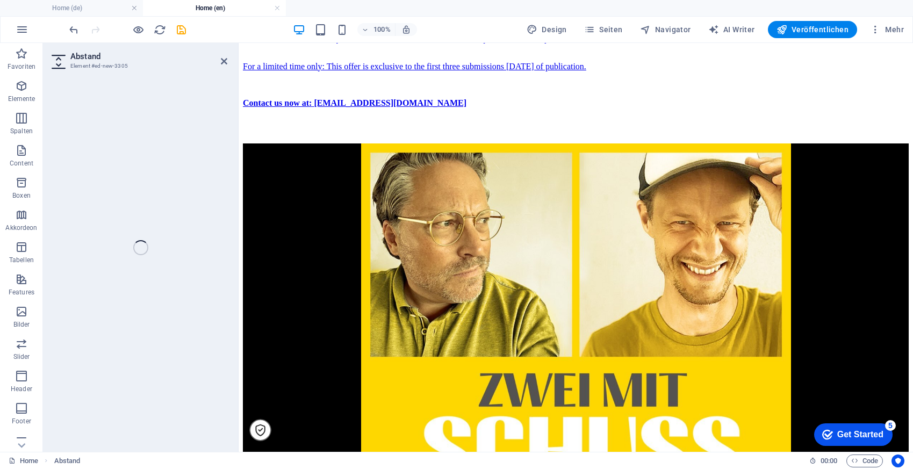
select select "px"
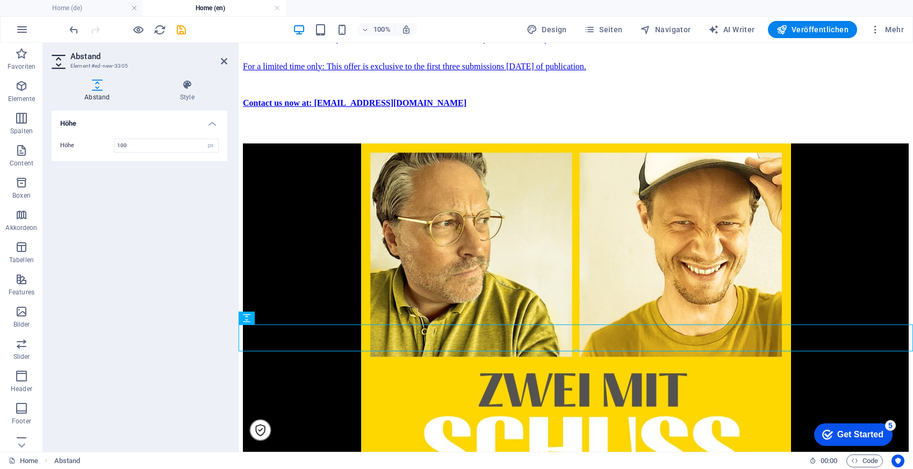
type input "100"
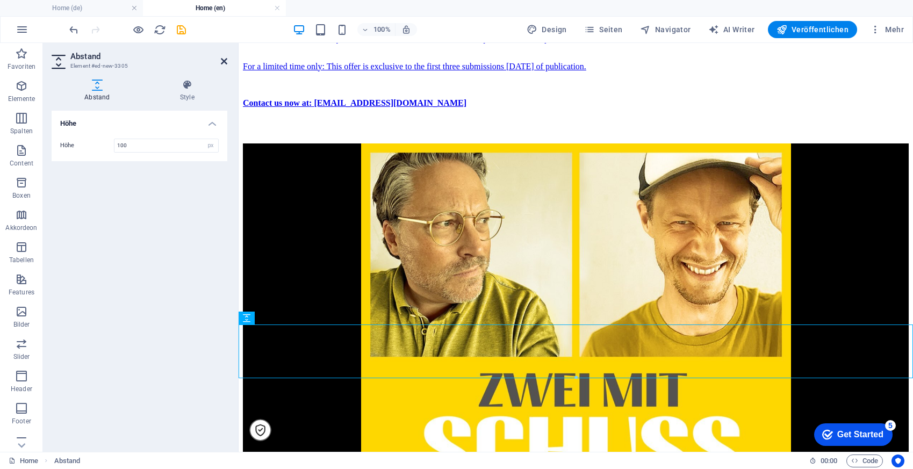
click at [223, 61] on icon at bounding box center [224, 61] width 6 height 9
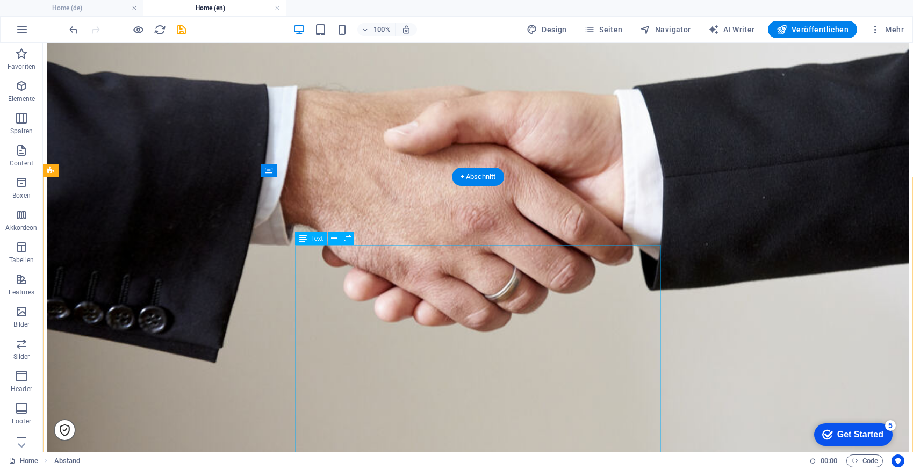
scroll to position [2775, 0]
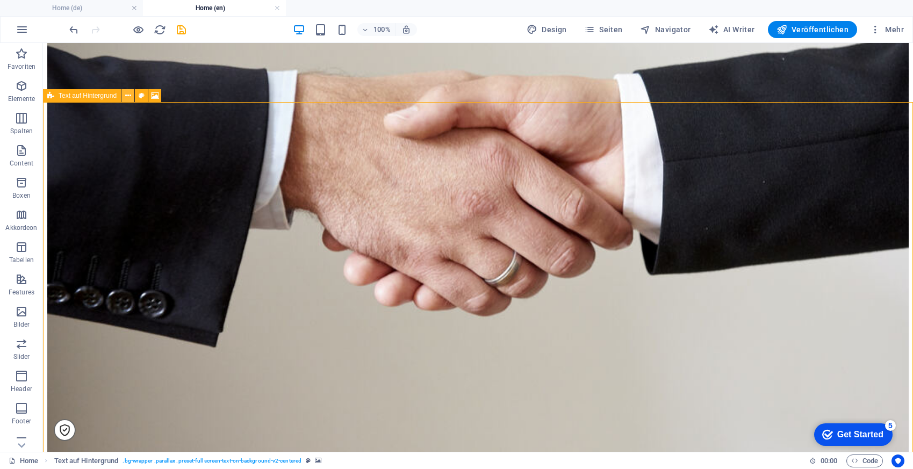
click at [128, 97] on icon at bounding box center [128, 95] width 6 height 11
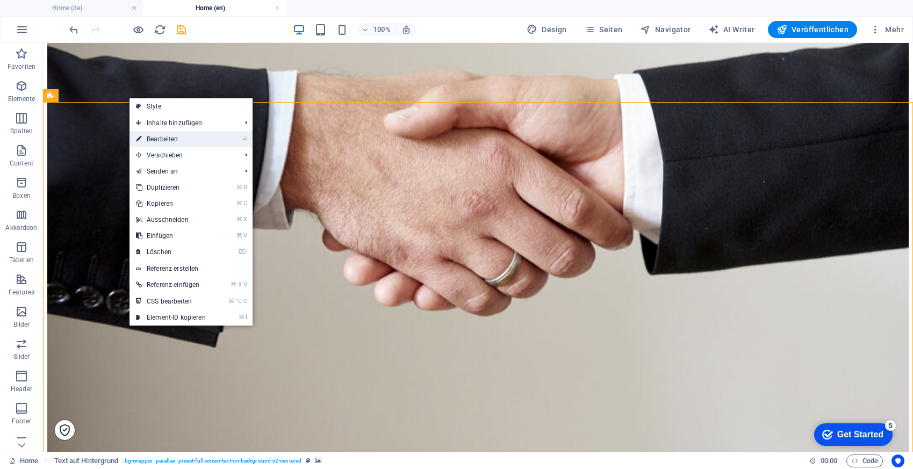
click at [169, 140] on link "⏎ Bearbeiten" at bounding box center [170, 139] width 83 height 16
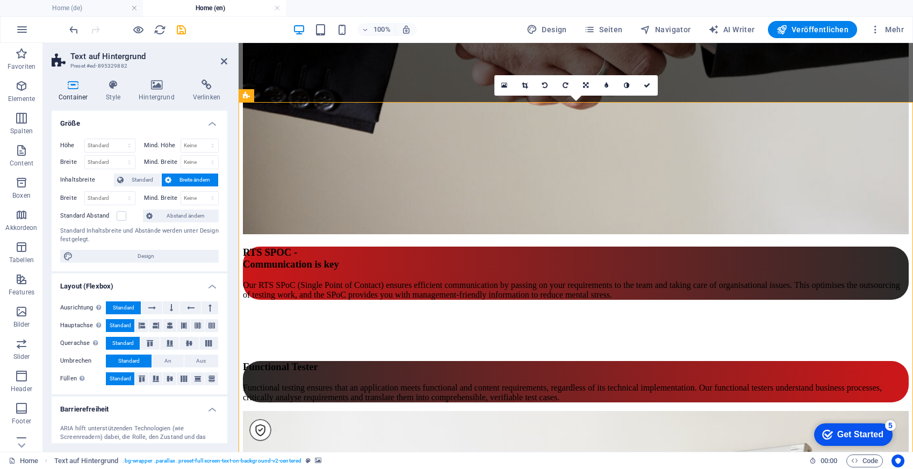
scroll to position [2810, 0]
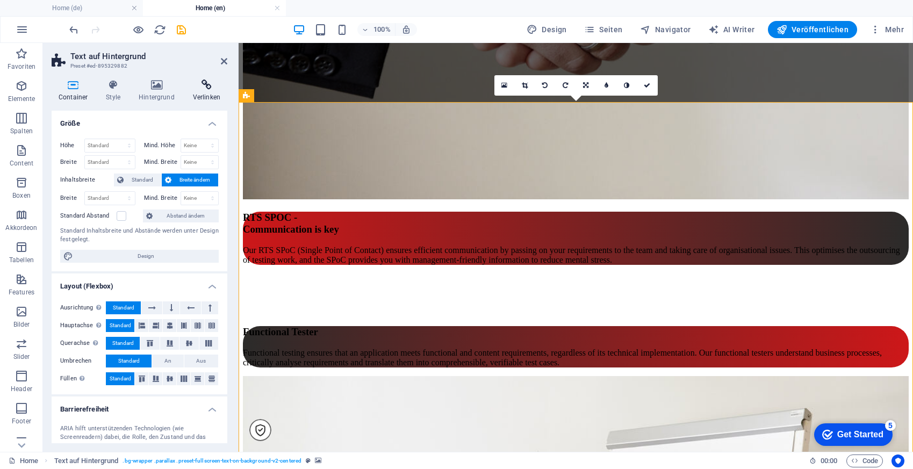
click at [208, 95] on h4 "Verlinken" at bounding box center [206, 90] width 41 height 23
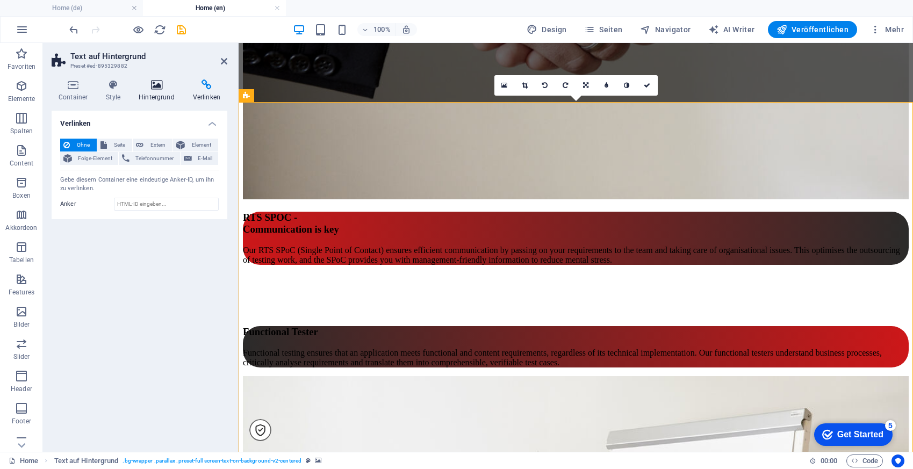
click at [150, 87] on icon at bounding box center [157, 84] width 50 height 11
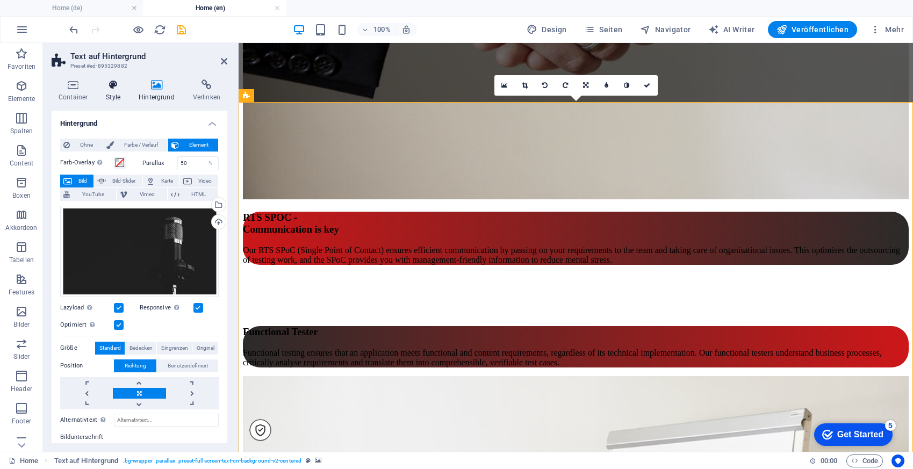
click at [124, 85] on icon at bounding box center [113, 84] width 28 height 11
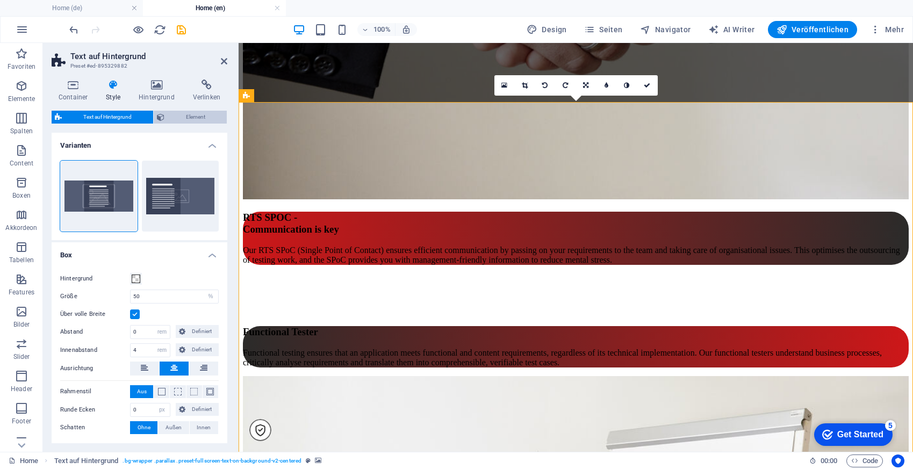
click at [186, 114] on span "Element" at bounding box center [196, 117] width 56 height 13
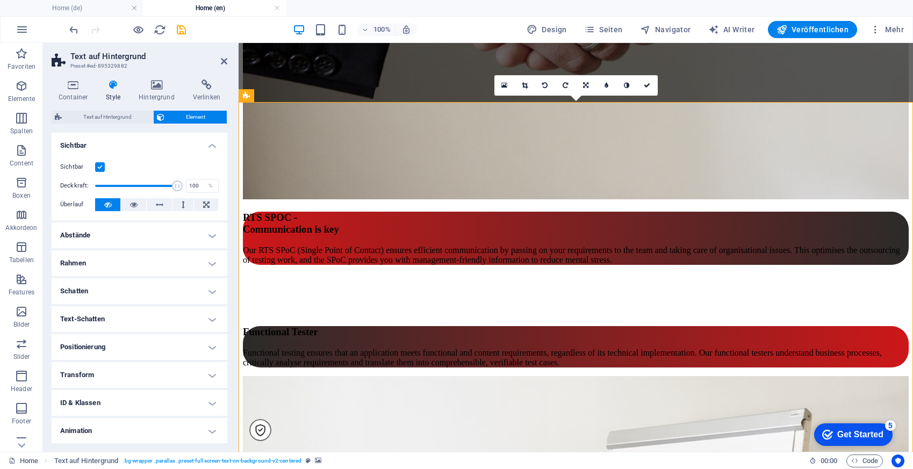
click at [97, 165] on label at bounding box center [100, 167] width 10 height 10
click at [0, 0] on input "Sichtbar" at bounding box center [0, 0] width 0 height 0
click at [223, 57] on icon at bounding box center [224, 61] width 6 height 9
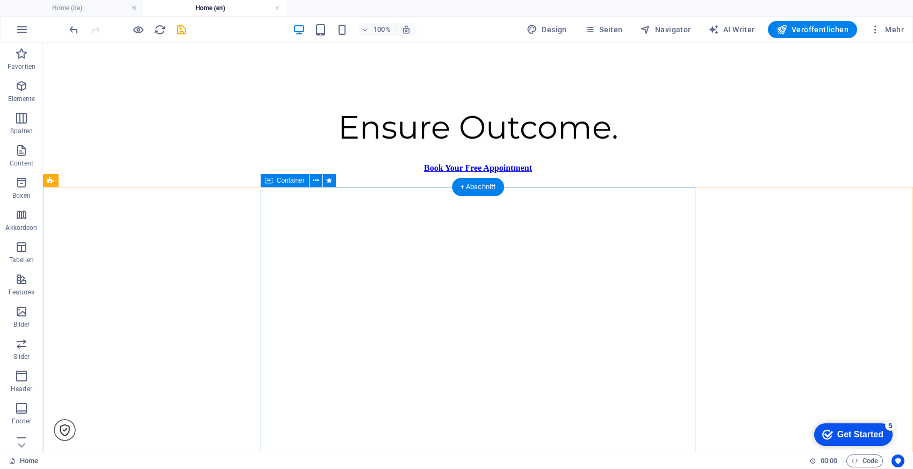
scroll to position [0, 0]
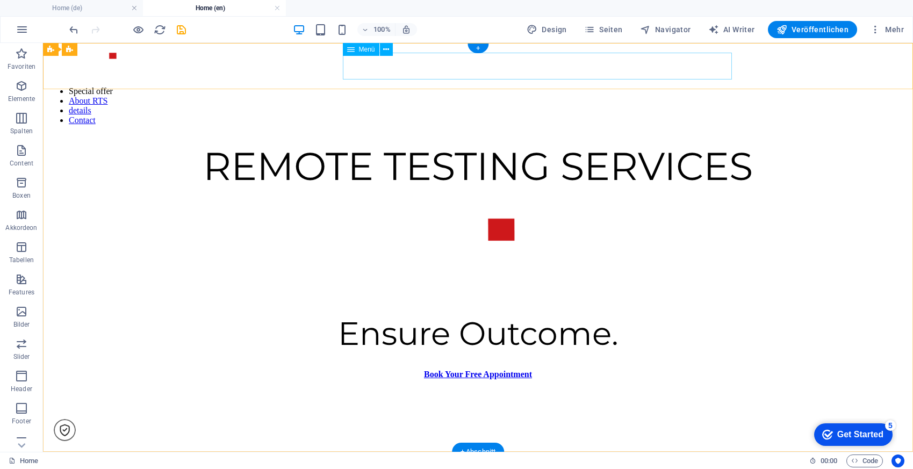
click at [392, 86] on nav "Special offer About RTS details Contact" at bounding box center [477, 105] width 861 height 39
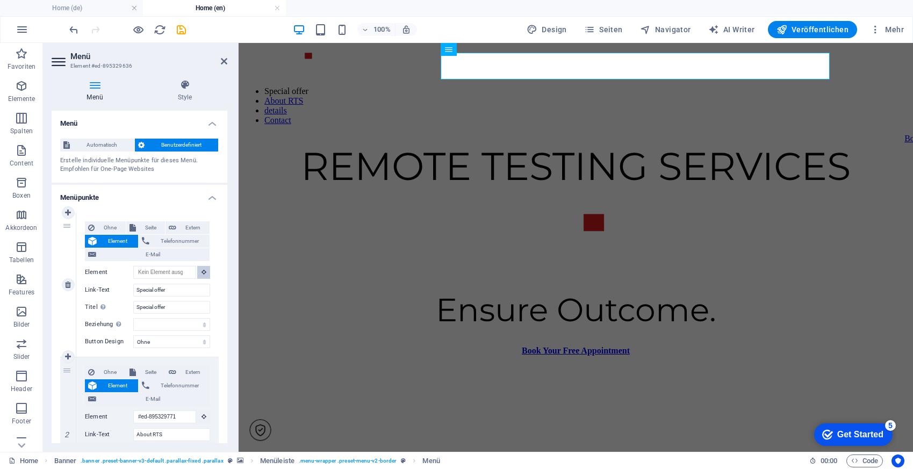
click at [204, 269] on button at bounding box center [203, 272] width 13 height 13
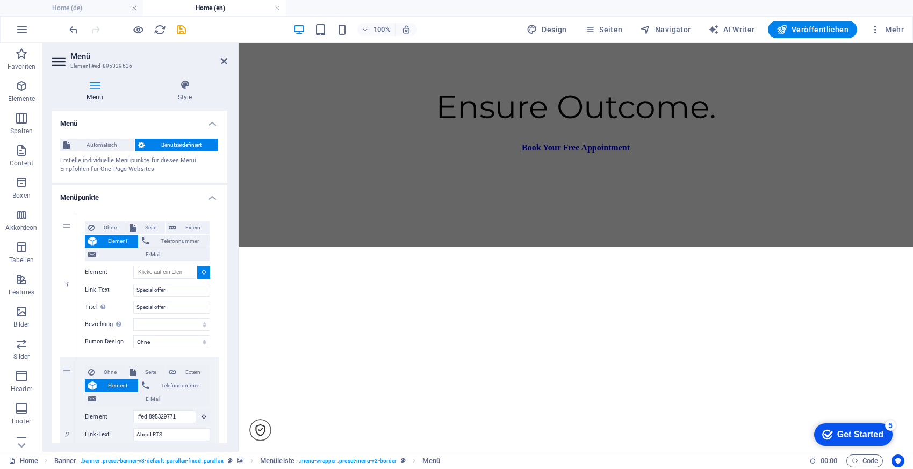
scroll to position [409, 0]
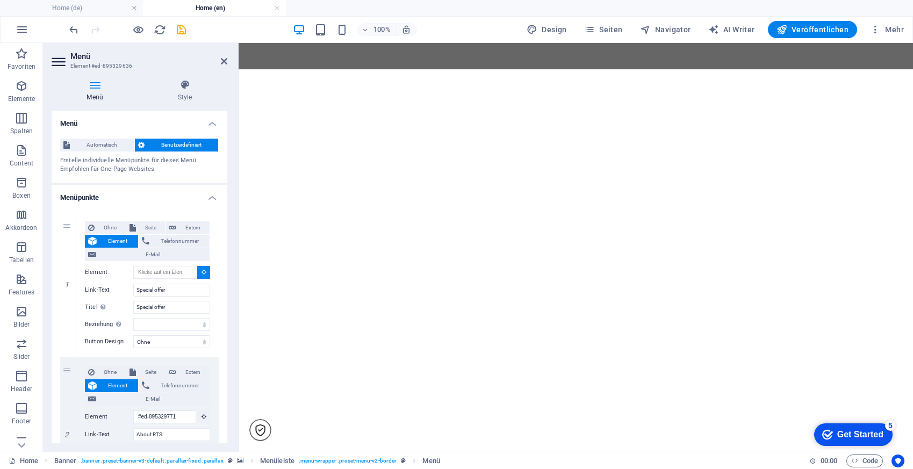
click at [367, 61] on figure at bounding box center [576, 61] width 666 height 0
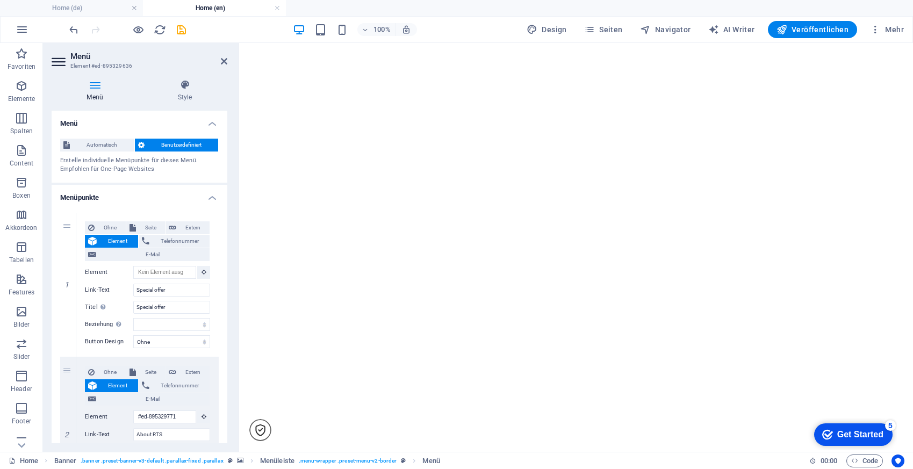
type input "#ed-new-2870"
select select
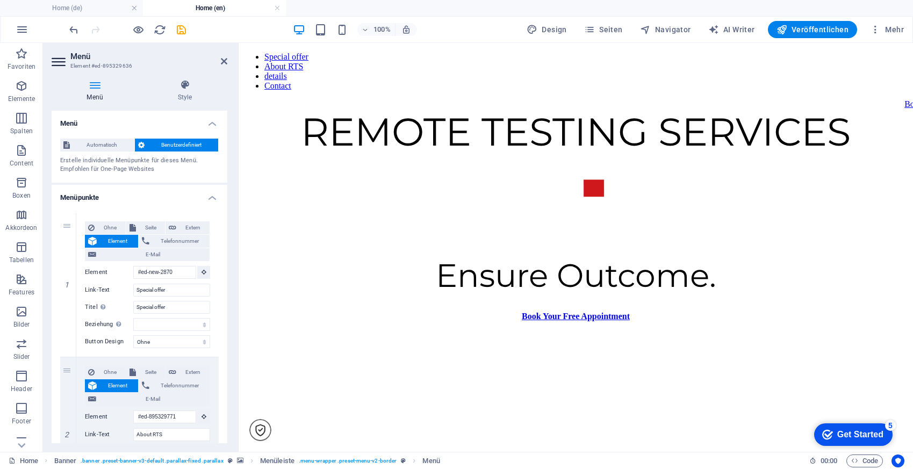
scroll to position [0, 0]
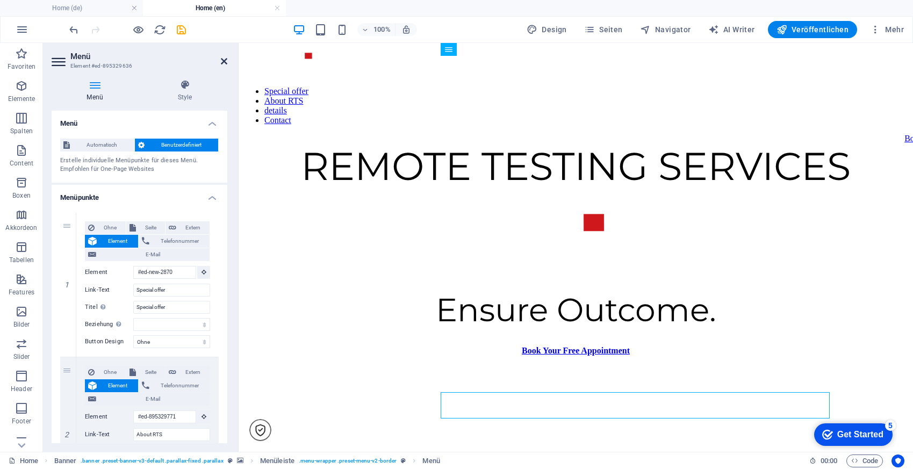
click at [225, 57] on icon at bounding box center [224, 61] width 6 height 9
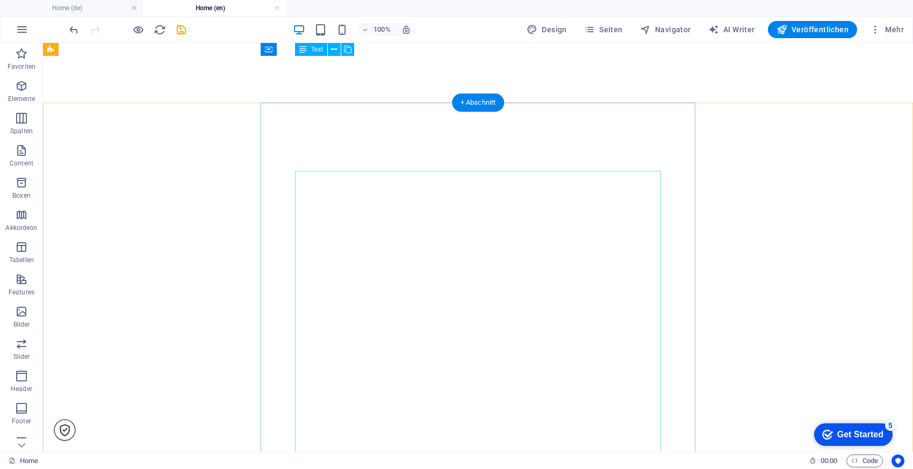
scroll to position [338, 0]
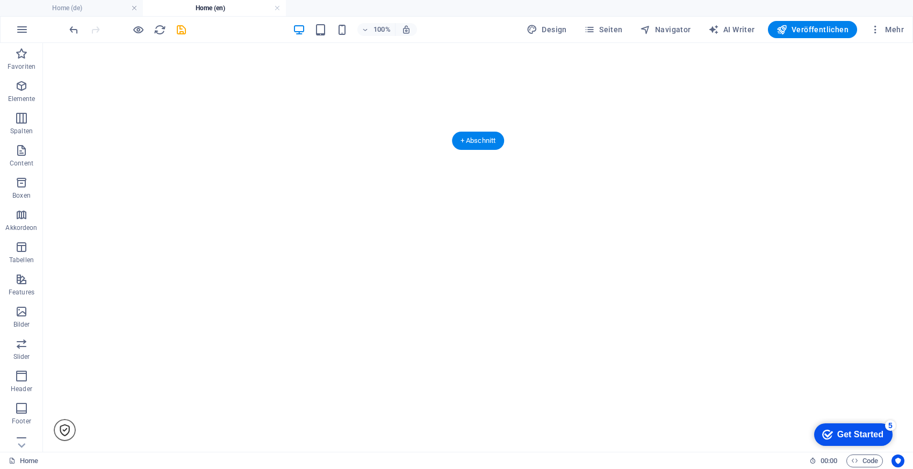
click at [76, 96] on figure at bounding box center [477, 96] width 861 height 0
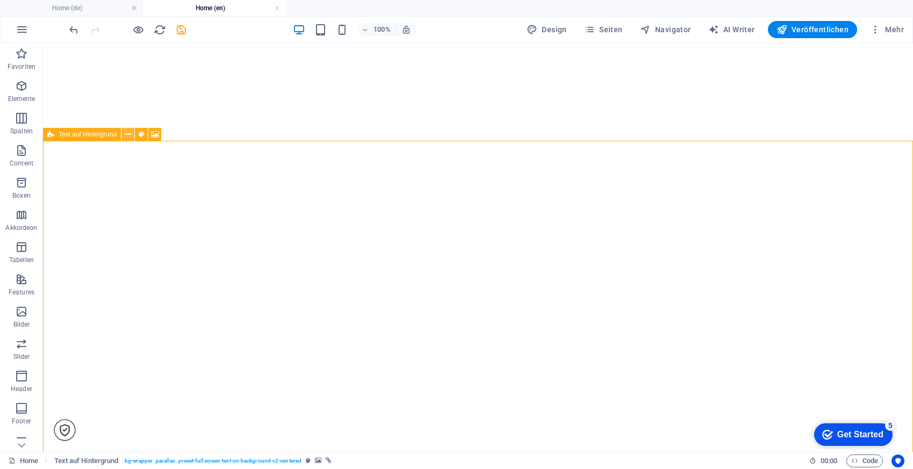
click at [127, 136] on icon at bounding box center [128, 134] width 6 height 11
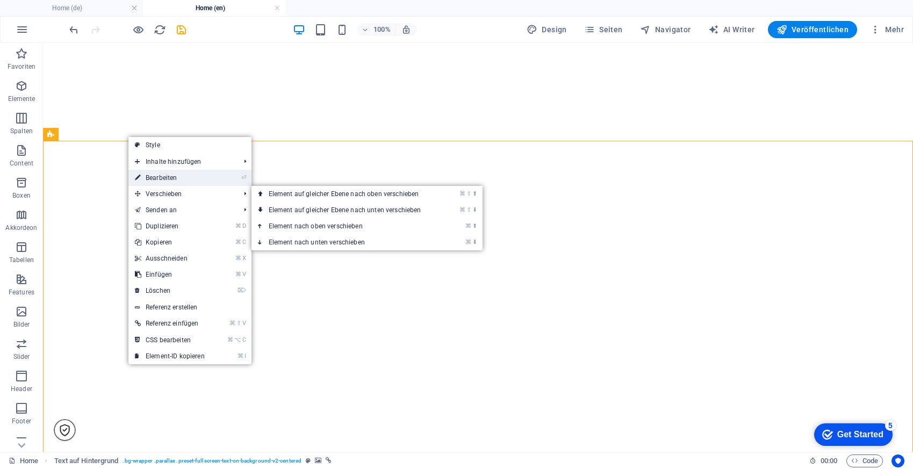
click at [165, 179] on link "⏎ Bearbeiten" at bounding box center [169, 178] width 83 height 16
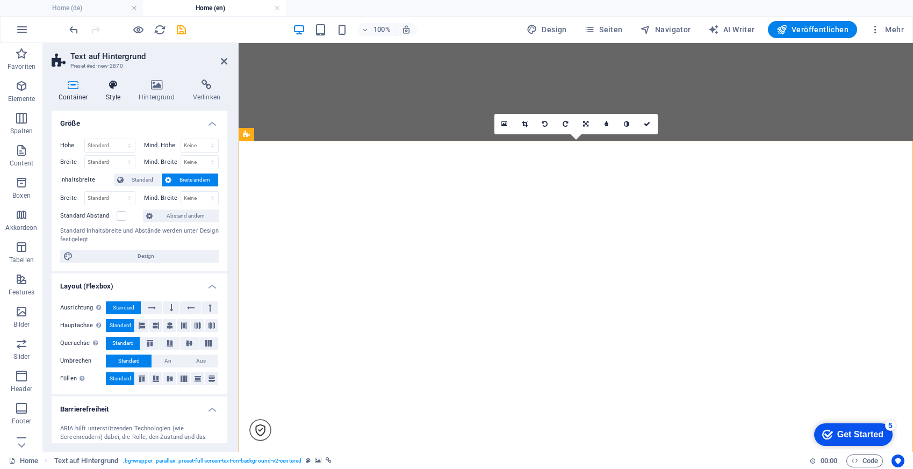
click at [118, 91] on h4 "Style" at bounding box center [115, 90] width 33 height 23
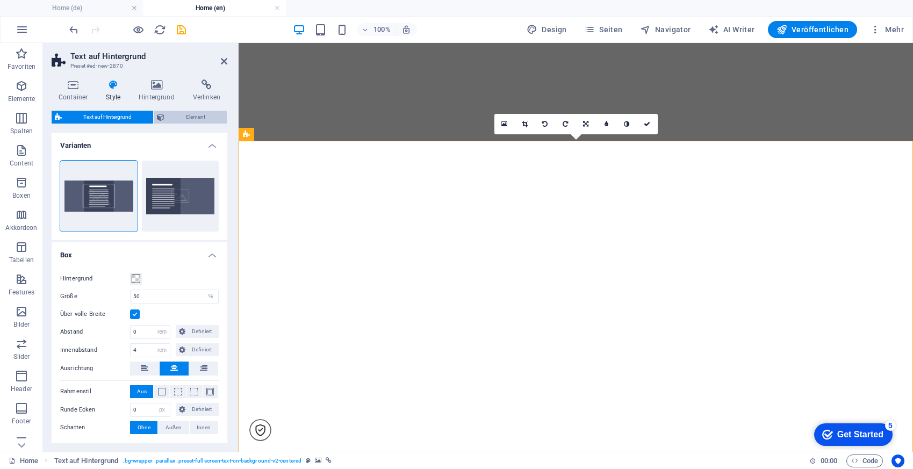
click at [178, 113] on span "Element" at bounding box center [196, 117] width 56 height 13
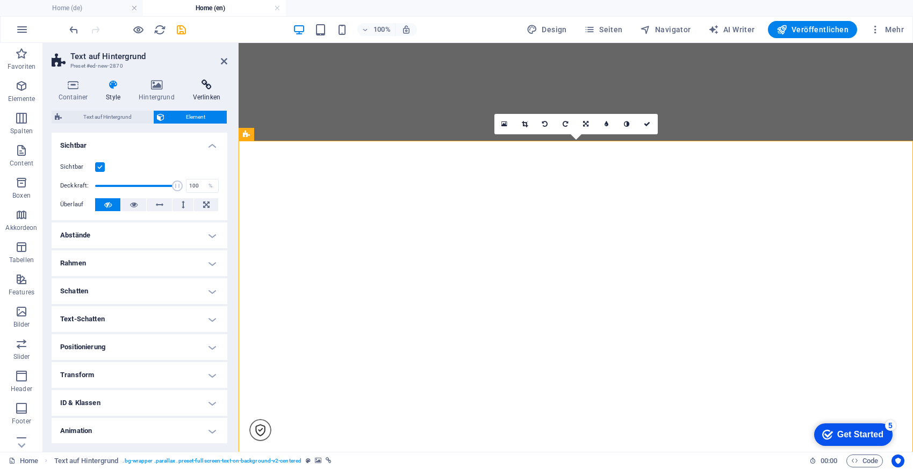
click at [212, 86] on icon at bounding box center [206, 84] width 41 height 11
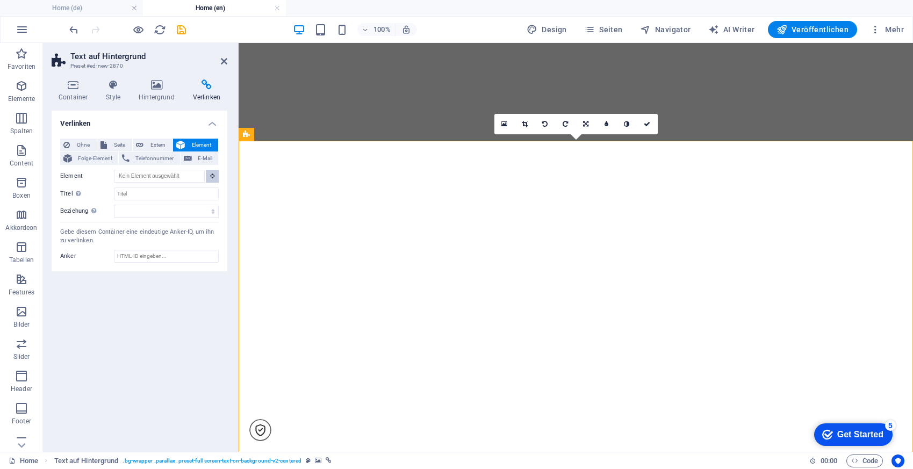
click at [212, 176] on icon at bounding box center [212, 175] width 5 height 5
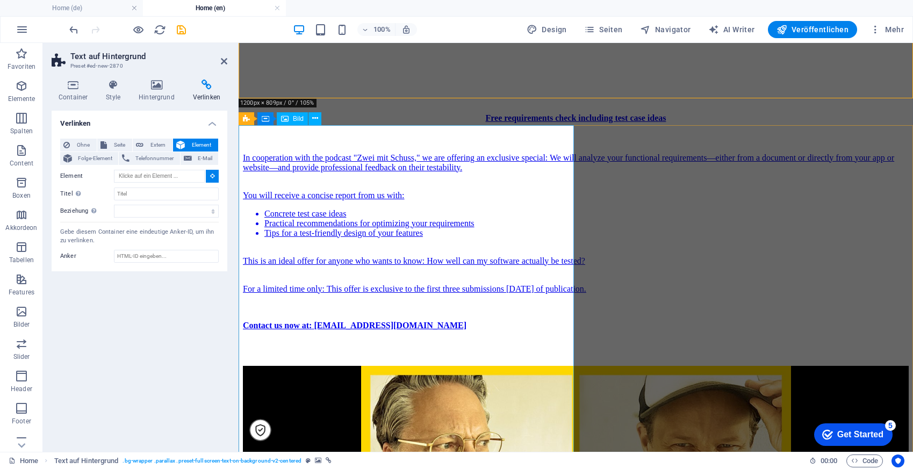
scroll to position [849, 0]
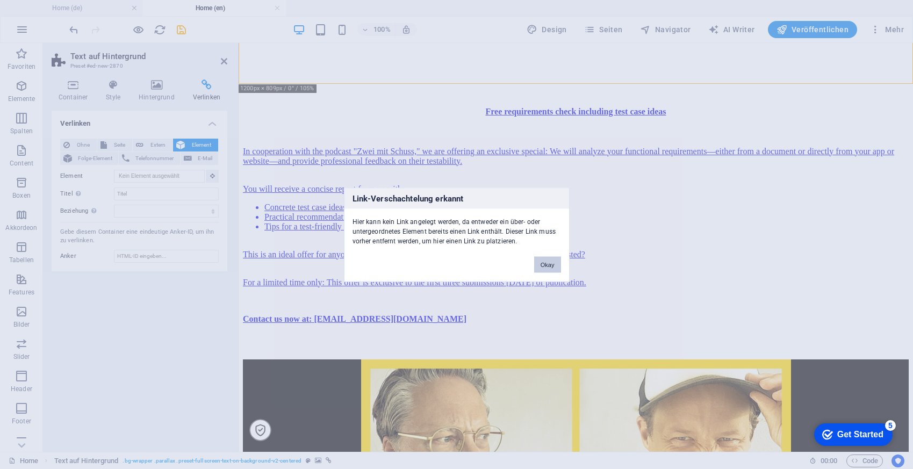
click at [554, 261] on button "Okay" at bounding box center [547, 264] width 27 height 16
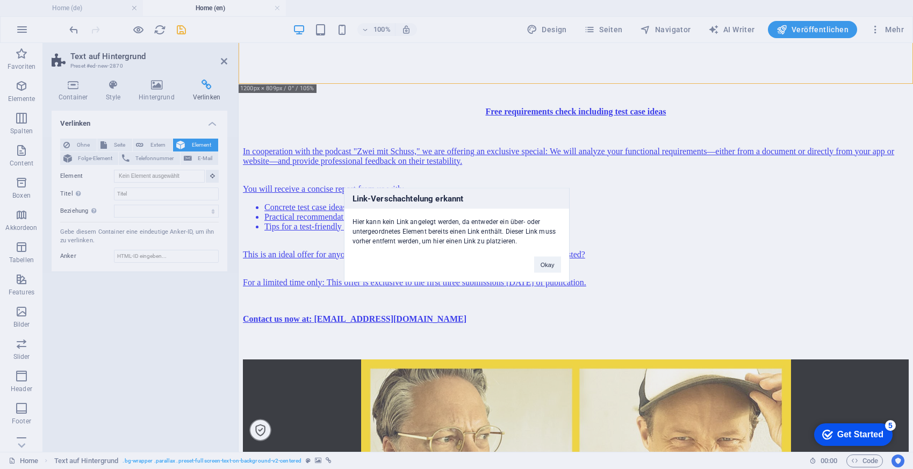
click at [225, 59] on div "Link-Verschachtelung erkannt Hier kann kein Link angelegt werden, da entweder e…" at bounding box center [456, 234] width 913 height 469
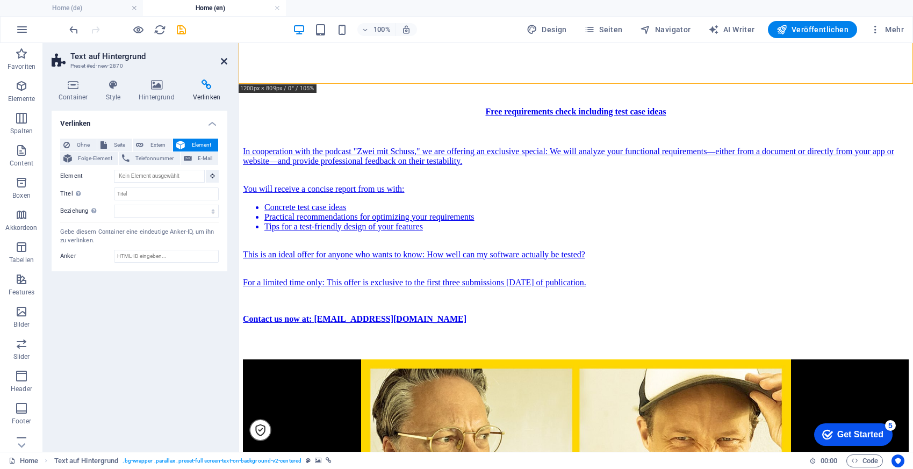
click at [221, 59] on icon at bounding box center [224, 61] width 6 height 9
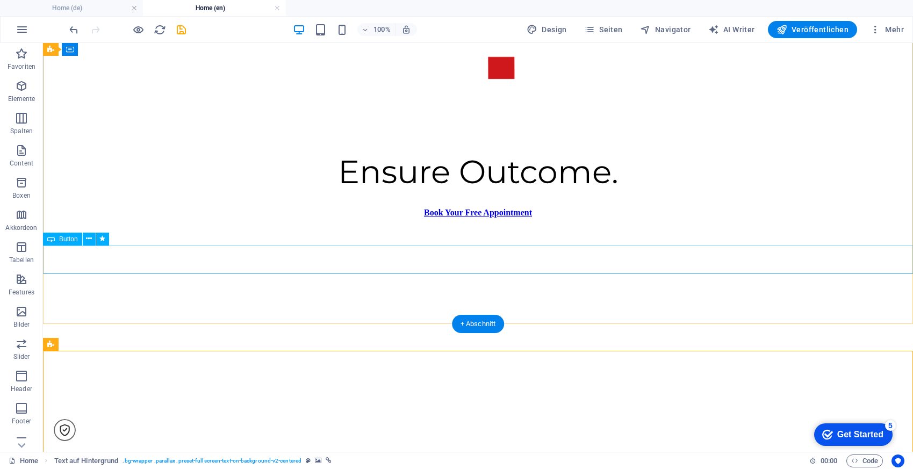
scroll to position [418, 0]
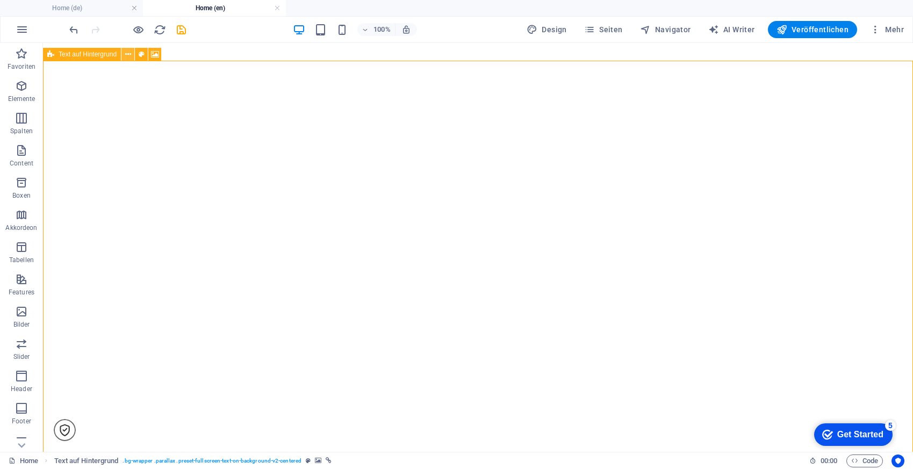
click at [129, 54] on icon at bounding box center [128, 54] width 6 height 11
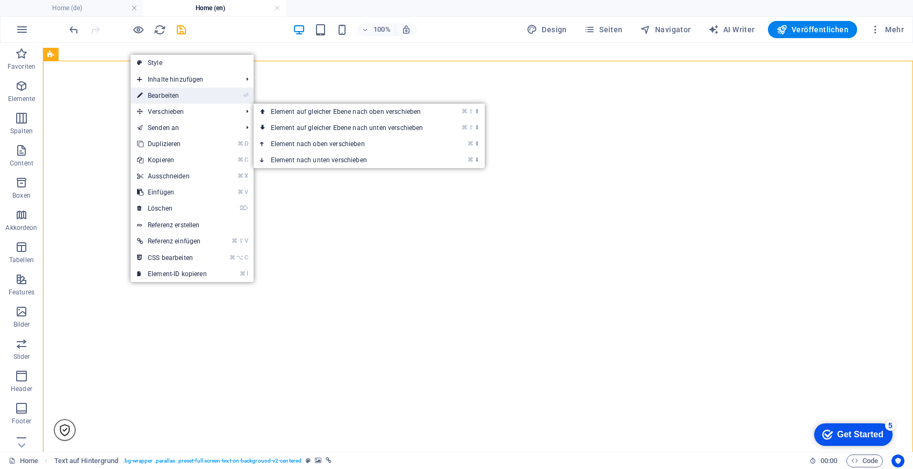
click at [177, 94] on link "⏎ Bearbeiten" at bounding box center [172, 96] width 83 height 16
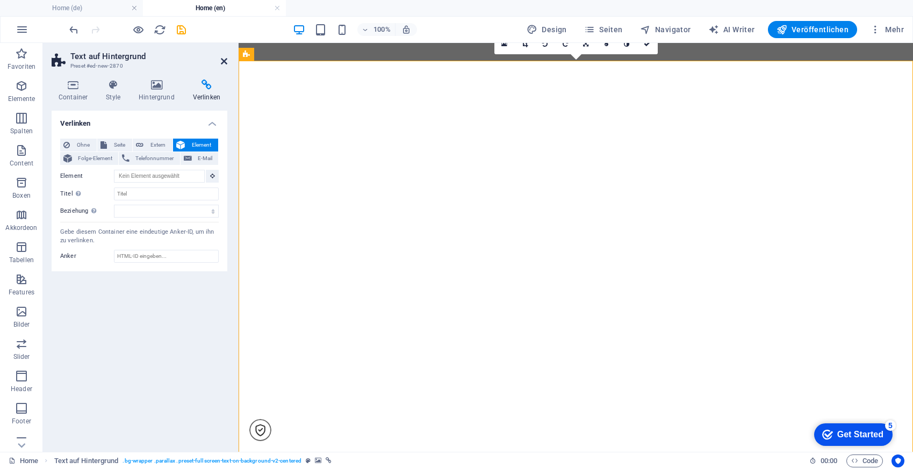
click at [223, 58] on icon at bounding box center [224, 61] width 6 height 9
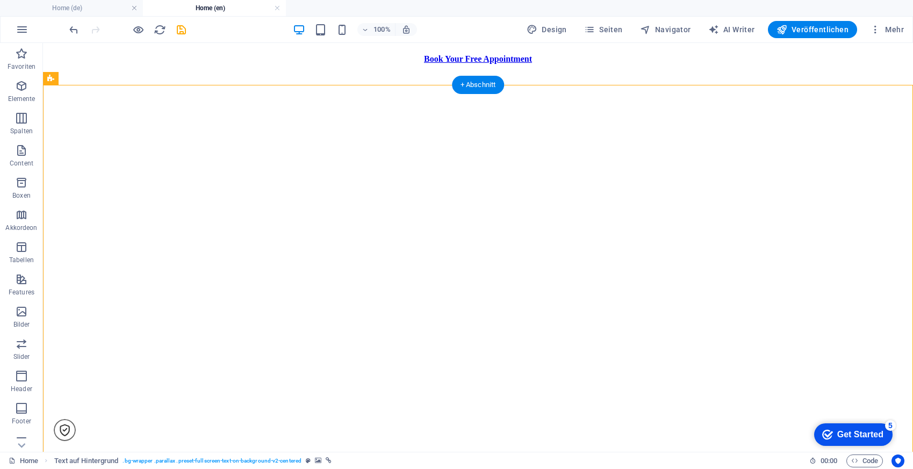
scroll to position [279, 0]
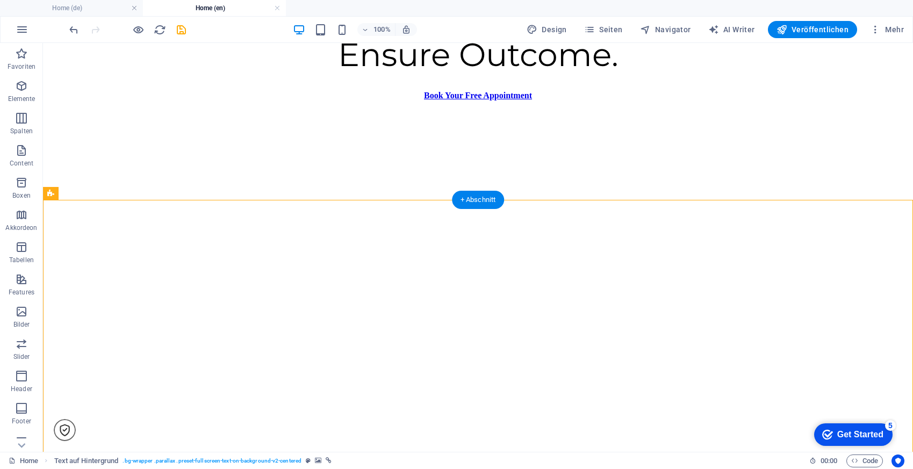
click at [73, 126] on figure at bounding box center [477, 126] width 861 height 0
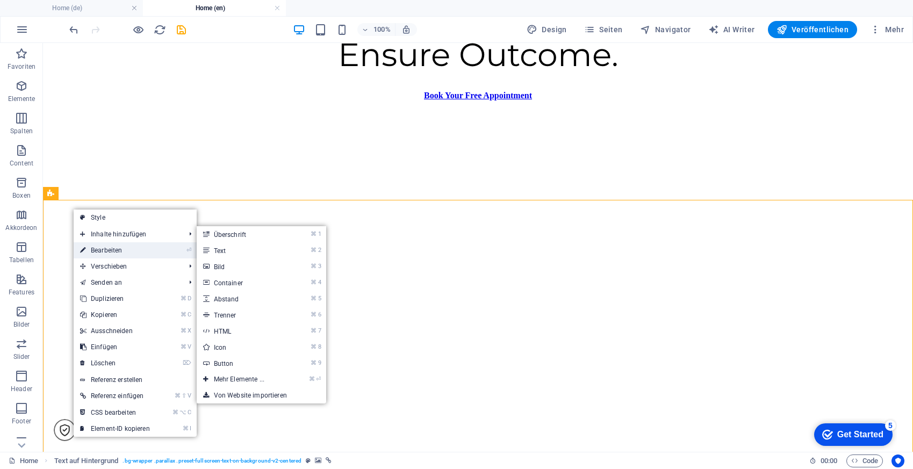
click at [102, 244] on link "⏎ Bearbeiten" at bounding box center [115, 250] width 83 height 16
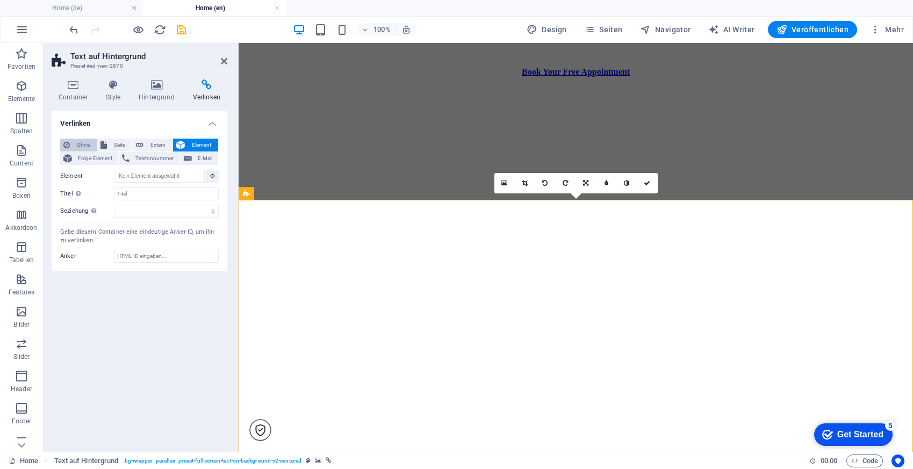
click at [78, 145] on span "Ohne" at bounding box center [83, 145] width 20 height 13
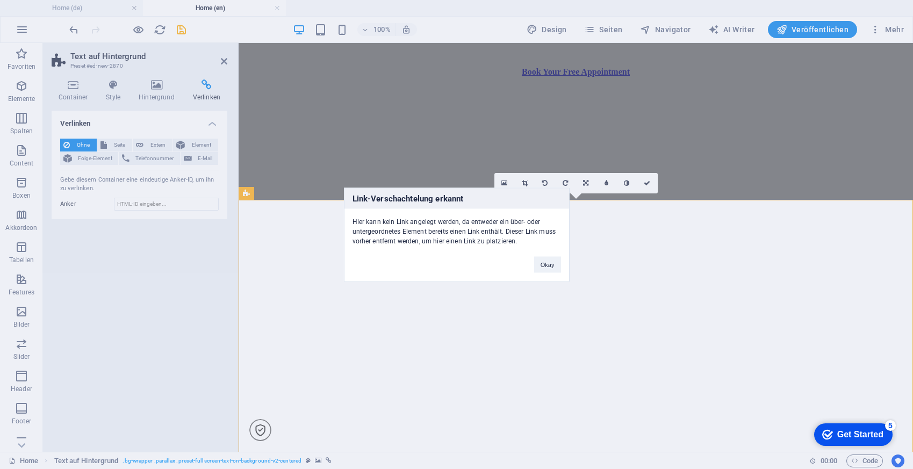
click at [598, 278] on div "Link-Verschachtelung erkannt Hier kann kein Link angelegt werden, da entweder e…" at bounding box center [456, 234] width 913 height 469
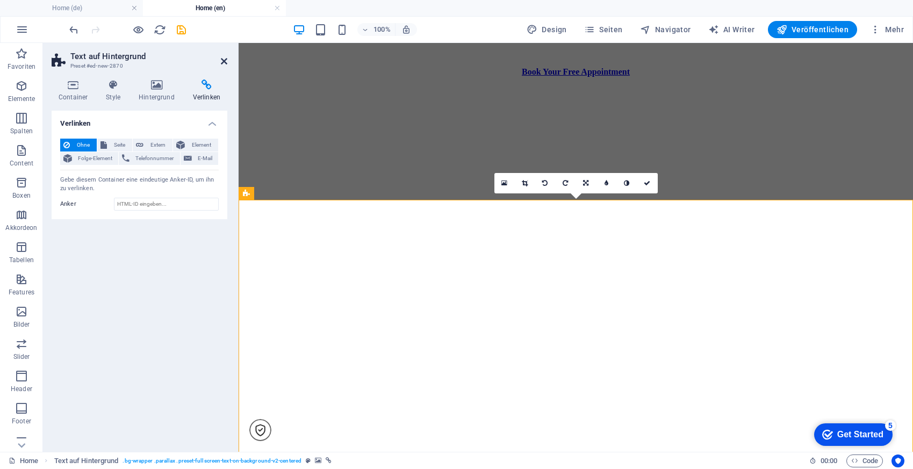
click at [222, 57] on icon at bounding box center [224, 61] width 6 height 9
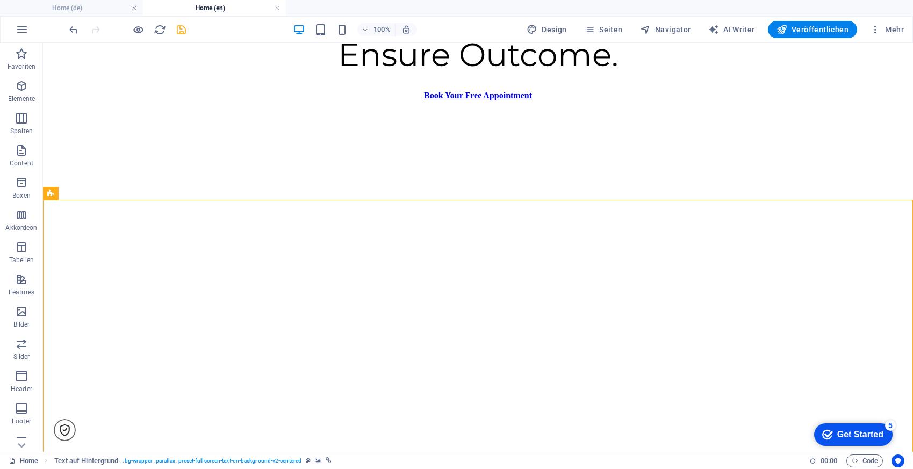
click at [186, 31] on icon "save" at bounding box center [181, 30] width 12 height 12
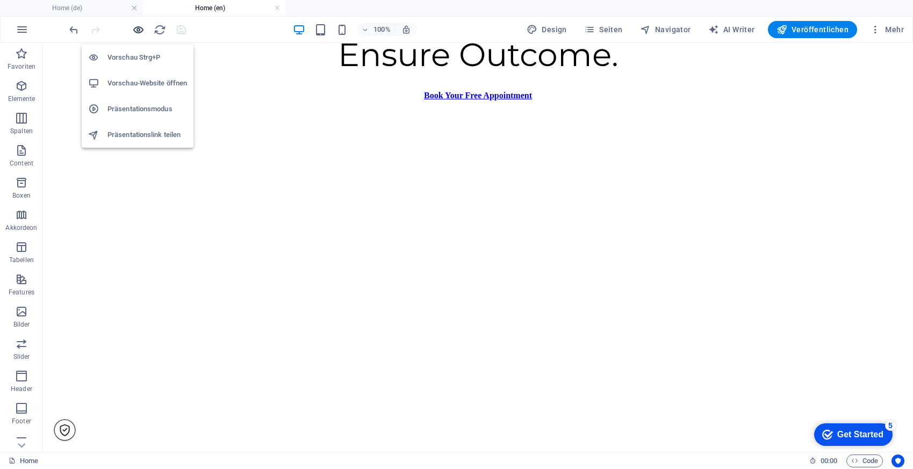
click at [140, 28] on icon "button" at bounding box center [138, 30] width 12 height 12
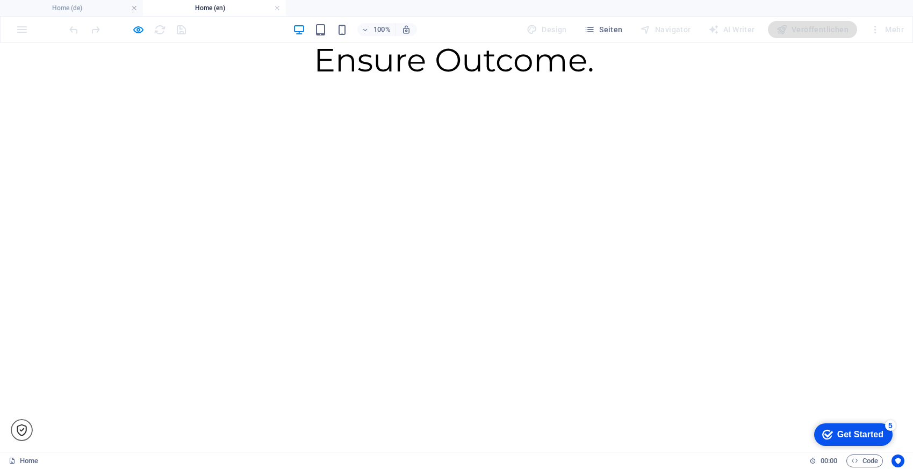
click at [134, 126] on div at bounding box center [456, 126] width 904 height 0
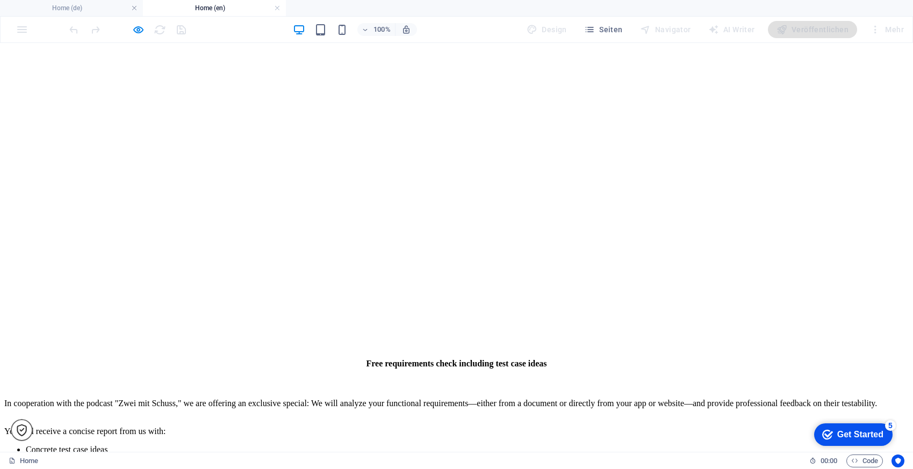
scroll to position [608, 0]
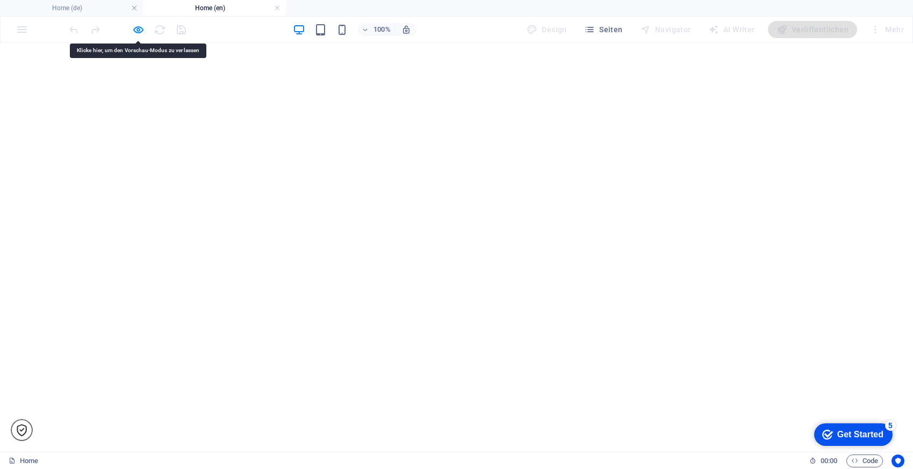
scroll to position [402, 0]
click at [128, 82] on h6 "Vorschau-Website öffnen" at bounding box center [146, 83] width 79 height 13
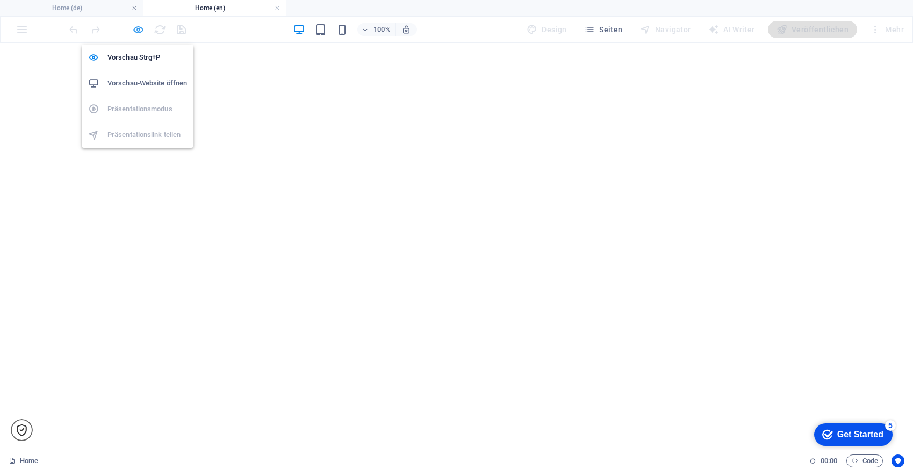
click at [137, 31] on icon "button" at bounding box center [138, 30] width 12 height 12
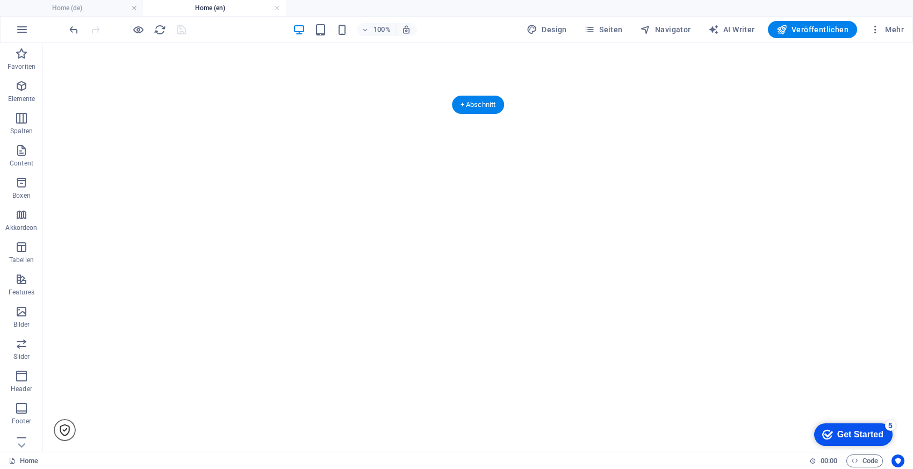
scroll to position [474, 0]
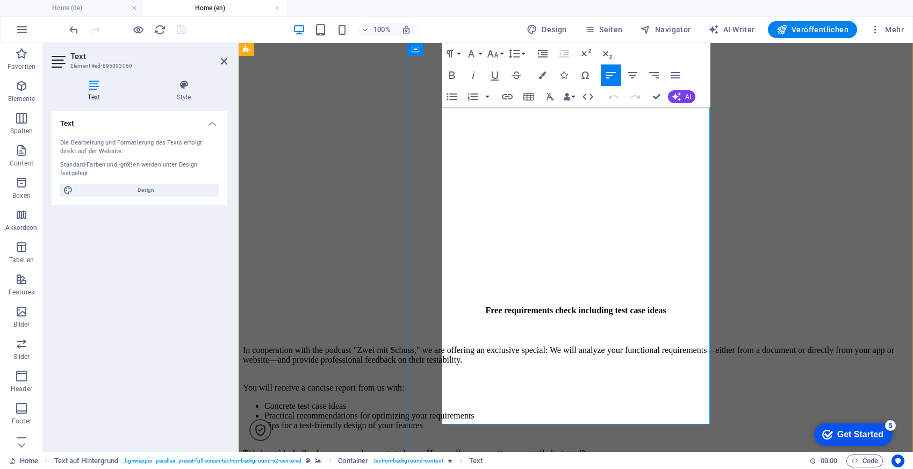
drag, startPoint x: 644, startPoint y: 414, endPoint x: 433, endPoint y: 413, distance: 210.6
click at [433, 413] on div "Free requirements check including test case ideas In cooperation with the podca…" at bounding box center [576, 414] width 666 height 216
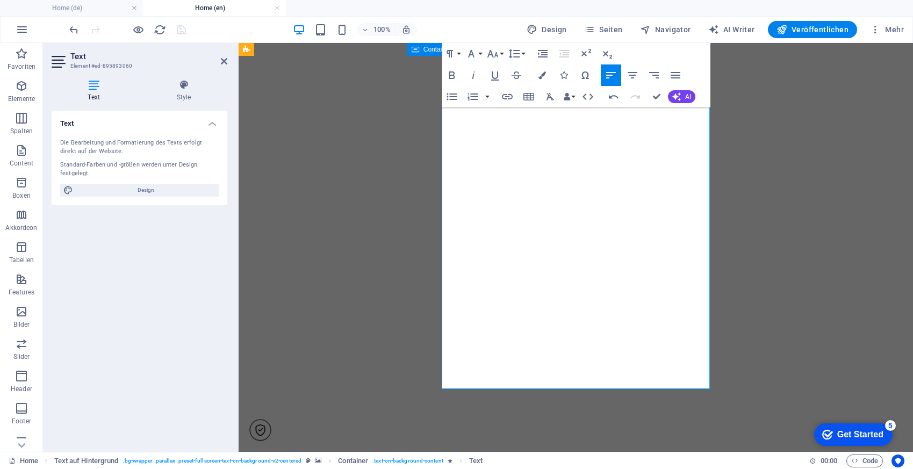
click at [814, 28] on figure at bounding box center [576, 28] width 666 height 0
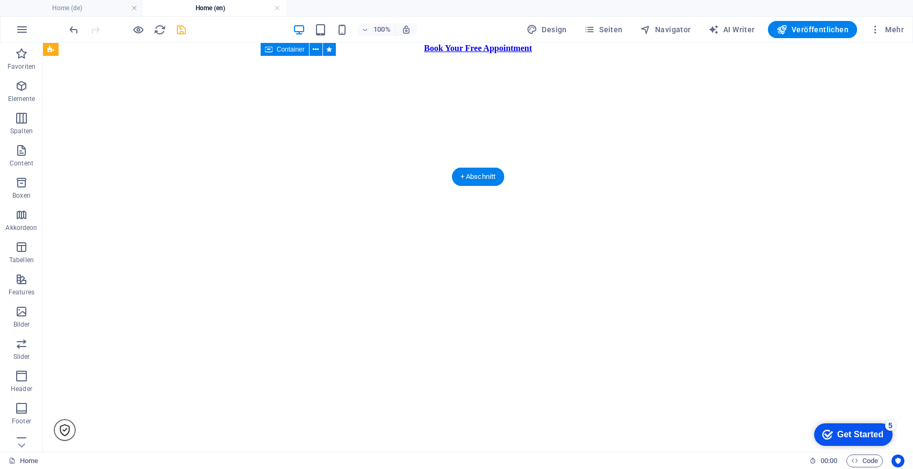
scroll to position [187, 0]
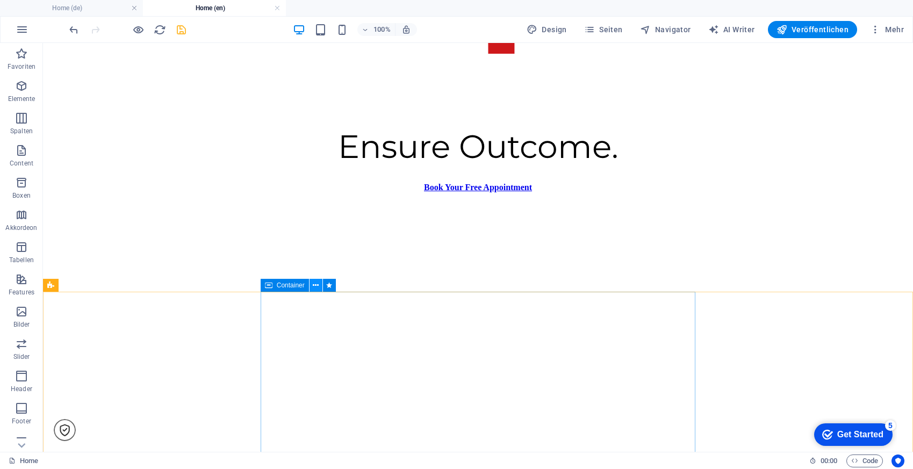
click at [317, 285] on icon at bounding box center [316, 285] width 6 height 11
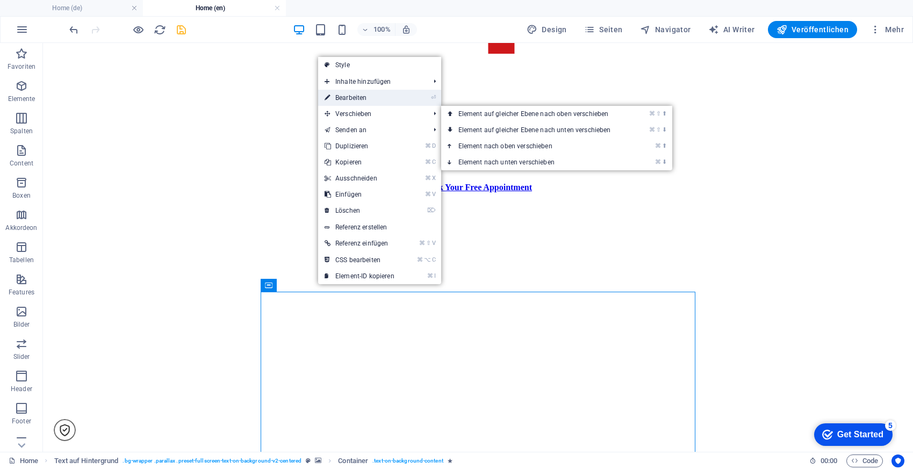
click at [393, 100] on link "⏎ Bearbeiten" at bounding box center [359, 98] width 83 height 16
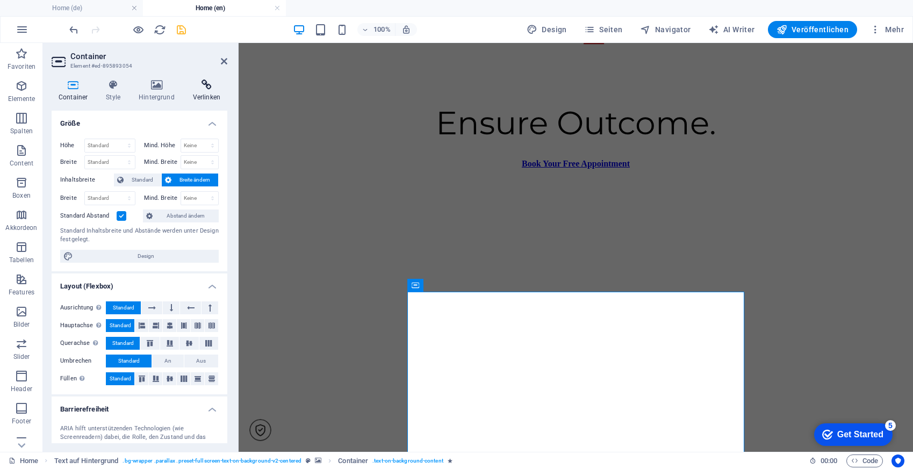
click at [199, 83] on icon at bounding box center [206, 84] width 41 height 11
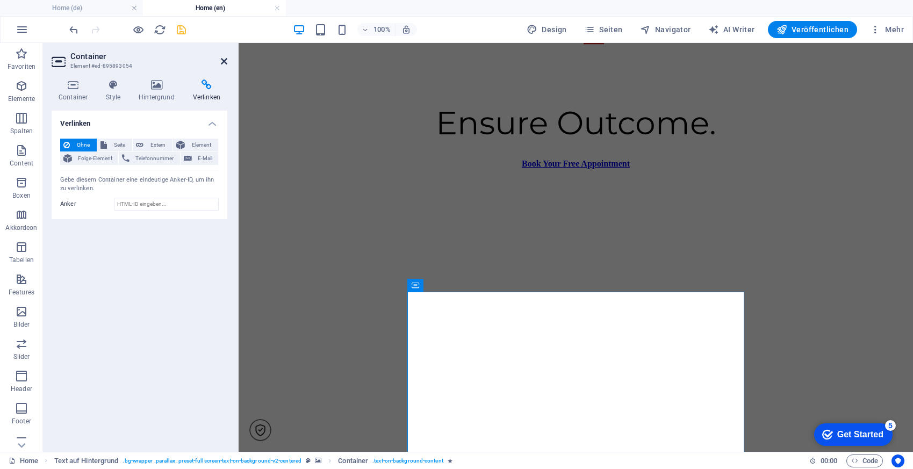
click at [222, 59] on icon at bounding box center [224, 61] width 6 height 9
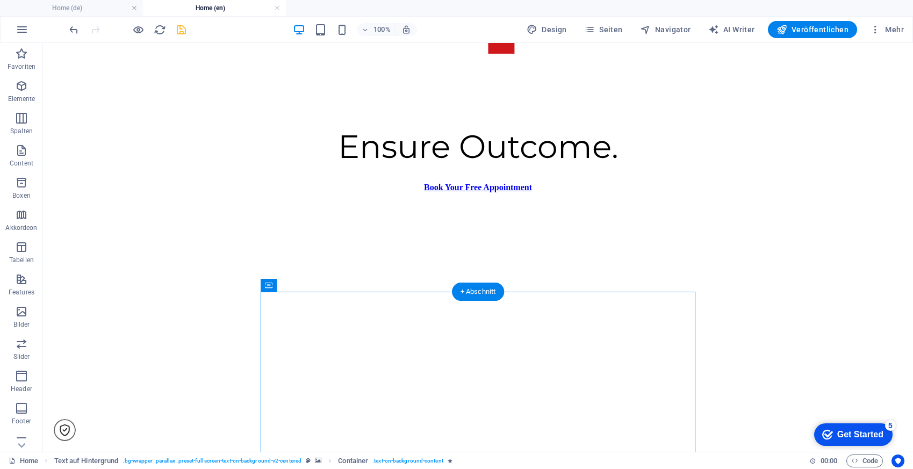
click at [75, 172] on figure at bounding box center [477, 172] width 861 height 0
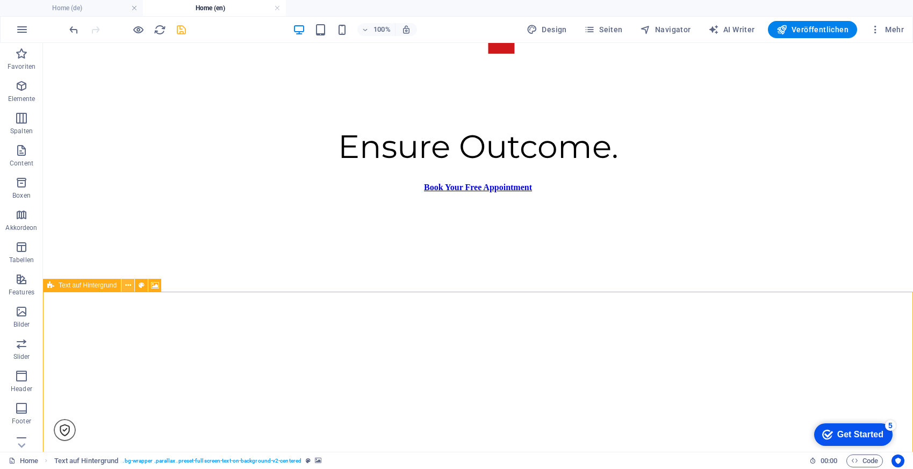
click at [129, 288] on icon at bounding box center [128, 285] width 6 height 11
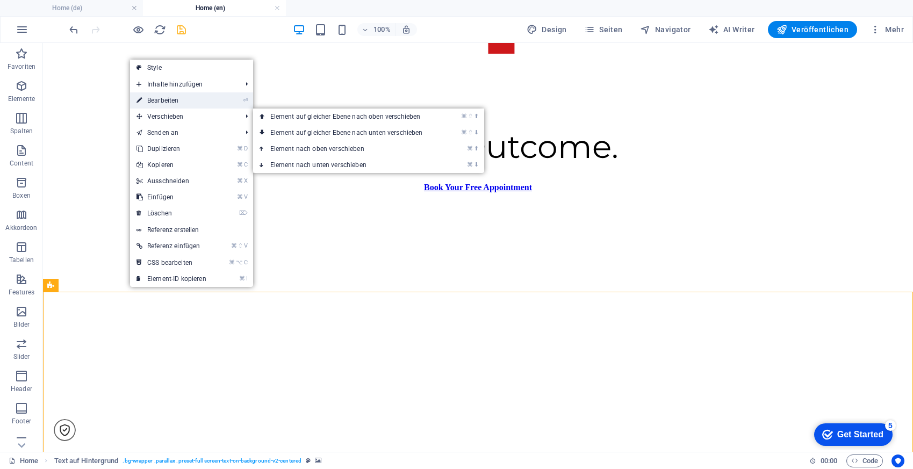
click at [182, 100] on link "⏎ Bearbeiten" at bounding box center [171, 100] width 83 height 16
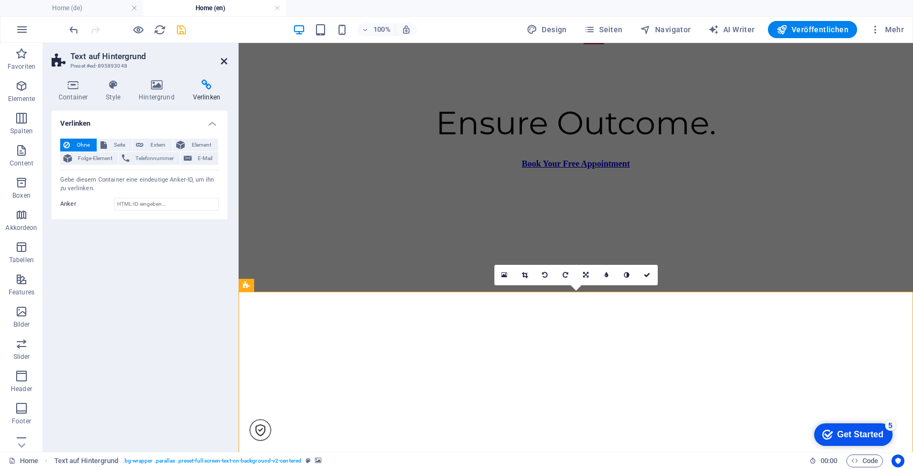
click at [225, 61] on icon at bounding box center [224, 61] width 6 height 9
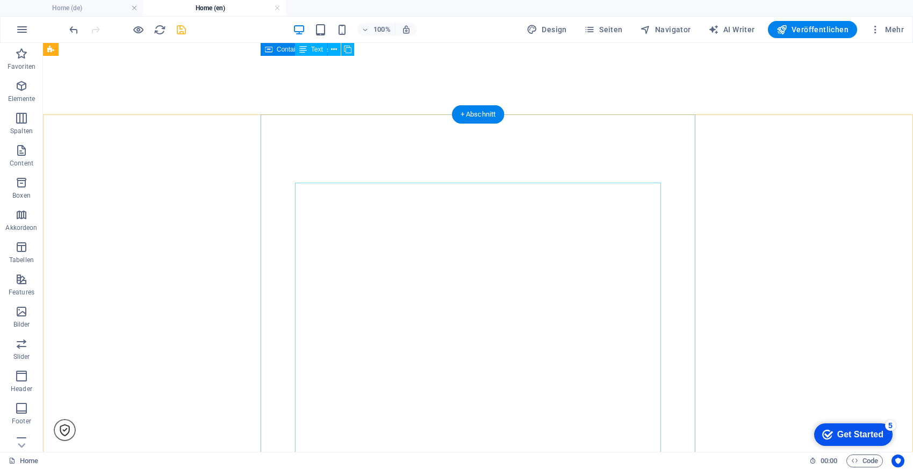
scroll to position [276, 0]
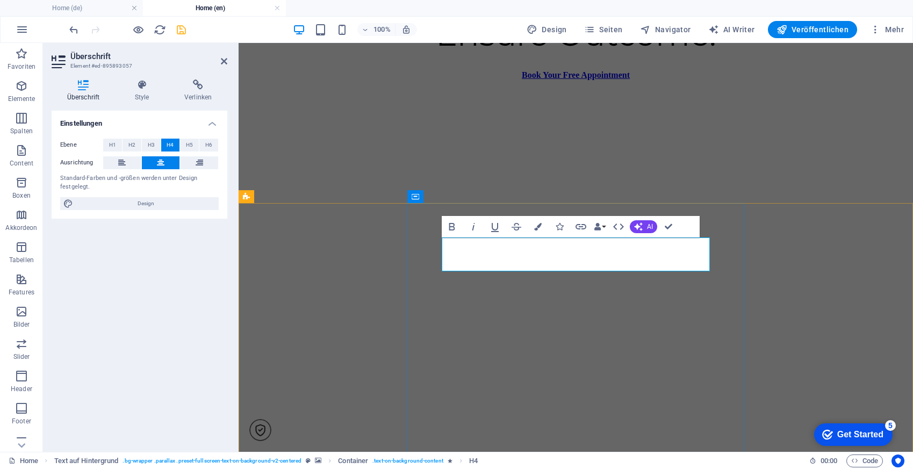
drag, startPoint x: 698, startPoint y: 245, endPoint x: 510, endPoint y: 245, distance: 188.0
copy span "requirements check"
click at [777, 127] on figure at bounding box center [576, 127] width 666 height 0
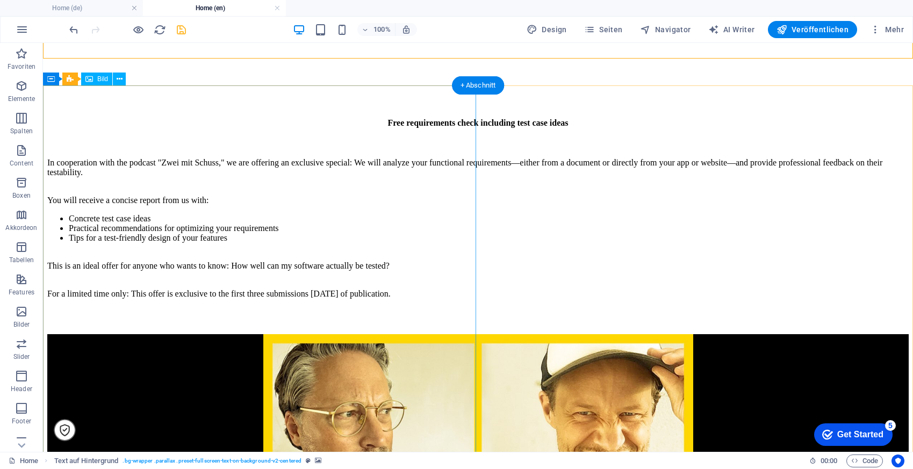
scroll to position [819, 0]
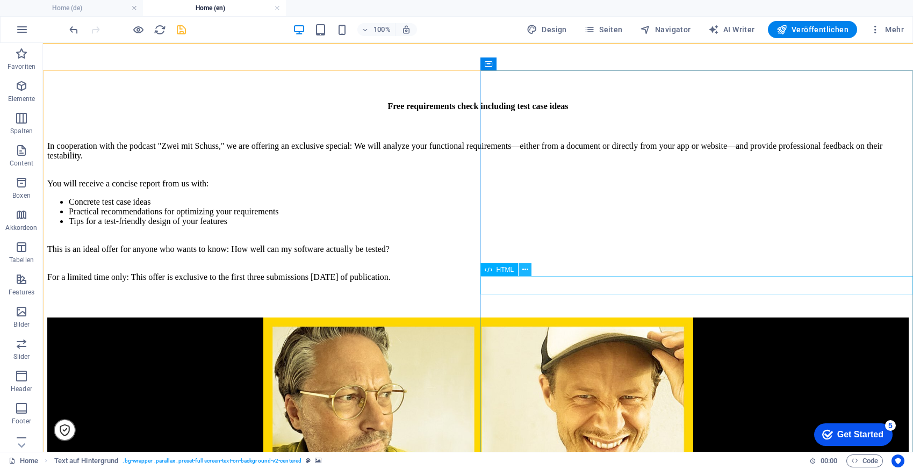
click at [525, 266] on icon at bounding box center [525, 269] width 6 height 11
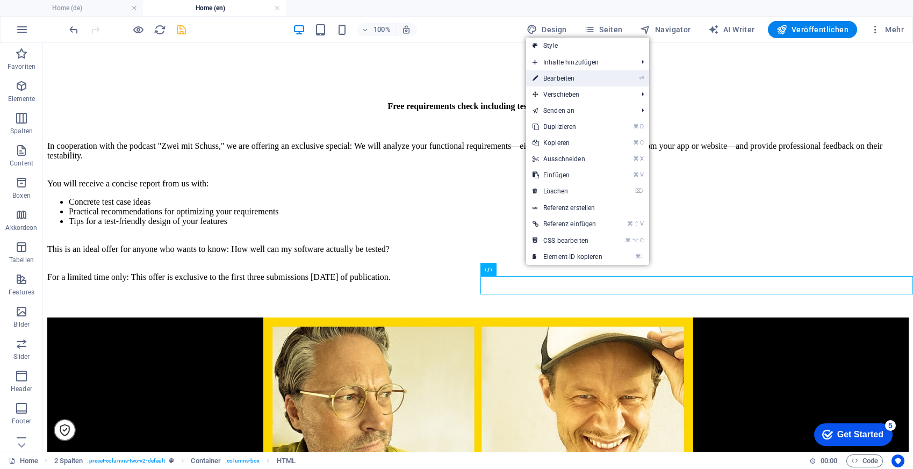
click at [582, 79] on link "⏎ Bearbeiten" at bounding box center [567, 78] width 83 height 16
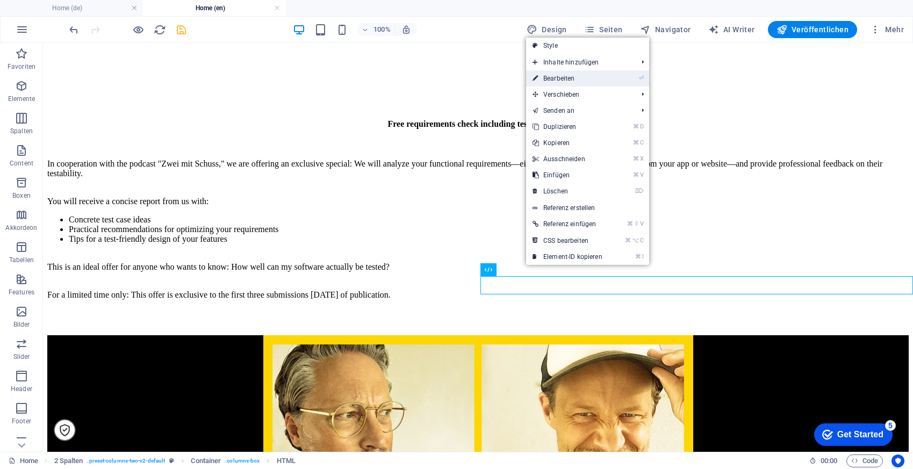
scroll to position [712, 0]
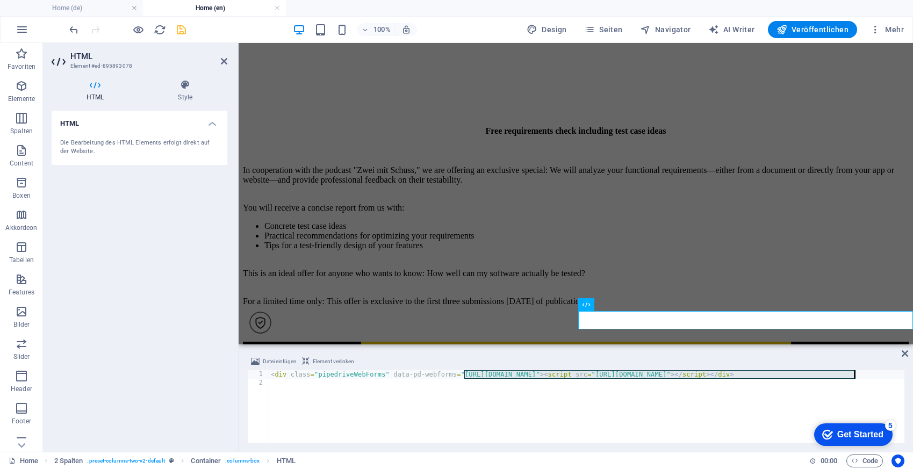
drag, startPoint x: 464, startPoint y: 374, endPoint x: 854, endPoint y: 371, distance: 390.5
click at [854, 371] on div "< div class = "pipedriveWebForms" data-pd-webforms = "[URL][DOMAIN_NAME]" > < s…" at bounding box center [702, 414] width 867 height 88
type textarea "<div class="pipedriveWebForms" data-pd-webforms="[URL][DOMAIN_NAME]"><script sr…"
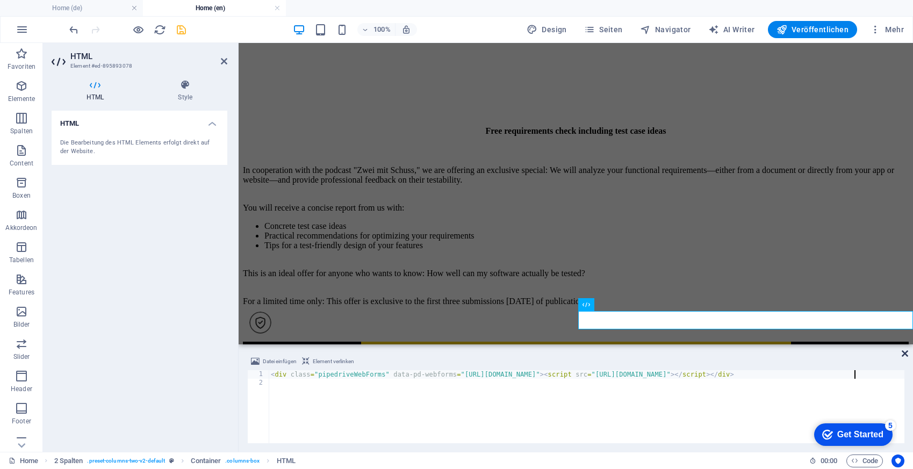
click at [905, 355] on icon at bounding box center [904, 353] width 6 height 9
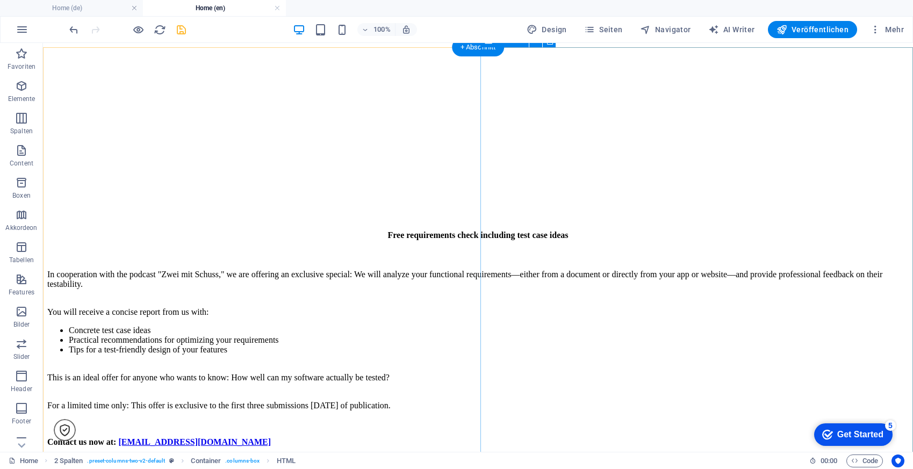
scroll to position [4892, 0]
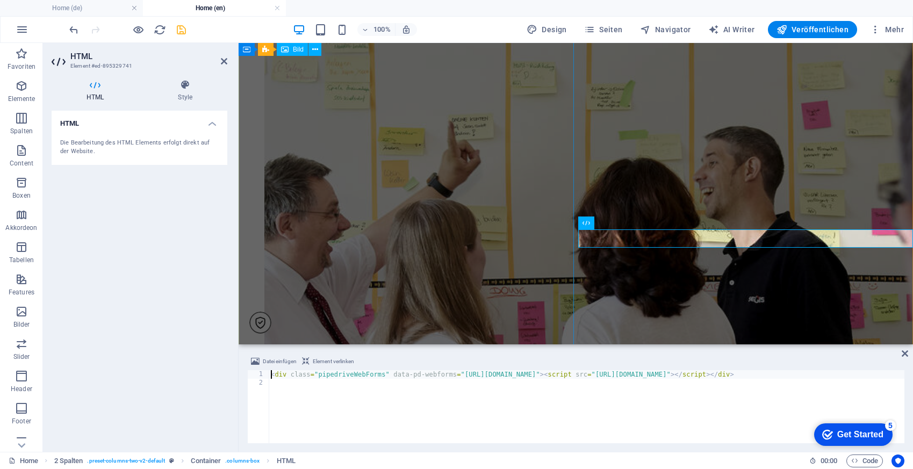
scroll to position [4645, 0]
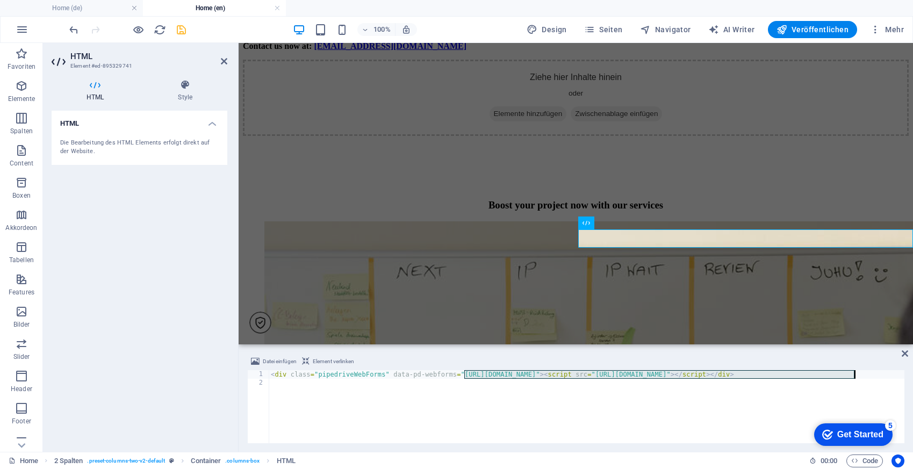
drag, startPoint x: 464, startPoint y: 376, endPoint x: 855, endPoint y: 376, distance: 391.0
click at [855, 376] on div "< div class = "pipedriveWebForms" data-pd-webforms = "[URL][DOMAIN_NAME]" > < s…" at bounding box center [702, 414] width 867 height 88
type textarea "<div class="pipedriveWebForms" data-pd-webforms="[URL][DOMAIN_NAME]"><script sr…"
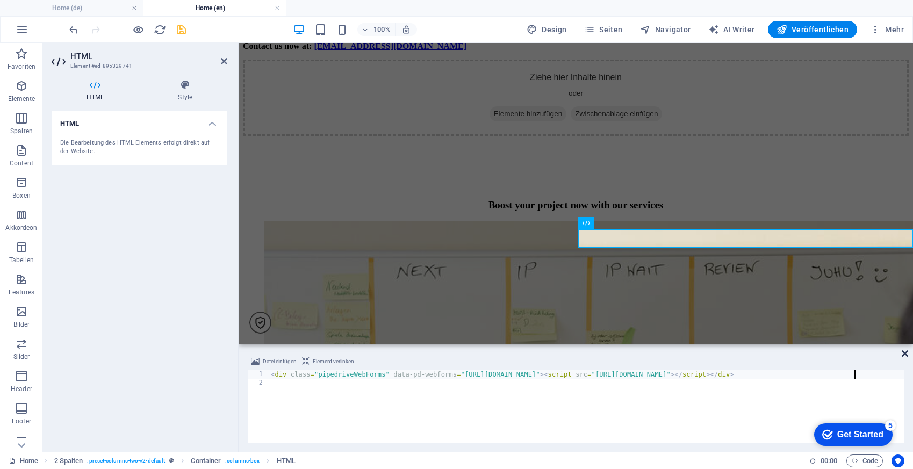
click at [906, 351] on icon at bounding box center [904, 353] width 6 height 9
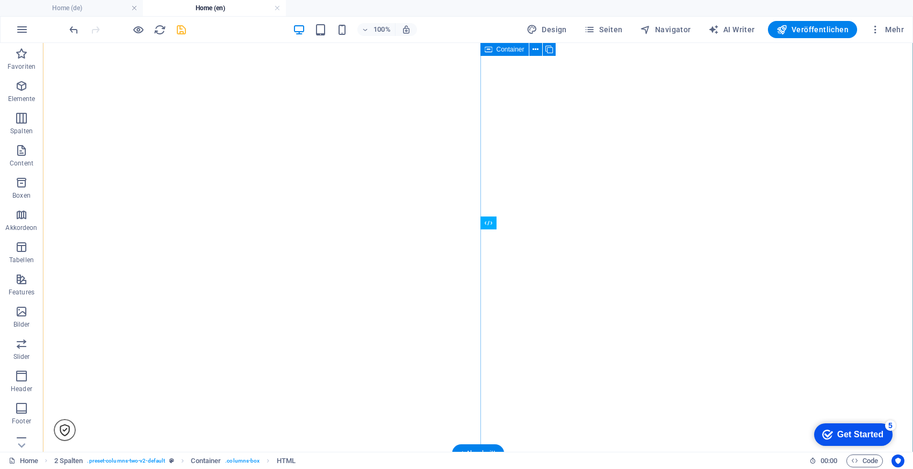
scroll to position [4892, 0]
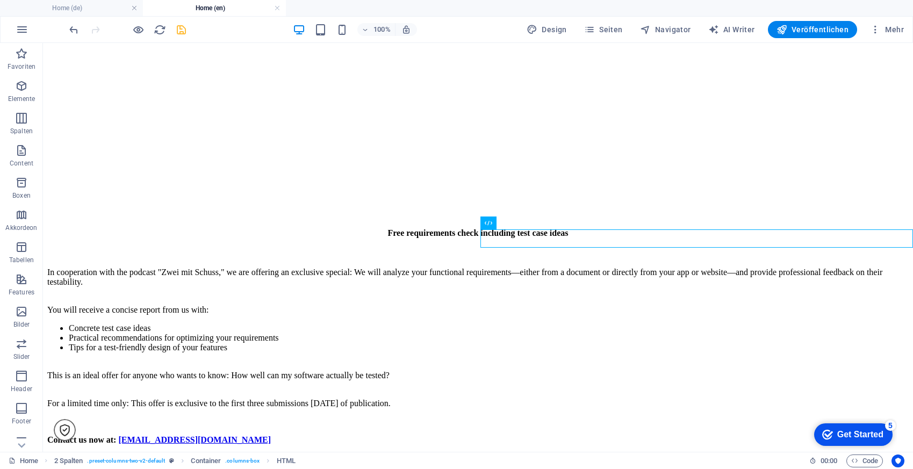
click at [177, 25] on icon "save" at bounding box center [181, 30] width 12 height 12
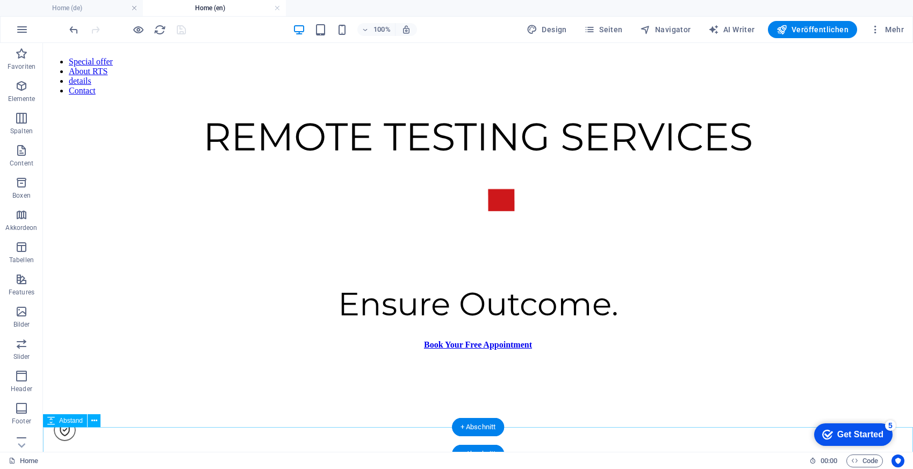
scroll to position [0, 0]
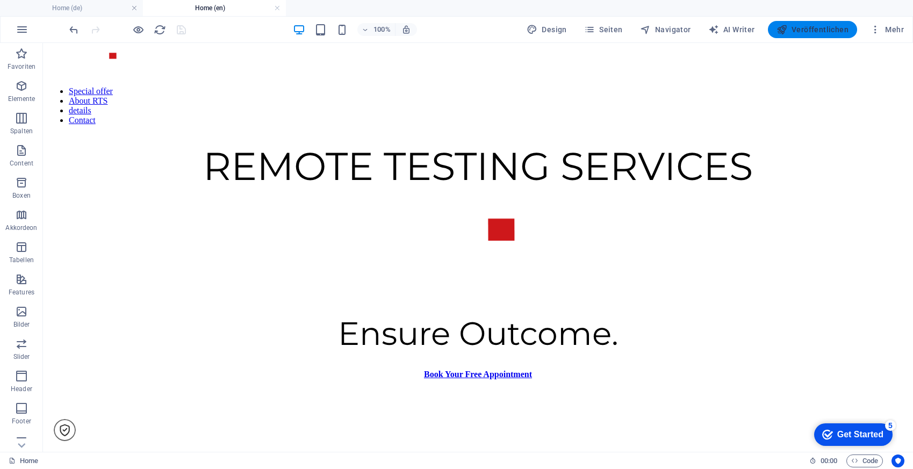
click at [828, 30] on span "Veröffentlichen" at bounding box center [812, 29] width 72 height 11
